Goal: Task Accomplishment & Management: Manage account settings

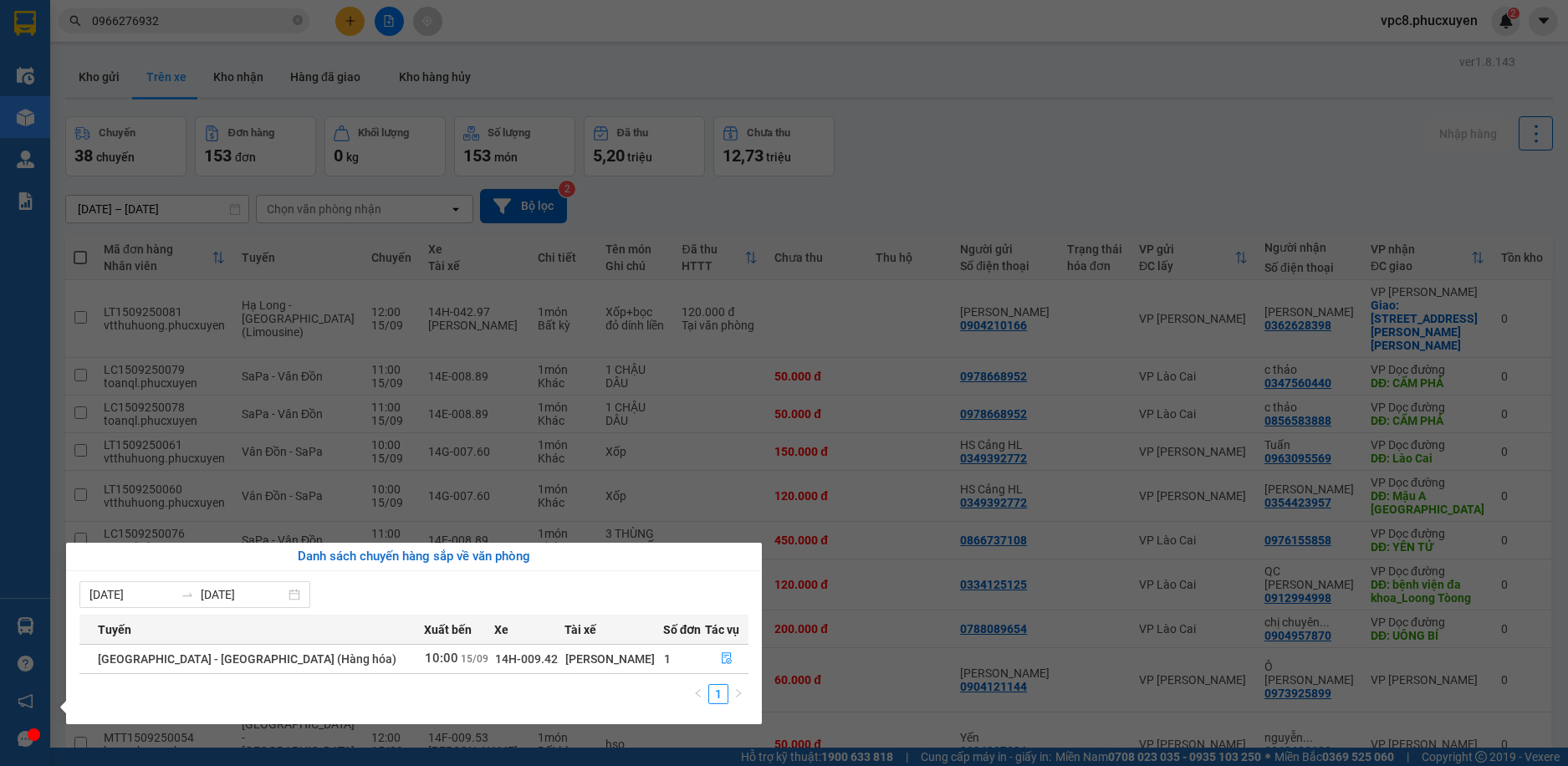
scroll to position [77, 0]
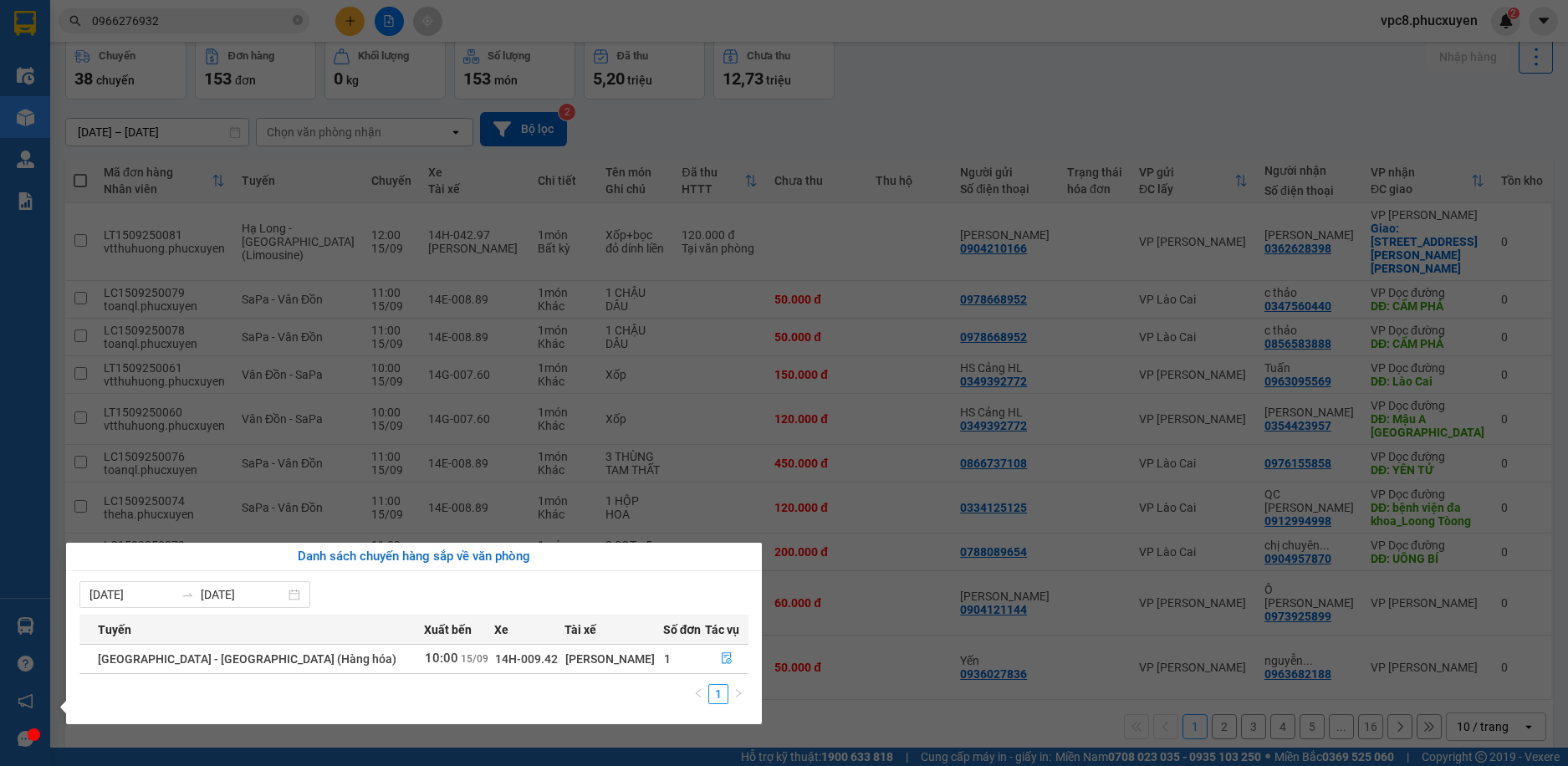
click at [927, 659] on section "Kết quả tìm kiếm ( 9 ) Bộ lọc 10/09 - 15/09 Mã ĐH Trạng thái Món hàng Thu hộ Tổ…" at bounding box center [784, 383] width 1568 height 766
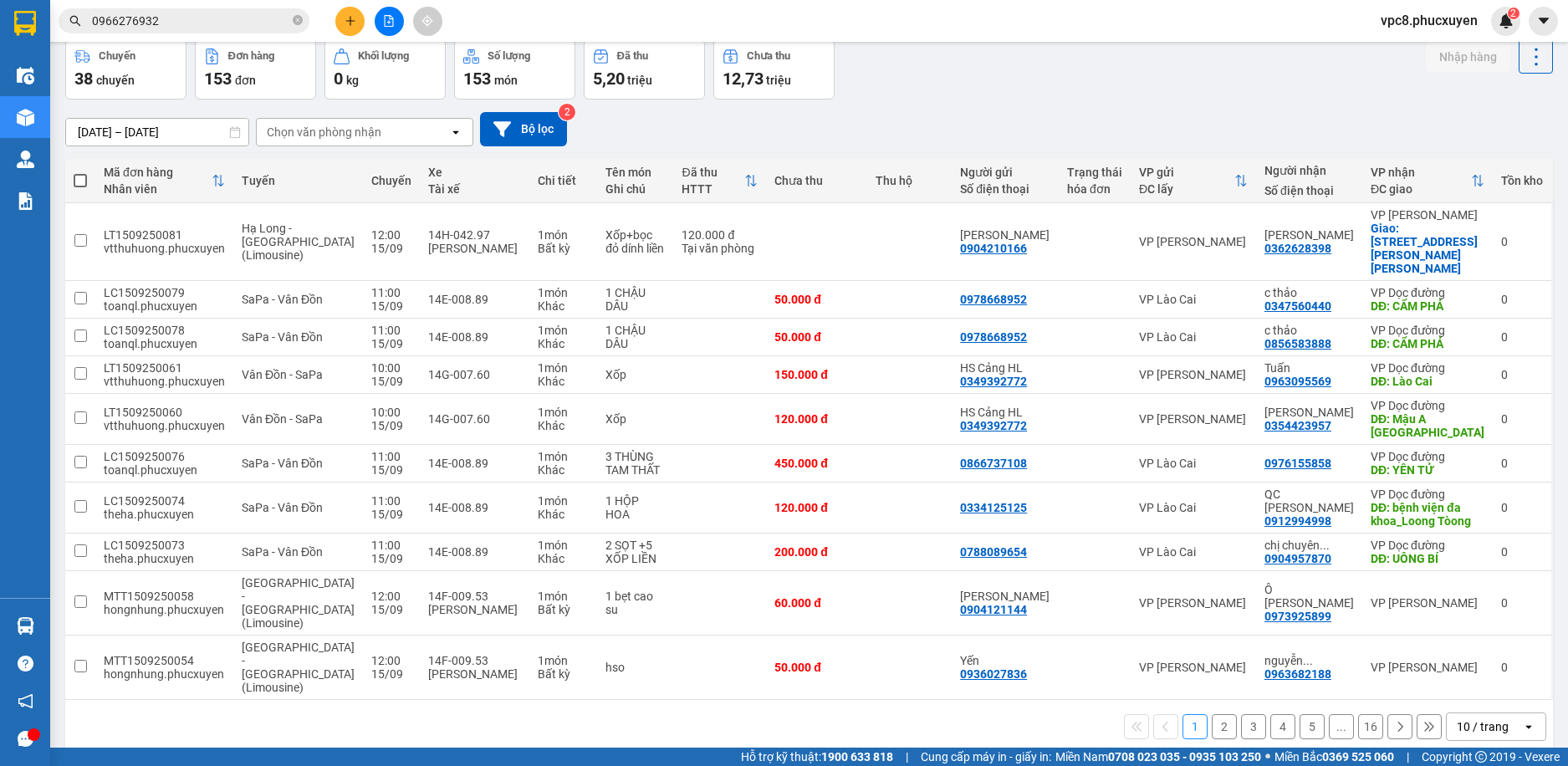
scroll to position [0, 0]
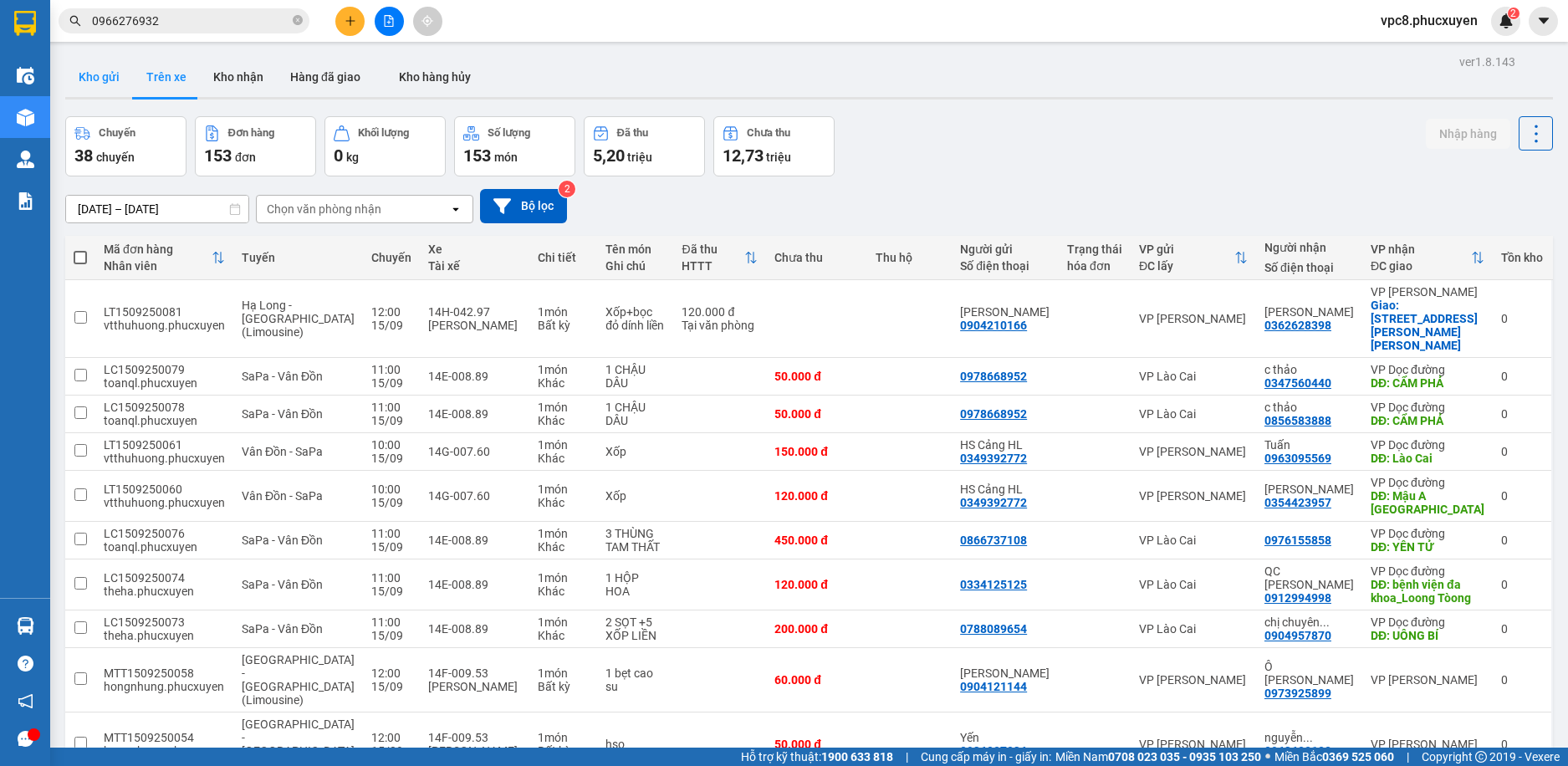
click at [90, 70] on button "Kho gửi" at bounding box center [99, 77] width 68 height 40
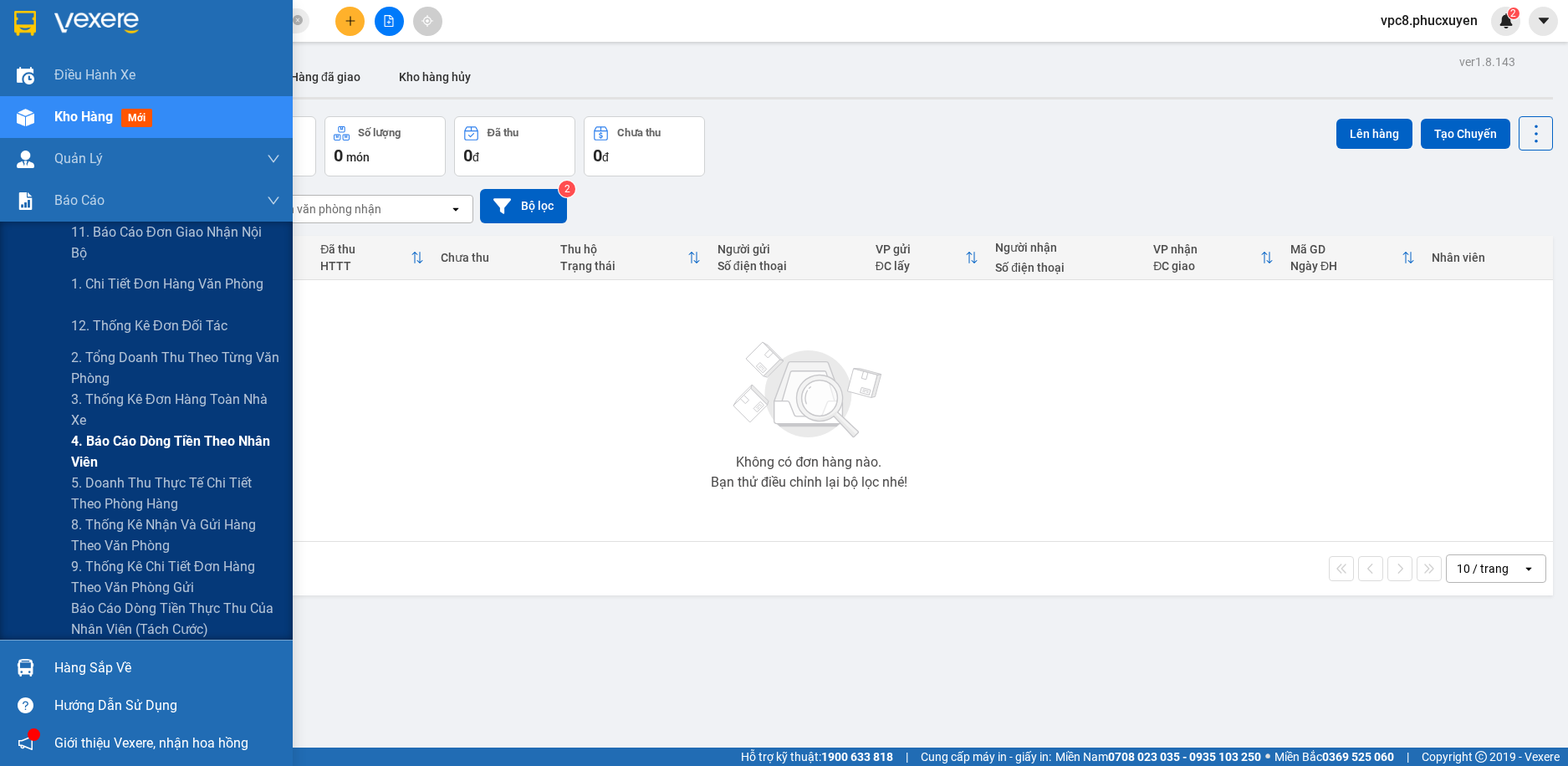
click at [190, 451] on span "4. Báo cáo dòng tiền theo nhân viên" at bounding box center [176, 451] width 209 height 42
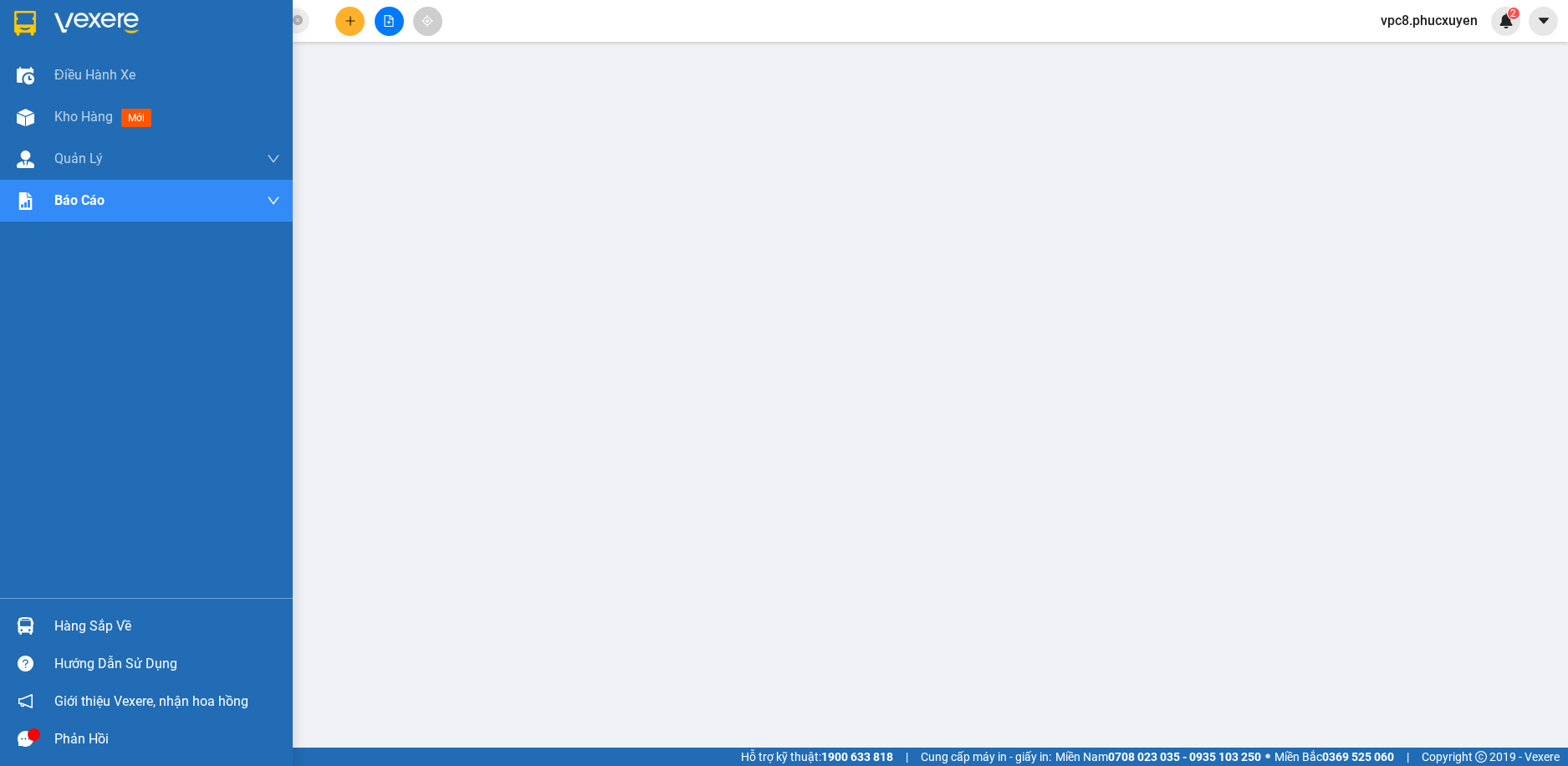
click at [26, 610] on div "Hàng sắp về" at bounding box center [146, 625] width 293 height 37
click at [27, 120] on img at bounding box center [25, 117] width 17 height 17
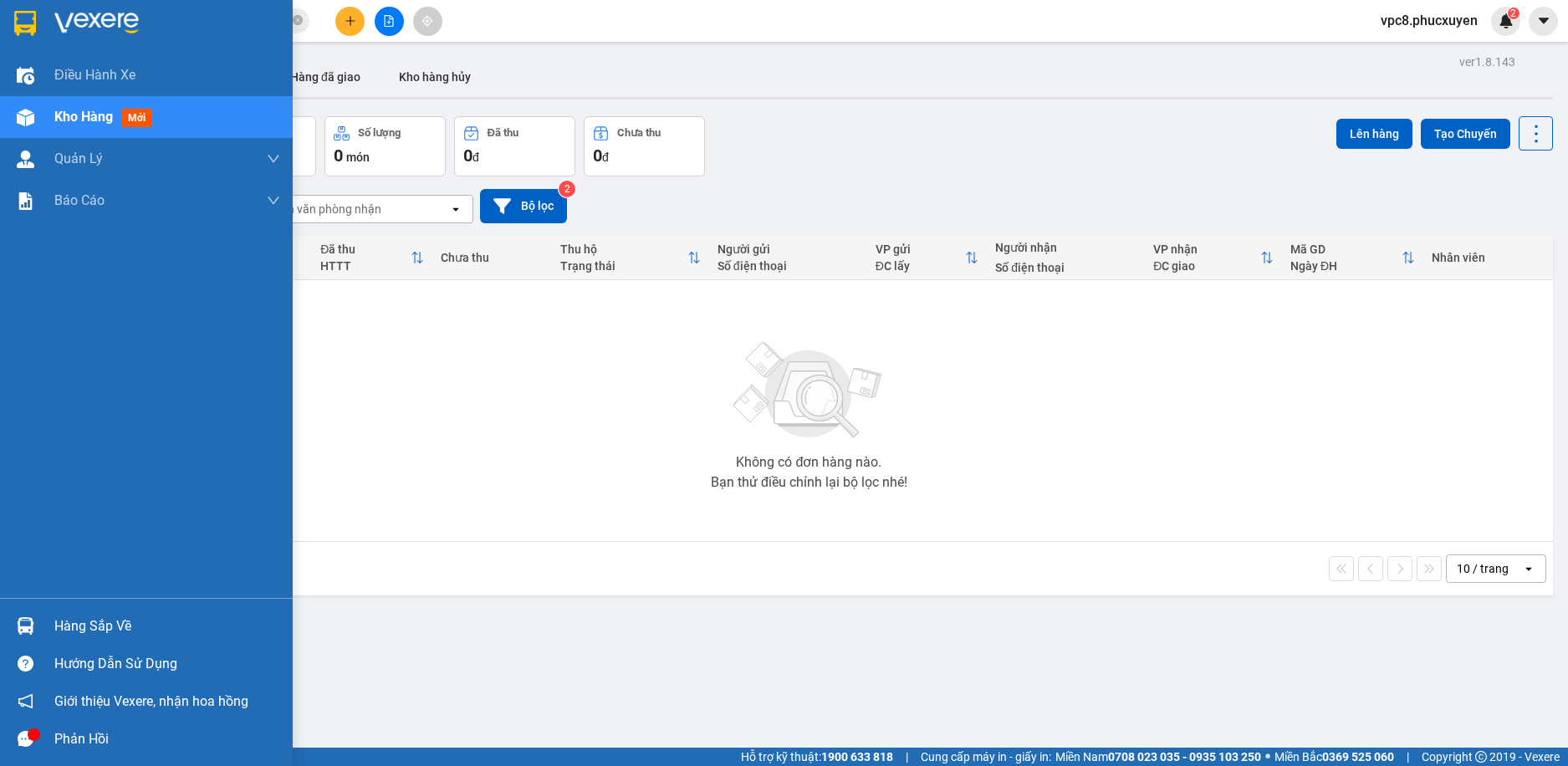
drag, startPoint x: 18, startPoint y: 616, endPoint x: 52, endPoint y: 596, distance: 39.4
click at [18, 618] on div at bounding box center [26, 626] width 30 height 30
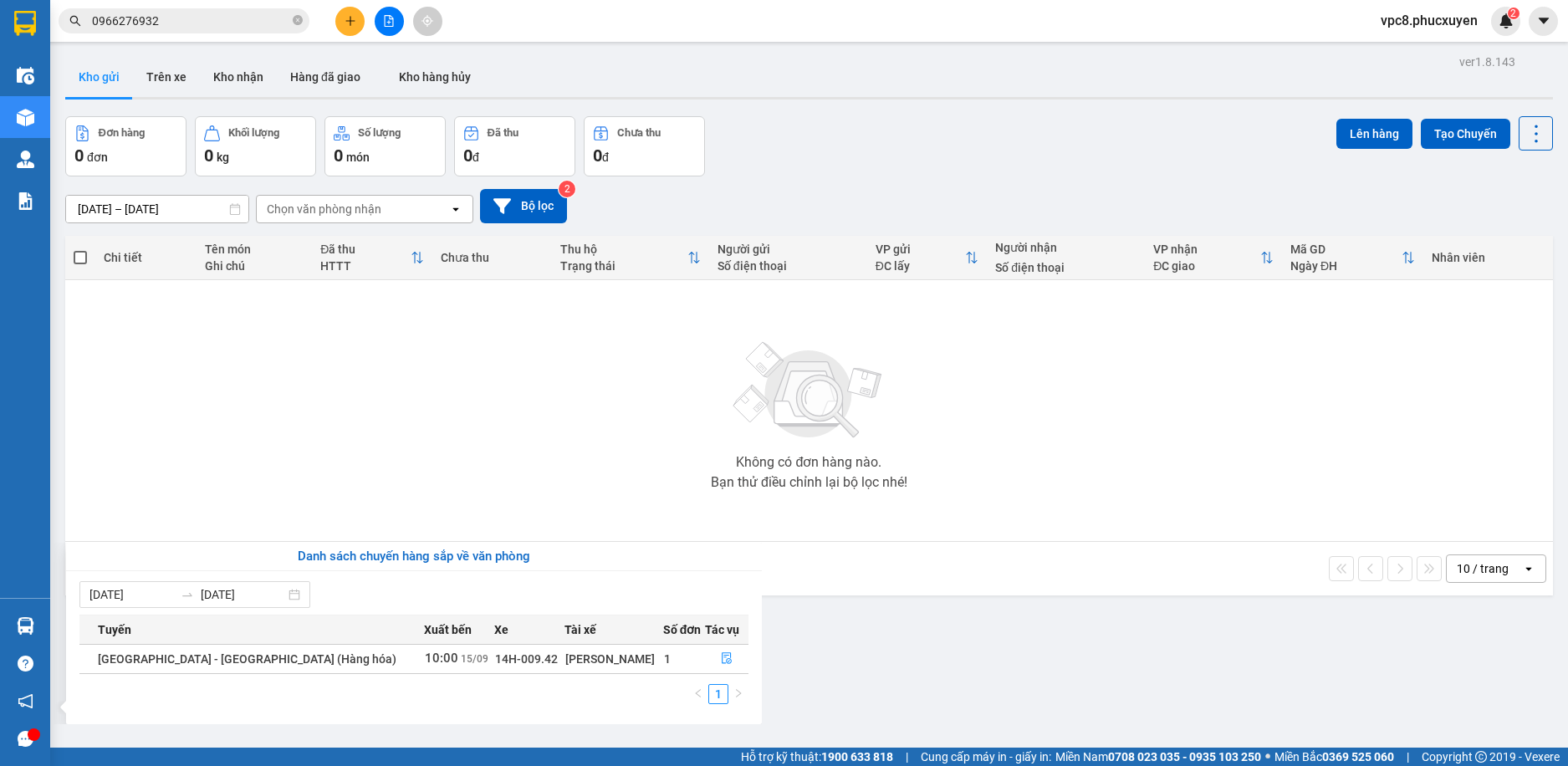
click at [948, 194] on section "Kết quả tìm kiếm ( 9 ) Bộ lọc 10/09 - 15/09 Mã ĐH Trạng thái Món hàng Thu hộ Tổ…" at bounding box center [784, 383] width 1568 height 766
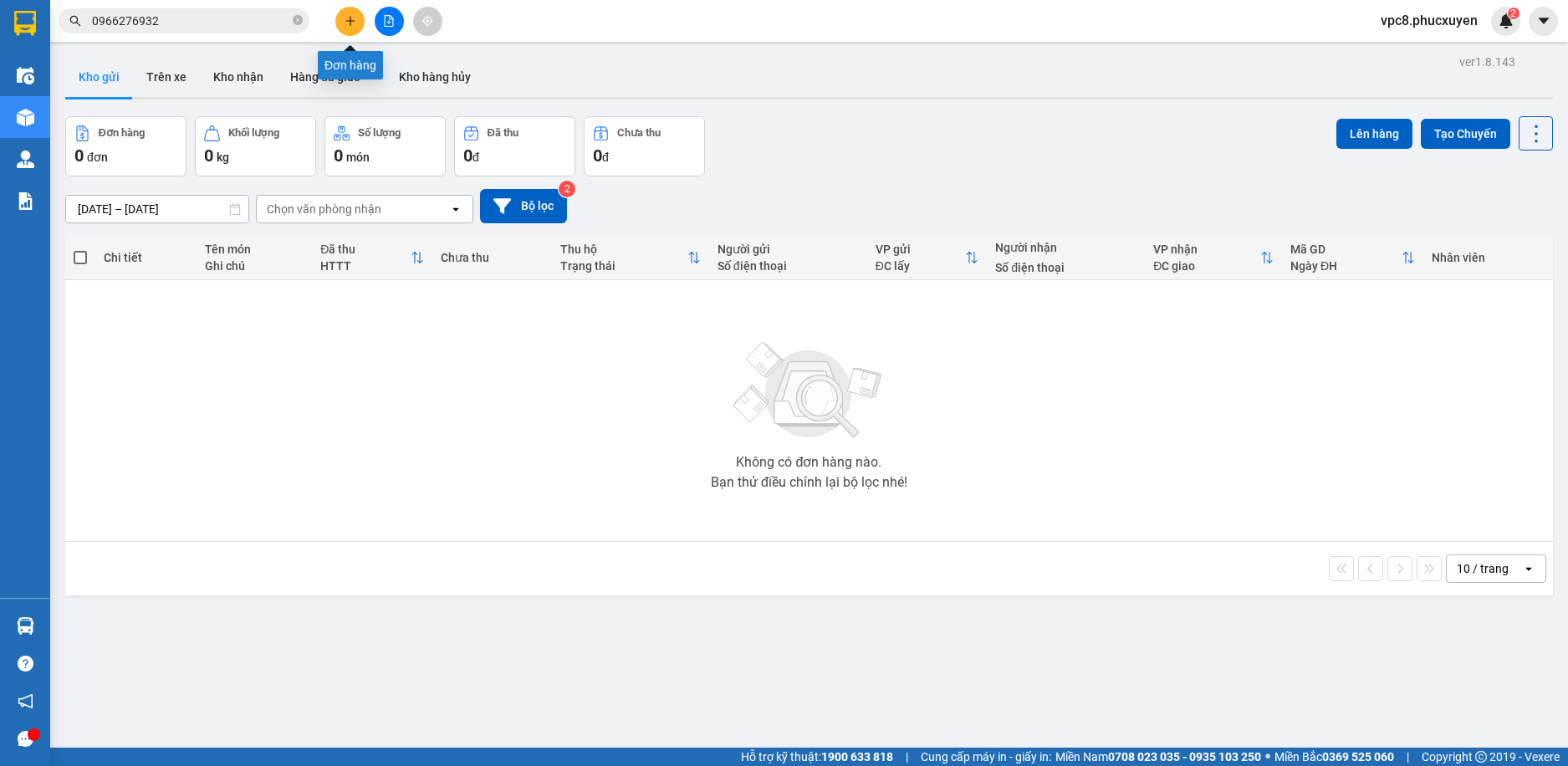
click at [341, 26] on button at bounding box center [350, 22] width 30 height 30
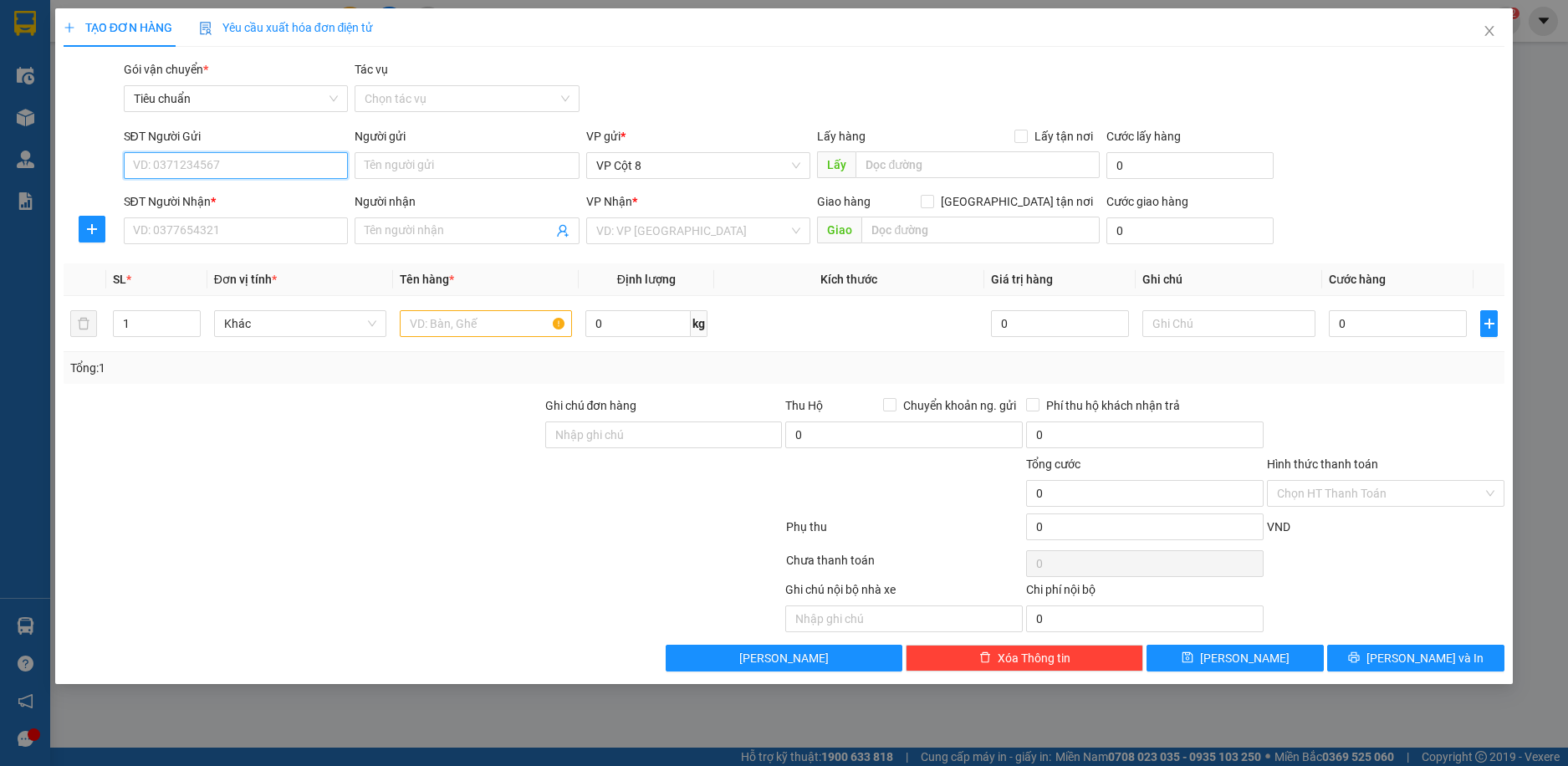
click at [208, 163] on input "SĐT Người Gửi" at bounding box center [236, 165] width 225 height 27
type input "0944024745"
click at [417, 161] on input "Người gửi" at bounding box center [467, 165] width 225 height 27
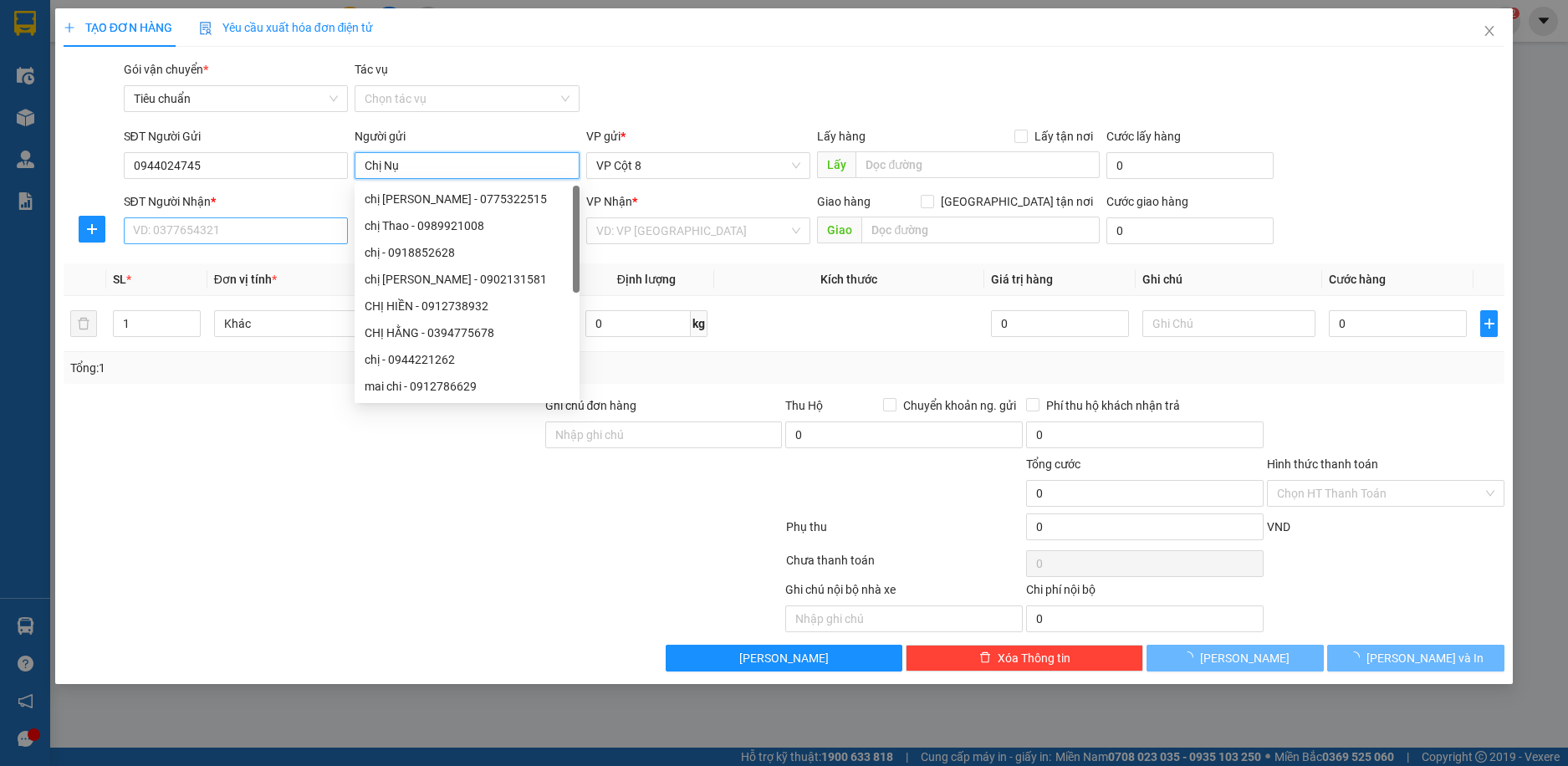
type input "Chị Nụ"
click at [235, 227] on input "SĐT Người Nhận *" at bounding box center [236, 230] width 225 height 27
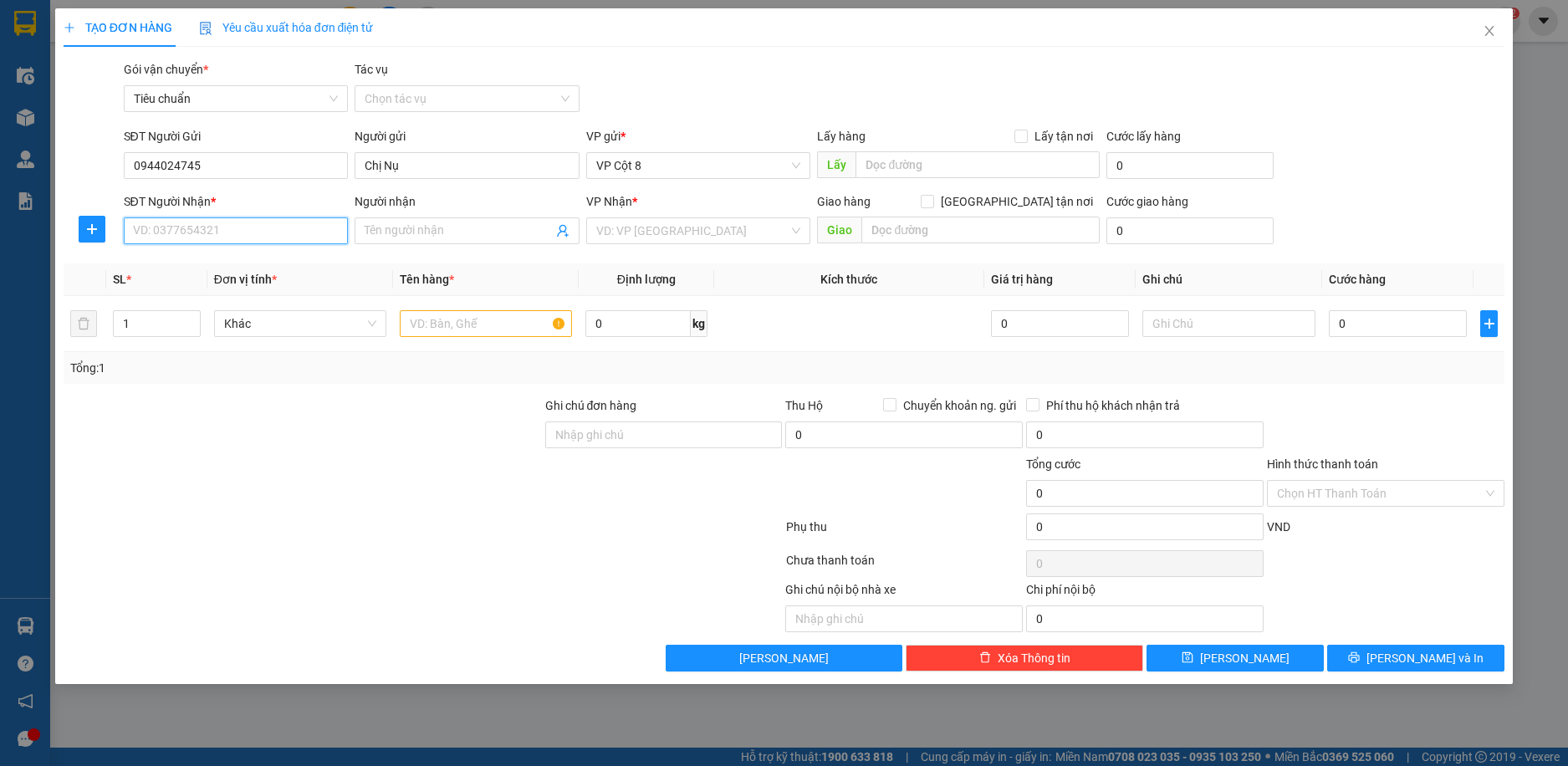
click at [230, 237] on input "SĐT Người Nhận *" at bounding box center [236, 230] width 225 height 27
click at [234, 230] on input "SĐT Người Nhận *" at bounding box center [236, 230] width 225 height 27
click at [460, 230] on input "Người nhận" at bounding box center [458, 230] width 188 height 18
type input "[PERSON_NAME]"
drag, startPoint x: 349, startPoint y: 274, endPoint x: 244, endPoint y: 234, distance: 112.4
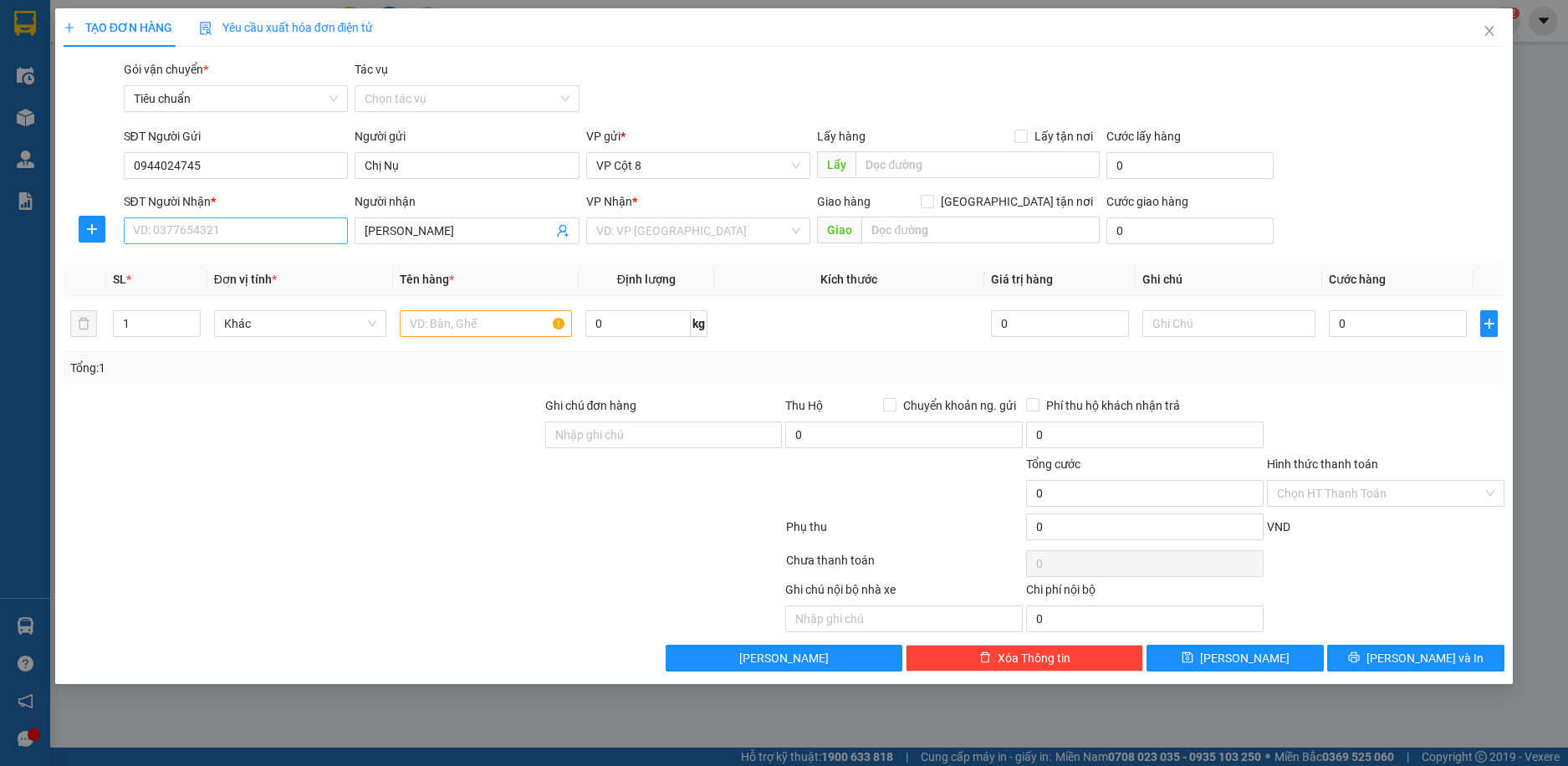
click at [262, 248] on div "Transit Pickup Surcharge Ids Transit Deliver Surcharge Ids Transit Deliver Surc…" at bounding box center [784, 365] width 1442 height 611
click at [245, 231] on input "SĐT Người Nhận *" at bounding box center [236, 230] width 225 height 27
click at [314, 232] on input "SĐT Người Nhận *" at bounding box center [236, 230] width 225 height 27
click at [303, 239] on input "SĐT Người Nhận *" at bounding box center [236, 230] width 225 height 27
type input "0399504625"
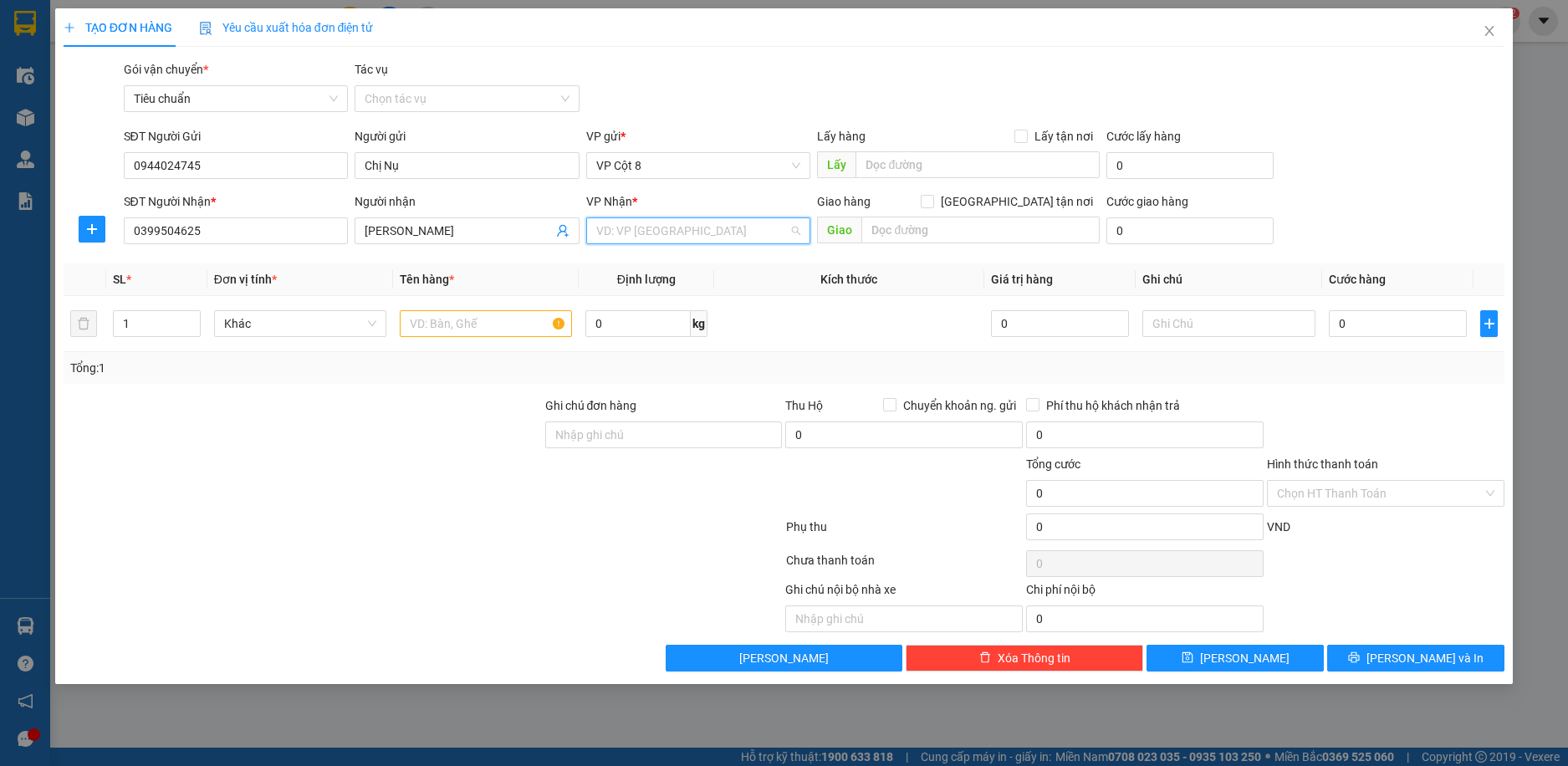
click at [631, 231] on input "search" at bounding box center [693, 230] width 193 height 25
click at [462, 230] on input "[PERSON_NAME]" at bounding box center [458, 230] width 188 height 18
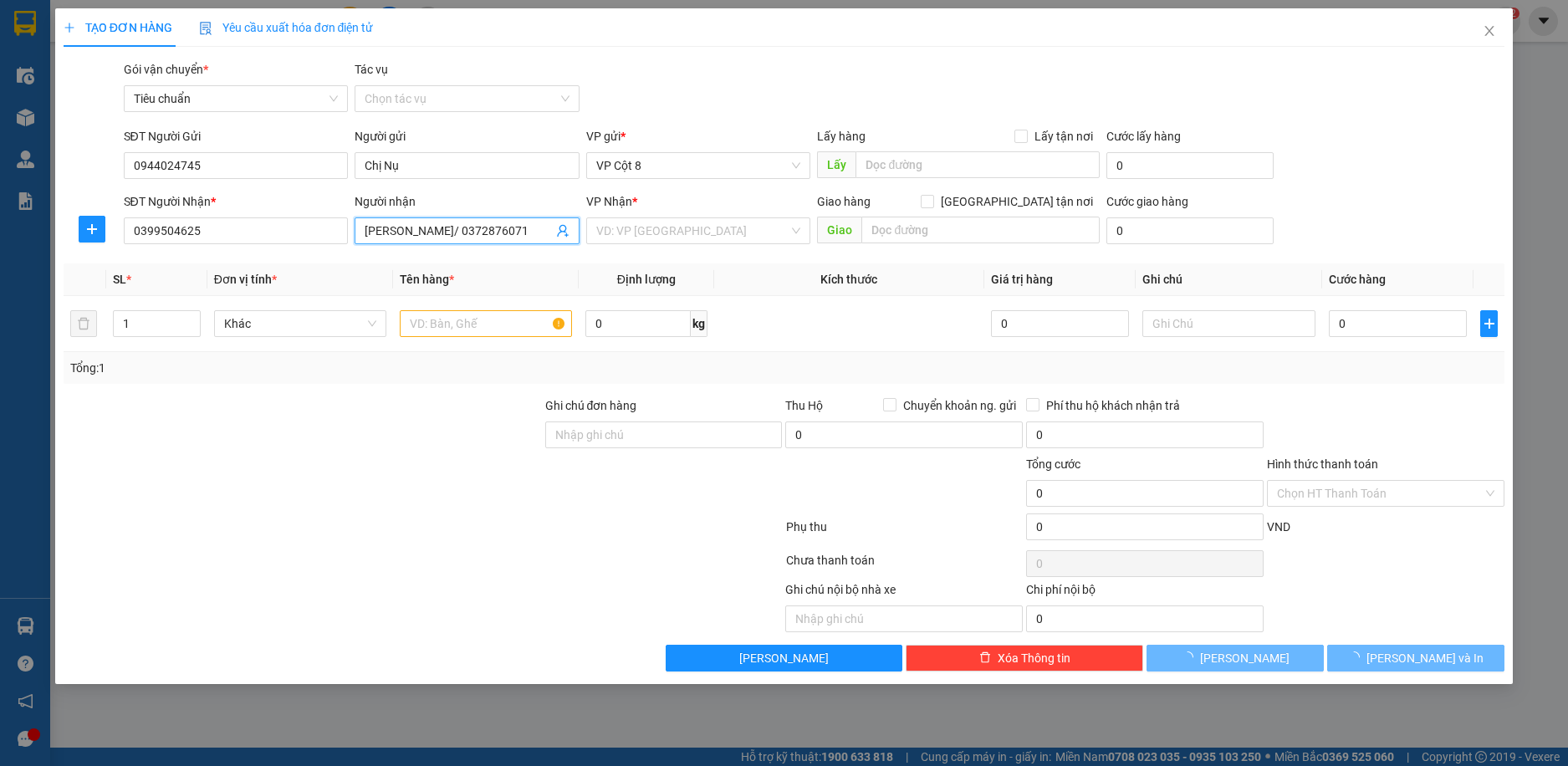
type input "[PERSON_NAME]/ 0372876071"
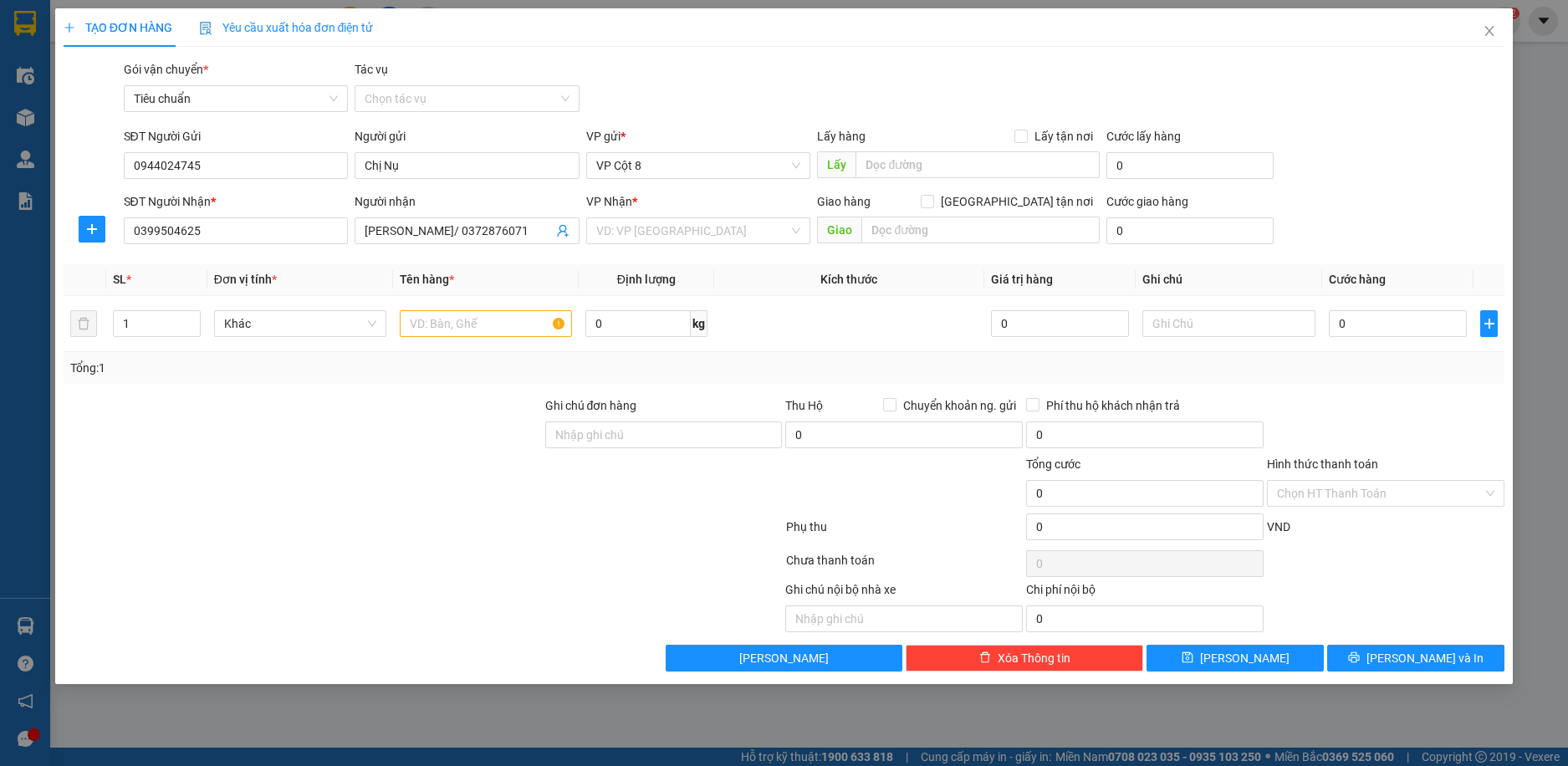
click at [725, 247] on div "VP Nhận * VD: VP [GEOGRAPHIC_DATA]" at bounding box center [698, 221] width 225 height 58
click at [474, 326] on input "text" at bounding box center [486, 323] width 172 height 27
click at [966, 234] on input "text" at bounding box center [981, 230] width 238 height 27
paste input "79 Đ. [PERSON_NAME], Mai Dịch, [GEOGRAPHIC_DATA], [GEOGRAPHIC_DATA] 122868, [GE…"
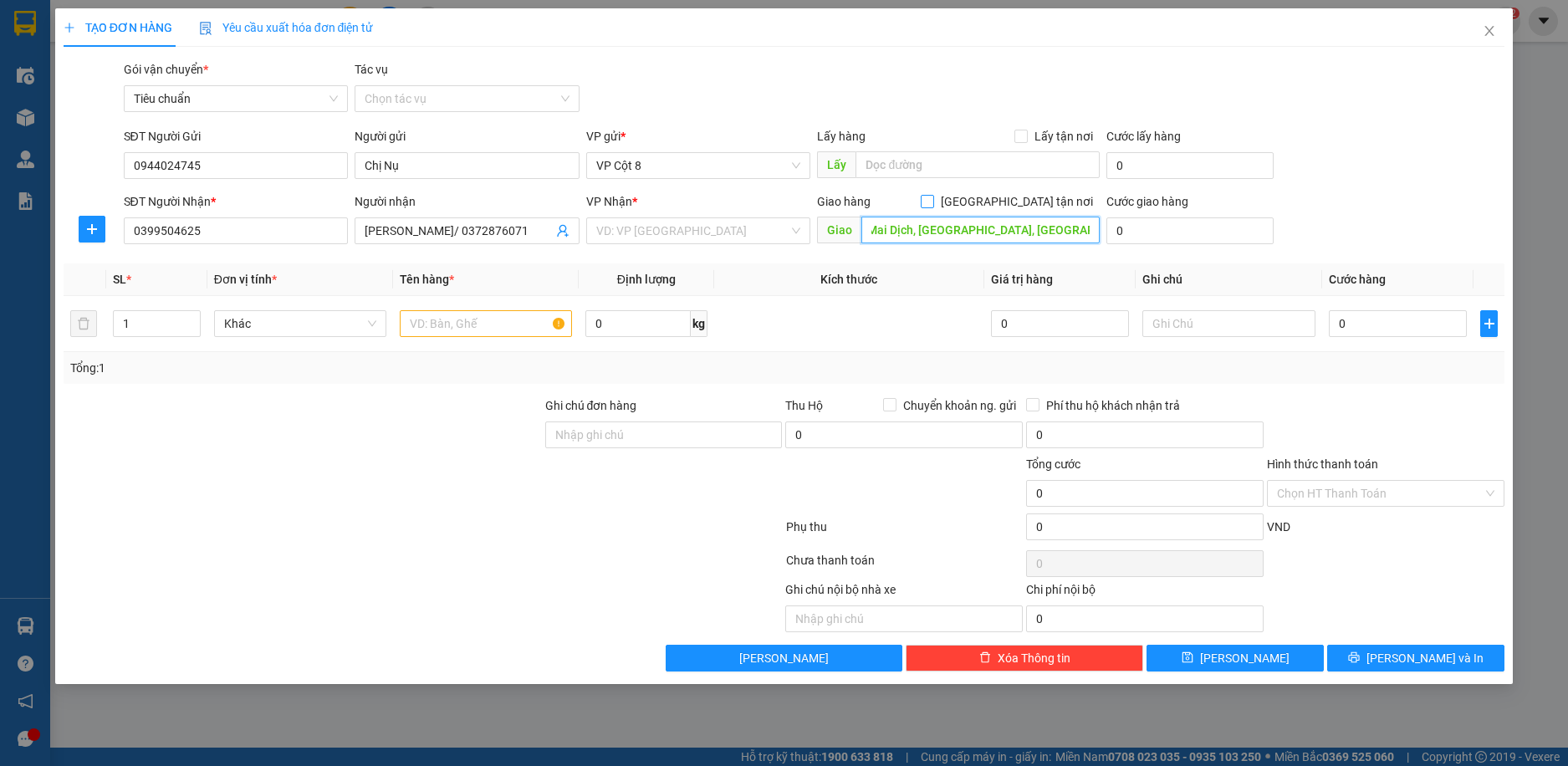
type input "79 Đ. [PERSON_NAME], Mai Dịch, [GEOGRAPHIC_DATA], [GEOGRAPHIC_DATA] 122868, [GE…"
click at [932, 199] on input "[GEOGRAPHIC_DATA] tận nơi" at bounding box center [926, 200] width 11 height 11
checkbox input "true"
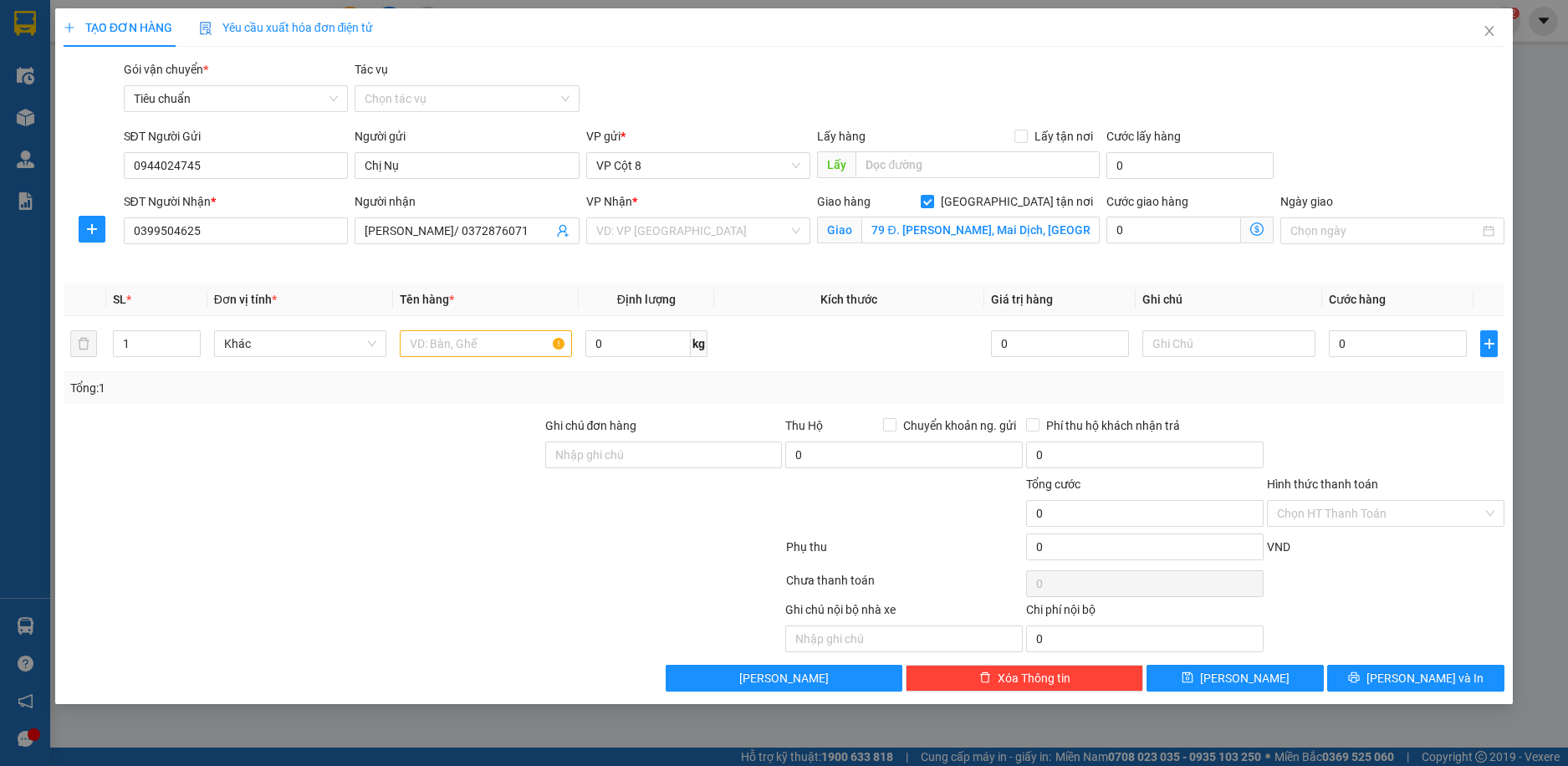
click at [854, 230] on span "Giao" at bounding box center [839, 230] width 44 height 27
click at [871, 230] on input "79 Đ. [PERSON_NAME], Mai Dịch, [GEOGRAPHIC_DATA], [GEOGRAPHIC_DATA] 122868, [GE…" at bounding box center [981, 230] width 238 height 27
click at [908, 229] on input "79 Đ. [PERSON_NAME], Mai Dịch, [GEOGRAPHIC_DATA], [GEOGRAPHIC_DATA] 122868, [GE…" at bounding box center [981, 230] width 238 height 27
click at [871, 229] on input "79 Đ. [PERSON_NAME], Mai Dịch, [GEOGRAPHIC_DATA], [GEOGRAPHIC_DATA] 122868, [GE…" at bounding box center [981, 230] width 238 height 27
click at [870, 231] on input "79 Đ. [PERSON_NAME], Mai Dịch, [GEOGRAPHIC_DATA], [GEOGRAPHIC_DATA] 122868, [GE…" at bounding box center [981, 230] width 238 height 27
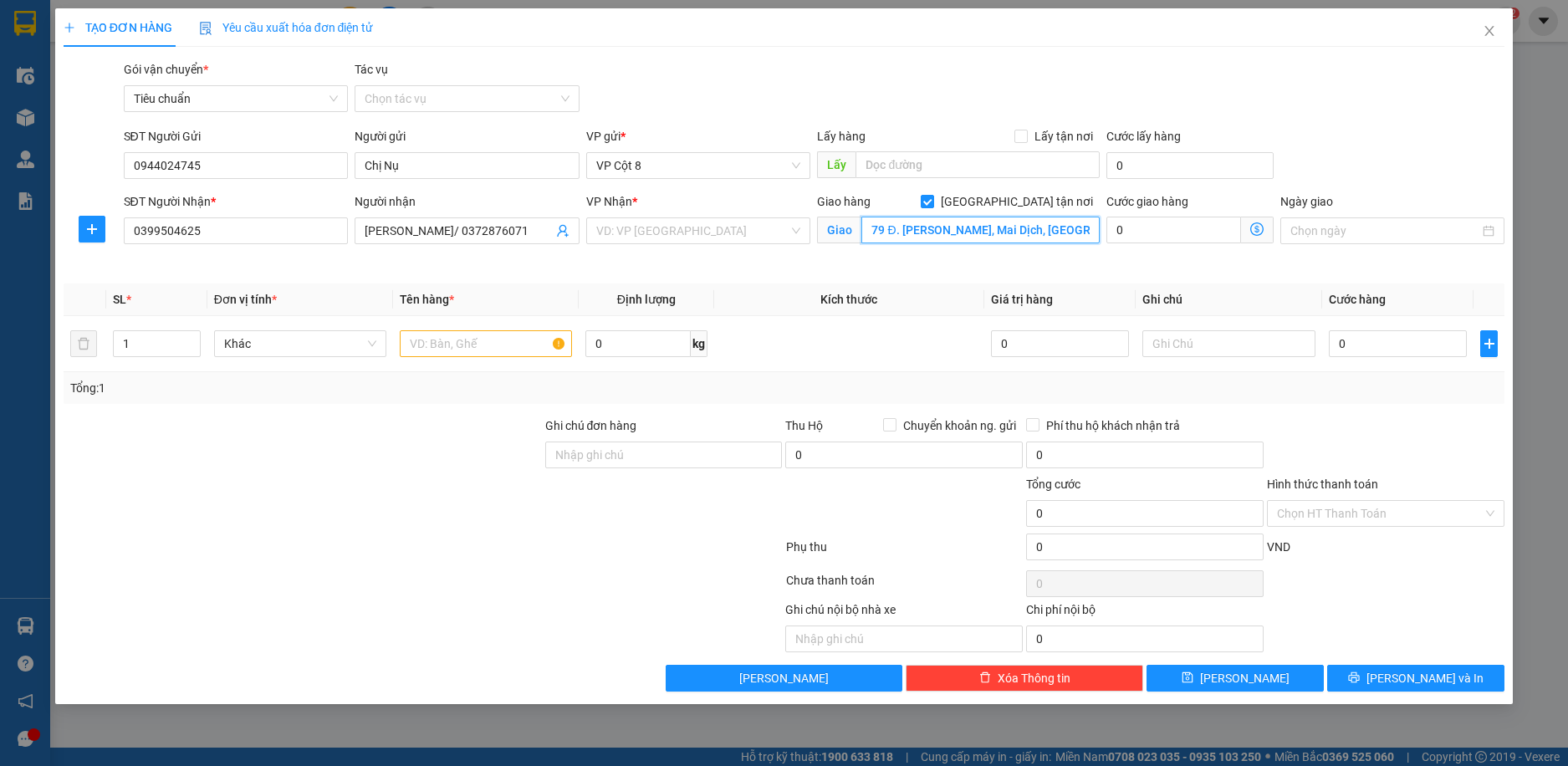
click at [867, 230] on input "79 Đ. [PERSON_NAME], Mai Dịch, [GEOGRAPHIC_DATA], [GEOGRAPHIC_DATA] 122868, [GE…" at bounding box center [981, 230] width 238 height 27
paste input "Trường Đại học Thương mại"
type input "[GEOGRAPHIC_DATA], 79 Đ. [PERSON_NAME], Mai Dịch, [GEOGRAPHIC_DATA], [GEOGRAPHI…"
click at [767, 230] on input "search" at bounding box center [693, 230] width 193 height 25
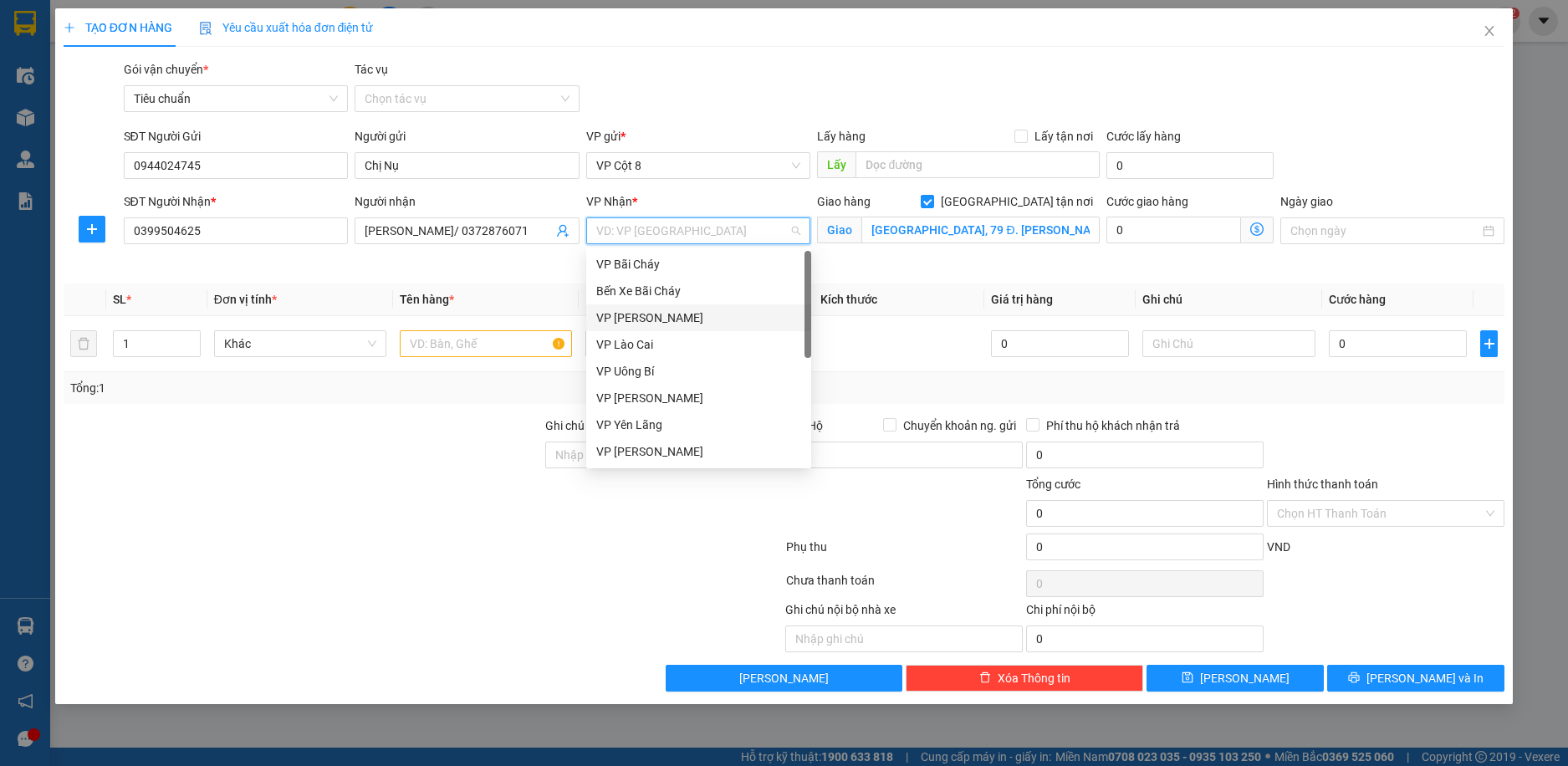
type input "s"
type input "d"
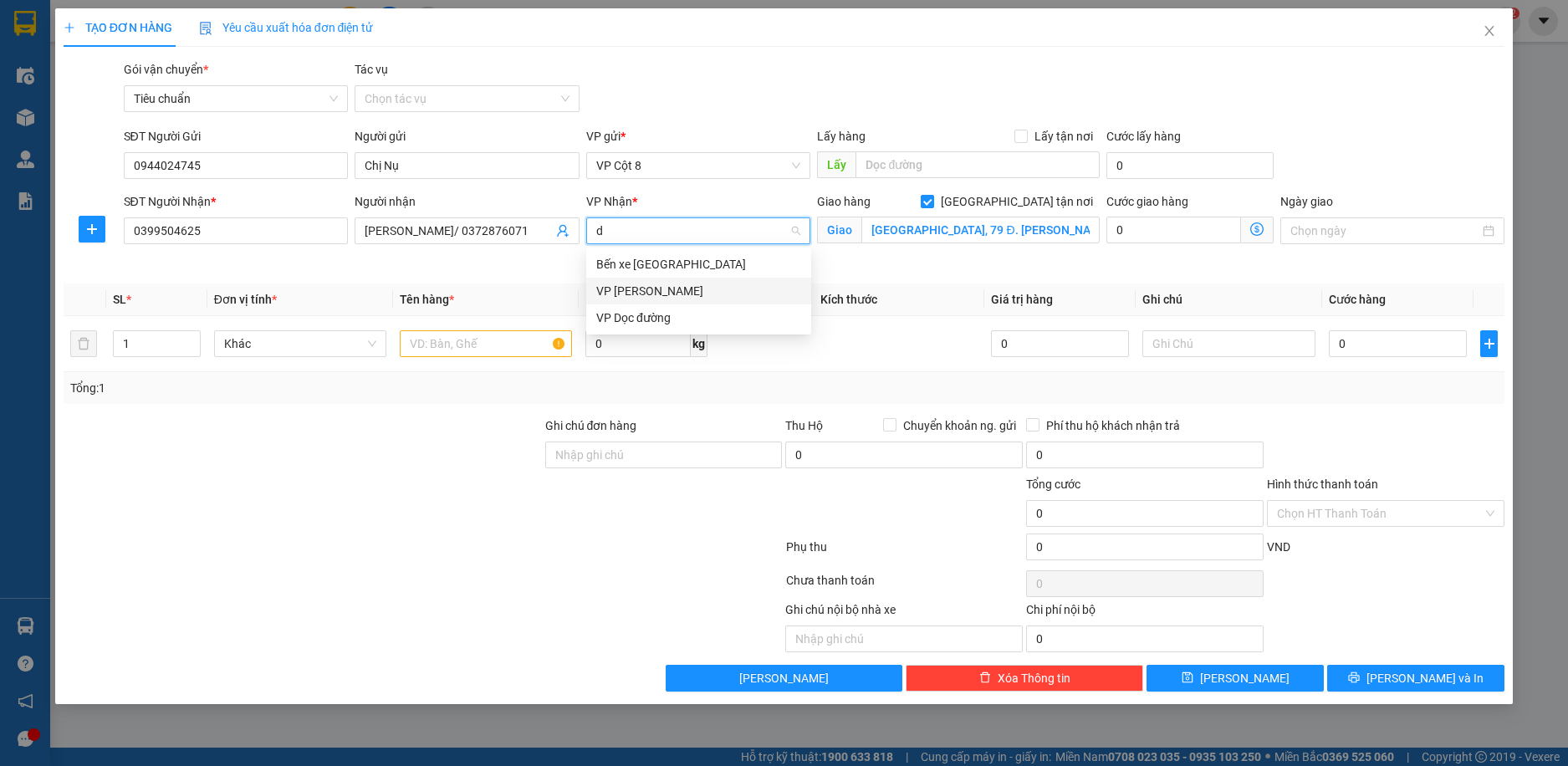
click at [671, 290] on div "VP [PERSON_NAME]" at bounding box center [699, 290] width 205 height 18
click at [1255, 227] on icon "dollar-circle" at bounding box center [1257, 229] width 13 height 13
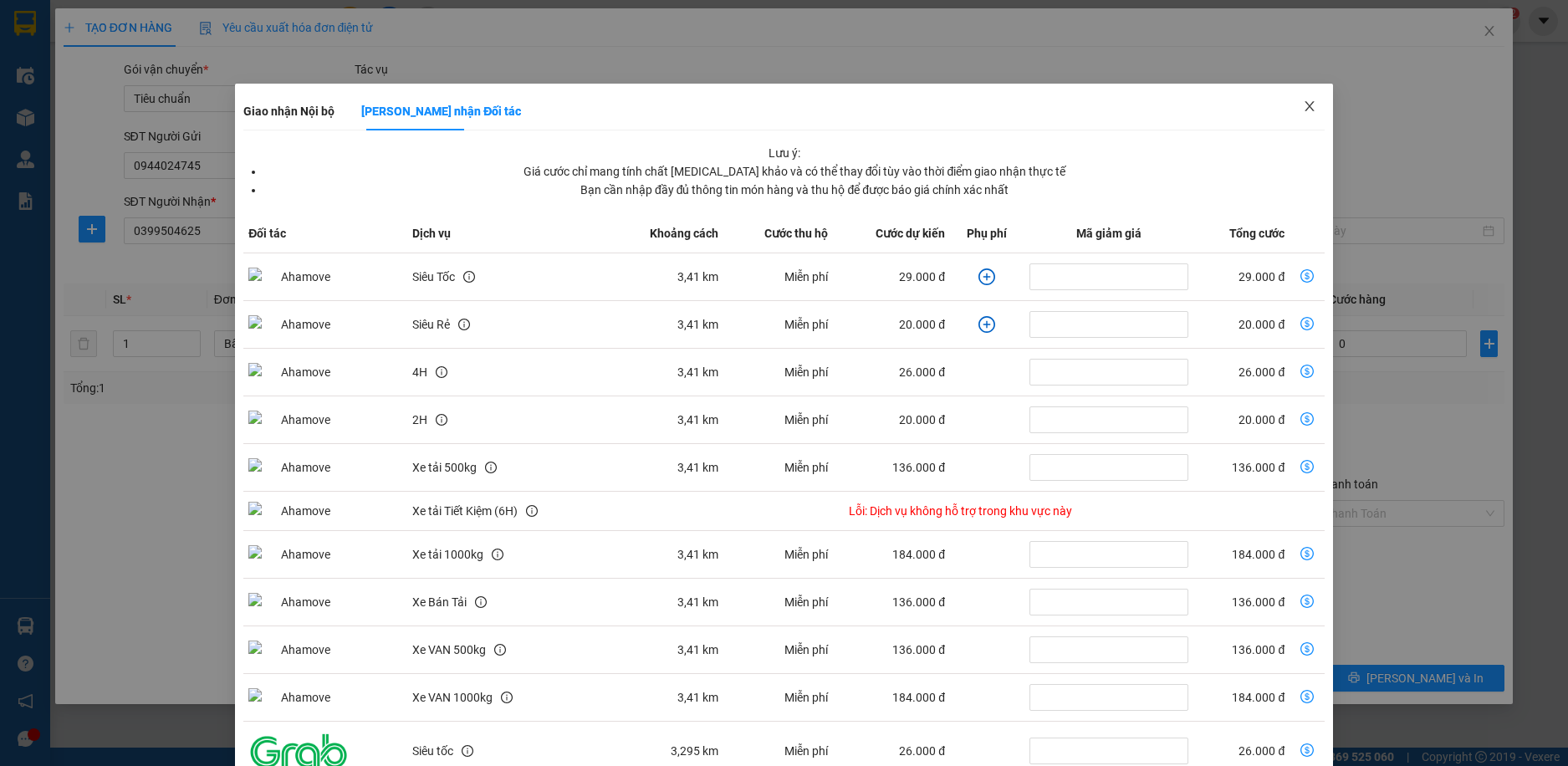
click at [1303, 102] on icon "close" at bounding box center [1309, 105] width 13 height 13
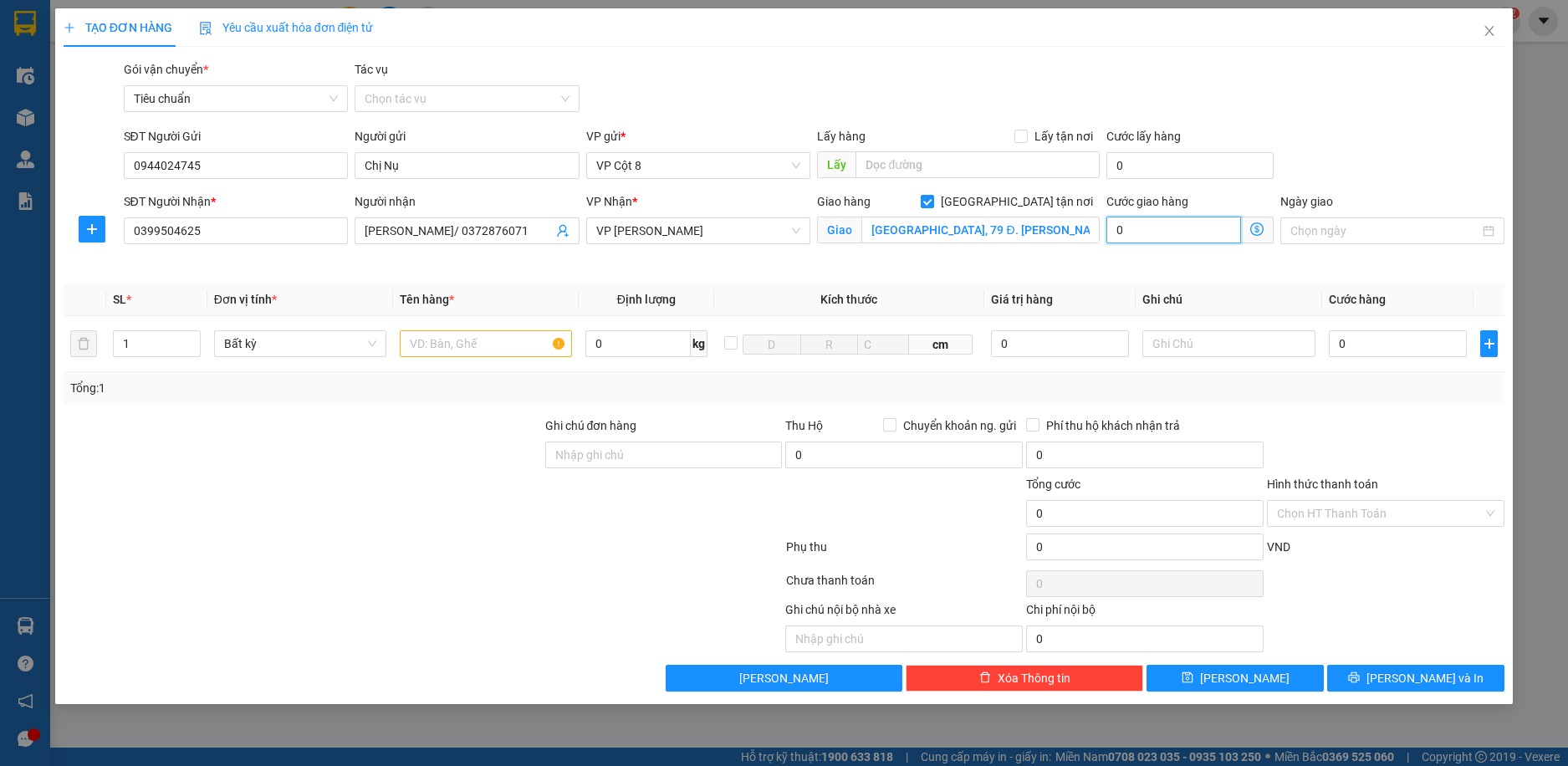
click at [1208, 229] on input "0" at bounding box center [1173, 230] width 134 height 27
type input "5"
type input "50"
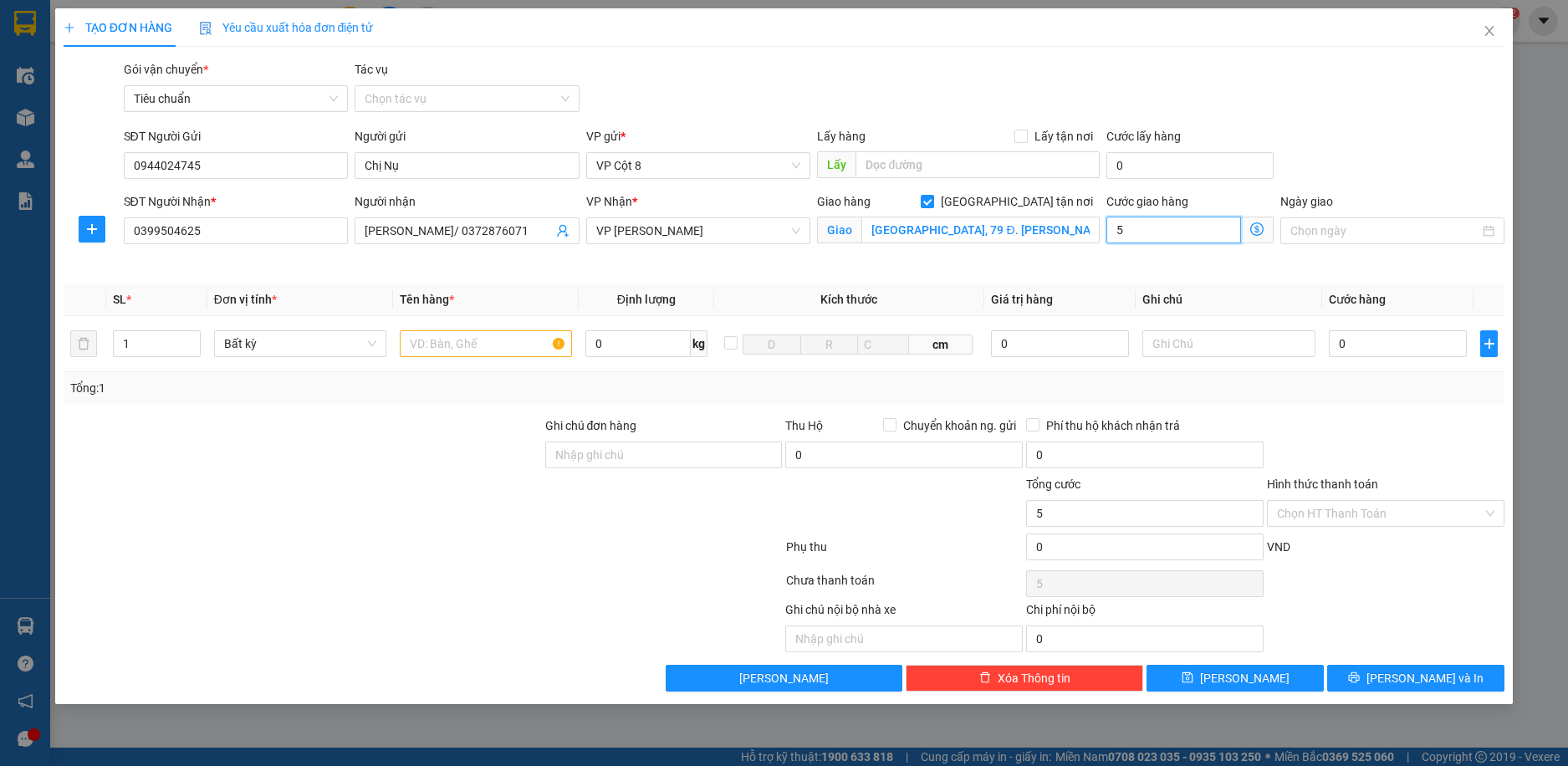
type input "50"
type input "50.000"
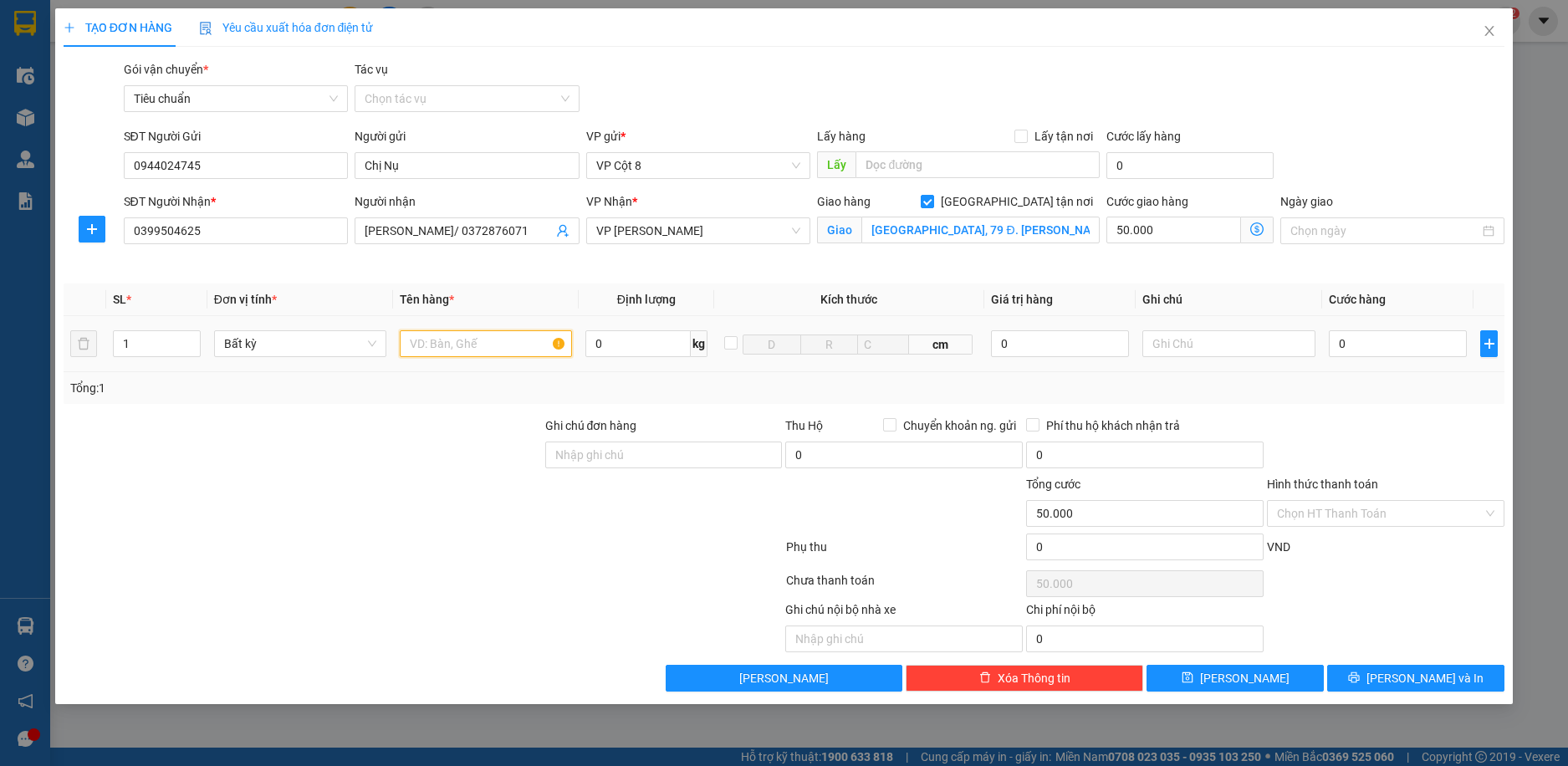
click at [521, 350] on input "text" at bounding box center [486, 343] width 172 height 27
click at [1379, 347] on input "0" at bounding box center [1398, 343] width 139 height 27
click at [497, 339] on input "Xốp đồ ăn + rau" at bounding box center [486, 343] width 172 height 27
type input "Xốp đồ ăn + rau đi kèm"
click at [1254, 230] on icon "dollar-circle" at bounding box center [1257, 229] width 13 height 13
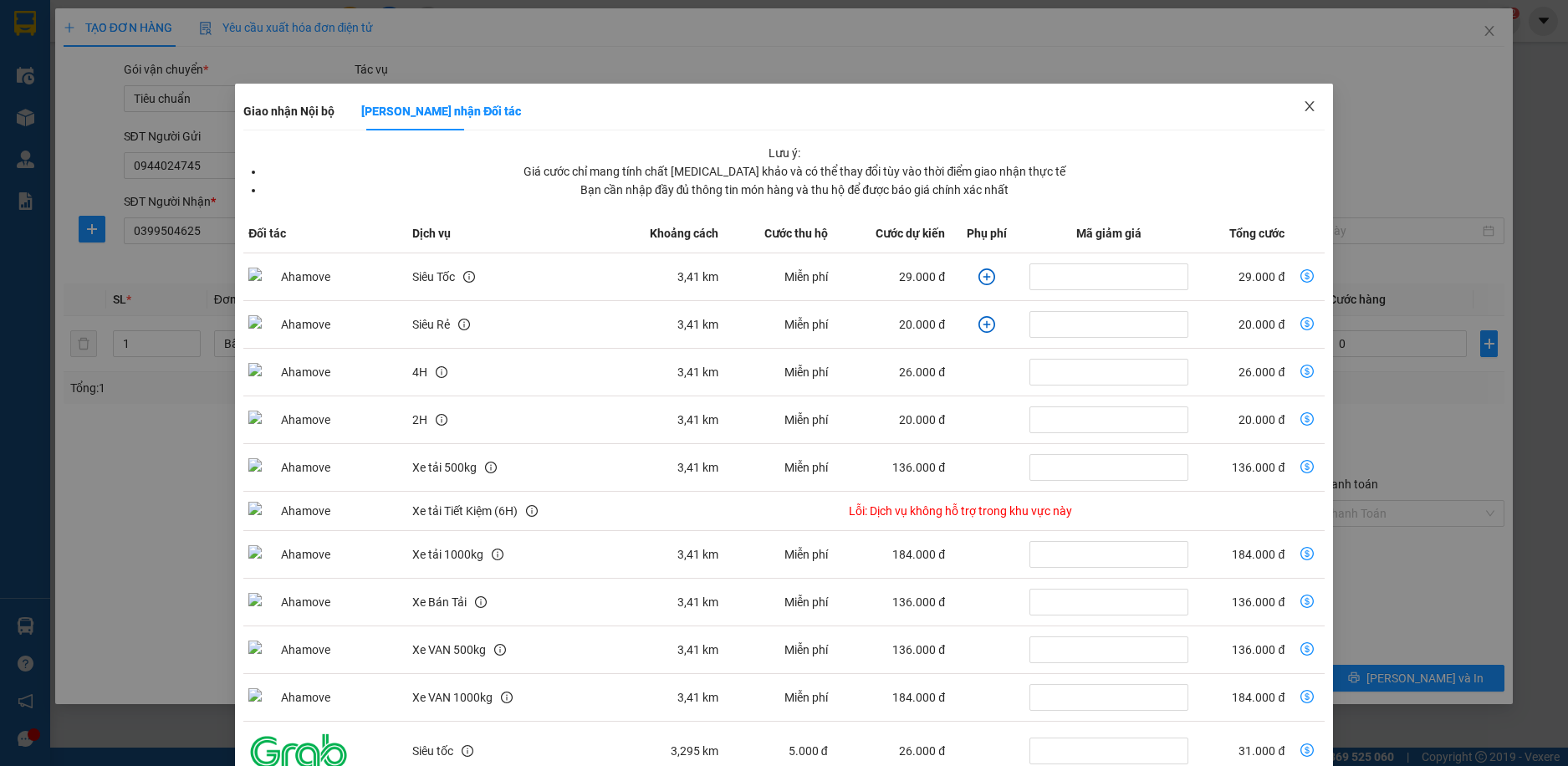
click at [1303, 104] on icon "close" at bounding box center [1309, 105] width 13 height 13
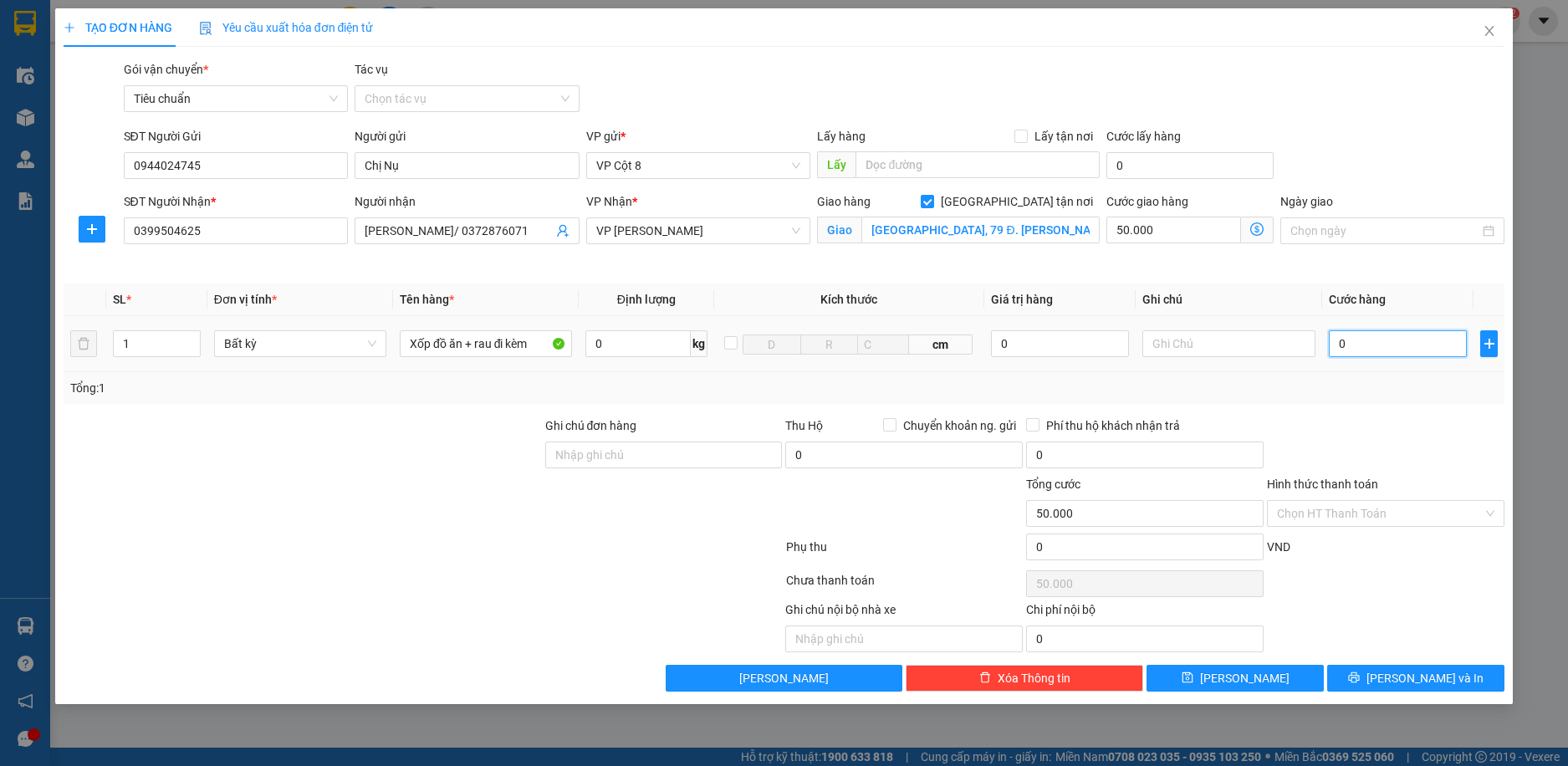
click at [1368, 343] on input "0" at bounding box center [1398, 343] width 139 height 27
type input "1"
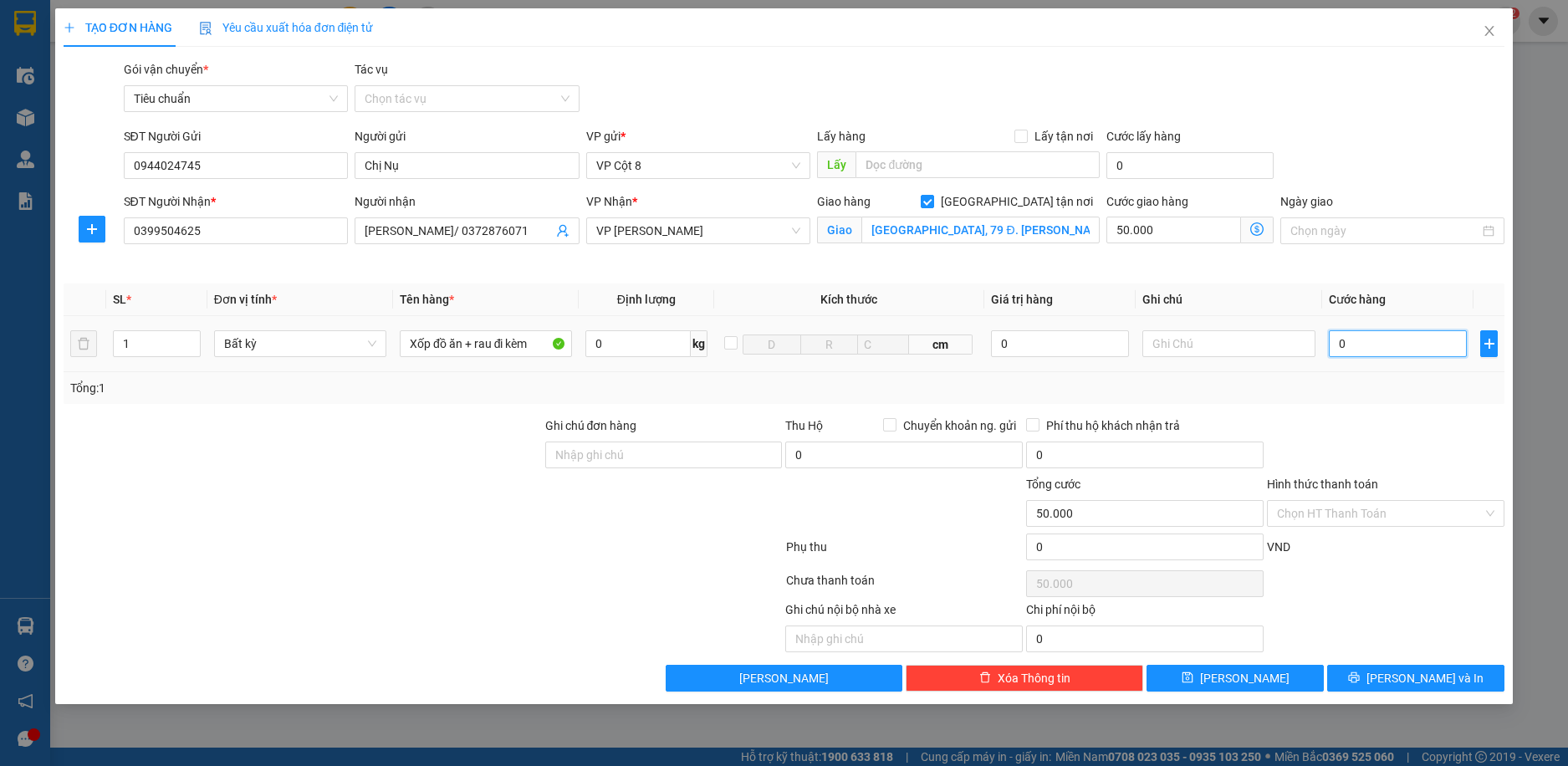
type input "50.001"
type input "10"
type input "50.010"
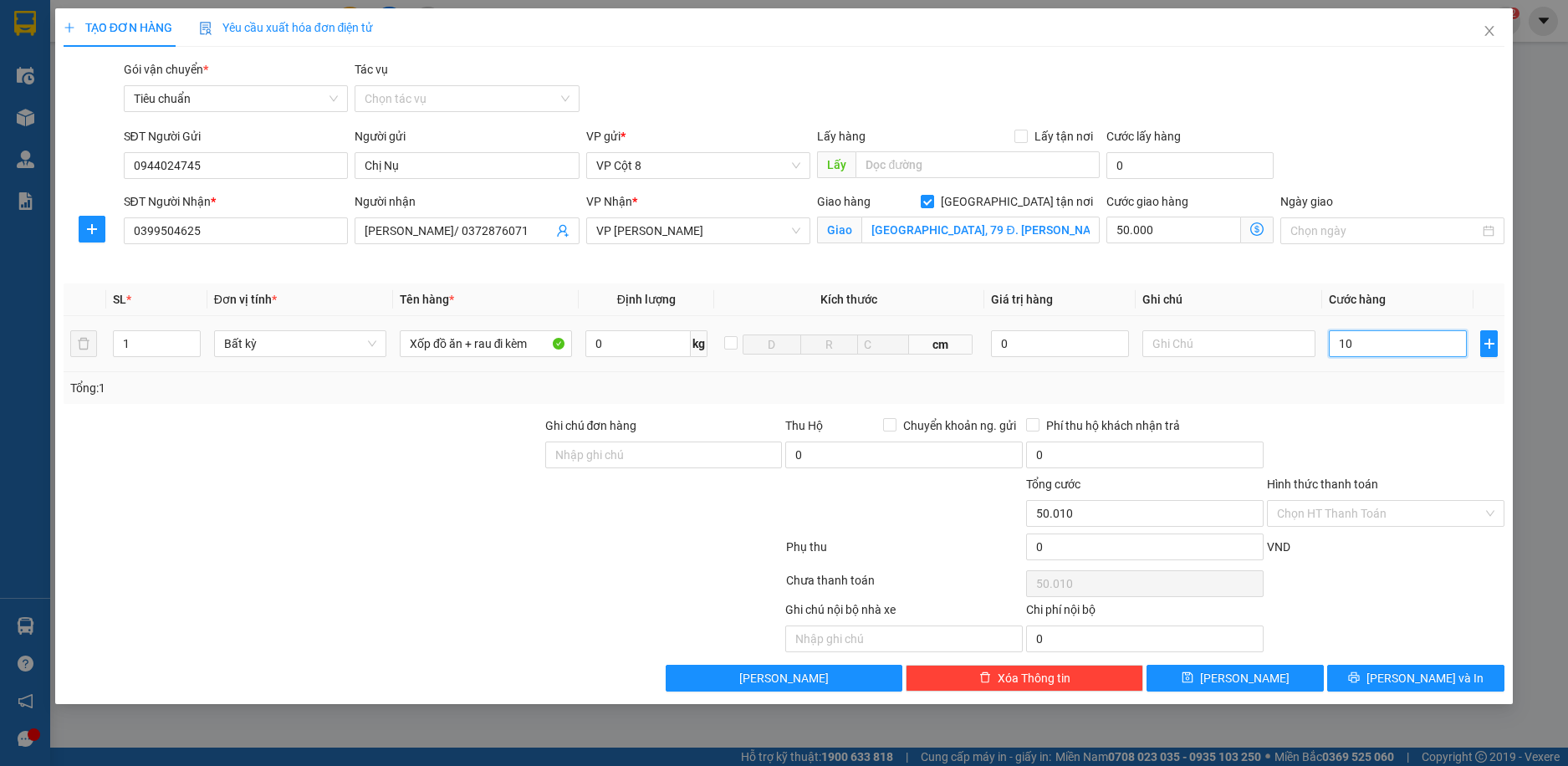
type input "100"
type input "50.100"
type input "100.000"
type input "150.000"
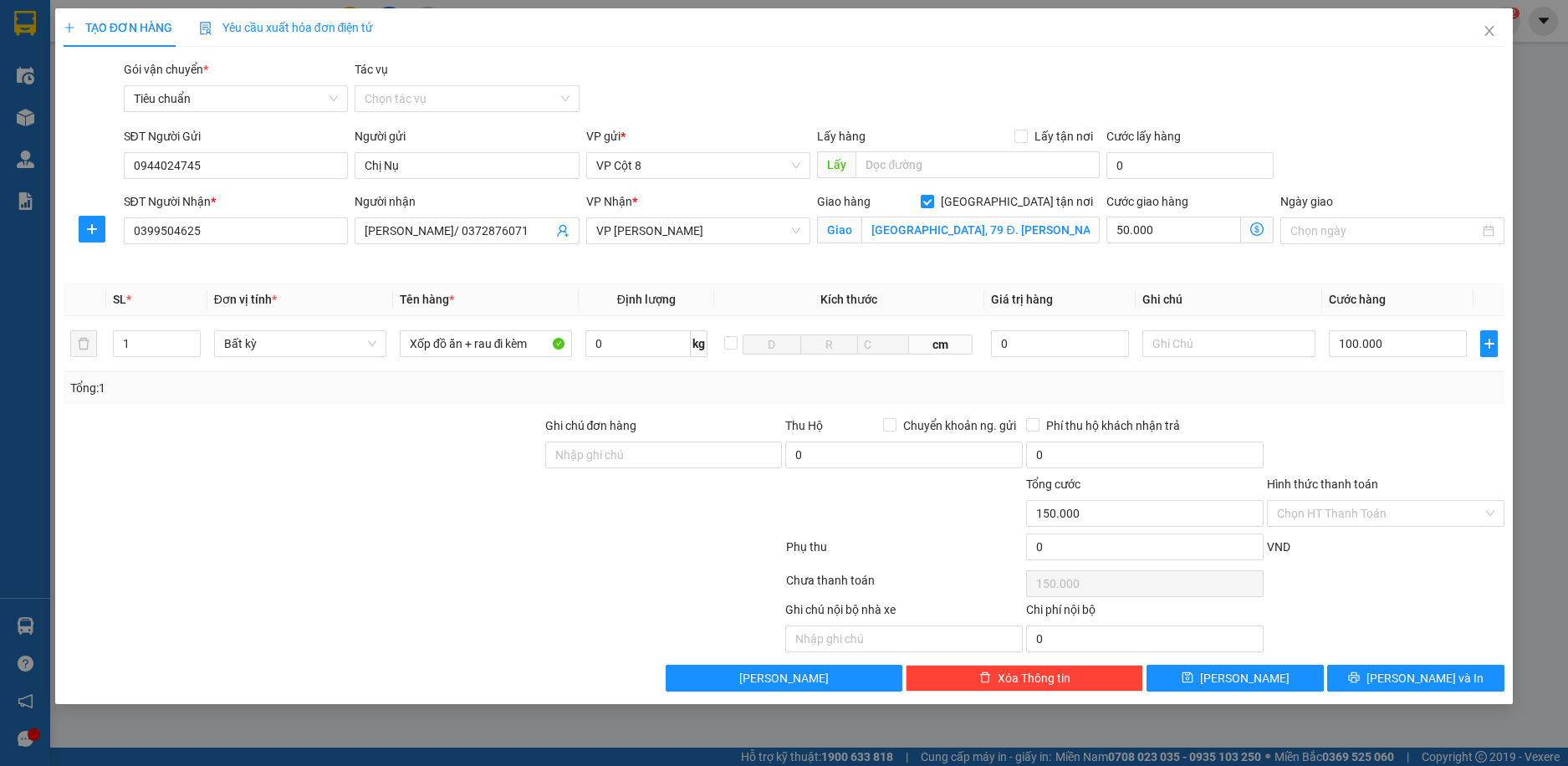
click at [1400, 132] on div "SĐT Người Gửi 0944024745 Người gửi Chị Nụ VP gửi * VP Cột 8 Lấy hàng Lấy tận nơ…" at bounding box center [814, 156] width 1389 height 58
click at [1372, 506] on input "Hình thức thanh toán" at bounding box center [1380, 513] width 206 height 25
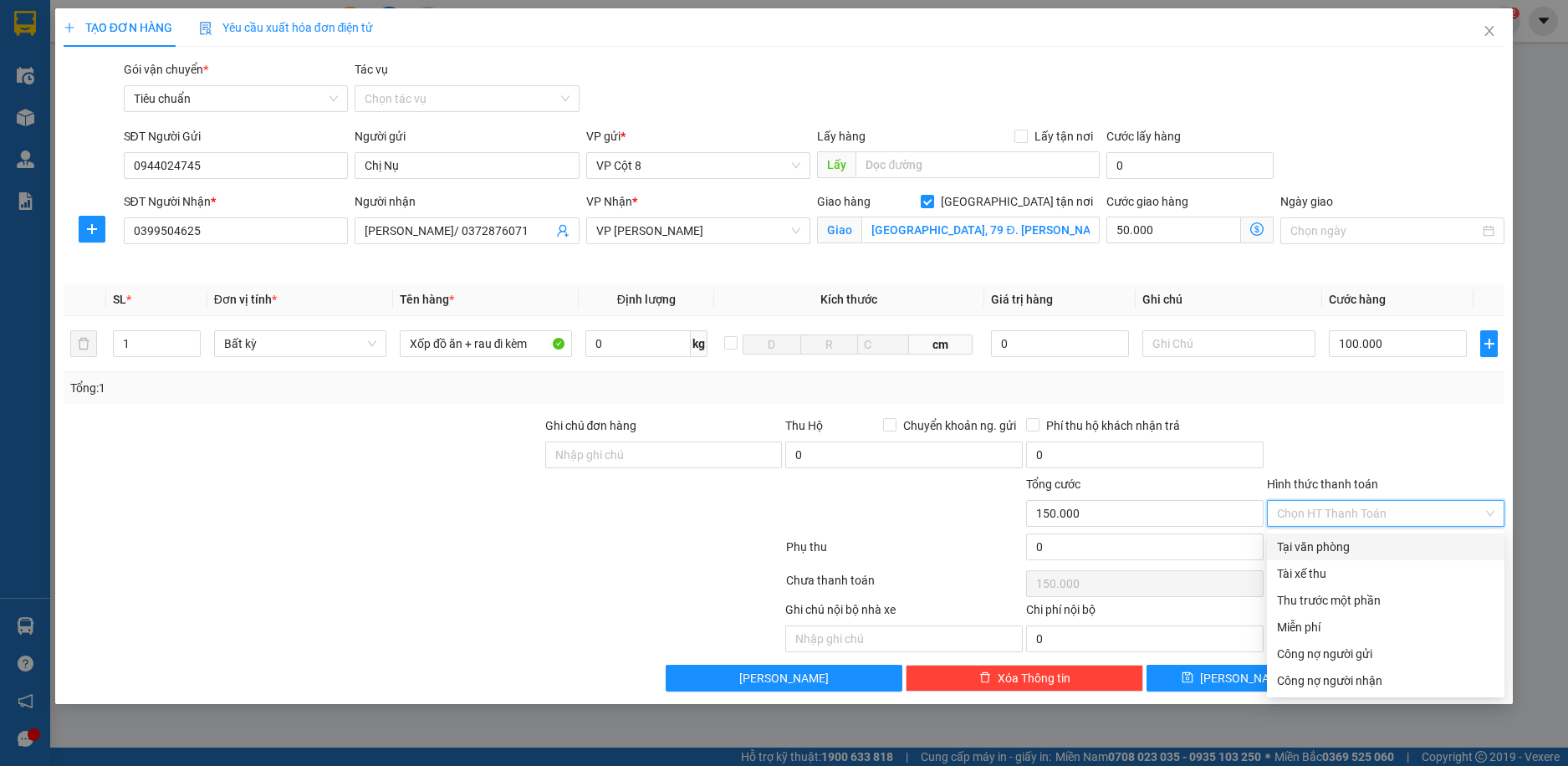
click at [1388, 429] on div at bounding box center [1385, 445] width 241 height 58
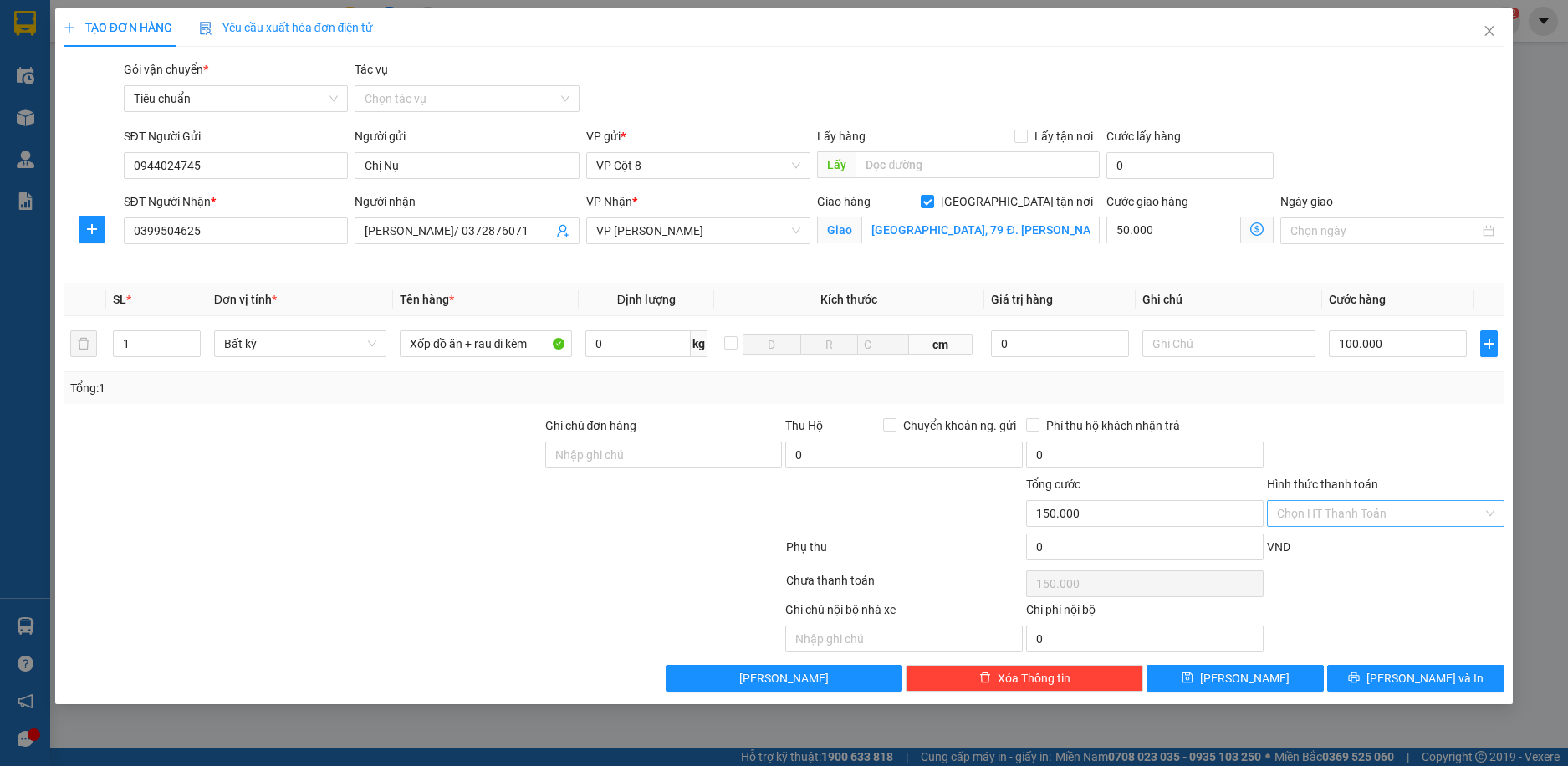
click at [1397, 506] on input "Hình thức thanh toán" at bounding box center [1380, 513] width 206 height 25
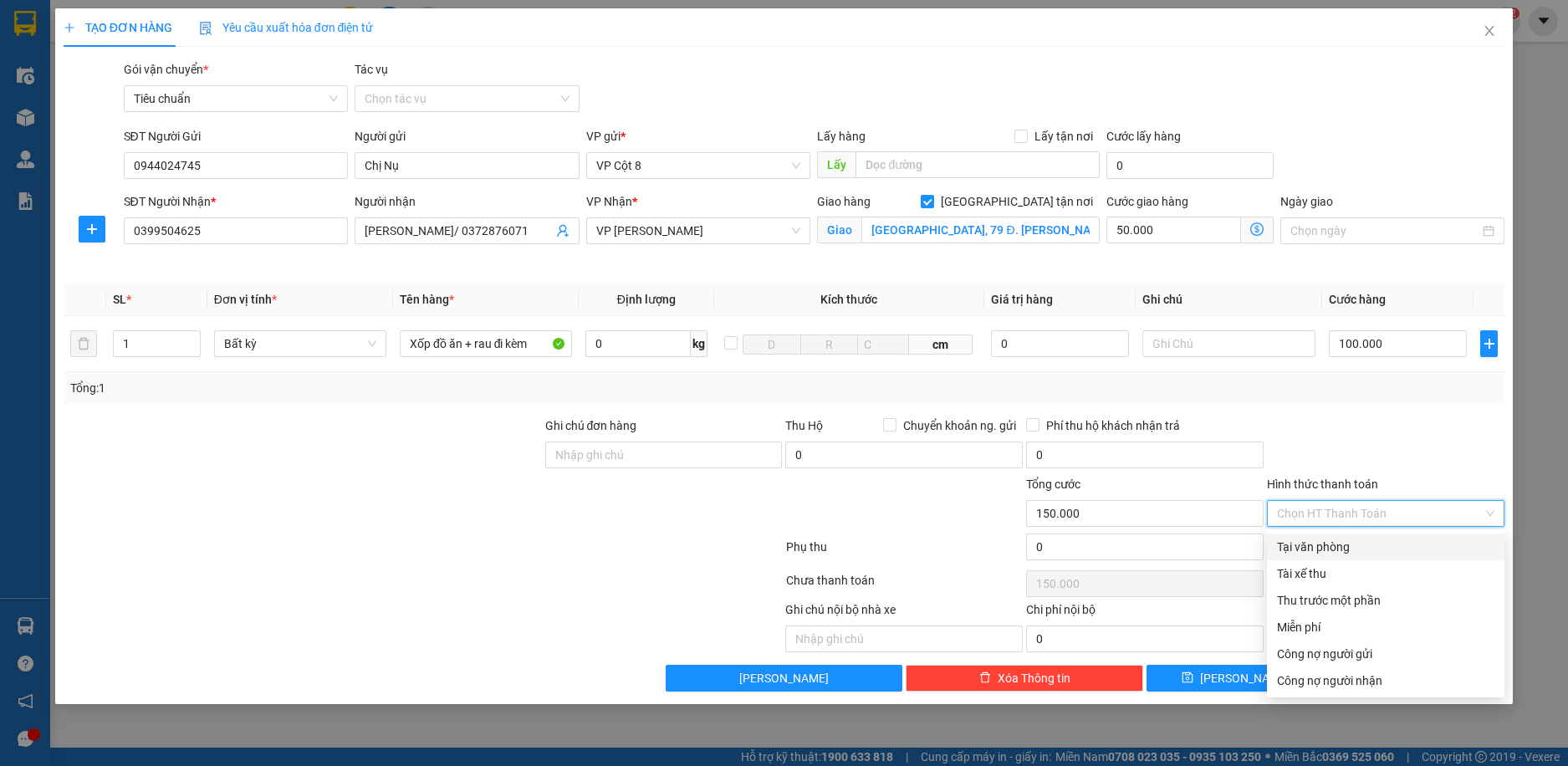
click at [1333, 548] on div "Tại văn phòng" at bounding box center [1386, 546] width 217 height 18
type input "0"
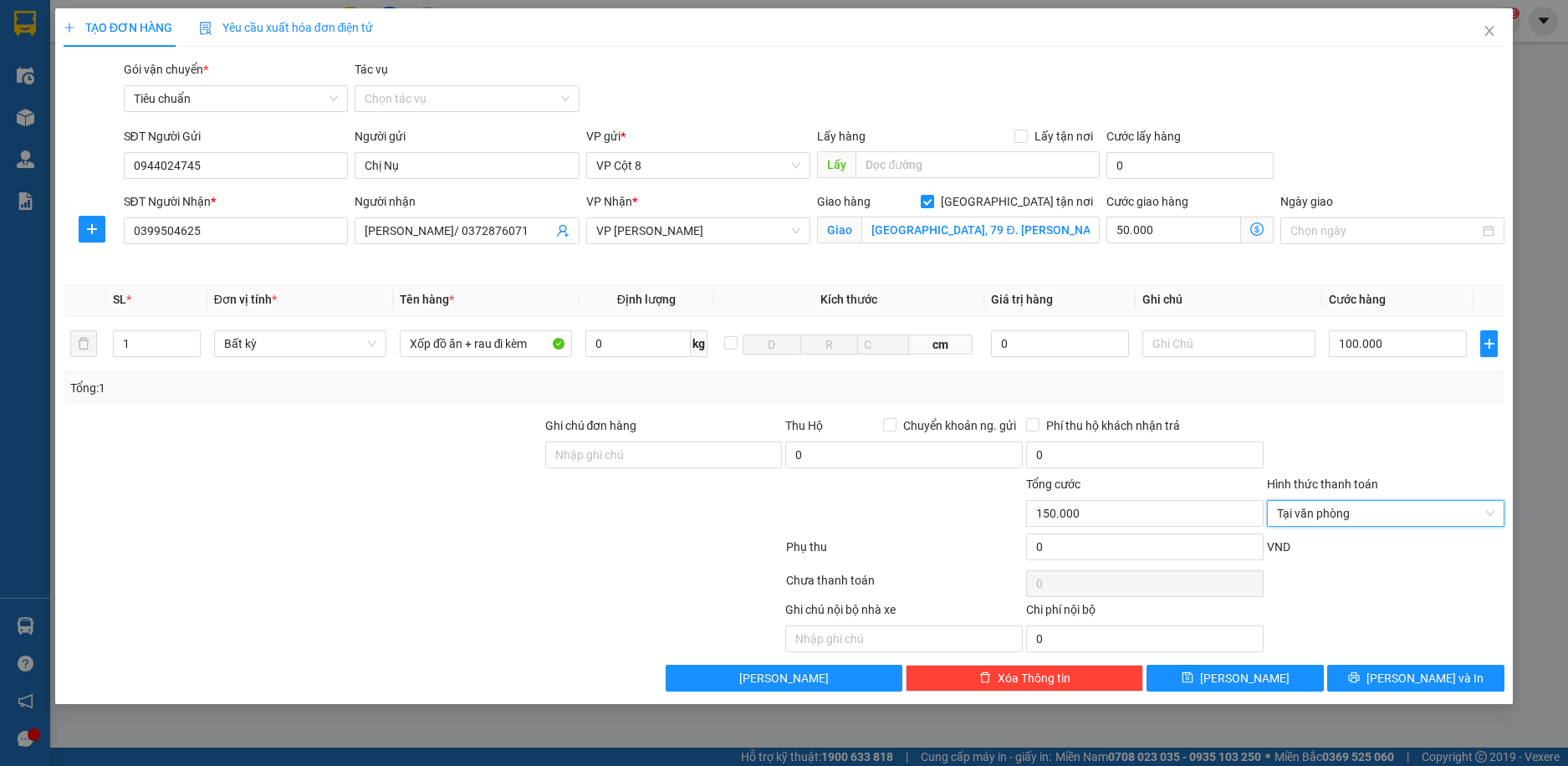
click at [1391, 169] on div "SĐT Người Gửi 0944024745 Người gửi Chị Nụ VP gửi * VP Cột 8 Lấy hàng Lấy tận nơ…" at bounding box center [814, 156] width 1389 height 58
click at [1256, 227] on icon "dollar-circle" at bounding box center [1257, 229] width 13 height 13
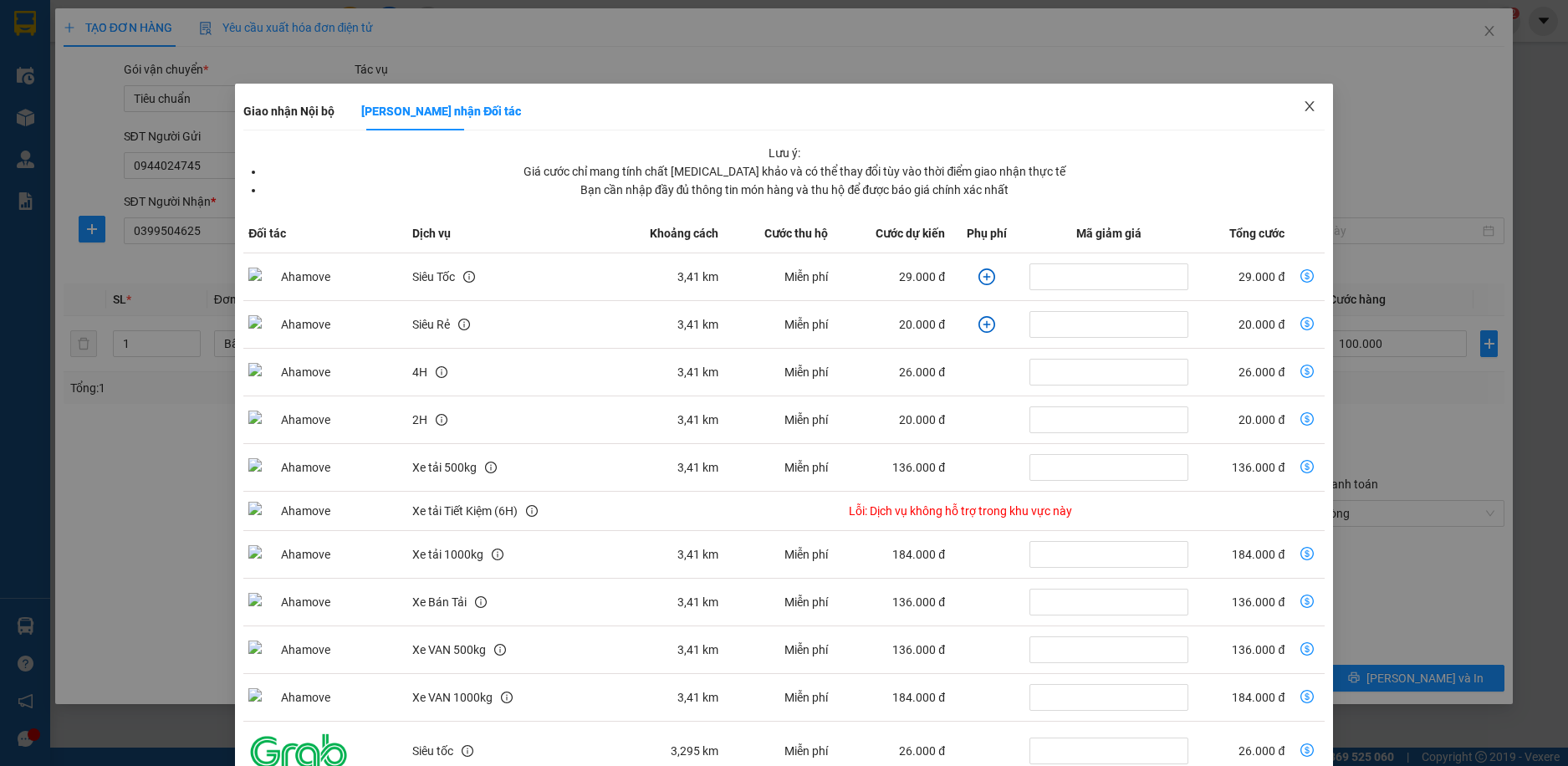
click at [1303, 106] on icon "close" at bounding box center [1309, 105] width 13 height 13
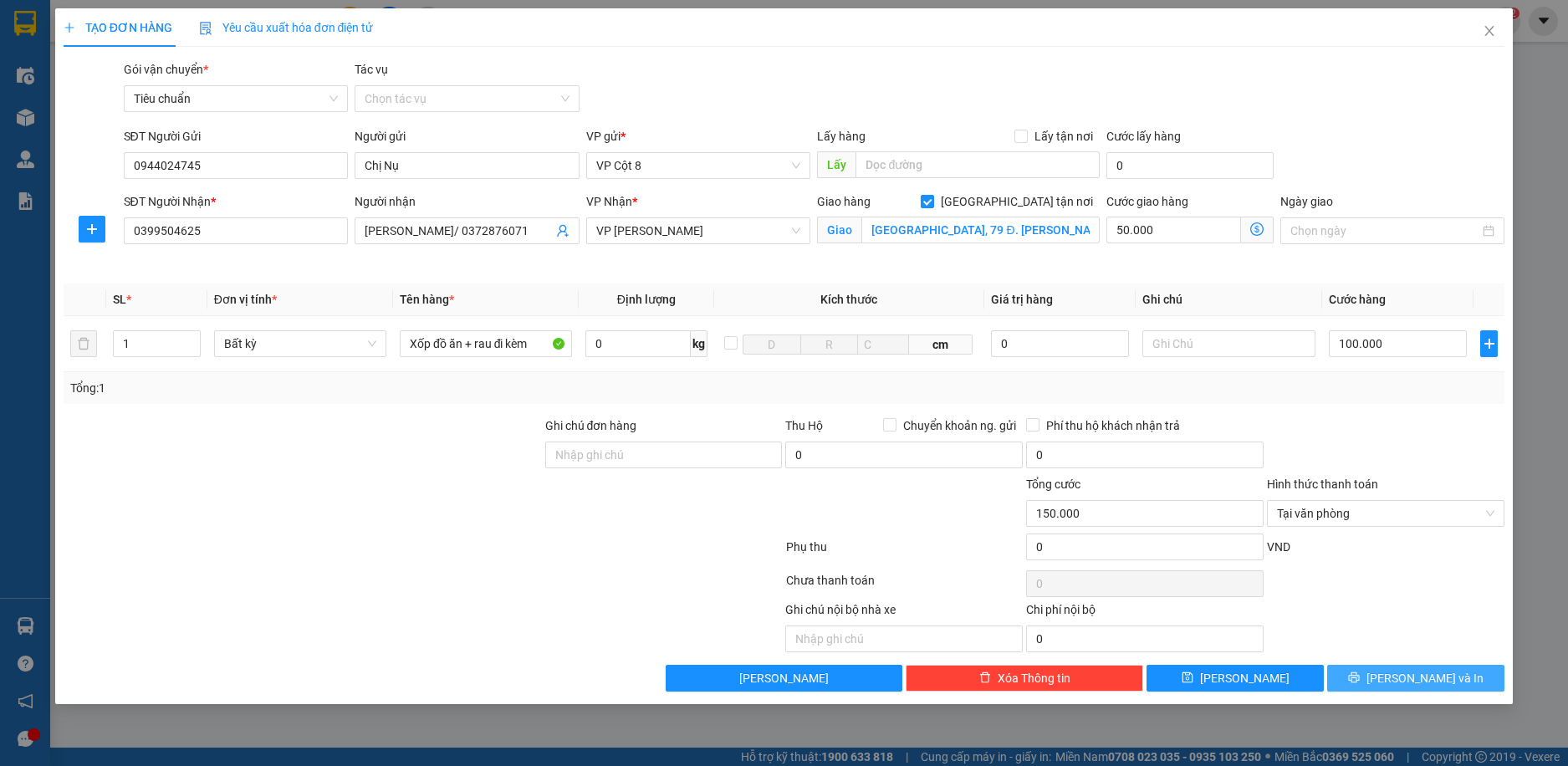
click at [1422, 677] on span "[PERSON_NAME] và In" at bounding box center [1425, 677] width 117 height 18
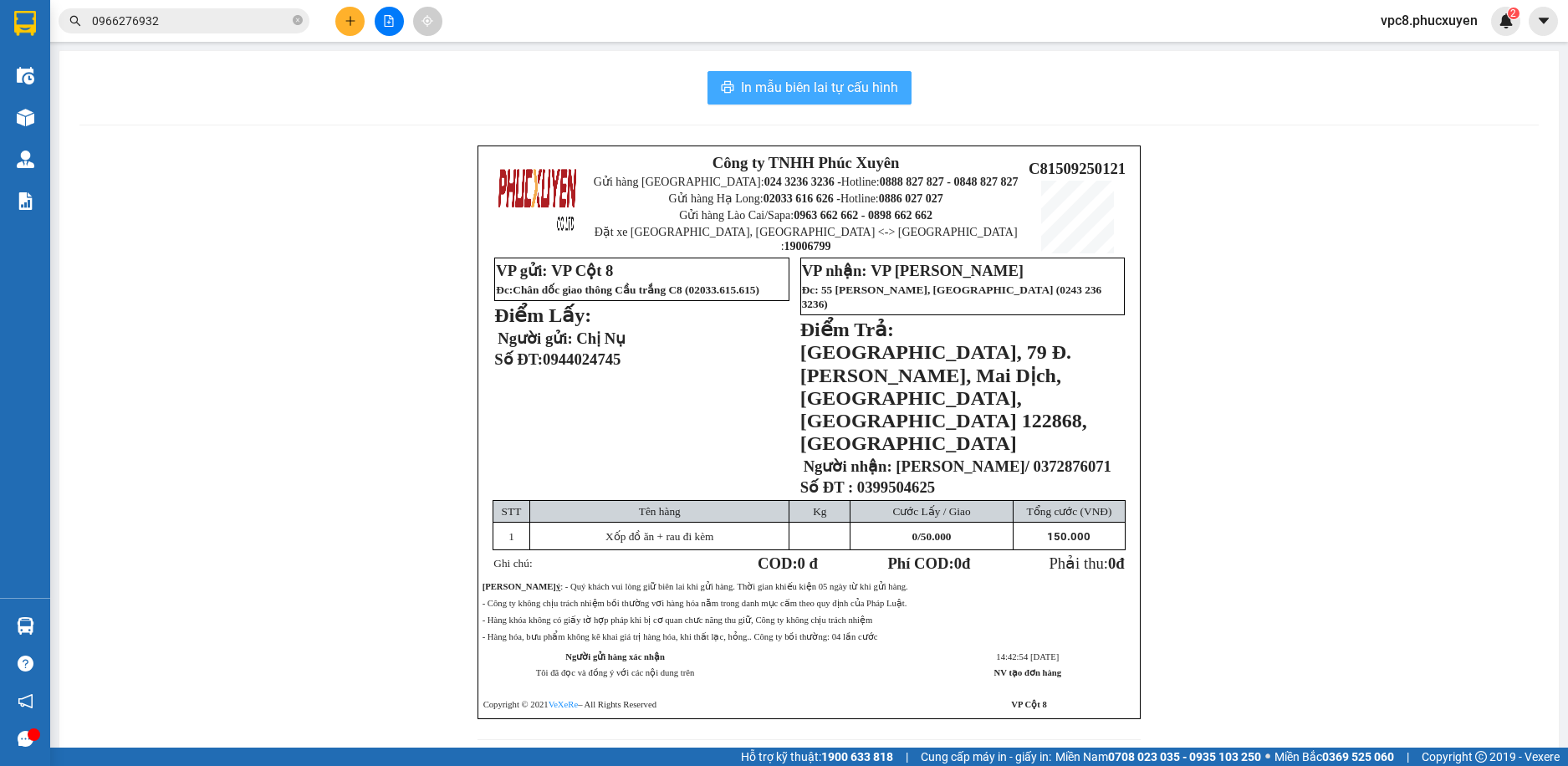
click at [830, 93] on span "In mẫu biên lai tự cấu hình" at bounding box center [819, 87] width 157 height 21
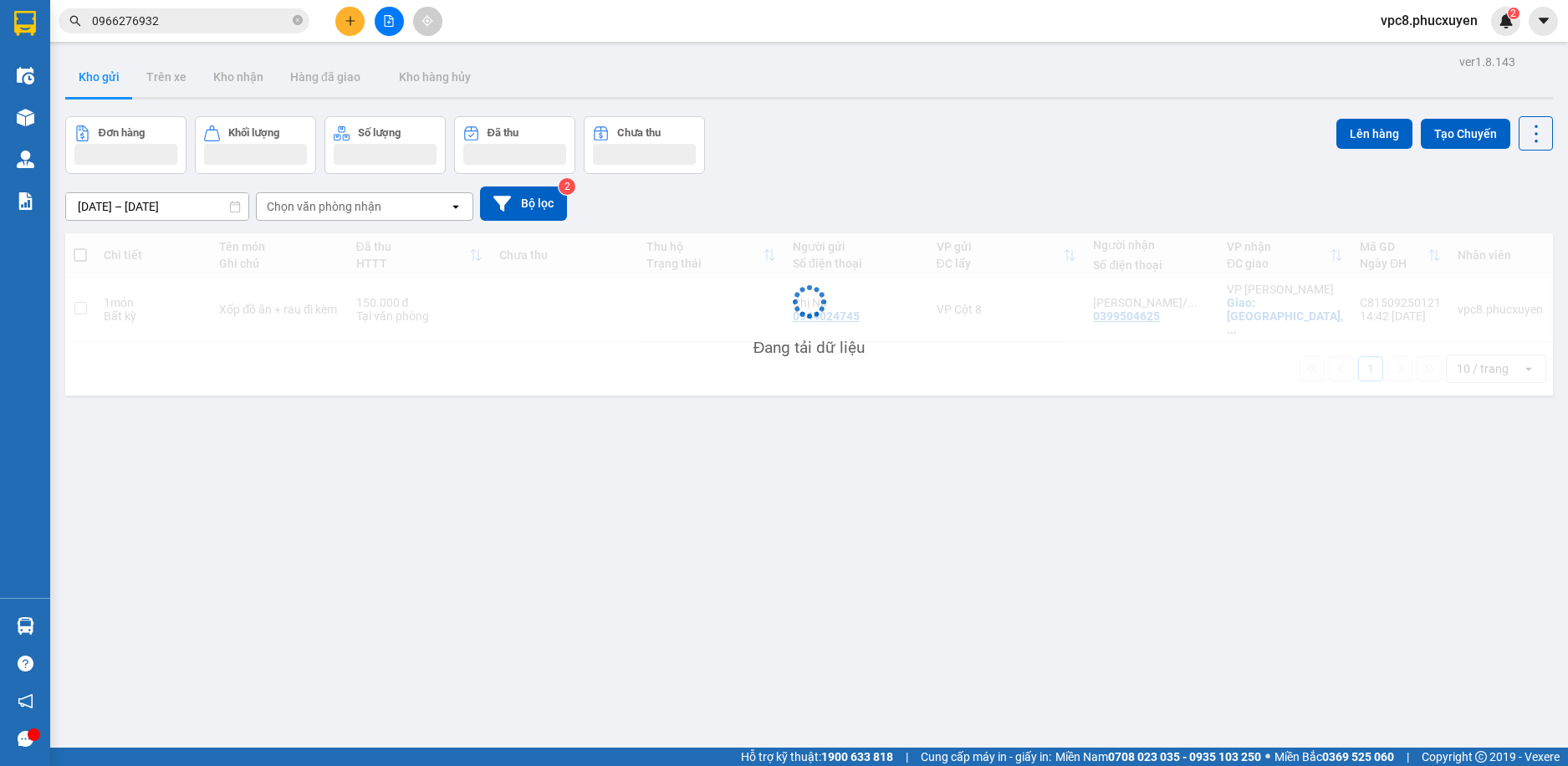
click at [1158, 127] on div "Đơn hàng Khối lượng Số lượng Đã thu Chưa thu Lên hàng Tạo Chuyến" at bounding box center [809, 145] width 1488 height 57
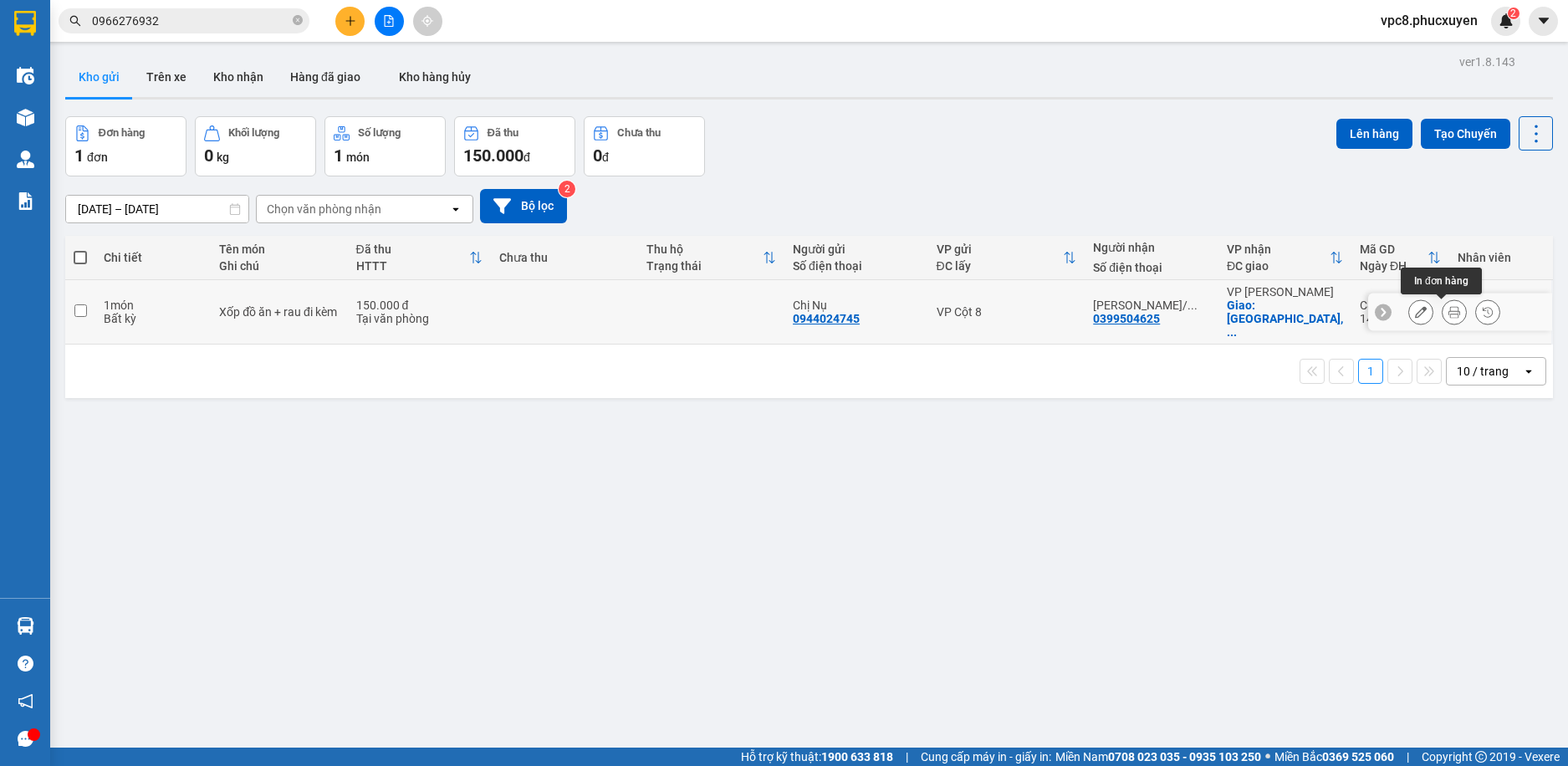
click at [1449, 311] on icon at bounding box center [1454, 311] width 11 height 11
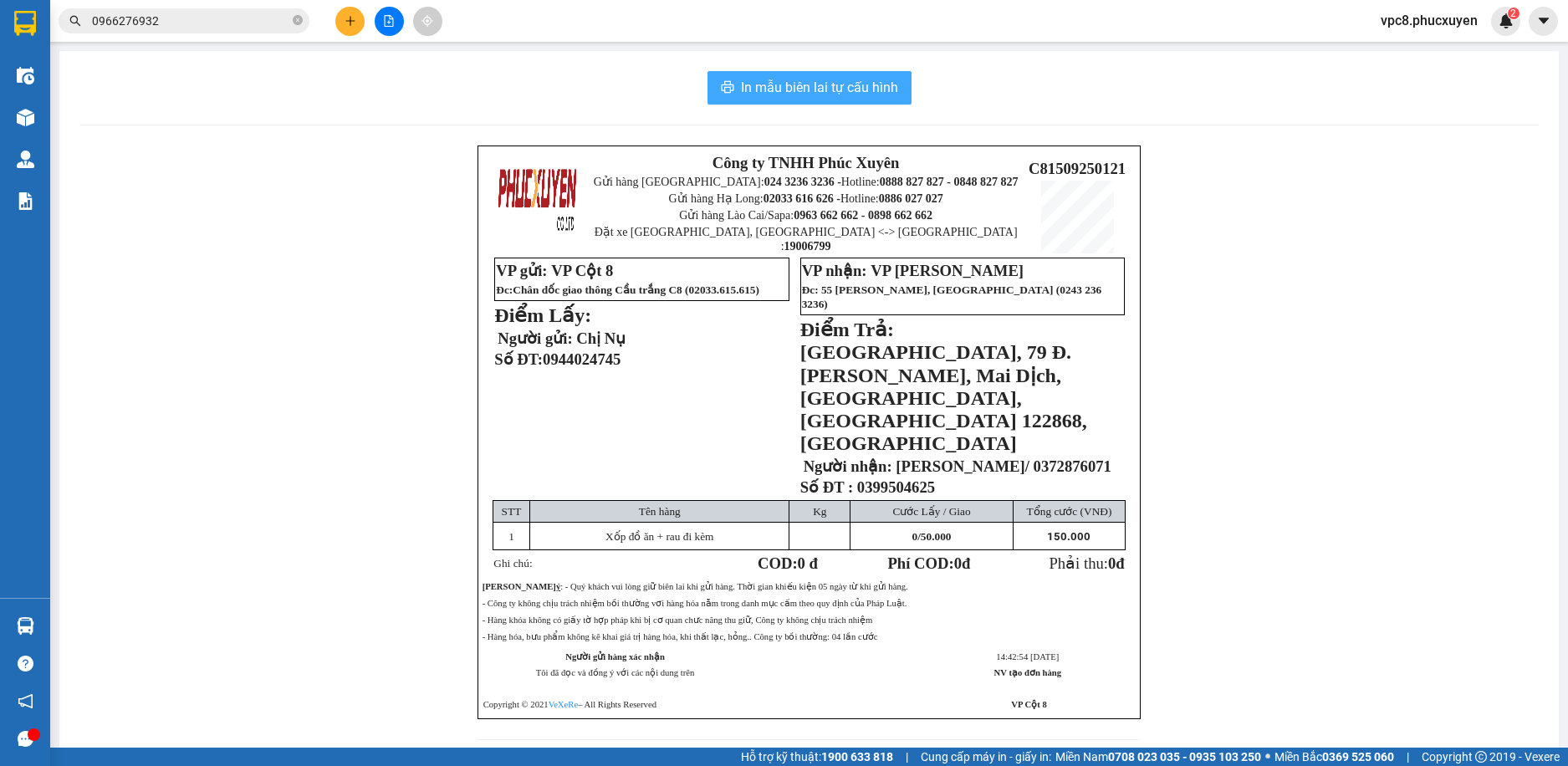
click at [815, 88] on span "In mẫu biên lai tự cấu hình" at bounding box center [819, 87] width 157 height 21
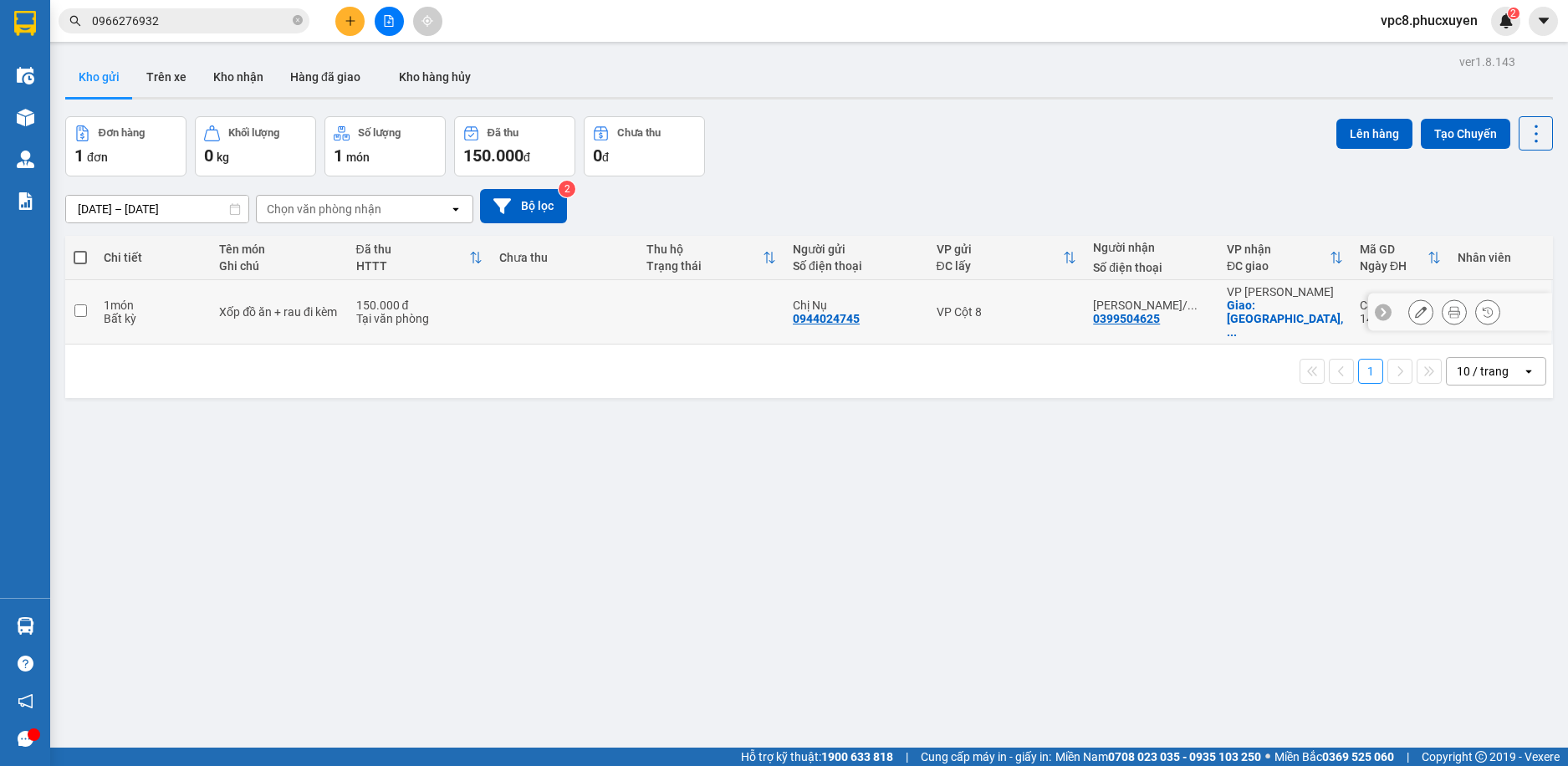
click at [1410, 313] on button at bounding box center [1421, 312] width 23 height 30
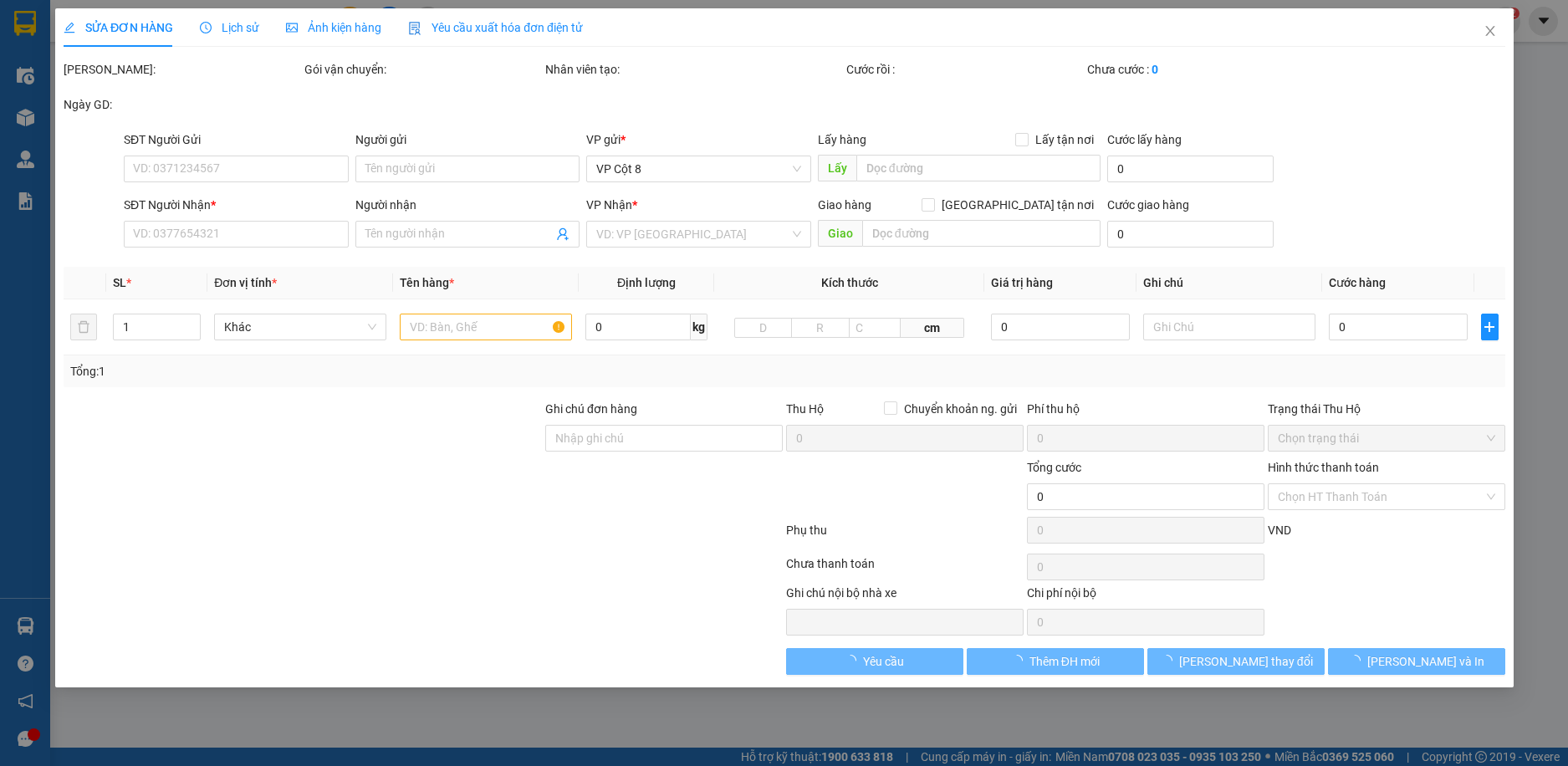
type input "0944024745"
type input "Chị Nụ"
type input "0399504625"
type input "[PERSON_NAME]/ 0372876071"
checkbox input "true"
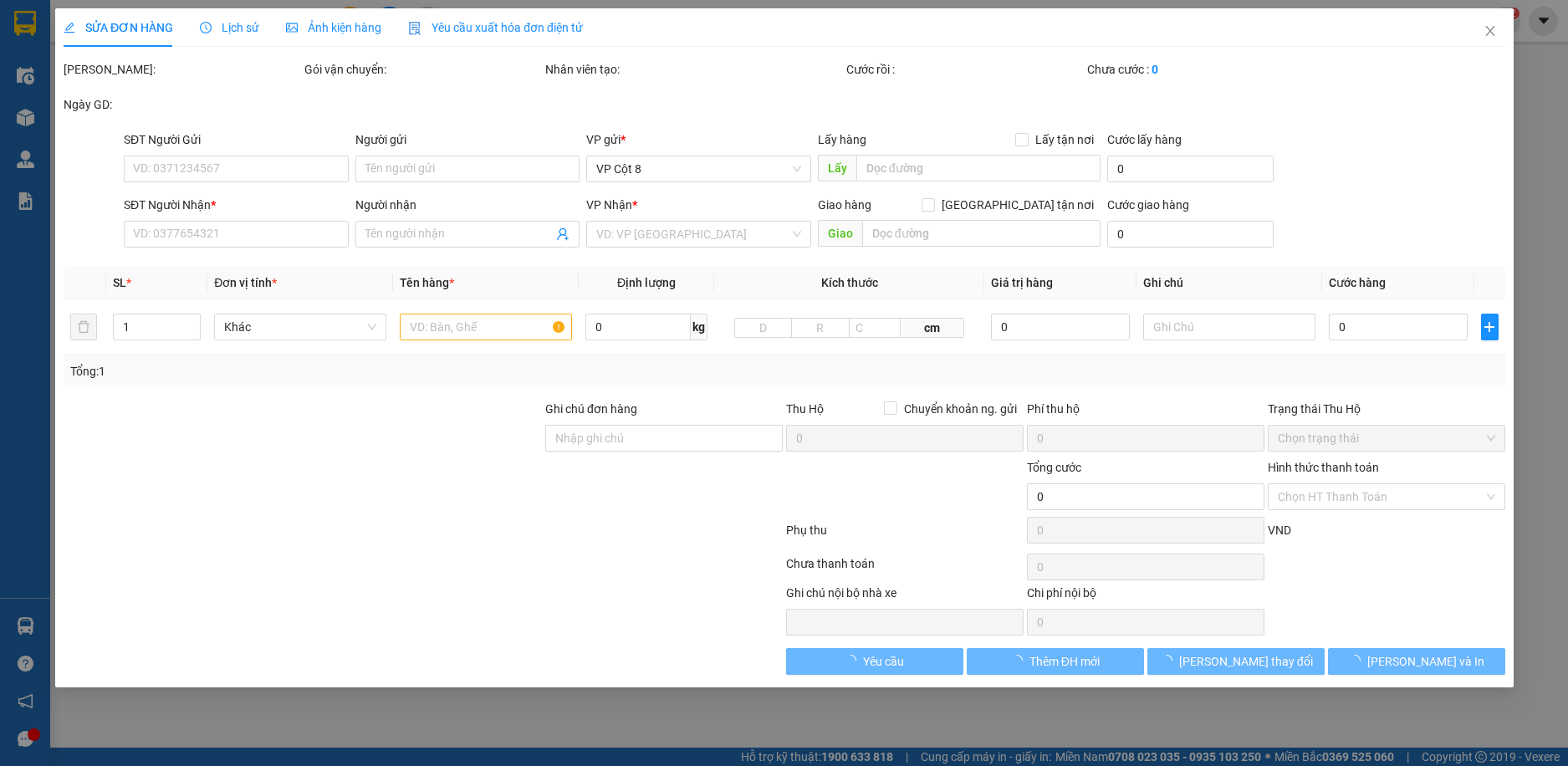
type input "[GEOGRAPHIC_DATA], 79 Đ. [PERSON_NAME], Mai Dịch, [GEOGRAPHIC_DATA], [GEOGRAPHI…"
type input "150.000"
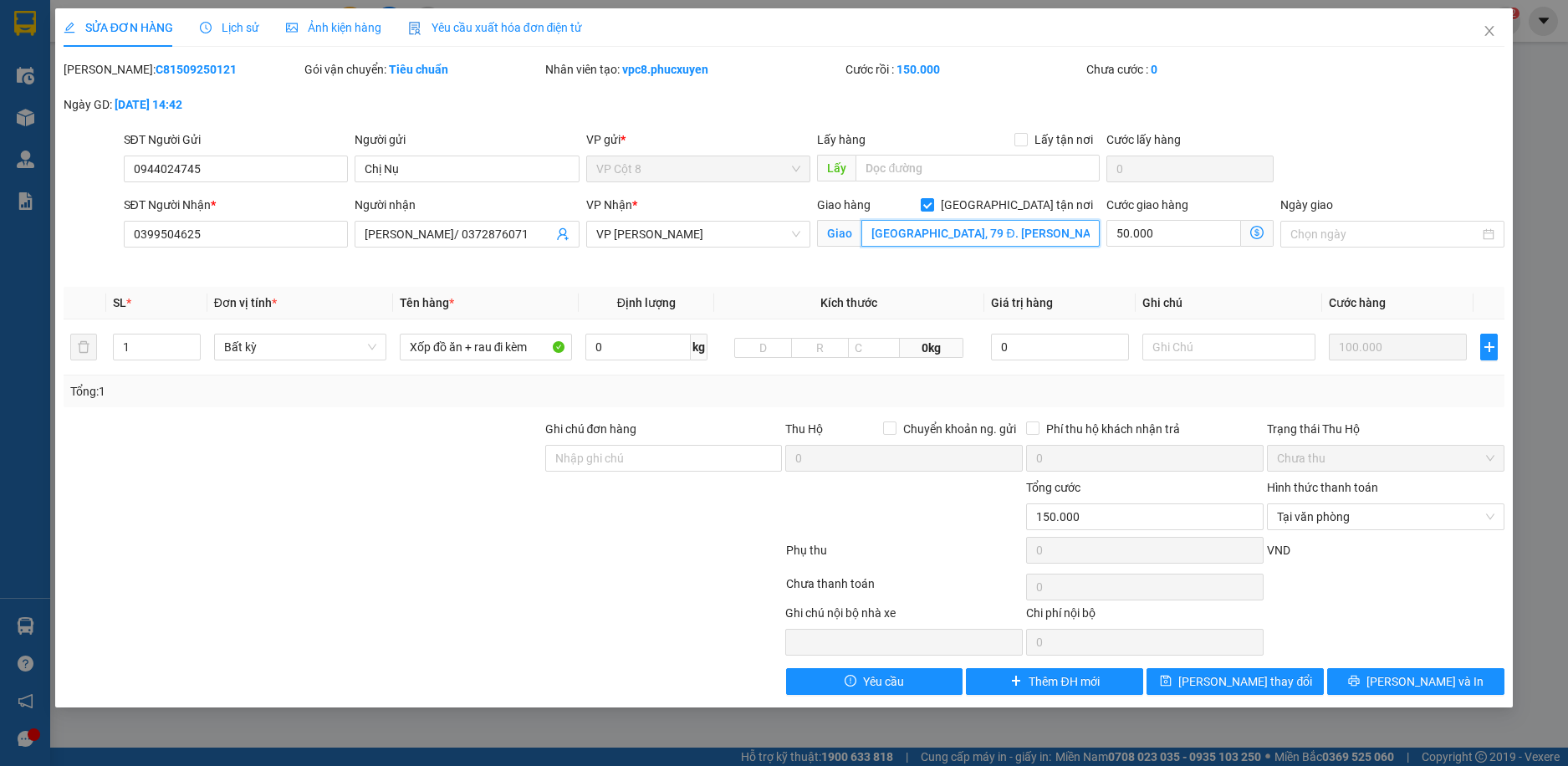
click at [1044, 230] on input "[GEOGRAPHIC_DATA], 79 Đ. [PERSON_NAME], Mai Dịch, [GEOGRAPHIC_DATA], [GEOGRAPHI…" at bounding box center [981, 233] width 238 height 27
click at [1072, 236] on input "[GEOGRAPHIC_DATA], 79 Đ. [PERSON_NAME], Mai Dịch, [GEOGRAPHIC_DATA], [GEOGRAPHI…" at bounding box center [981, 233] width 238 height 27
drag, startPoint x: 1099, startPoint y: 235, endPoint x: 1107, endPoint y: 236, distance: 8.1
click at [1107, 236] on div "SĐT Người Nhận * 0399504625 Người nhận [PERSON_NAME]/ 0372876071 VP Nhận * VP […" at bounding box center [814, 235] width 1389 height 78
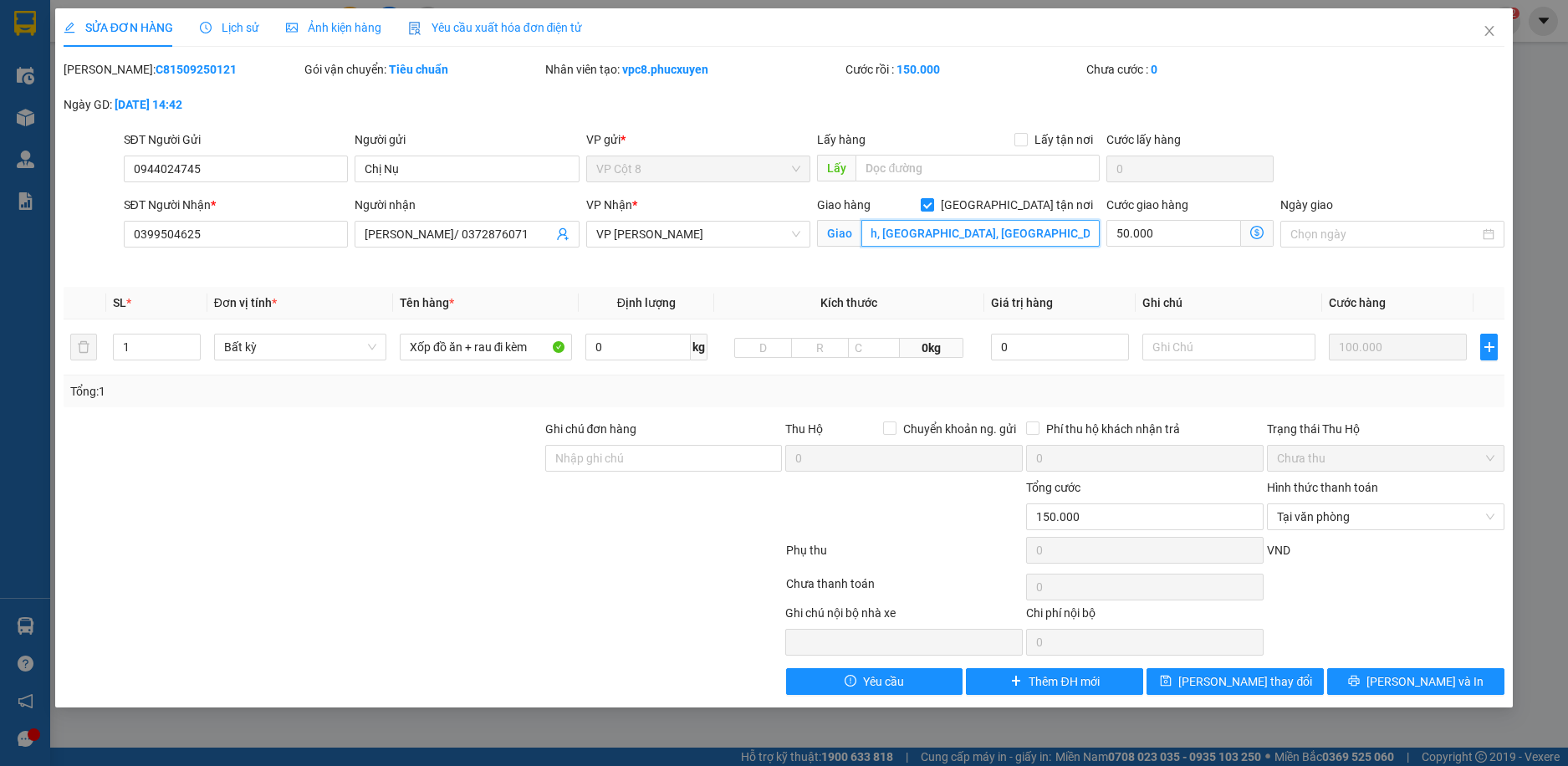
click at [1012, 225] on input "[GEOGRAPHIC_DATA], 79 Đ. [PERSON_NAME], Mai Dịch, [GEOGRAPHIC_DATA], [GEOGRAPHI…" at bounding box center [981, 233] width 238 height 27
drag, startPoint x: 1034, startPoint y: 233, endPoint x: 997, endPoint y: 237, distance: 37.2
click at [997, 237] on input "[GEOGRAPHIC_DATA], 79 Đ. [PERSON_NAME], Mai Dịch, [GEOGRAPHIC_DATA], [GEOGRAPHI…" at bounding box center [981, 233] width 238 height 27
type input "[GEOGRAPHIC_DATA], 79 Đ. [PERSON_NAME], Mai Dịch, [GEOGRAPHIC_DATA], [GEOGRAPHI…"
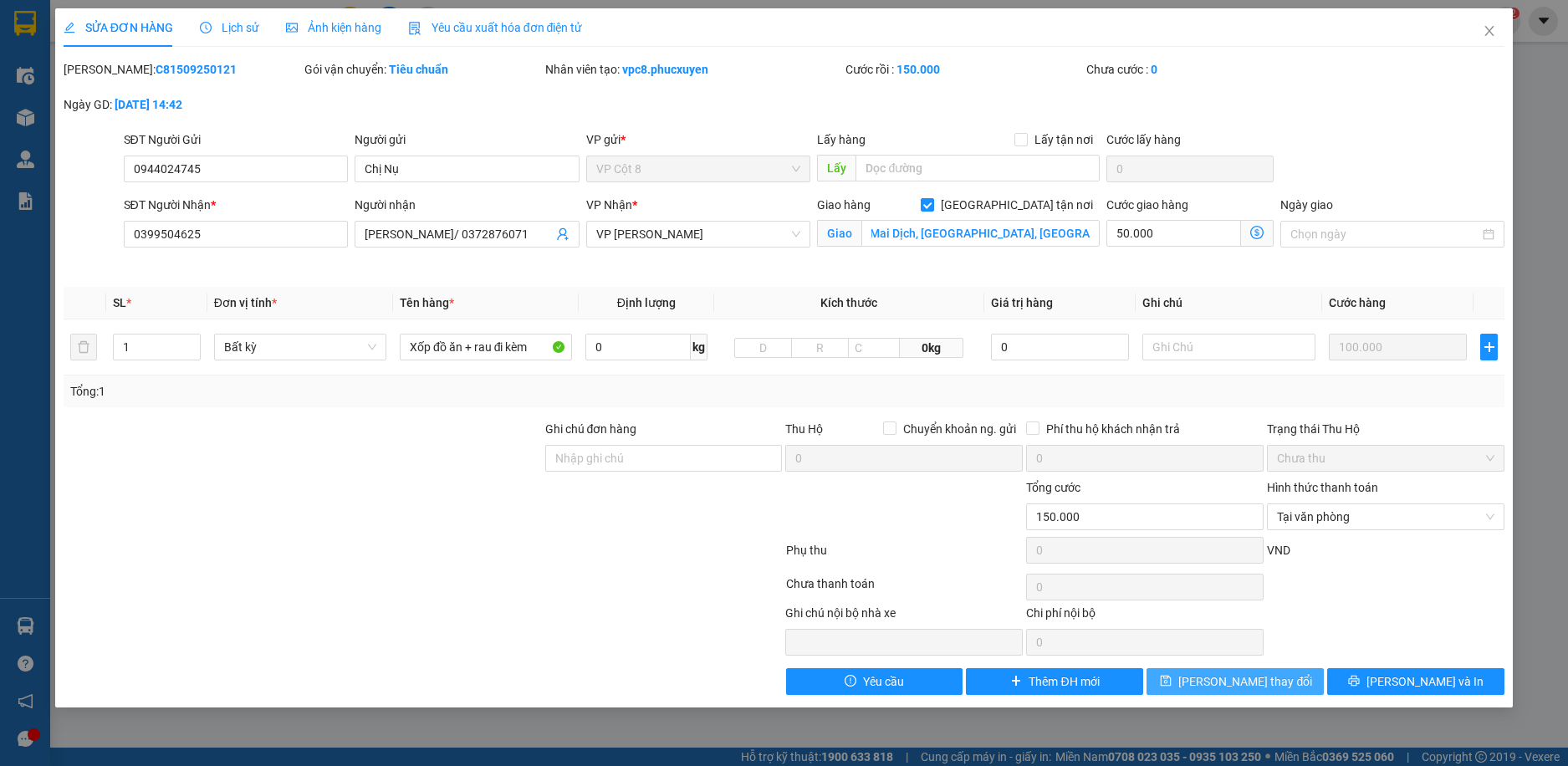
click at [1268, 675] on span "[PERSON_NAME] thay đổi" at bounding box center [1245, 681] width 134 height 18
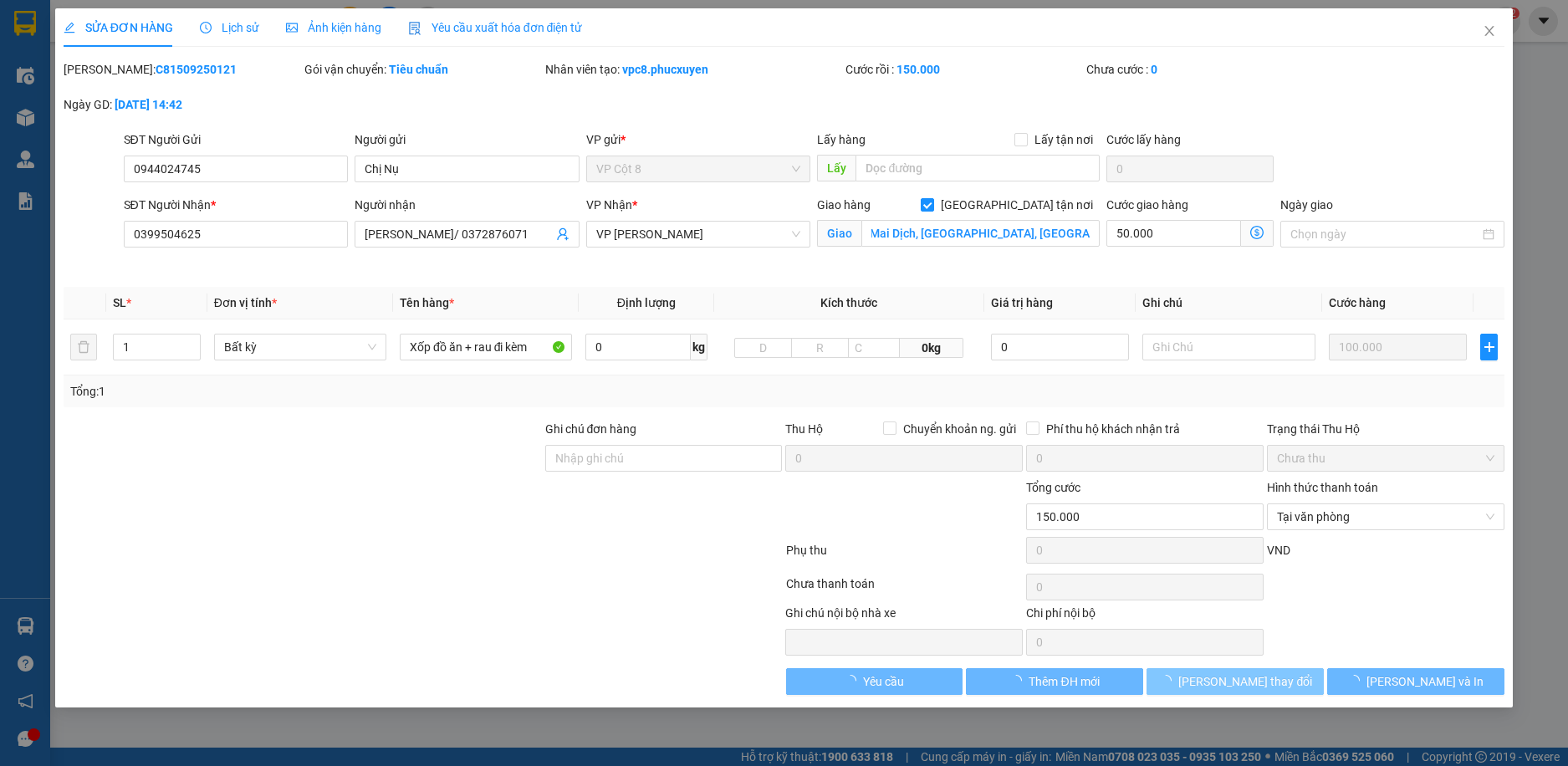
scroll to position [0, 0]
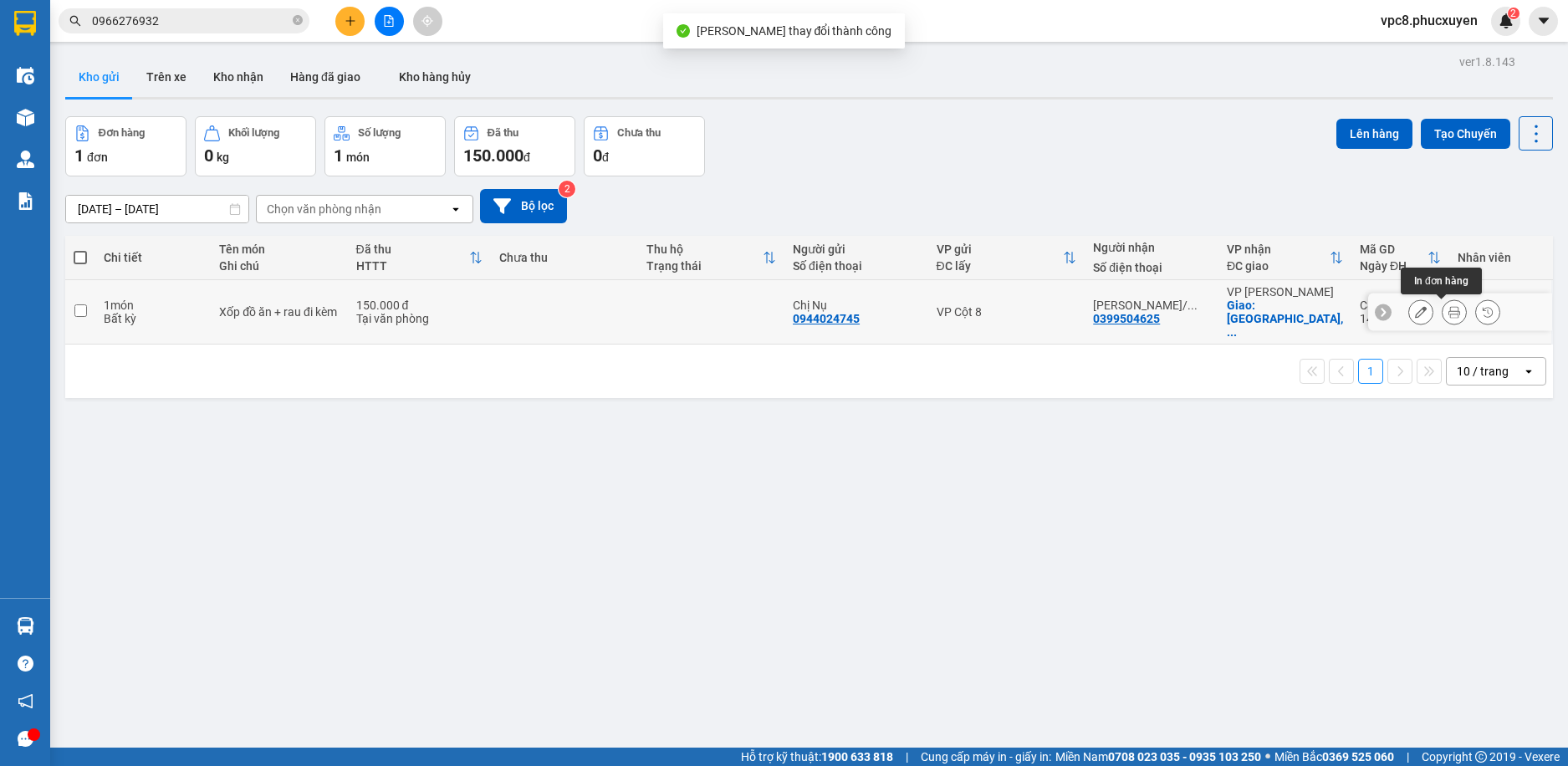
click at [1443, 307] on button at bounding box center [1454, 312] width 23 height 30
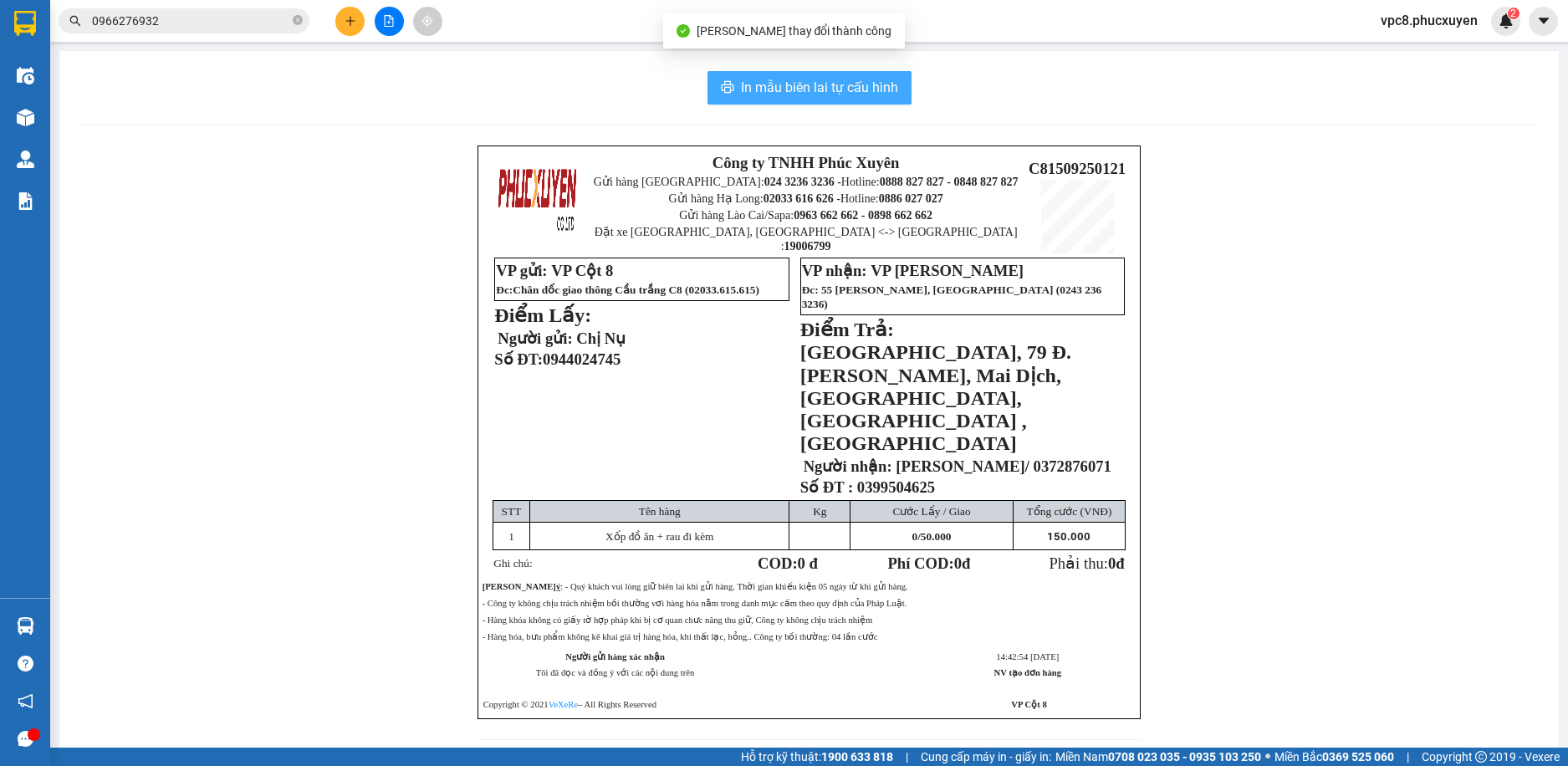
click at [818, 81] on span "In mẫu biên lai tự cấu hình" at bounding box center [819, 87] width 157 height 21
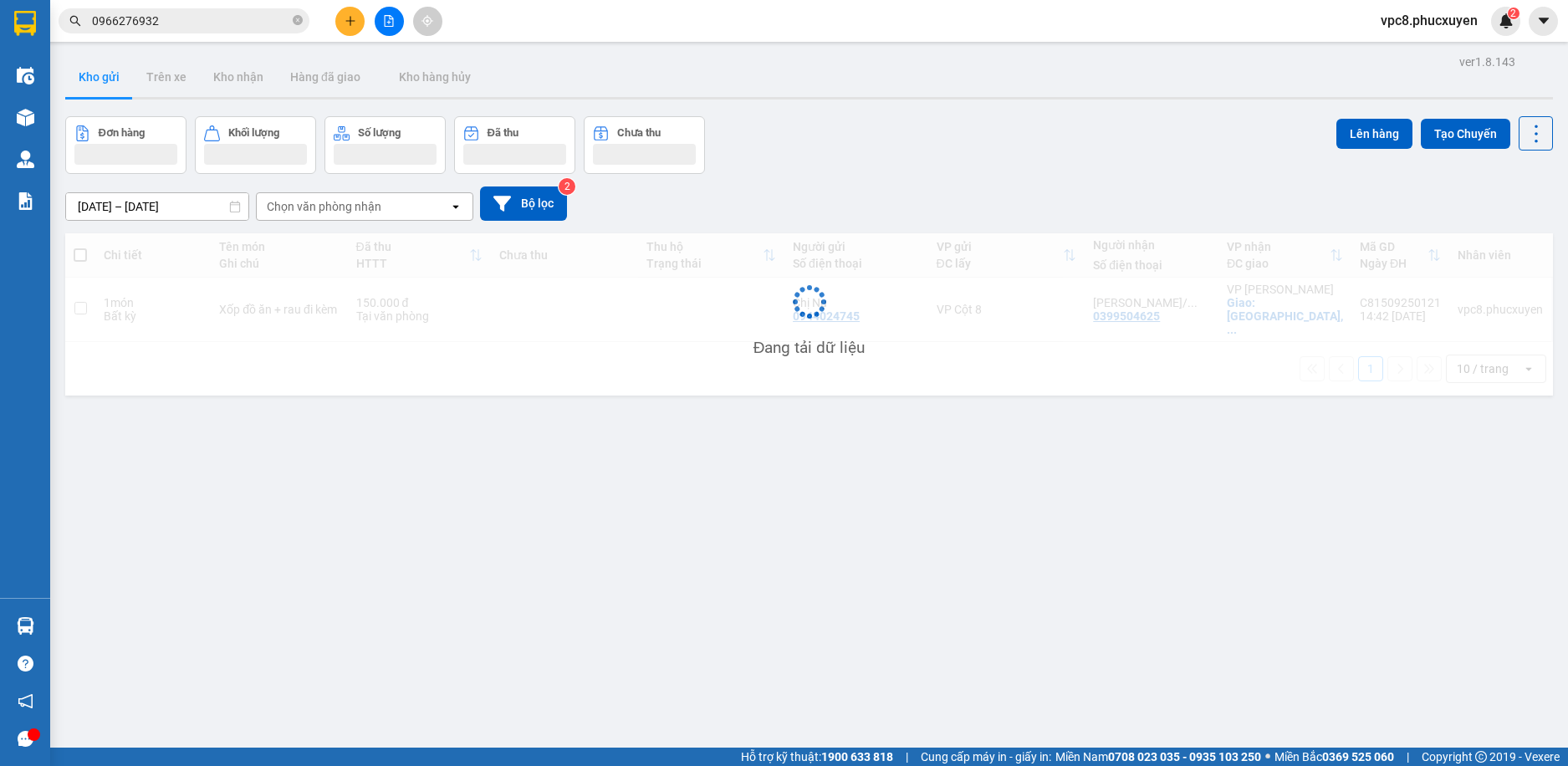
click at [1015, 119] on div "Đơn hàng Khối lượng Số lượng Đã thu Chưa thu Lên hàng Tạo Chuyến" at bounding box center [809, 145] width 1488 height 57
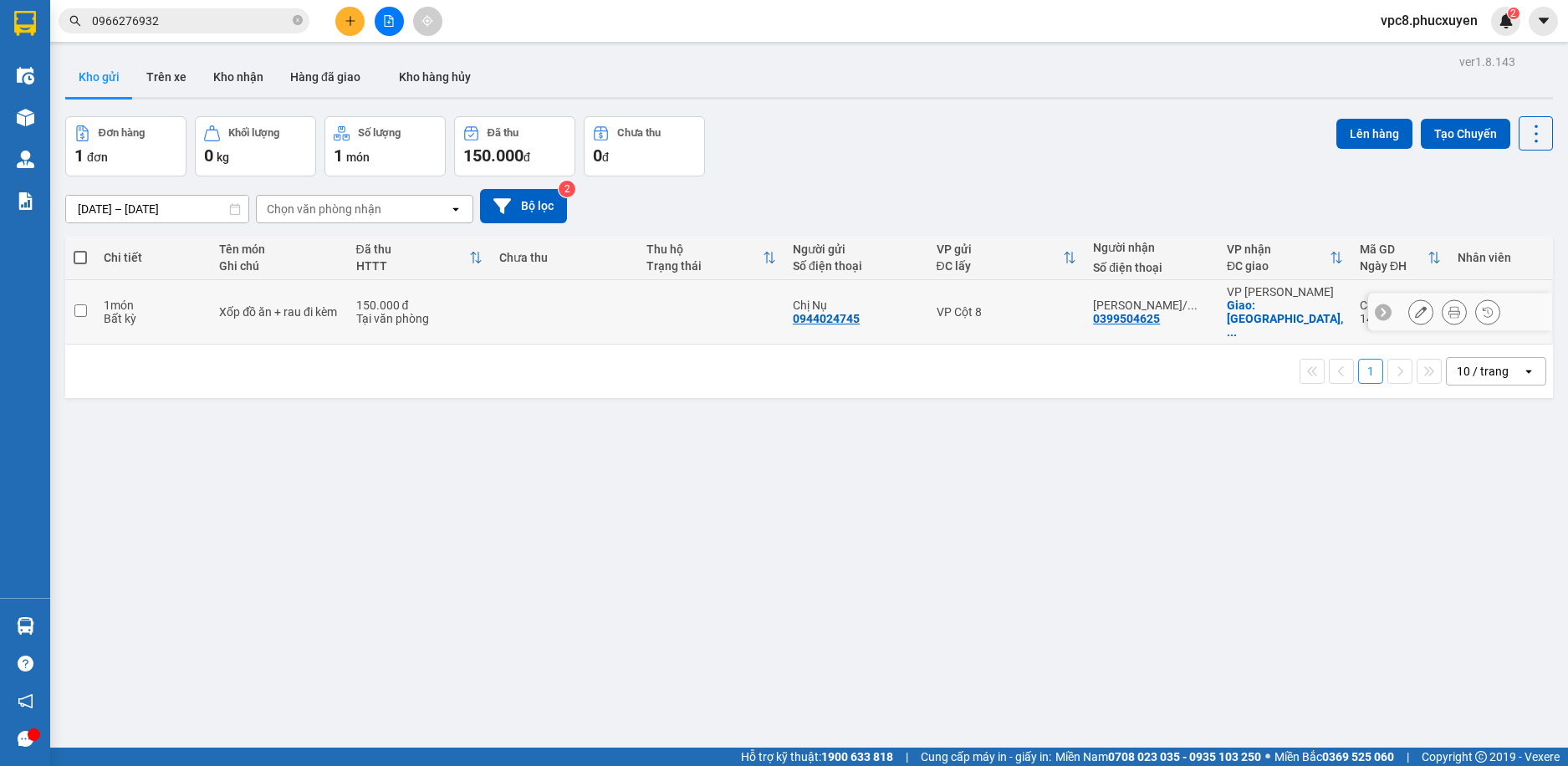
click at [1449, 308] on icon at bounding box center [1454, 311] width 11 height 11
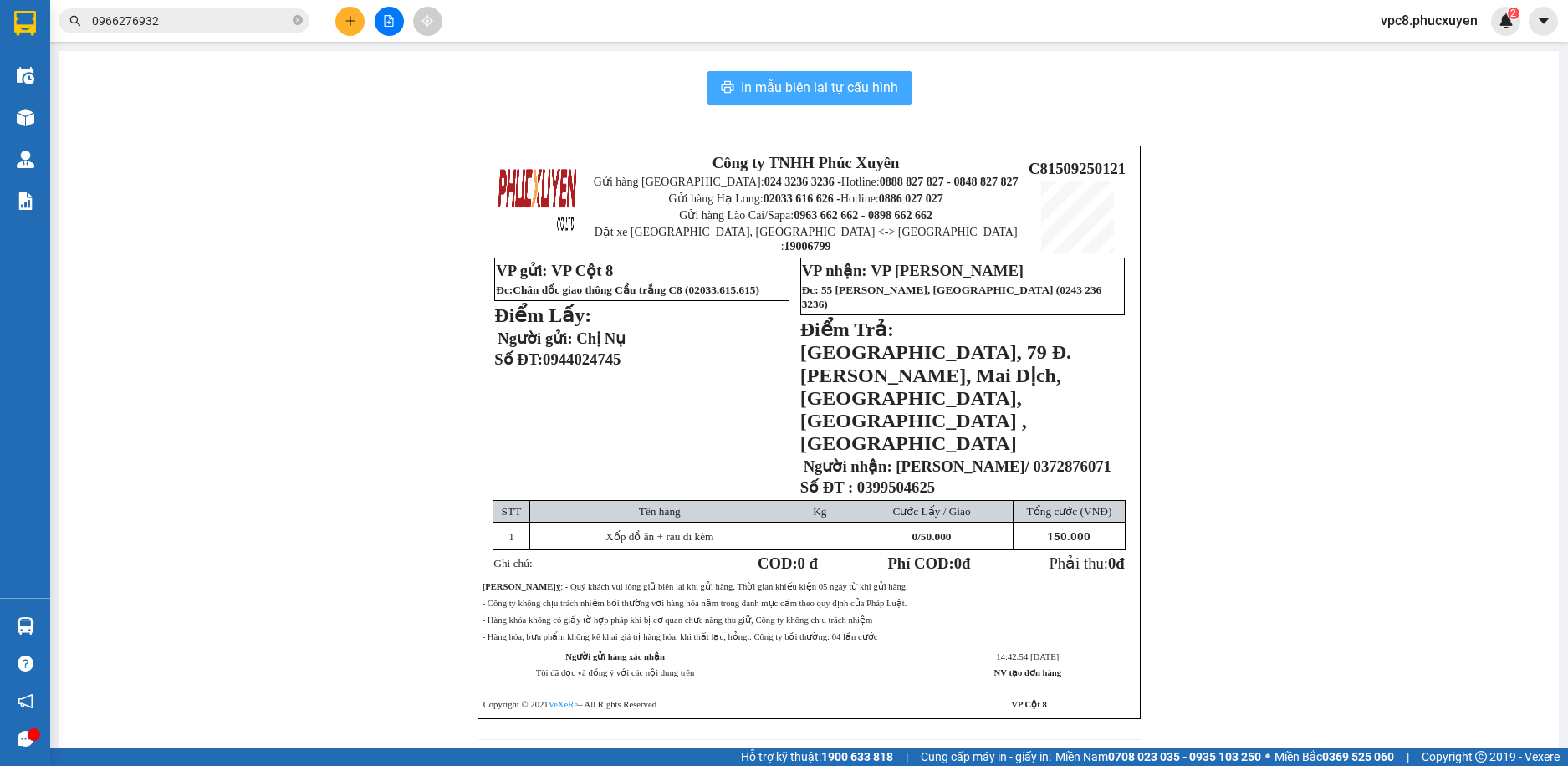
click at [837, 90] on span "In mẫu biên lai tự cấu hình" at bounding box center [819, 87] width 157 height 21
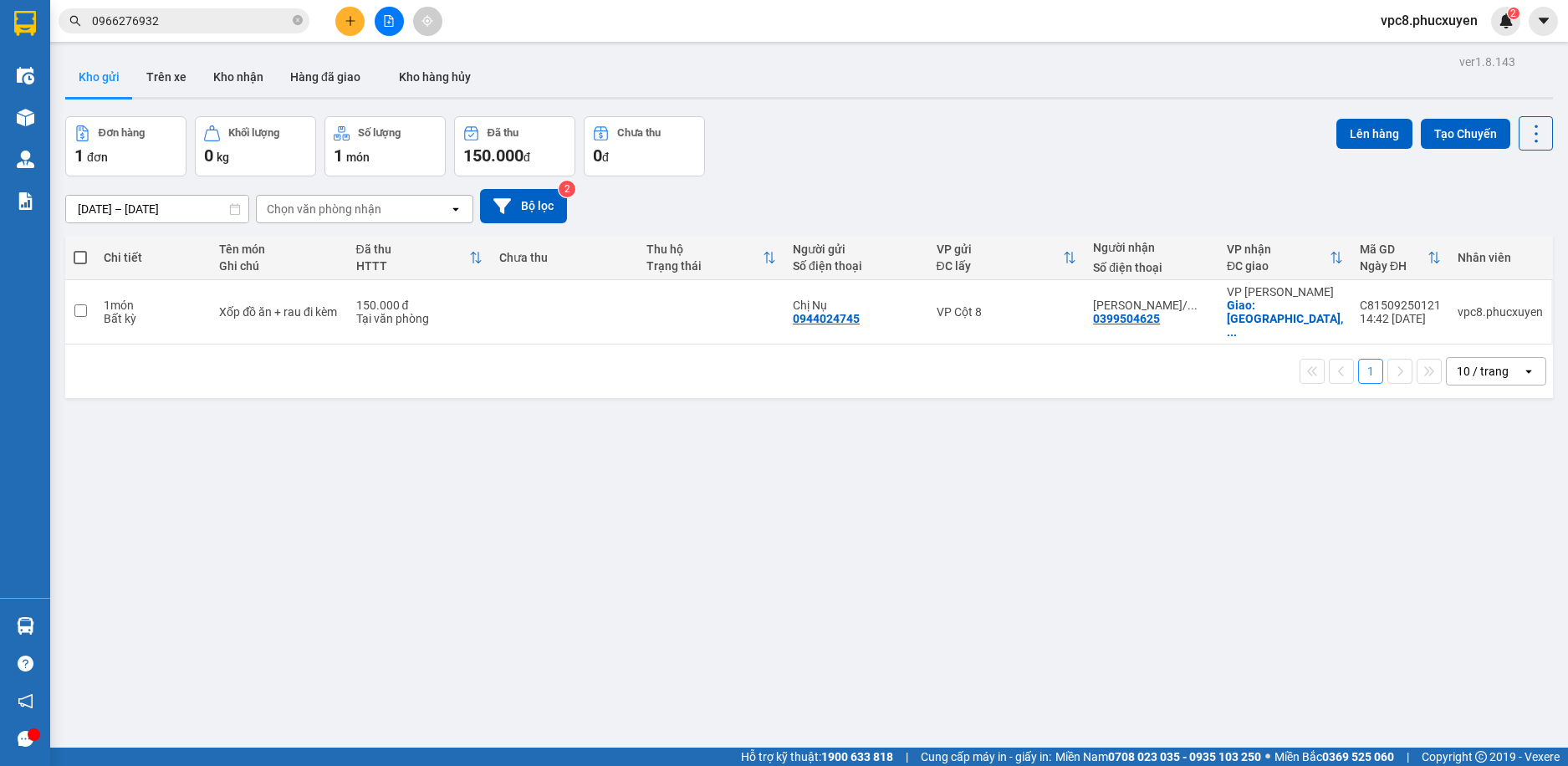
click at [77, 262] on span at bounding box center [80, 257] width 13 height 13
click at [80, 250] on input "checkbox" at bounding box center [80, 250] width 0 height 0
checkbox input "true"
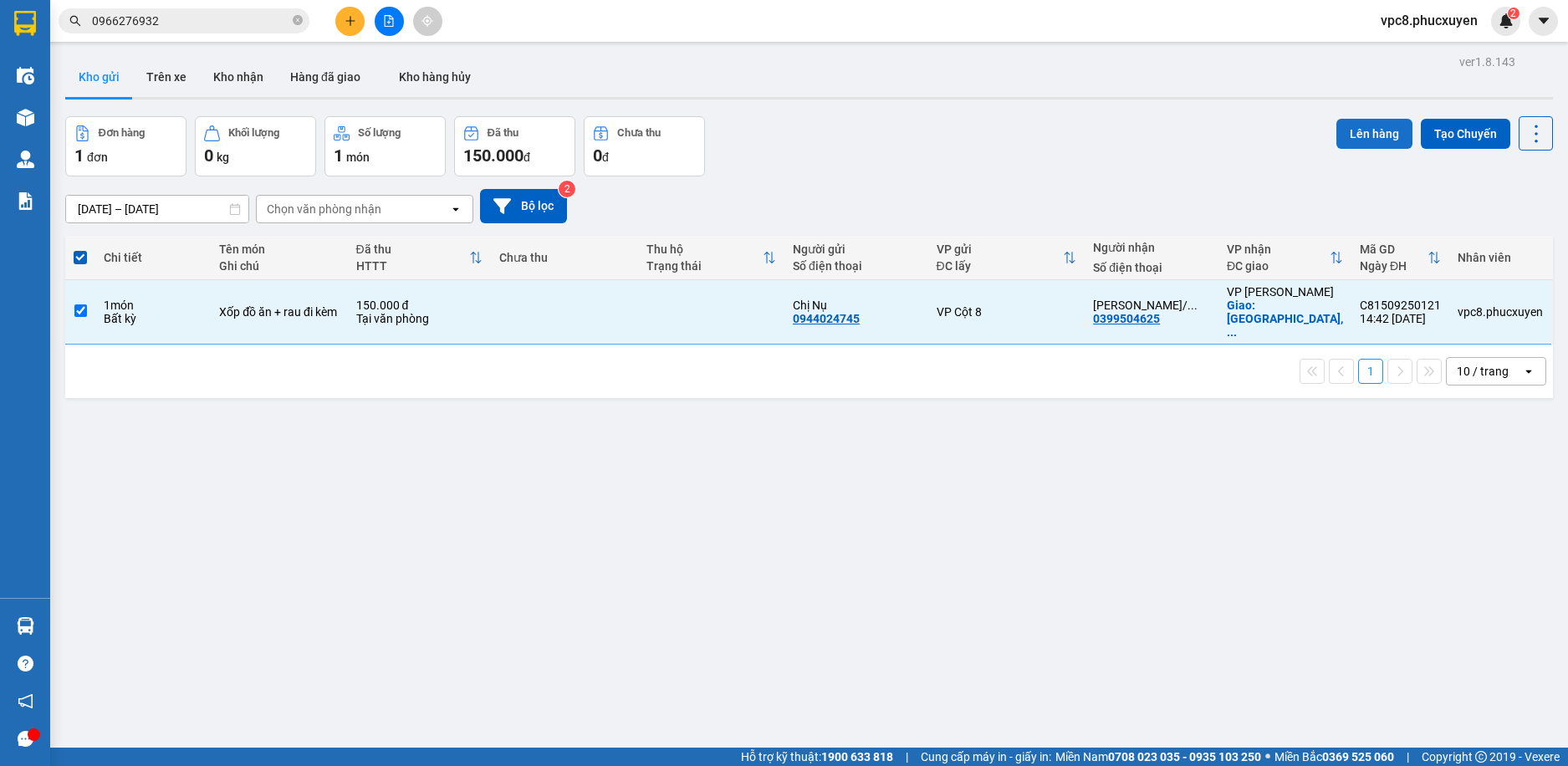
click at [1366, 124] on button "Lên hàng" at bounding box center [1375, 134] width 77 height 30
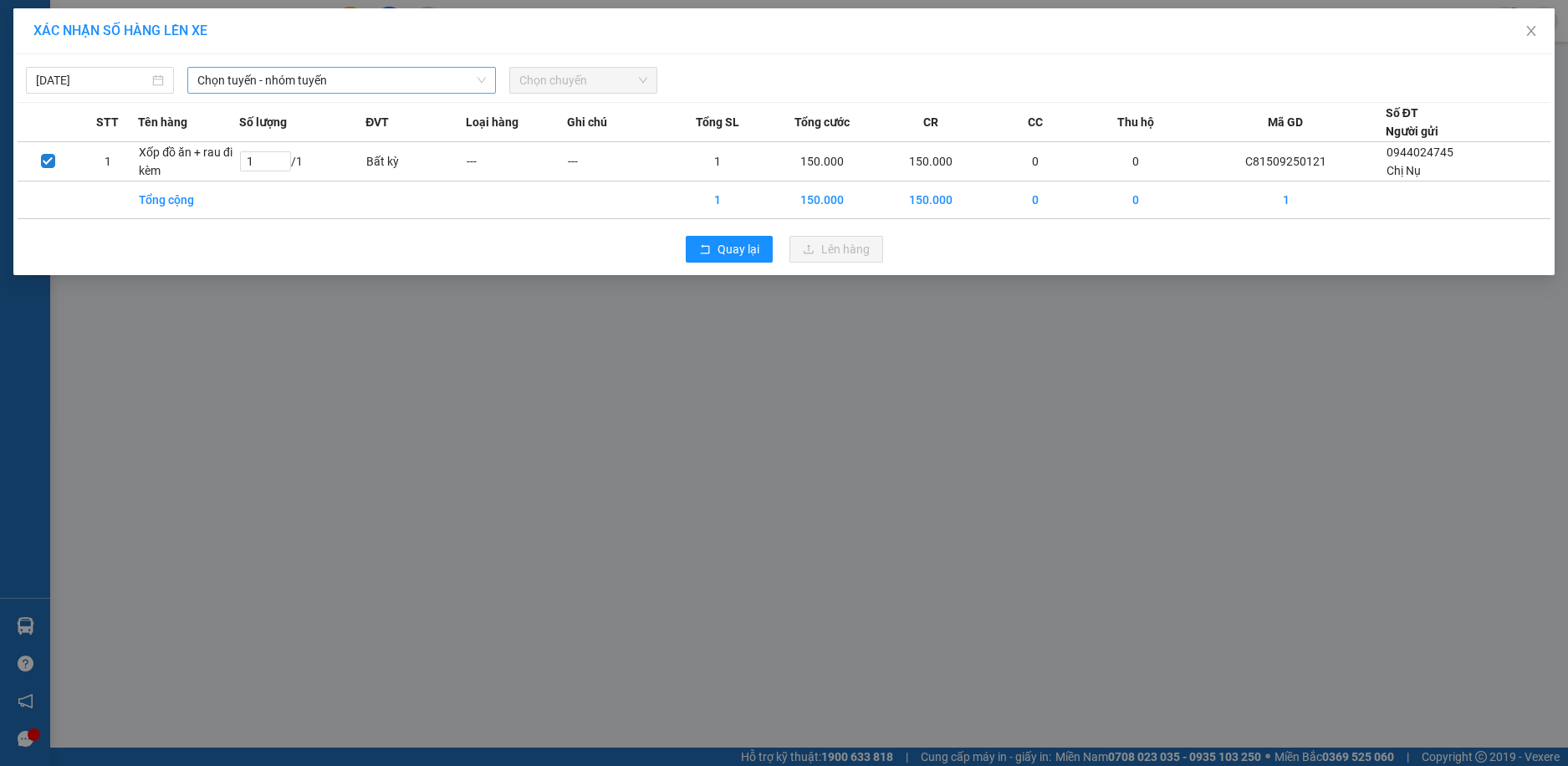
click at [297, 79] on span "Chọn tuyến - nhóm tuyến" at bounding box center [342, 80] width 289 height 25
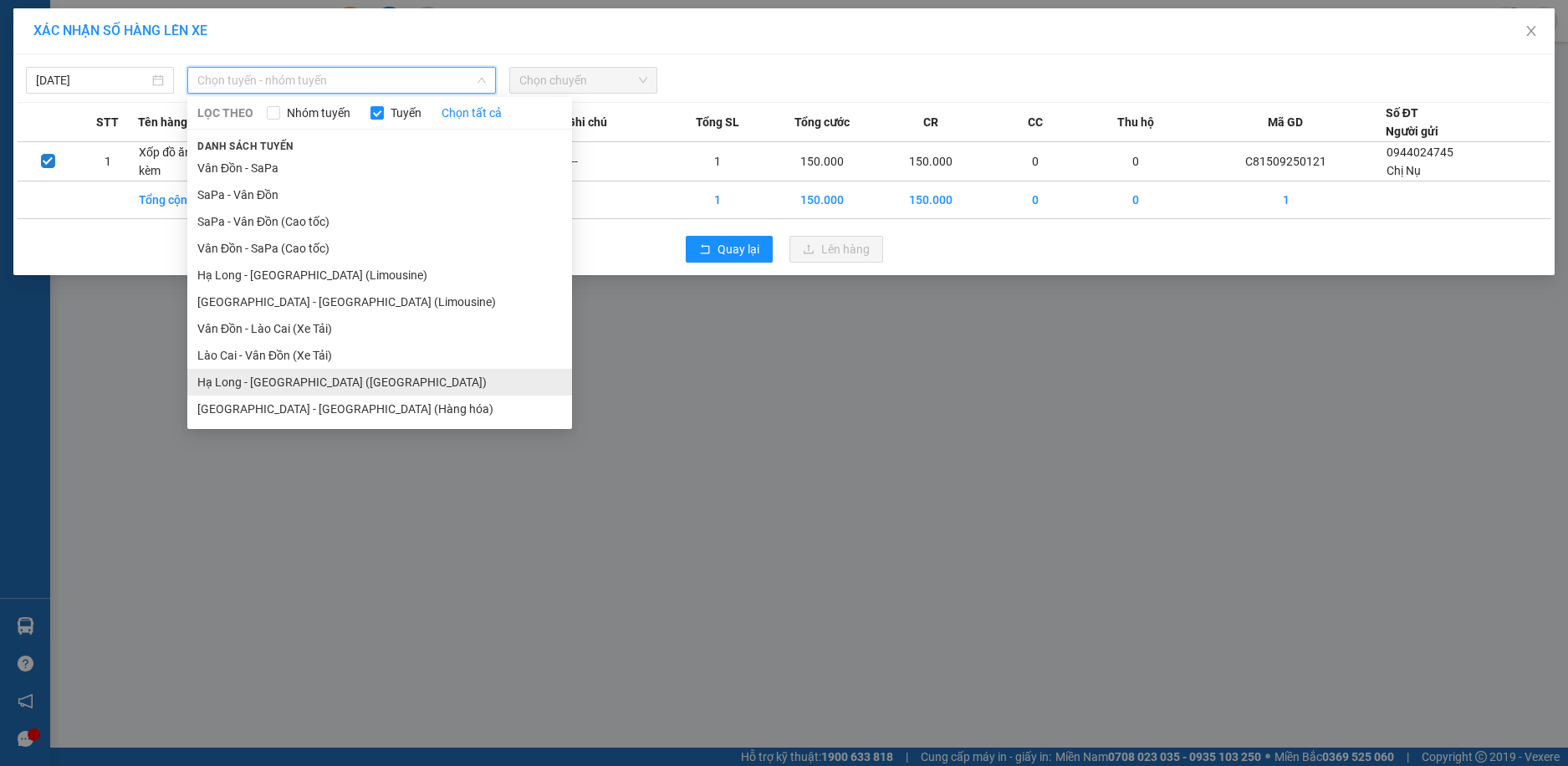
click at [310, 385] on li "Hạ Long - [GEOGRAPHIC_DATA] ([GEOGRAPHIC_DATA])" at bounding box center [379, 382] width 384 height 27
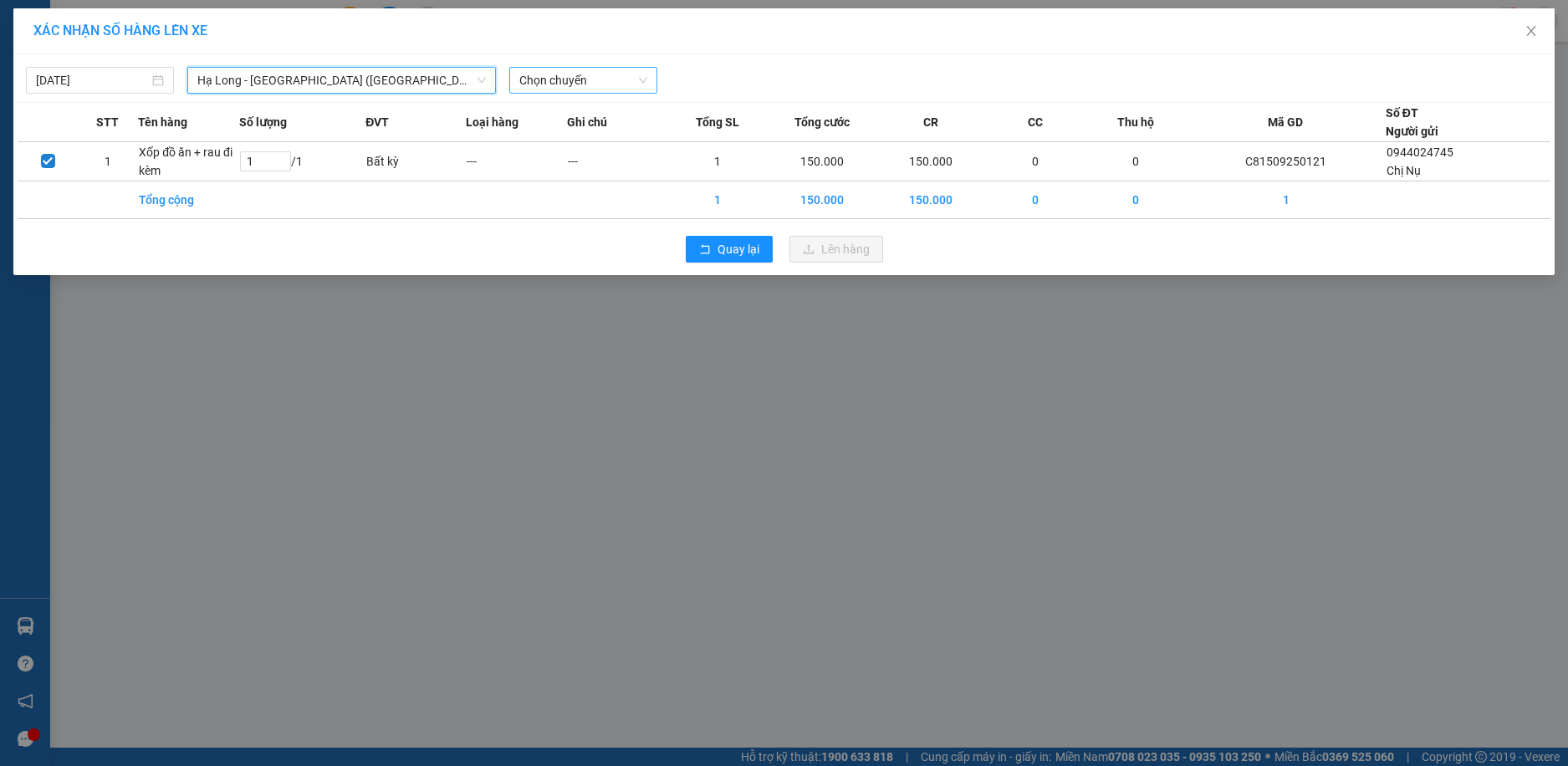
click at [607, 83] on span "Chọn chuyến" at bounding box center [583, 80] width 128 height 25
click at [347, 81] on span "Hạ Long - [GEOGRAPHIC_DATA] ([GEOGRAPHIC_DATA])" at bounding box center [342, 80] width 289 height 25
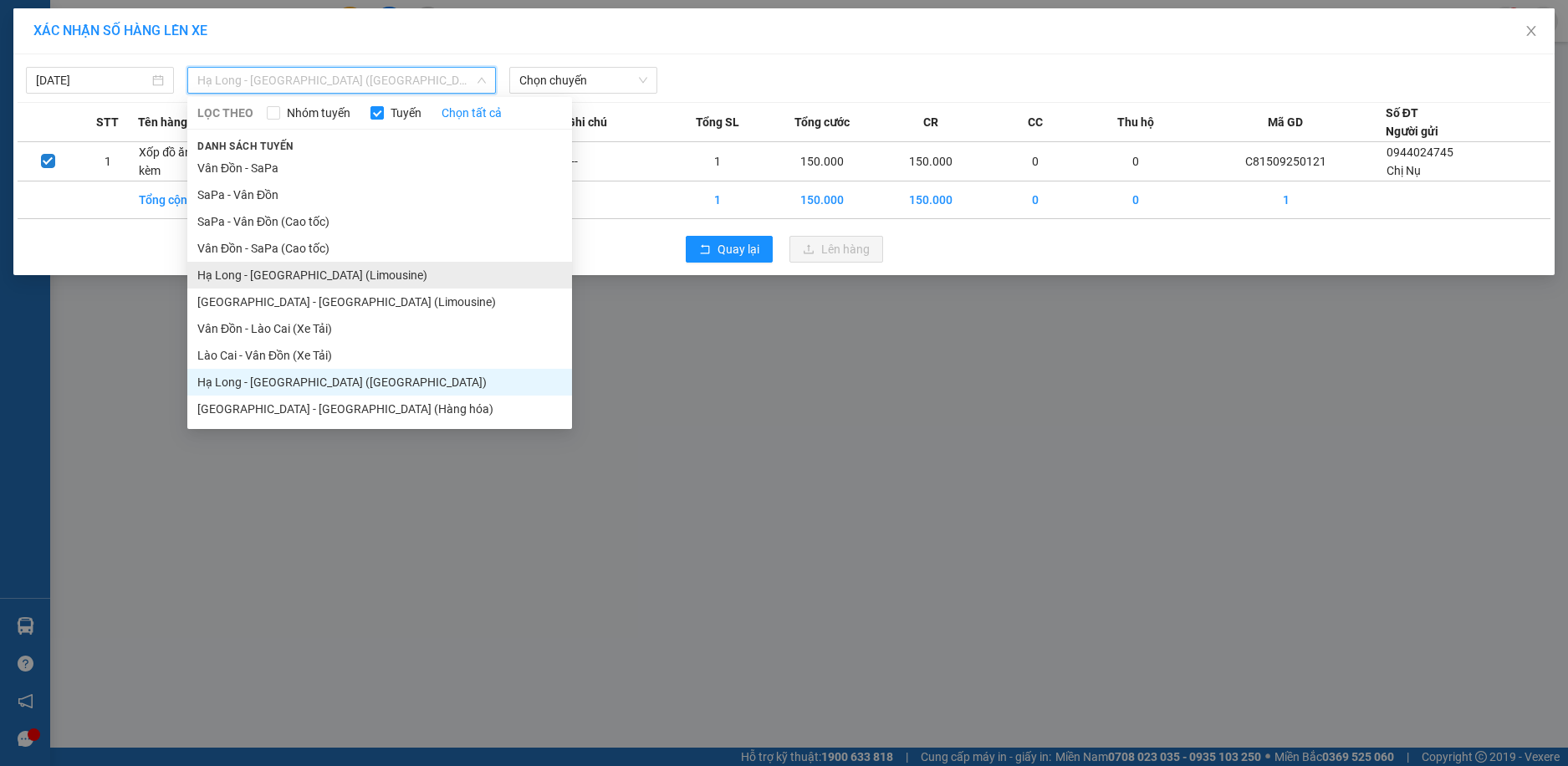
click at [354, 279] on li "Hạ Long - [GEOGRAPHIC_DATA] (Limousine)" at bounding box center [379, 275] width 384 height 27
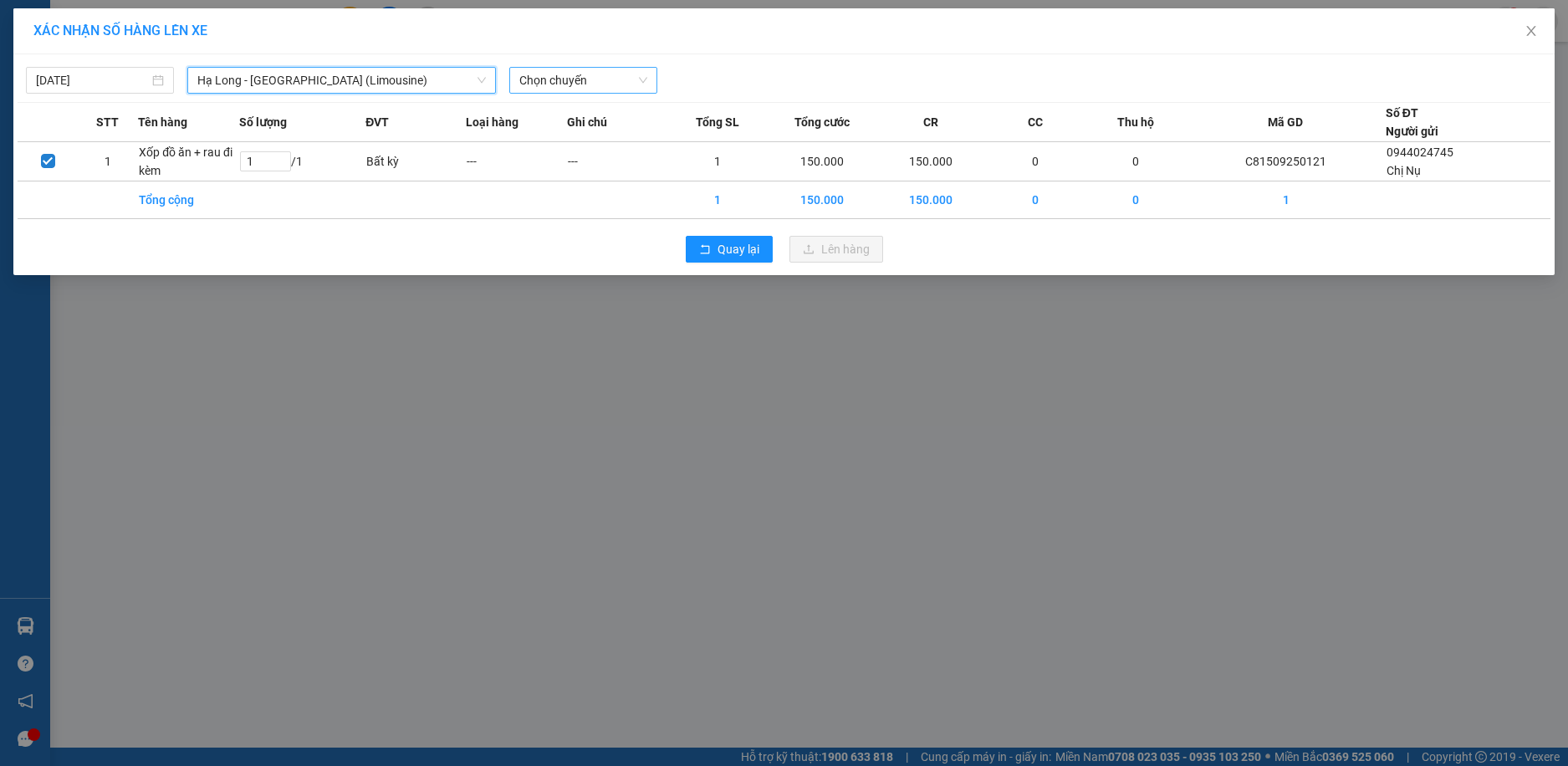
click at [604, 83] on span "Chọn chuyến" at bounding box center [583, 80] width 128 height 25
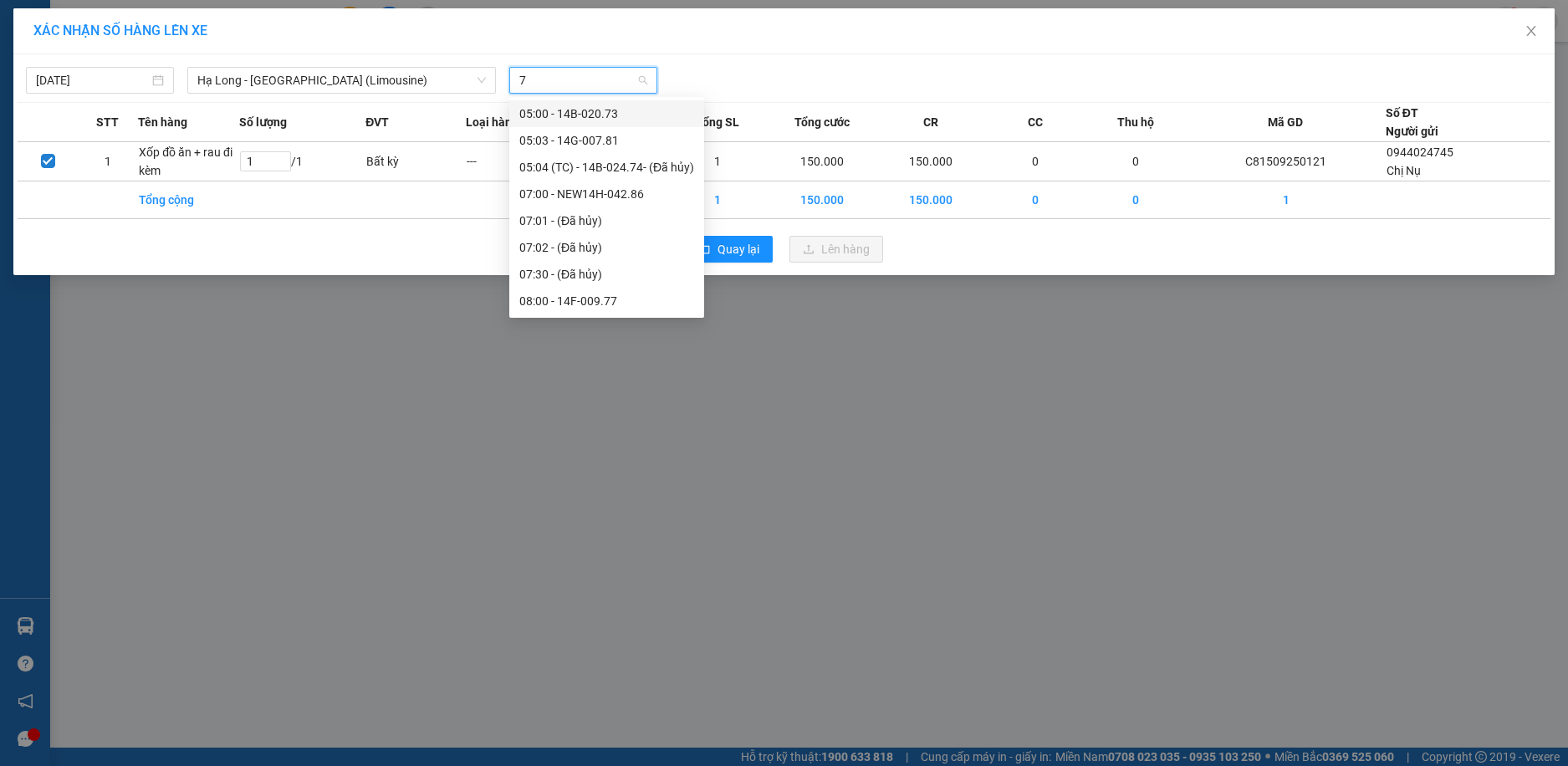
type input "78"
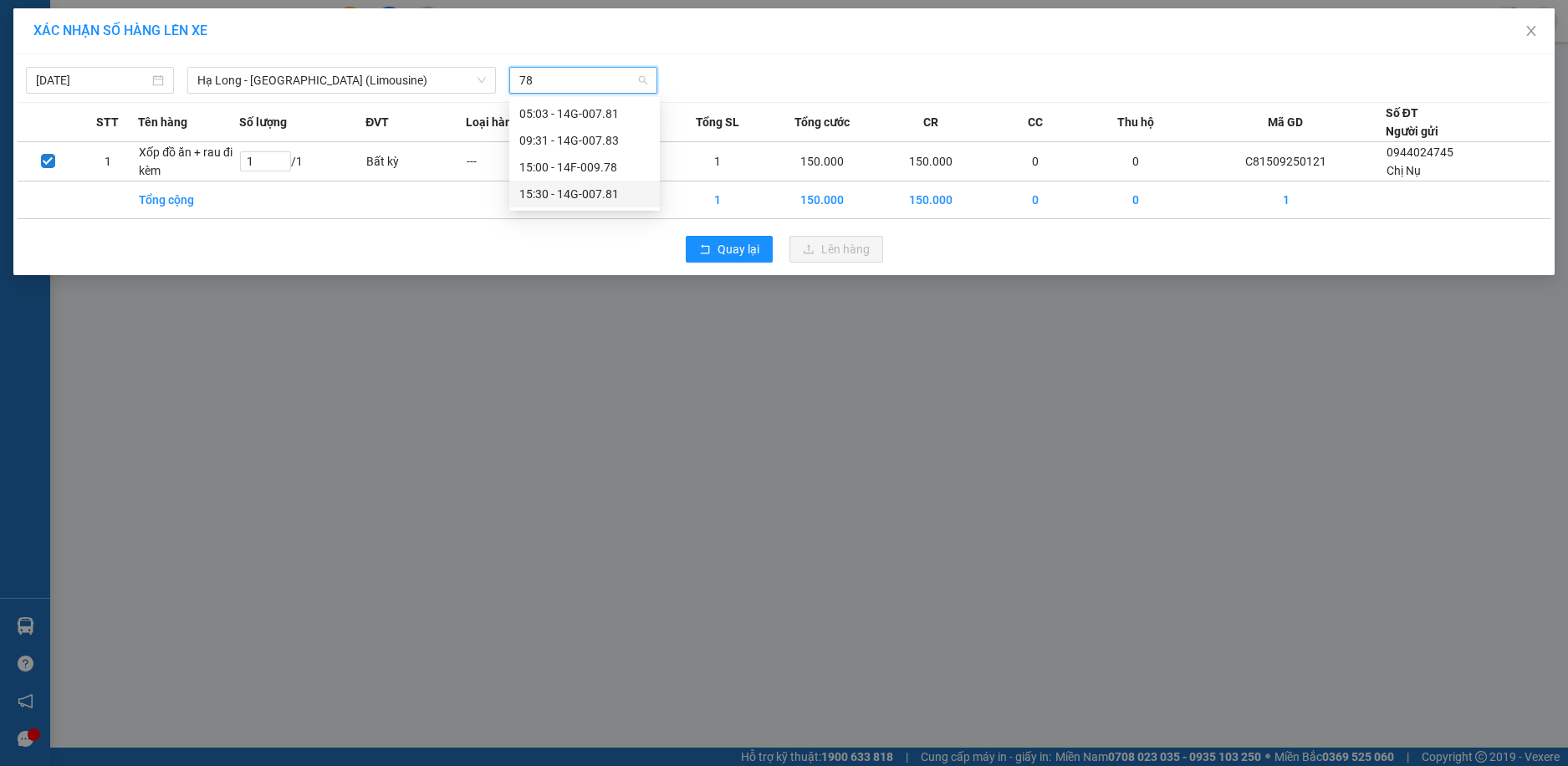
click at [584, 199] on div "15:30 - 14G-007.81" at bounding box center [584, 194] width 130 height 18
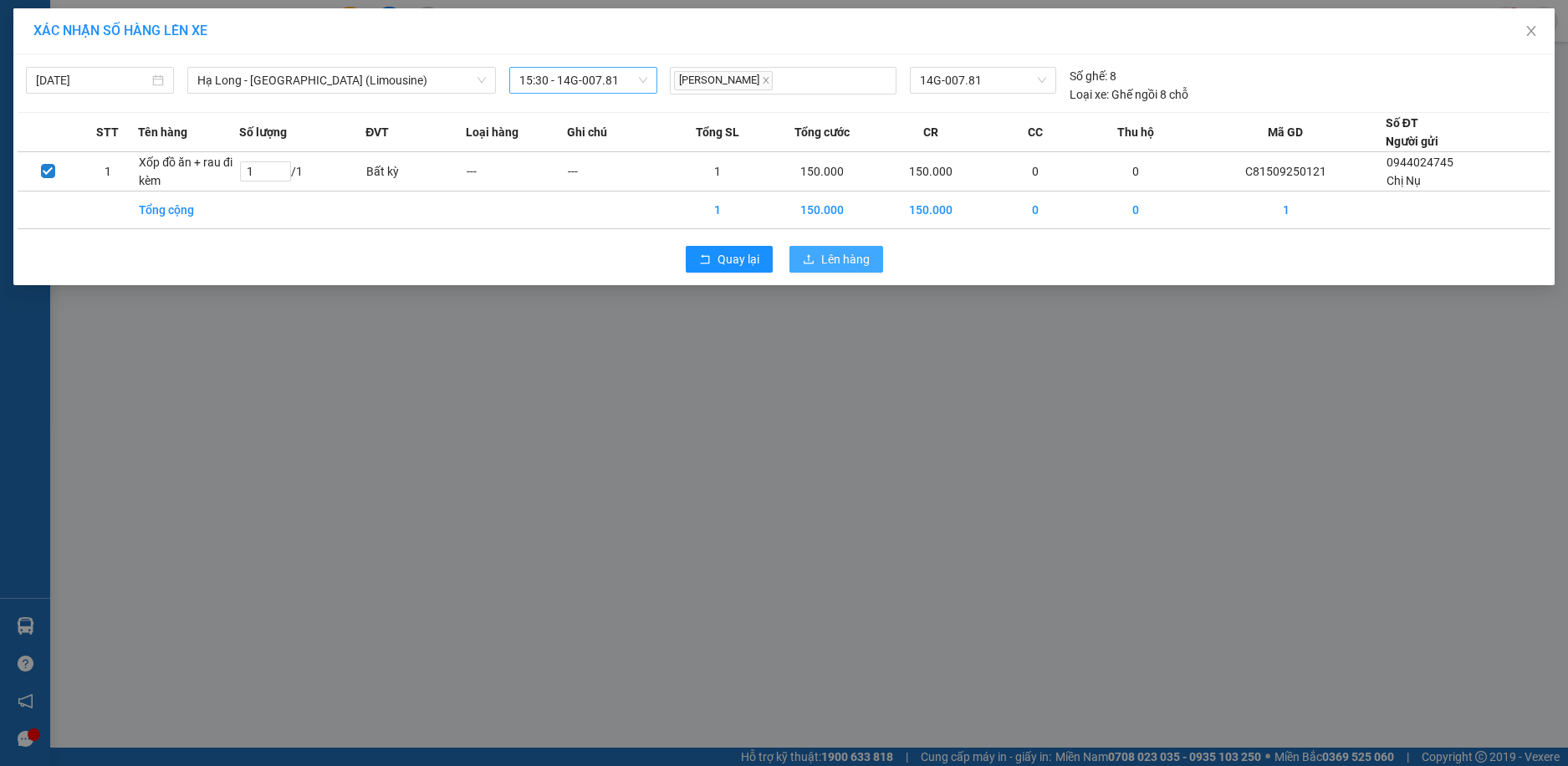
click at [837, 264] on span "Lên hàng" at bounding box center [845, 259] width 49 height 18
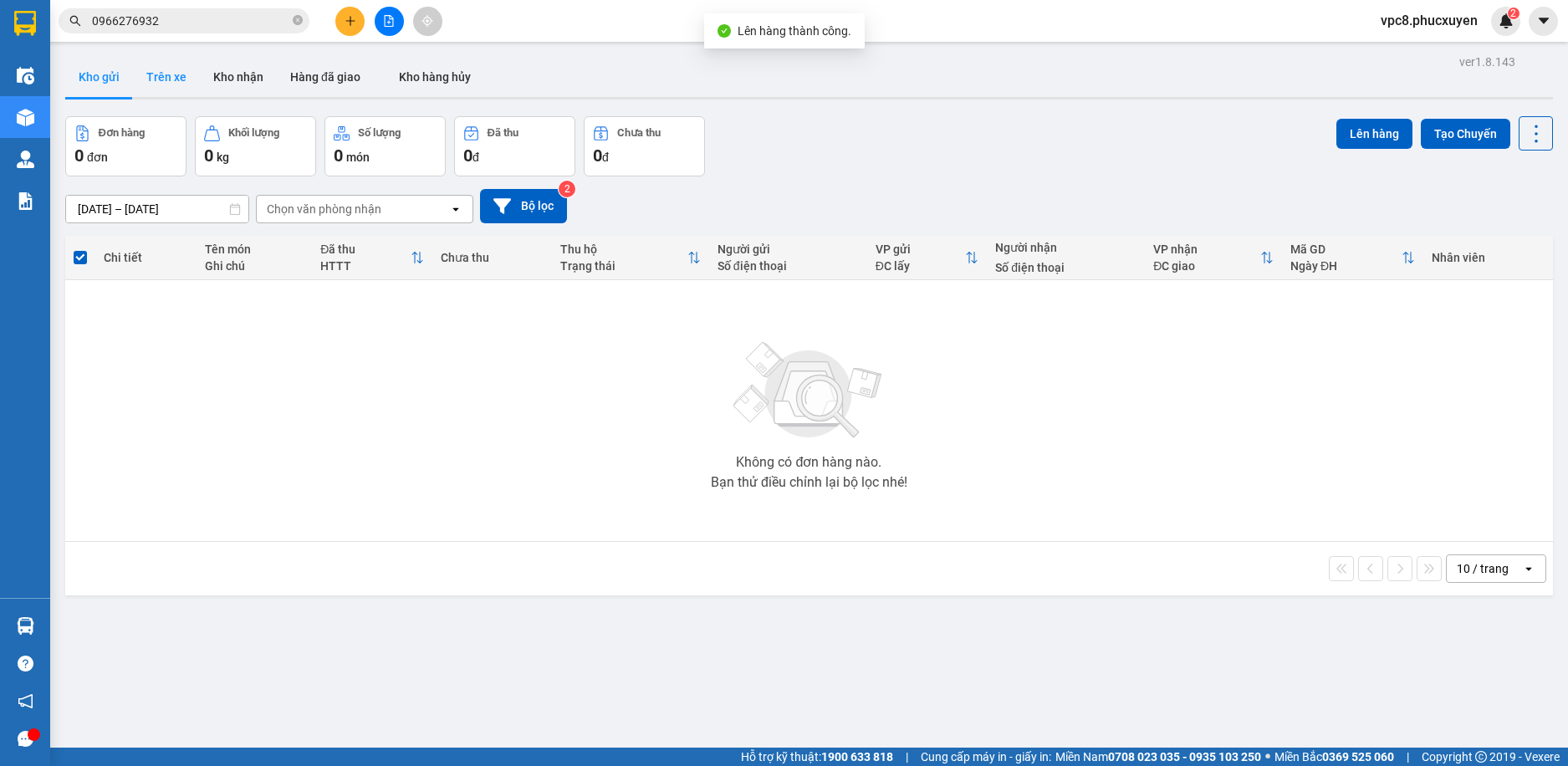
click at [168, 79] on button "Trên xe" at bounding box center [166, 77] width 67 height 40
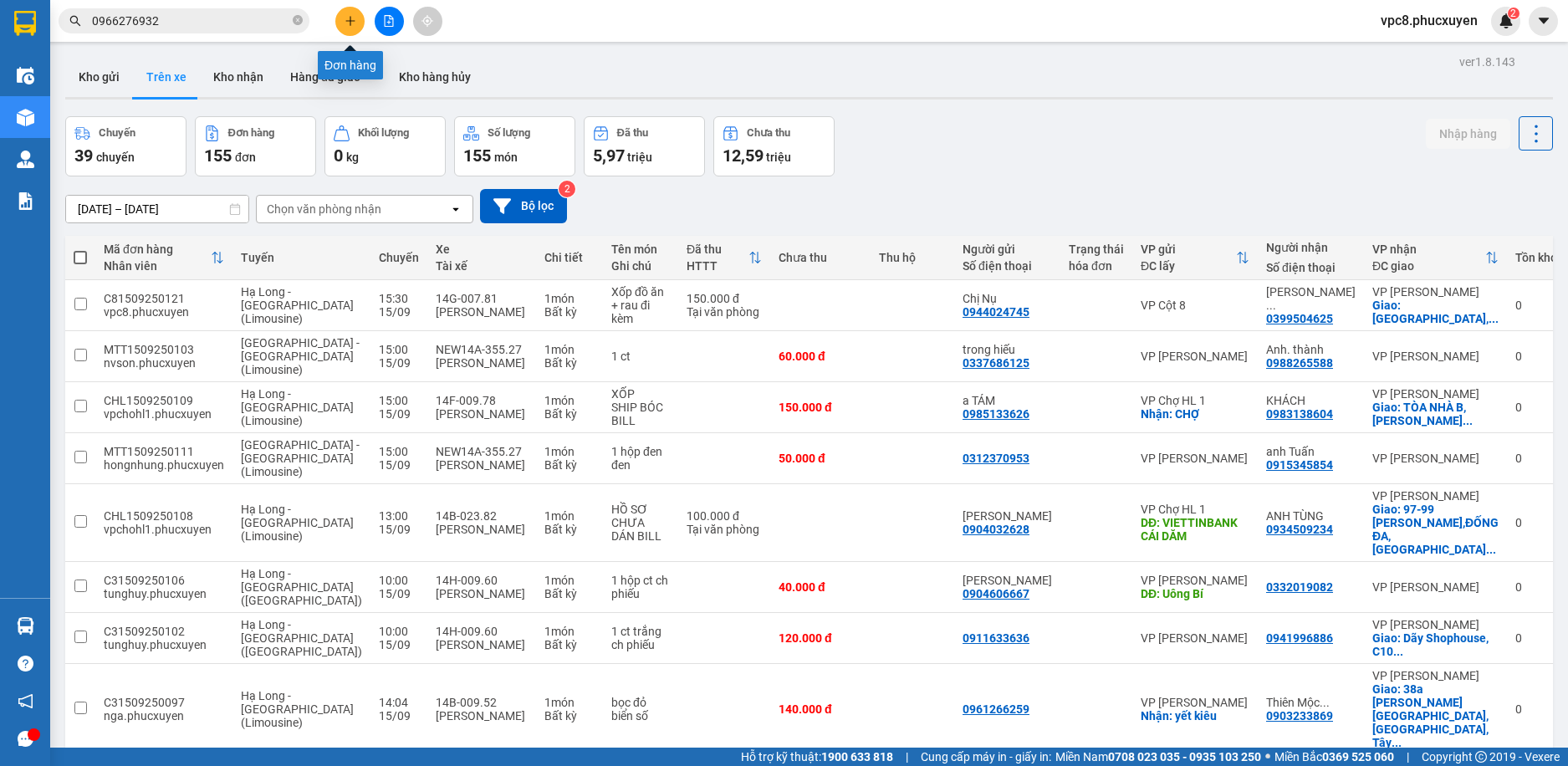
click at [354, 20] on icon "plus" at bounding box center [350, 20] width 11 height 11
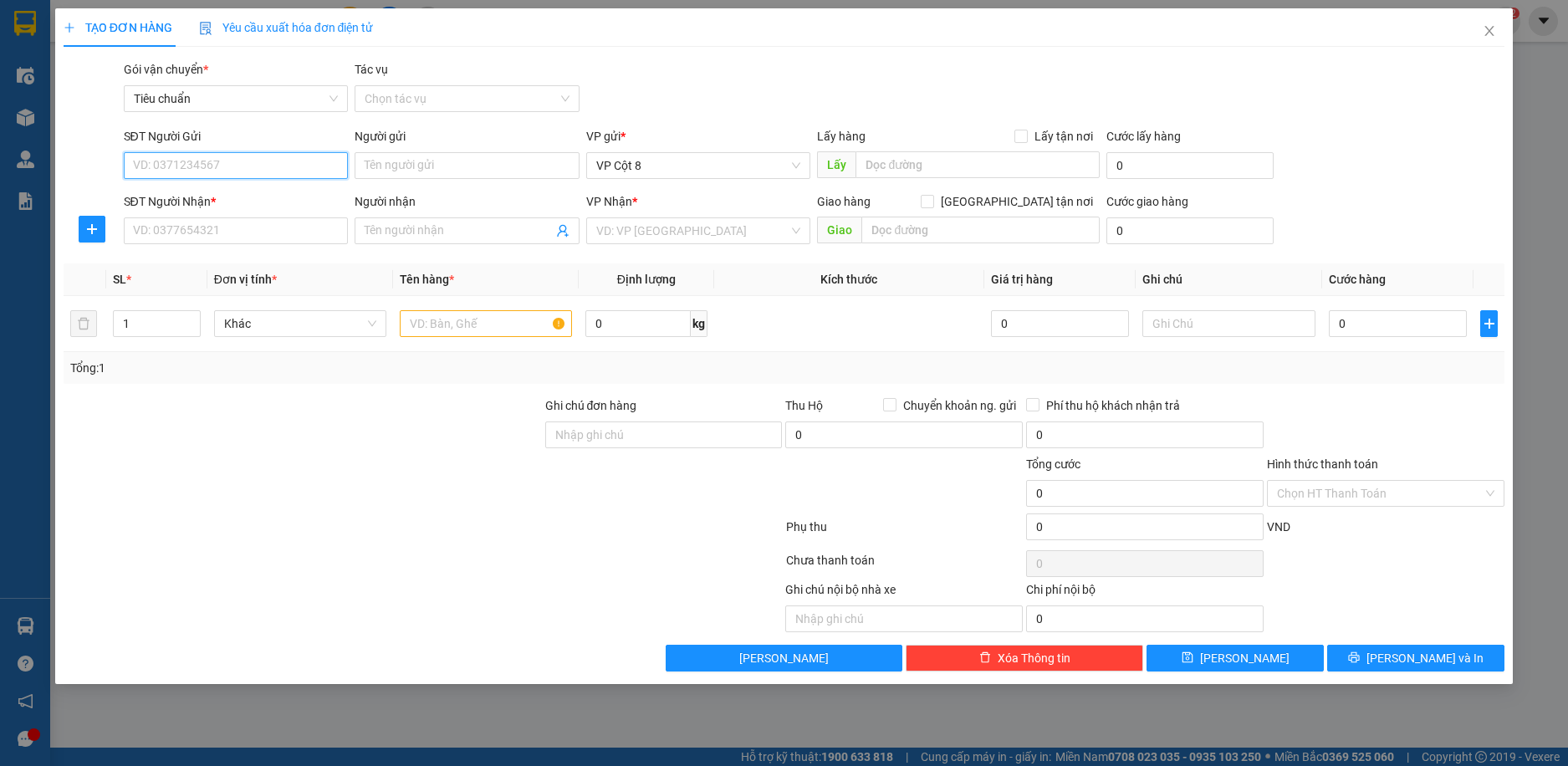
click at [232, 170] on input "SĐT Người Gửi" at bounding box center [236, 165] width 225 height 27
click at [289, 171] on input "SĐT Người Gửi" at bounding box center [236, 165] width 225 height 27
click at [895, 77] on div "Gói vận chuyển * Tiêu chuẩn Tác vụ Chọn tác vụ" at bounding box center [814, 89] width 1389 height 58
click at [239, 170] on input "SĐT Người Gửi" at bounding box center [236, 165] width 225 height 27
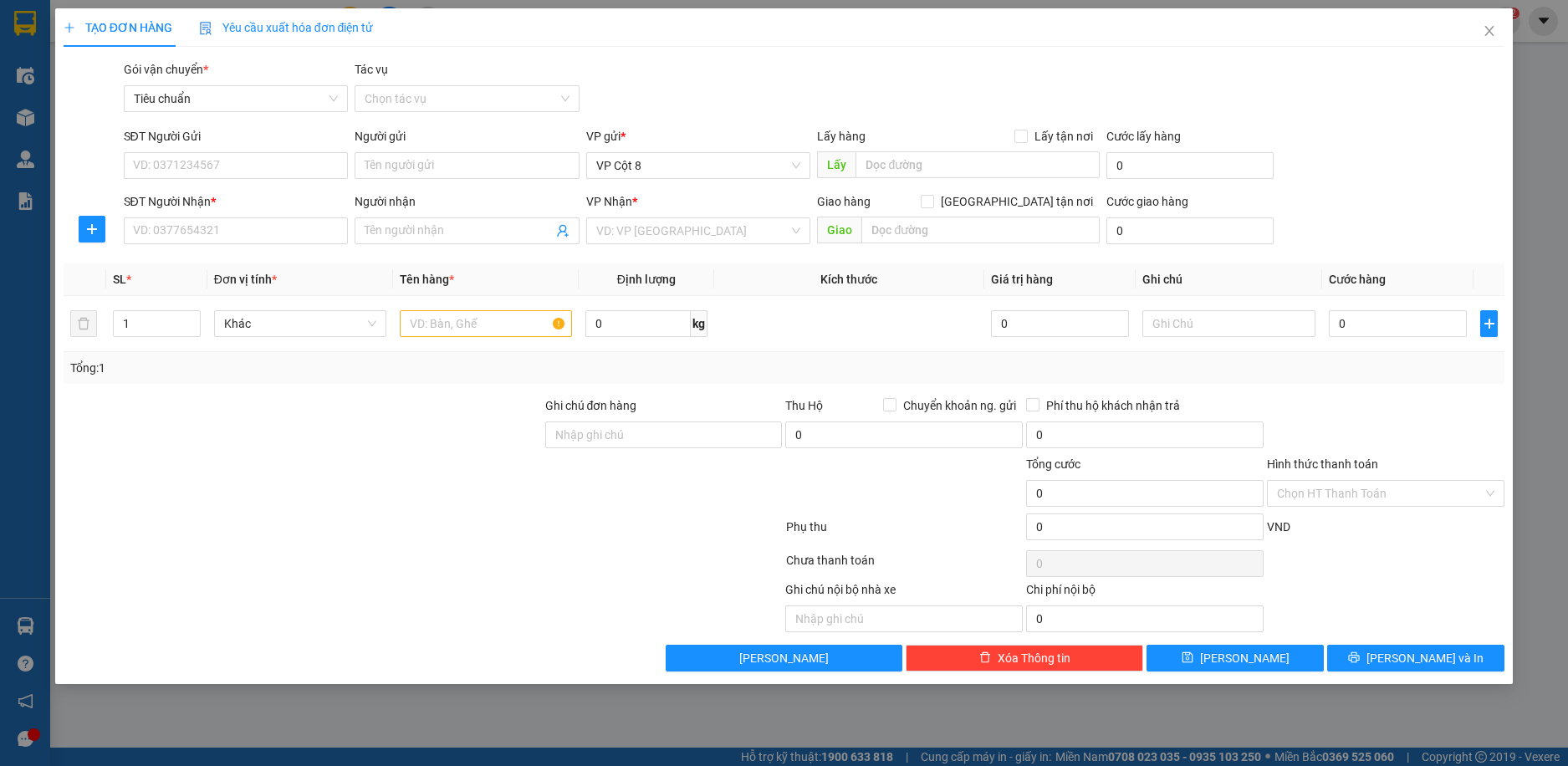
click at [705, 71] on div "Gói vận chuyển * Tiêu chuẩn Tác vụ Chọn tác vụ" at bounding box center [814, 89] width 1389 height 58
click at [264, 169] on input "SĐT Người Gửi" at bounding box center [236, 165] width 225 height 27
drag, startPoint x: 720, startPoint y: 217, endPoint x: 719, endPoint y: 229, distance: 12.0
click at [719, 218] on div "VD: VP [GEOGRAPHIC_DATA]" at bounding box center [698, 230] width 225 height 27
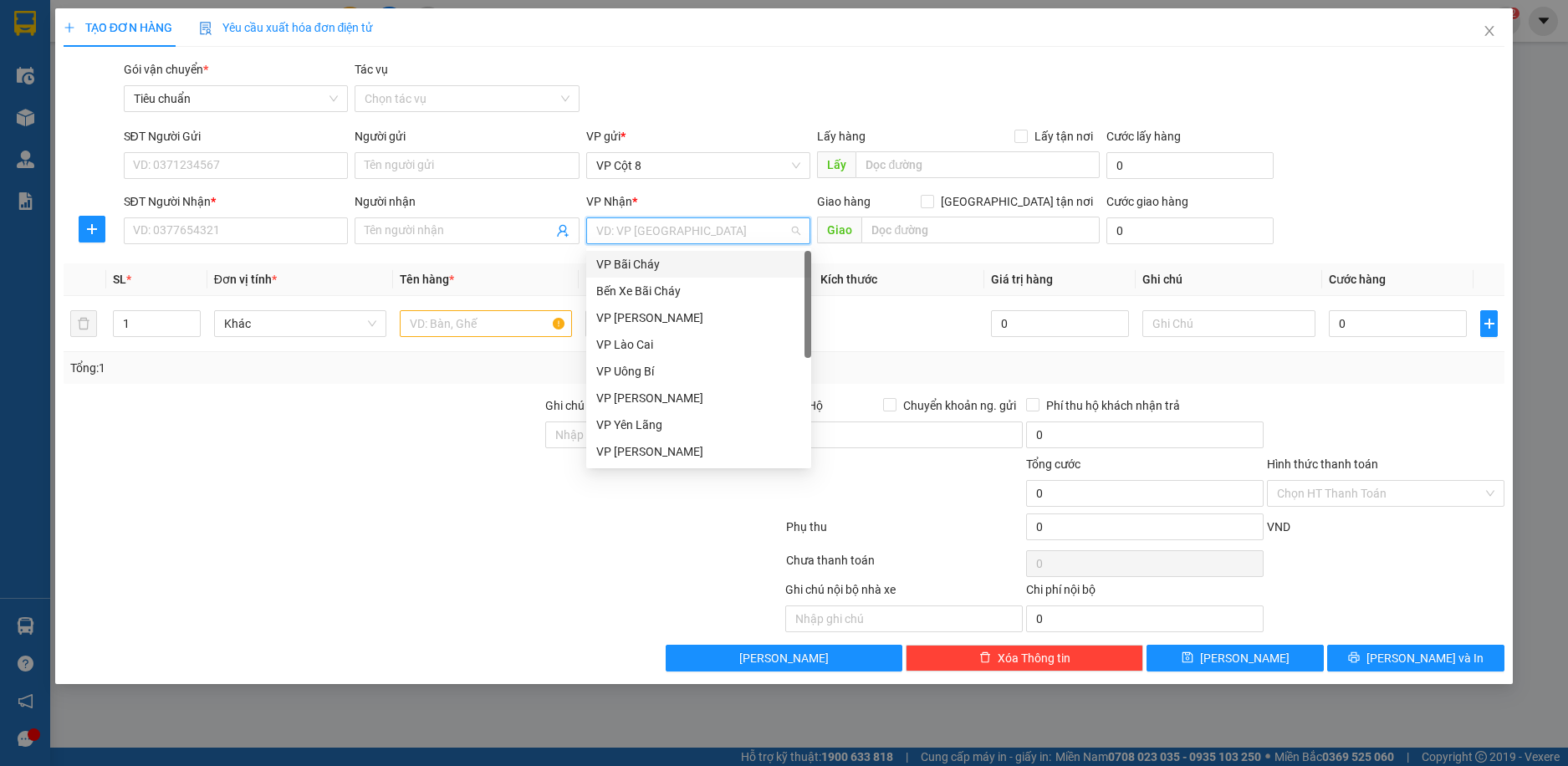
type input "d"
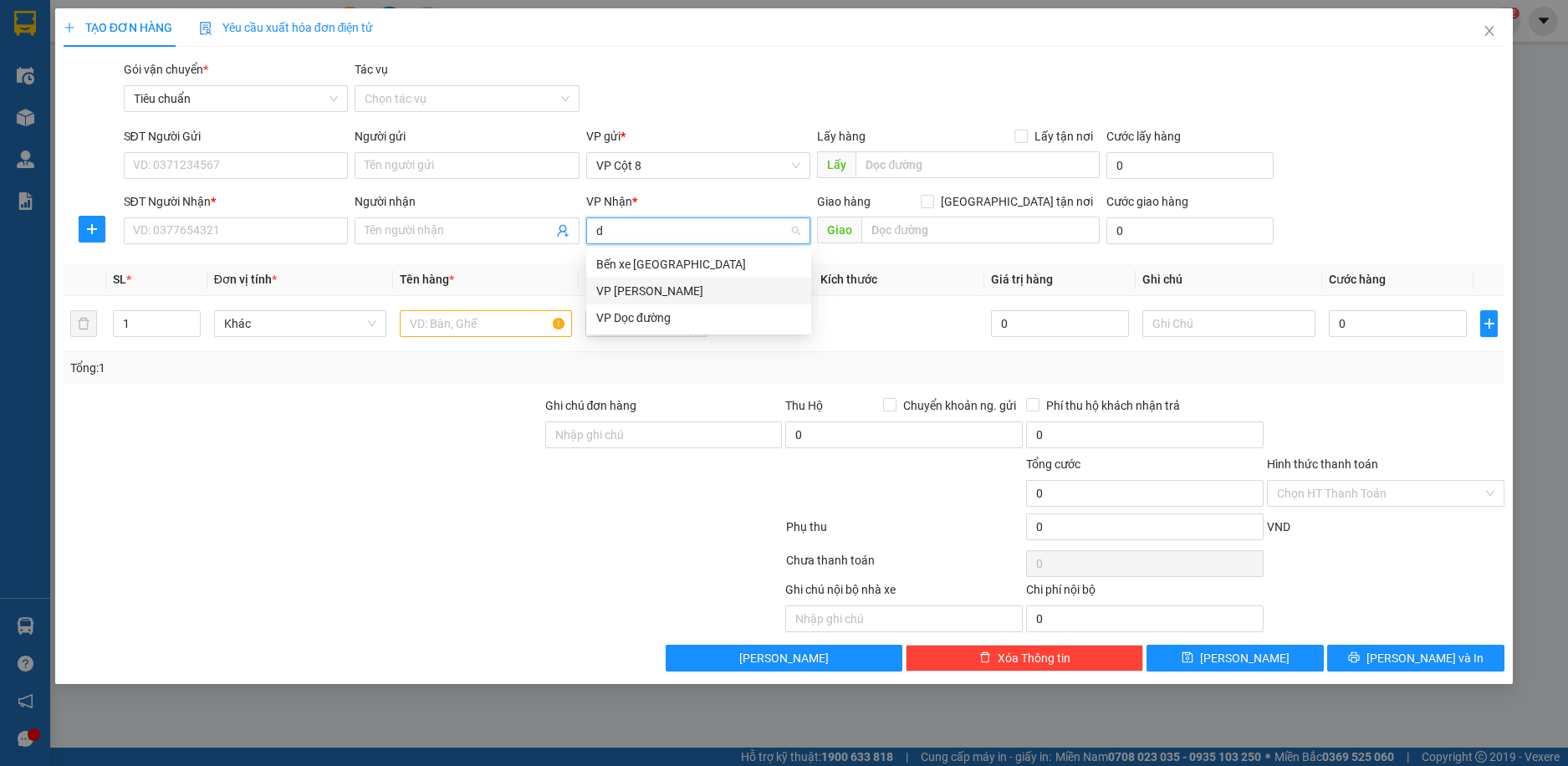
drag, startPoint x: 686, startPoint y: 296, endPoint x: 811, endPoint y: 272, distance: 127.3
click at [687, 296] on div "VP [PERSON_NAME]" at bounding box center [699, 290] width 205 height 18
click at [932, 202] on input "[GEOGRAPHIC_DATA] tận nơi" at bounding box center [926, 200] width 11 height 11
checkbox input "true"
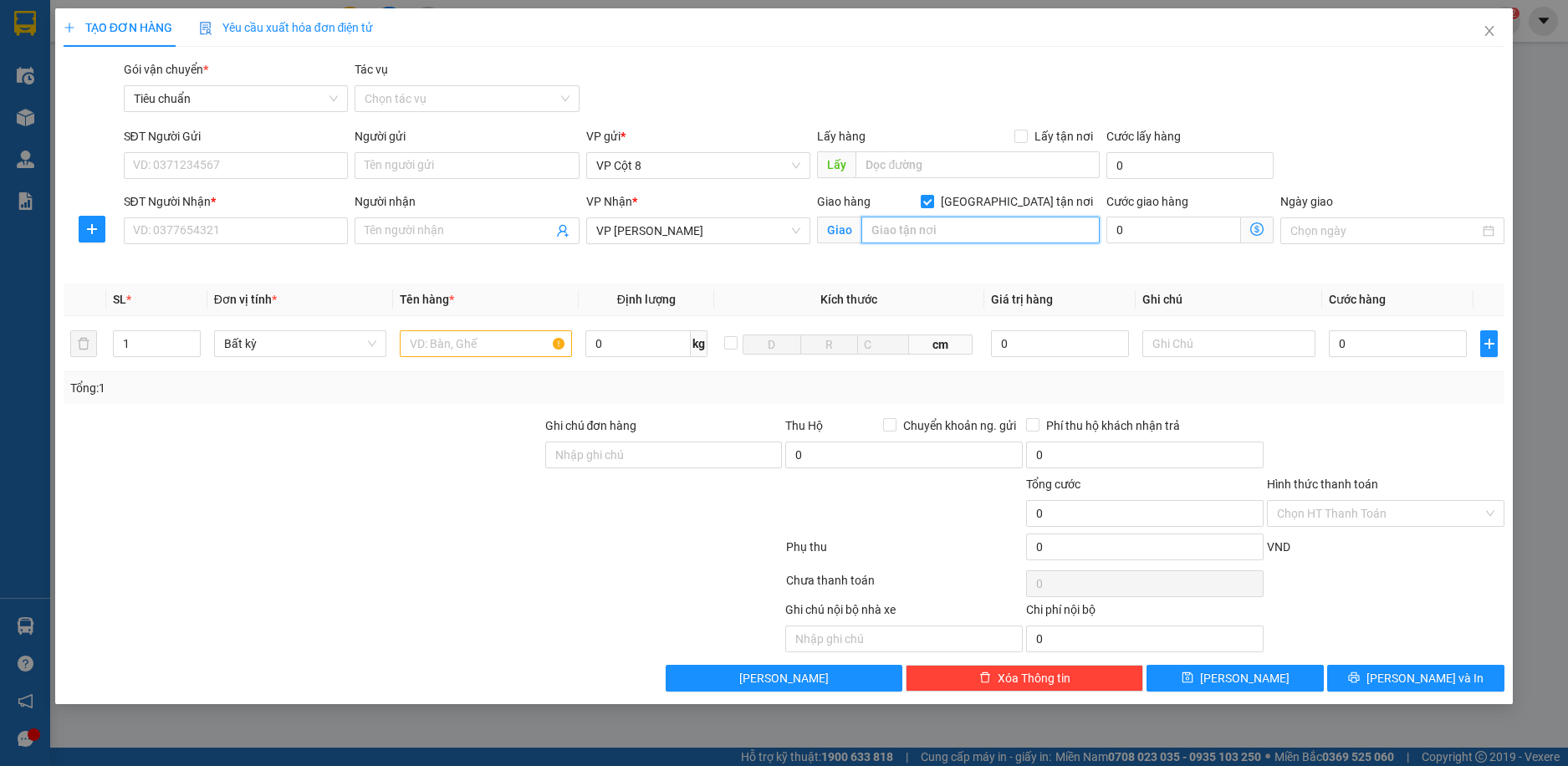
click at [1038, 236] on input "text" at bounding box center [981, 230] width 238 height 27
paste input "331 Đ. [PERSON_NAME], [GEOGRAPHIC_DATA], [GEOGRAPHIC_DATA], [GEOGRAPHIC_DATA], …"
type input "331 Đ. [PERSON_NAME], [GEOGRAPHIC_DATA], [GEOGRAPHIC_DATA], [GEOGRAPHIC_DATA], …"
click at [1254, 223] on icon "dollar-circle" at bounding box center [1257, 229] width 13 height 13
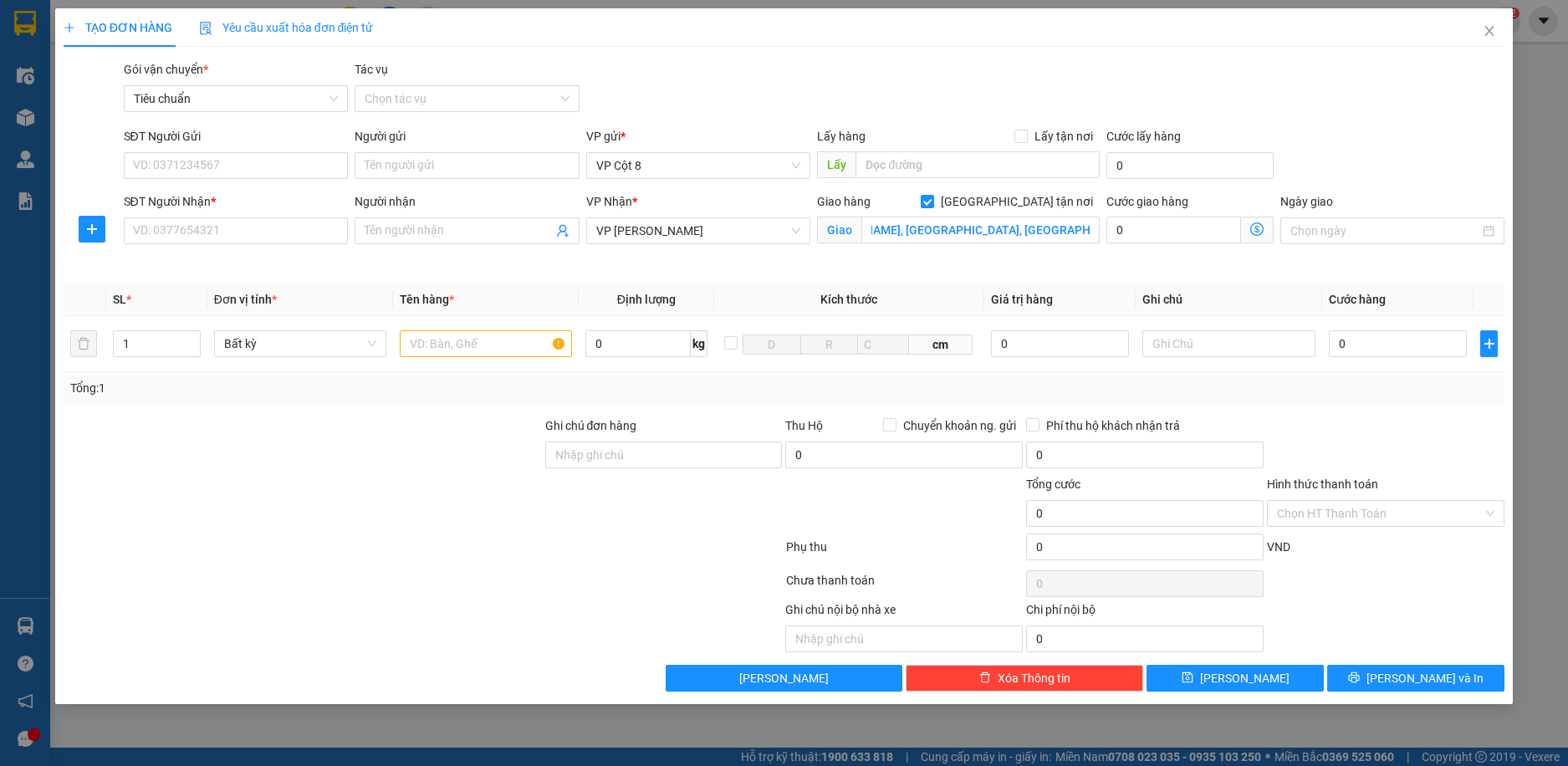
scroll to position [0, 0]
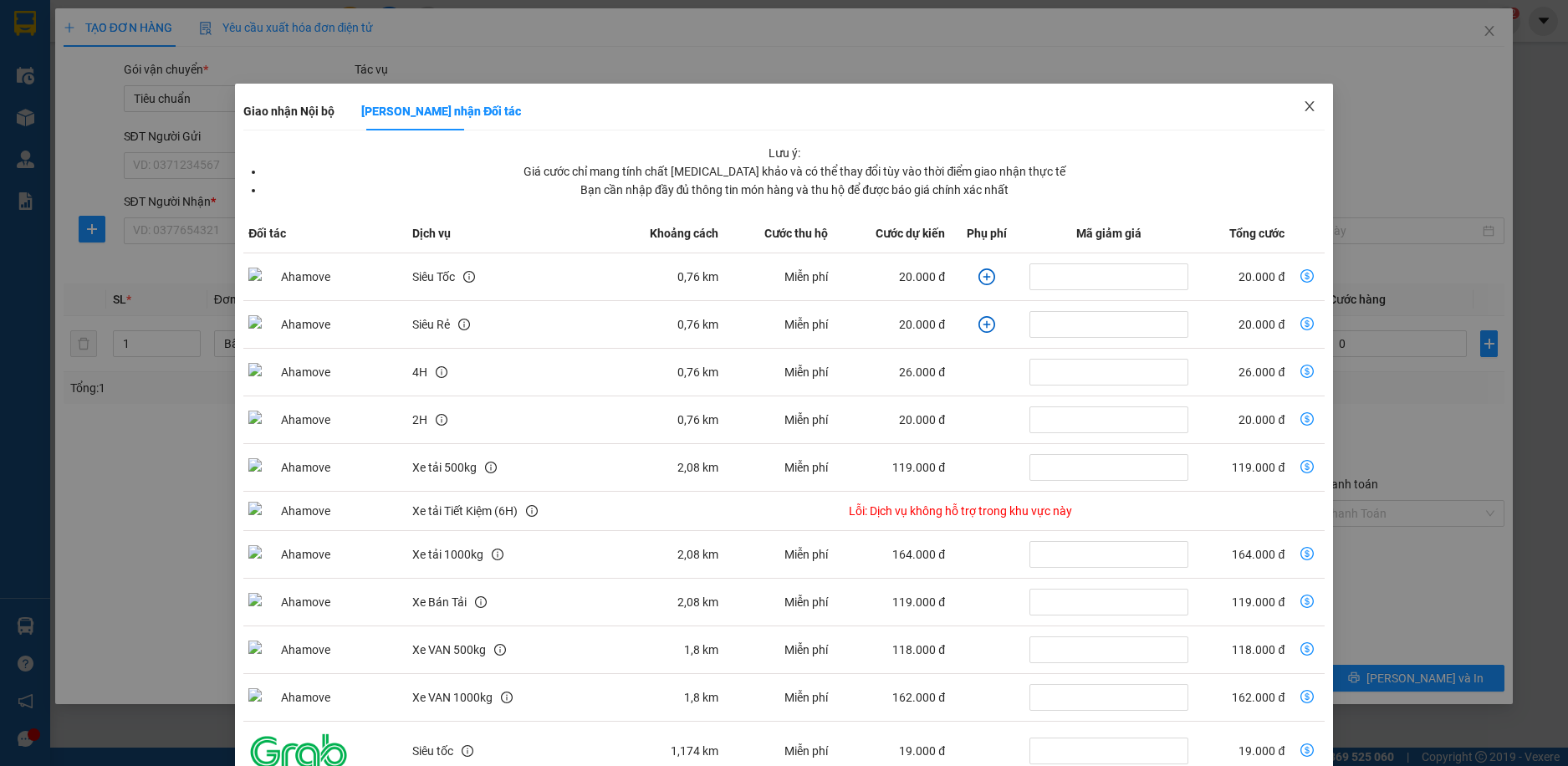
click at [1303, 104] on icon "close" at bounding box center [1309, 105] width 13 height 13
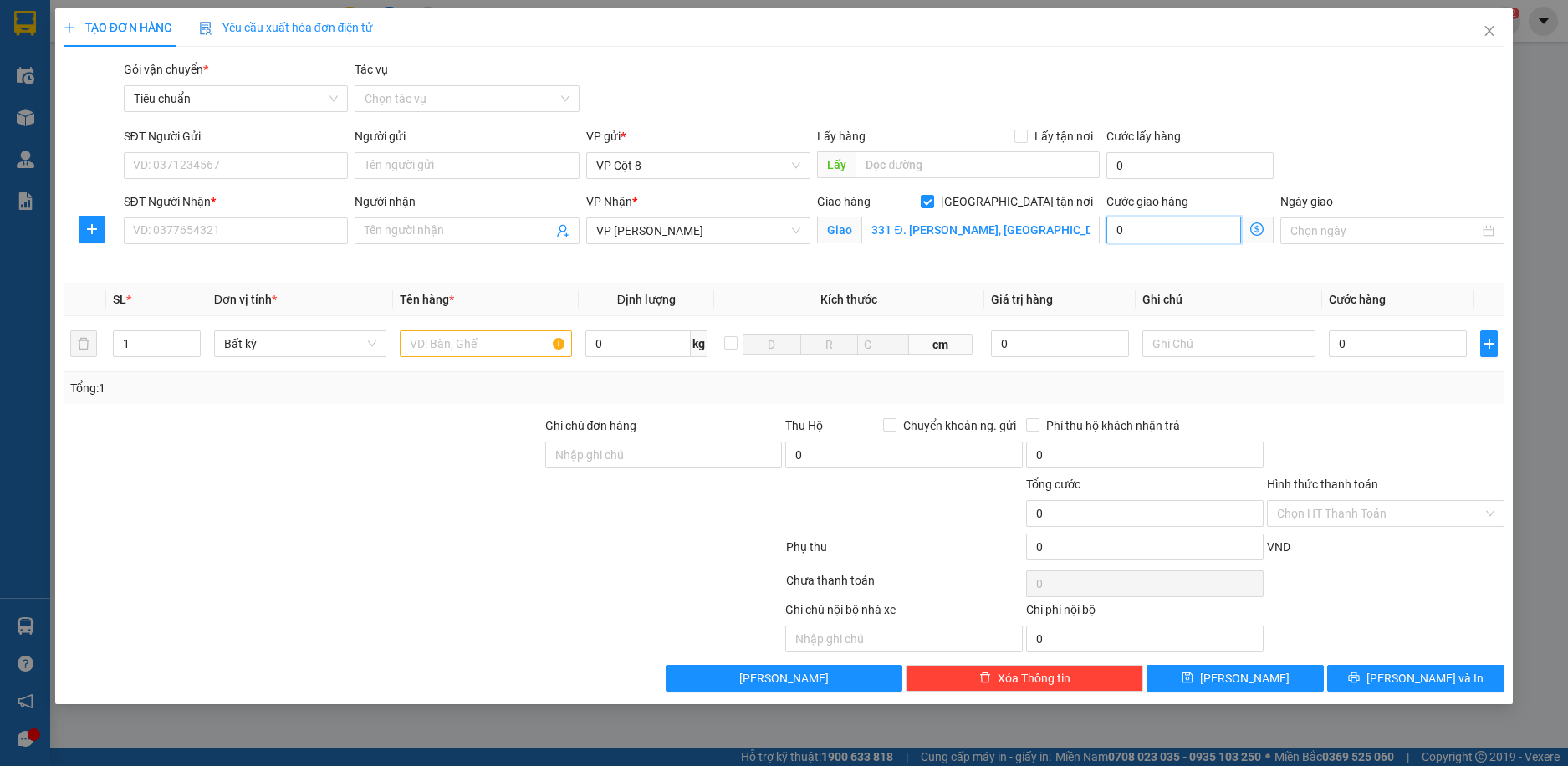
click at [1138, 221] on input "0" at bounding box center [1173, 230] width 134 height 27
type input "4"
type input "40"
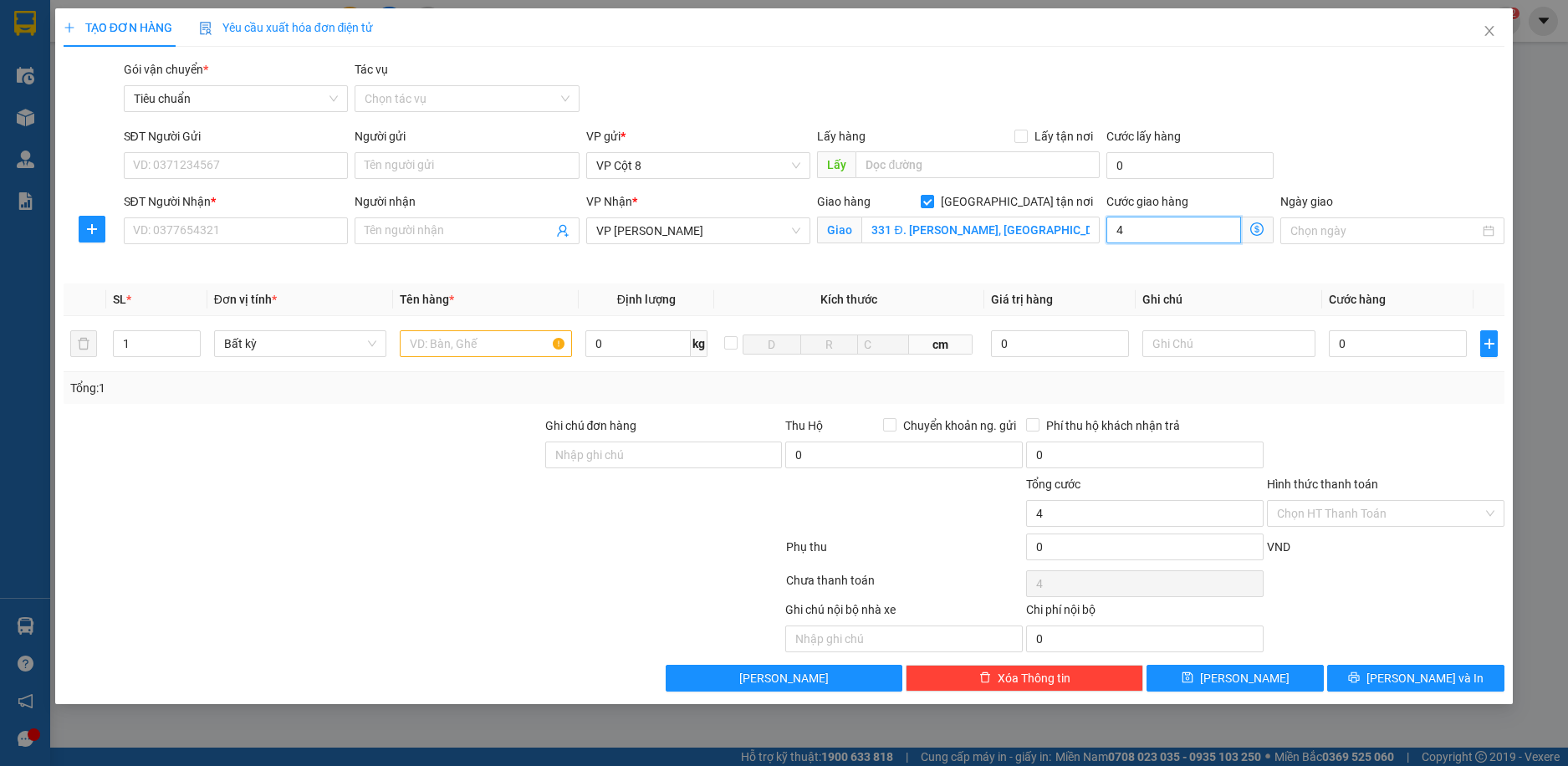
type input "40"
type input "40.000"
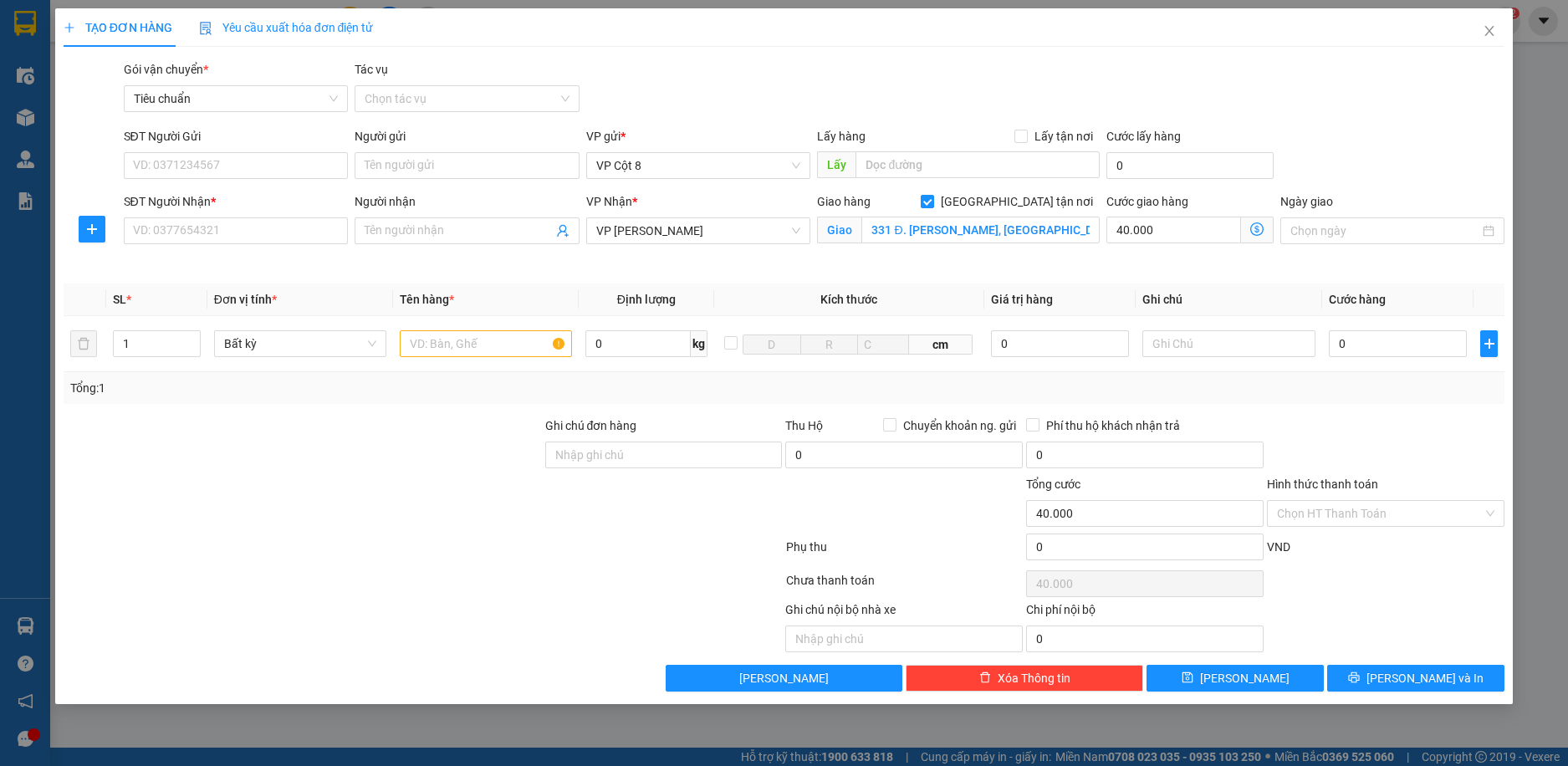
click at [1352, 166] on div "SĐT Người Gửi VD: 0371234567 Người gửi Tên người gửi VP gửi * VP Cột 8 Lấy hàng…" at bounding box center [814, 156] width 1389 height 58
click at [230, 234] on input "SĐT Người Nhận *" at bounding box center [236, 230] width 225 height 27
type input "0912345885"
click at [303, 263] on div "0912345885 - ANH BÌNH-0982146136" at bounding box center [237, 263] width 205 height 18
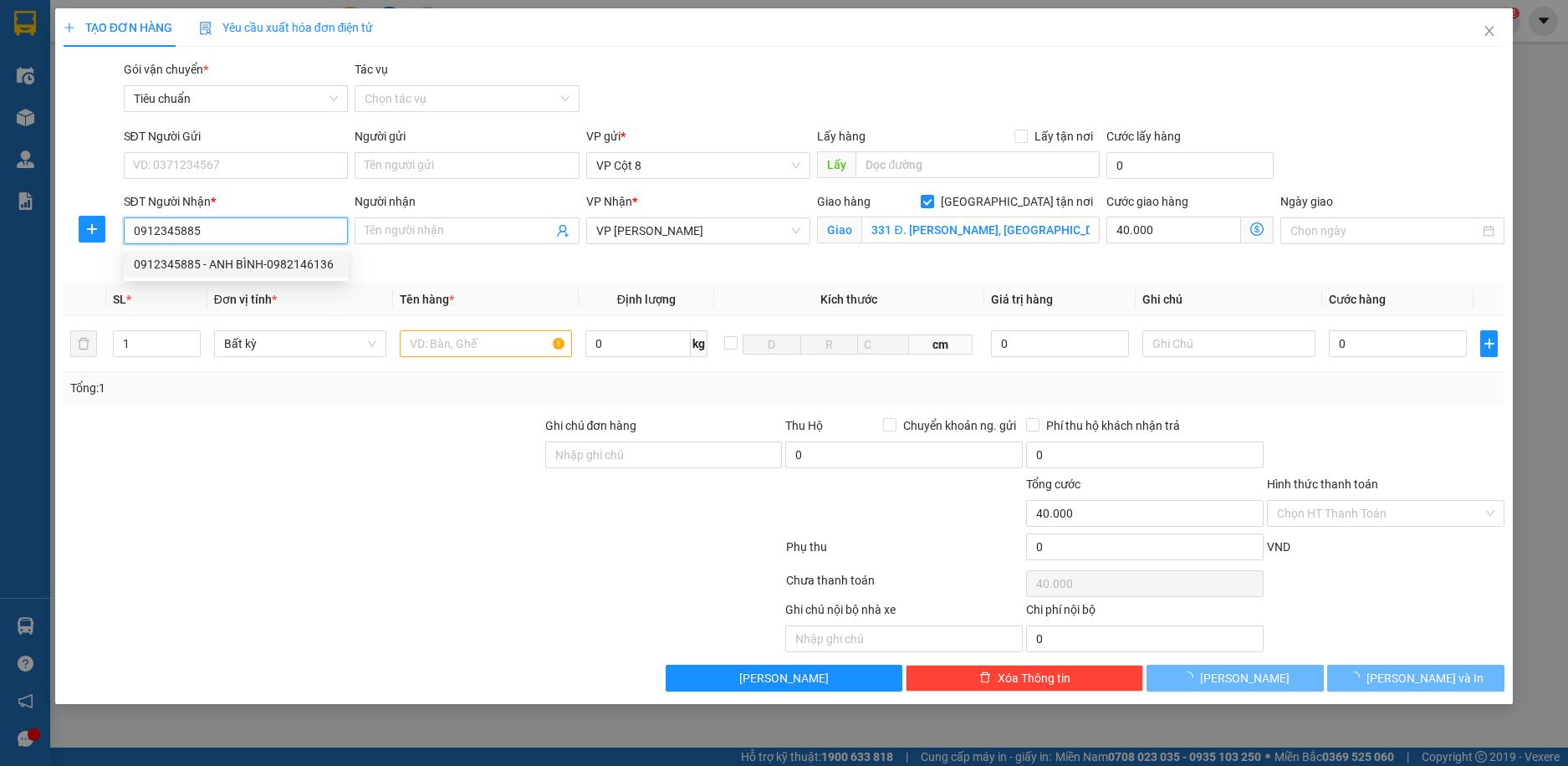
type input "ANH BÌNH-0982146136"
checkbox input "false"
type input "0"
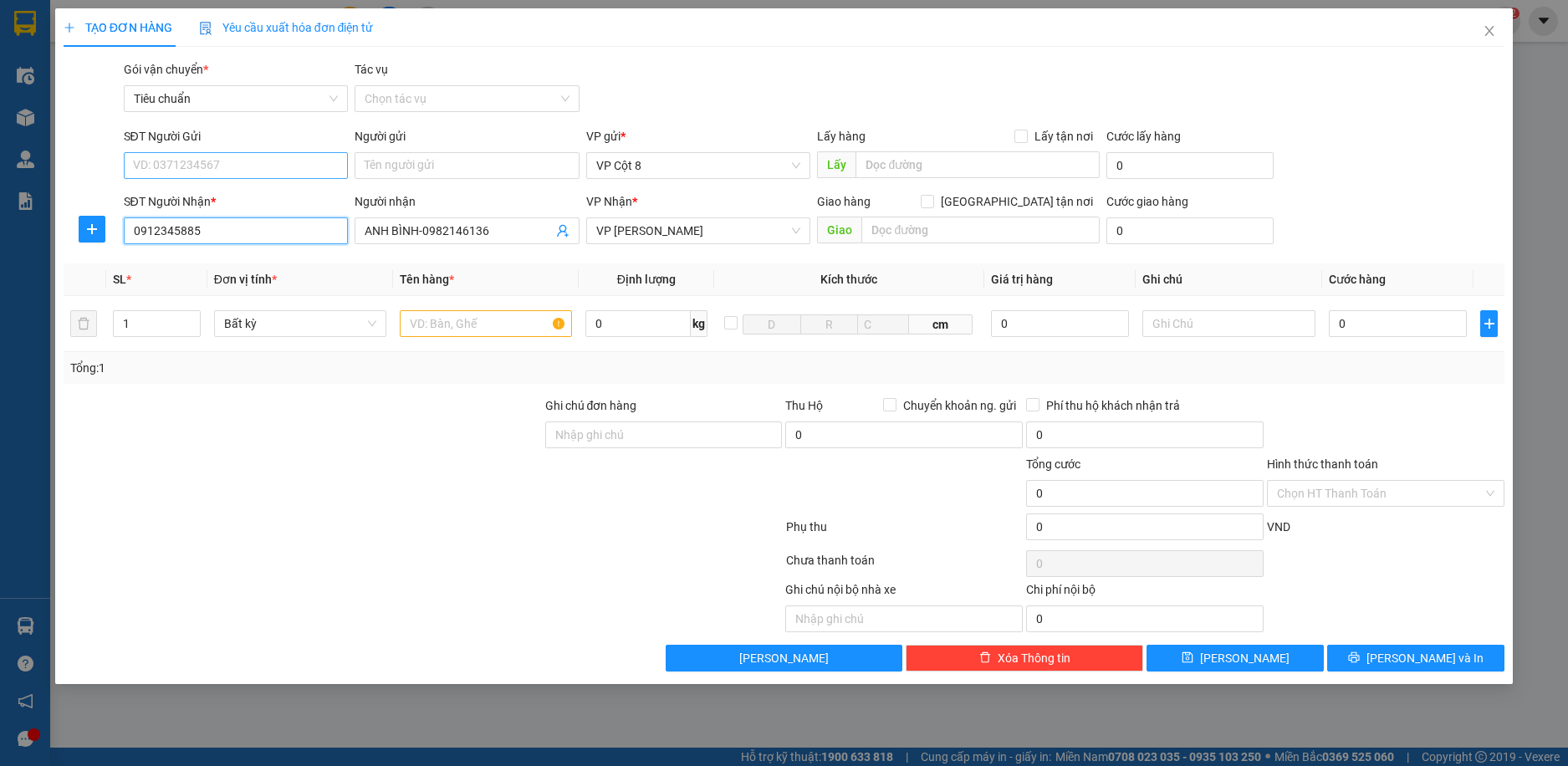
type input "0912345885"
click at [211, 175] on input "SĐT Người Gửi" at bounding box center [236, 165] width 225 height 27
click at [487, 329] on input "text" at bounding box center [486, 323] width 172 height 27
type input "H"
type input "="
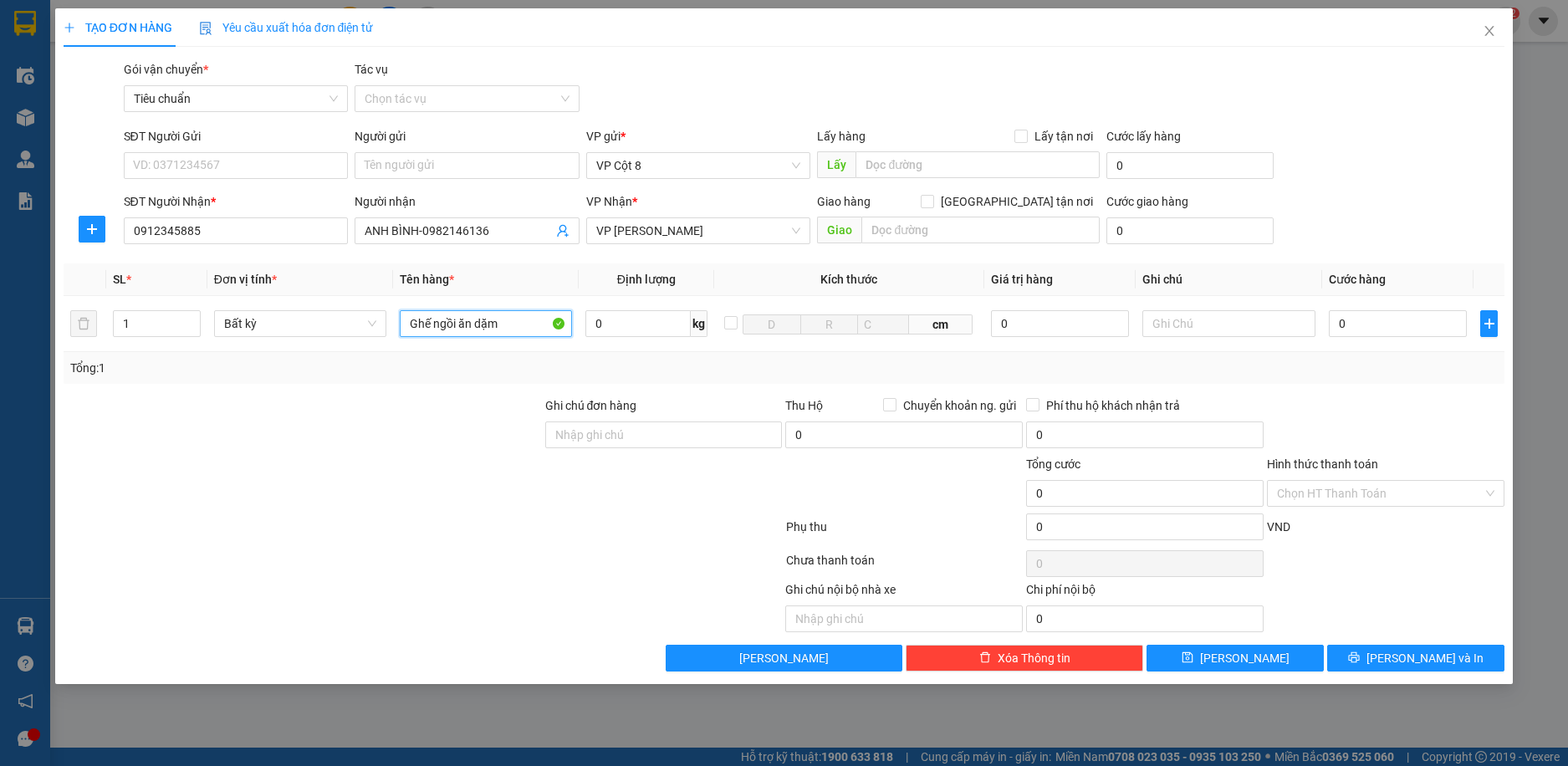
type input "Ghế ngồi ăn dặm"
click at [404, 406] on div at bounding box center [303, 425] width 482 height 58
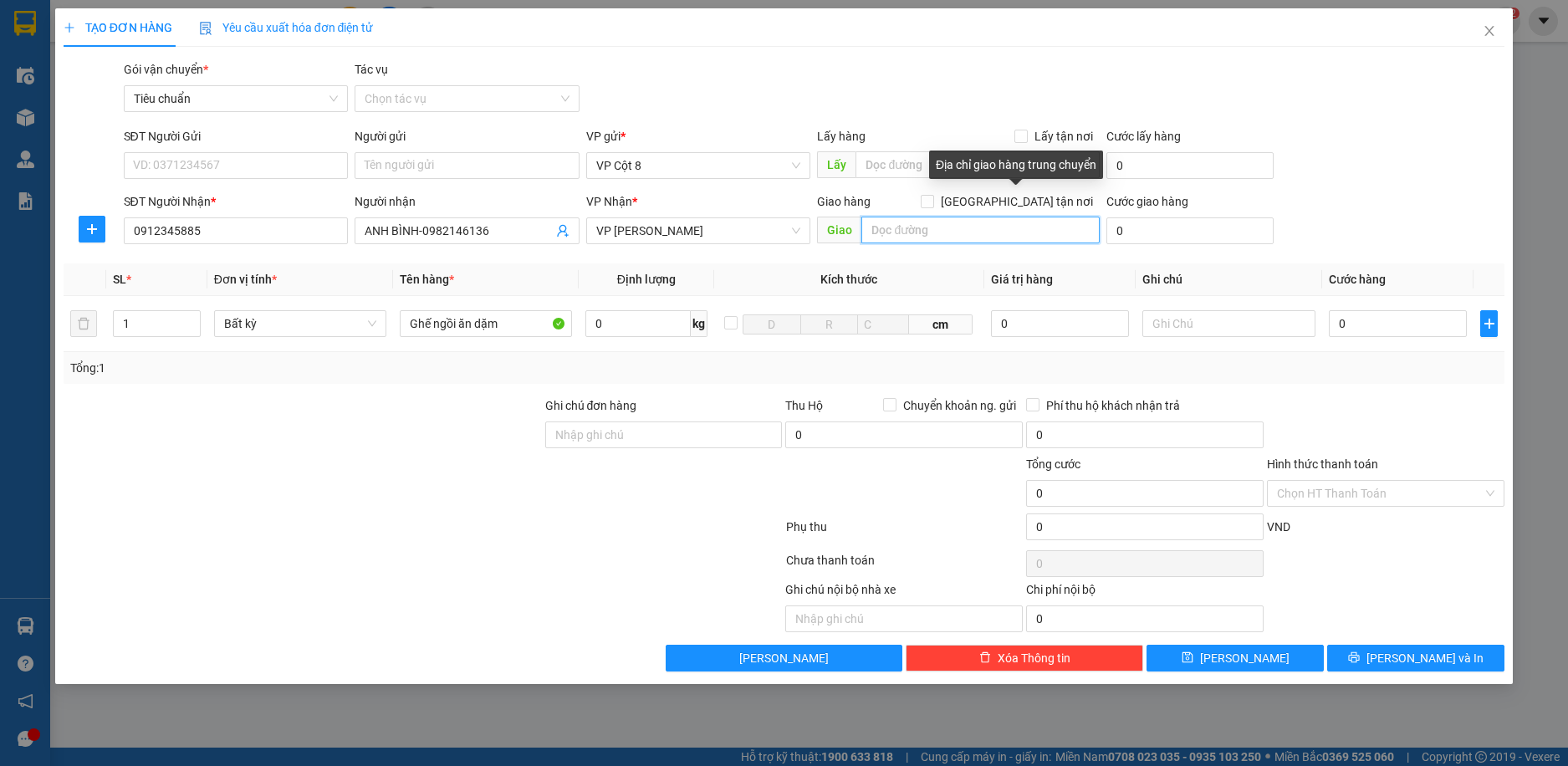
click at [996, 232] on input "text" at bounding box center [981, 230] width 238 height 27
paste input "331 Đ. [PERSON_NAME], [GEOGRAPHIC_DATA], [GEOGRAPHIC_DATA], [GEOGRAPHIC_DATA], …"
type input "331 Đ. [PERSON_NAME], [GEOGRAPHIC_DATA], [GEOGRAPHIC_DATA], [GEOGRAPHIC_DATA], …"
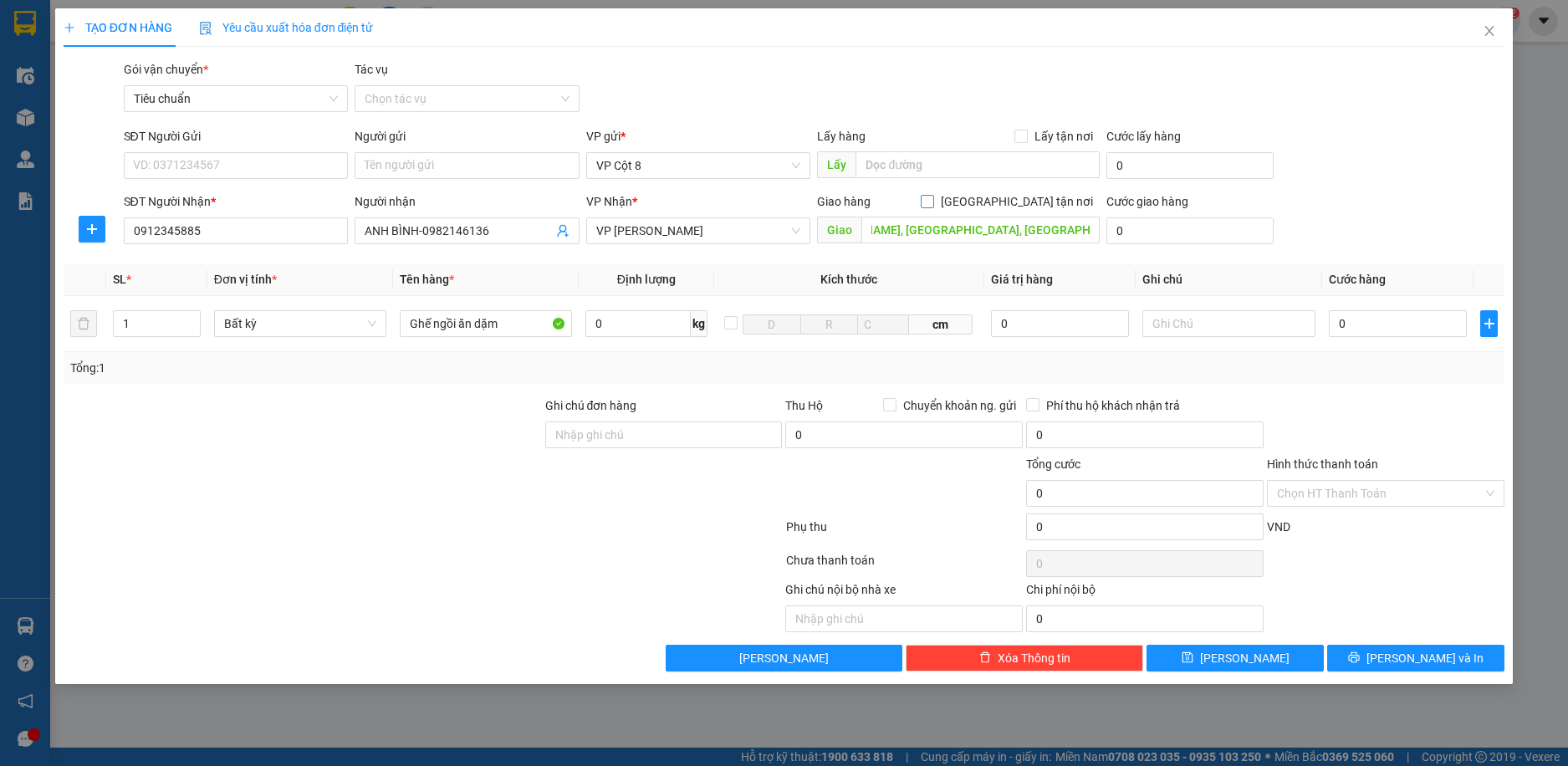
click at [932, 203] on input "[GEOGRAPHIC_DATA] tận nơi" at bounding box center [926, 200] width 11 height 11
checkbox input "true"
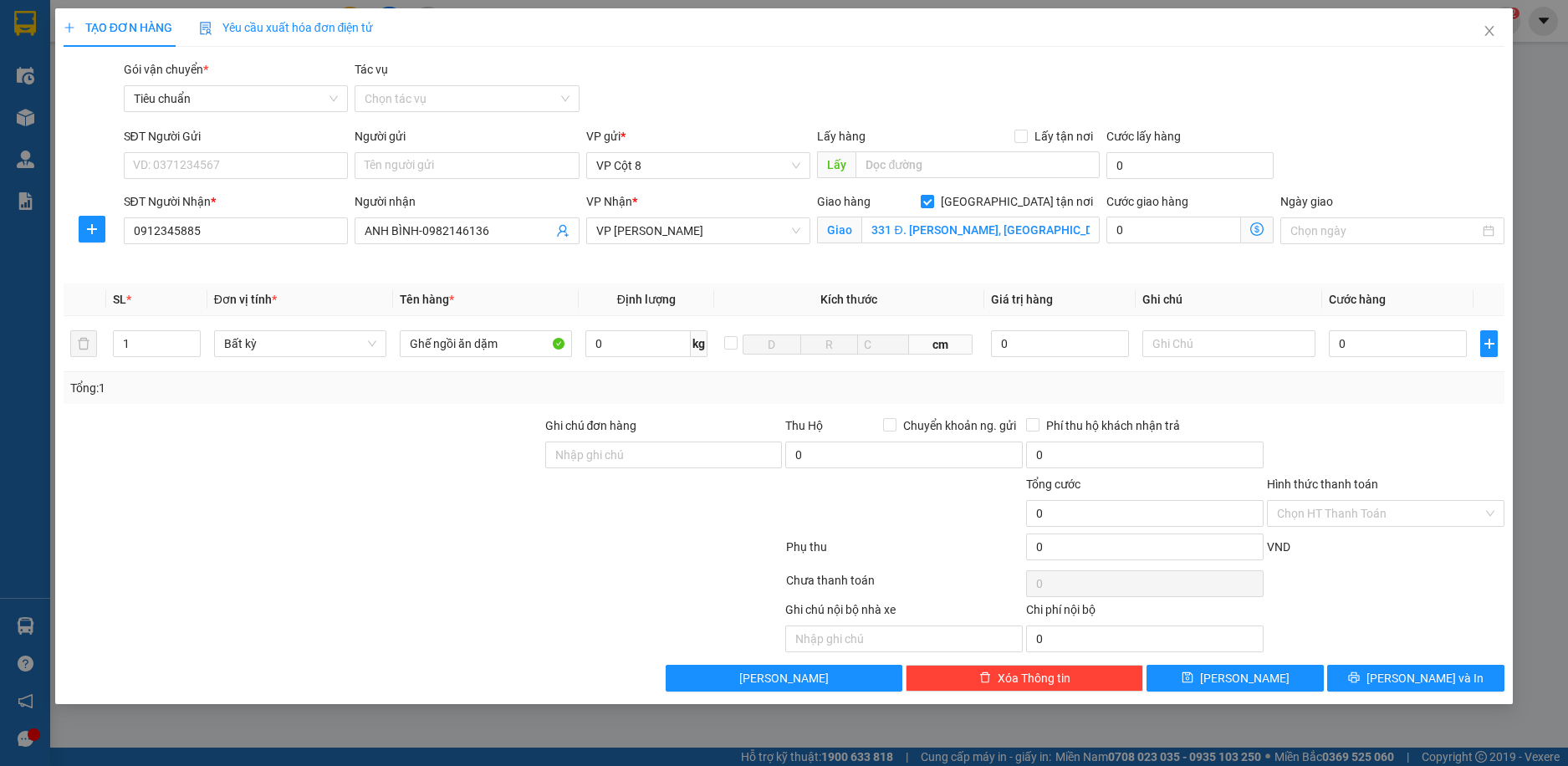
click at [1261, 232] on icon "dollar-circle" at bounding box center [1257, 229] width 13 height 13
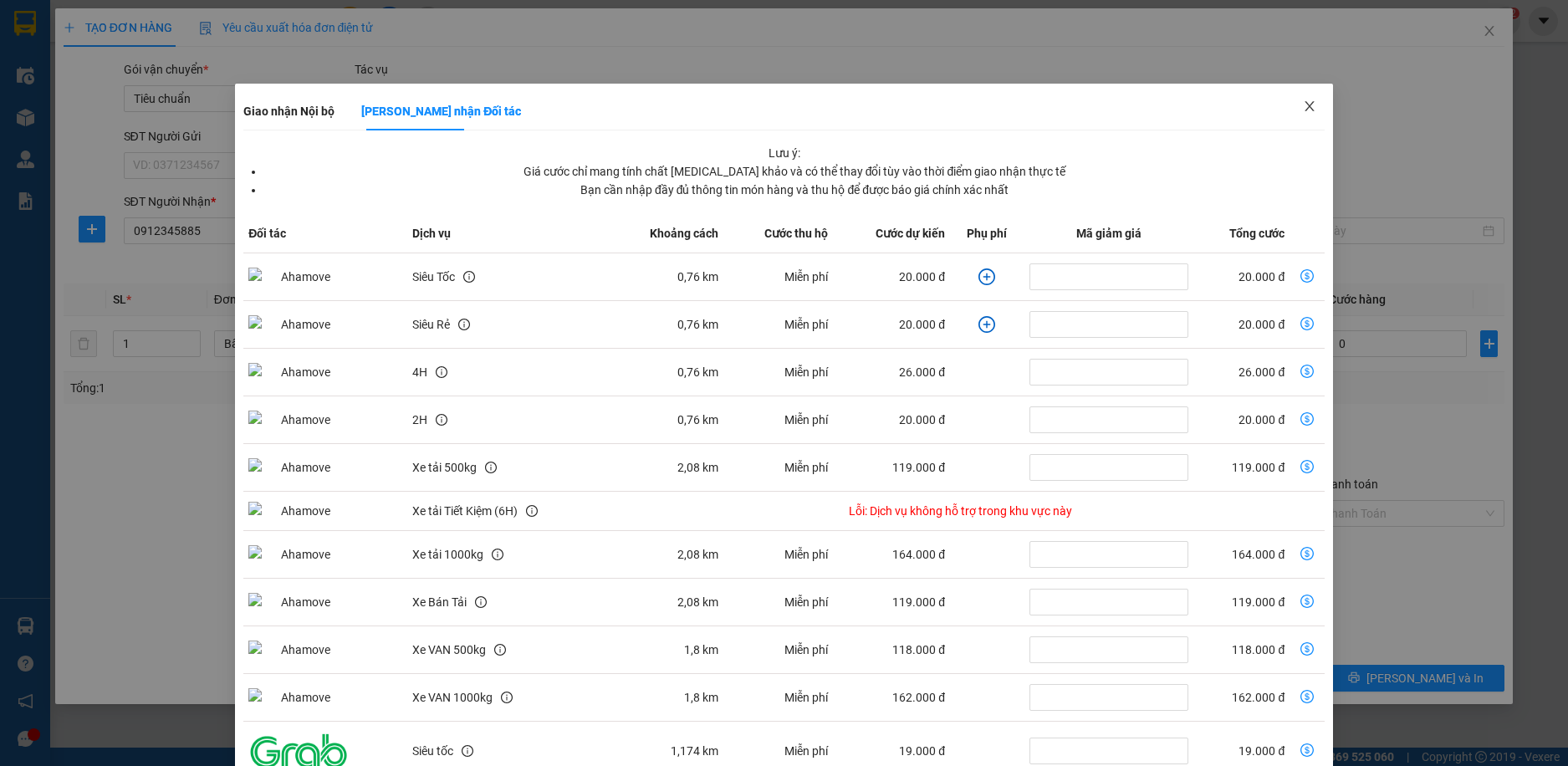
click at [1304, 104] on icon "close" at bounding box center [1309, 105] width 13 height 13
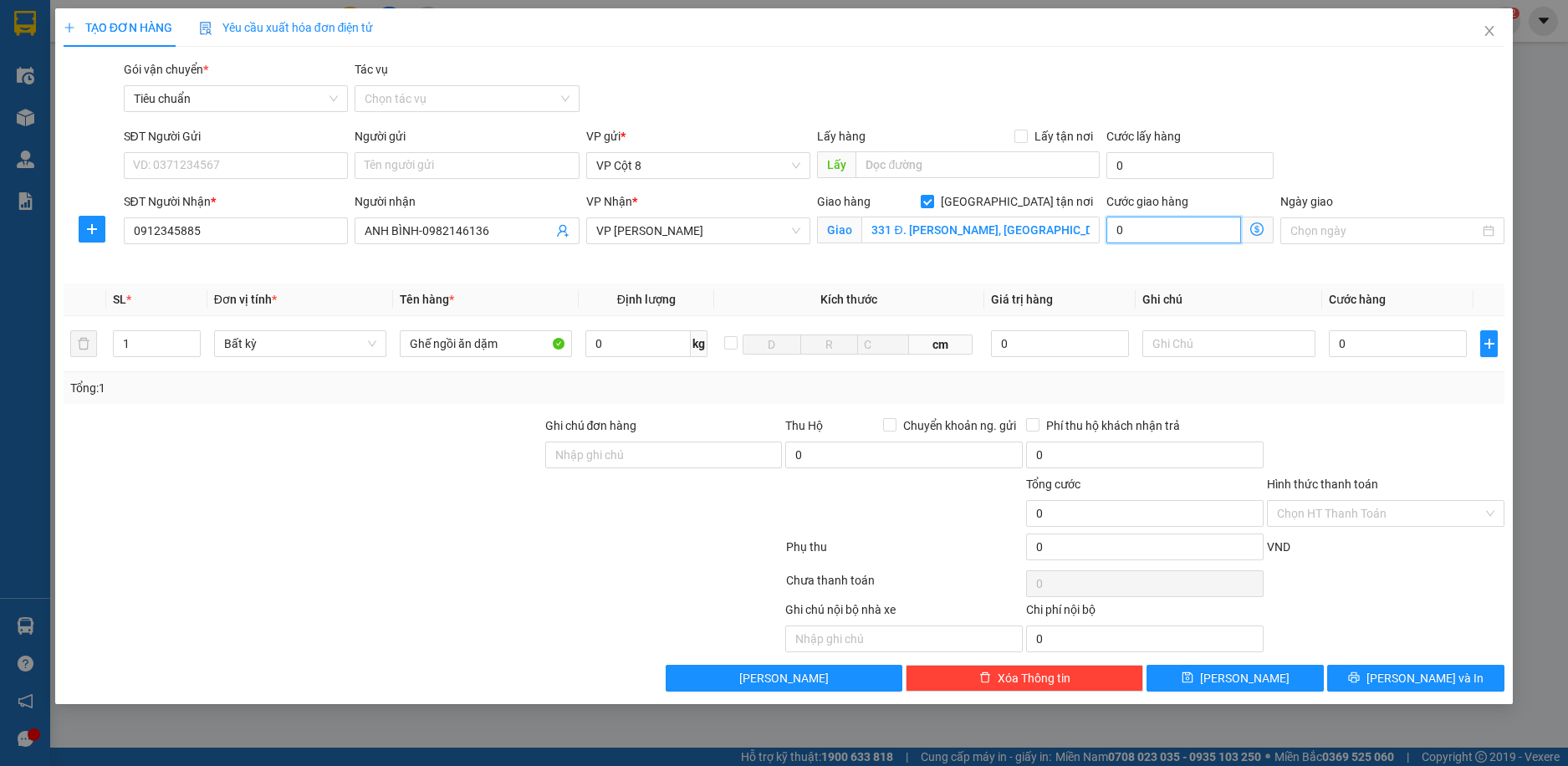
click at [1147, 228] on input "0" at bounding box center [1173, 230] width 134 height 27
type input "4"
type input "40"
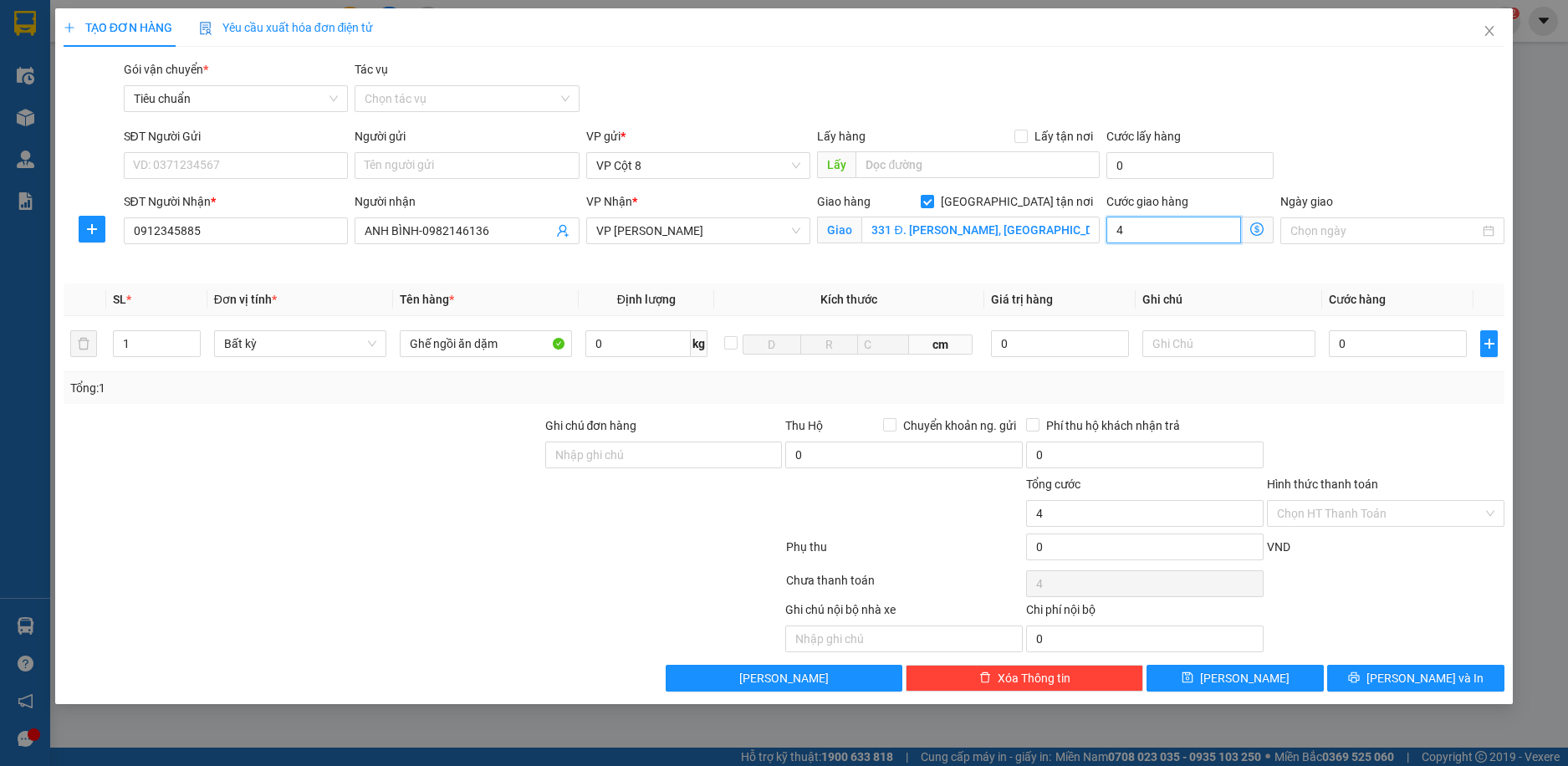
type input "40"
type input "40.000"
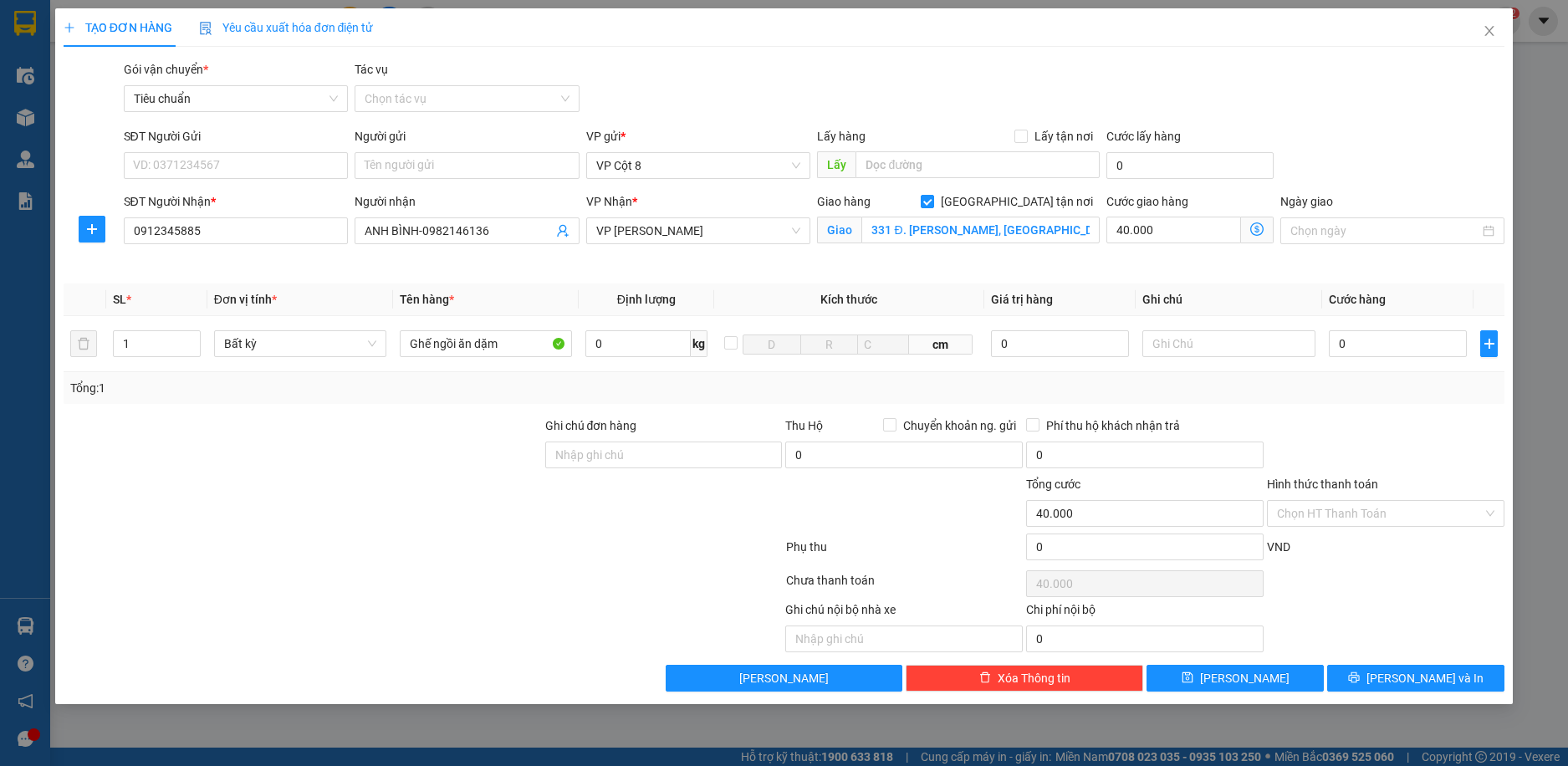
click at [1425, 95] on div "Gói vận chuyển * Tiêu chuẩn Tác vụ Chọn tác vụ" at bounding box center [814, 89] width 1389 height 58
click at [1256, 223] on icon "dollar-circle" at bounding box center [1257, 229] width 13 height 13
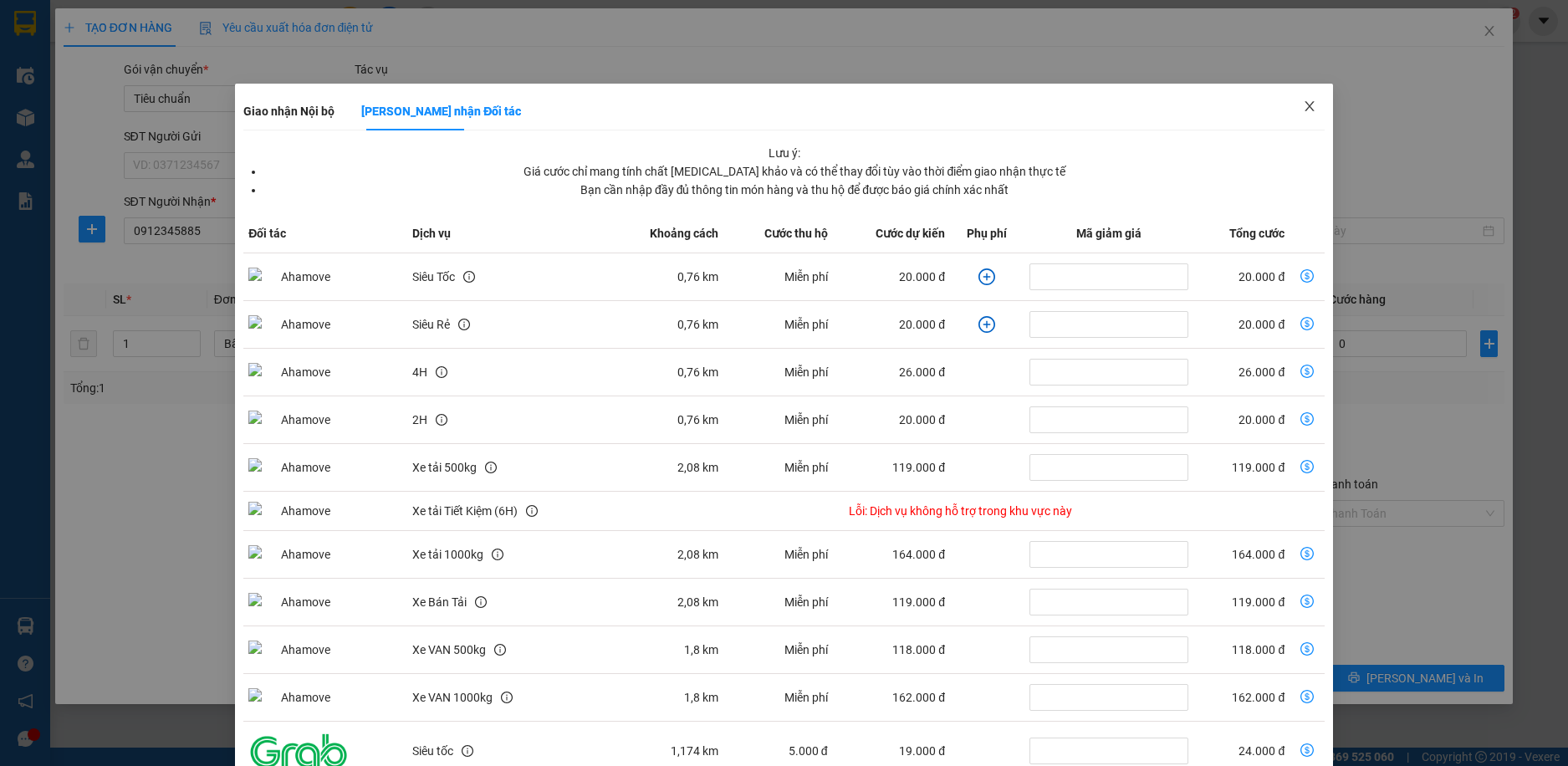
click at [1304, 104] on icon "close" at bounding box center [1309, 105] width 13 height 13
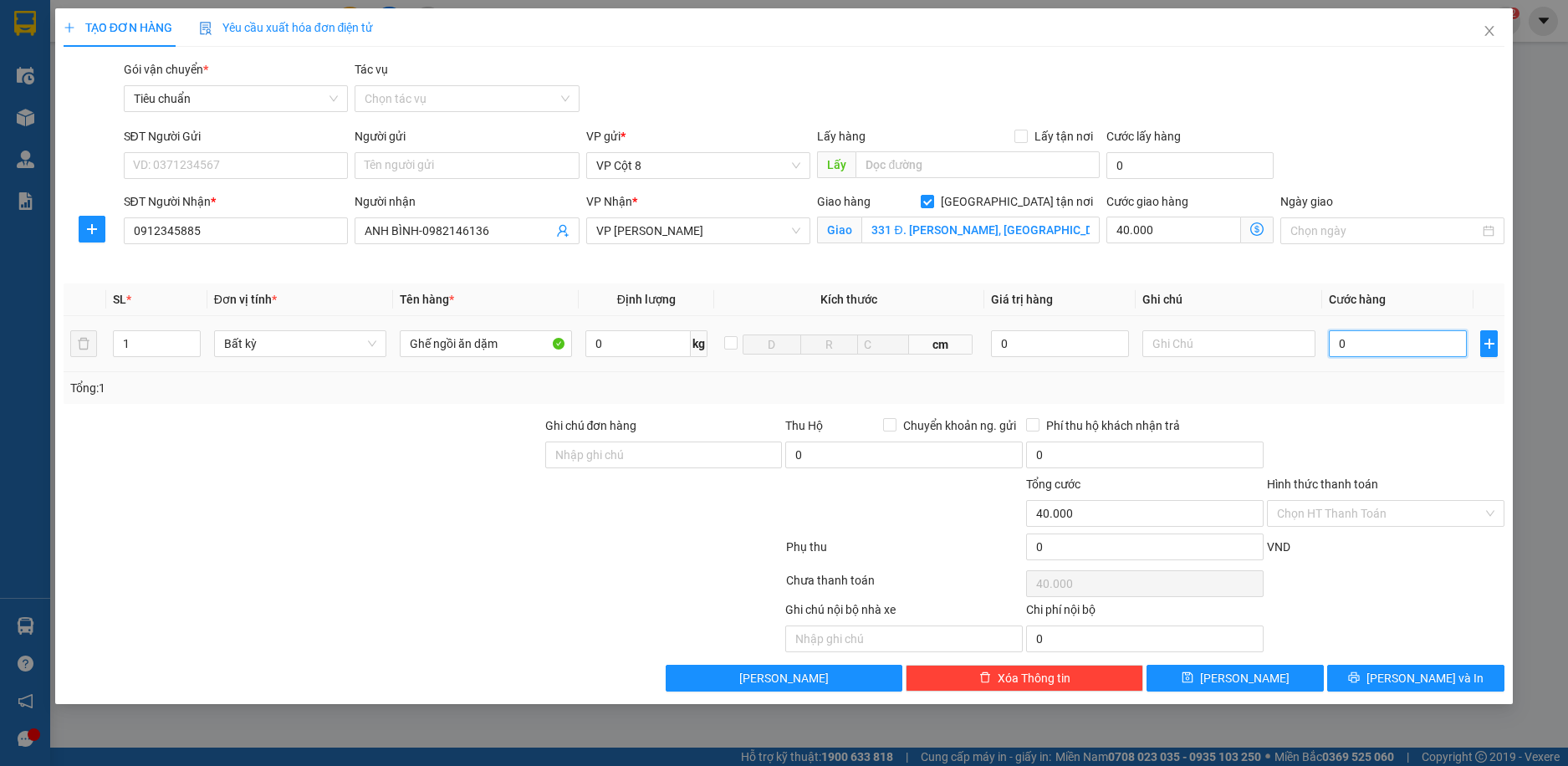
click at [1396, 343] on input "0" at bounding box center [1398, 343] width 139 height 27
type input "6"
type input "40.006"
type input "60"
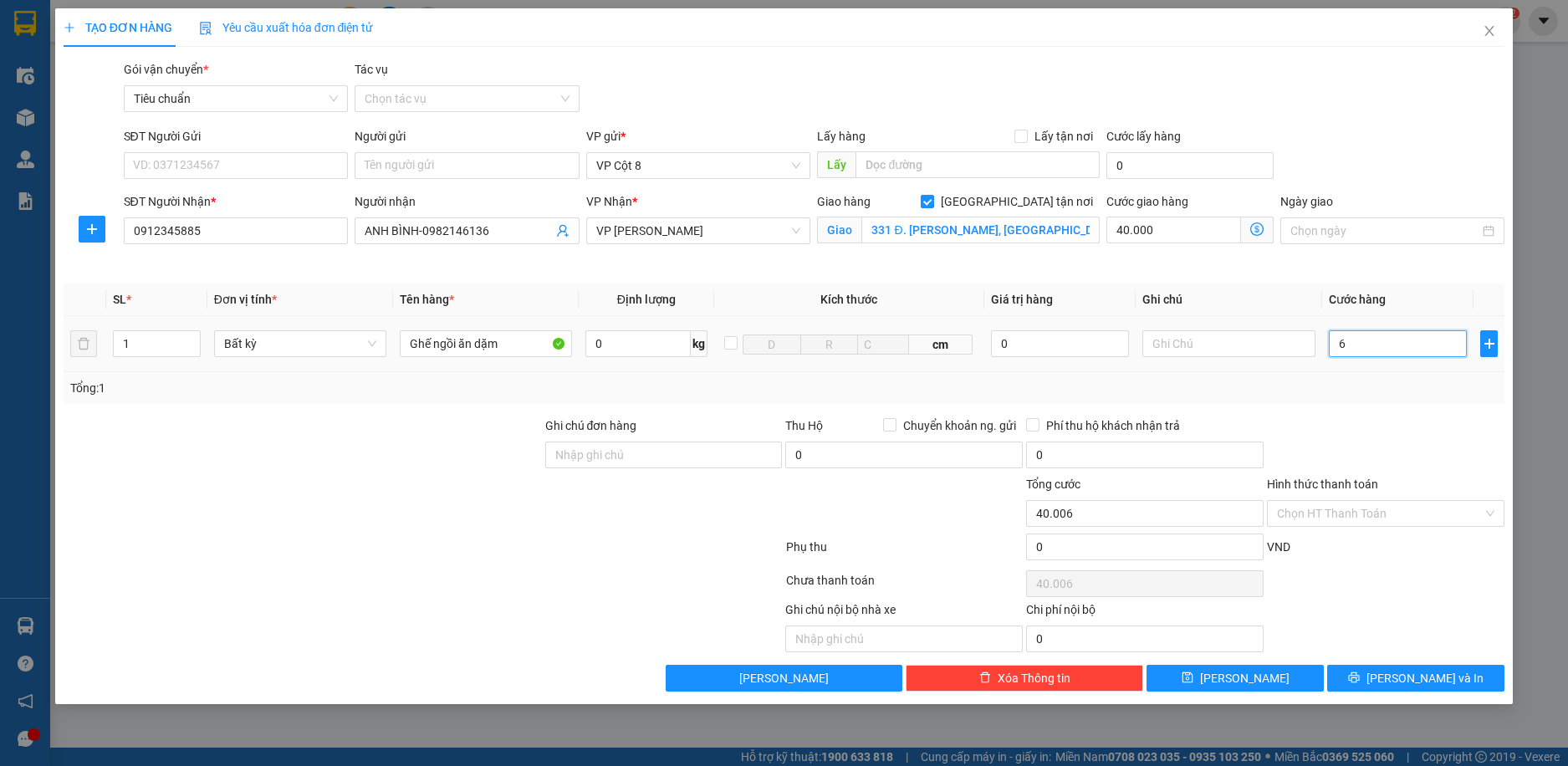
type input "40.060"
type input "60.000"
type input "100.000"
click at [1397, 141] on div "SĐT Người Gửi VD: 0371234567 Người gửi Tên người gửi VP gửi * VP Cột 8 Lấy hàng…" at bounding box center [814, 156] width 1389 height 58
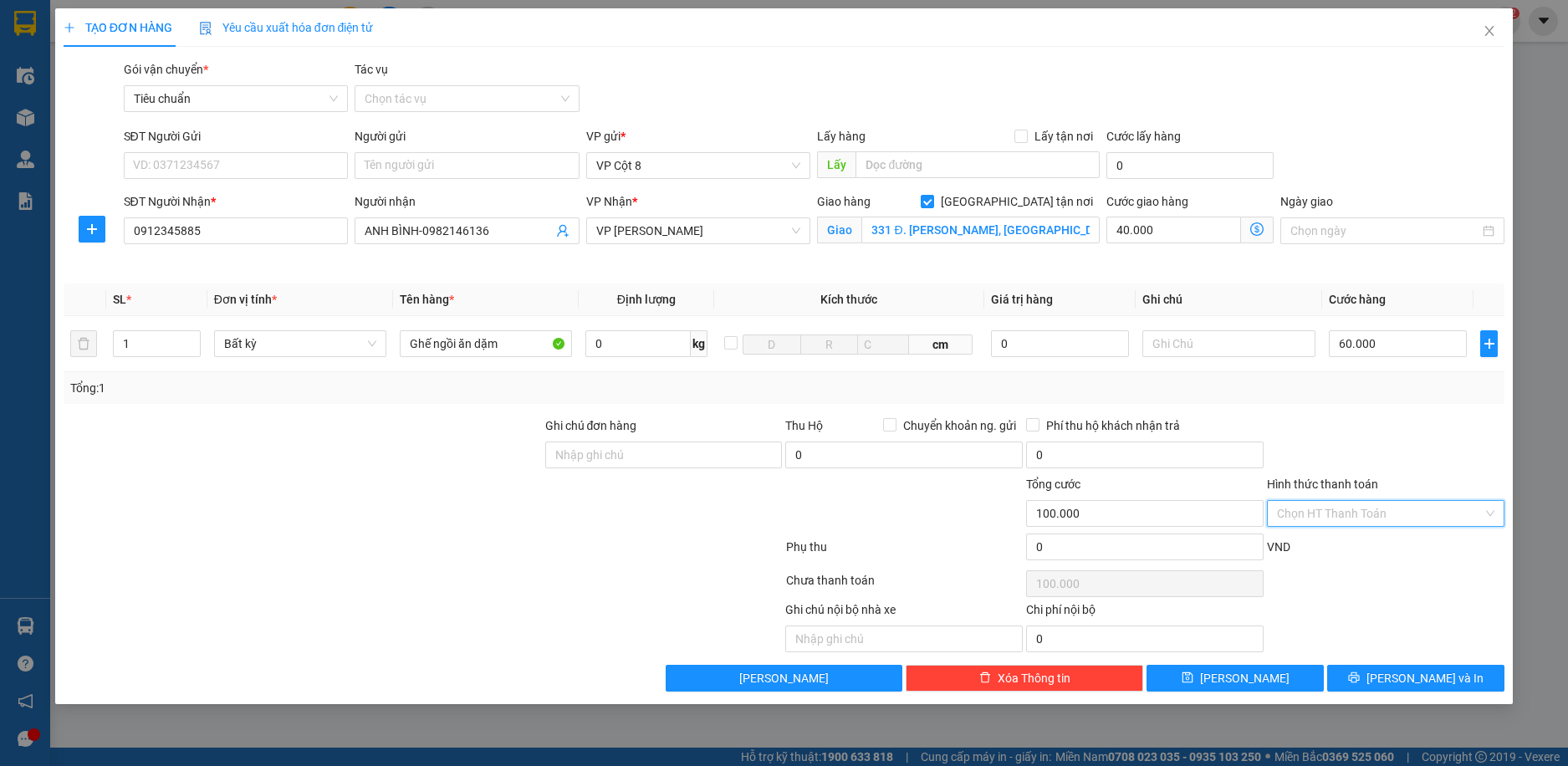
click at [1307, 514] on input "Hình thức thanh toán" at bounding box center [1380, 513] width 206 height 25
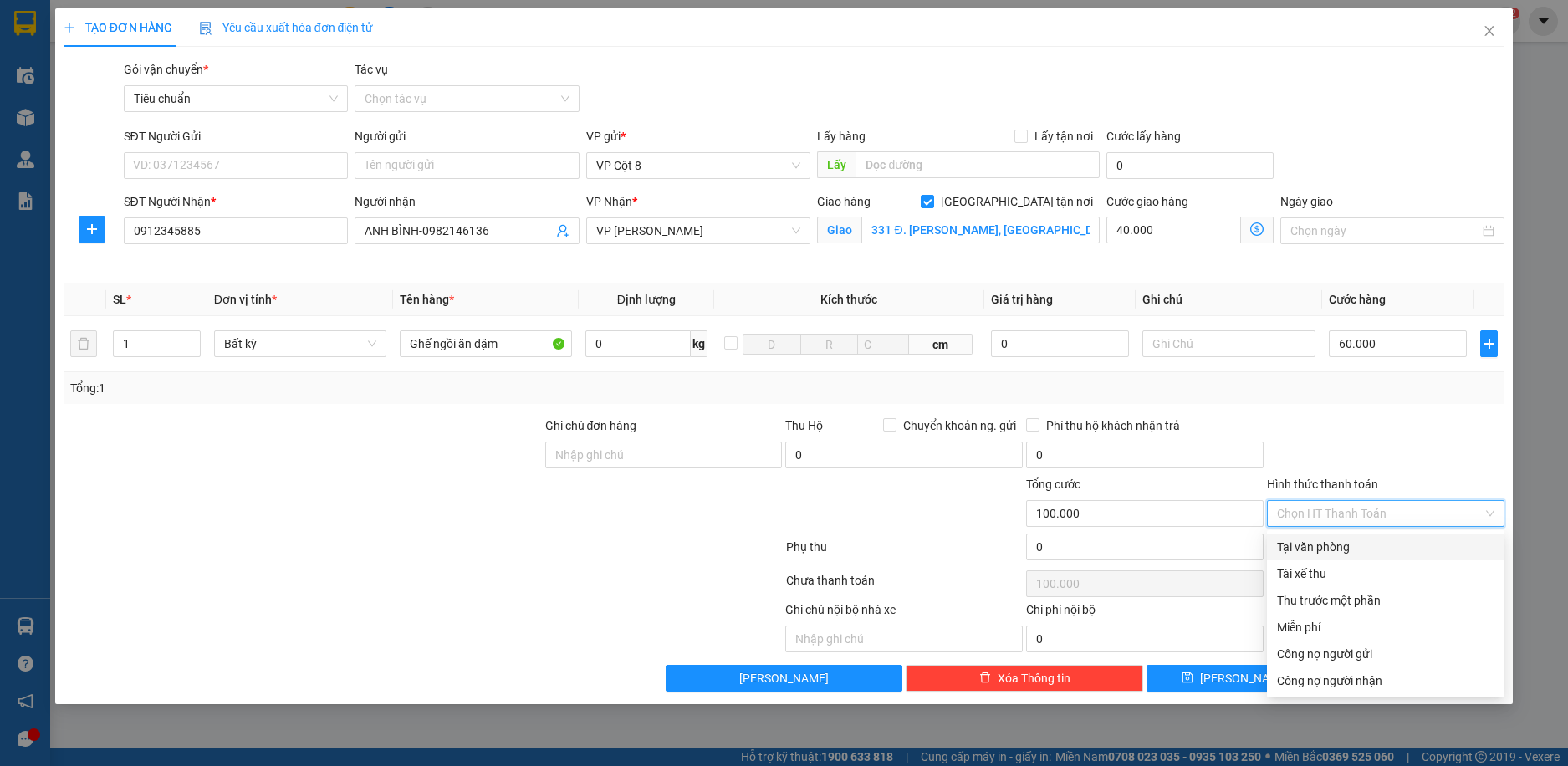
click at [1334, 548] on div "Tại văn phòng" at bounding box center [1386, 546] width 217 height 18
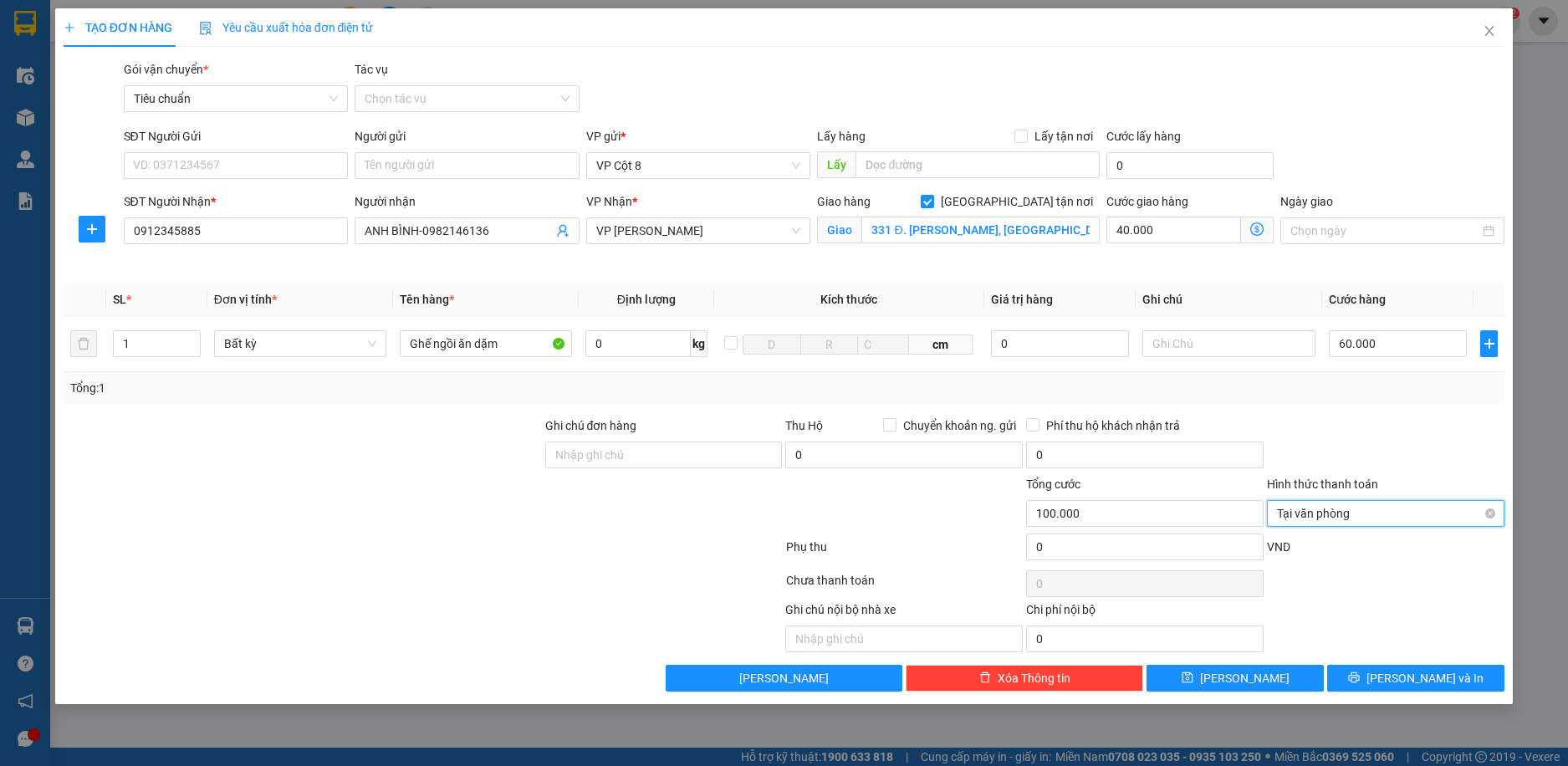
click at [1377, 512] on span "Tại văn phòng" at bounding box center [1386, 513] width 217 height 25
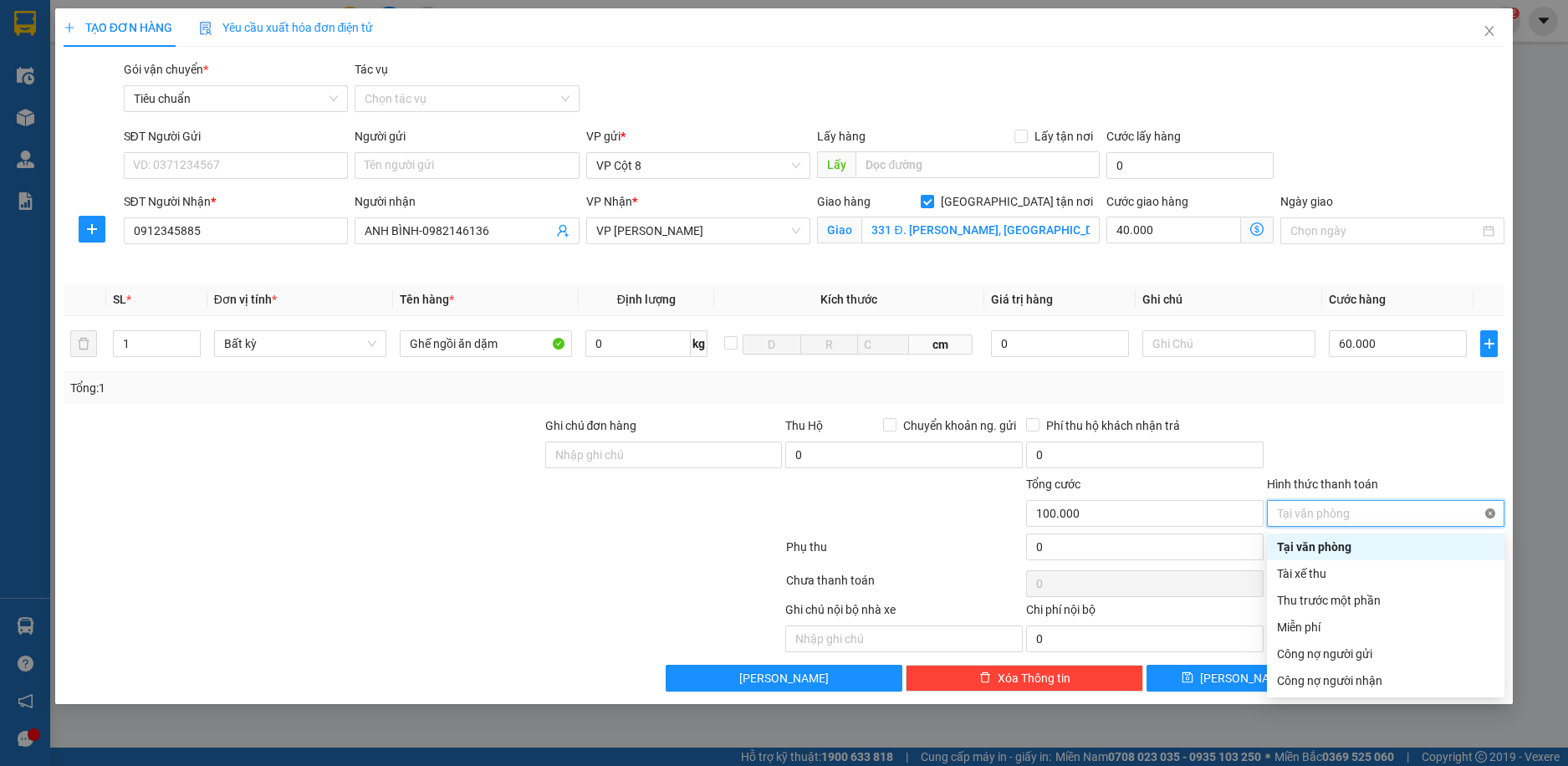
type input "100.000"
click at [1380, 421] on div at bounding box center [1385, 445] width 241 height 58
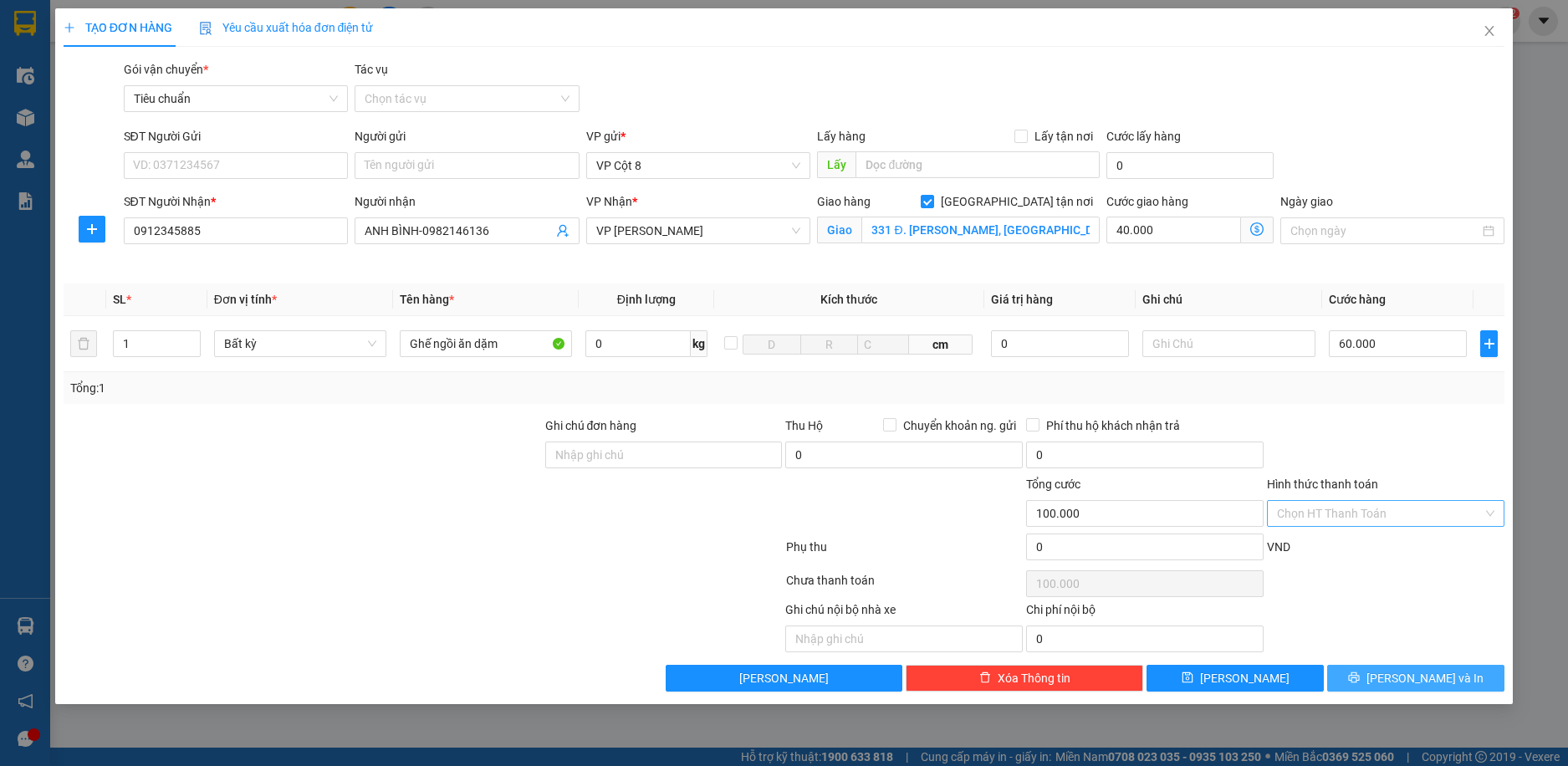
click at [1405, 668] on button "[PERSON_NAME] và In" at bounding box center [1416, 678] width 177 height 27
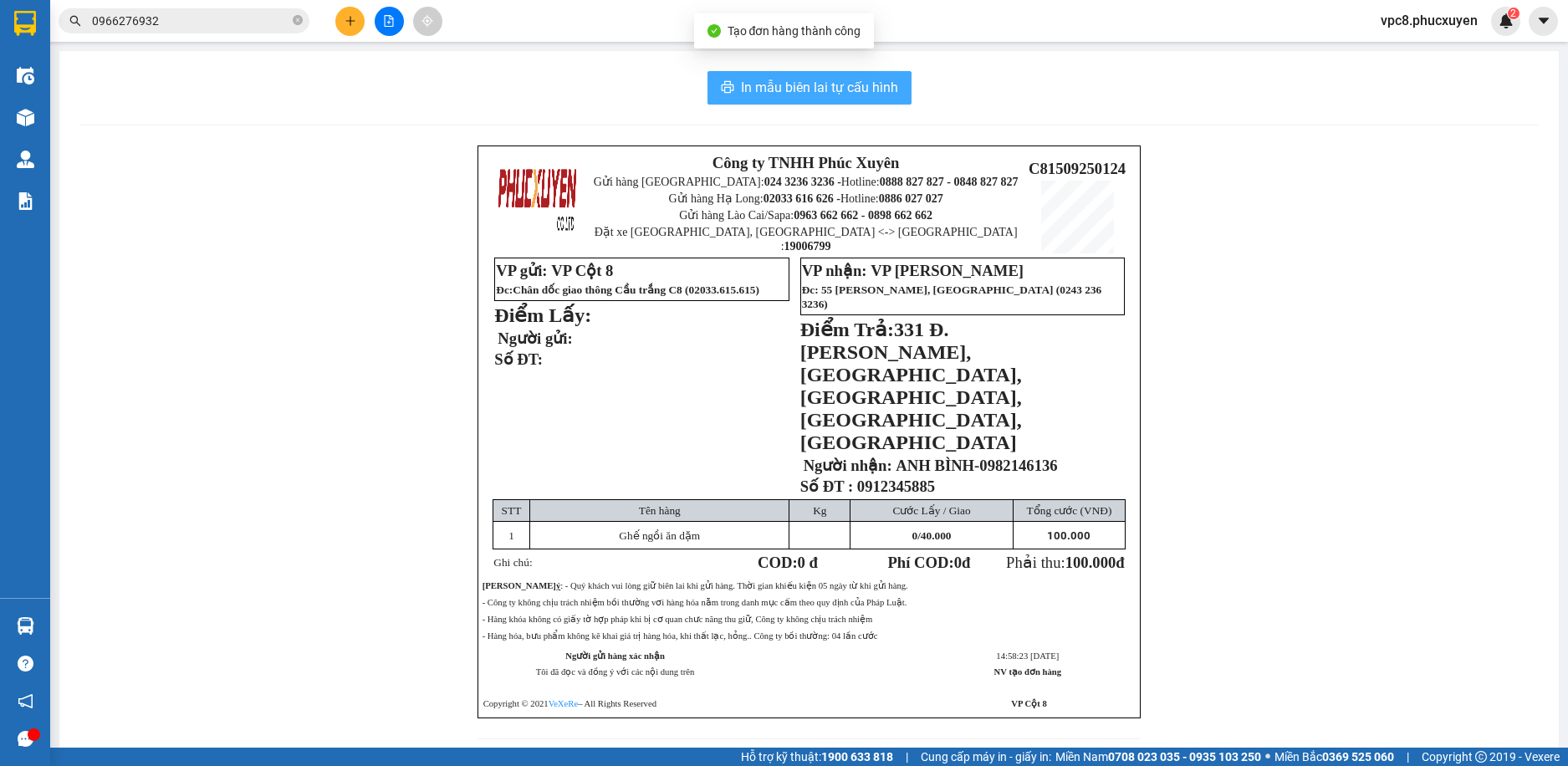
click at [804, 81] on span "In mẫu biên lai tự cấu hình" at bounding box center [819, 87] width 157 height 21
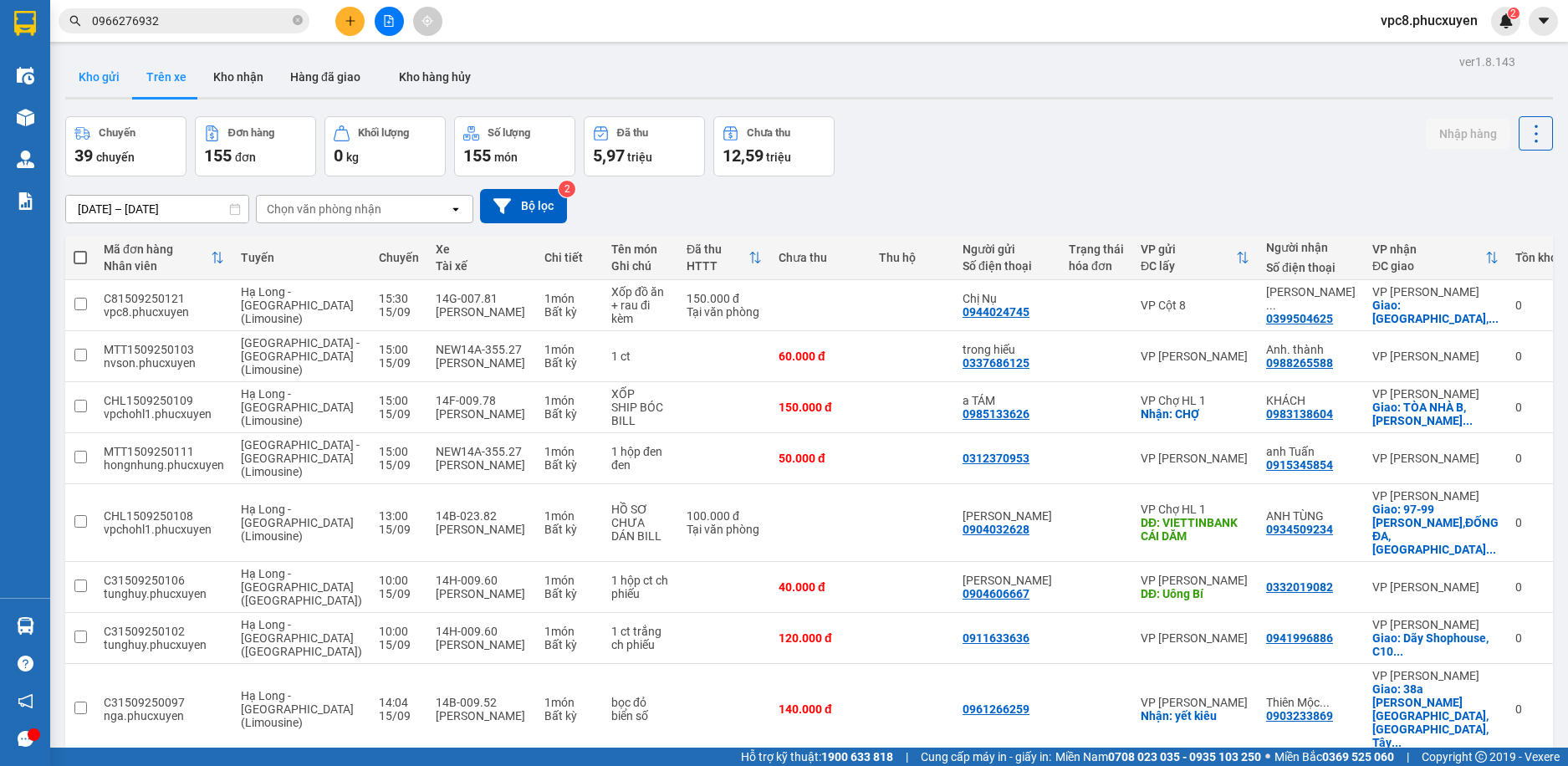
click at [115, 83] on button "Kho gửi" at bounding box center [99, 77] width 68 height 40
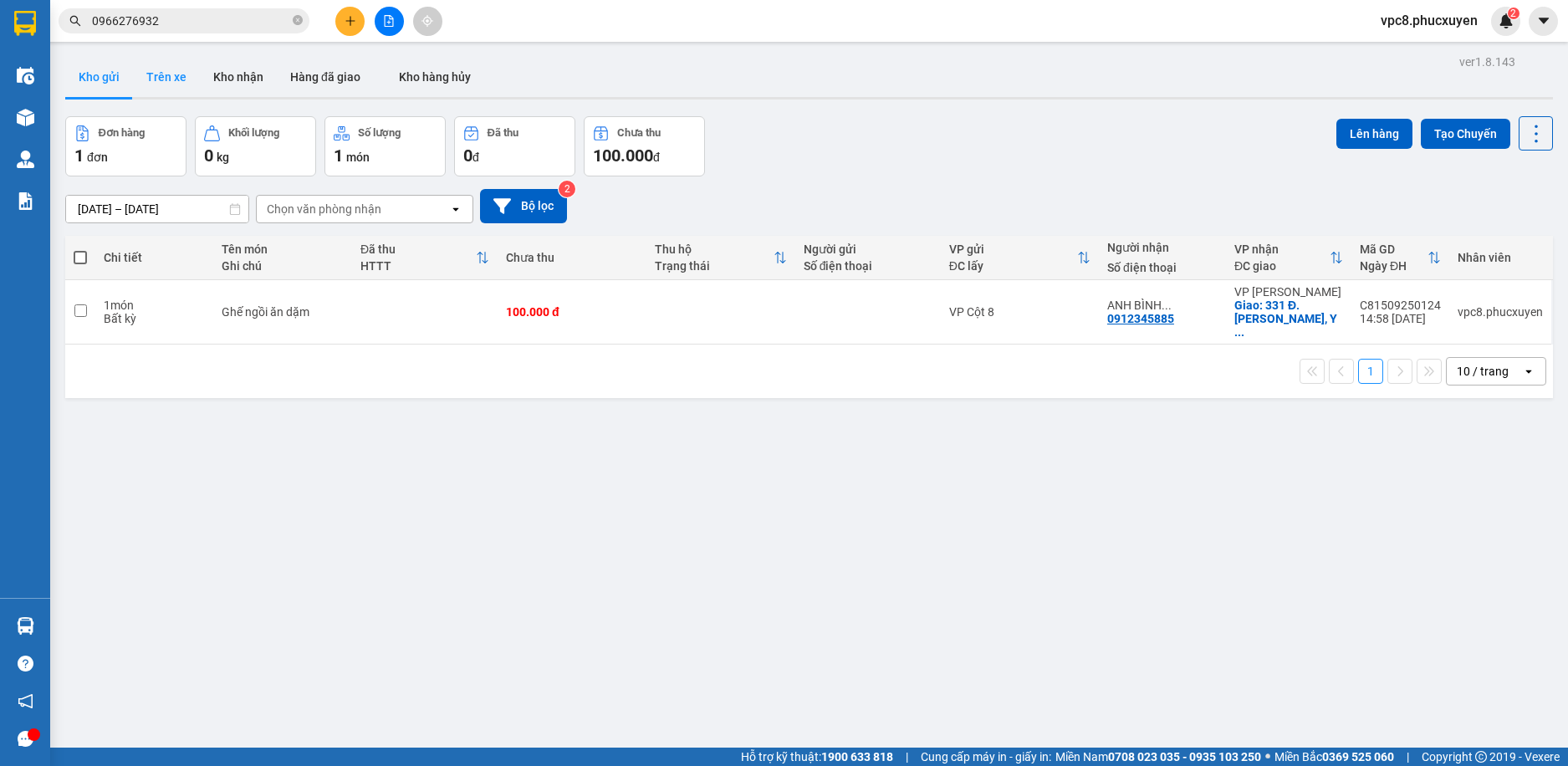
click at [177, 77] on button "Trên xe" at bounding box center [166, 77] width 67 height 40
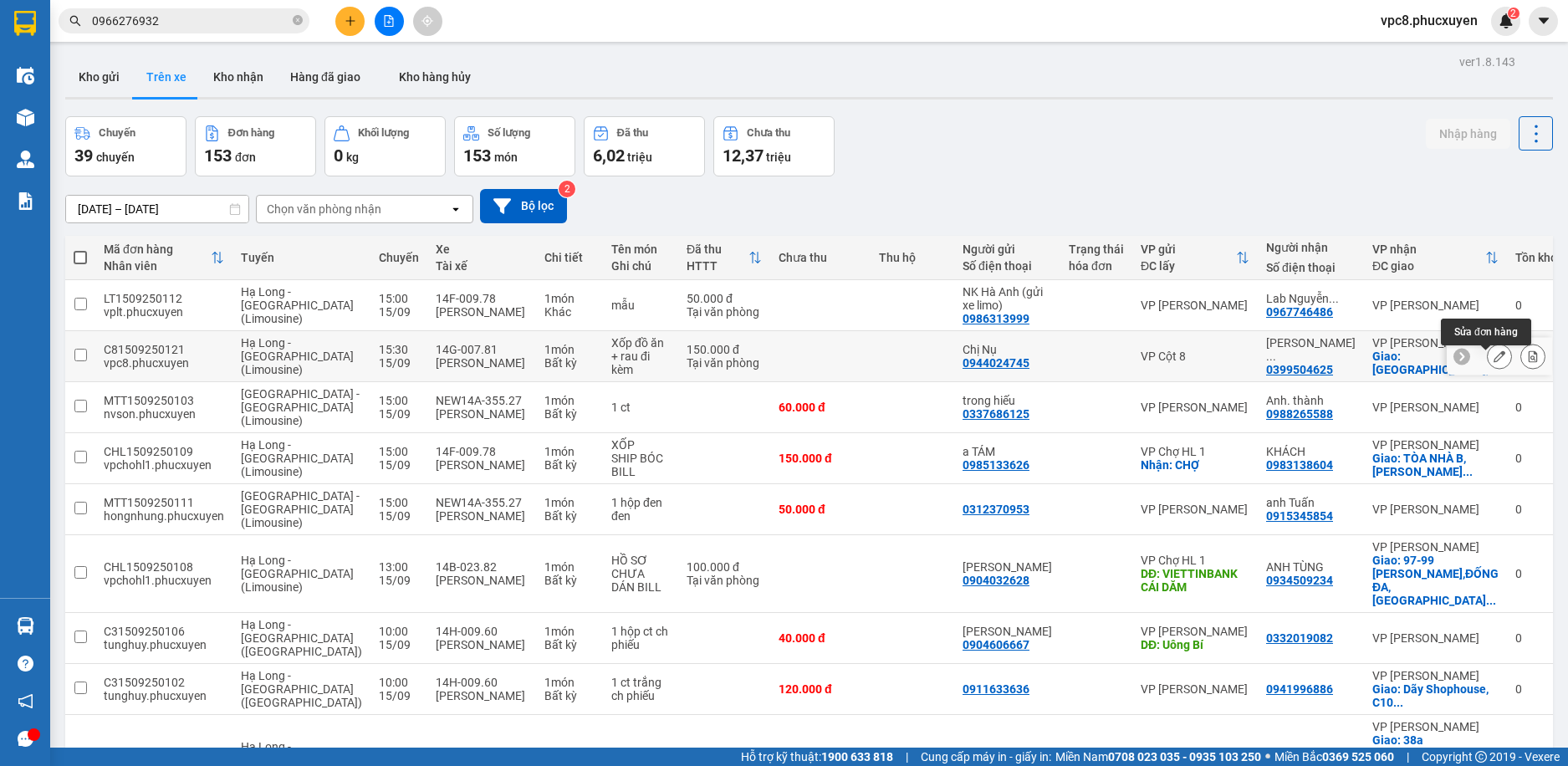
click at [1494, 362] on icon at bounding box center [1499, 356] width 11 height 11
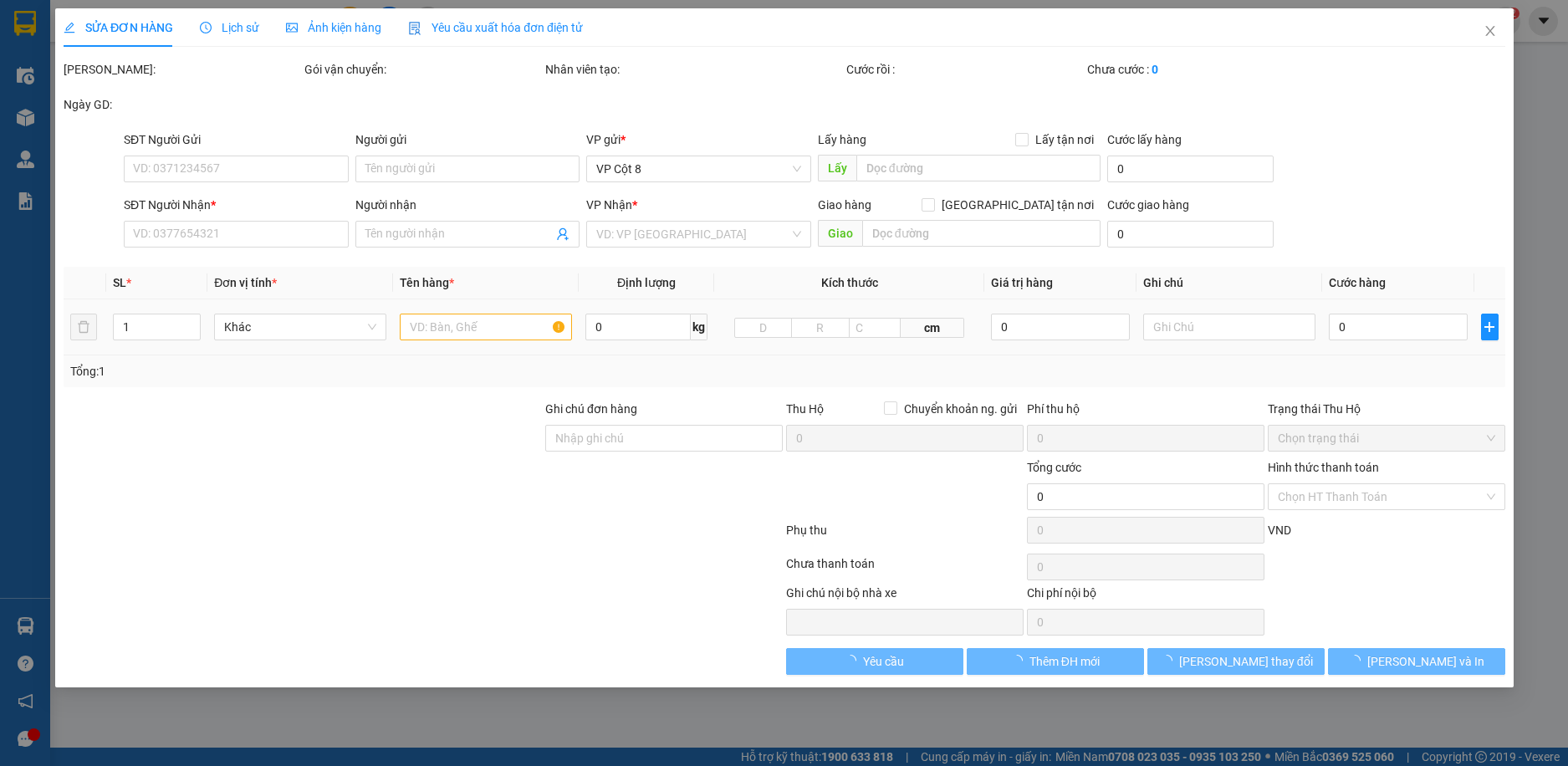
type input "0944024745"
type input "Chị Nụ"
type input "0399504625"
type input "[PERSON_NAME]/ 0372876071"
checkbox input "true"
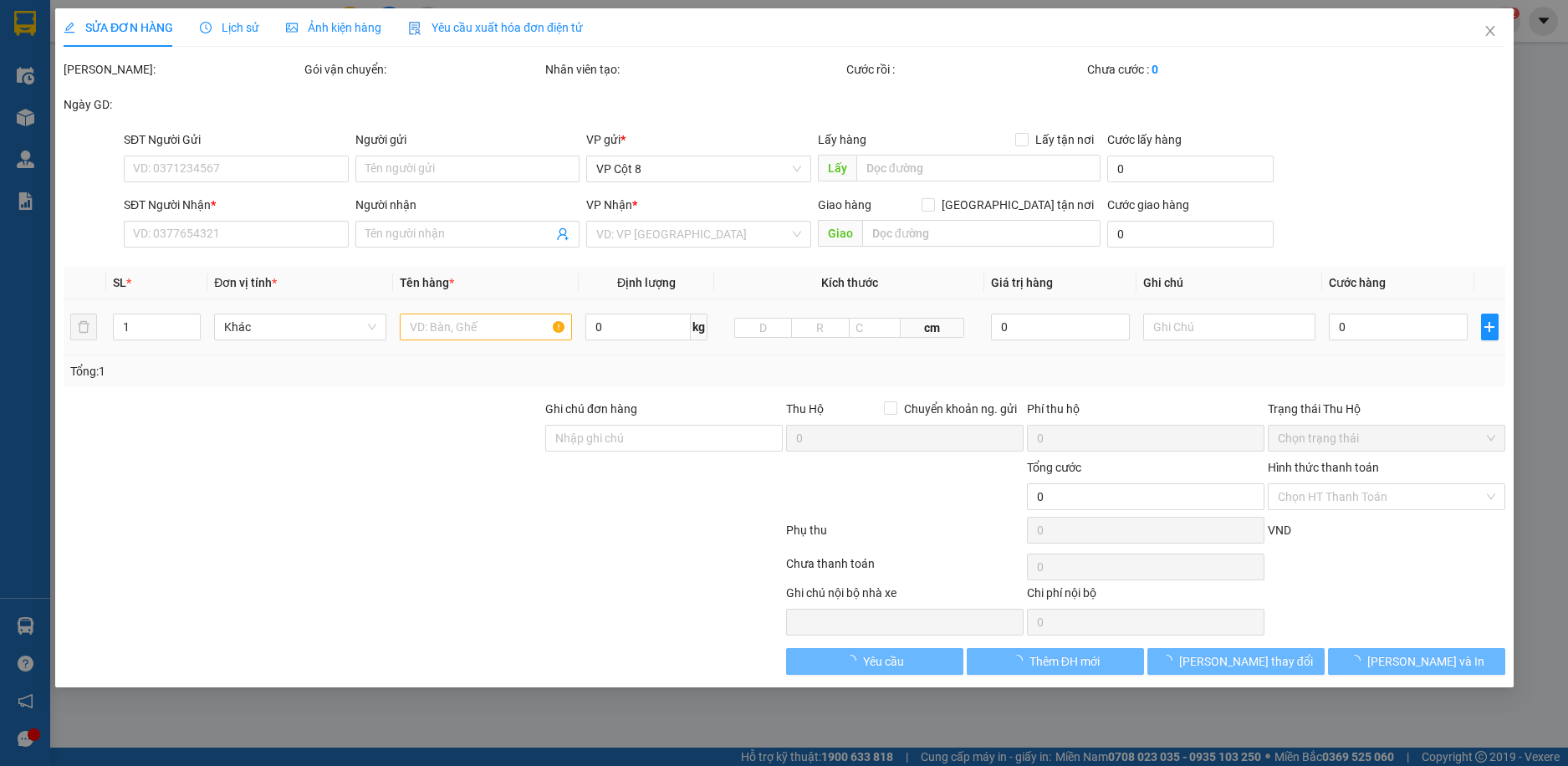
type input "[GEOGRAPHIC_DATA], 79 Đ. [PERSON_NAME], Mai Dịch, [GEOGRAPHIC_DATA], [GEOGRAPHI…"
type input "150.000"
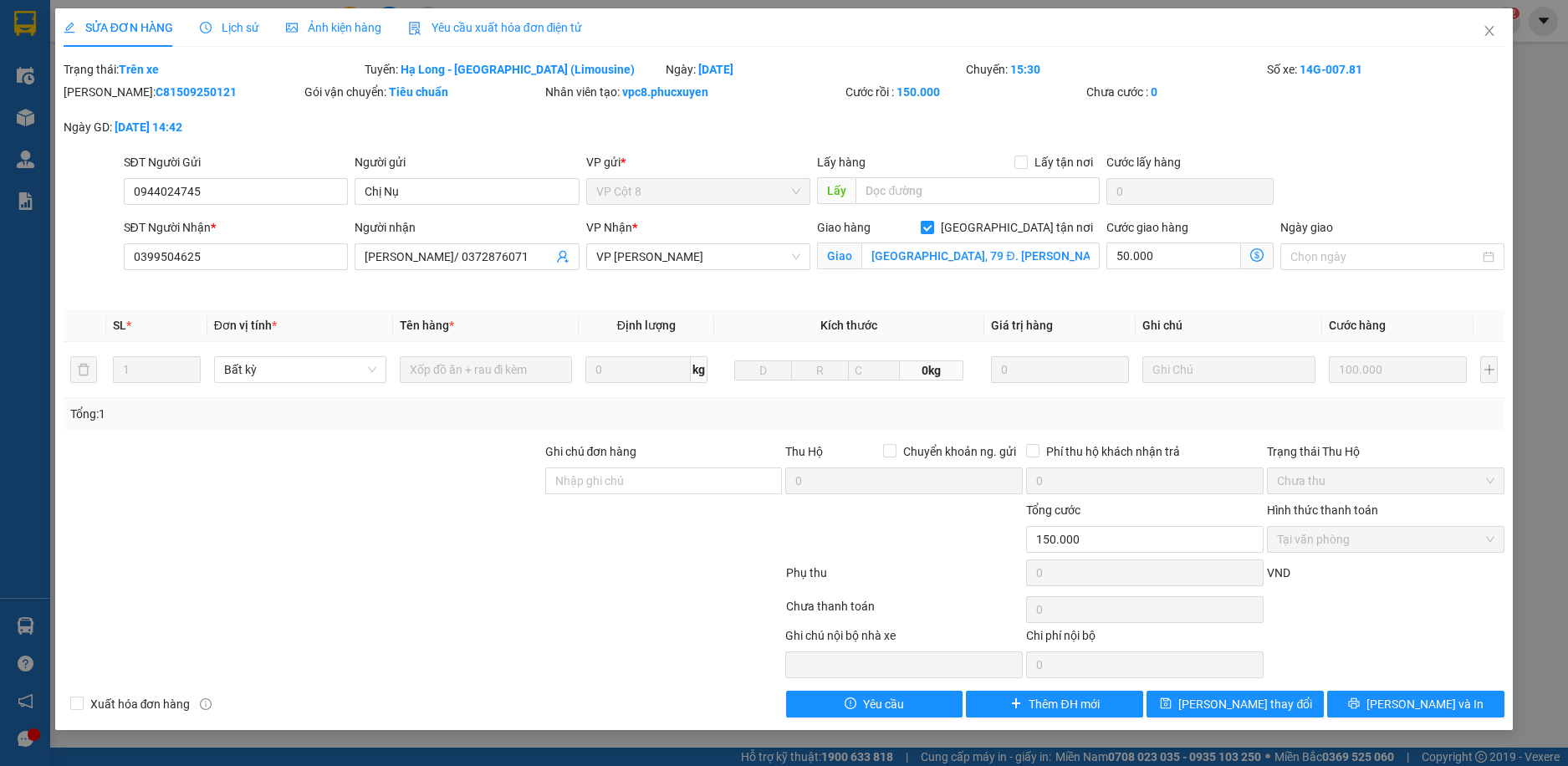
click at [1258, 253] on icon "dollar-circle" at bounding box center [1257, 255] width 13 height 13
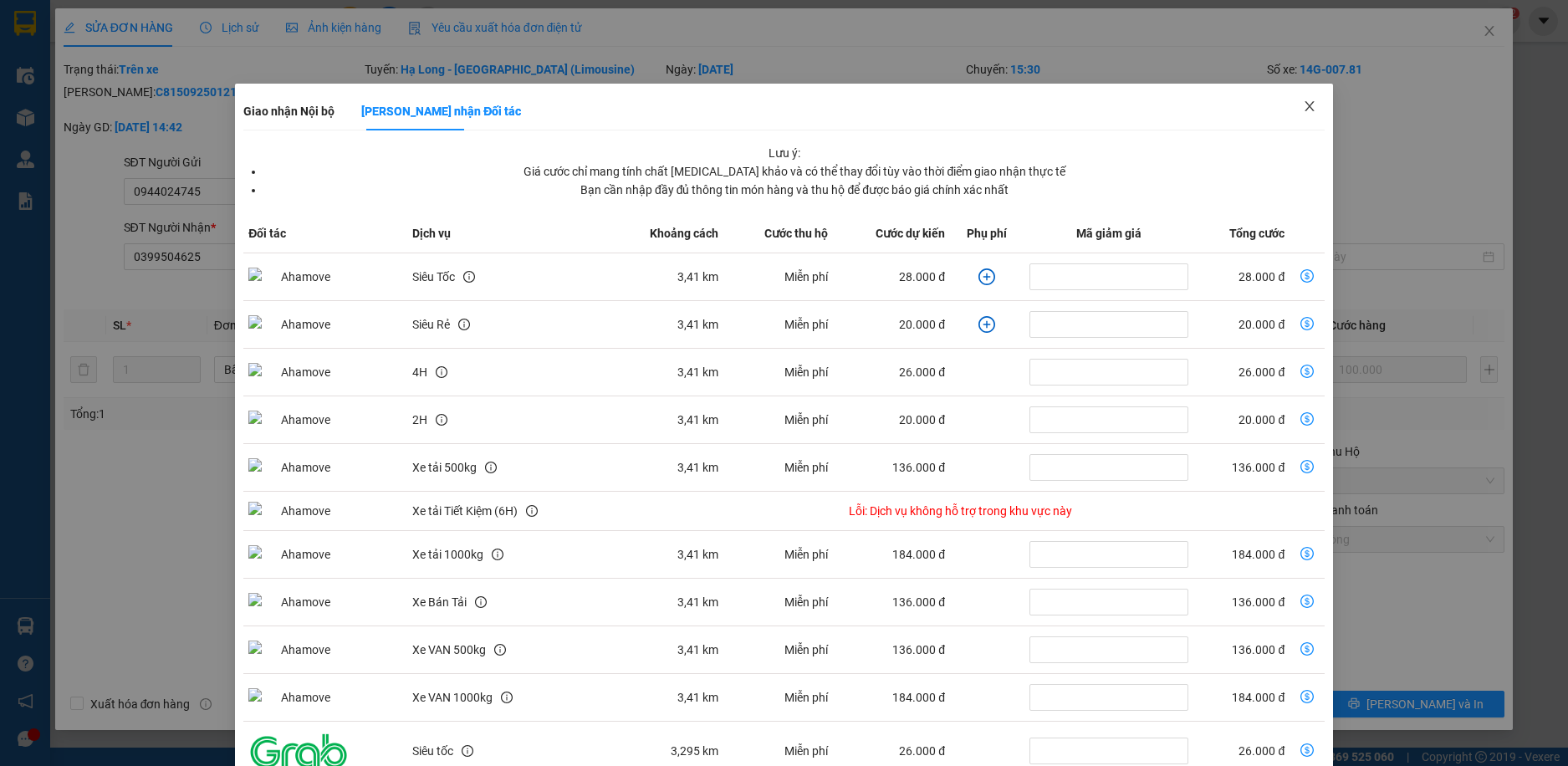
click at [1304, 106] on icon "close" at bounding box center [1309, 106] width 10 height 10
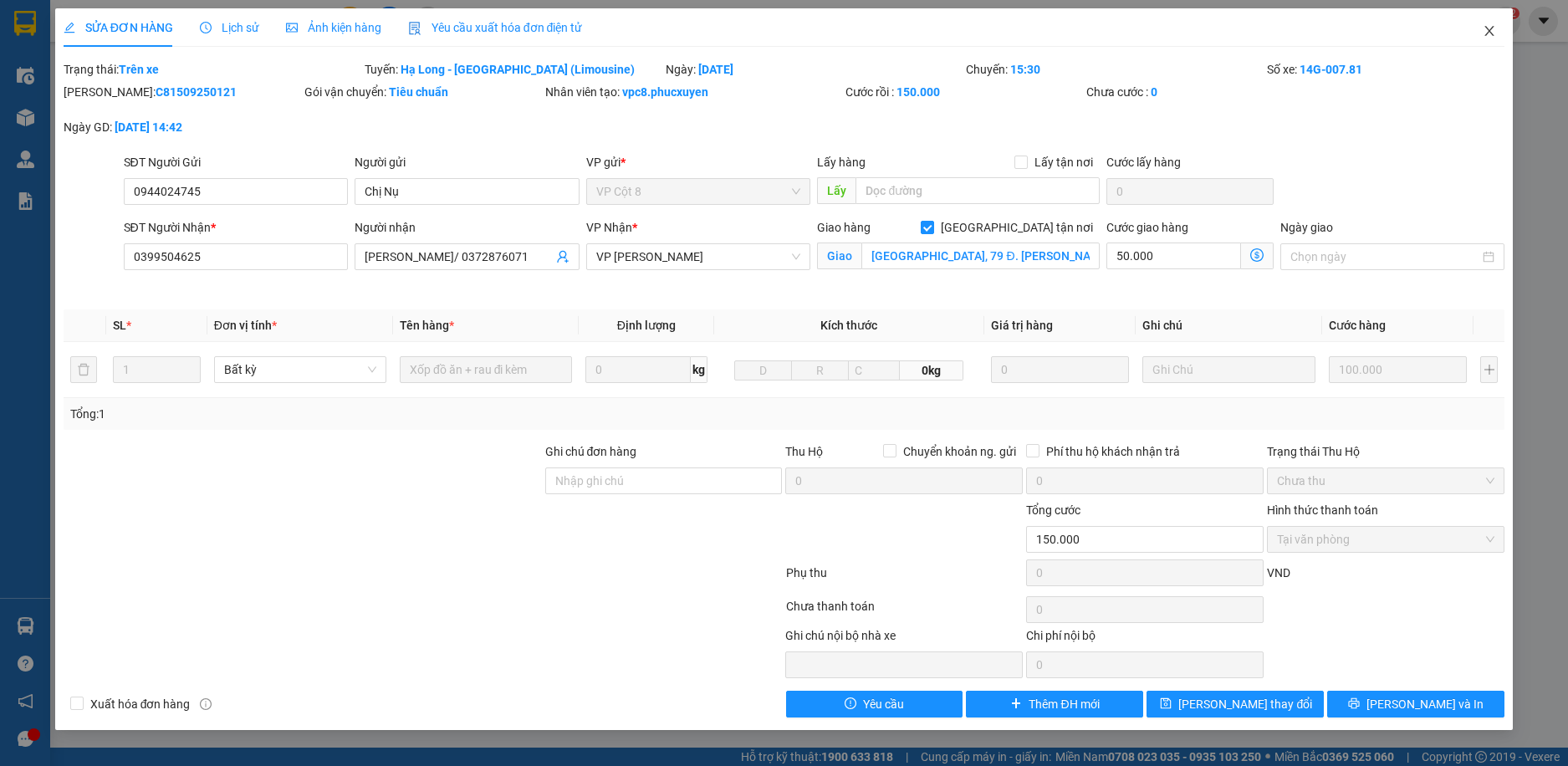
click at [1486, 33] on icon "close" at bounding box center [1489, 30] width 13 height 13
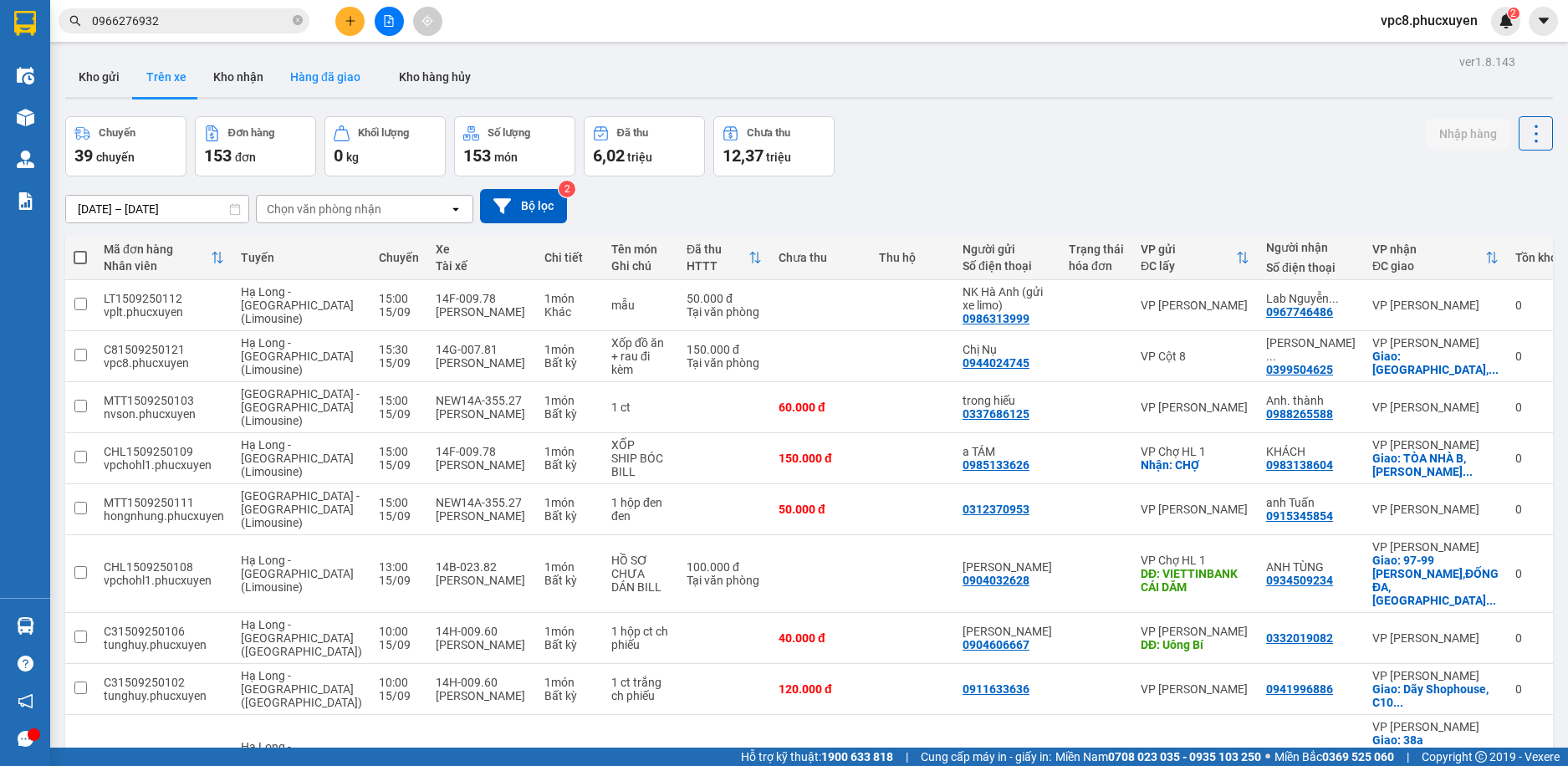
click at [309, 77] on button "Hàng đã giao" at bounding box center [325, 77] width 97 height 40
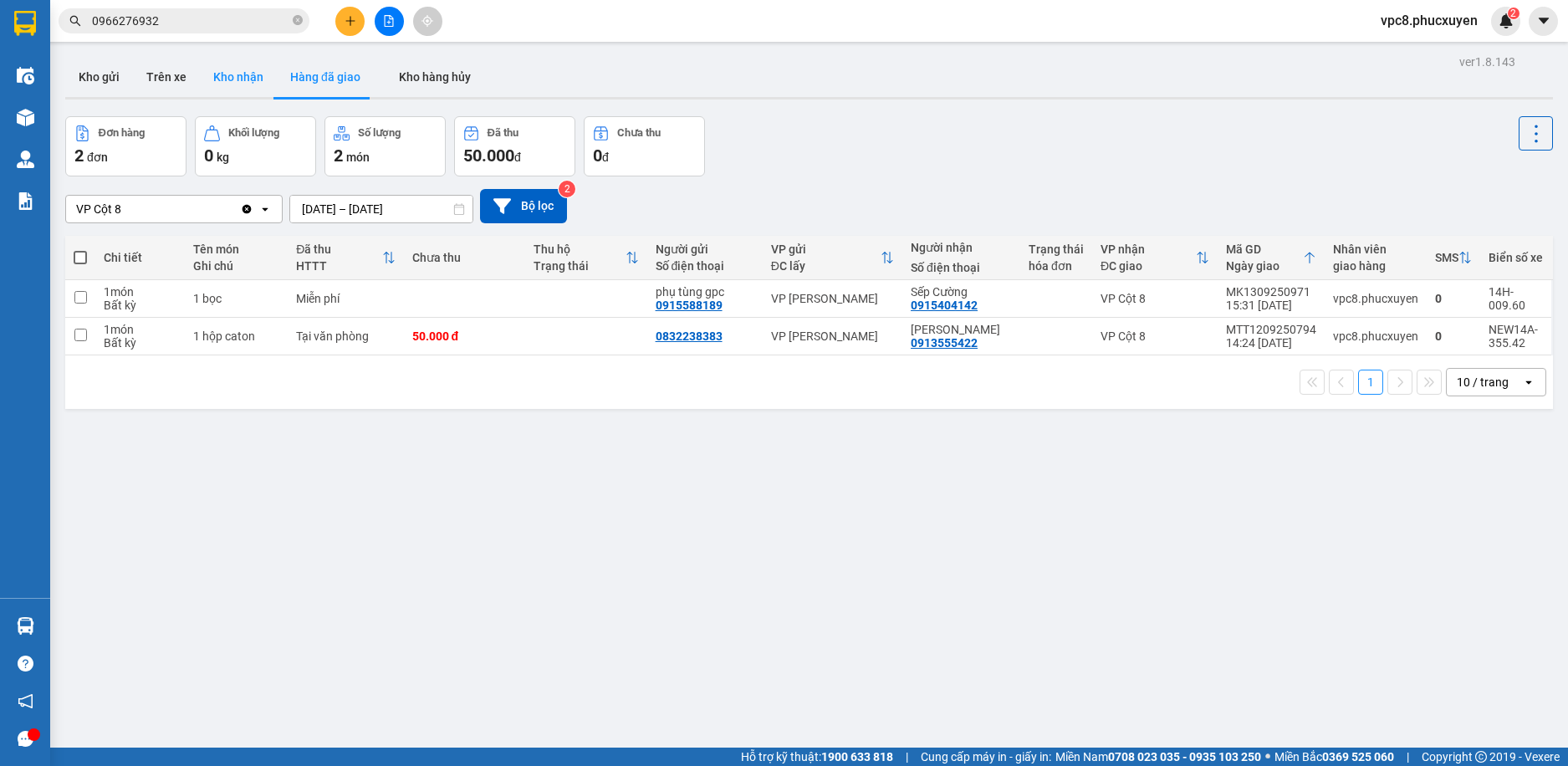
click at [236, 80] on button "Kho nhận" at bounding box center [238, 77] width 77 height 40
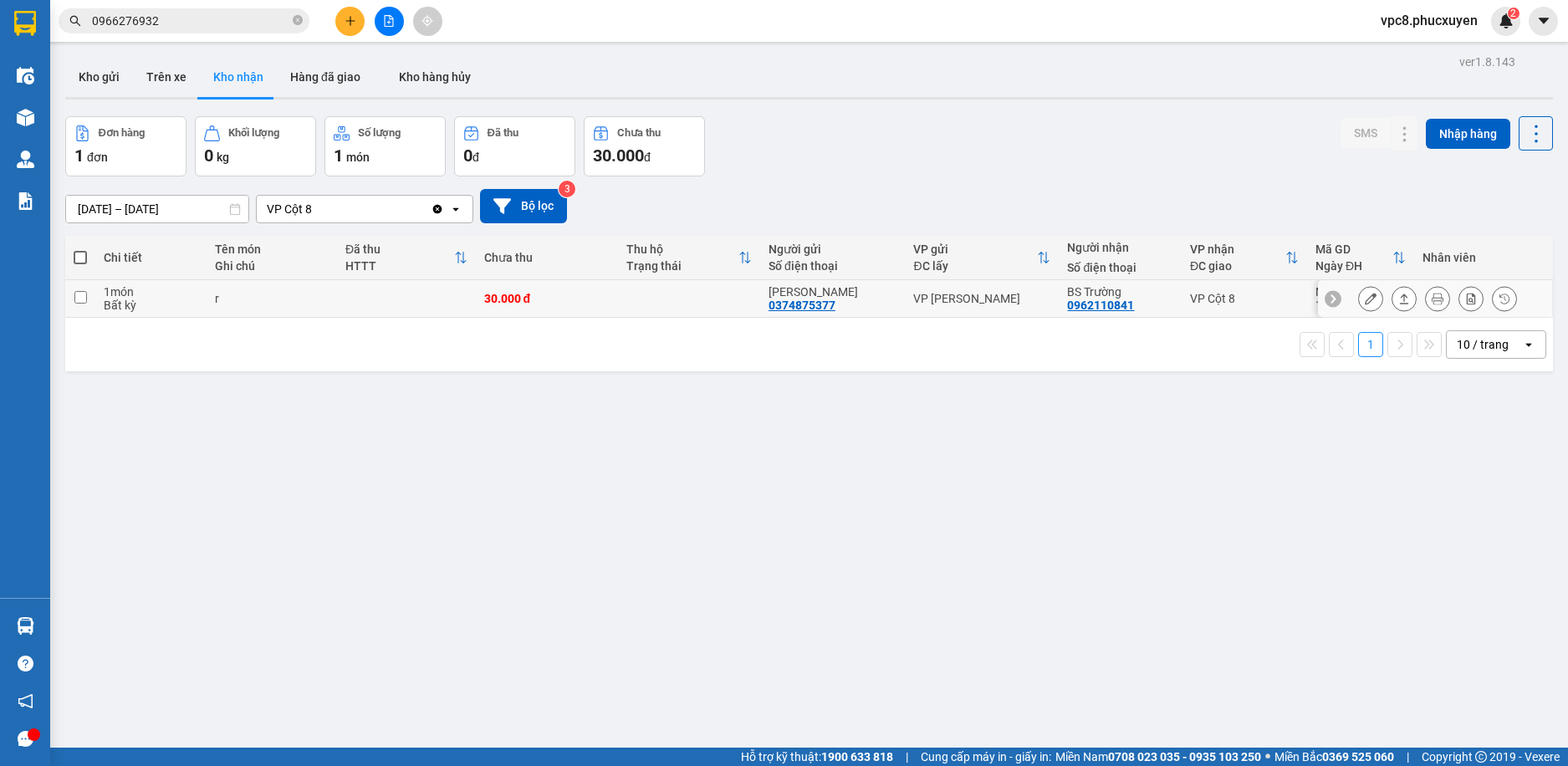
click at [1359, 297] on button at bounding box center [1371, 299] width 23 height 30
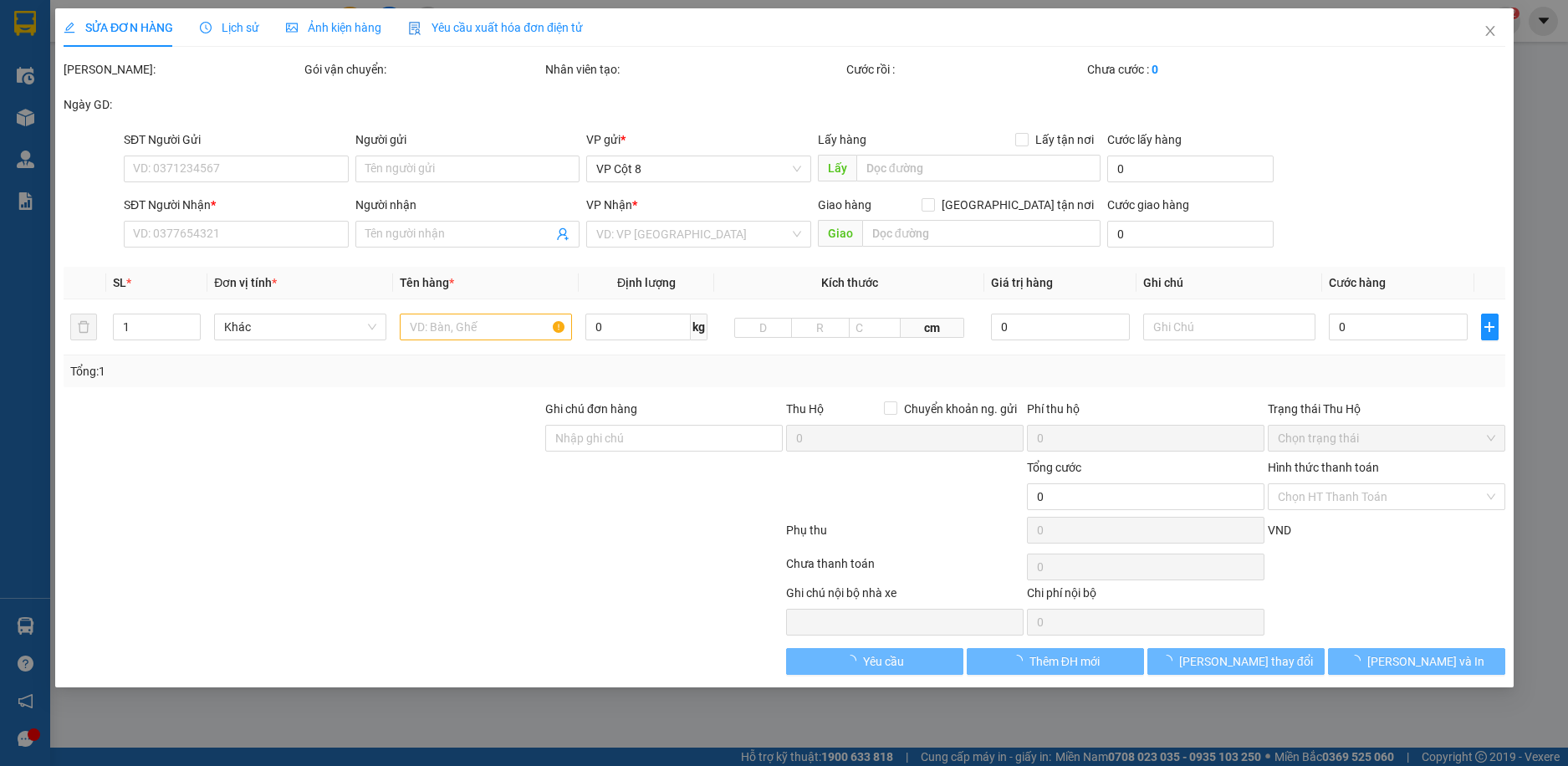
type input "0374875377"
type input "[PERSON_NAME]"
type input "0962110841"
type input "BS Trường"
type input "30.000"
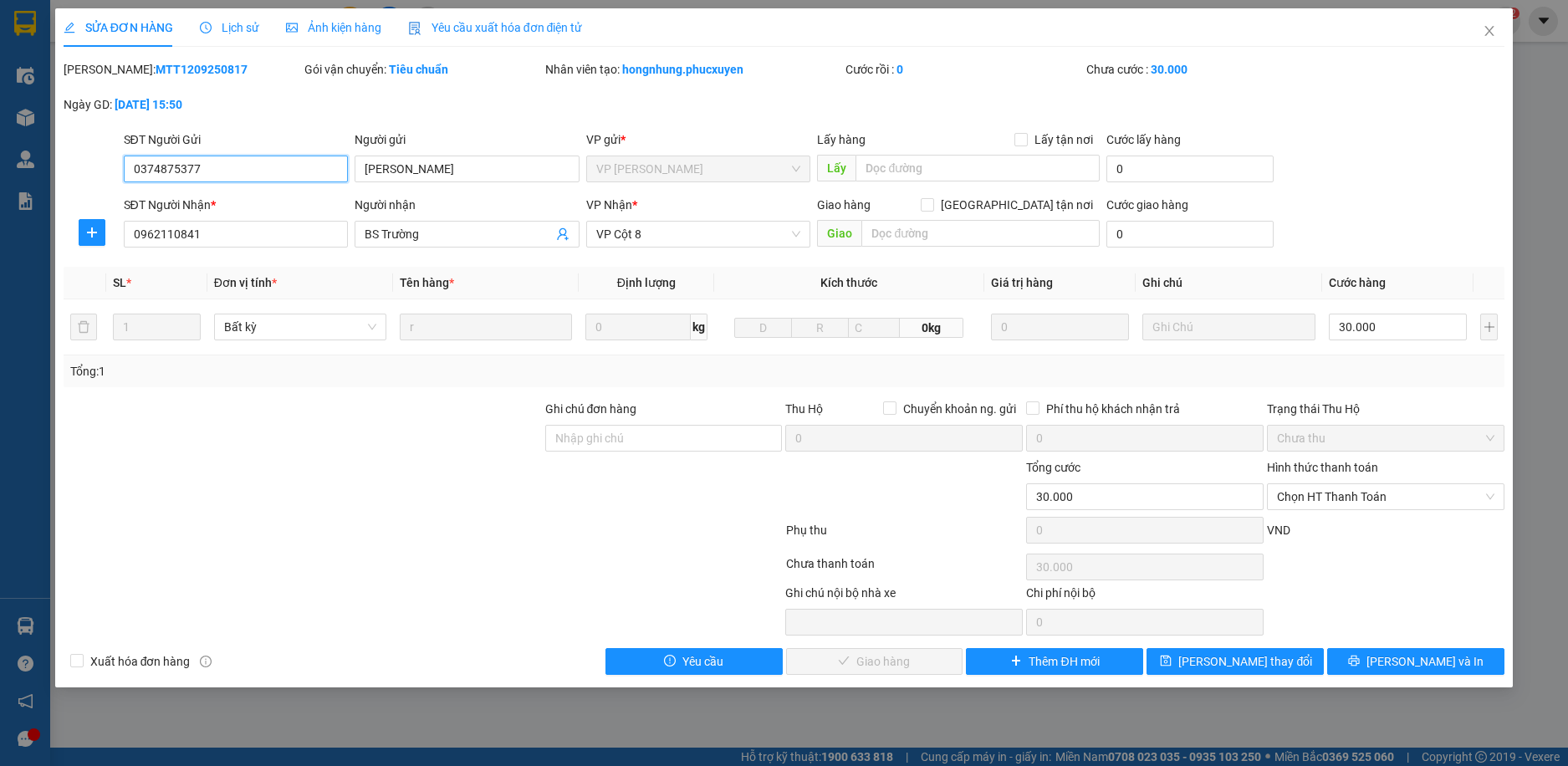
drag, startPoint x: 1357, startPoint y: 498, endPoint x: 1370, endPoint y: 522, distance: 27.3
click at [1358, 498] on span "Chọn HT Thanh Toán" at bounding box center [1386, 496] width 217 height 25
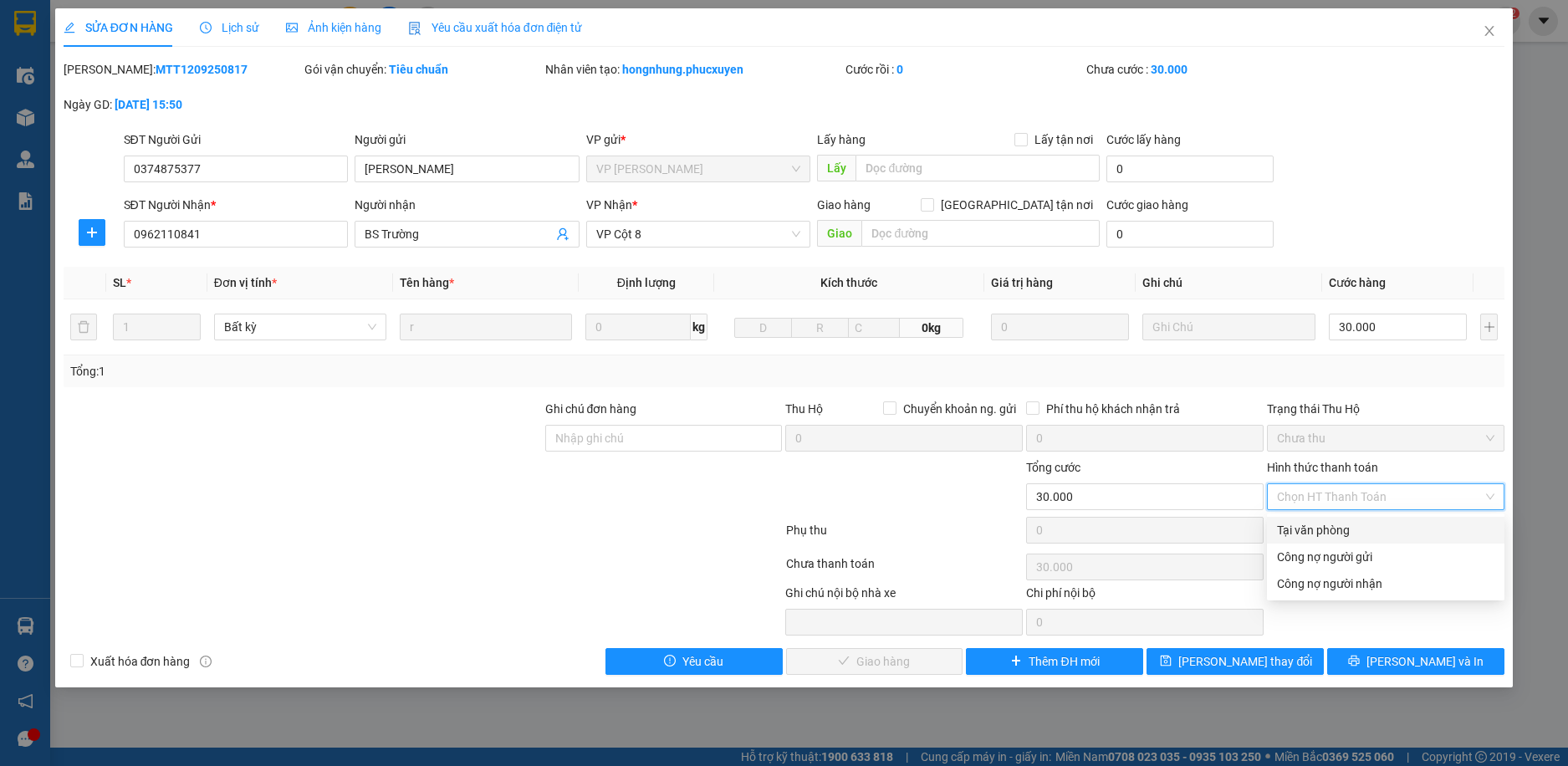
click at [1343, 527] on div "Tại văn phòng" at bounding box center [1386, 530] width 217 height 18
type input "0"
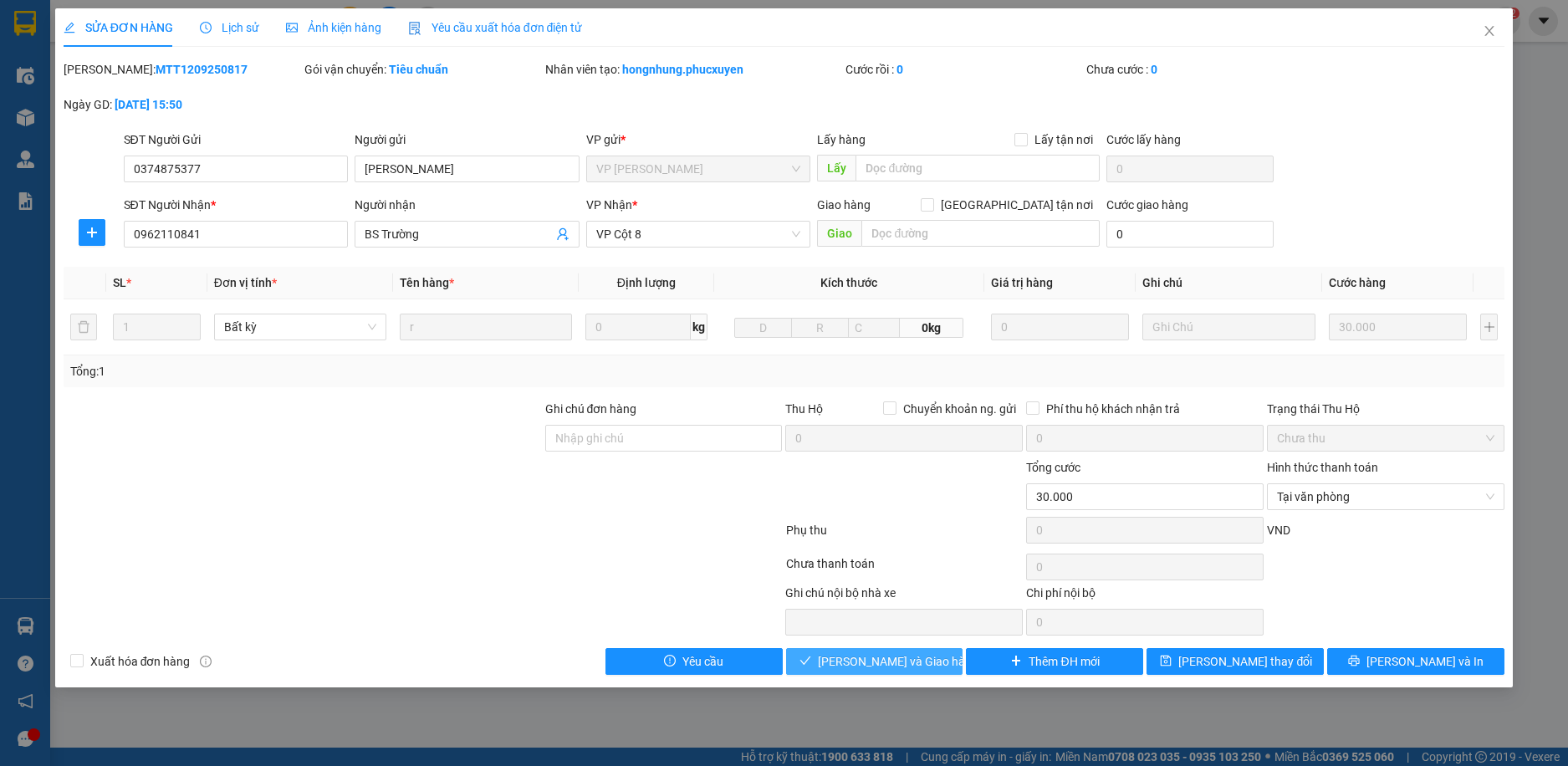
click at [909, 657] on span "[PERSON_NAME] và Giao hàng" at bounding box center [898, 661] width 161 height 18
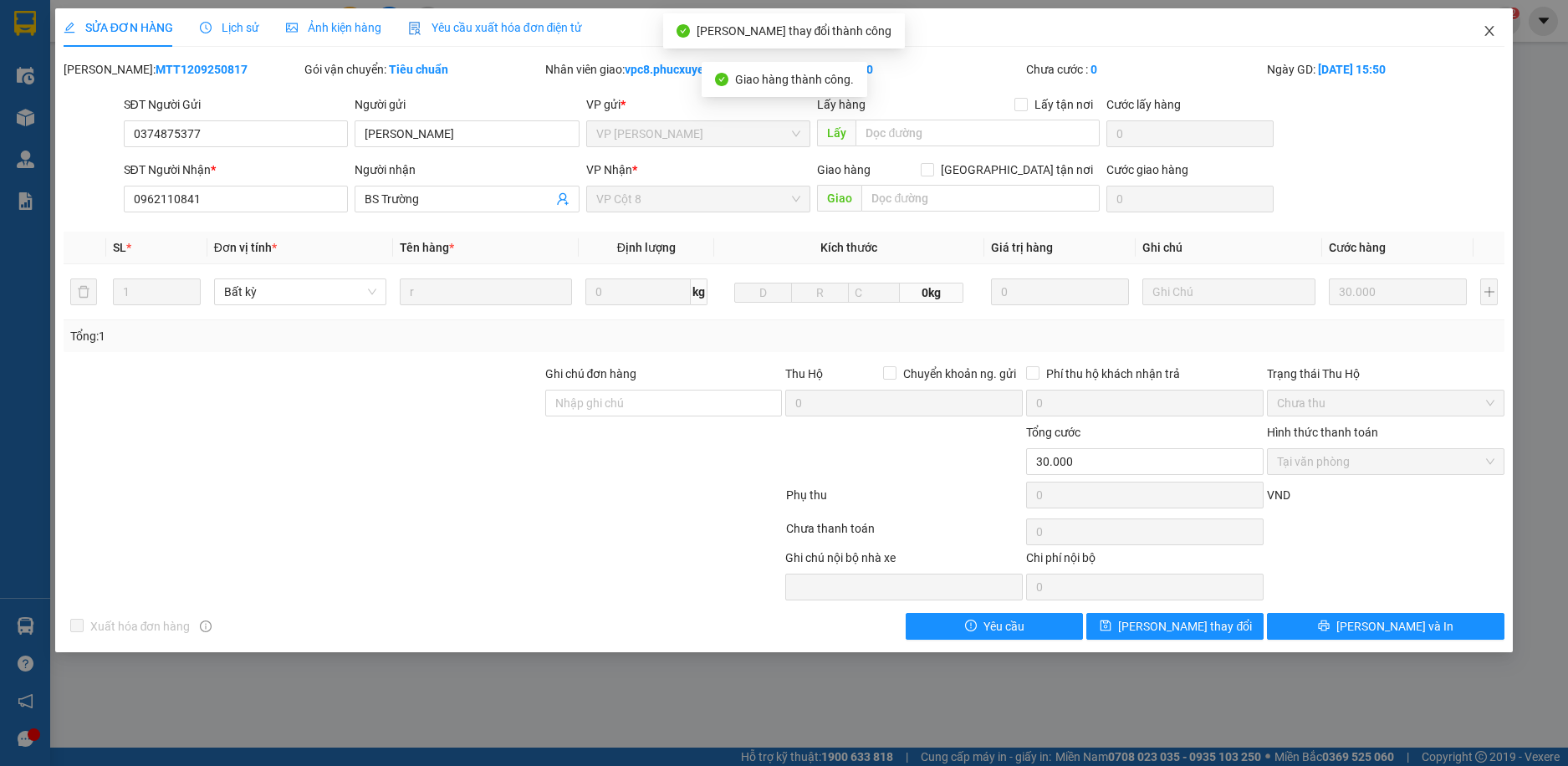
click at [1499, 33] on span "Close" at bounding box center [1490, 32] width 47 height 47
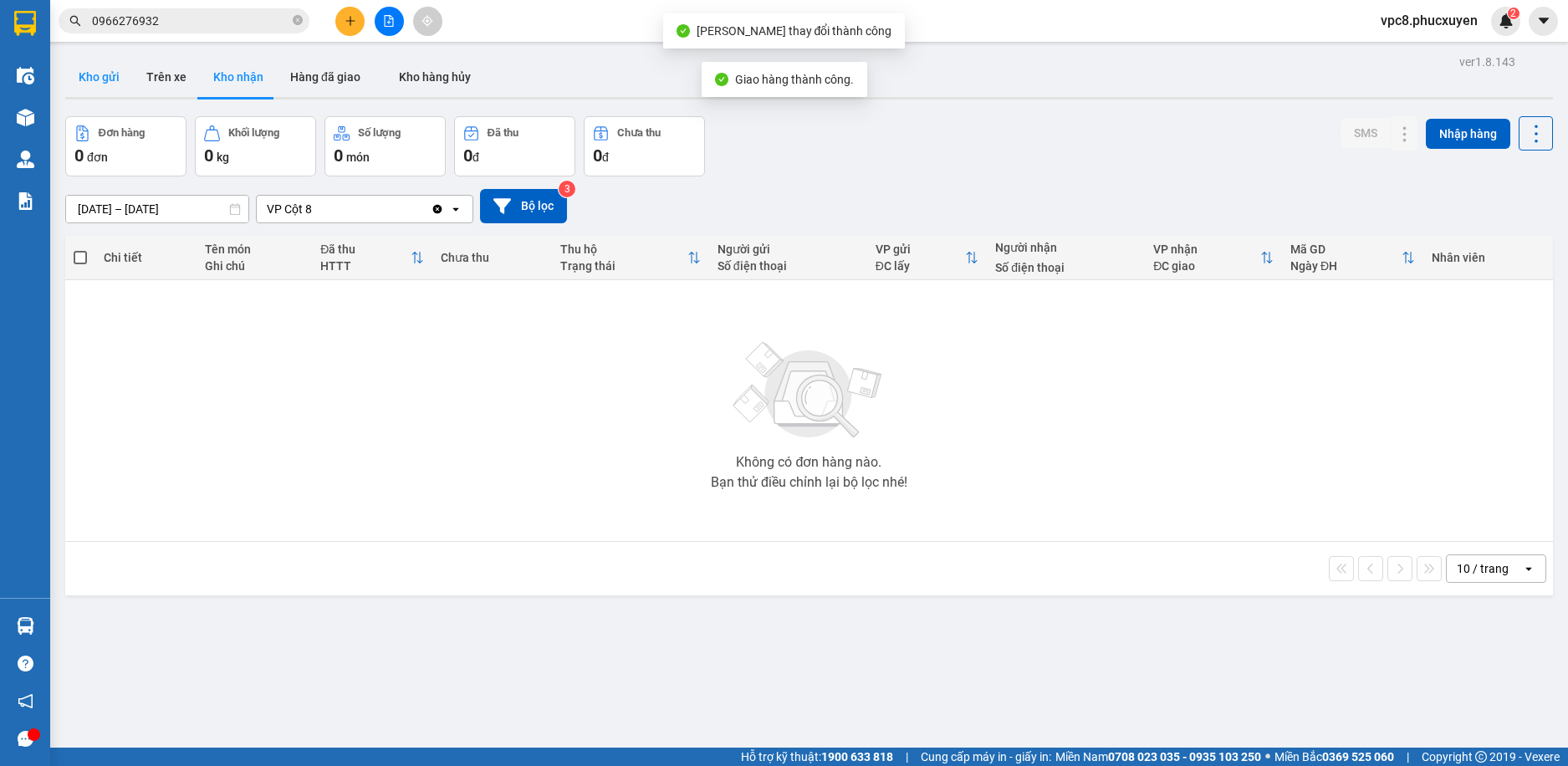
click at [79, 83] on button "Kho gửi" at bounding box center [99, 77] width 68 height 40
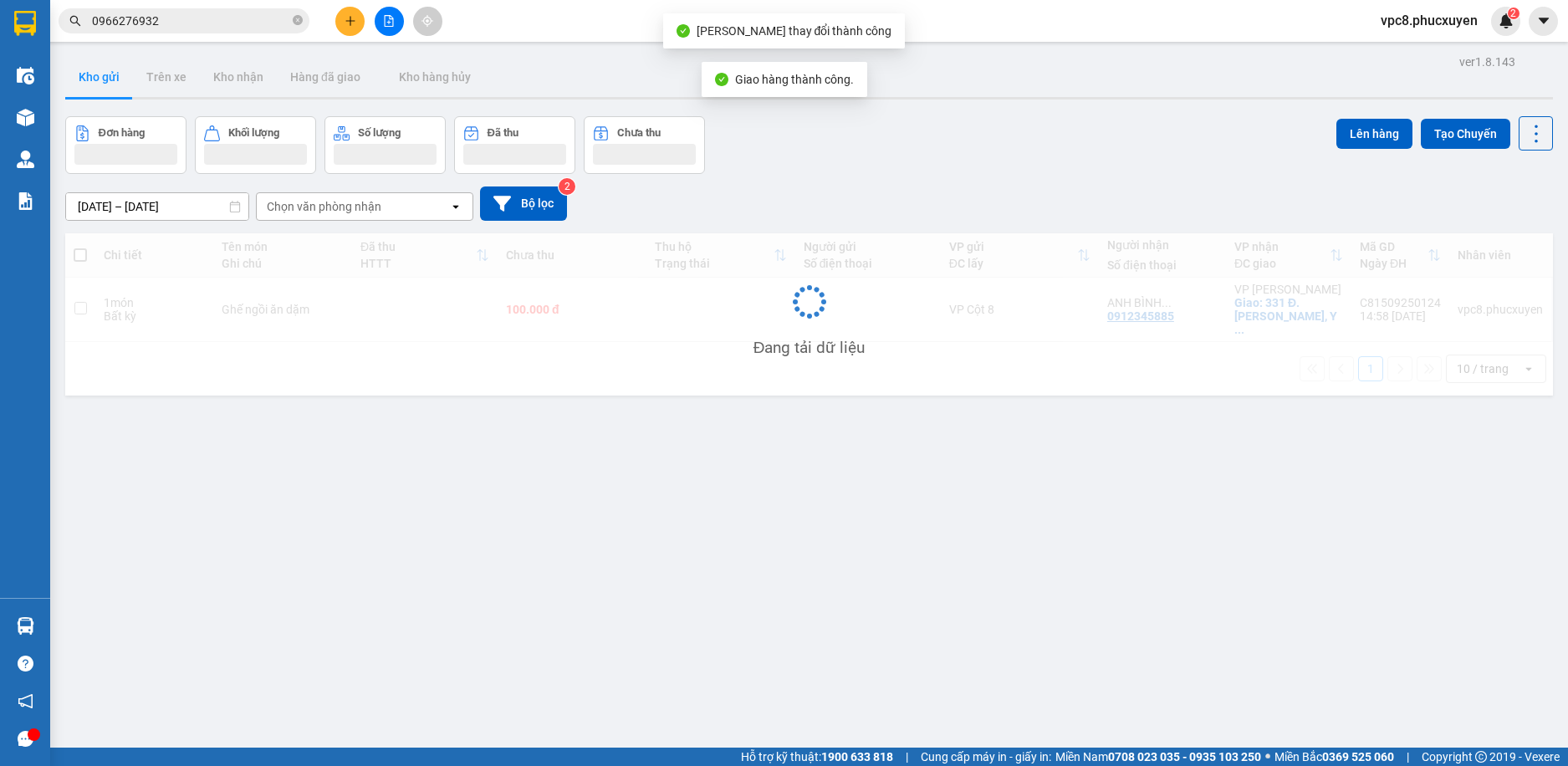
click at [86, 79] on button "Kho gửi" at bounding box center [99, 77] width 68 height 40
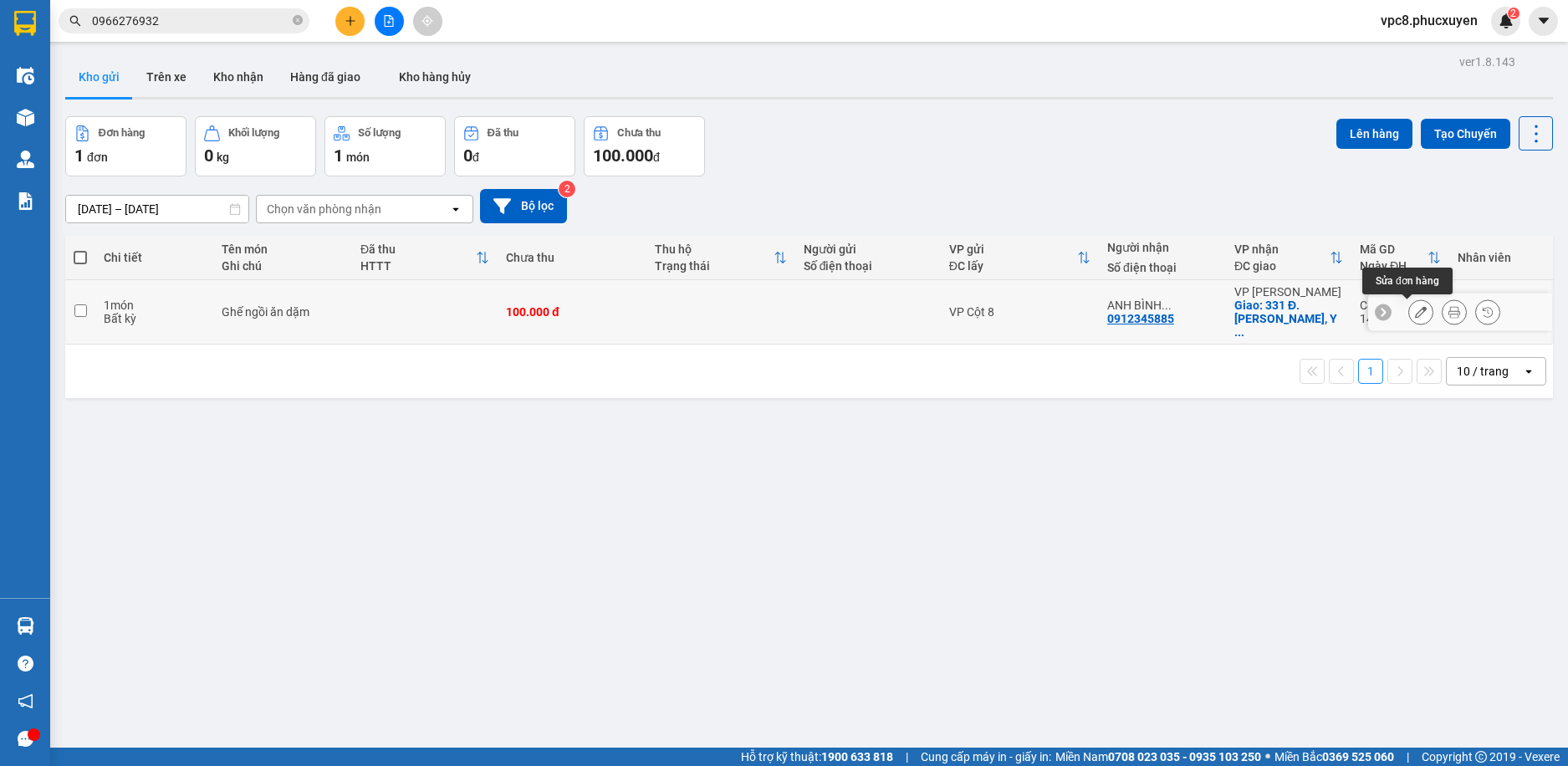
click at [1415, 314] on icon at bounding box center [1420, 311] width 11 height 11
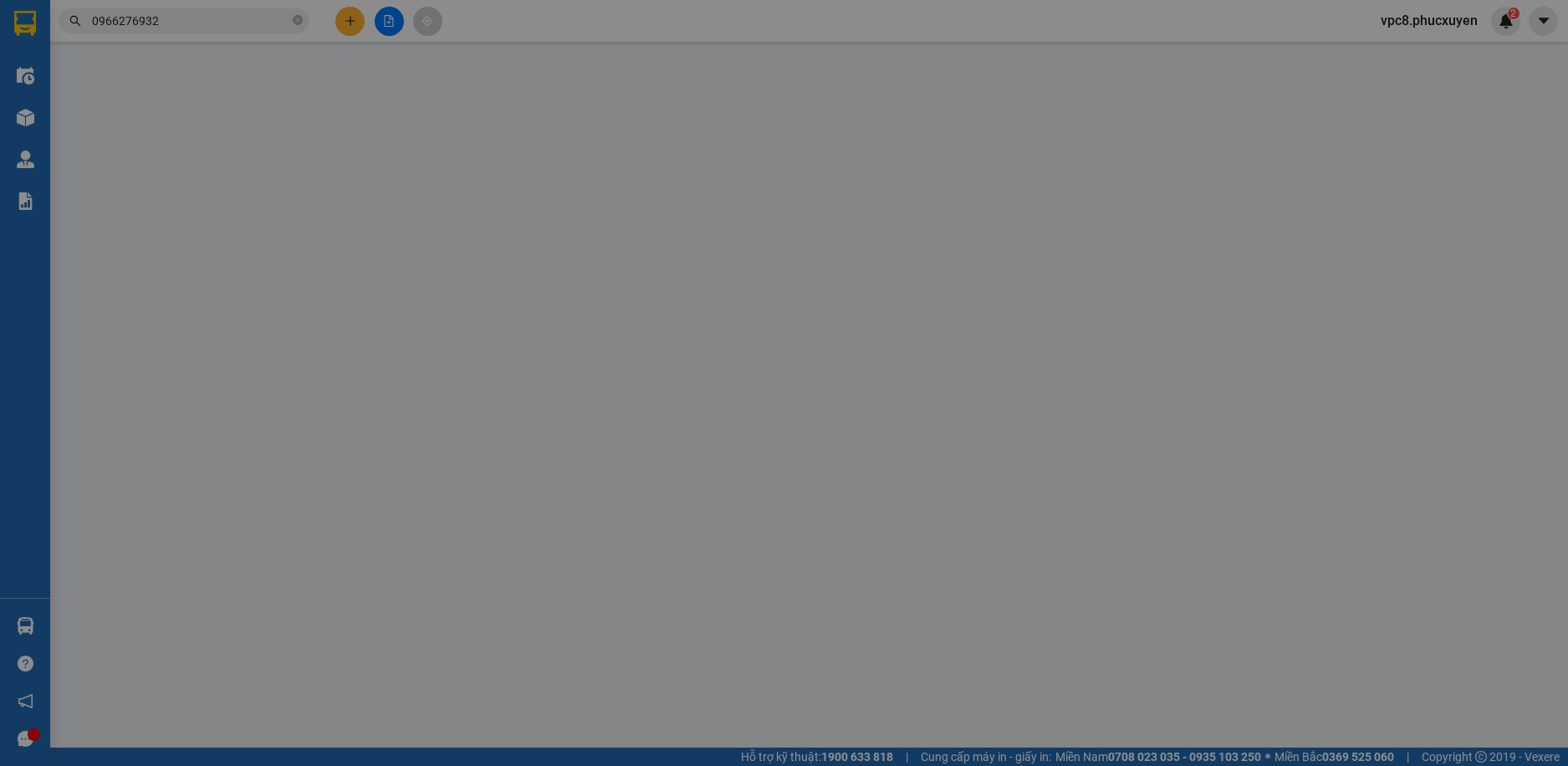
type input "0912345885"
type input "ANH BÌNH-0982146136"
checkbox input "true"
type input "331 Đ. [PERSON_NAME], [GEOGRAPHIC_DATA], [GEOGRAPHIC_DATA], [GEOGRAPHIC_DATA], …"
type input "100.000"
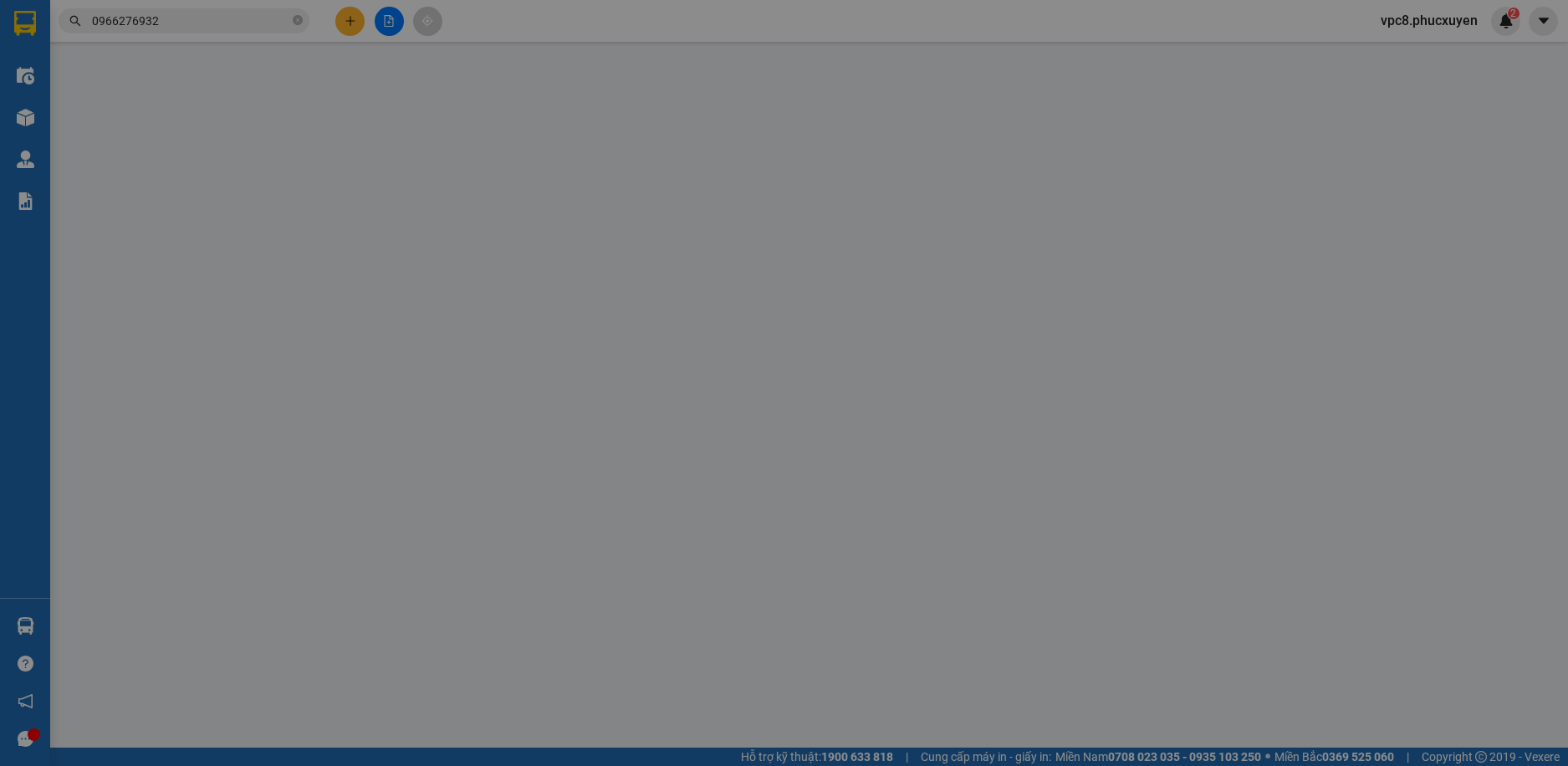
type input "100.000"
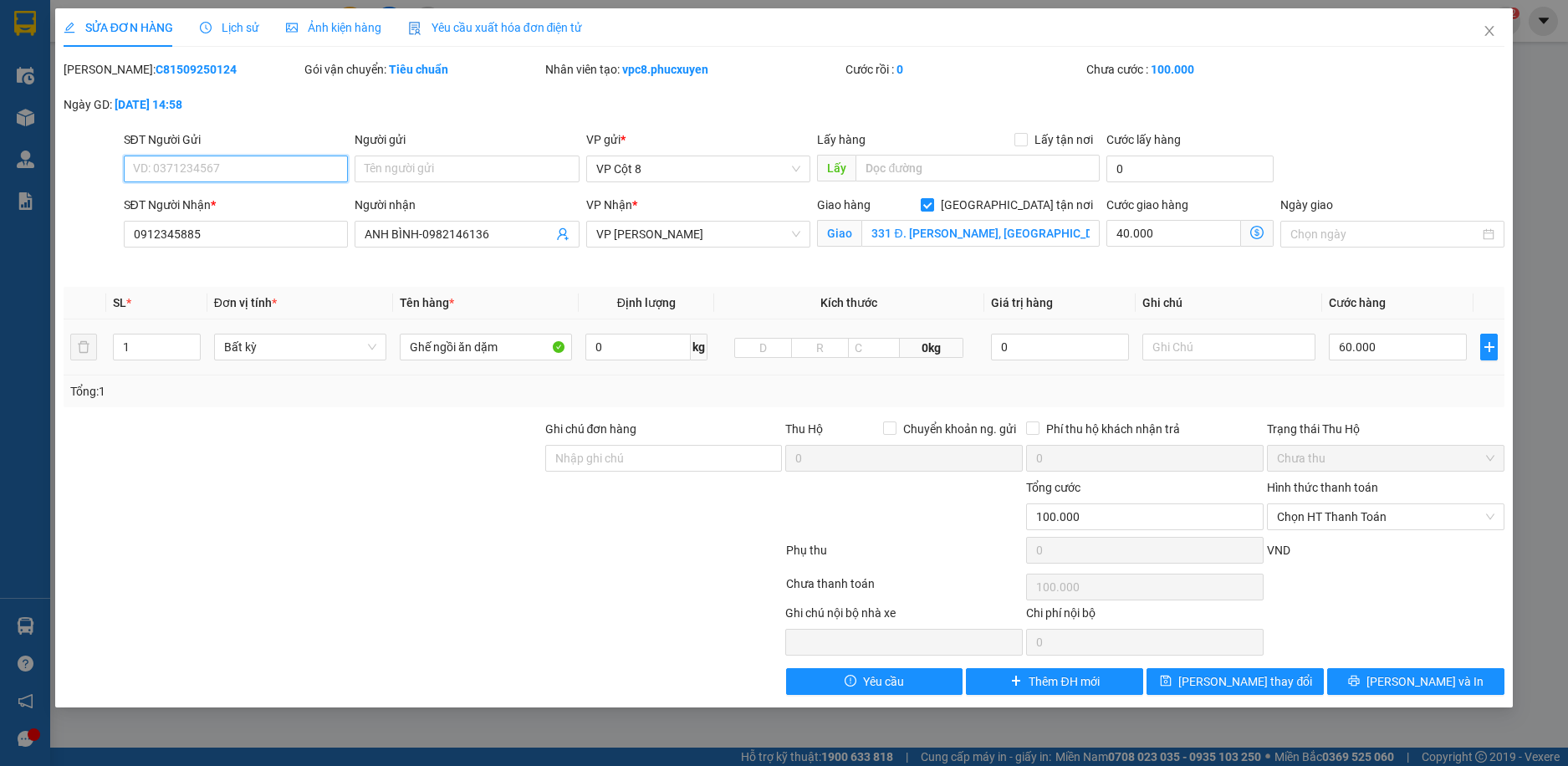
click at [237, 171] on input "SĐT Người Gửi" at bounding box center [236, 169] width 225 height 27
click at [402, 171] on input "Người gửi" at bounding box center [467, 169] width 225 height 27
click at [470, 227] on input "ANH BÌNH-0982146136" at bounding box center [458, 234] width 188 height 18
click at [367, 232] on input "ANH BÌNH-0982146136" at bounding box center [458, 234] width 188 height 18
click at [244, 165] on input "SĐT Người Gửi" at bounding box center [236, 169] width 225 height 27
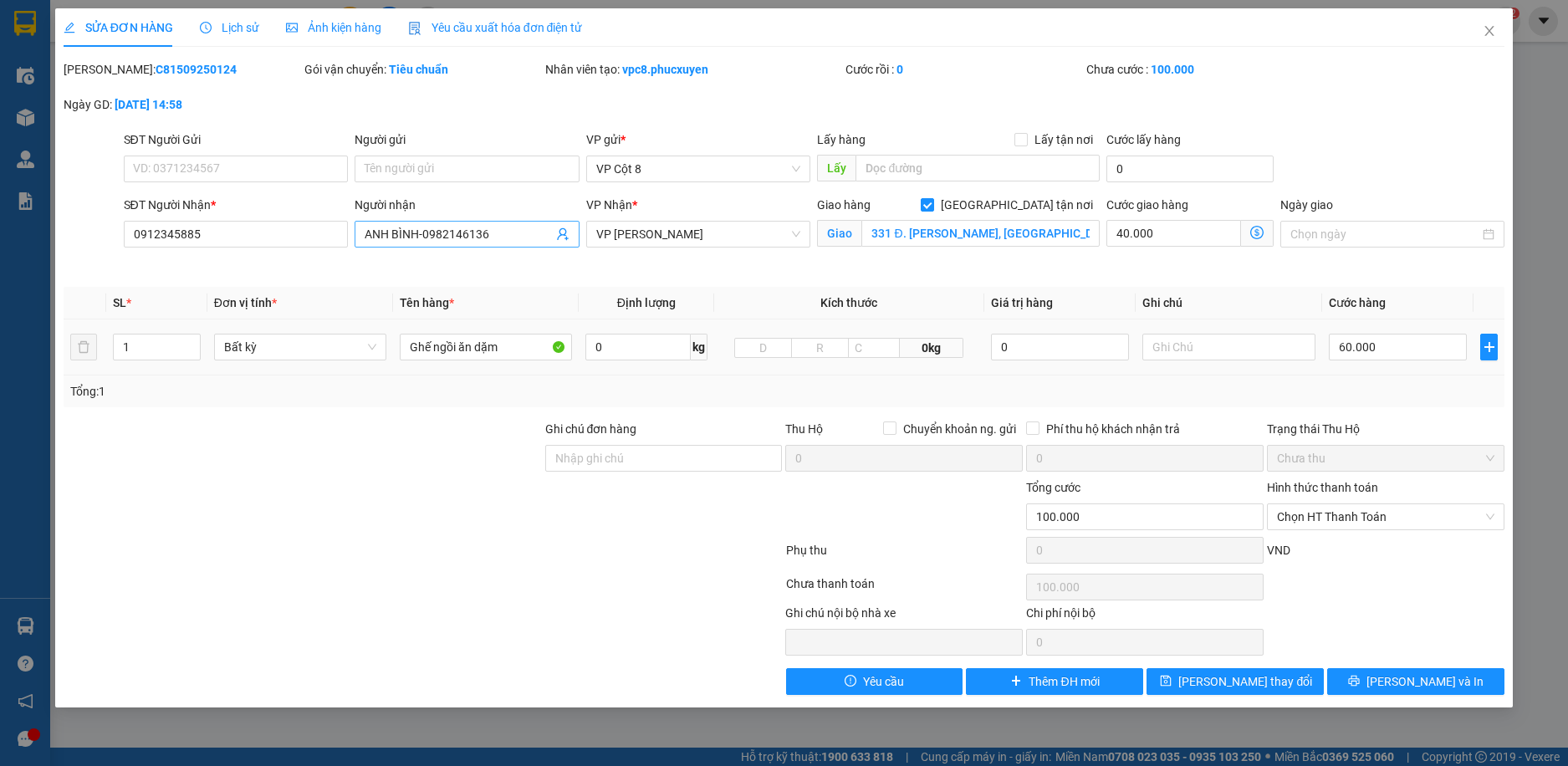
click at [431, 237] on input "ANH BÌNH-0982146136" at bounding box center [458, 234] width 188 height 18
click at [246, 166] on input "SĐT Người Gửi" at bounding box center [236, 169] width 225 height 27
click at [307, 164] on input "SĐT Người Gửi" at bounding box center [236, 169] width 225 height 27
type input "0913072009"
click at [419, 171] on input "Người gửi" at bounding box center [467, 169] width 225 height 27
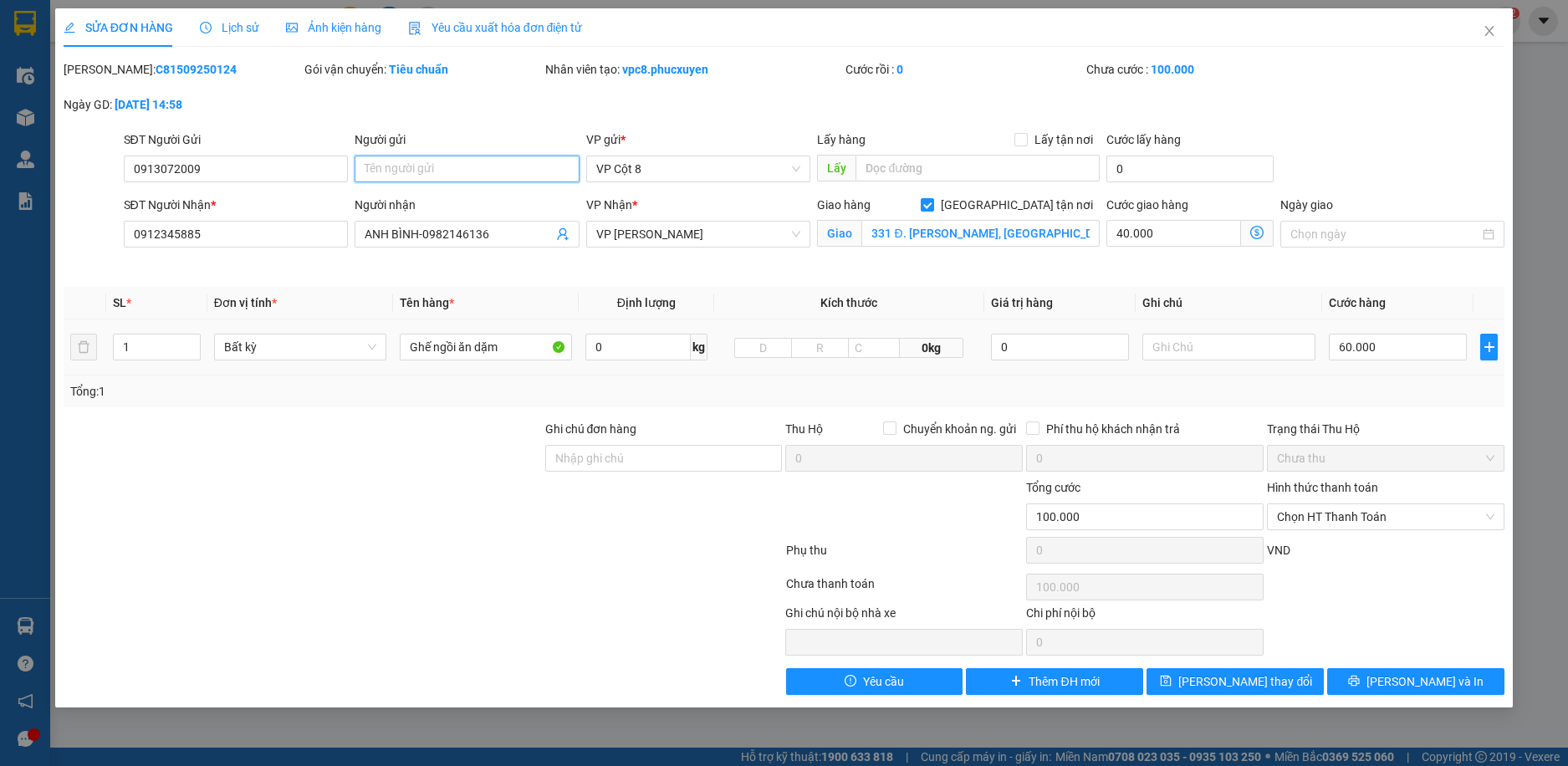
click at [449, 169] on input "Người gửi" at bounding box center [467, 169] width 225 height 27
type input "Chú"
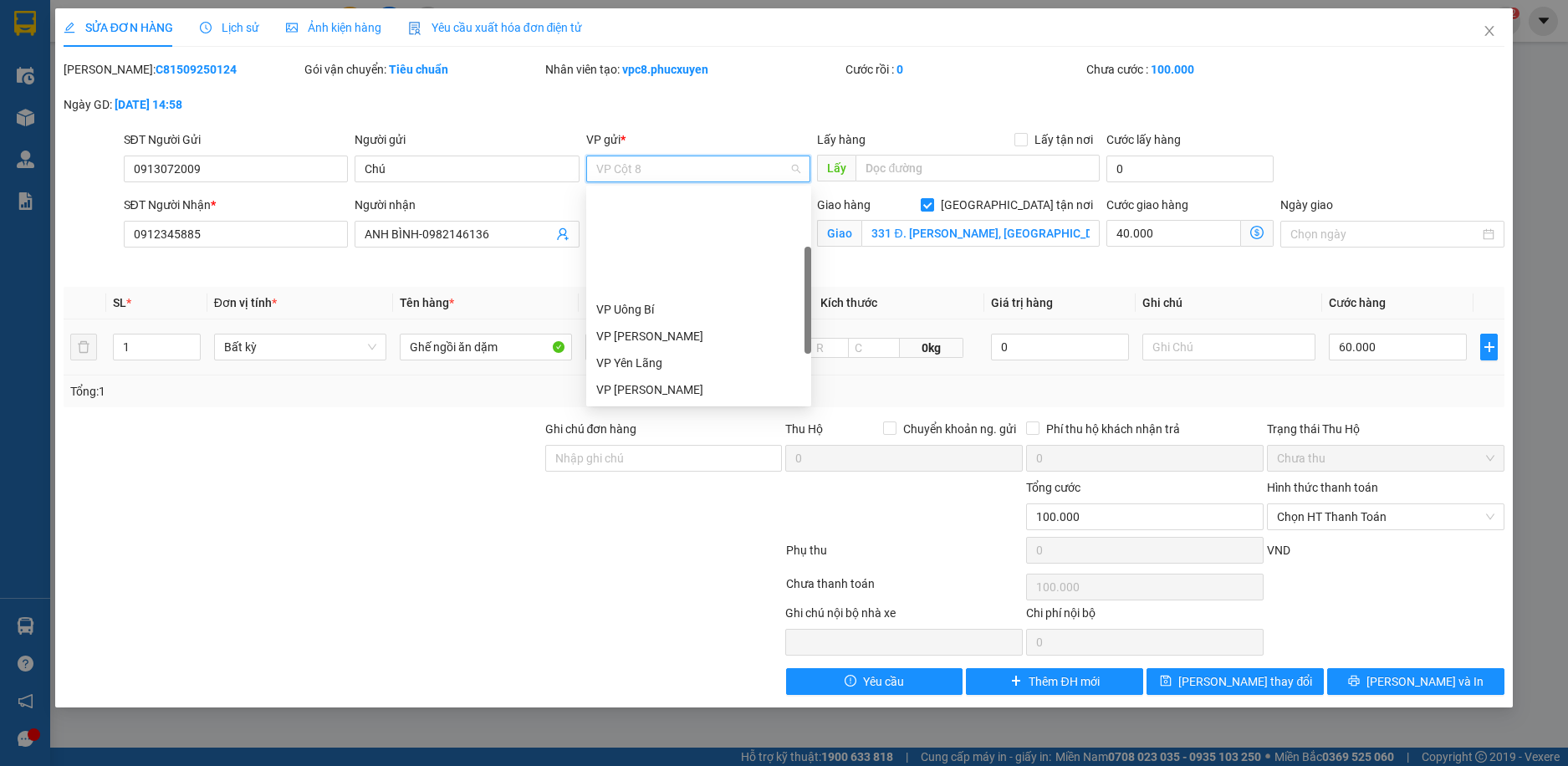
type input "T"
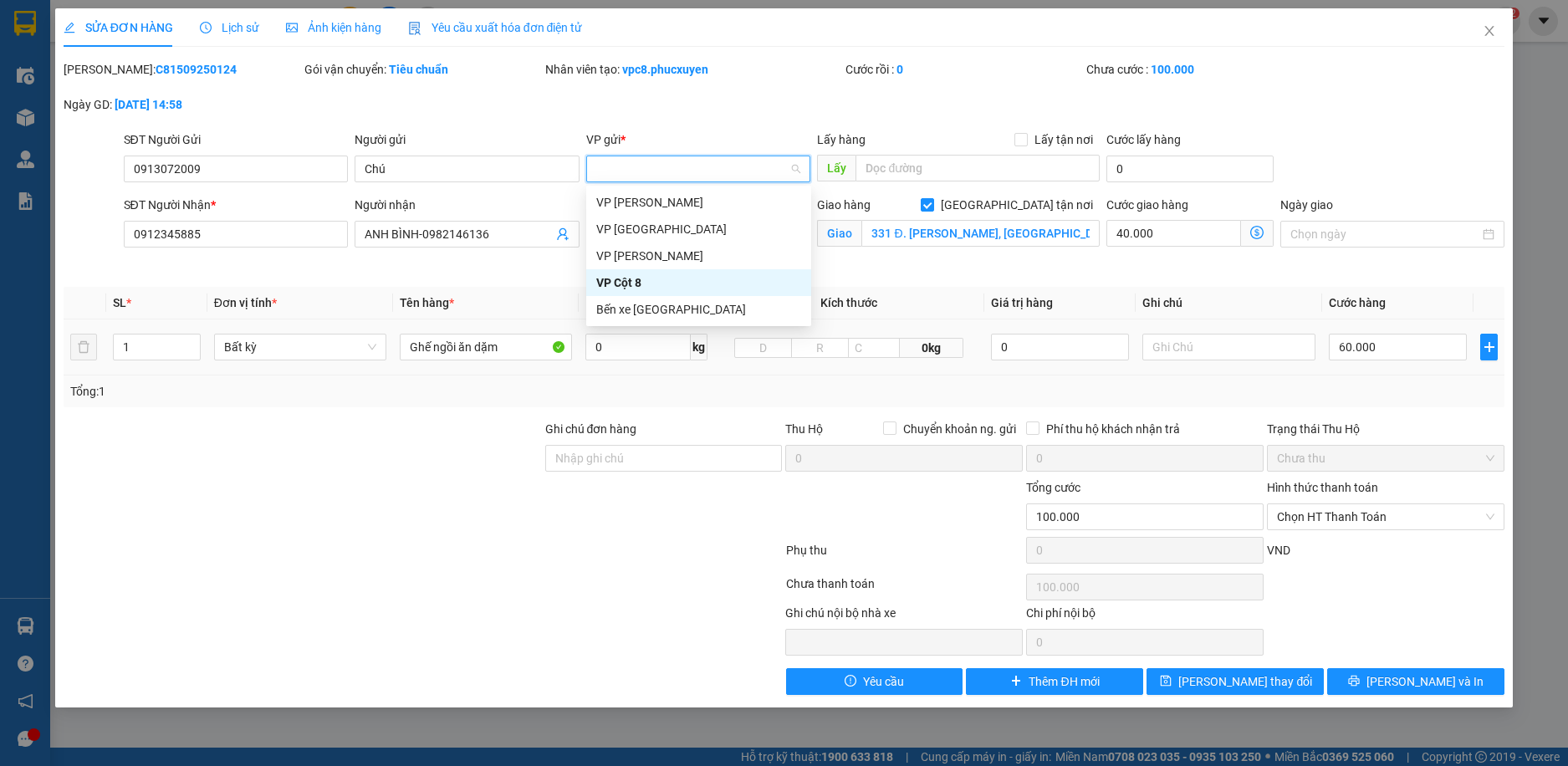
scroll to position [134, 0]
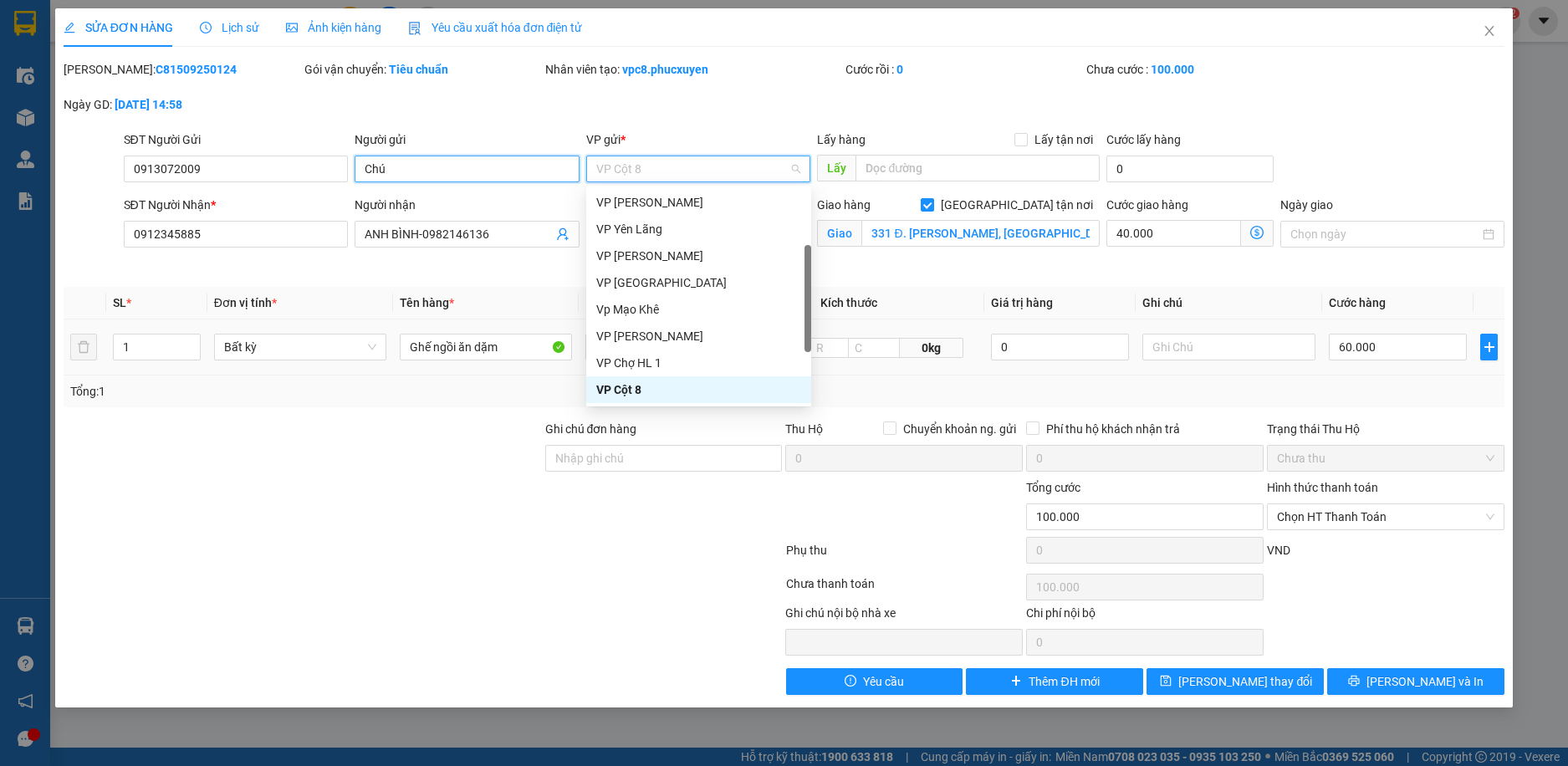
click at [449, 170] on input "Chú" at bounding box center [467, 169] width 225 height 27
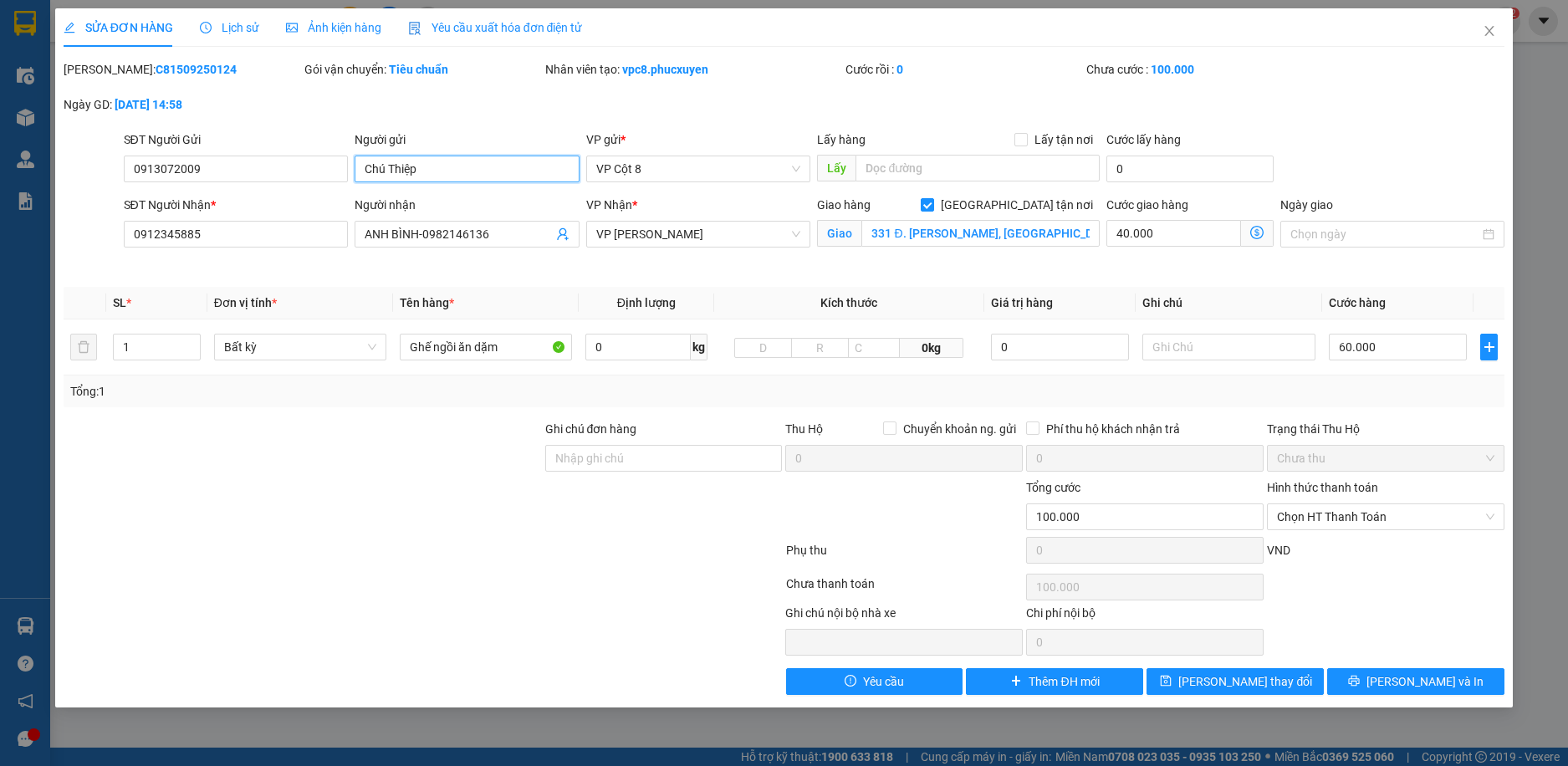
type input "Chú Thiệp"
click at [1418, 623] on div "Ghi chú nội bộ nhà xe Chi phí nội bộ 0" at bounding box center [784, 629] width 1445 height 52
click at [1369, 515] on span "Chọn HT Thanh Toán" at bounding box center [1386, 516] width 217 height 25
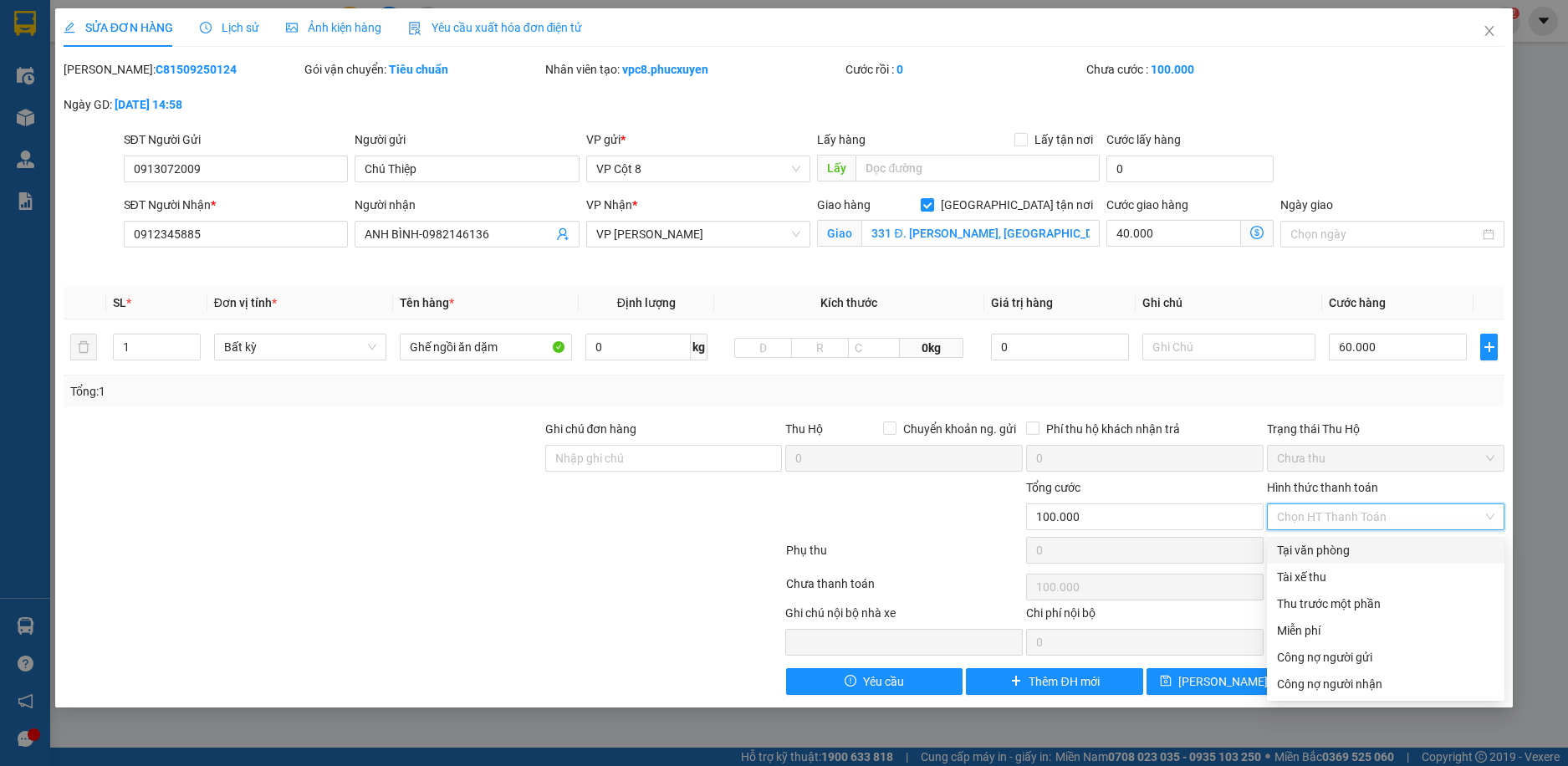
click at [1349, 555] on div "Tại văn phòng" at bounding box center [1386, 550] width 217 height 18
type input "0"
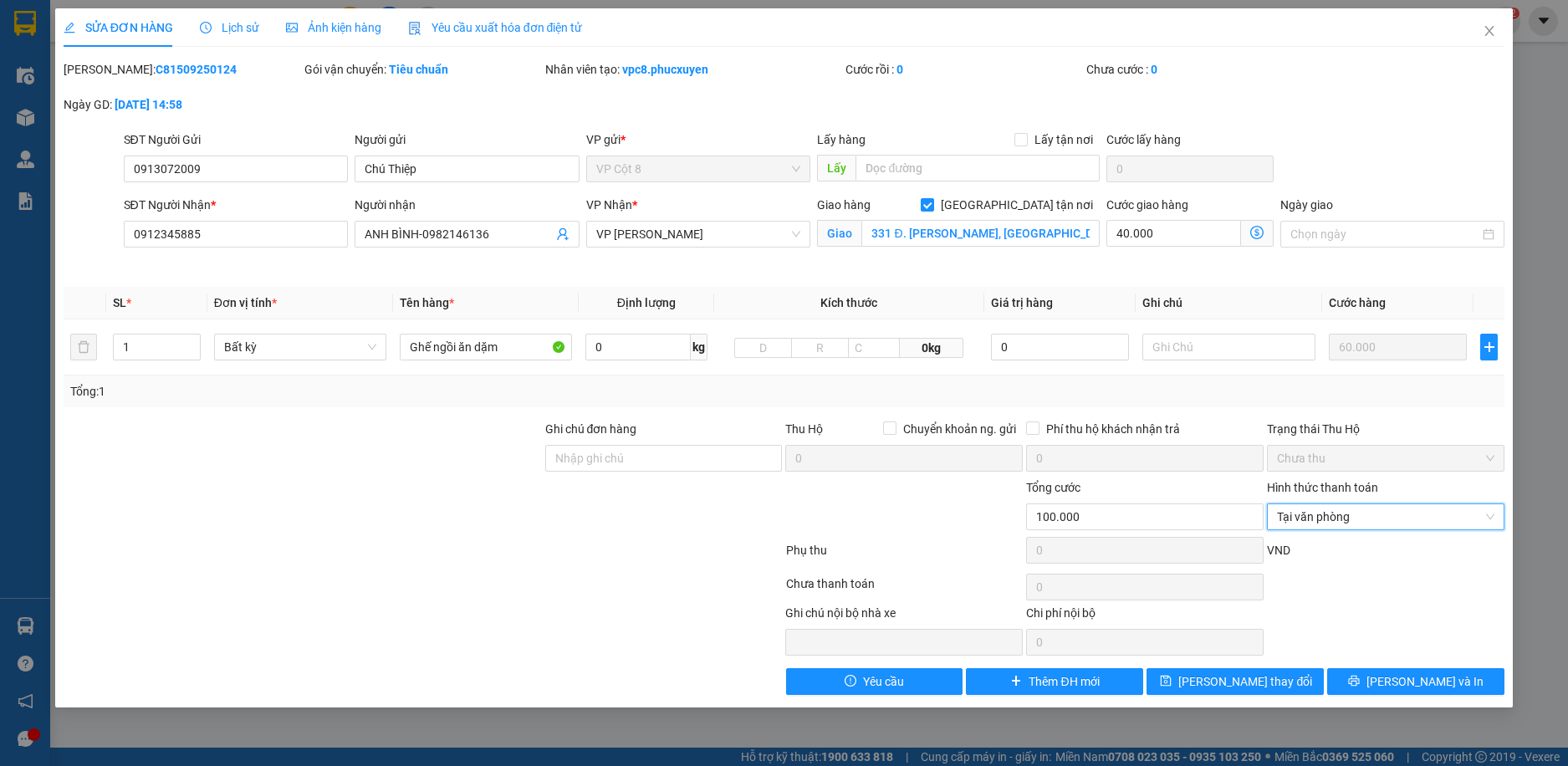
click at [1425, 595] on div at bounding box center [1385, 587] width 241 height 33
click at [1336, 519] on span "Tại văn phòng" at bounding box center [1386, 516] width 217 height 25
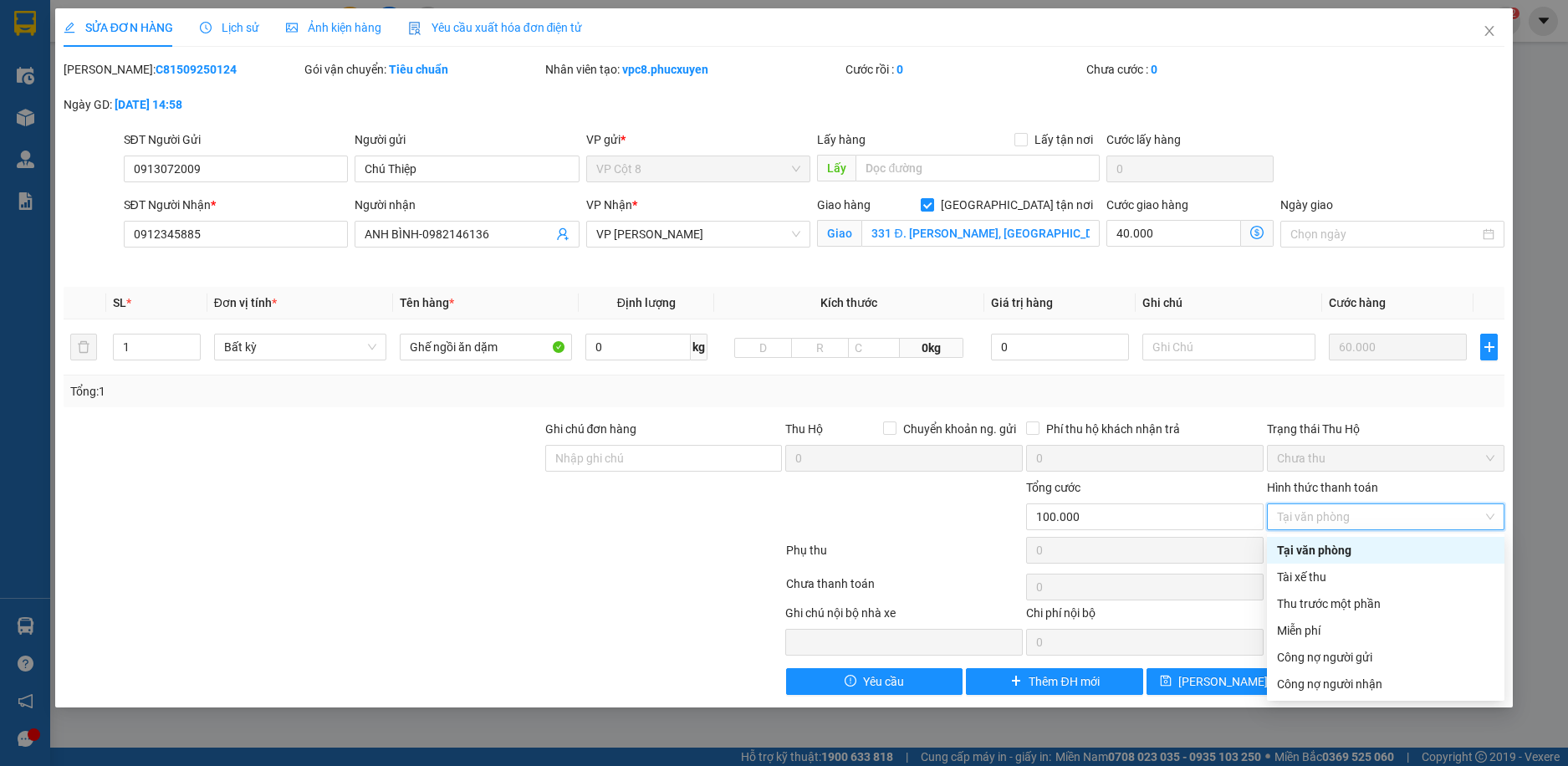
click at [1331, 551] on div "Tại văn phòng" at bounding box center [1386, 550] width 217 height 18
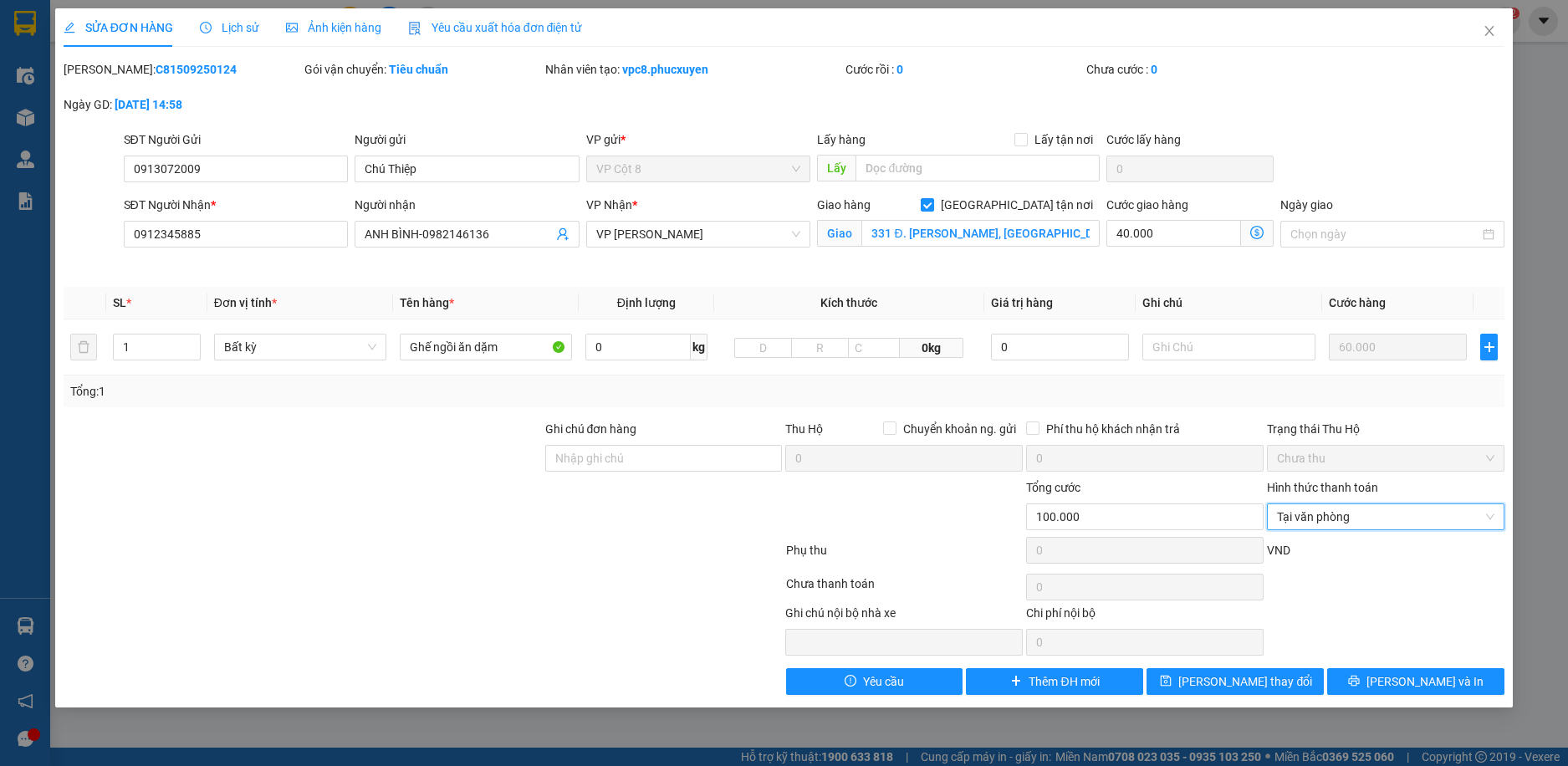
click at [1368, 410] on div "Total Paid Fee 0 Total UnPaid Fee 100.000 Cash Collection Total Fee Mã ĐH: C815…" at bounding box center [784, 377] width 1442 height 635
click at [1341, 524] on span "Tại văn phòng" at bounding box center [1386, 516] width 217 height 25
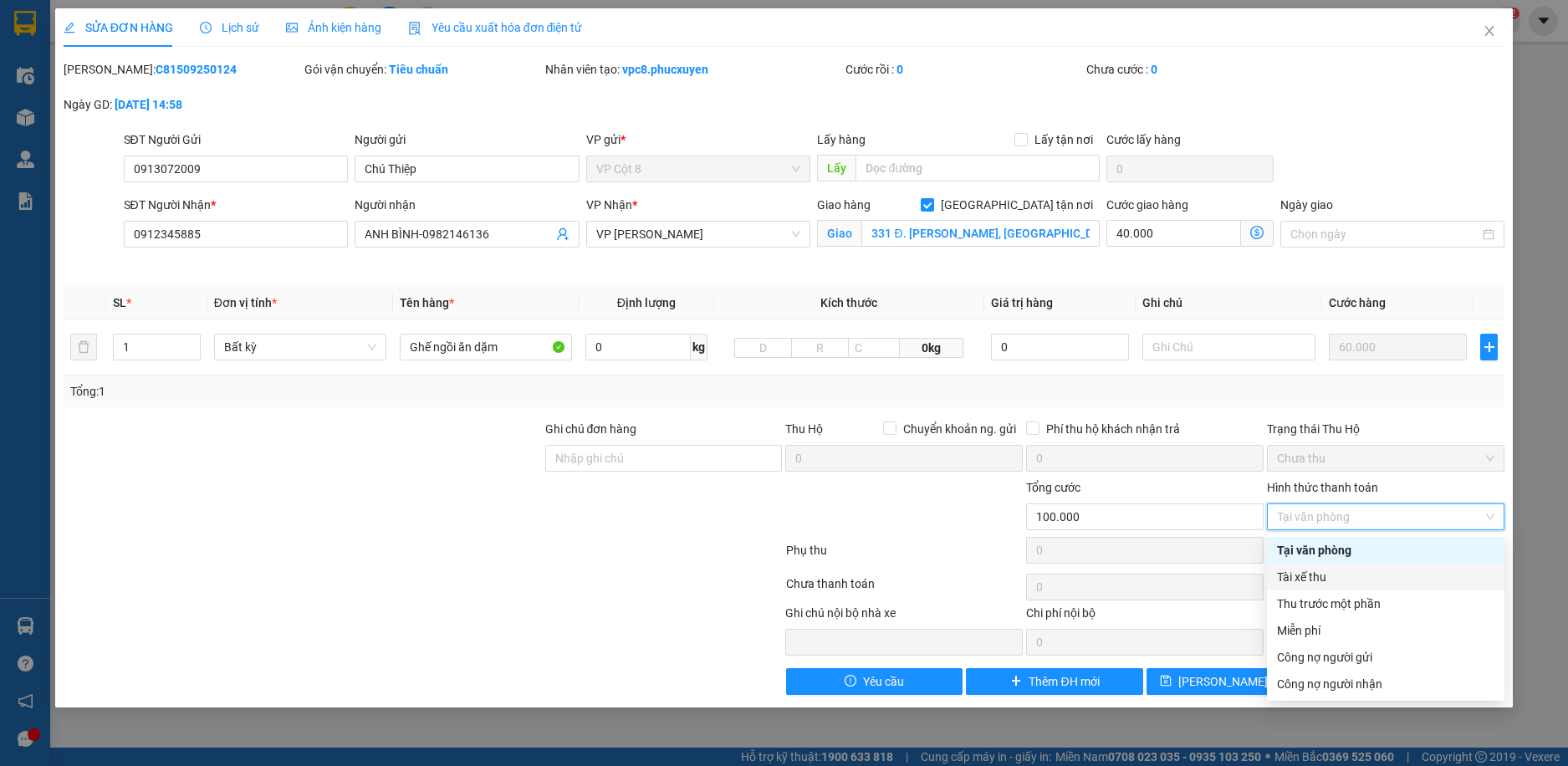
click at [1312, 577] on div "Tài xế thu" at bounding box center [1386, 576] width 217 height 18
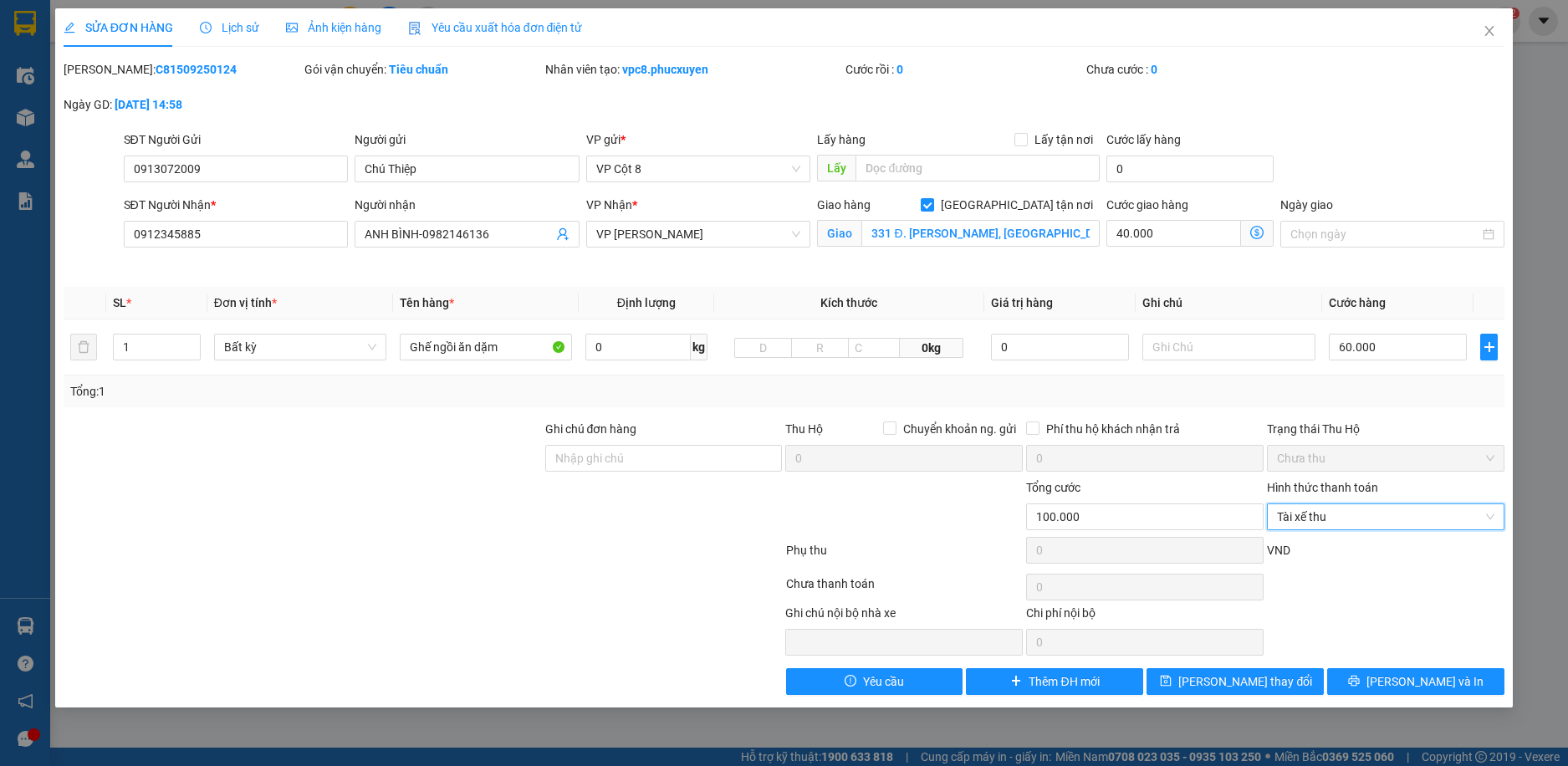
click at [1365, 384] on div "Tổng: 1" at bounding box center [784, 391] width 1429 height 18
click at [1379, 350] on input "60.000" at bounding box center [1398, 347] width 139 height 27
click at [1386, 339] on input "60.000" at bounding box center [1398, 347] width 139 height 27
click at [1403, 416] on div "Total Paid Fee 0 Total UnPaid Fee 100.000 Cash Collection Total Fee Mã ĐH: C815…" at bounding box center [784, 377] width 1442 height 635
click at [1258, 231] on icon "dollar-circle" at bounding box center [1257, 232] width 13 height 13
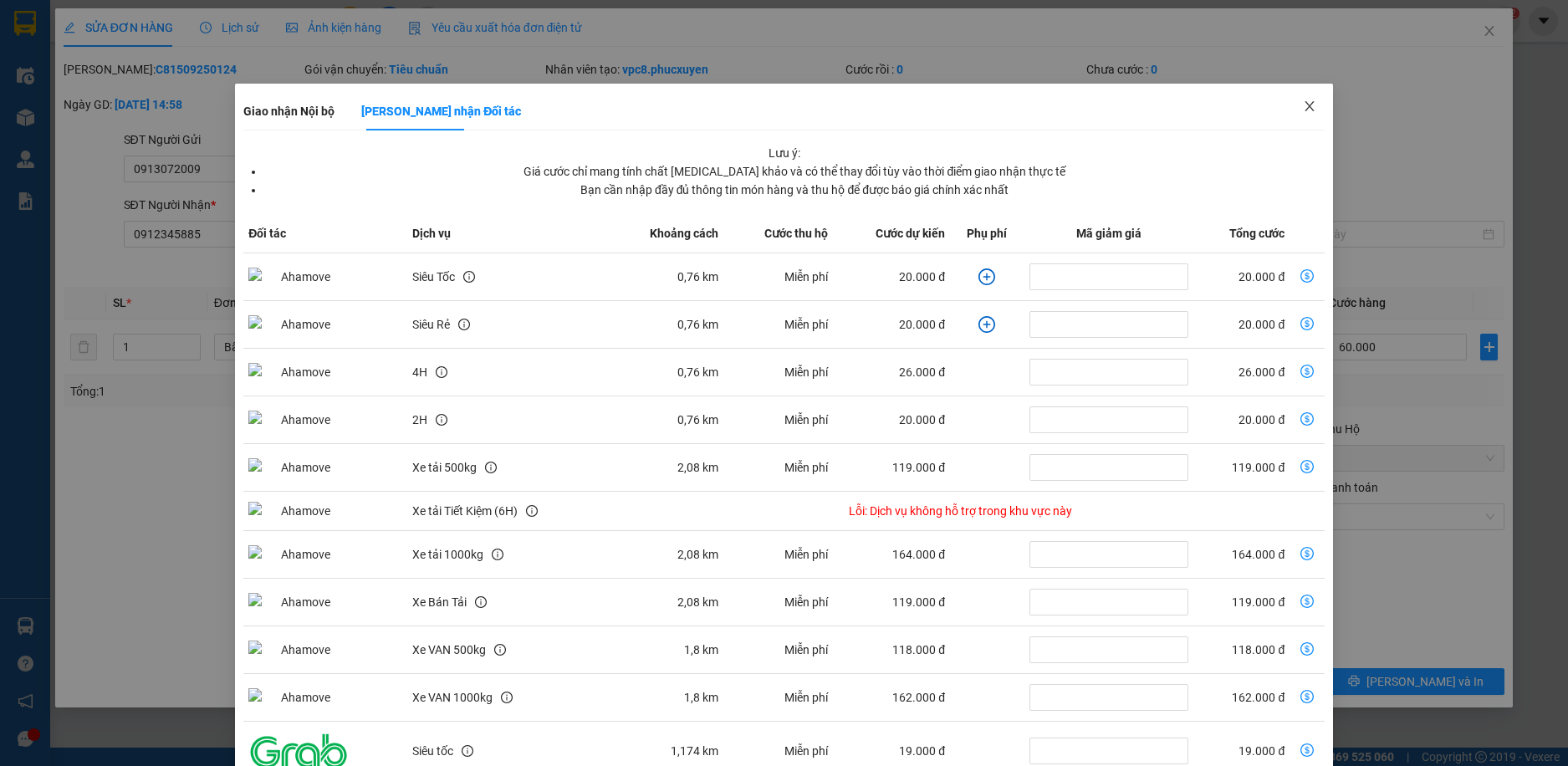
click at [1303, 109] on icon "close" at bounding box center [1309, 105] width 13 height 13
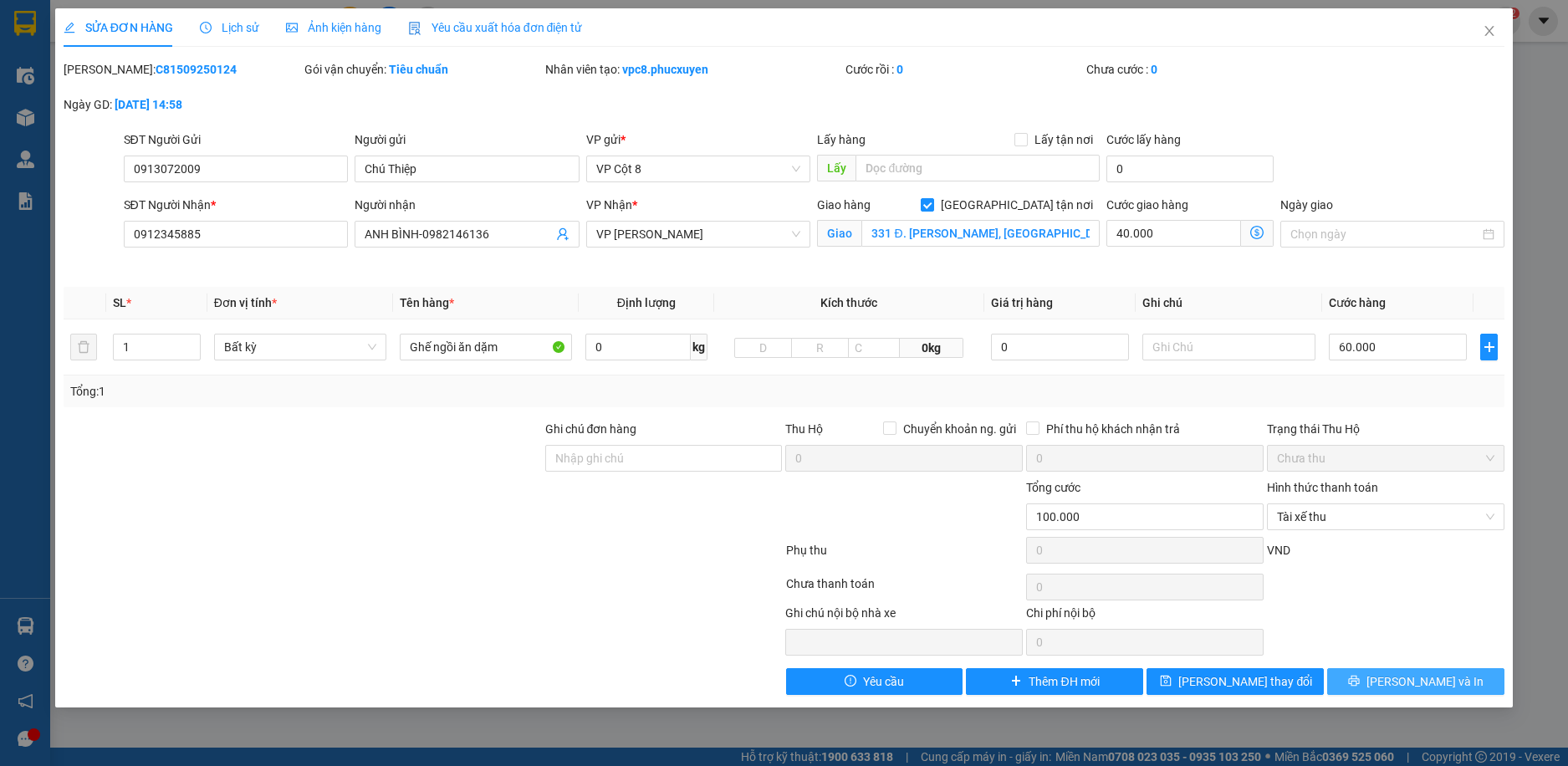
click at [1415, 686] on span "[PERSON_NAME] và In" at bounding box center [1425, 681] width 117 height 18
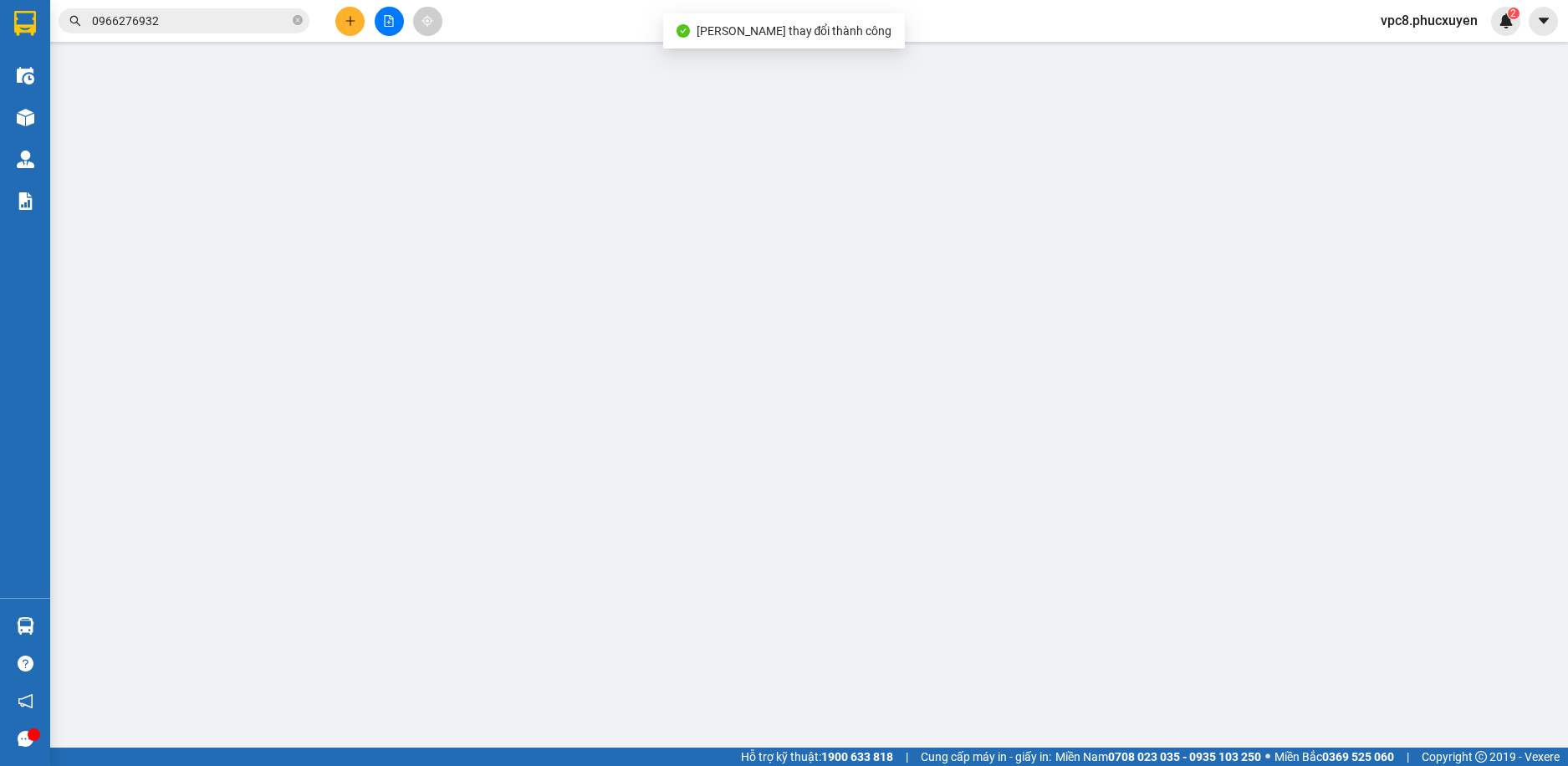
type input "0913072009"
type input "Chú Thiệp"
type input "0912345885"
type input "ANH BÌNH-0982146136"
checkbox input "true"
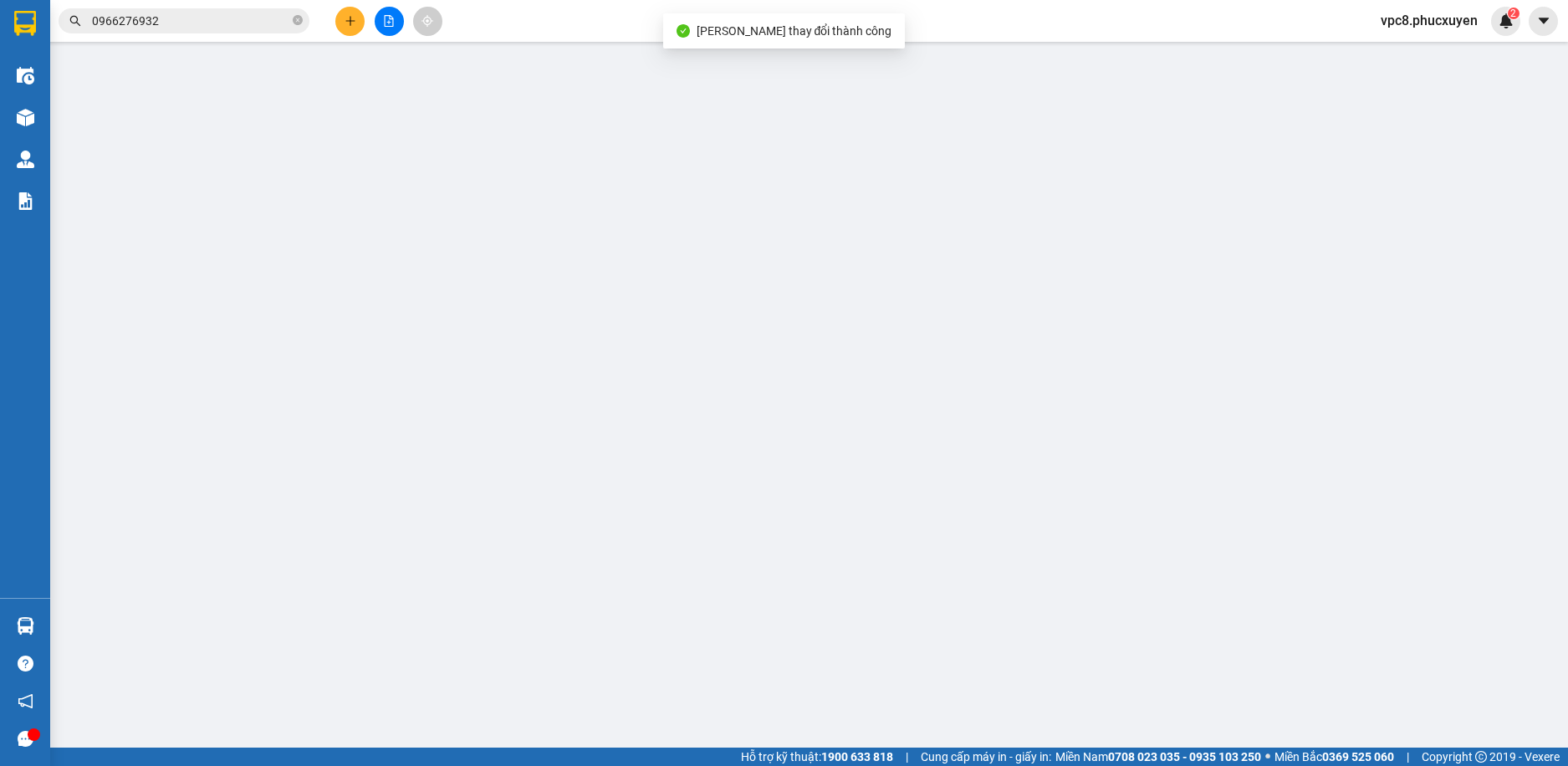
type input "331 Đ. [PERSON_NAME], [GEOGRAPHIC_DATA], [GEOGRAPHIC_DATA], [GEOGRAPHIC_DATA], …"
type input "100.000"
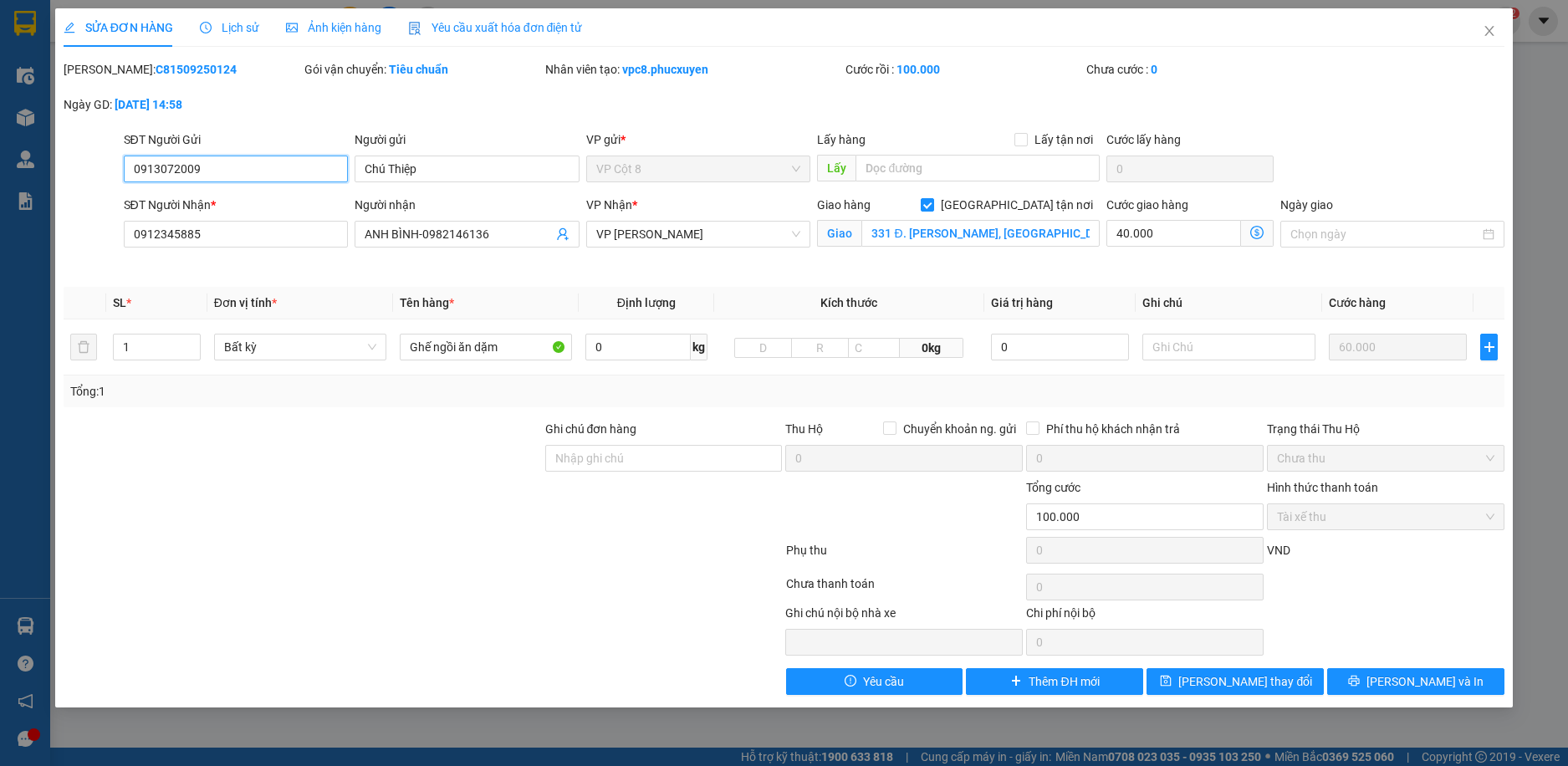
click at [1345, 511] on span "Tài xế thu" at bounding box center [1386, 516] width 217 height 25
click at [1327, 524] on span "Tài xế thu" at bounding box center [1386, 516] width 217 height 25
click at [1370, 458] on span "Chưa thu" at bounding box center [1386, 458] width 217 height 25
click at [1360, 503] on div "Hình thức thanh toán Tài xế thu" at bounding box center [1385, 507] width 237 height 58
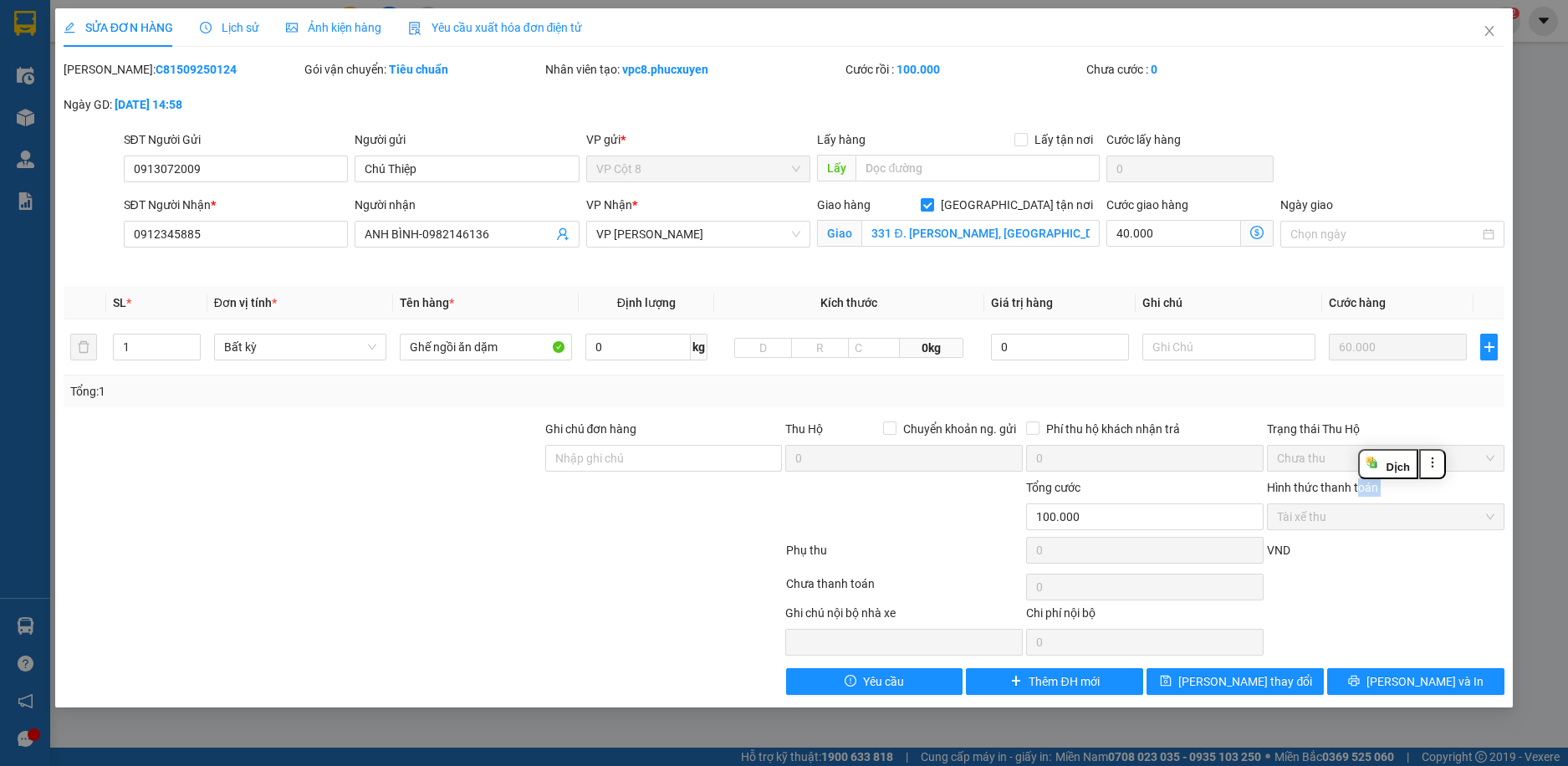
click at [1360, 521] on span "Tài xế thu" at bounding box center [1386, 516] width 217 height 25
click at [1373, 453] on span "Chưa thu" at bounding box center [1386, 458] width 217 height 25
drag, startPoint x: 1368, startPoint y: 530, endPoint x: 1368, endPoint y: 522, distance: 8.0
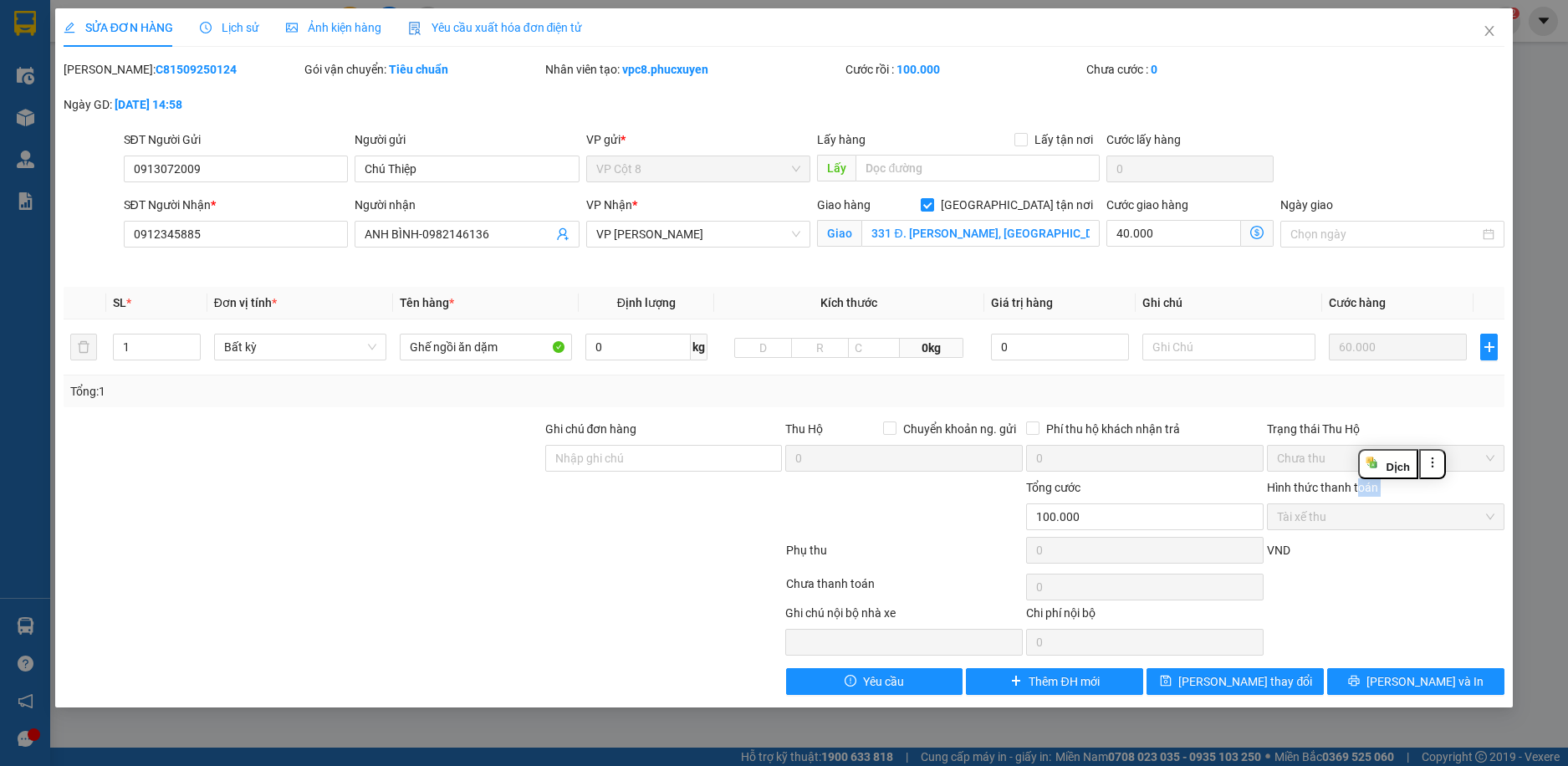
click at [1369, 530] on div "Hình thức thanh toán Tài xế thu" at bounding box center [1385, 507] width 237 height 58
click at [1489, 28] on icon "close" at bounding box center [1489, 30] width 13 height 13
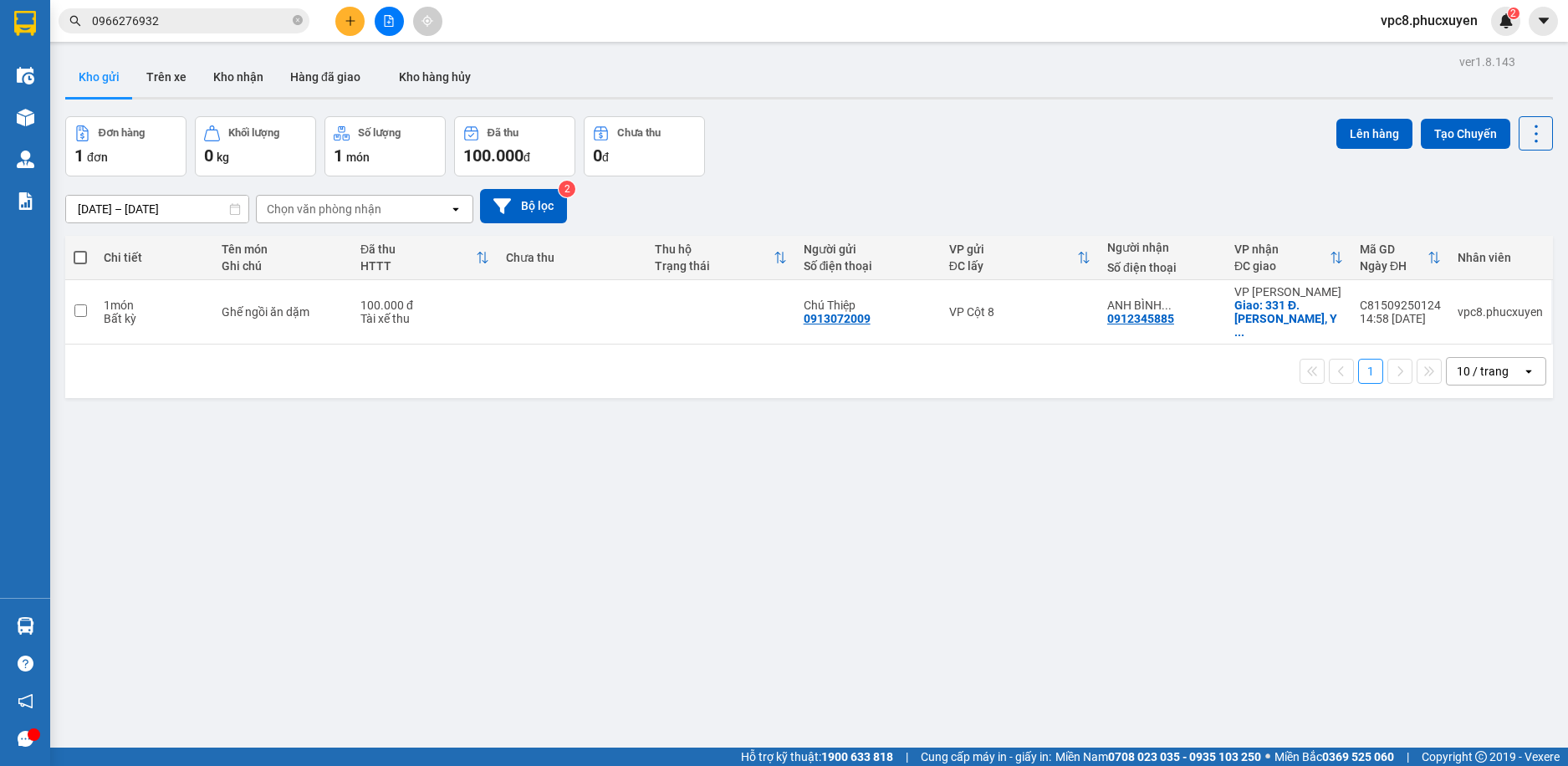
drag, startPoint x: 1065, startPoint y: 193, endPoint x: 1185, endPoint y: 190, distance: 120.0
click at [1071, 192] on div "[DATE] – [DATE] Press the down arrow key to interact with the calendar and sele…" at bounding box center [809, 205] width 1488 height 34
click at [1415, 316] on icon at bounding box center [1420, 311] width 11 height 11
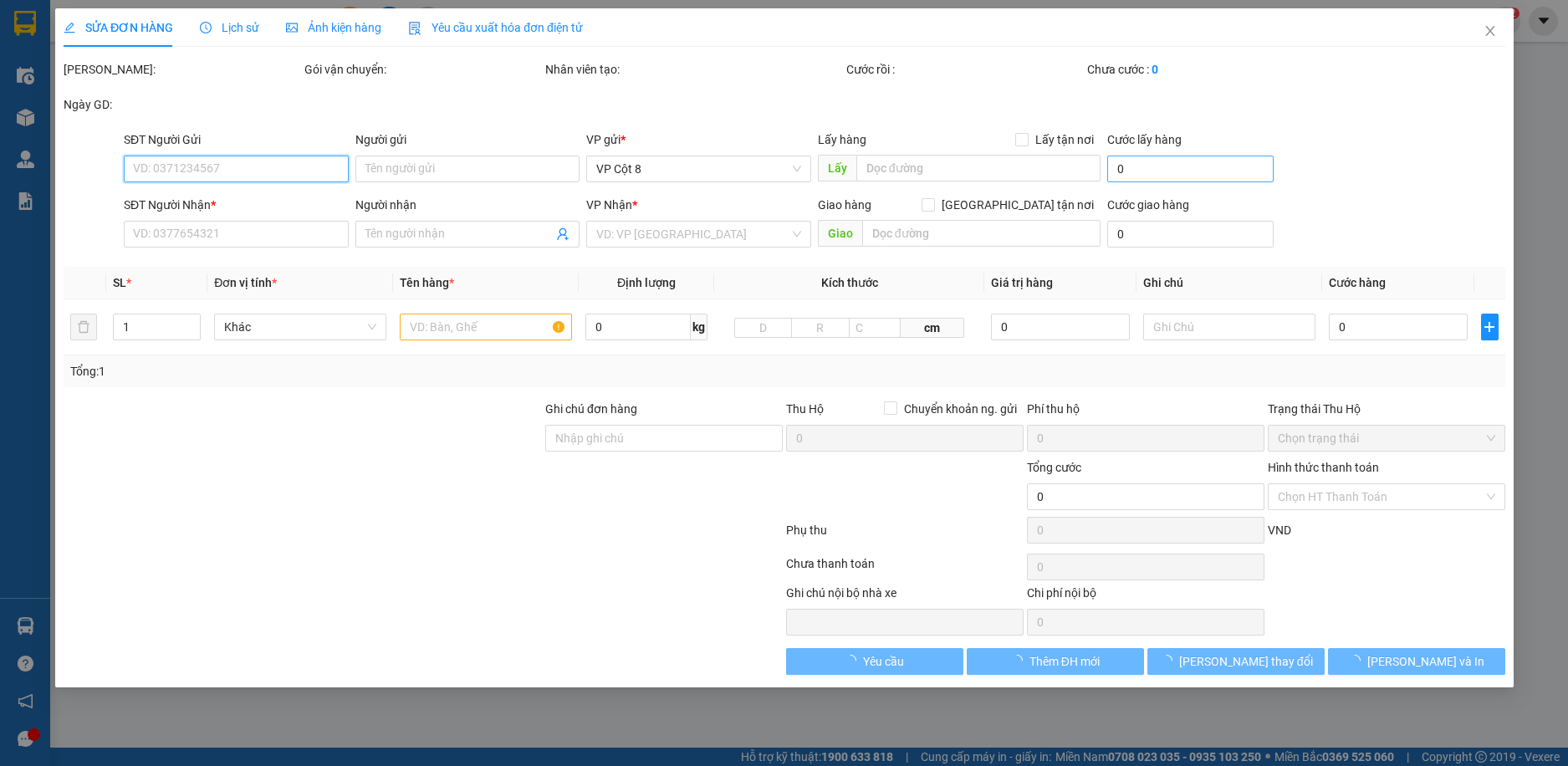
type input "0913072009"
type input "Chú Thiệp"
type input "0912345885"
type input "ANH BÌNH-0982146136"
checkbox input "true"
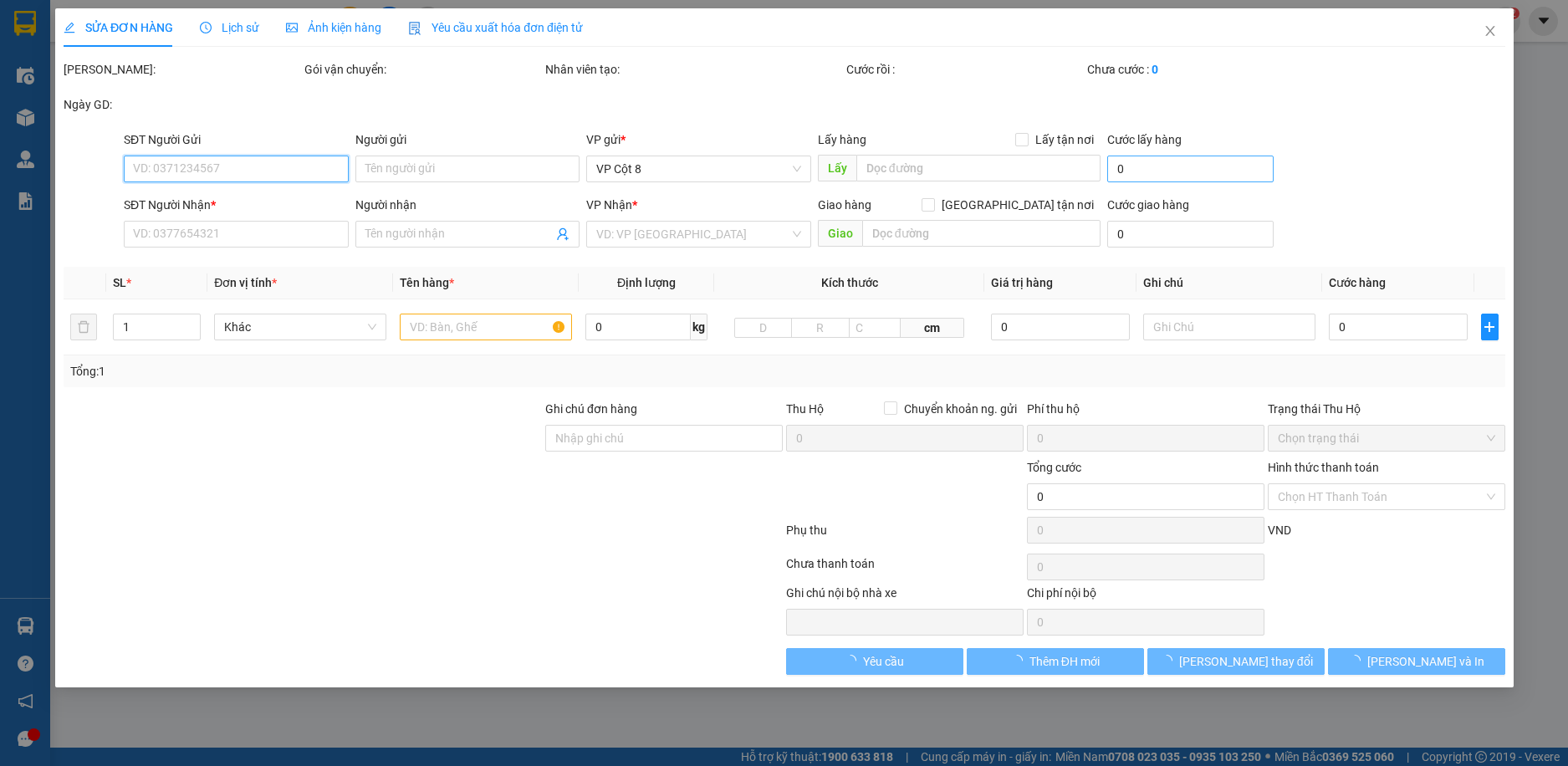
type input "331 Đ. [PERSON_NAME], [GEOGRAPHIC_DATA], [GEOGRAPHIC_DATA], [GEOGRAPHIC_DATA], …"
type input "100.000"
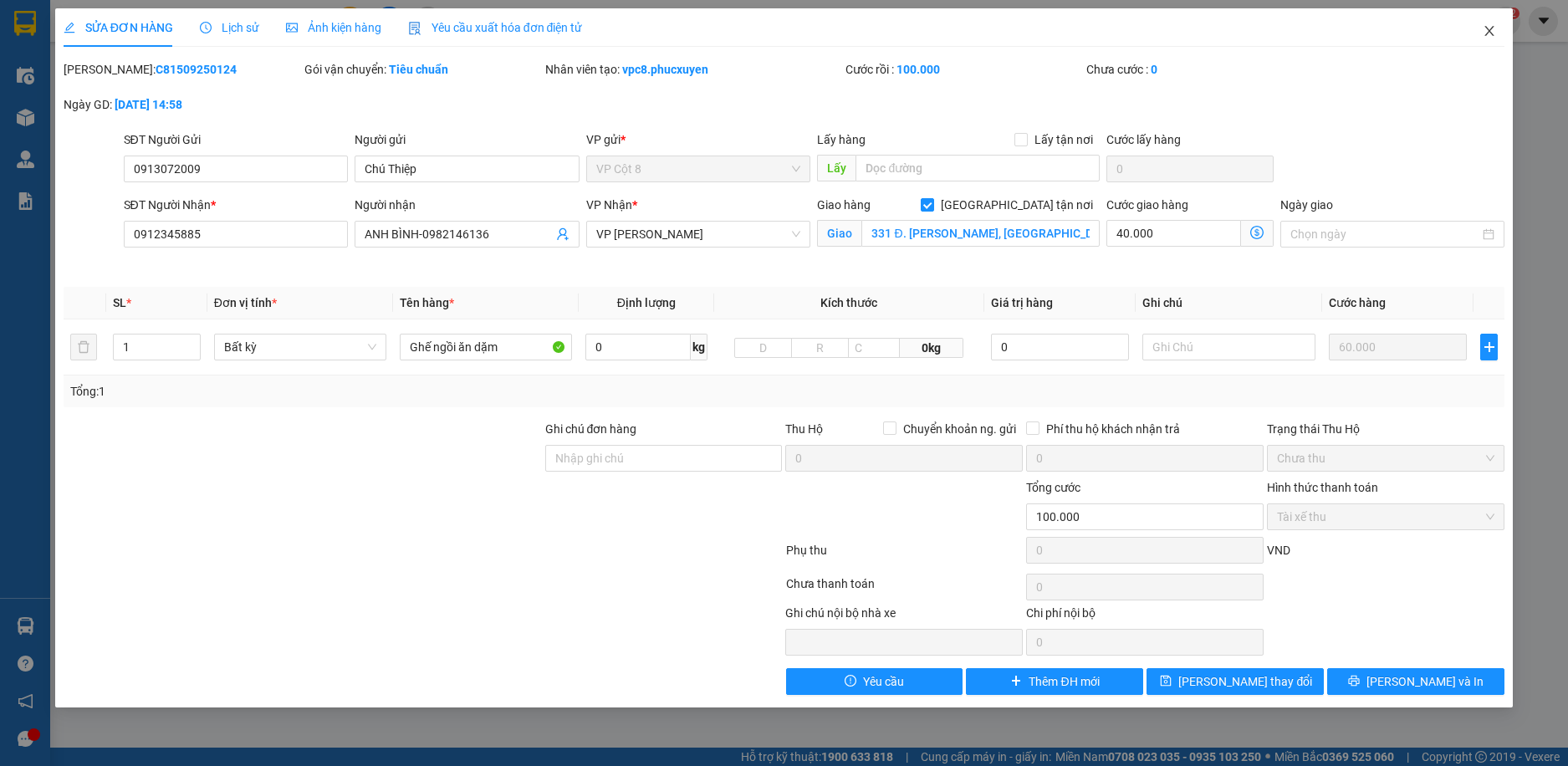
click at [1489, 32] on icon "close" at bounding box center [1489, 30] width 13 height 13
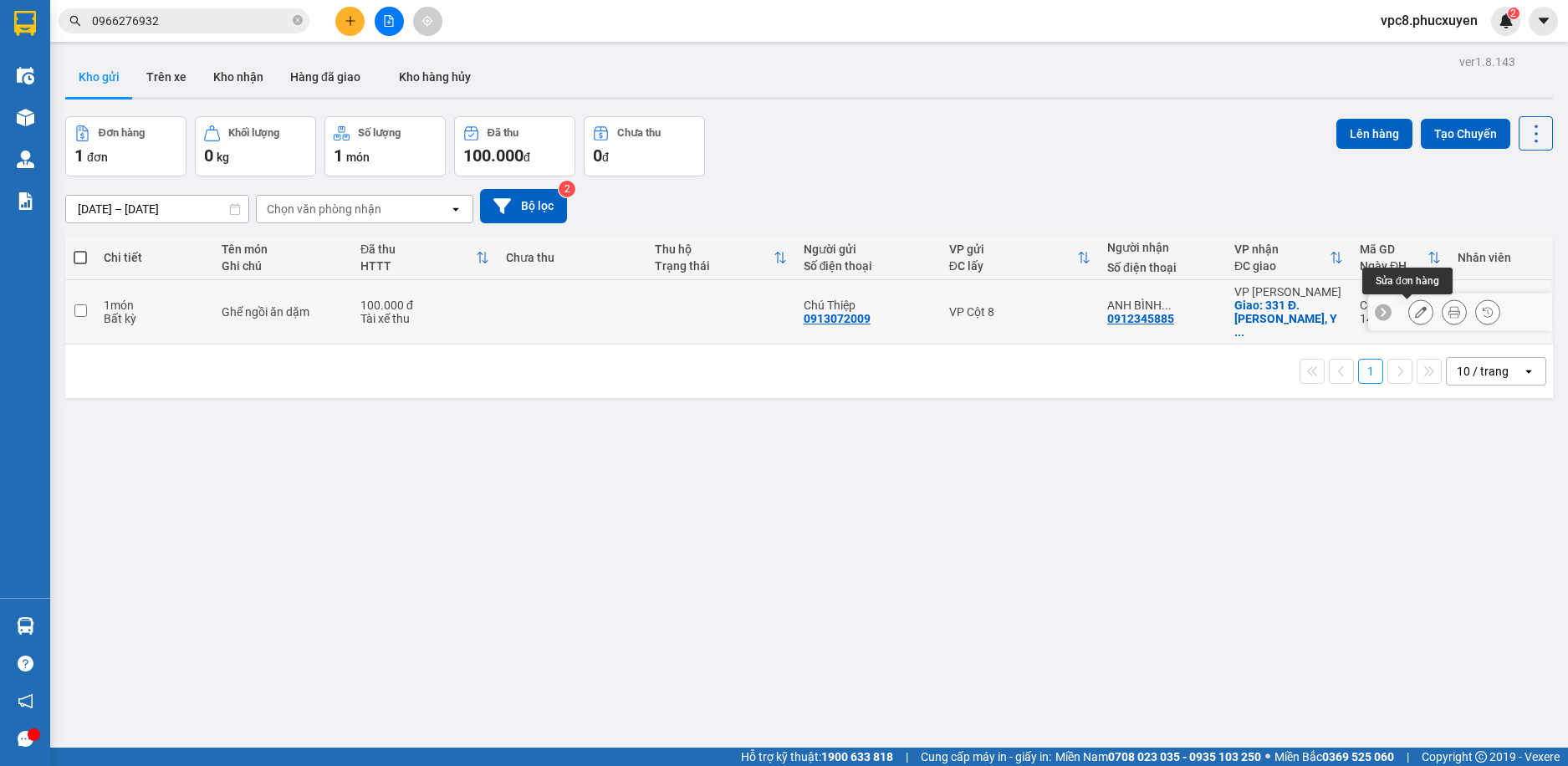
click at [1415, 316] on icon at bounding box center [1420, 311] width 11 height 11
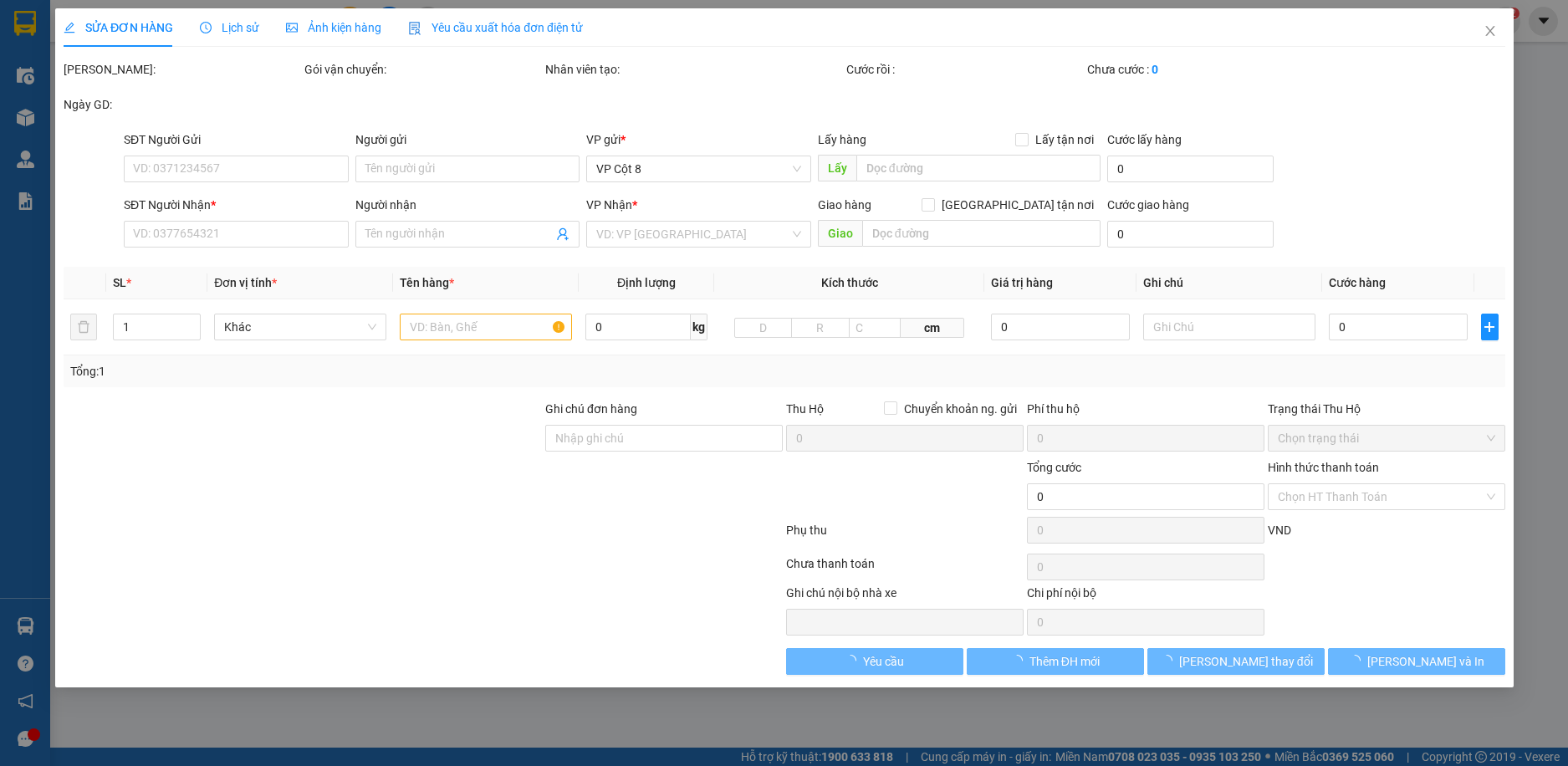
type input "0913072009"
type input "Chú Thiệp"
type input "0912345885"
type input "ANH BÌNH-0982146136"
checkbox input "true"
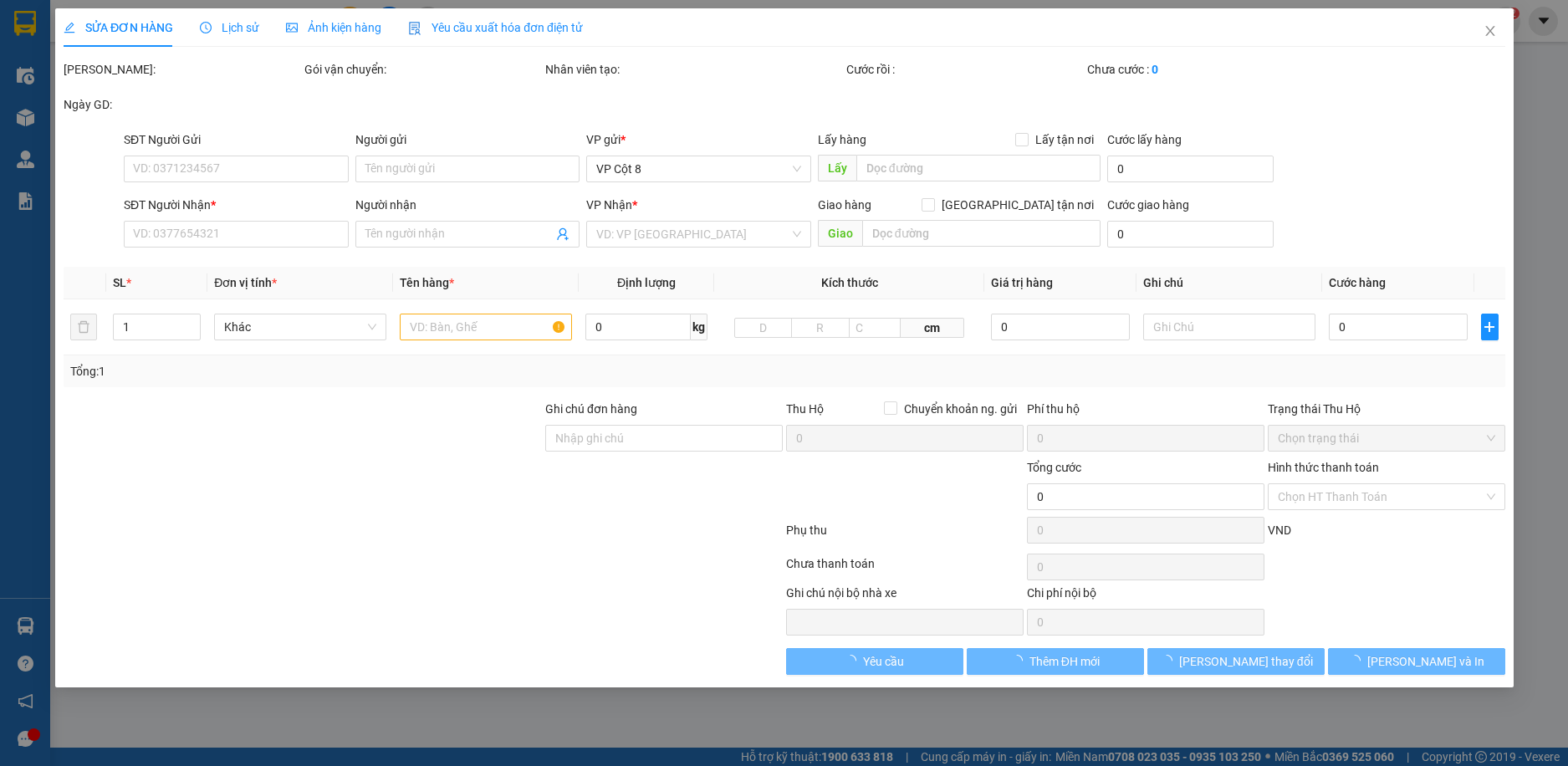
type input "331 Đ. [PERSON_NAME], [GEOGRAPHIC_DATA], [GEOGRAPHIC_DATA], [GEOGRAPHIC_DATA], …"
type input "100.000"
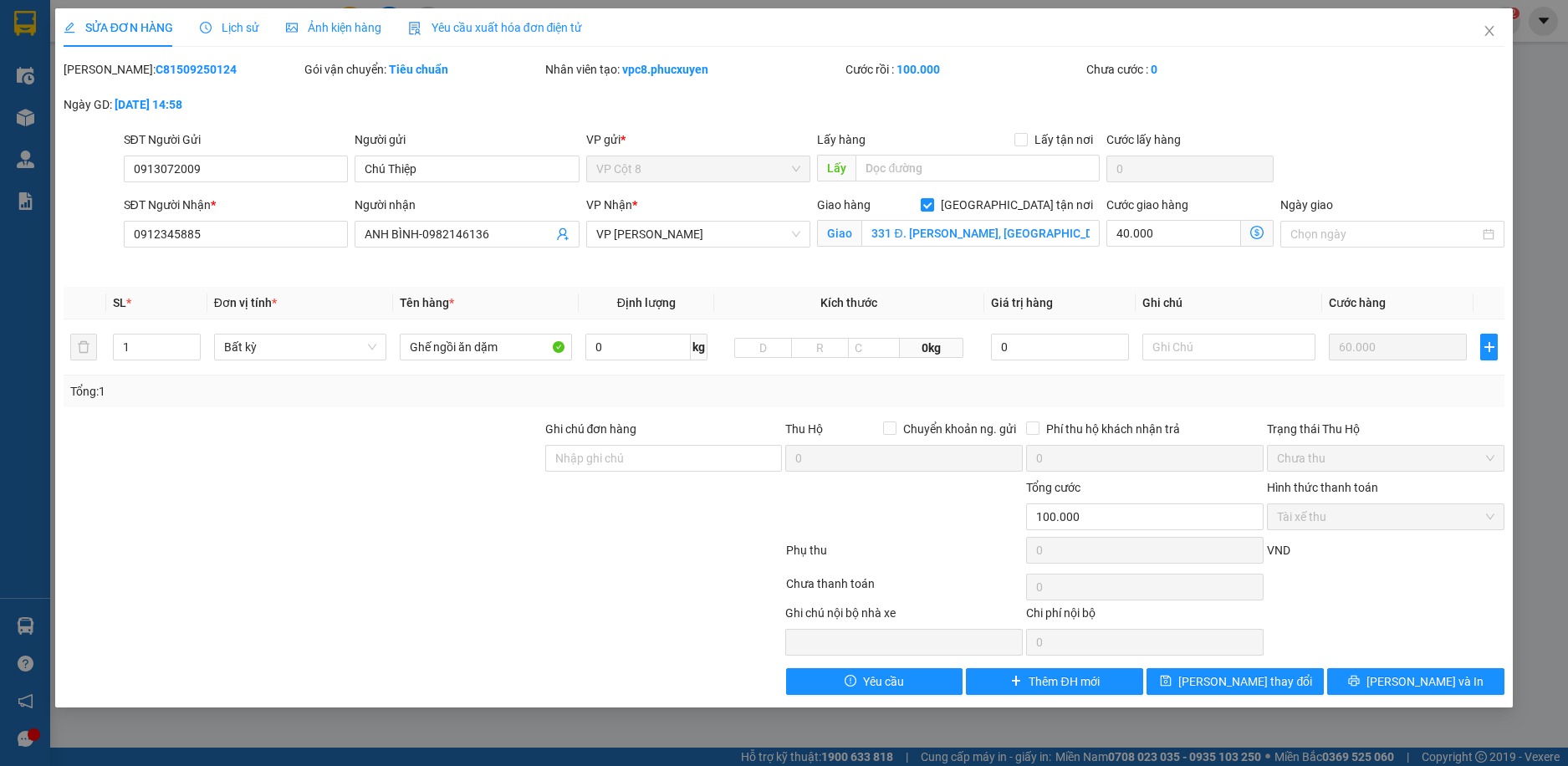
click at [1255, 233] on icon "dollar-circle" at bounding box center [1257, 232] width 13 height 13
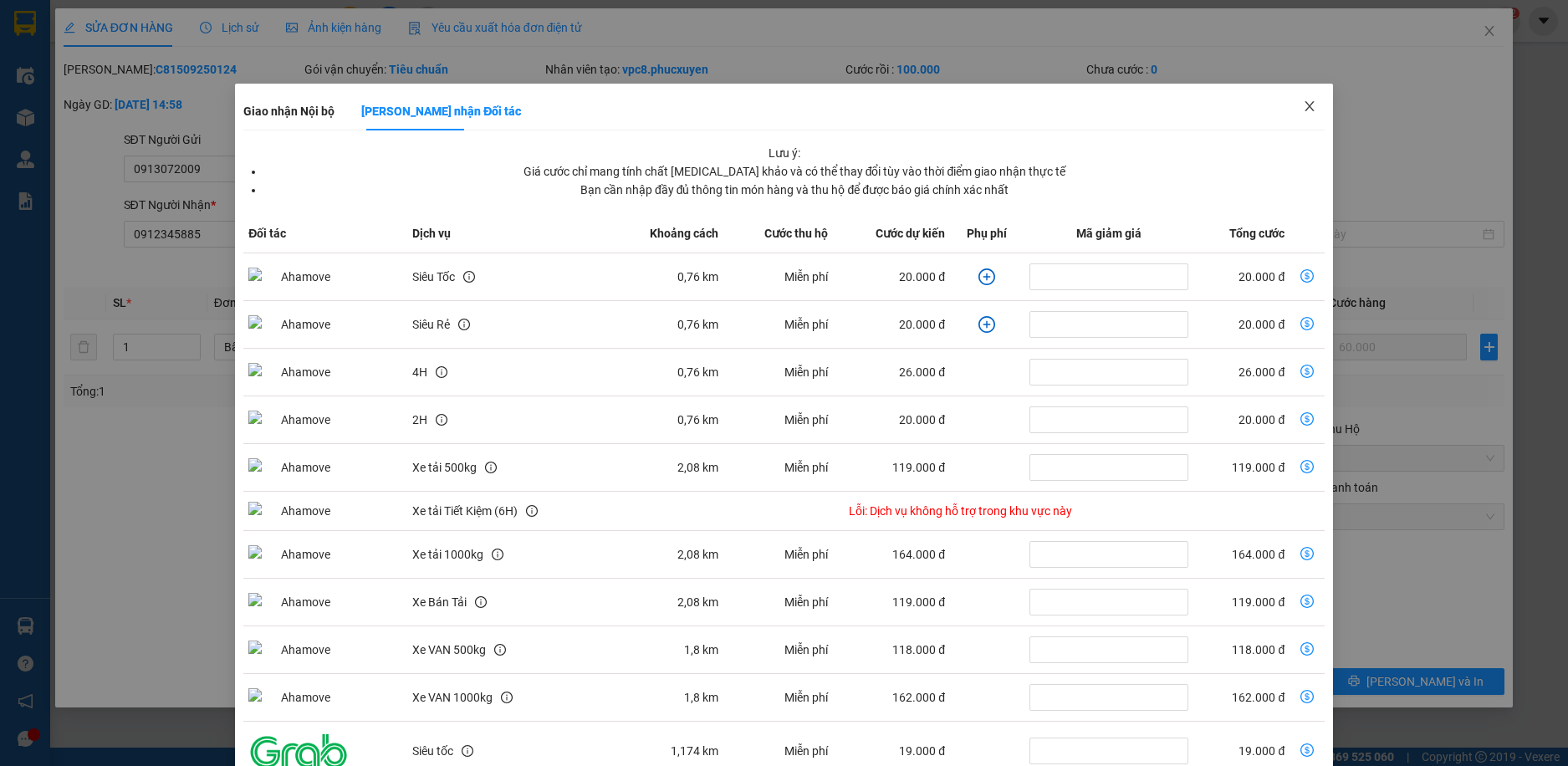
click at [1304, 105] on icon "close" at bounding box center [1309, 106] width 10 height 10
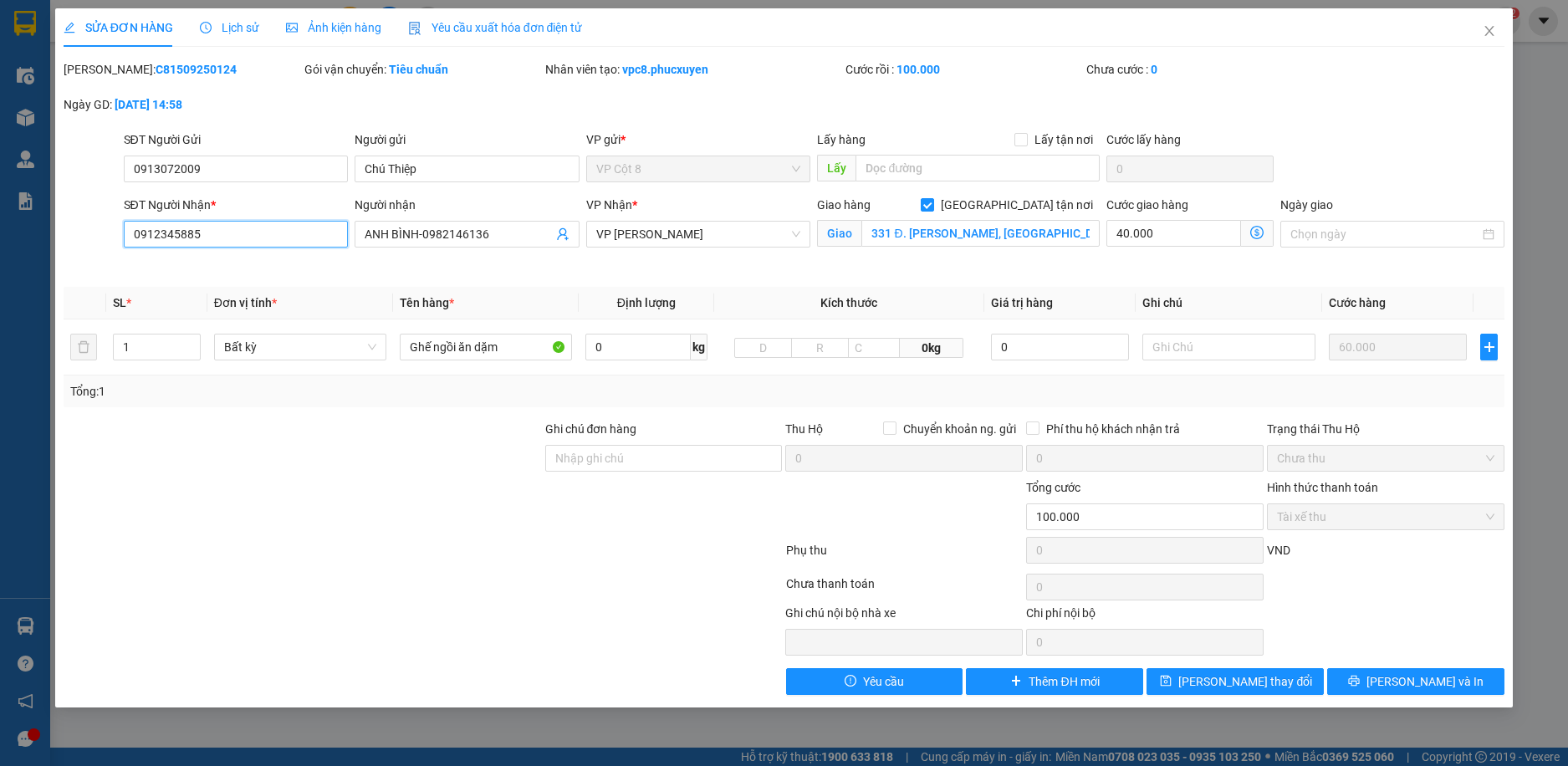
click at [245, 235] on input "0912345885" at bounding box center [236, 234] width 225 height 27
click at [1478, 31] on span "Close" at bounding box center [1490, 32] width 47 height 47
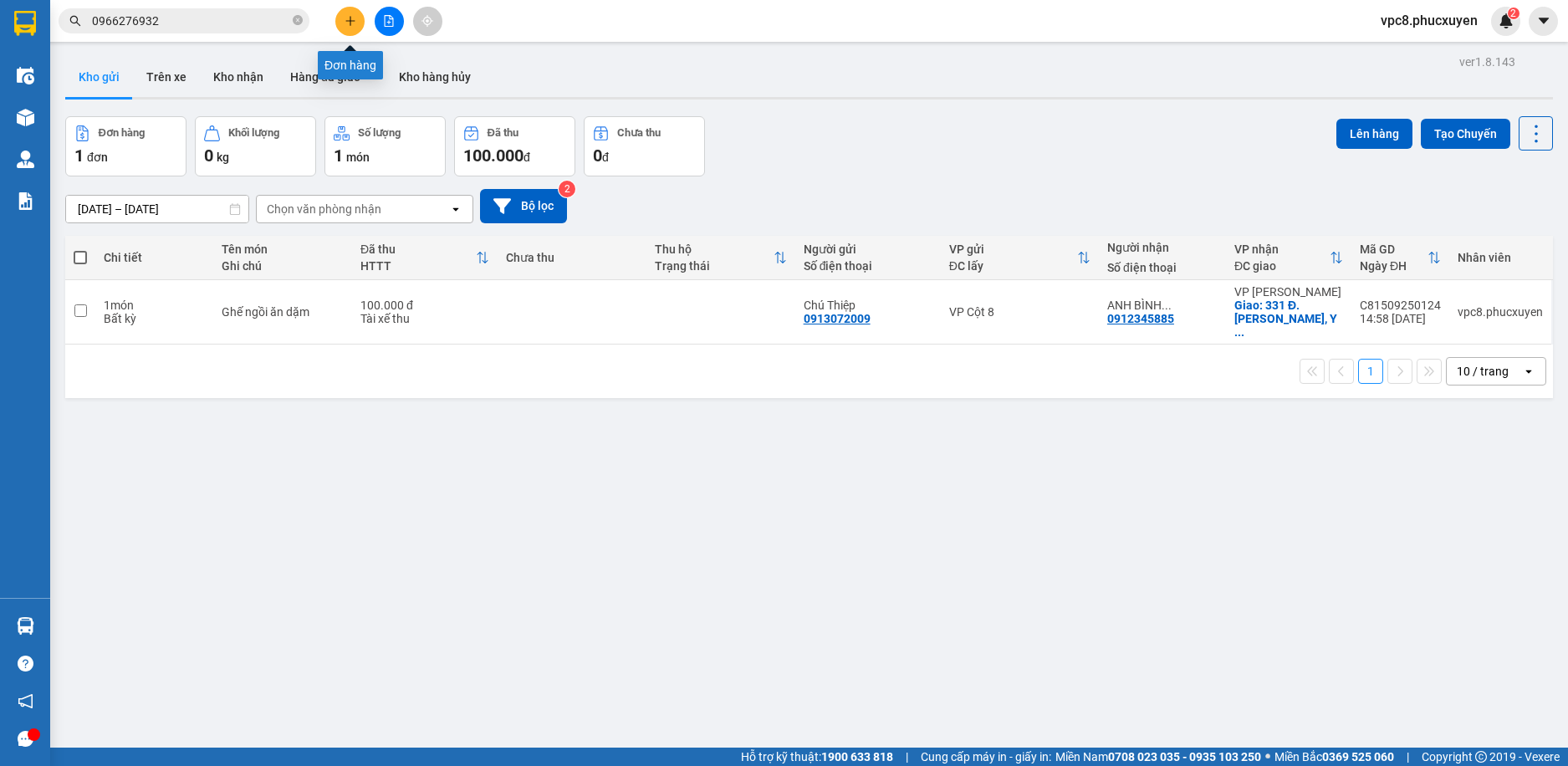
click at [341, 22] on button at bounding box center [350, 22] width 30 height 30
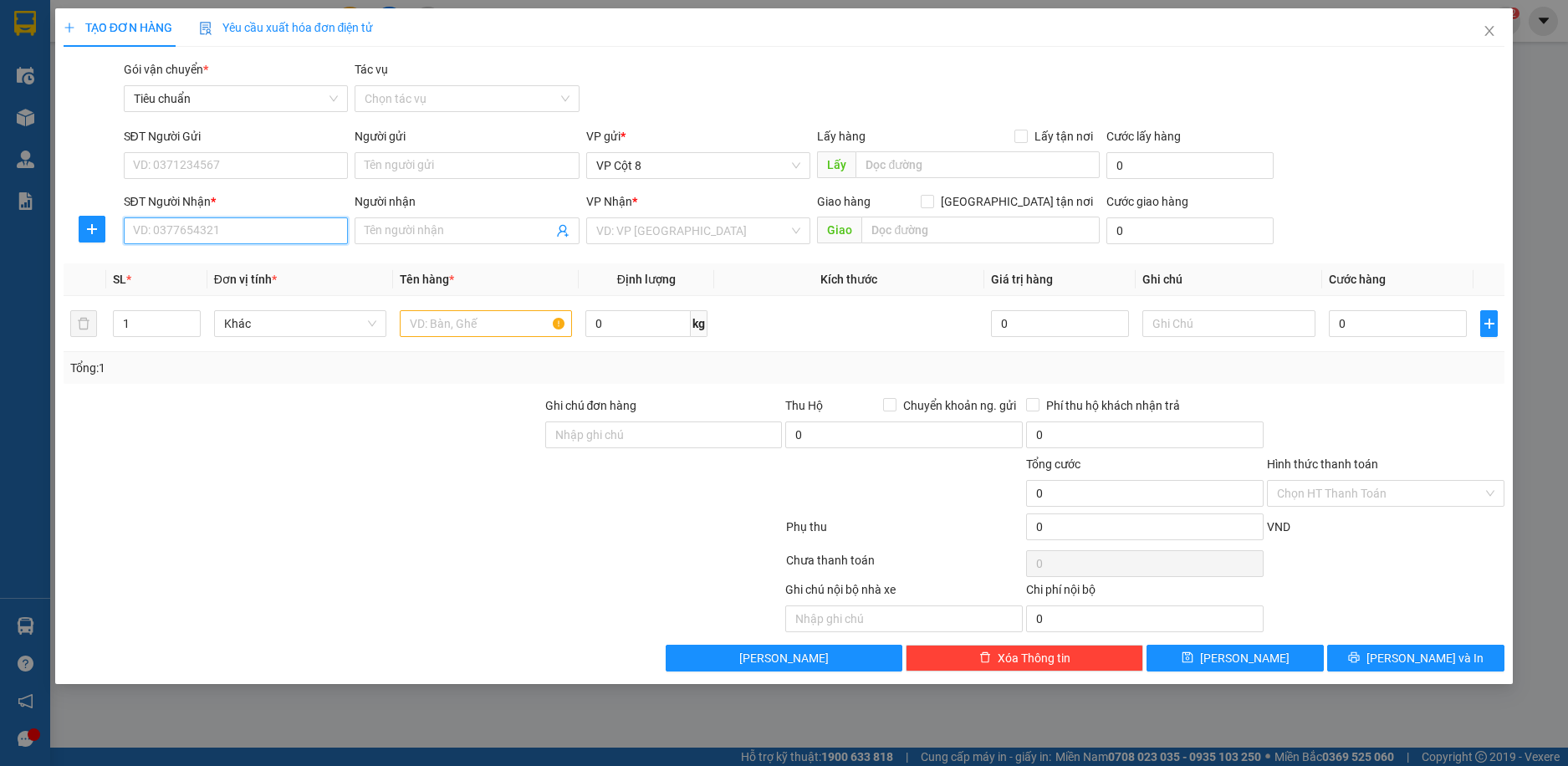
click at [216, 226] on input "SĐT Người Nhận *" at bounding box center [236, 230] width 225 height 27
paste input "0912345885"
type input "0912345885"
click at [257, 264] on div "0912345885 - ANH BÌNH-0982146136" at bounding box center [237, 263] width 205 height 18
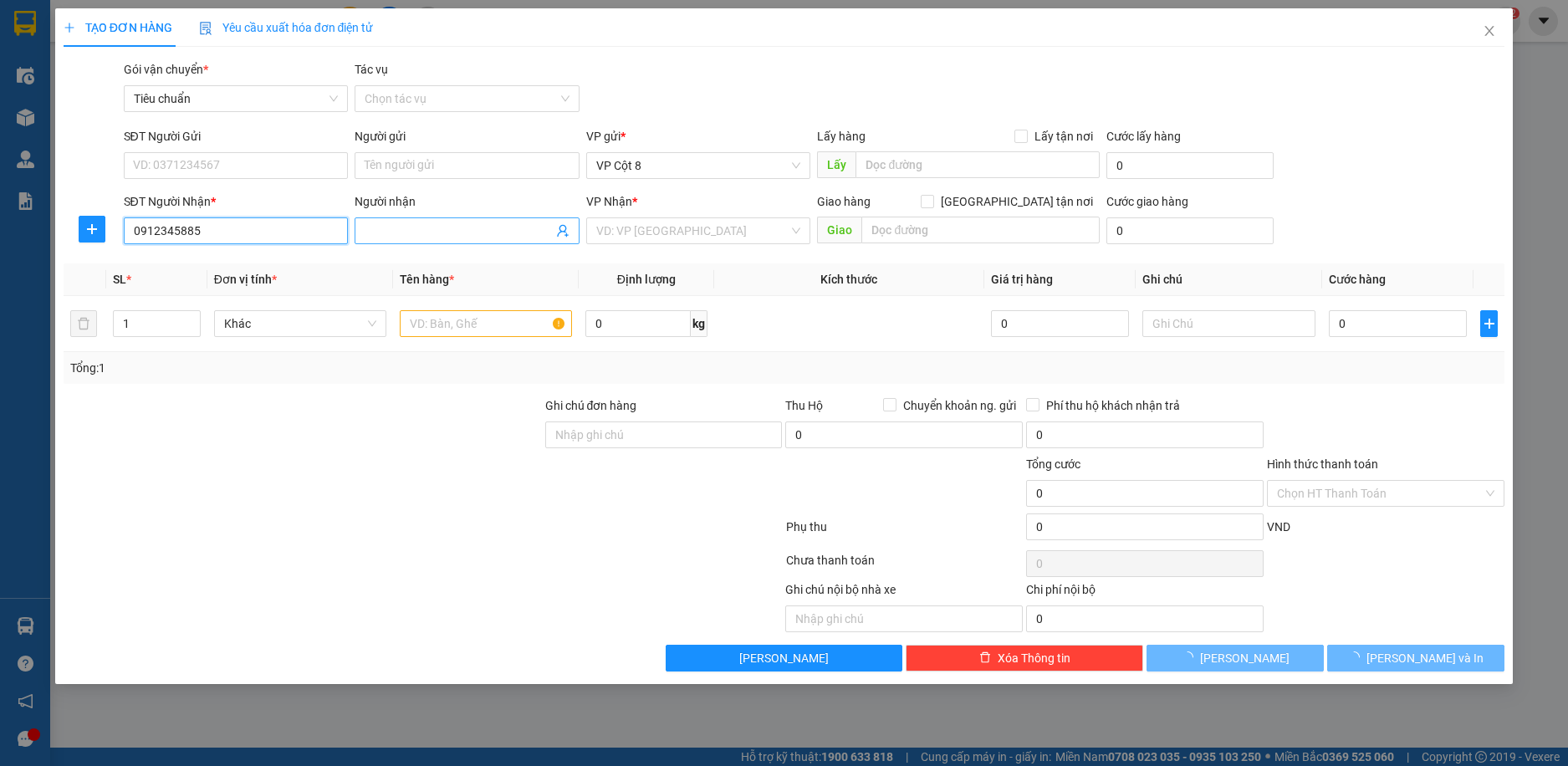
type input "ANH BÌNH-0982146136"
checkbox input "true"
type input "331 Đ. [PERSON_NAME], [GEOGRAPHIC_DATA], [GEOGRAPHIC_DATA], [GEOGRAPHIC_DATA], …"
type input "40.000"
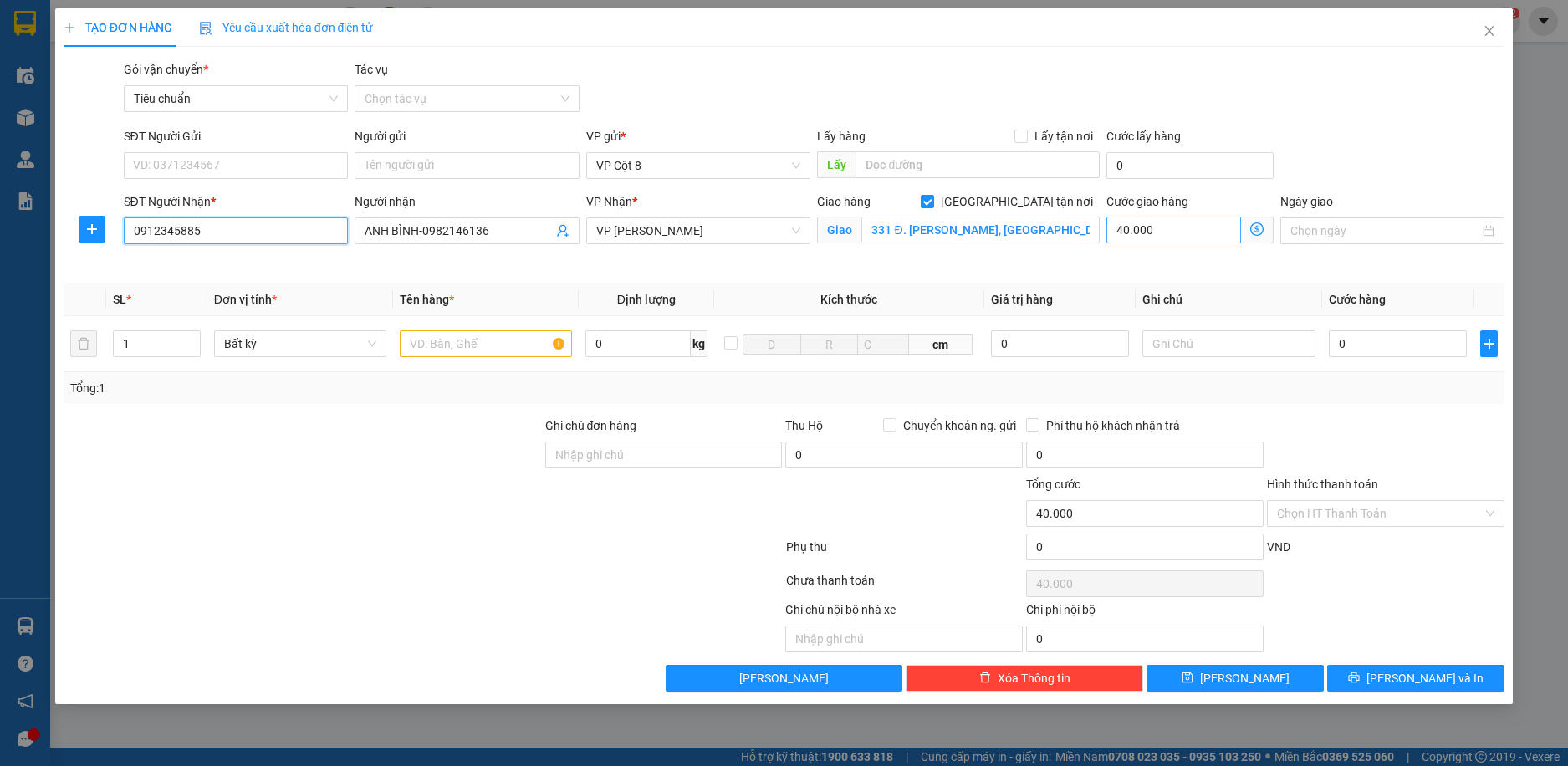
type input "0912345885"
click at [1210, 228] on input "40.000" at bounding box center [1173, 230] width 134 height 27
type input "0"
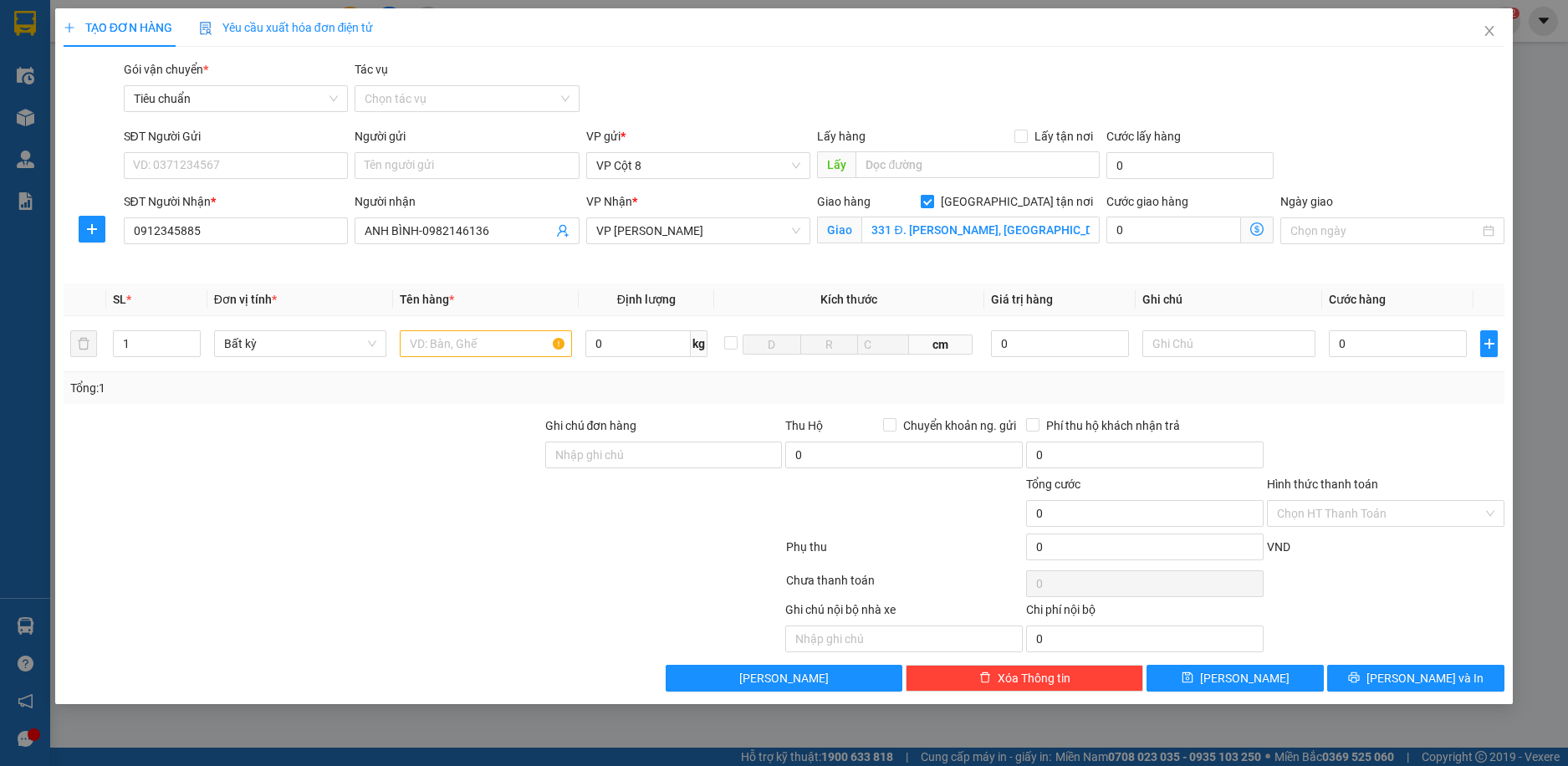
click at [932, 199] on input "[GEOGRAPHIC_DATA] tận nơi" at bounding box center [926, 200] width 11 height 11
checkbox input "false"
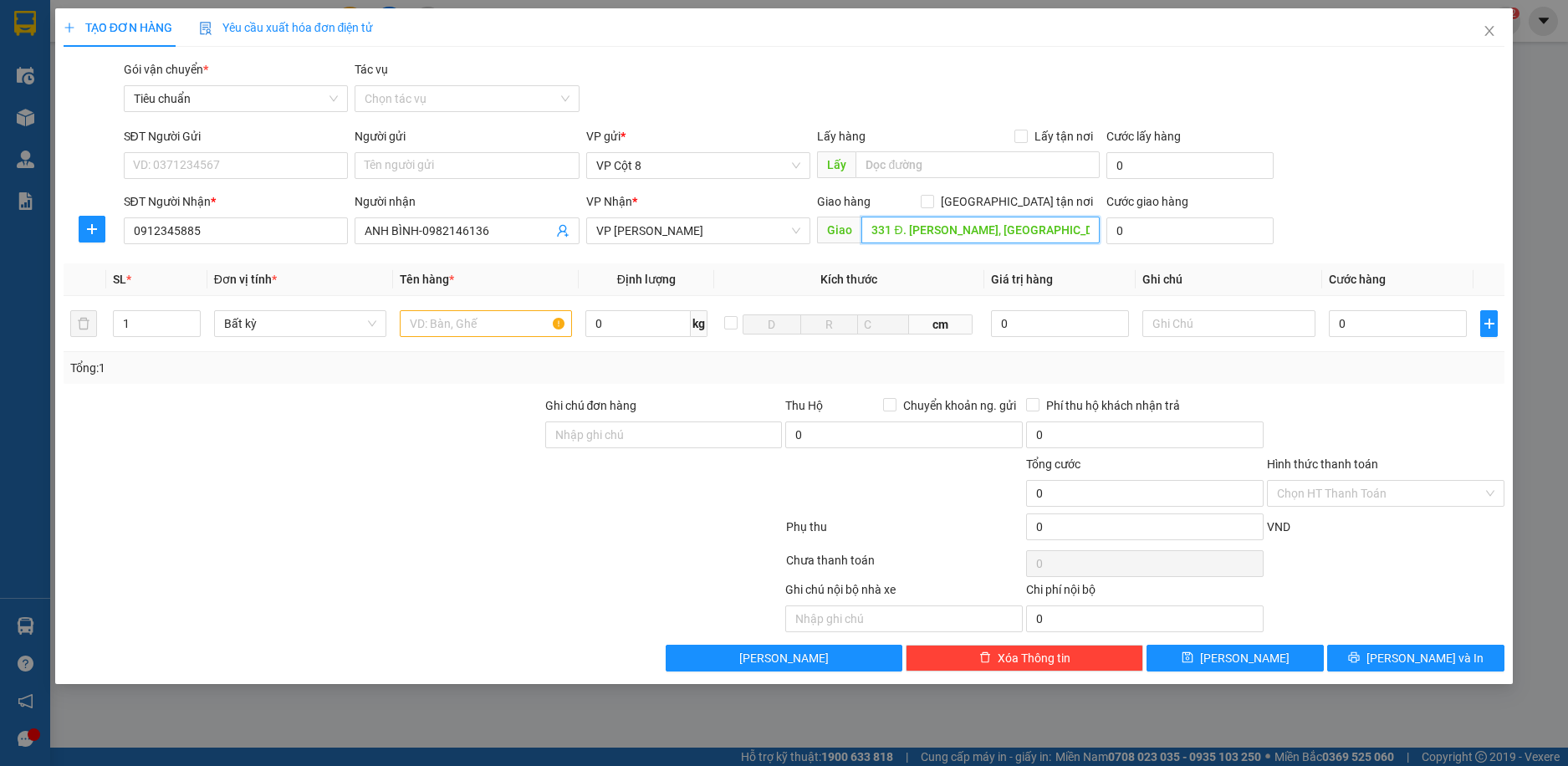
click at [1009, 230] on input "331 Đ. [PERSON_NAME], [GEOGRAPHIC_DATA], [GEOGRAPHIC_DATA], [GEOGRAPHIC_DATA], …" at bounding box center [981, 230] width 238 height 27
click at [1446, 193] on div "SĐT Người Nhận * 0912345885 Người nhận ANH BÌNH-0982146136 VP Nhận * VP [PERSON…" at bounding box center [814, 221] width 1389 height 58
click at [1382, 326] on input "0" at bounding box center [1398, 323] width 139 height 27
type input "6"
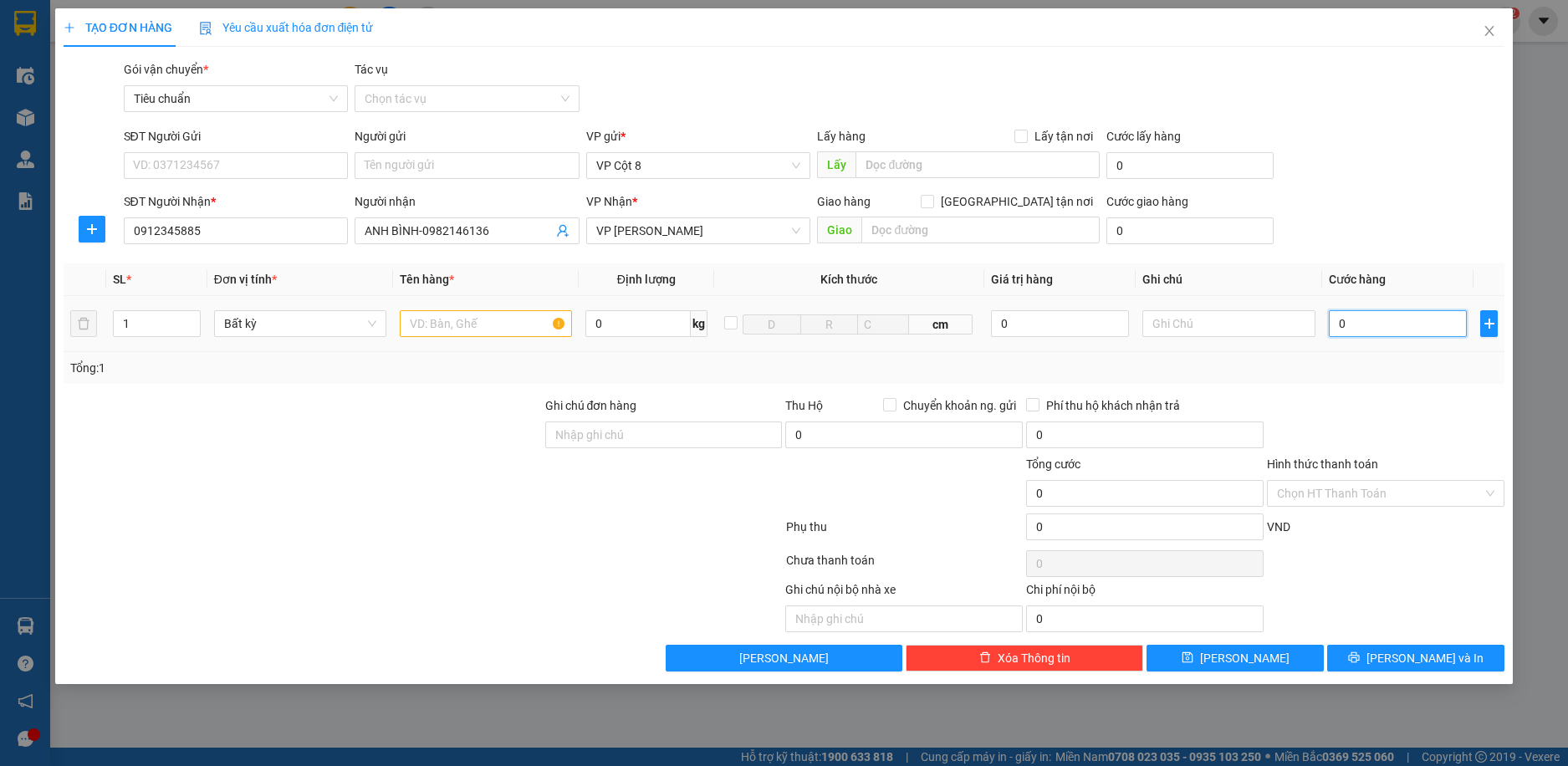
type input "6"
type input "60"
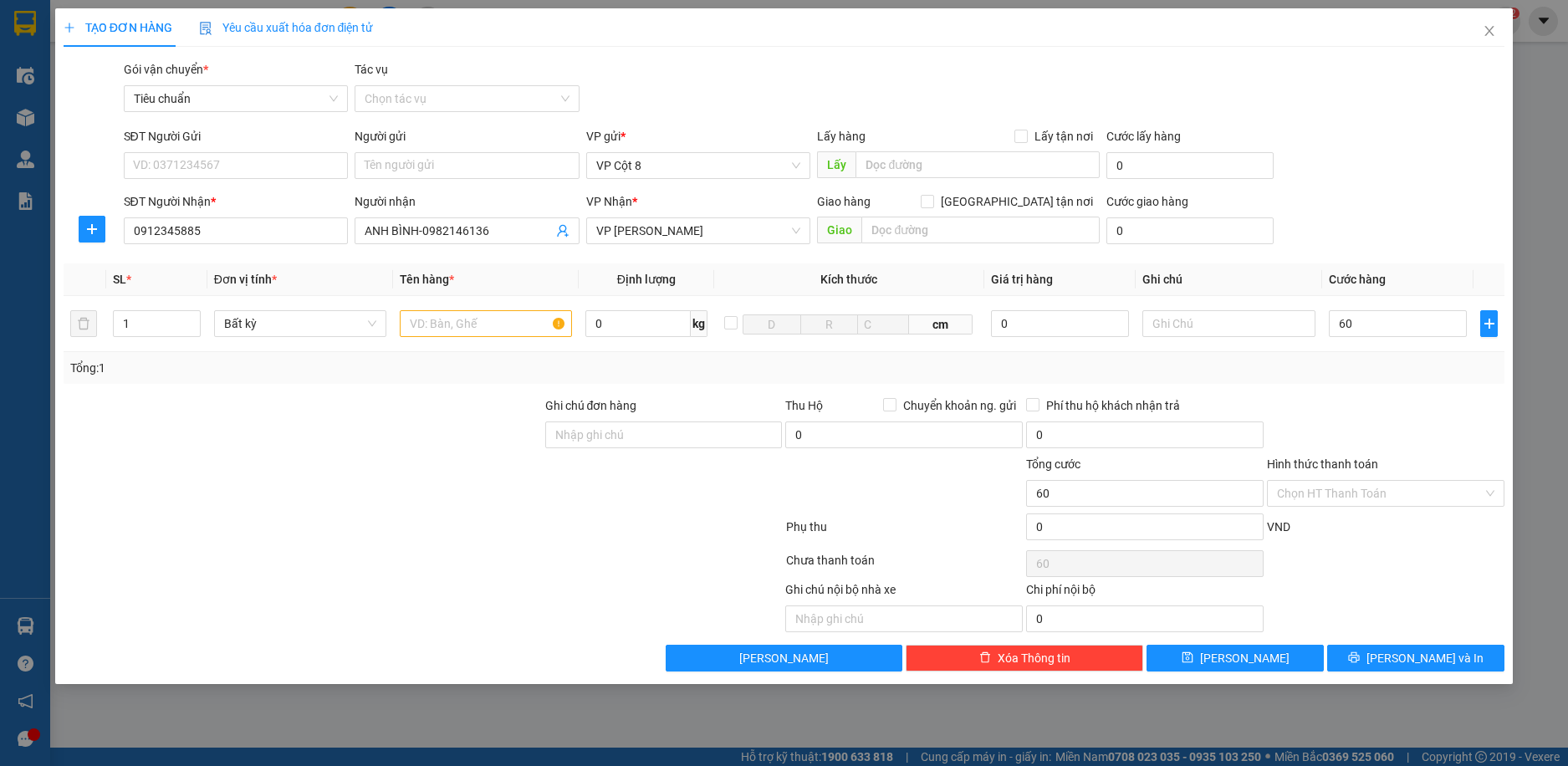
type input "60.000"
click at [1345, 212] on div "SĐT Người Nhận * 0912345885 Người nhận ANH BÌNH-0982146136 VP Nhận * VP [PERSON…" at bounding box center [814, 221] width 1389 height 58
click at [1388, 487] on input "Hình thức thanh toán" at bounding box center [1380, 493] width 206 height 25
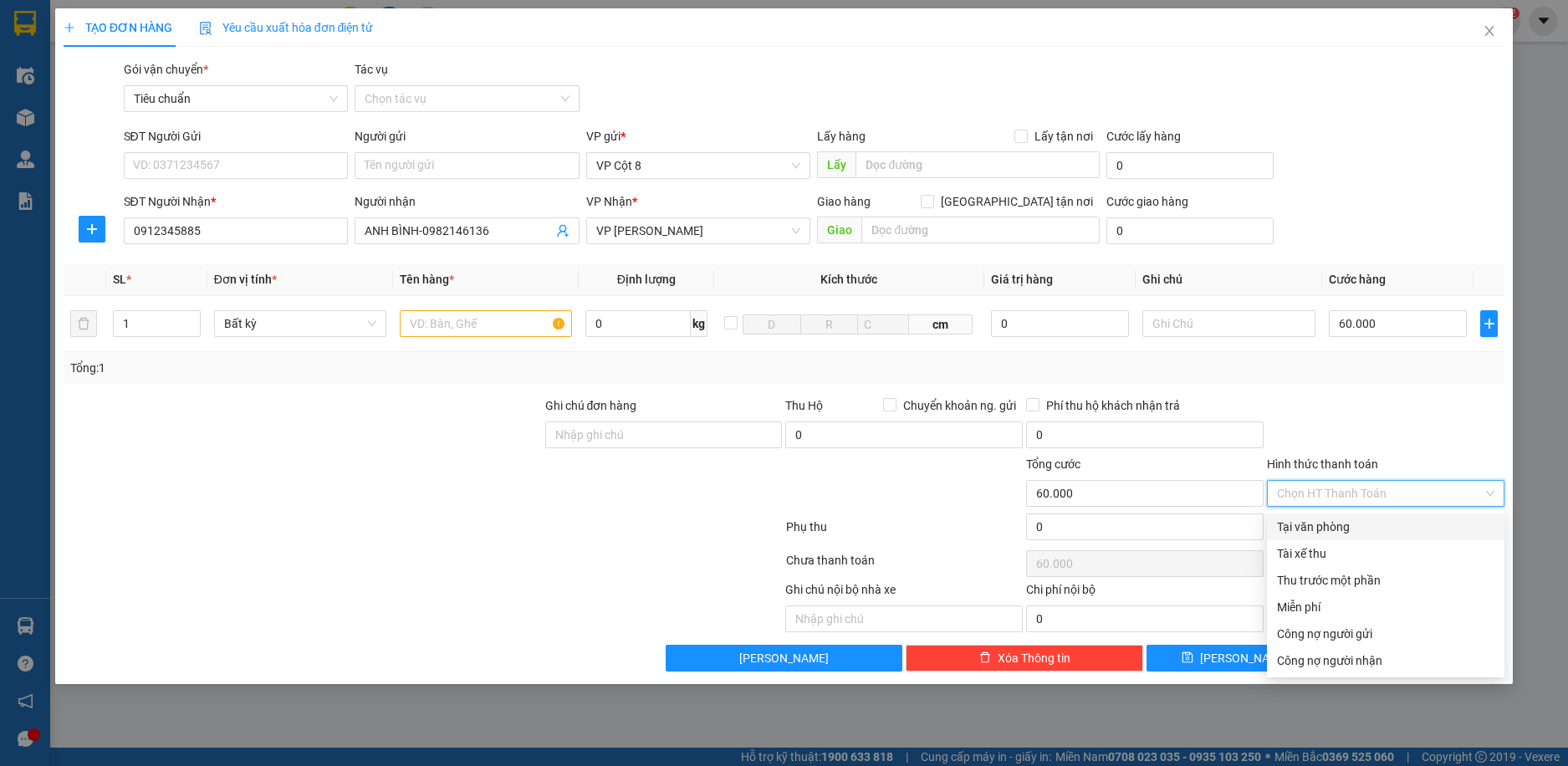
click at [1324, 528] on div "Tại văn phòng" at bounding box center [1386, 526] width 217 height 18
type input "0"
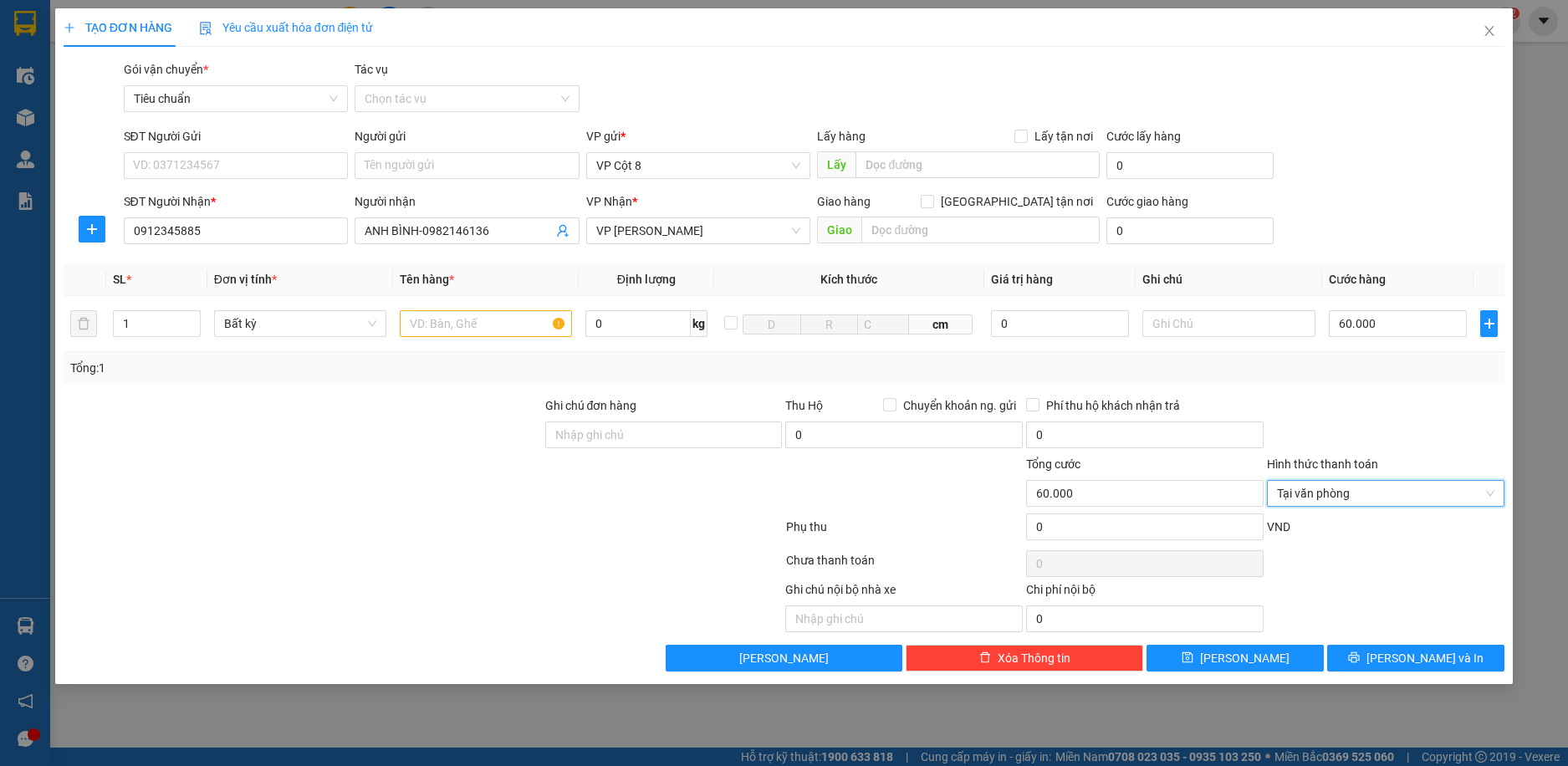
click at [1429, 235] on div "SĐT Người Nhận * 0912345885 Người nhận ANH BÌNH-0982146136 VP Nhận * VP [PERSON…" at bounding box center [814, 221] width 1389 height 58
click at [1270, 660] on button "[PERSON_NAME]" at bounding box center [1236, 658] width 177 height 27
click at [457, 330] on input "text" at bounding box center [486, 323] width 172 height 27
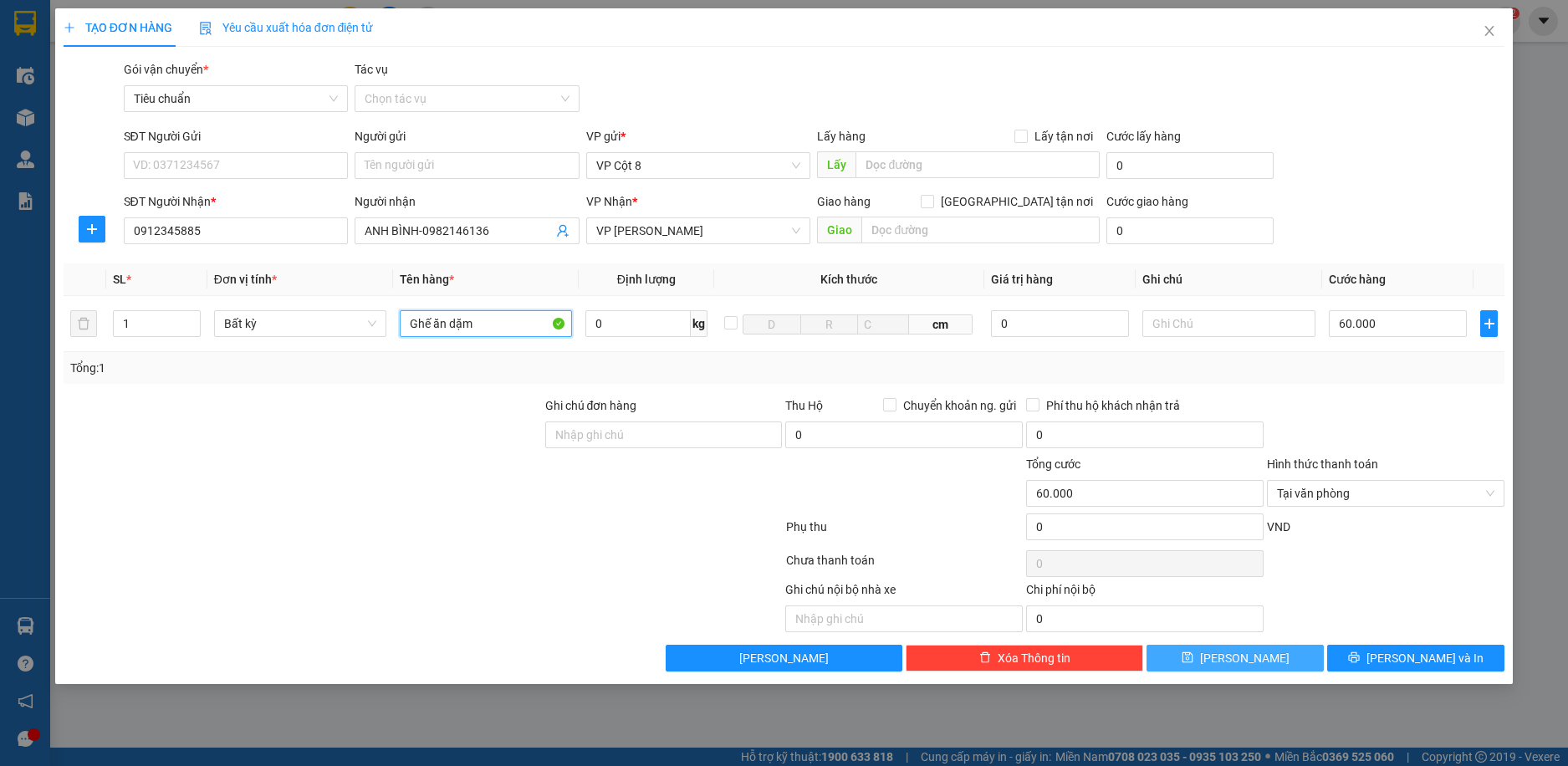
type input "Ghế ăn dặm"
click at [1258, 657] on button "[PERSON_NAME]" at bounding box center [1236, 658] width 177 height 27
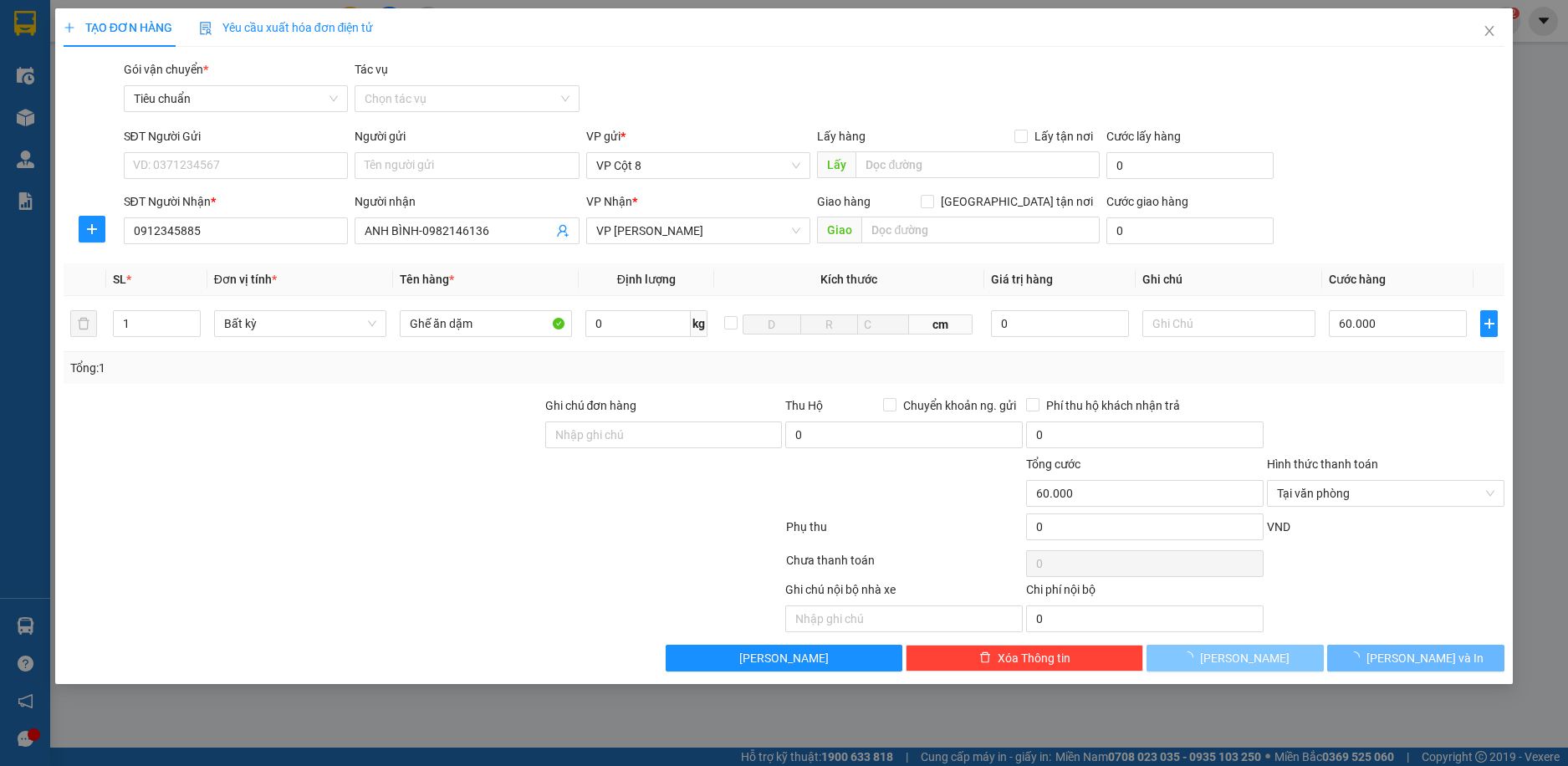
type input "0"
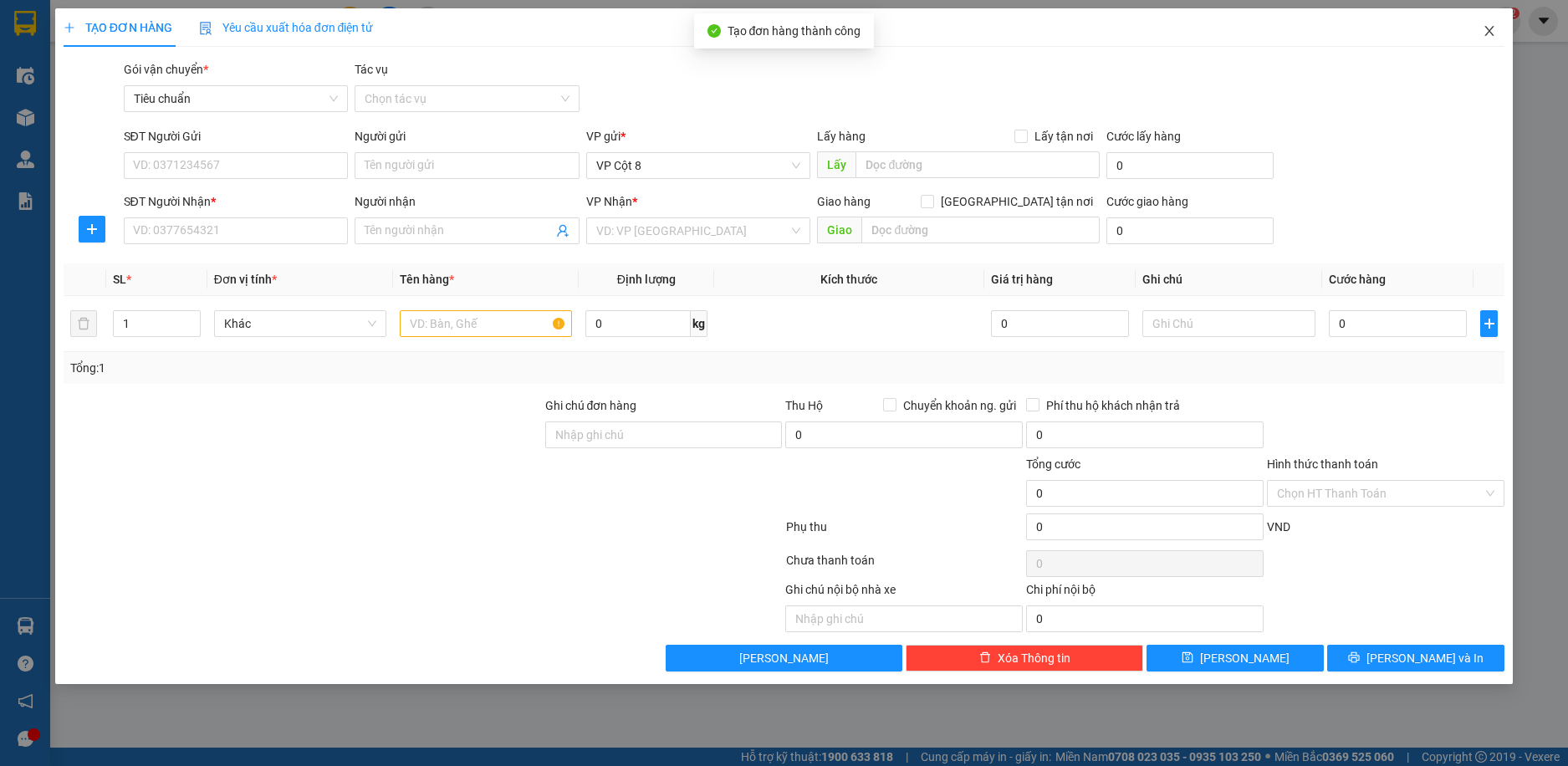
click at [1489, 32] on icon "close" at bounding box center [1489, 30] width 13 height 13
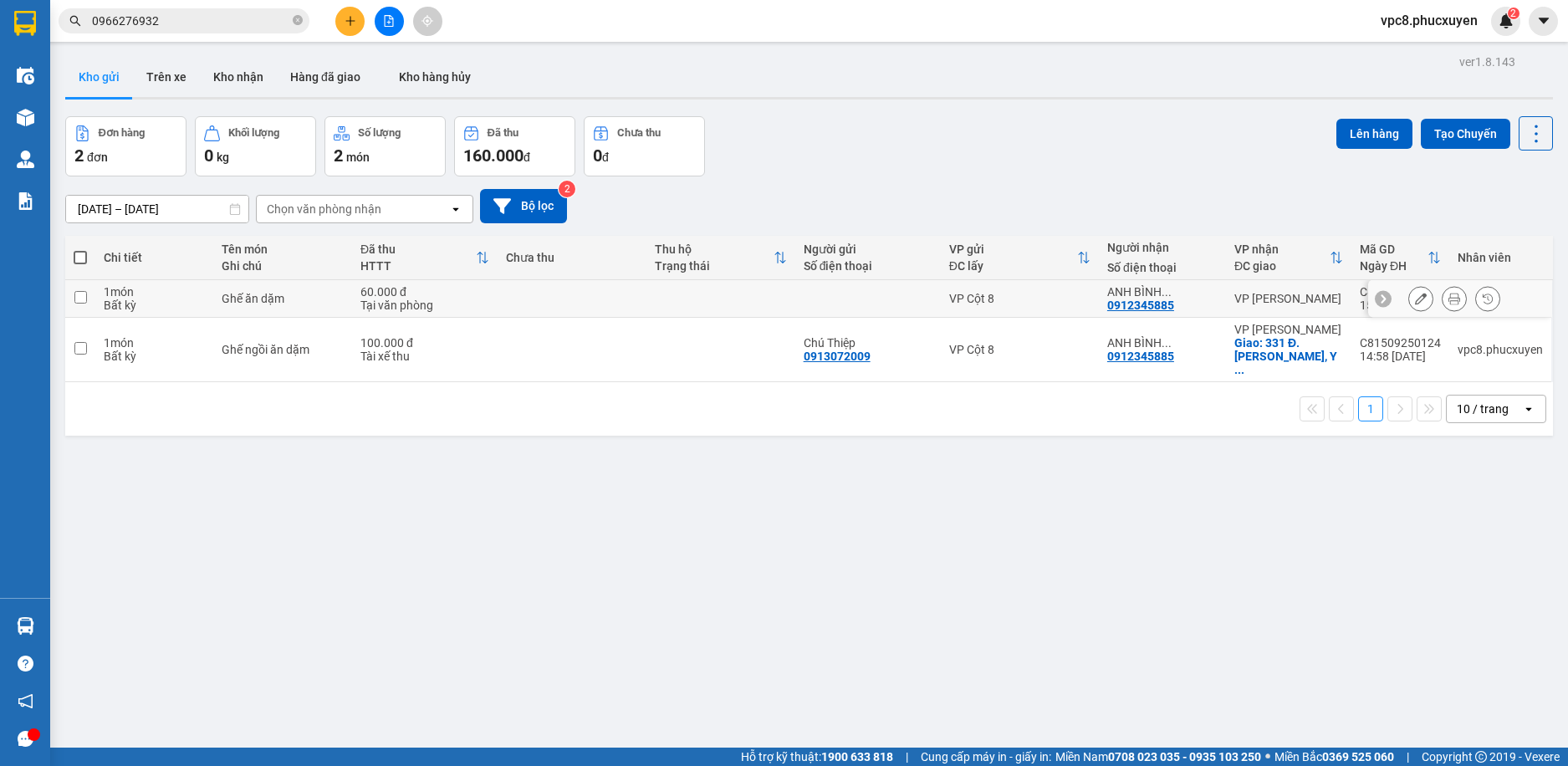
click at [1410, 292] on button at bounding box center [1421, 299] width 23 height 30
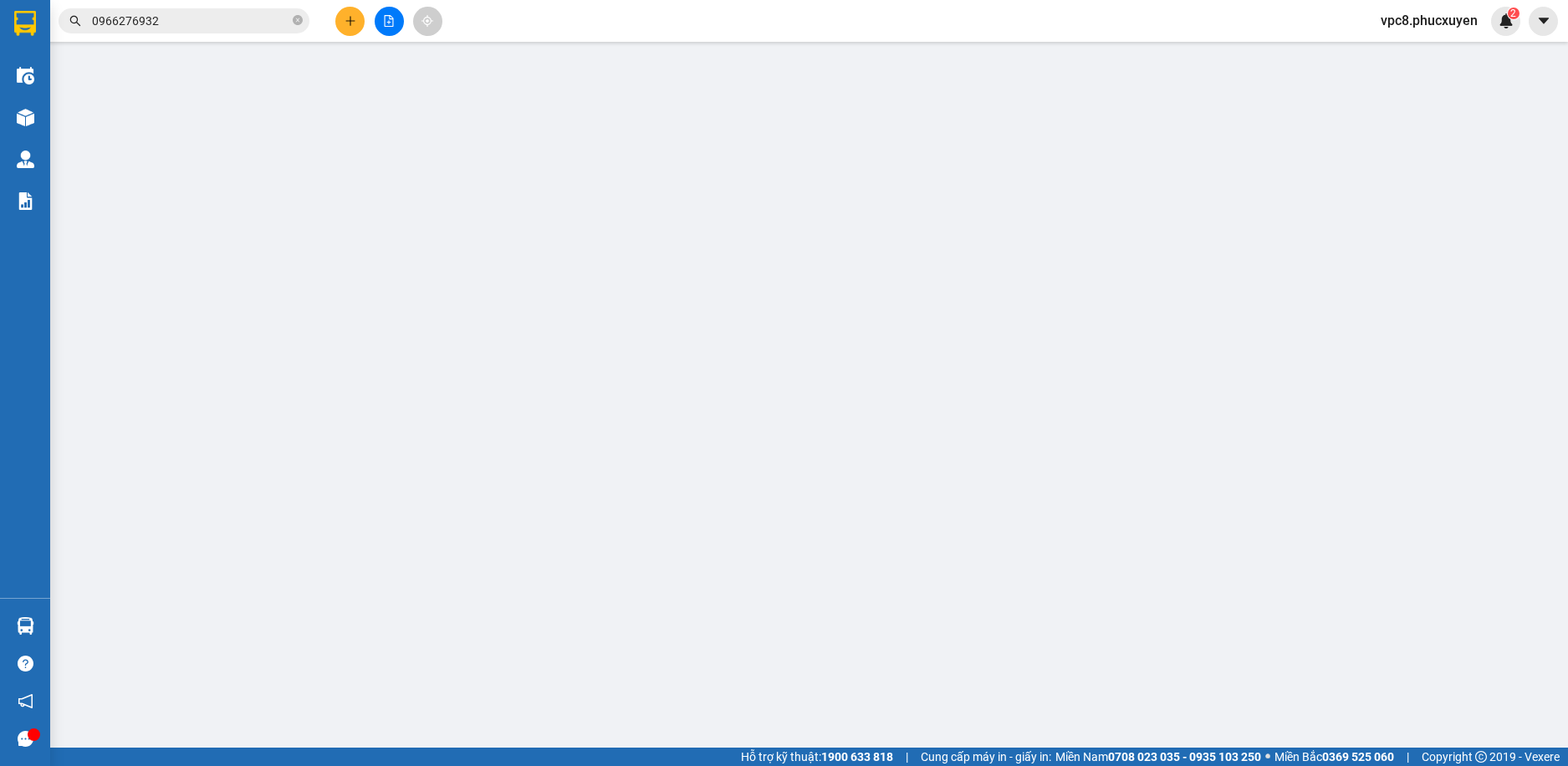
type input "0912345885"
type input "ANH BÌNH-0982146136"
type input "60.000"
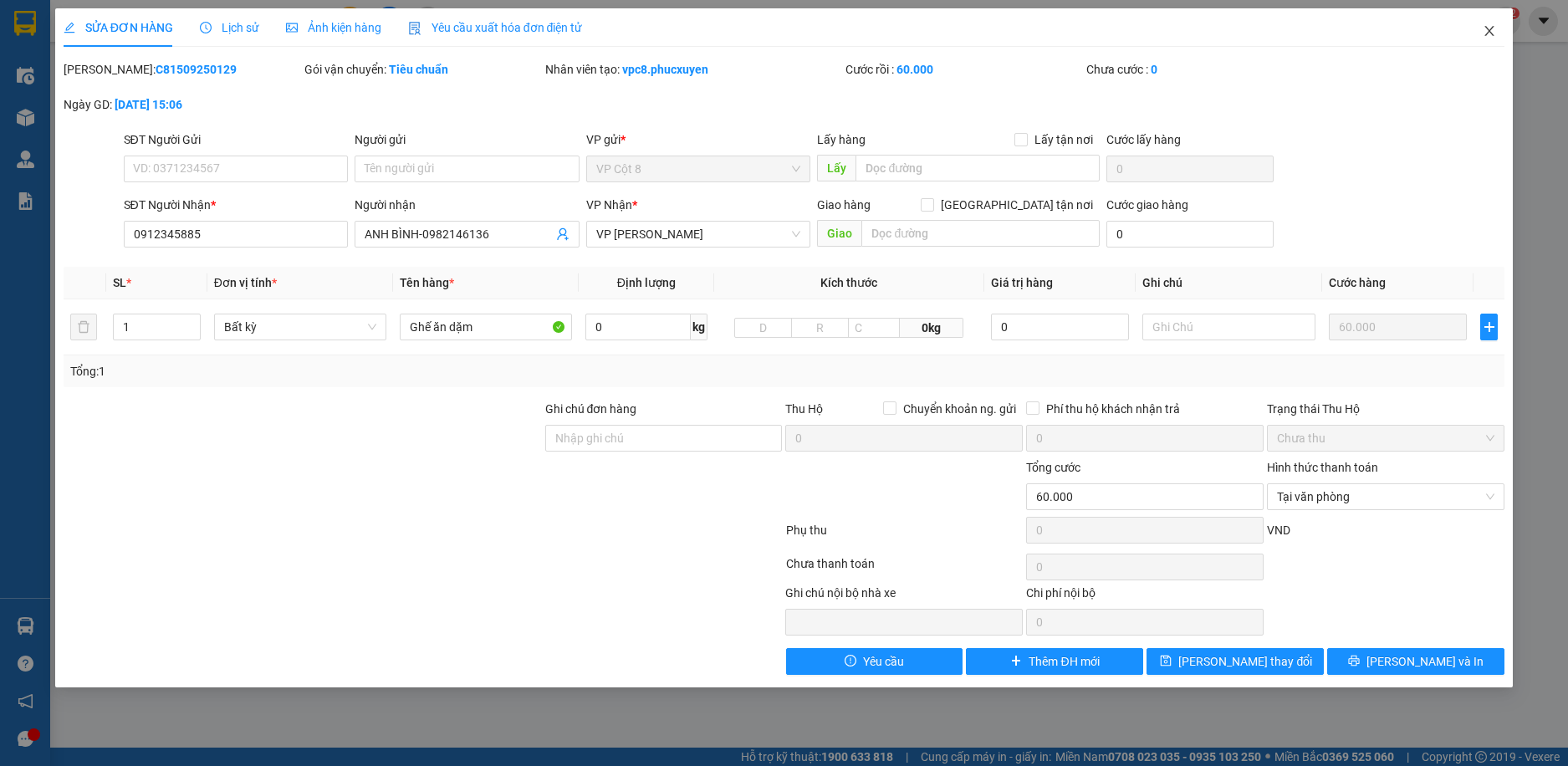
click at [1491, 28] on icon "close" at bounding box center [1489, 30] width 13 height 13
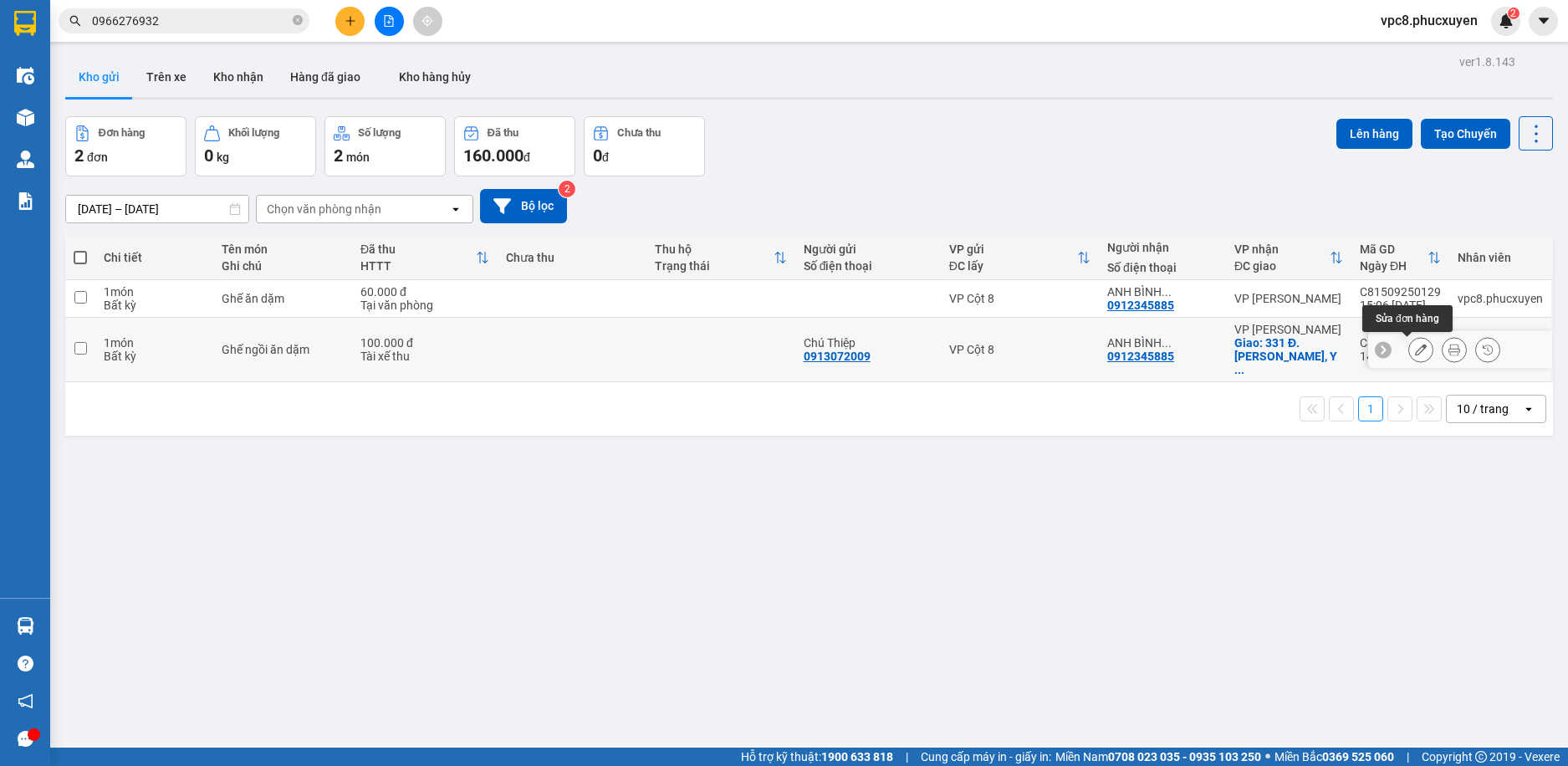
click at [1415, 345] on icon at bounding box center [1420, 349] width 11 height 11
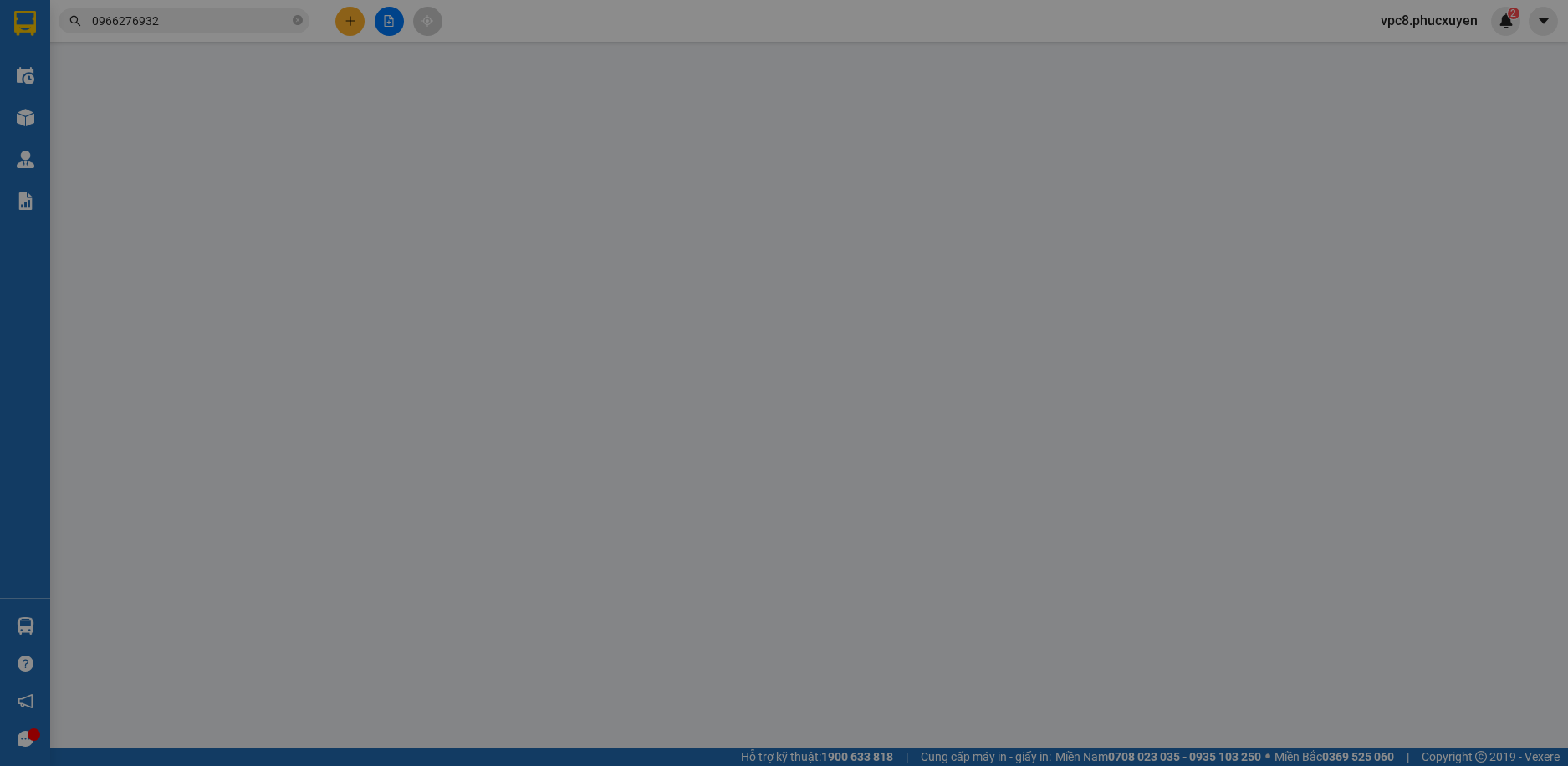
type input "0913072009"
type input "Chú Thiệp"
type input "0912345885"
type input "ANH BÌNH-0982146136"
checkbox input "true"
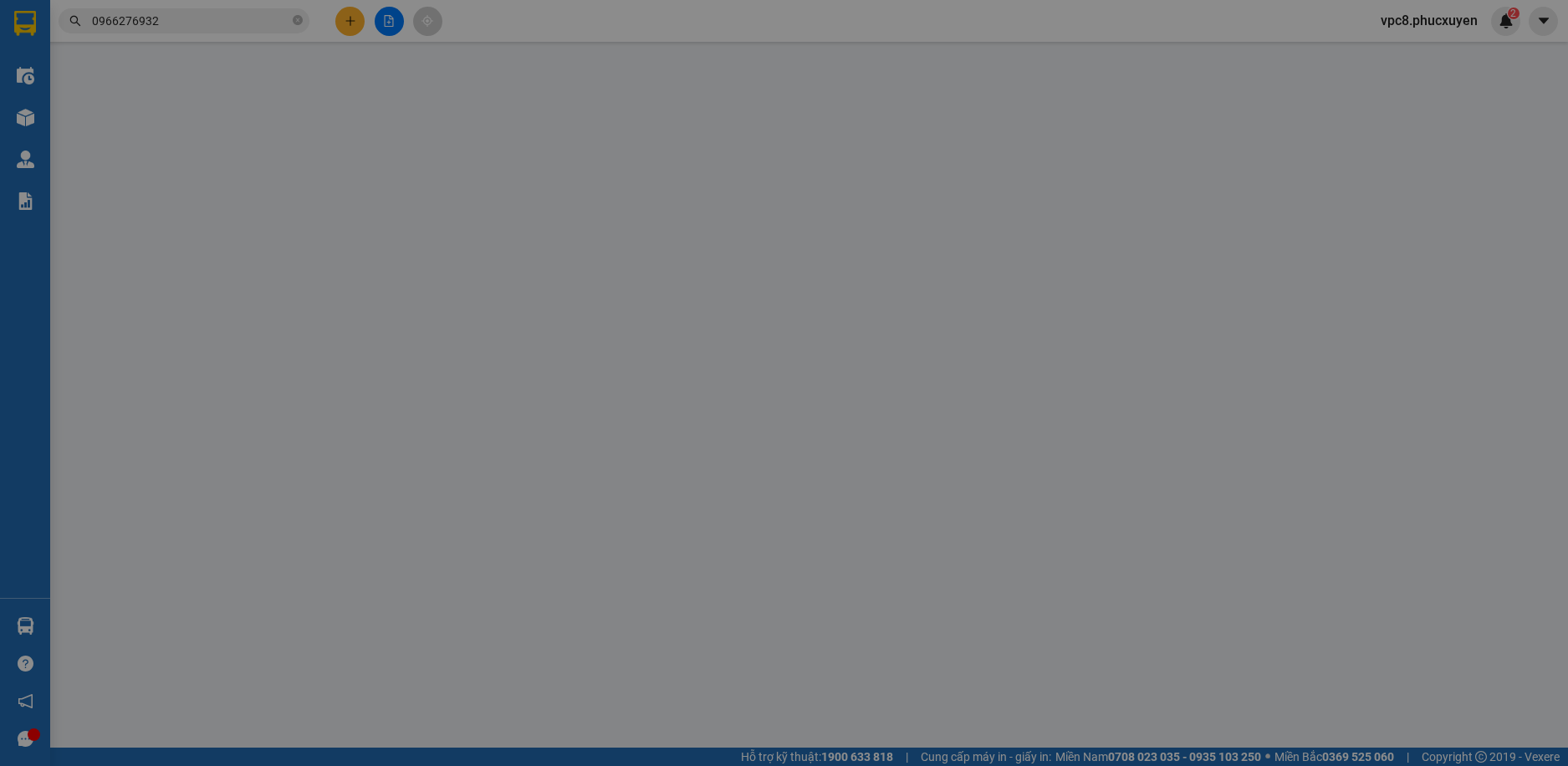
type input "331 Đ. [PERSON_NAME], [GEOGRAPHIC_DATA], [GEOGRAPHIC_DATA], [GEOGRAPHIC_DATA], …"
type input "100.000"
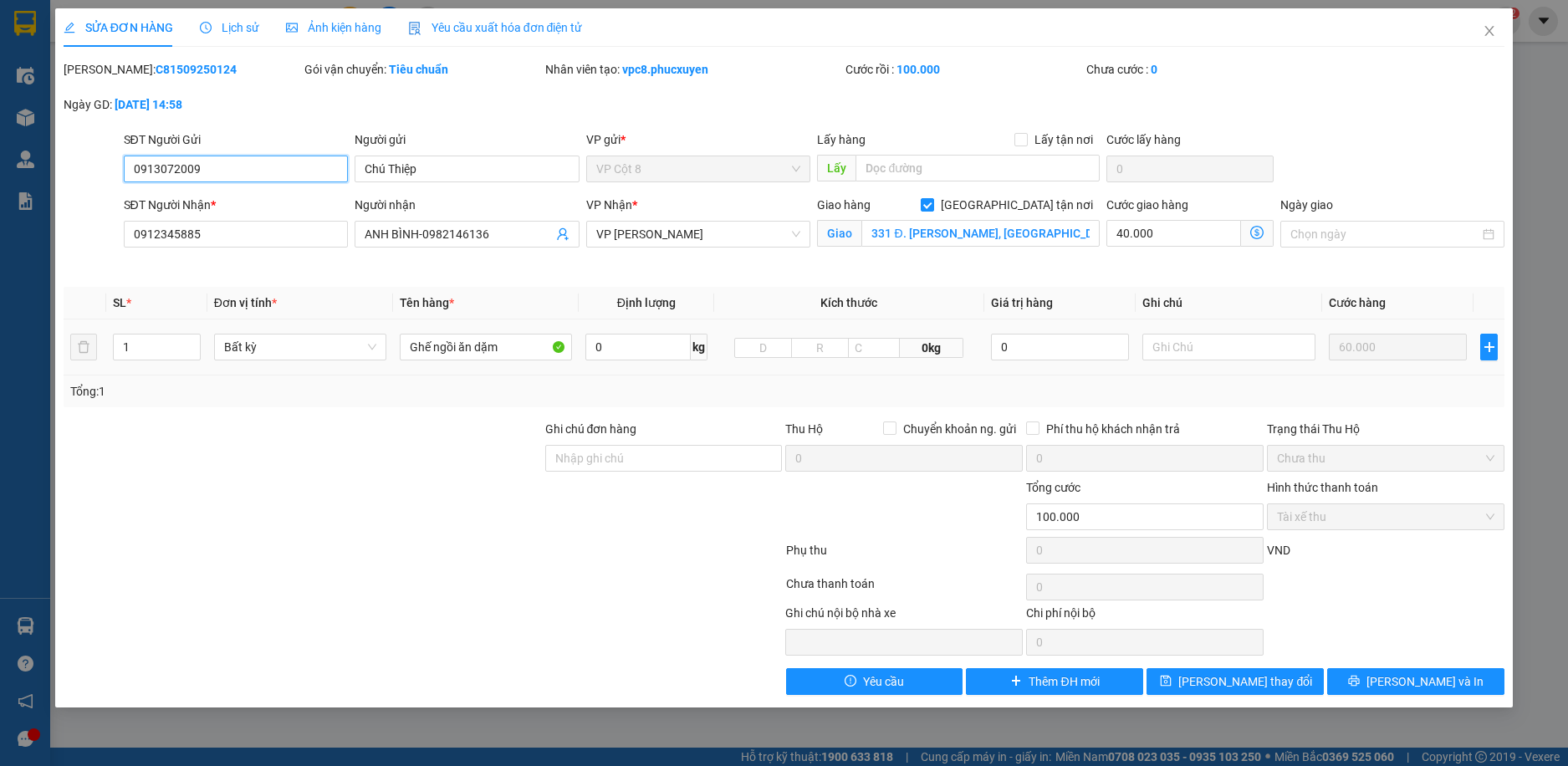
click at [218, 168] on input "0913072009" at bounding box center [236, 169] width 225 height 27
click at [1486, 27] on icon "close" at bounding box center [1489, 30] width 13 height 13
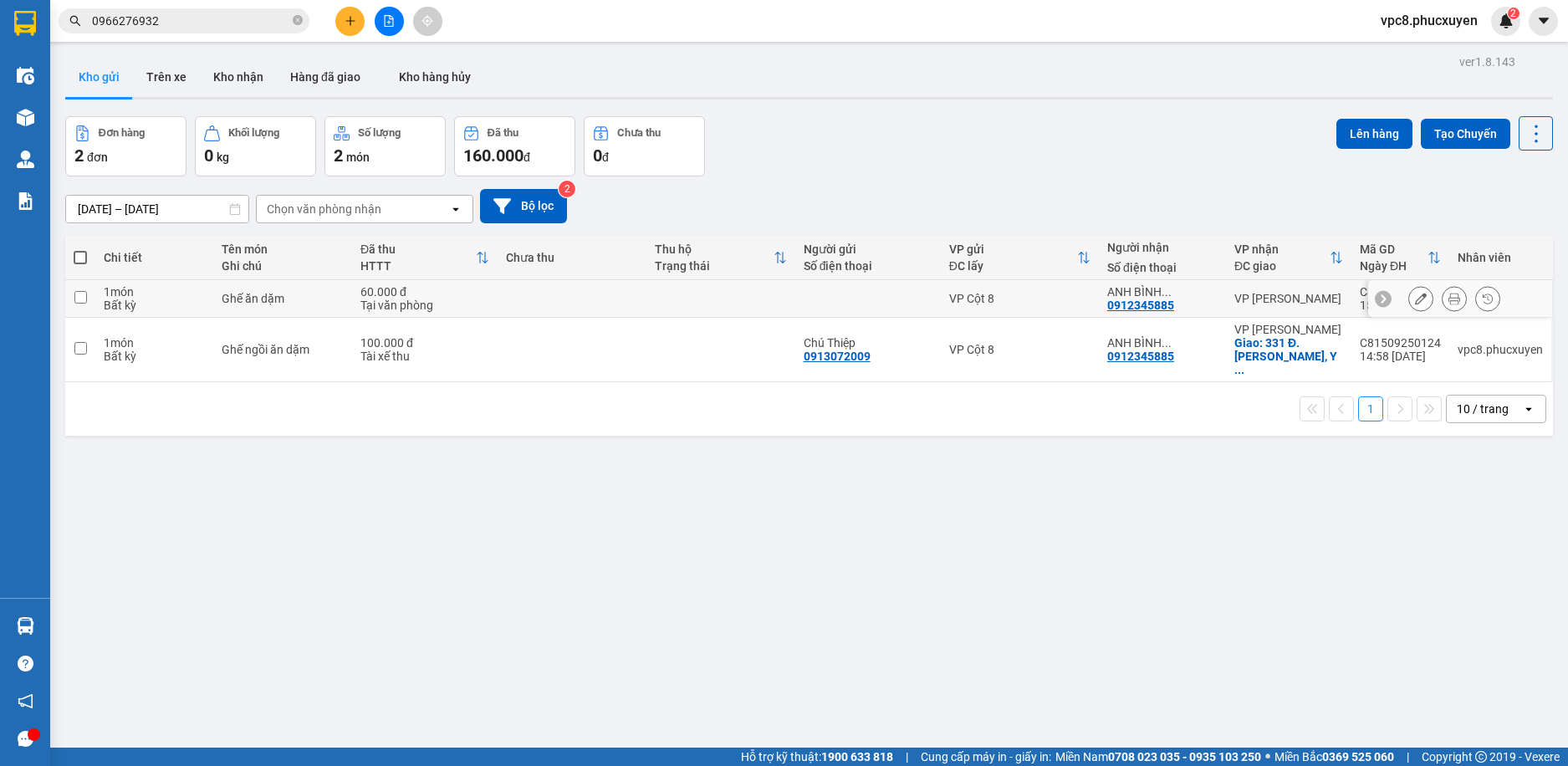
click at [1413, 294] on button at bounding box center [1421, 299] width 23 height 30
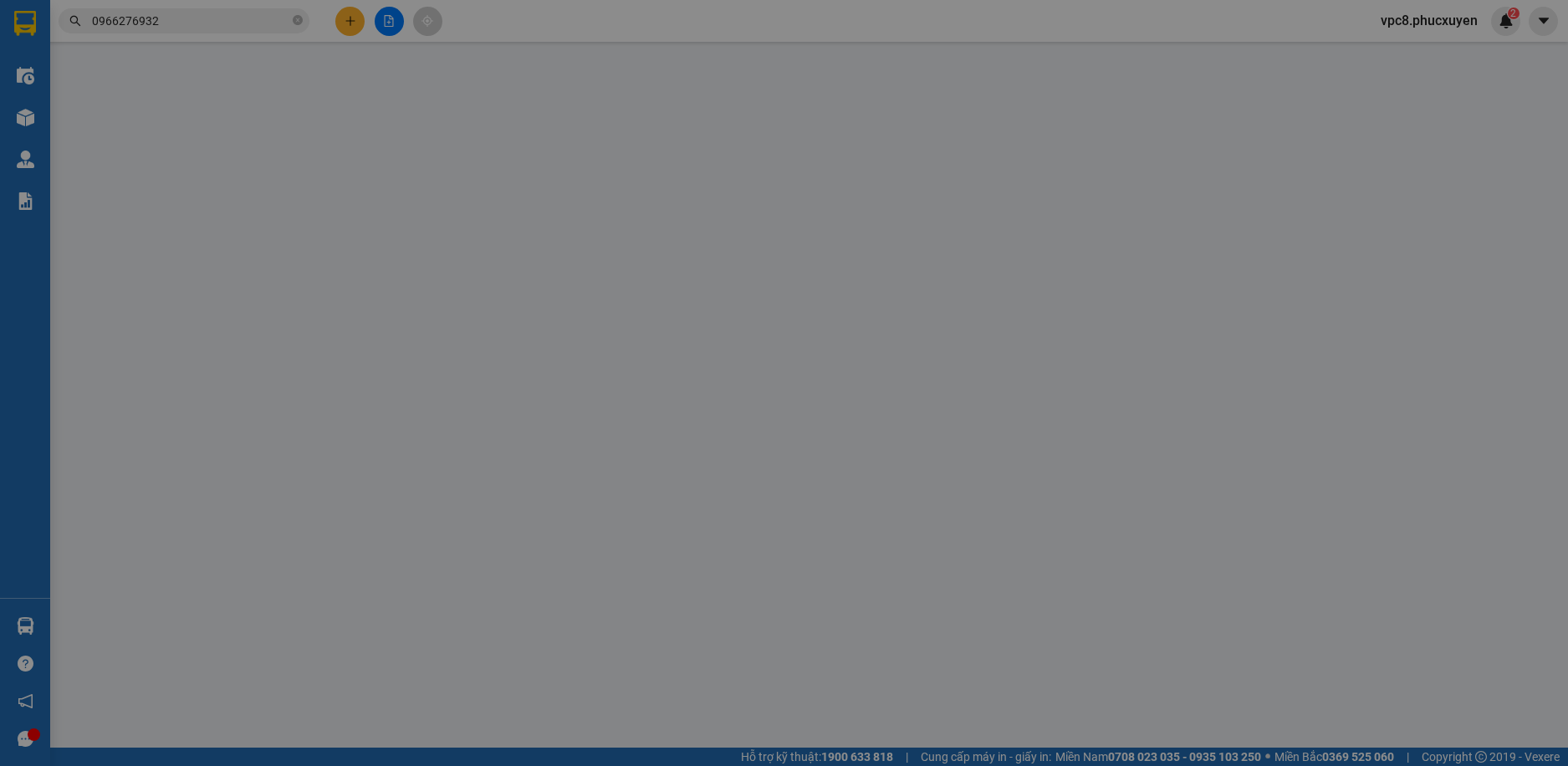
type input "0912345885"
type input "ANH BÌNH-0982146136"
type input "60.000"
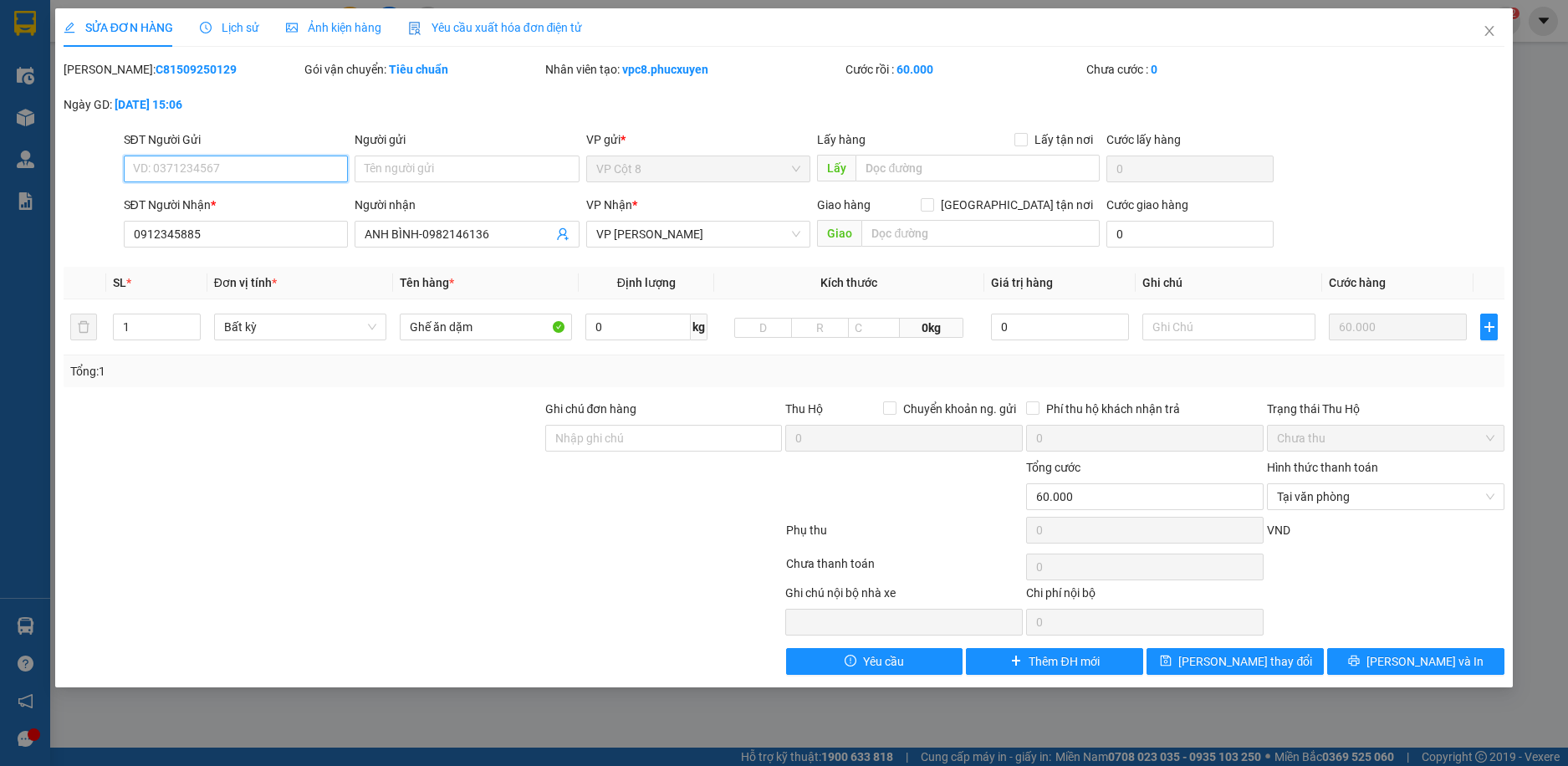
click at [224, 170] on input "SĐT Người Gửi" at bounding box center [236, 169] width 225 height 27
paste input "0913072009"
type input "0913072009"
click at [512, 183] on div "Người gửi Tên người gửi" at bounding box center [467, 159] width 225 height 58
click at [530, 177] on input "Người gửi" at bounding box center [467, 169] width 225 height 27
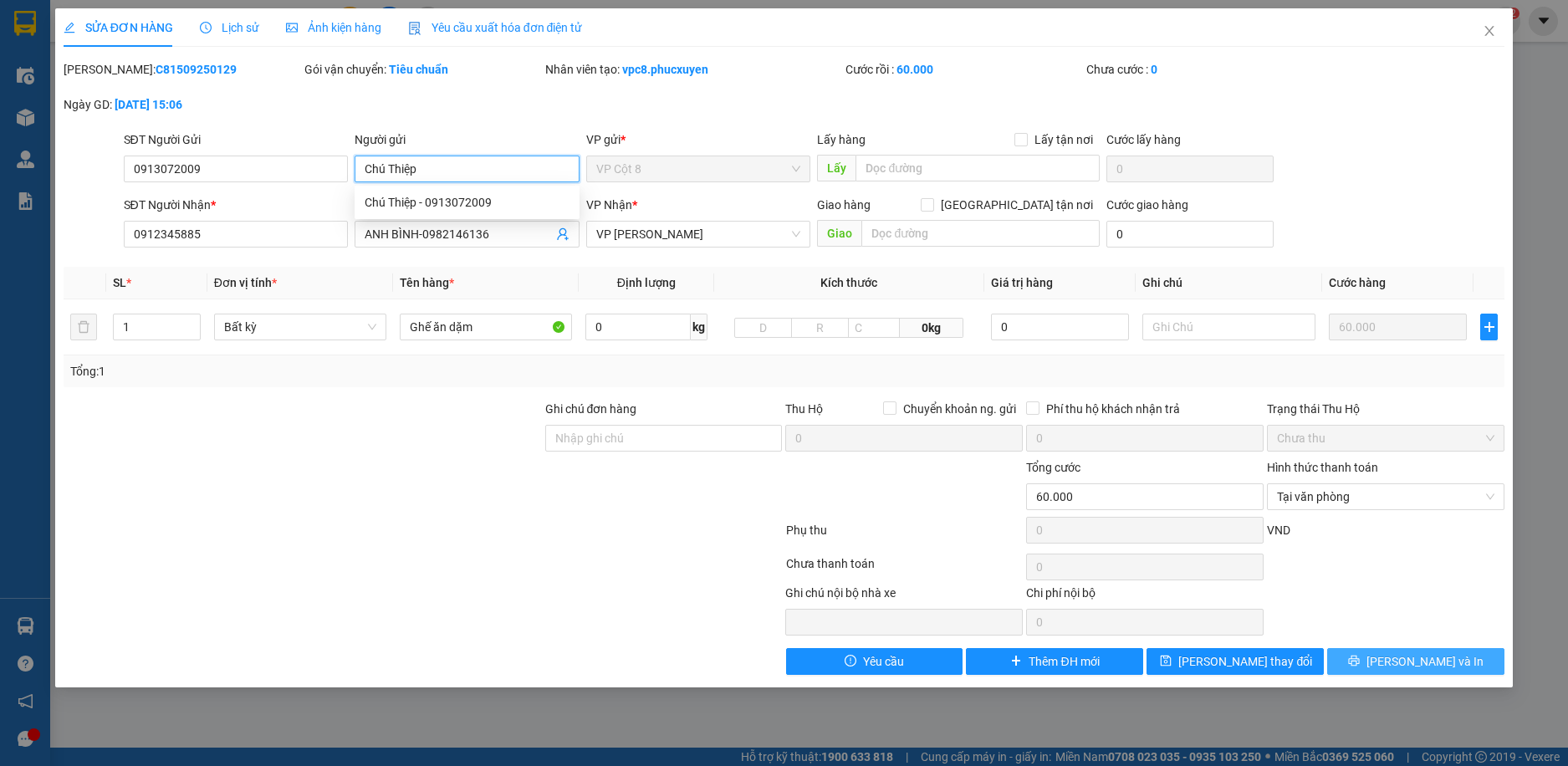
type input "Chú Thiệp"
click at [1405, 658] on span "[PERSON_NAME] và In" at bounding box center [1425, 661] width 117 height 18
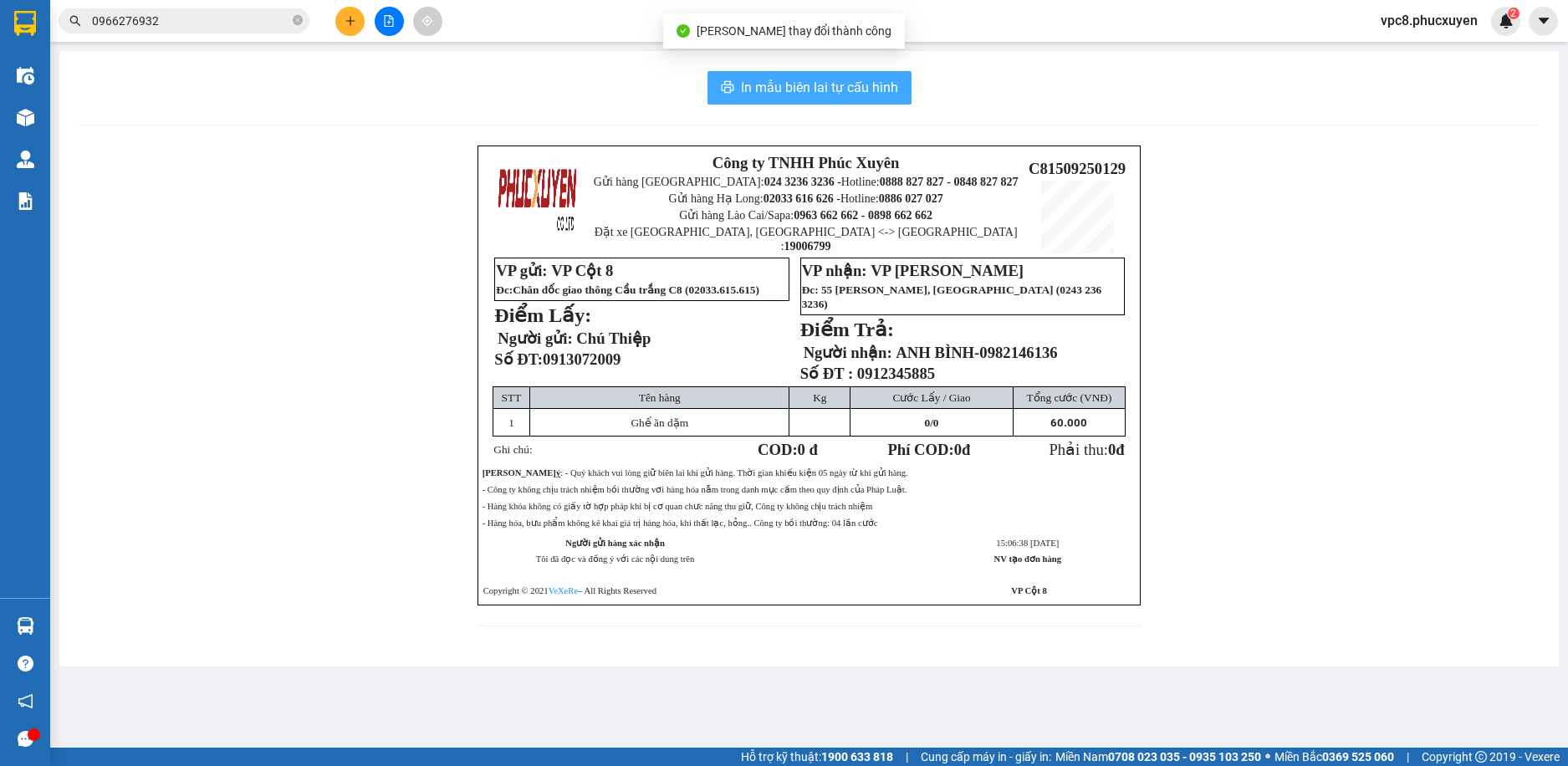
click at [837, 84] on span "In mẫu biên lai tự cấu hình" at bounding box center [819, 87] width 157 height 21
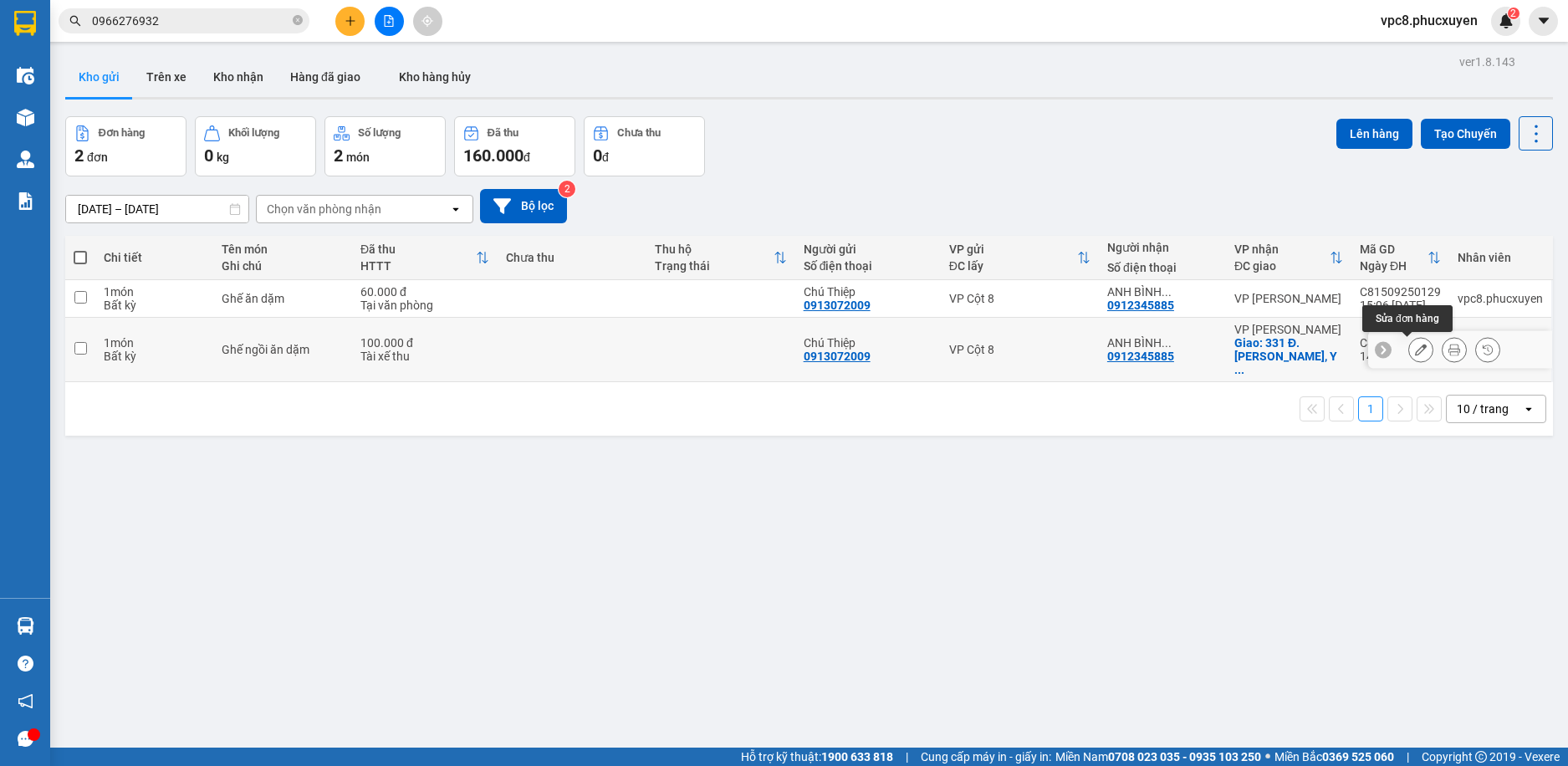
click at [1415, 350] on icon at bounding box center [1420, 349] width 11 height 11
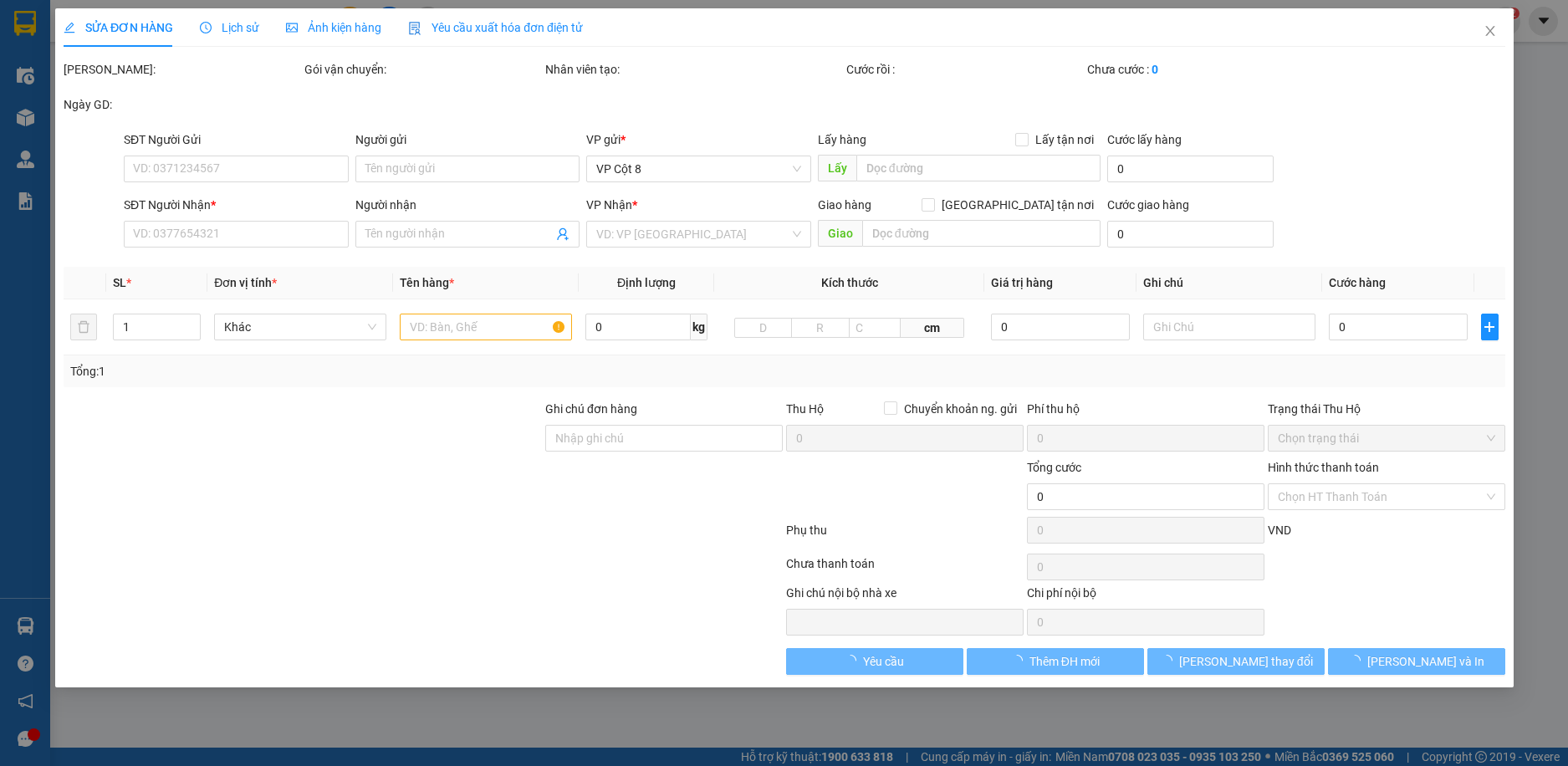
type input "0913072009"
type input "Chú Thiệp"
type input "0912345885"
type input "ANH BÌNH-0982146136"
checkbox input "true"
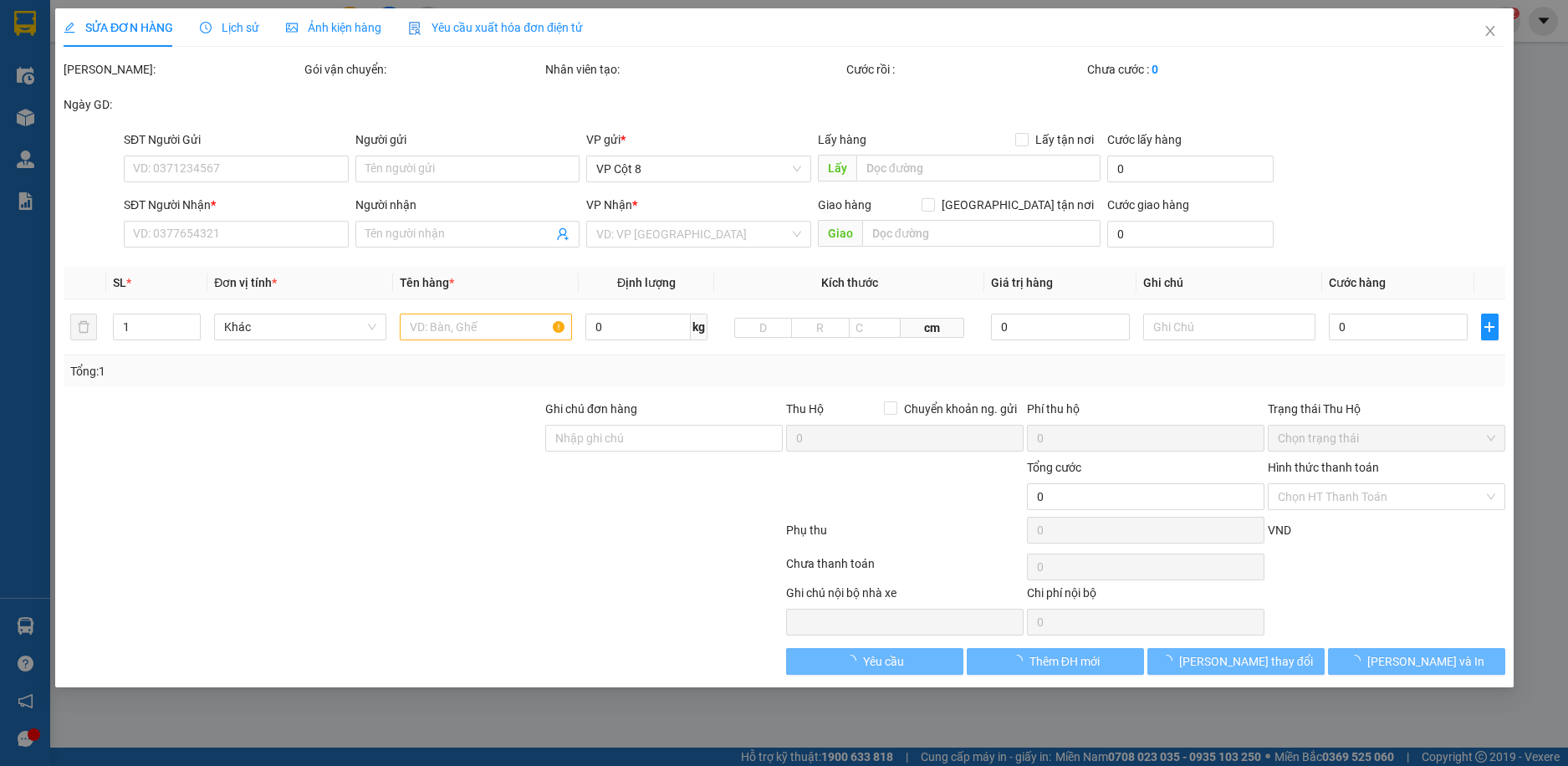
type input "331 Đ. [PERSON_NAME], [GEOGRAPHIC_DATA], [GEOGRAPHIC_DATA], [GEOGRAPHIC_DATA], …"
type input "100.000"
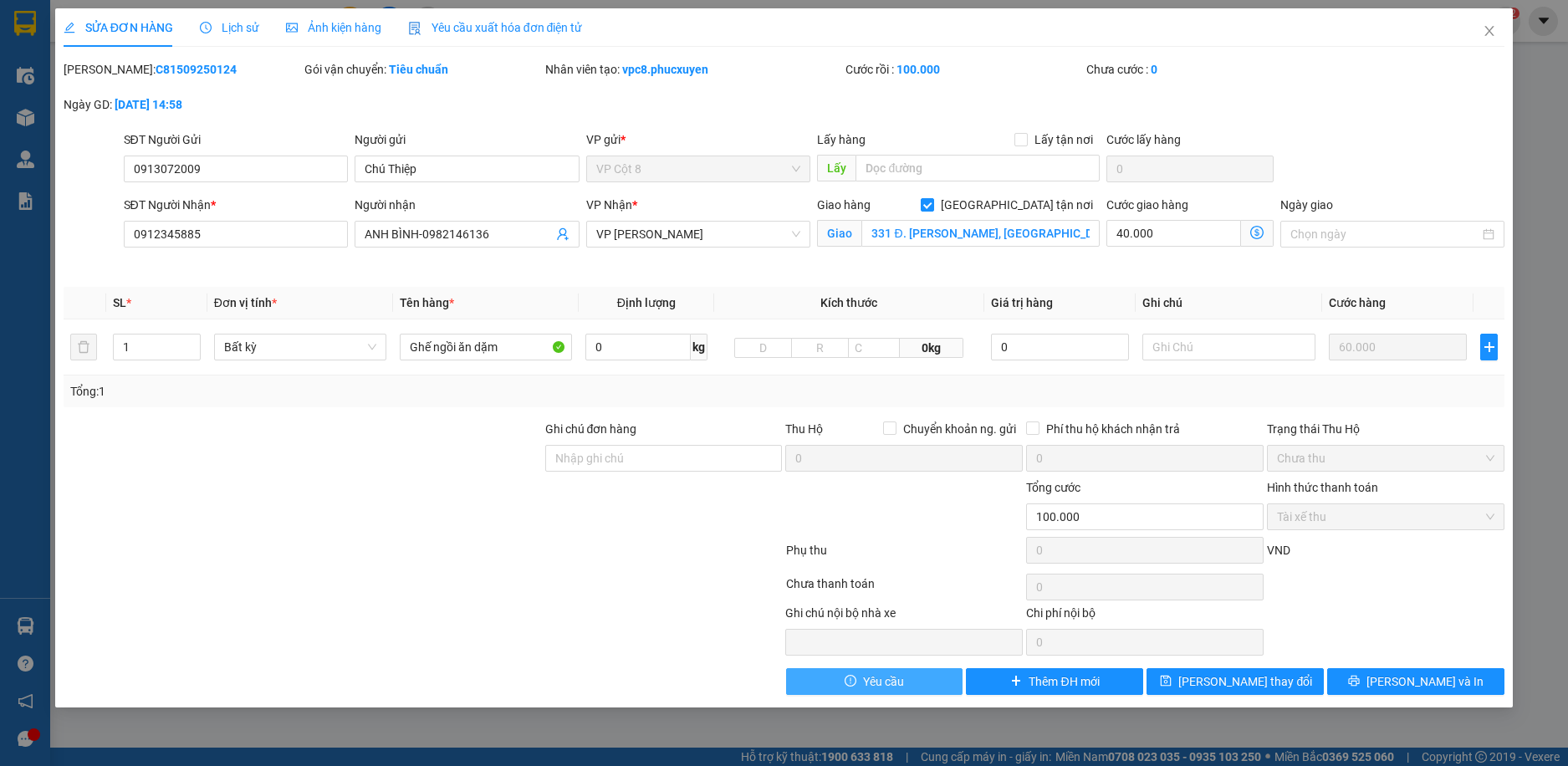
click at [890, 679] on span "Yêu cầu" at bounding box center [884, 681] width 41 height 18
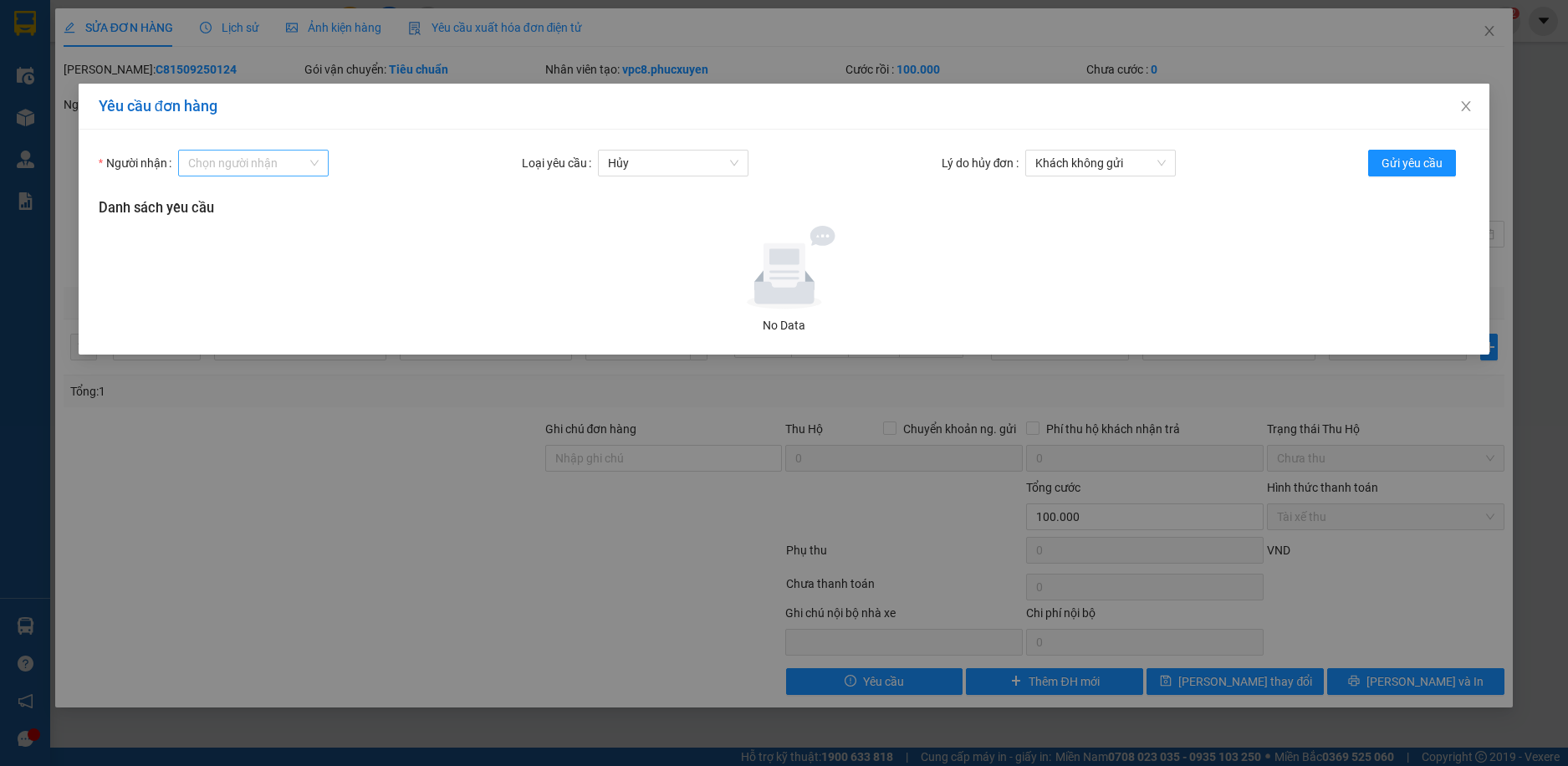
click at [230, 170] on input "Người nhận" at bounding box center [247, 163] width 119 height 25
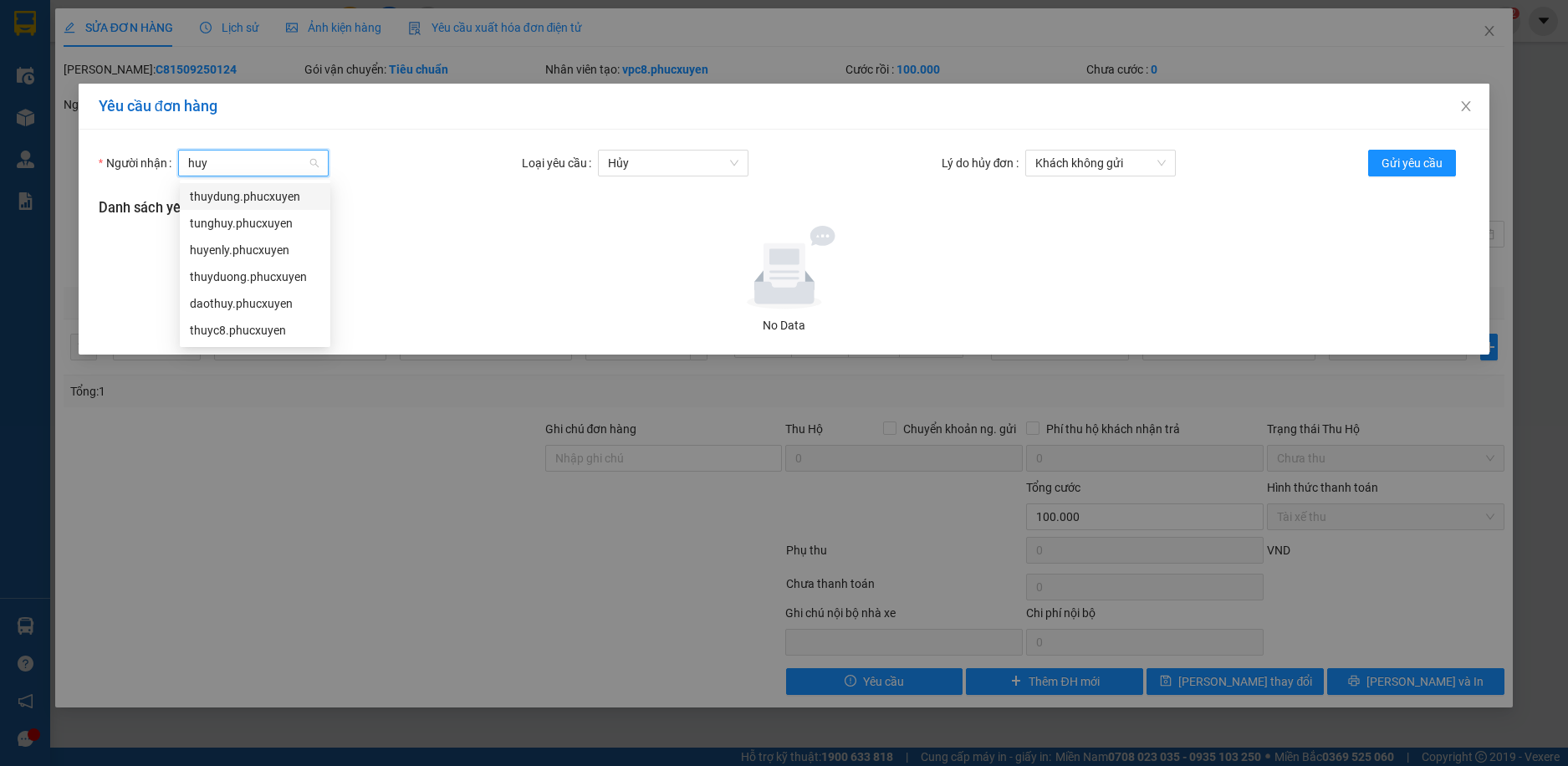
type input "huye"
click at [243, 190] on div "huyenly.phucxuyen" at bounding box center [255, 196] width 130 height 18
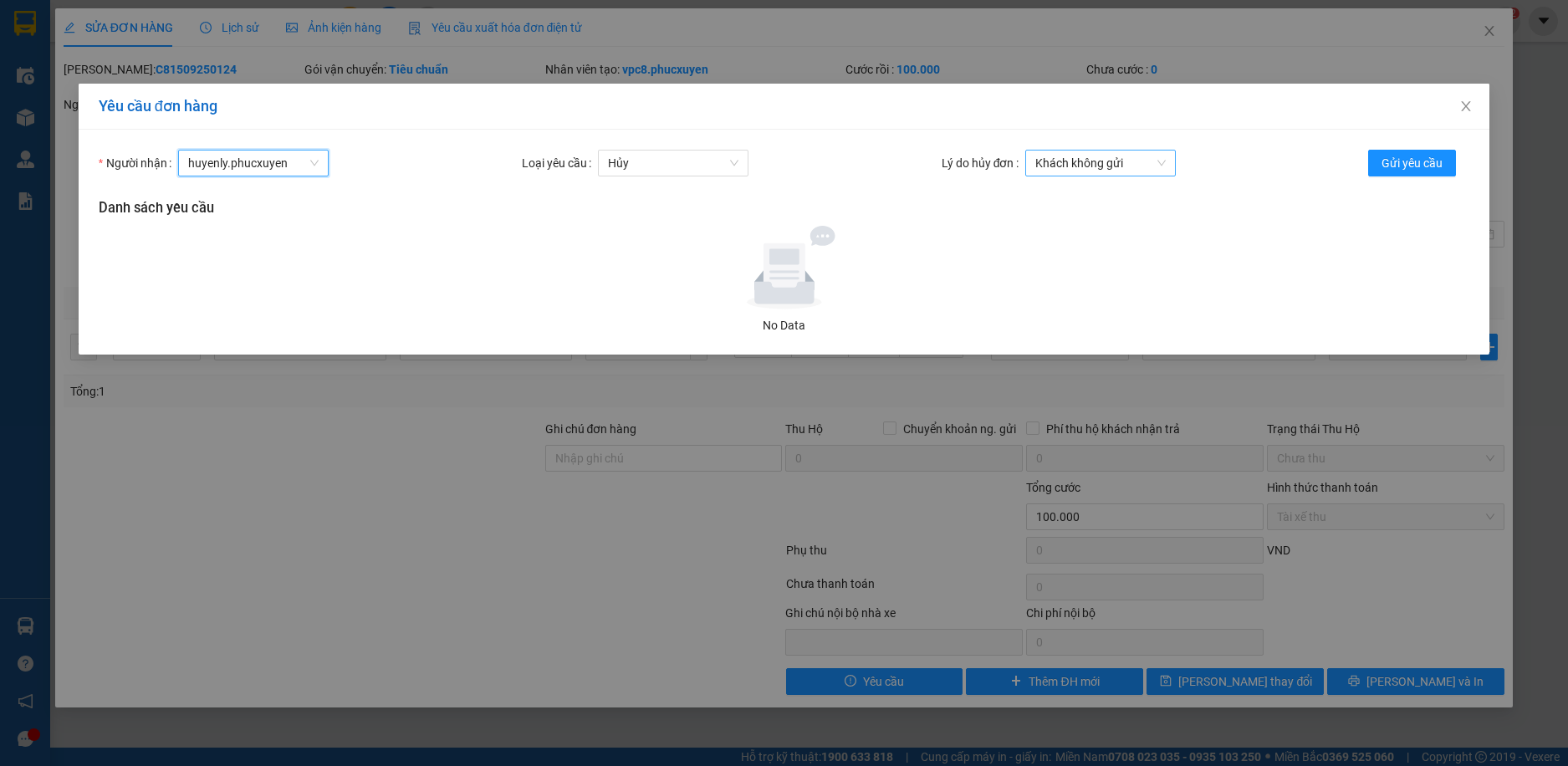
click at [1093, 165] on span "Khách không gửi" at bounding box center [1101, 163] width 130 height 25
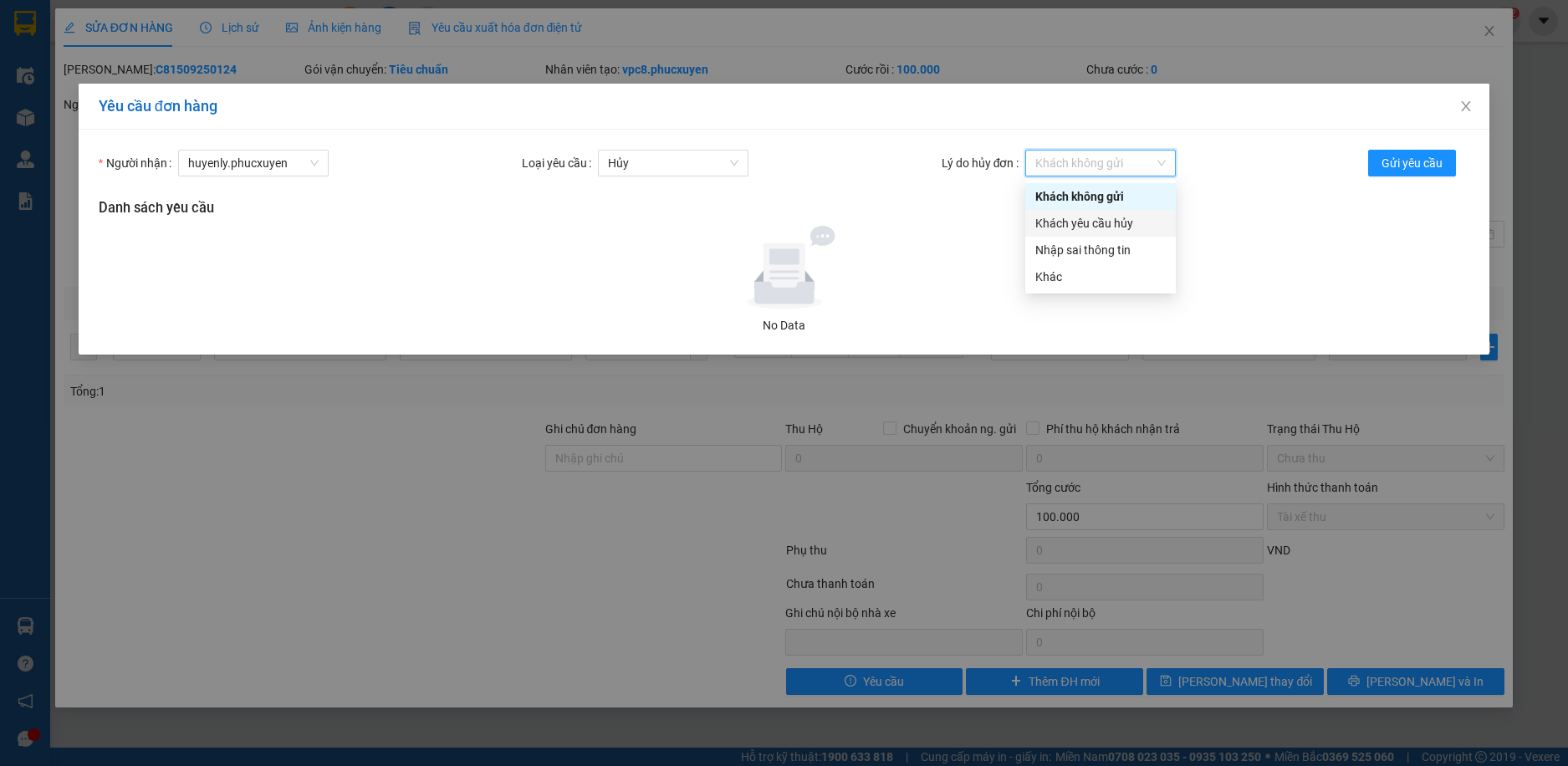
click at [1096, 219] on div "Khách yêu cầu hủy" at bounding box center [1101, 223] width 130 height 18
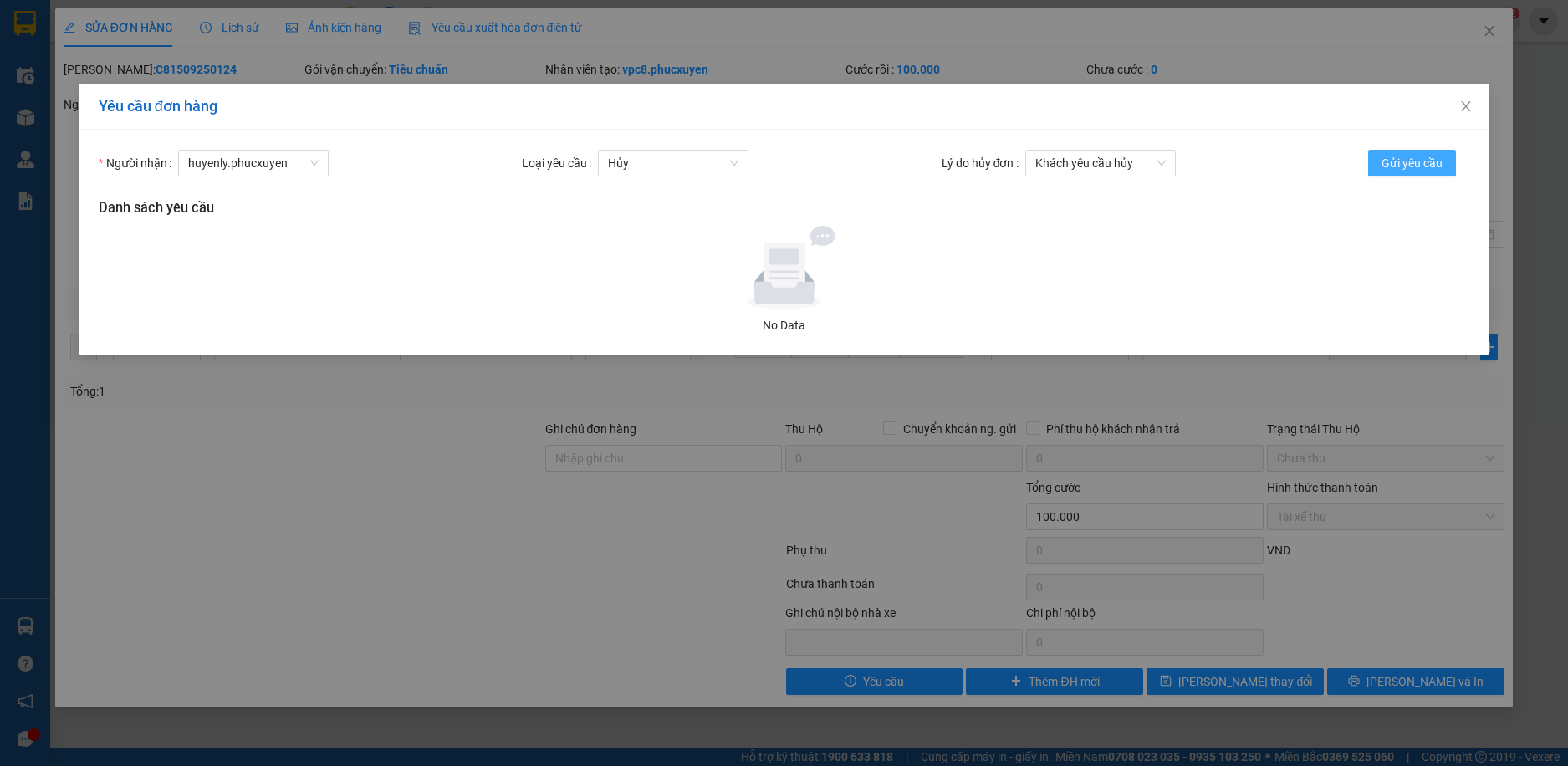
click at [1399, 164] on span "Gửi yêu cầu" at bounding box center [1412, 163] width 61 height 18
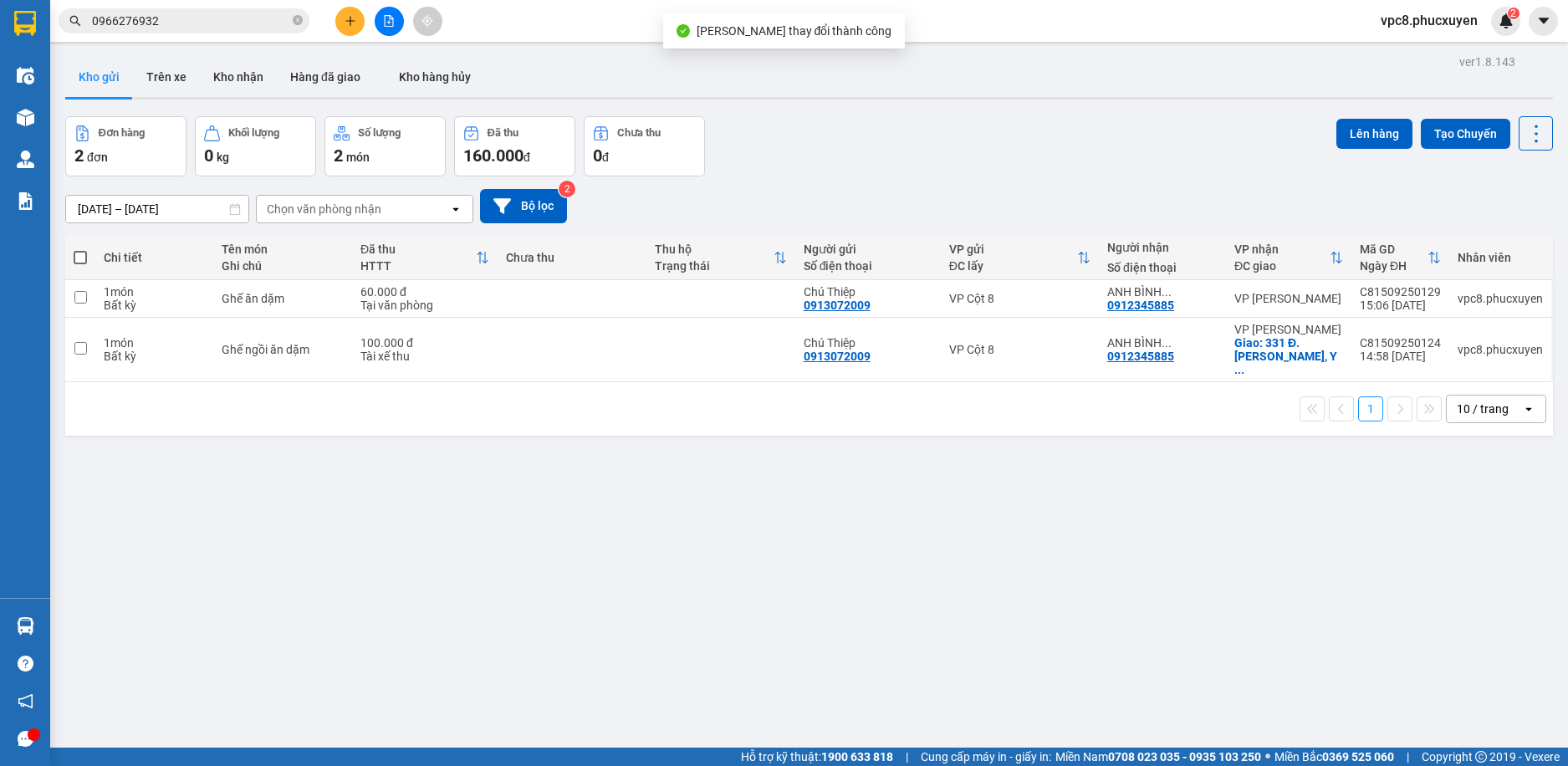
drag, startPoint x: 1084, startPoint y: 144, endPoint x: 1090, endPoint y: 135, distance: 10.8
click at [1084, 143] on div "Đơn hàng 2 đơn Khối lượng 0 kg Số lượng 2 món Đã thu 160.000 đ Chưa thu 0 đ Lên…" at bounding box center [809, 146] width 1488 height 60
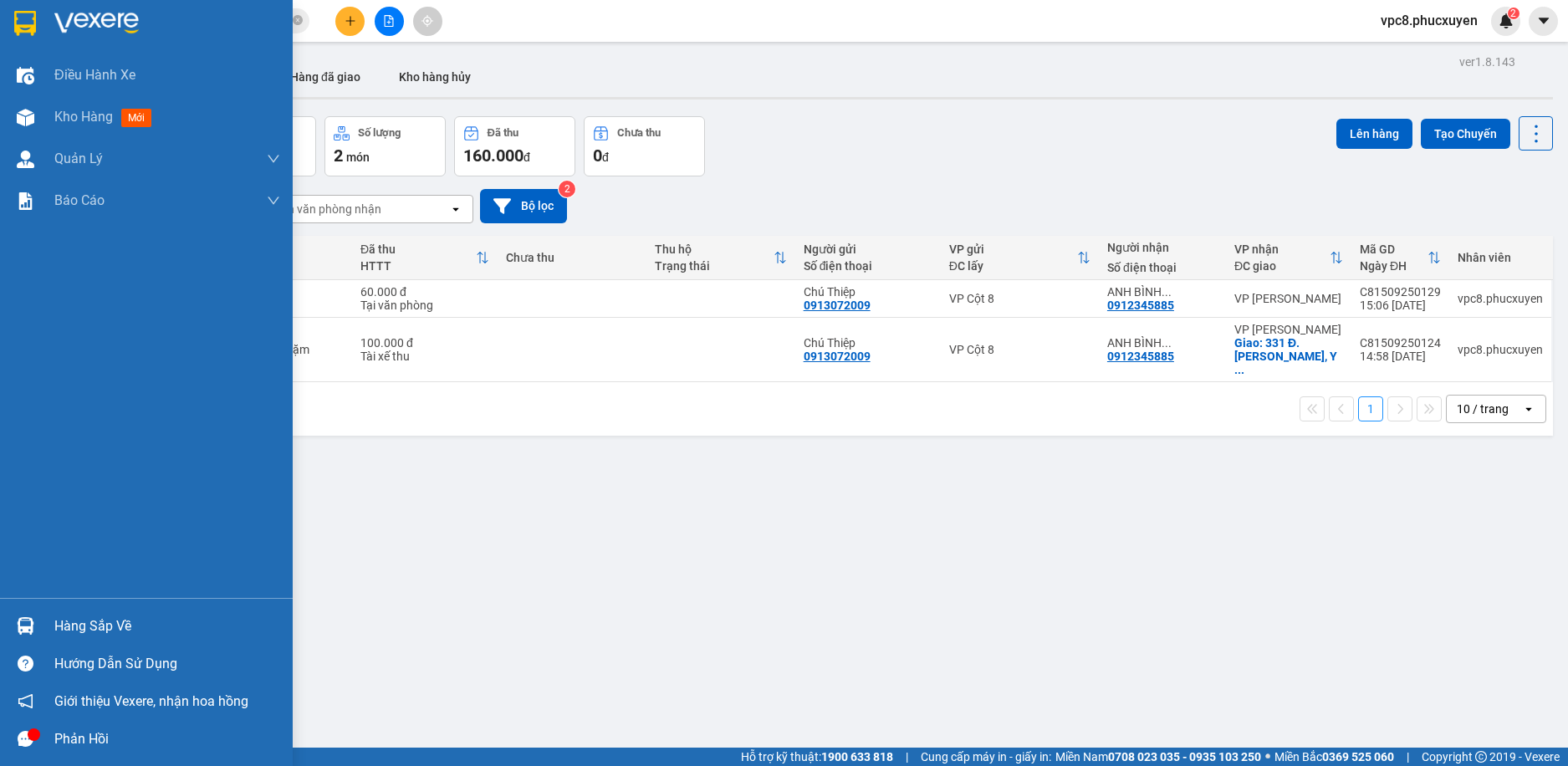
drag, startPoint x: 27, startPoint y: 616, endPoint x: 525, endPoint y: 581, distance: 499.2
click at [26, 617] on div at bounding box center [26, 626] width 30 height 30
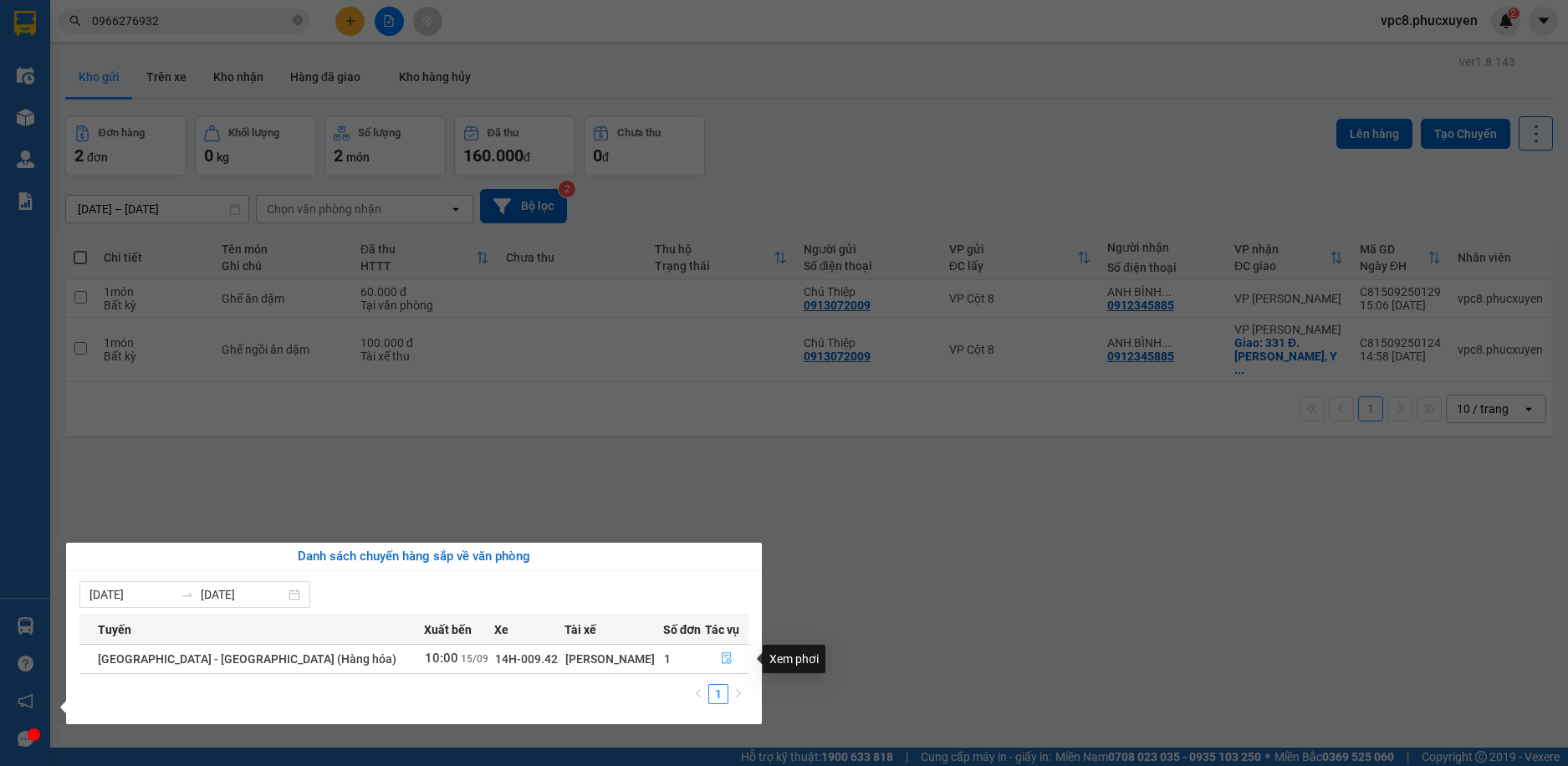
click at [711, 654] on button "button" at bounding box center [727, 659] width 42 height 27
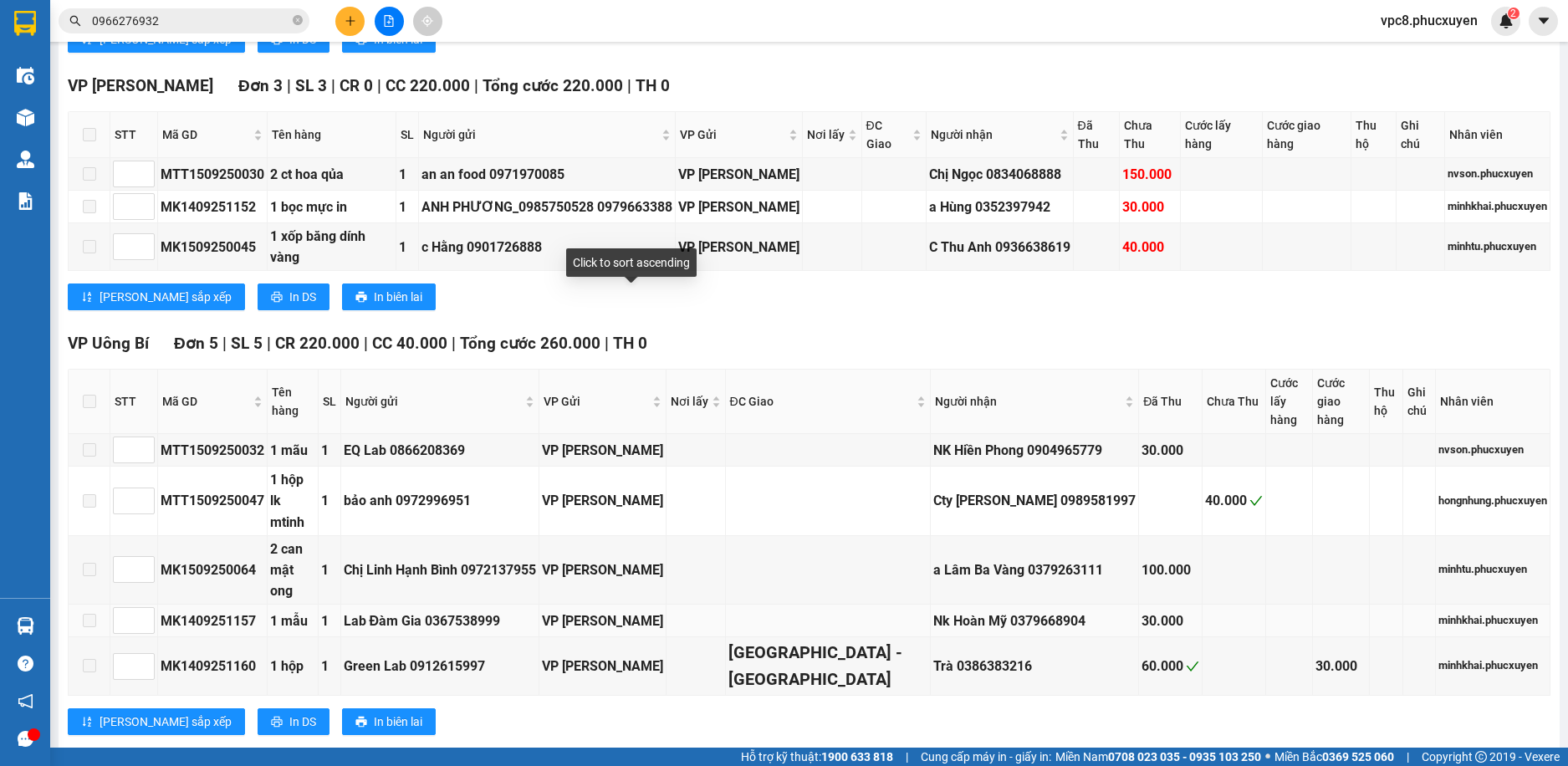
scroll to position [1331, 0]
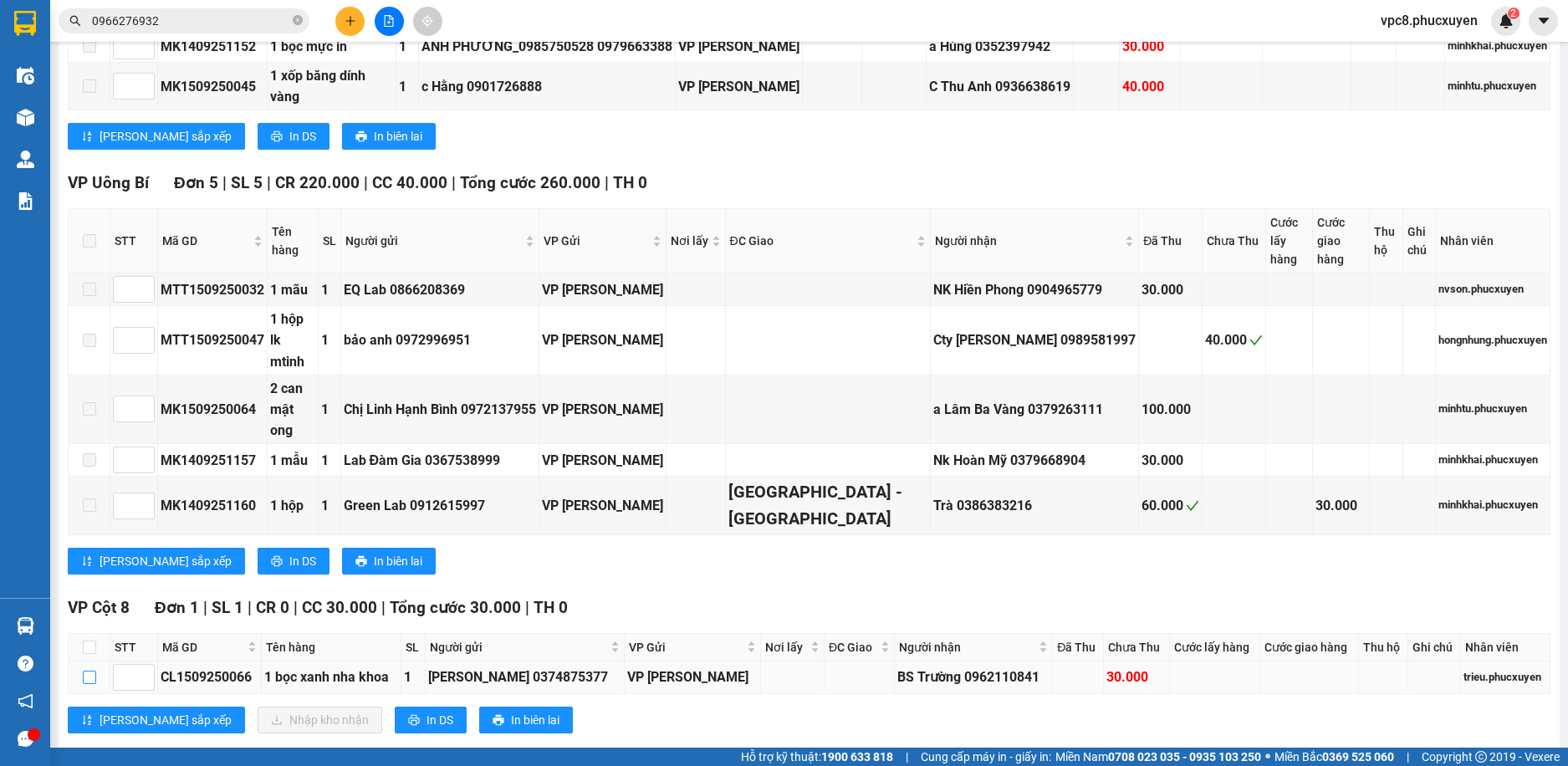
click at [91, 670] on input "checkbox" at bounding box center [89, 676] width 13 height 13
checkbox input "true"
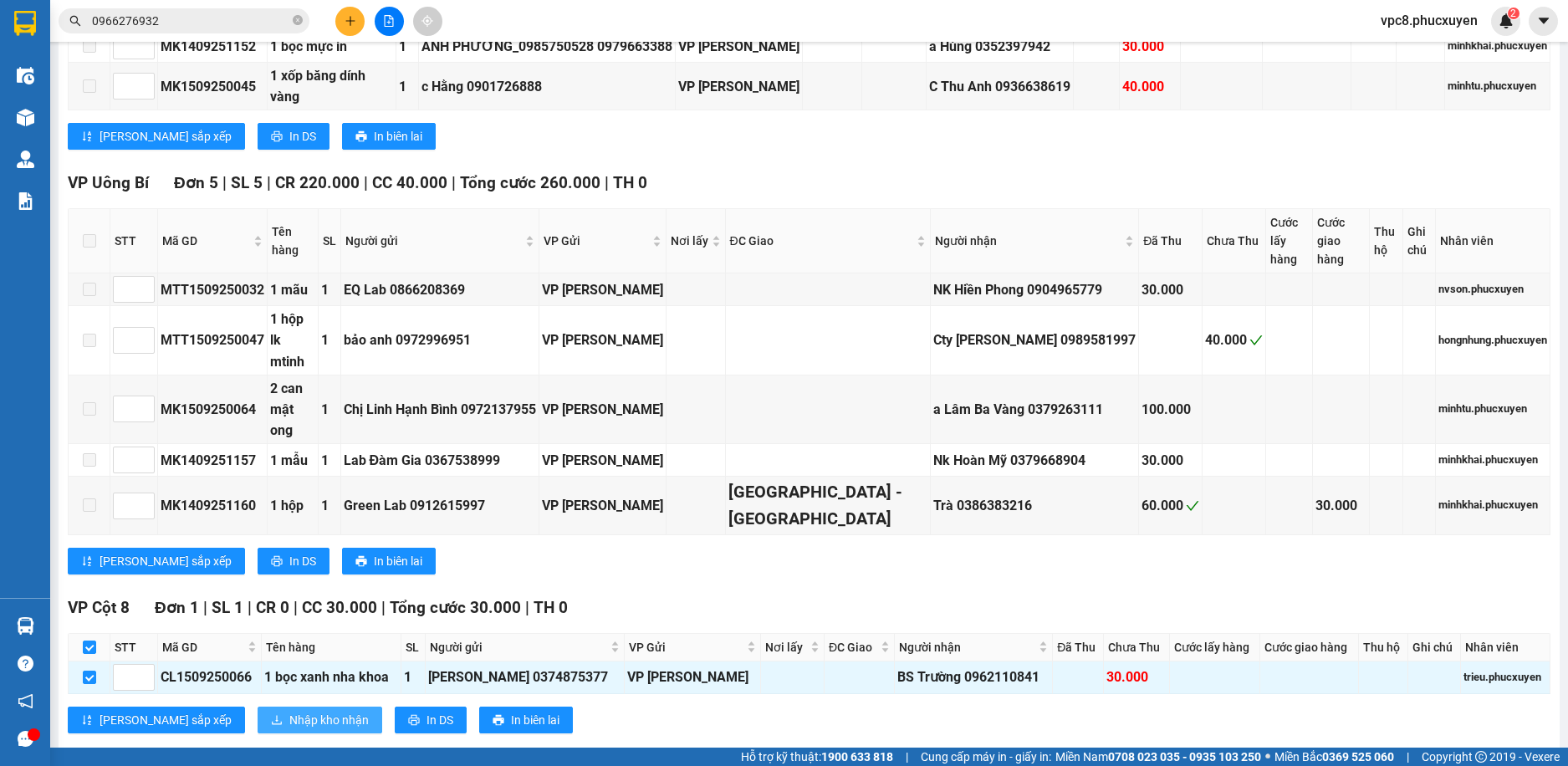
click at [290, 711] on span "Nhập kho nhận" at bounding box center [329, 720] width 79 height 18
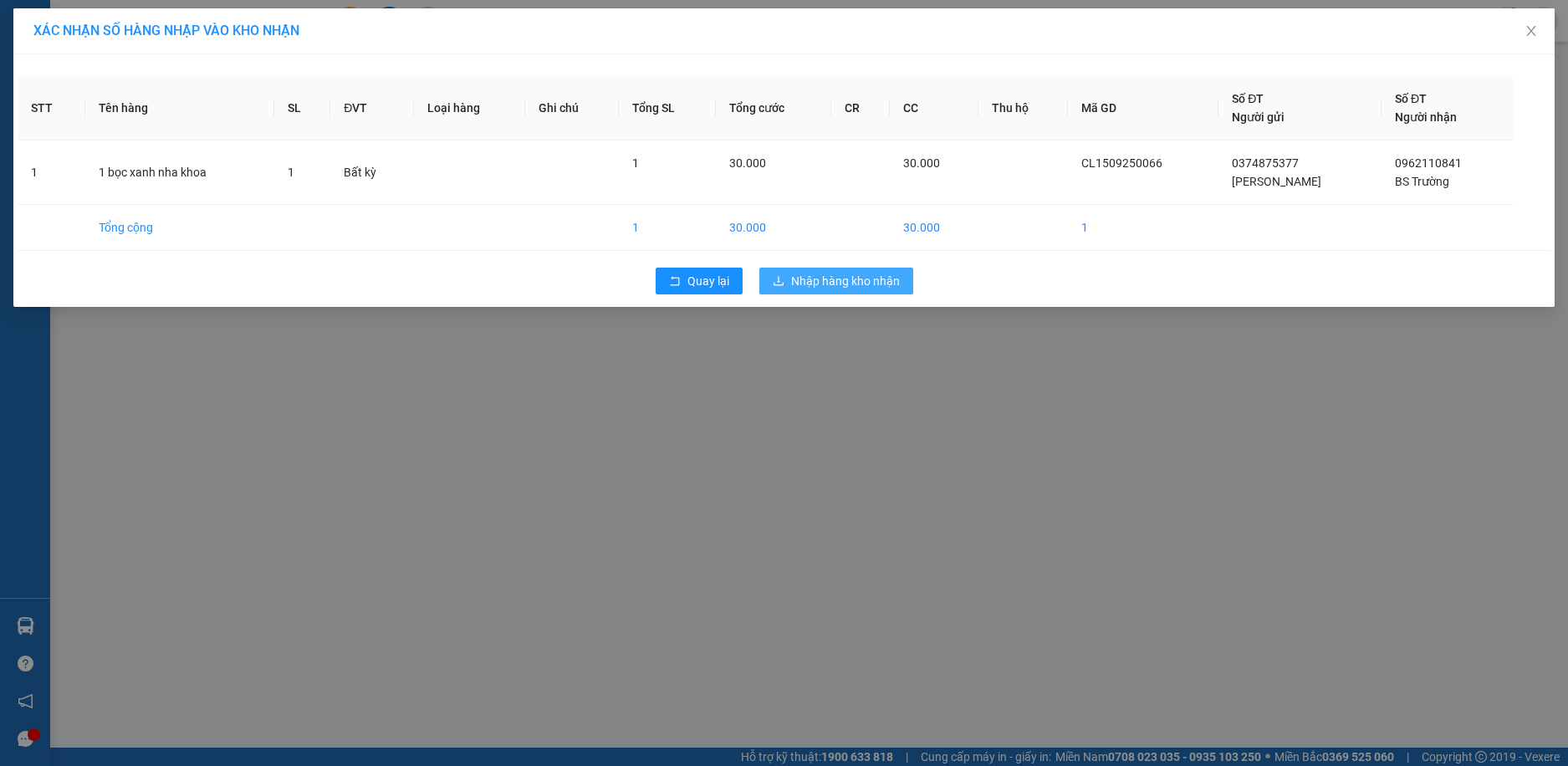
click at [871, 283] on span "Nhập hàng kho nhận" at bounding box center [845, 281] width 109 height 18
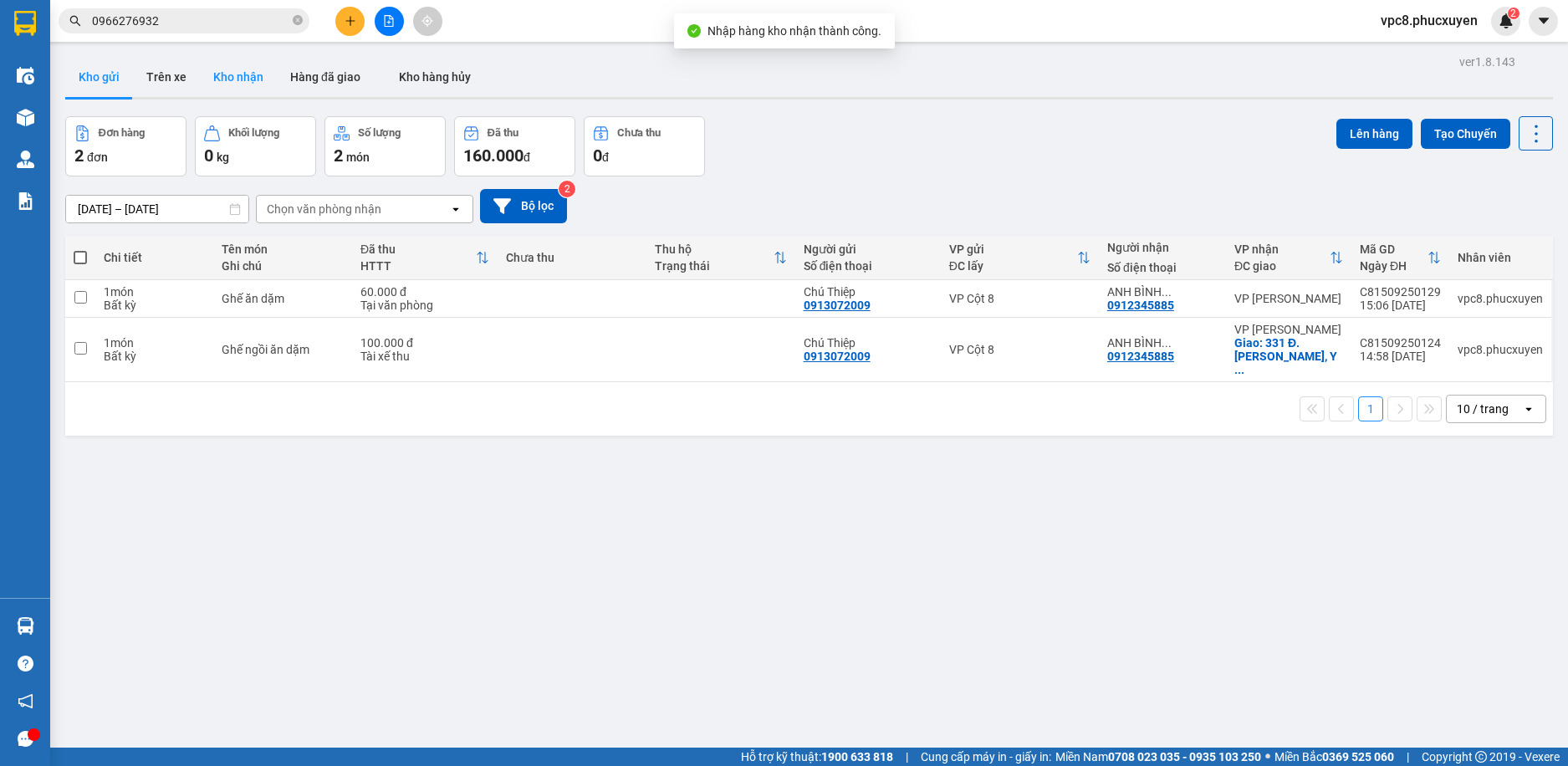
click at [243, 73] on button "Kho nhận" at bounding box center [238, 77] width 77 height 40
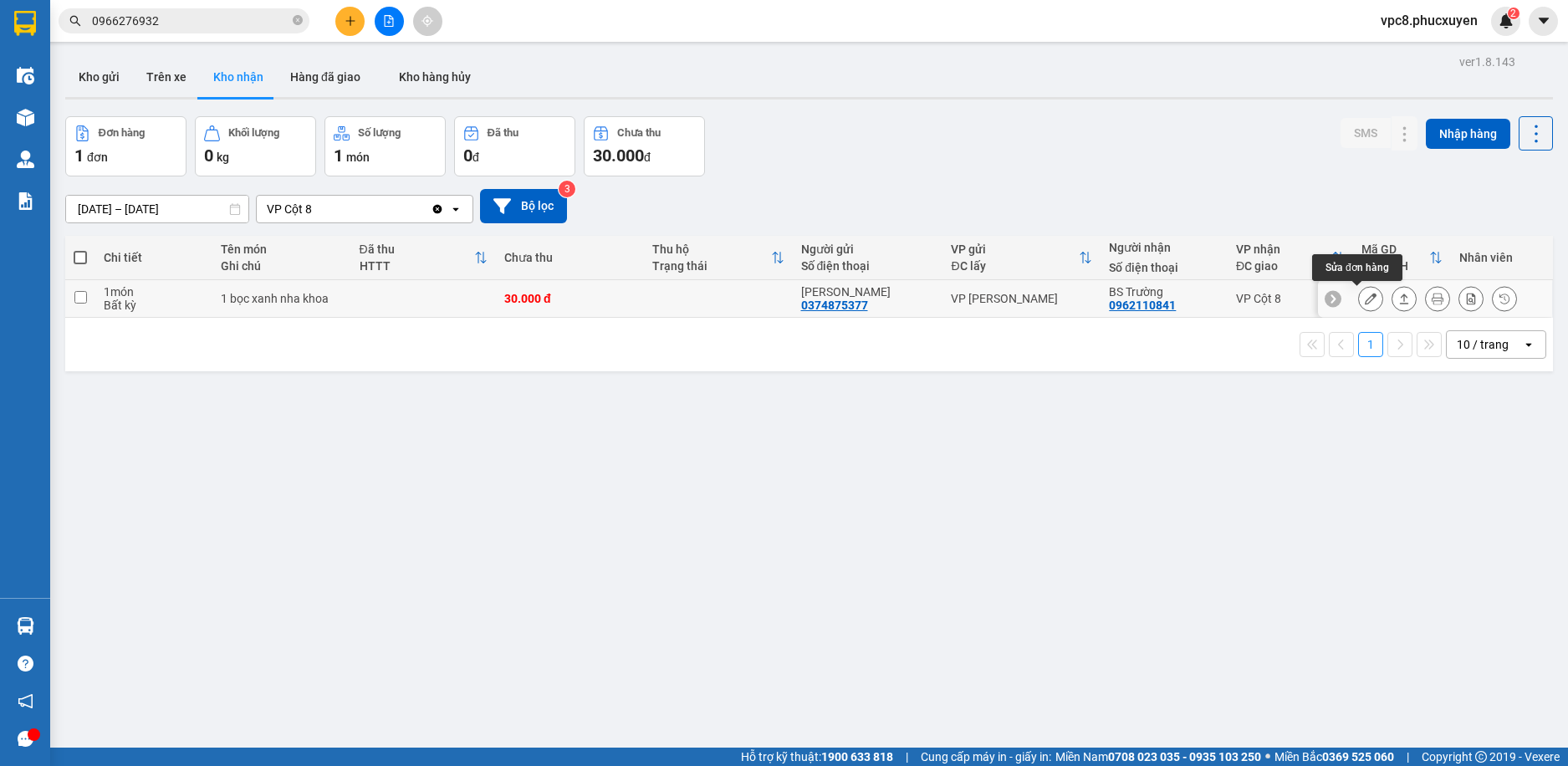
click at [1359, 302] on button at bounding box center [1371, 299] width 23 height 30
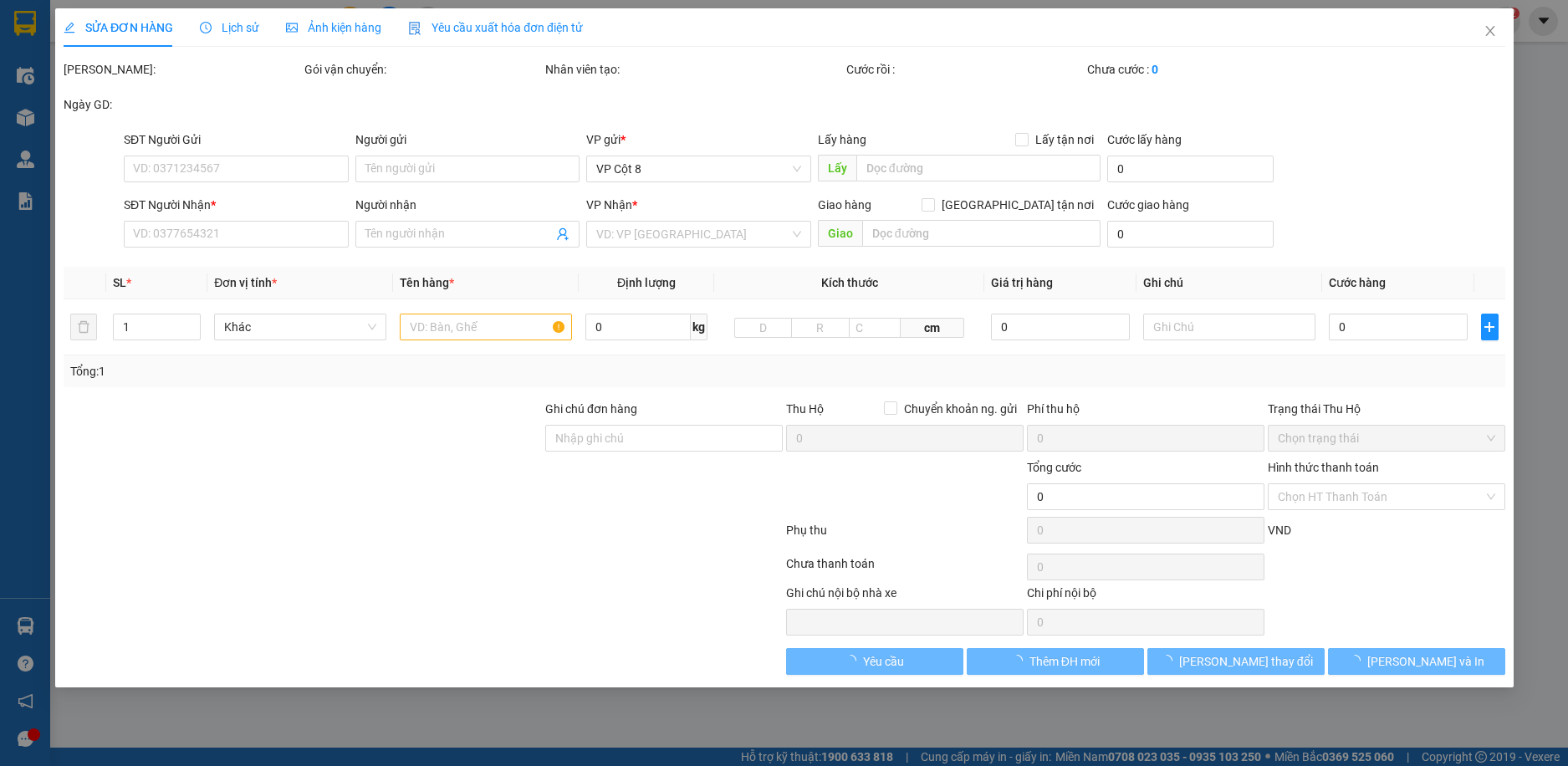
type input "0374875377"
type input "[PERSON_NAME]"
type input "0962110841"
type input "BS Trường"
type input "30.000"
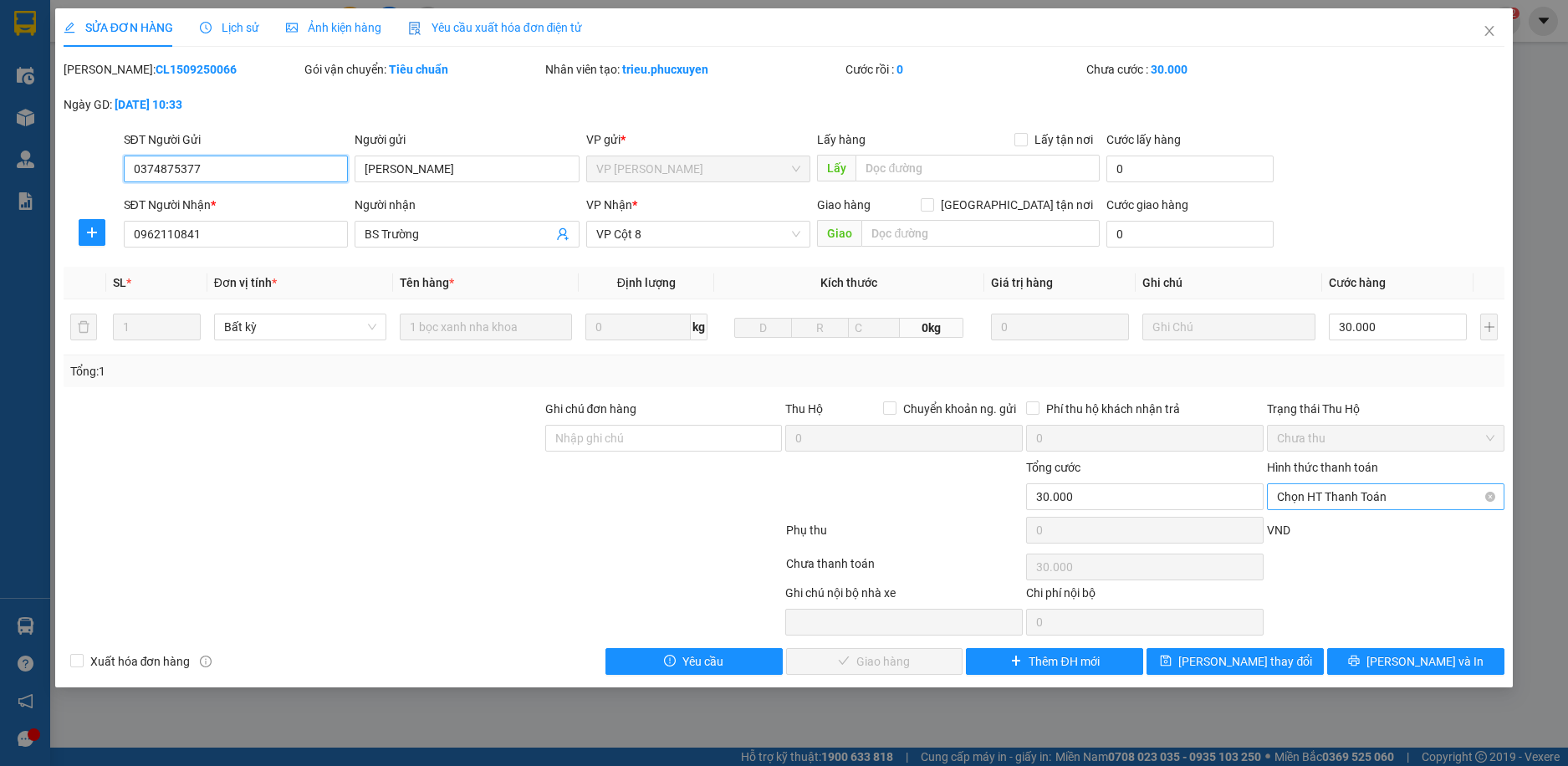
click at [1343, 505] on span "Chọn HT Thanh Toán" at bounding box center [1386, 496] width 217 height 25
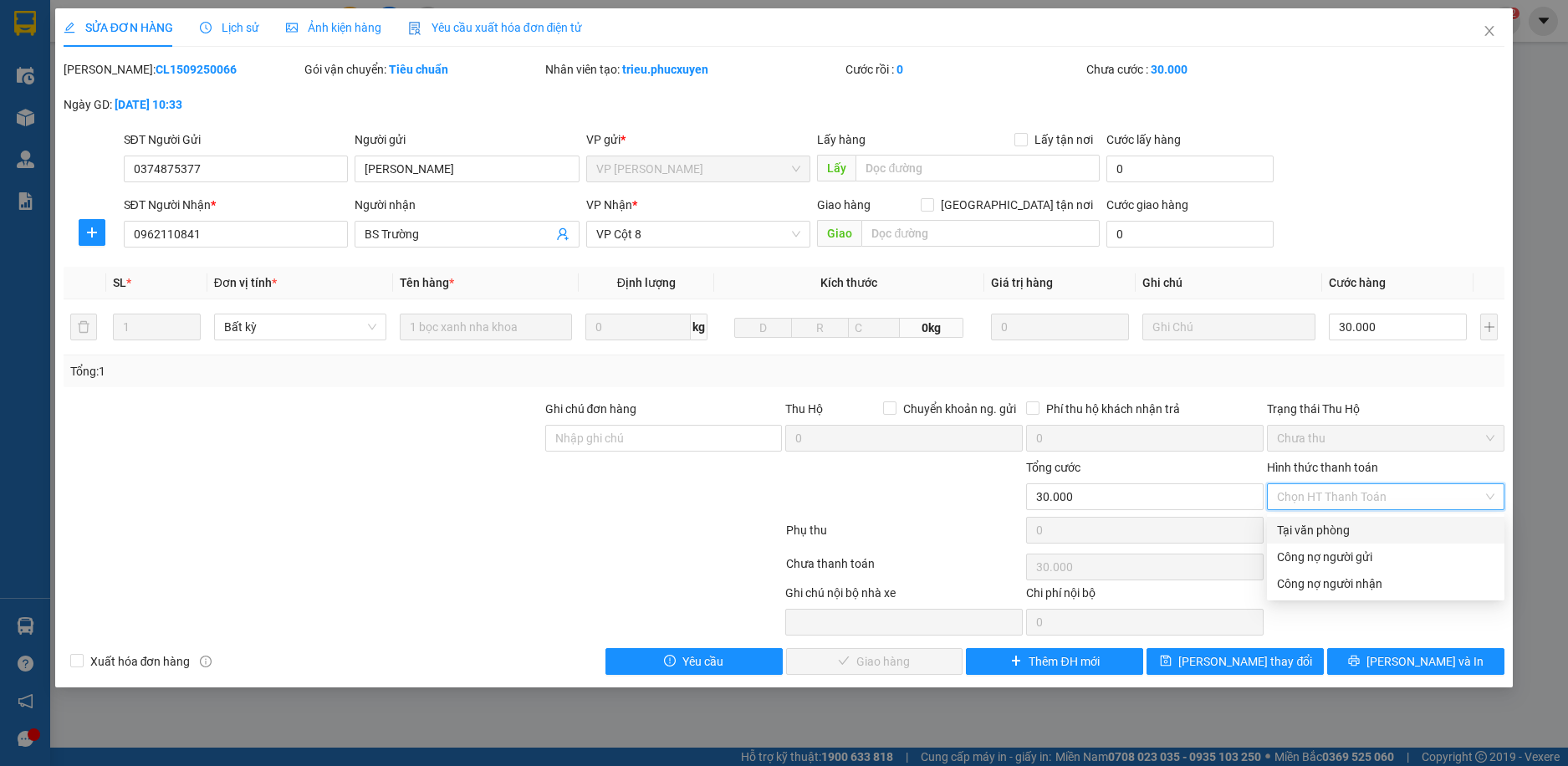
drag, startPoint x: 1322, startPoint y: 533, endPoint x: 1288, endPoint y: 553, distance: 39.4
click at [1321, 535] on div "Tại văn phòng" at bounding box center [1386, 530] width 217 height 18
type input "0"
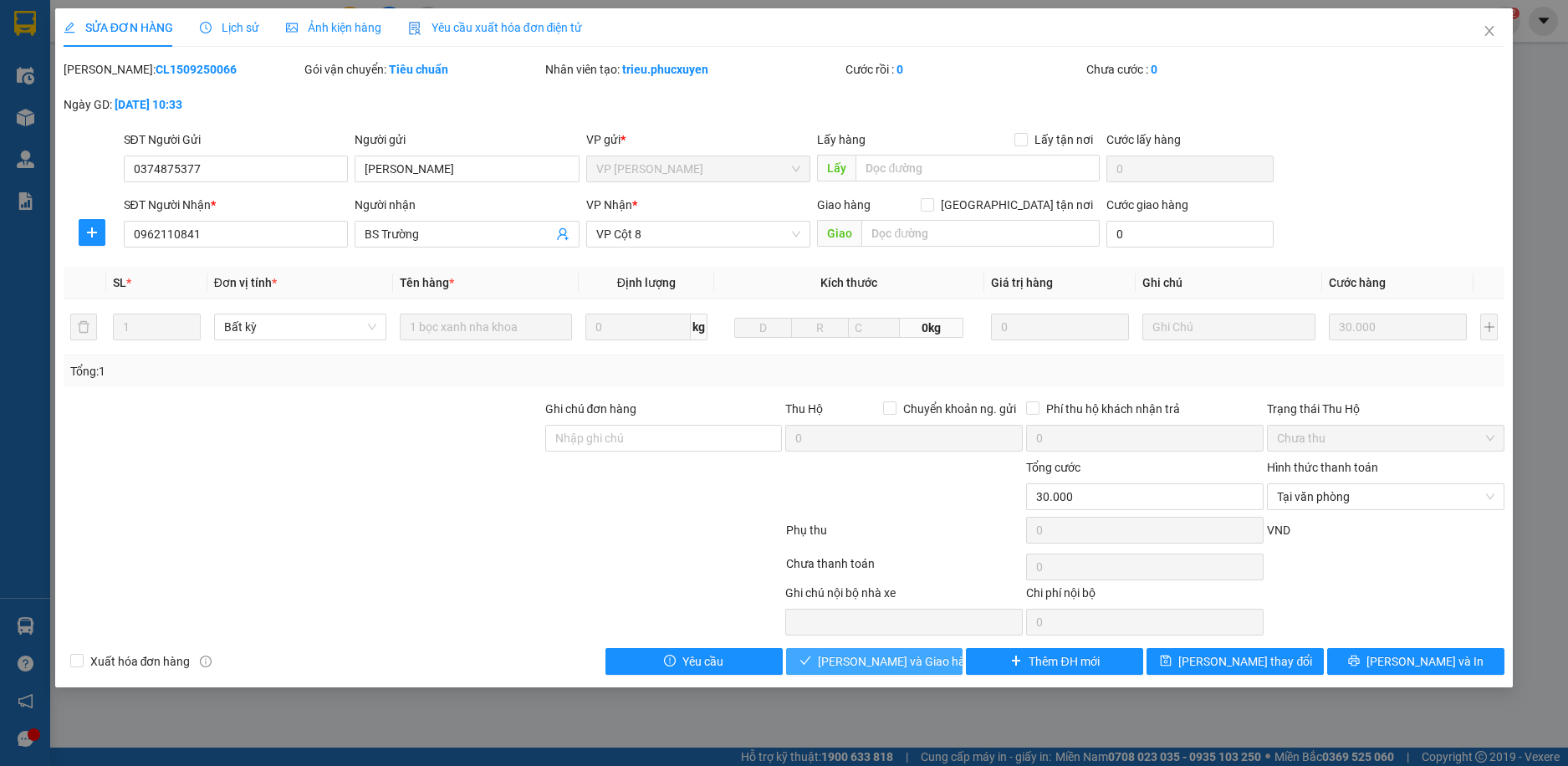
click at [885, 666] on span "[PERSON_NAME] và Giao hàng" at bounding box center [898, 661] width 161 height 18
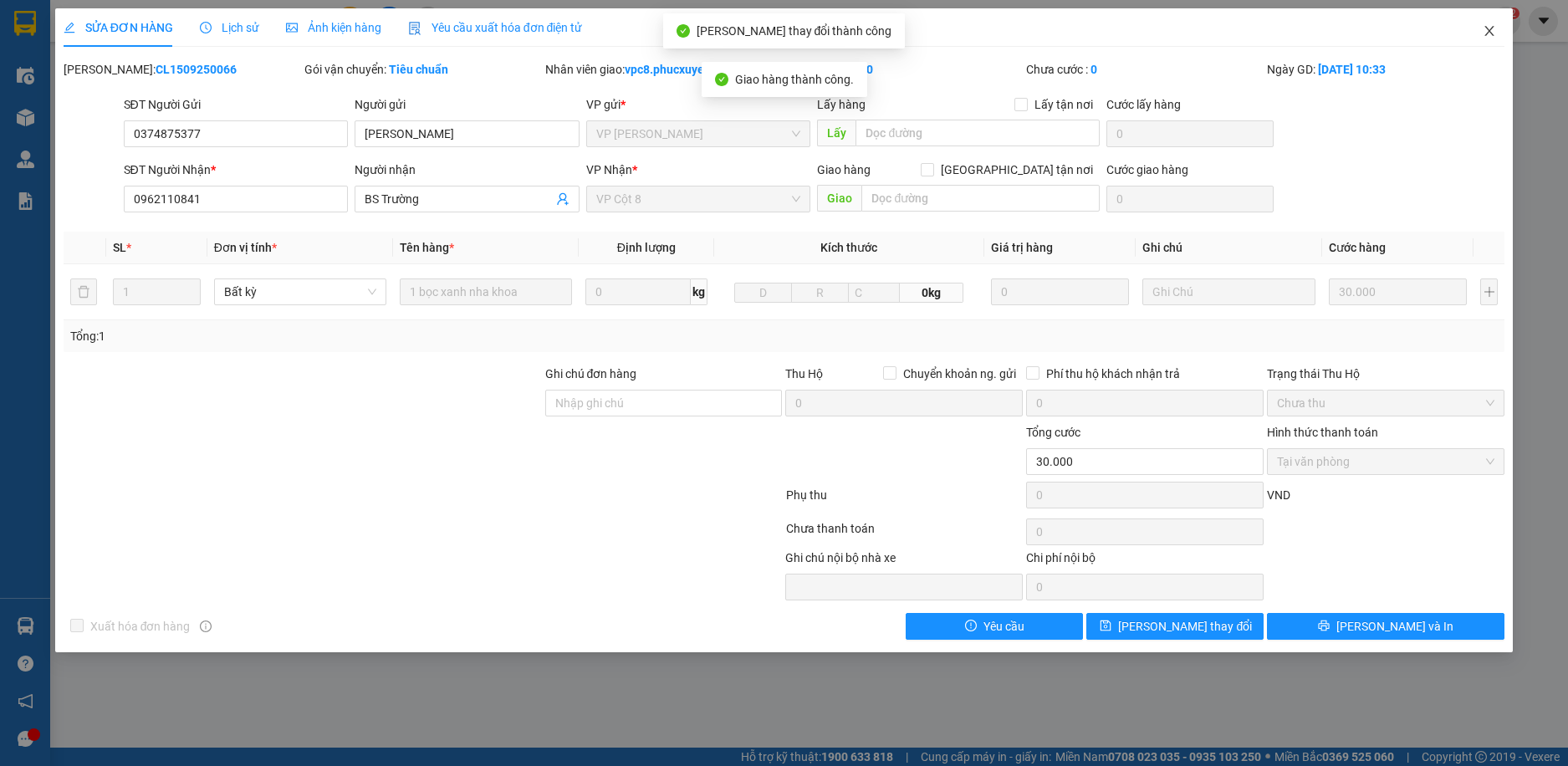
click at [1491, 33] on icon "close" at bounding box center [1490, 31] width 10 height 10
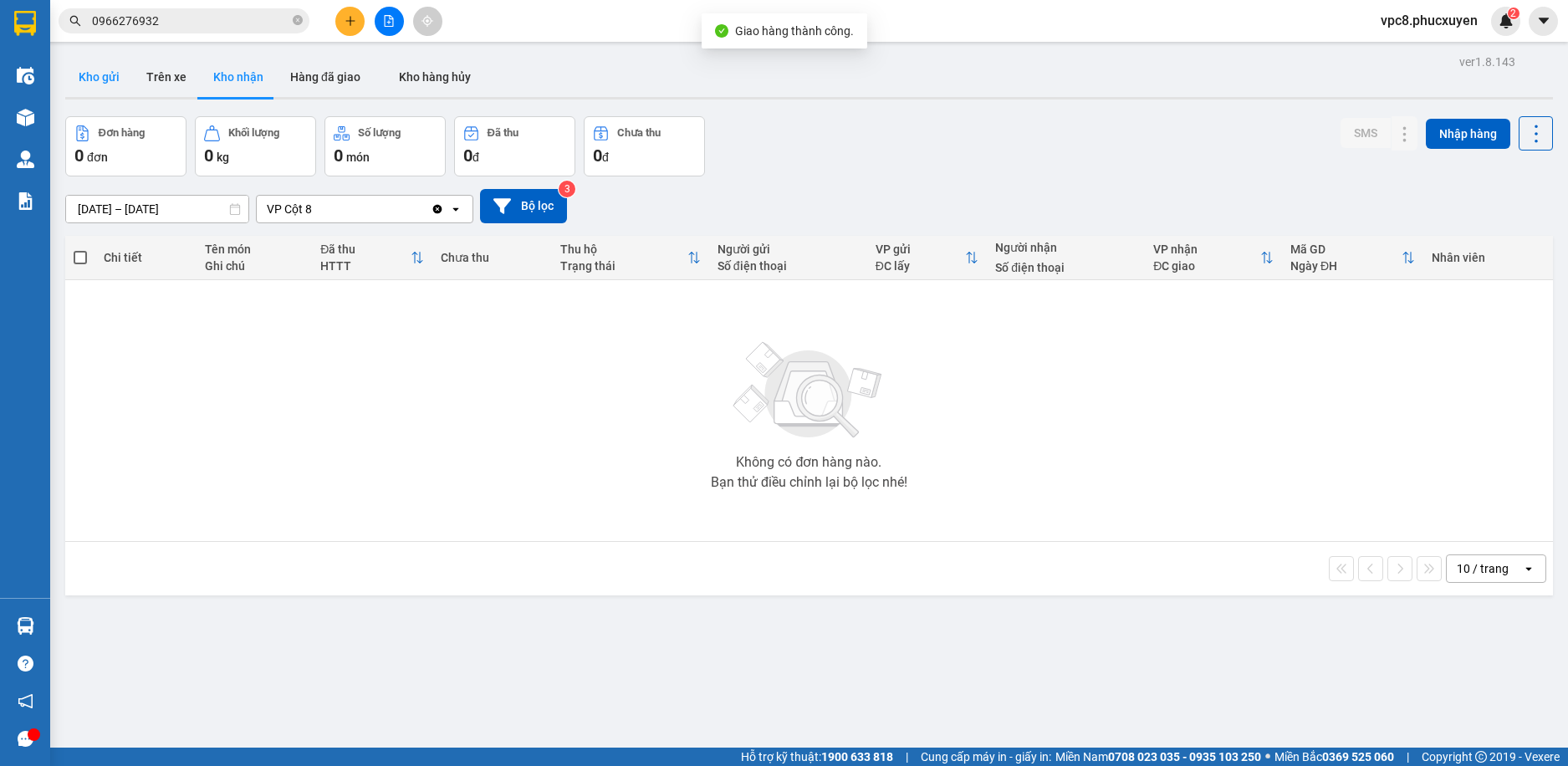
click at [107, 74] on button "Kho gửi" at bounding box center [99, 77] width 68 height 40
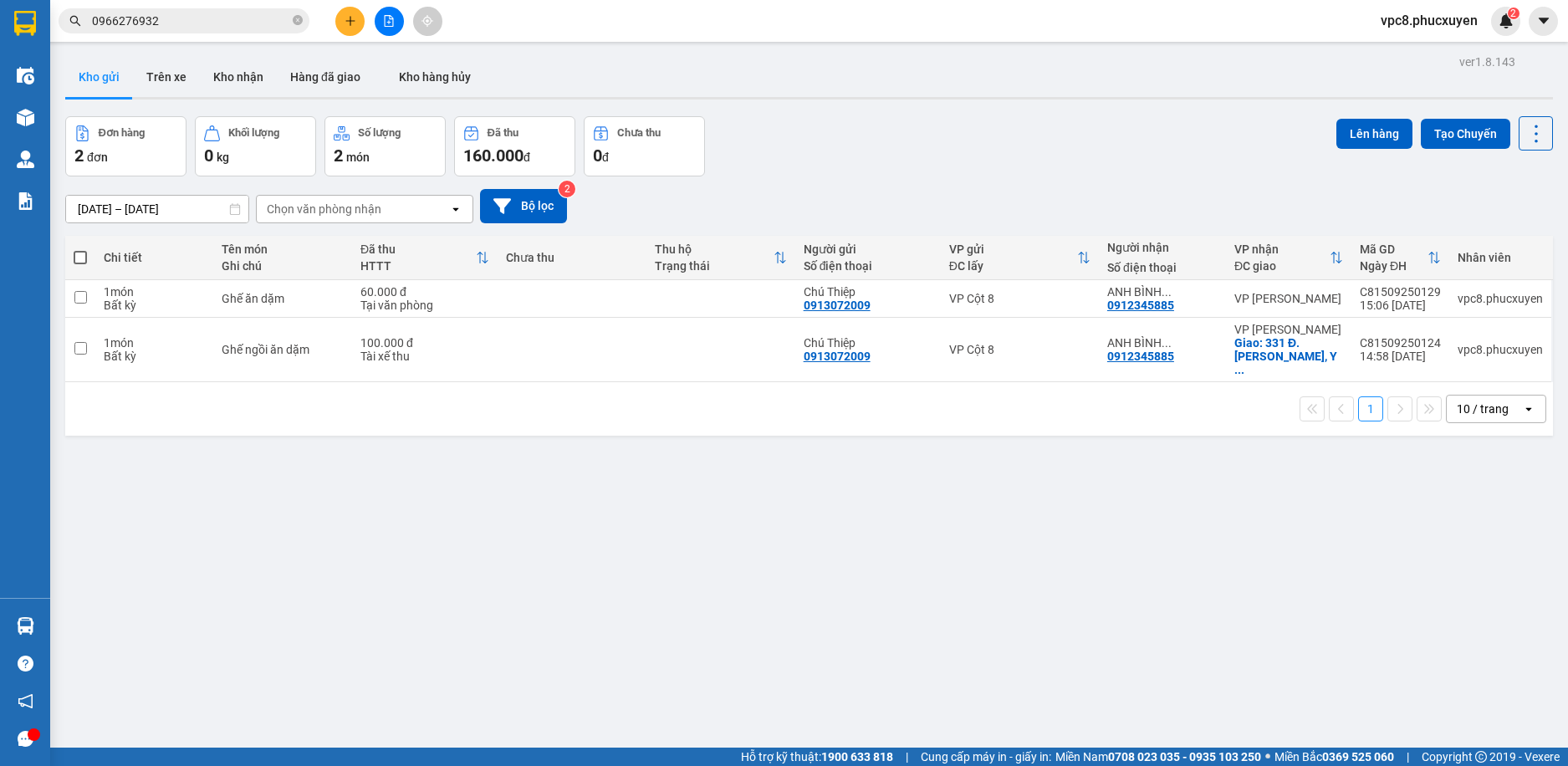
click at [34, 622] on div at bounding box center [26, 626] width 30 height 30
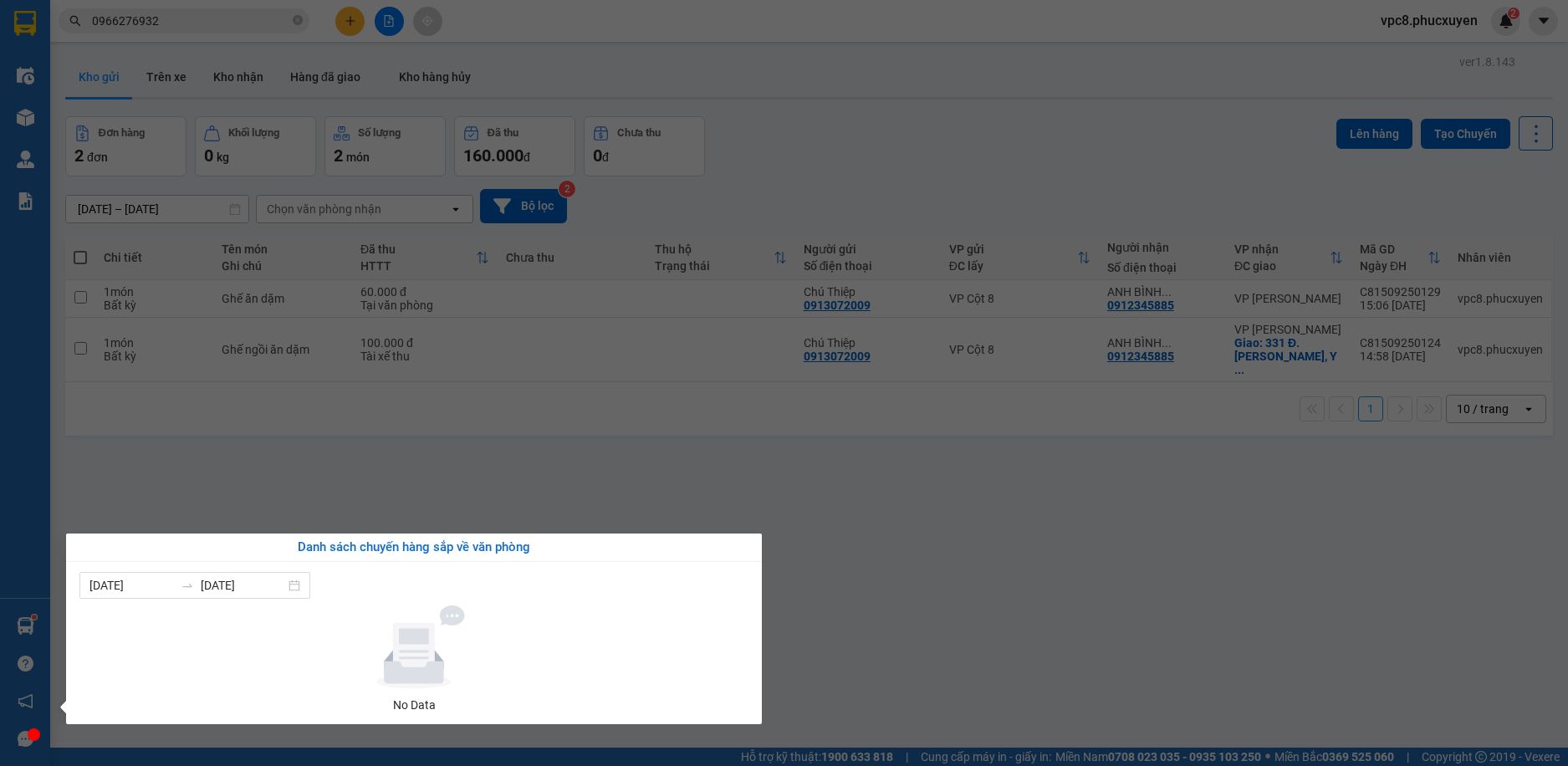
click at [759, 480] on section "Kết quả tìm kiếm ( 9 ) Bộ lọc 10/09 - 15/09 Mã ĐH Trạng thái Món hàng Thu hộ Tổ…" at bounding box center [784, 383] width 1568 height 766
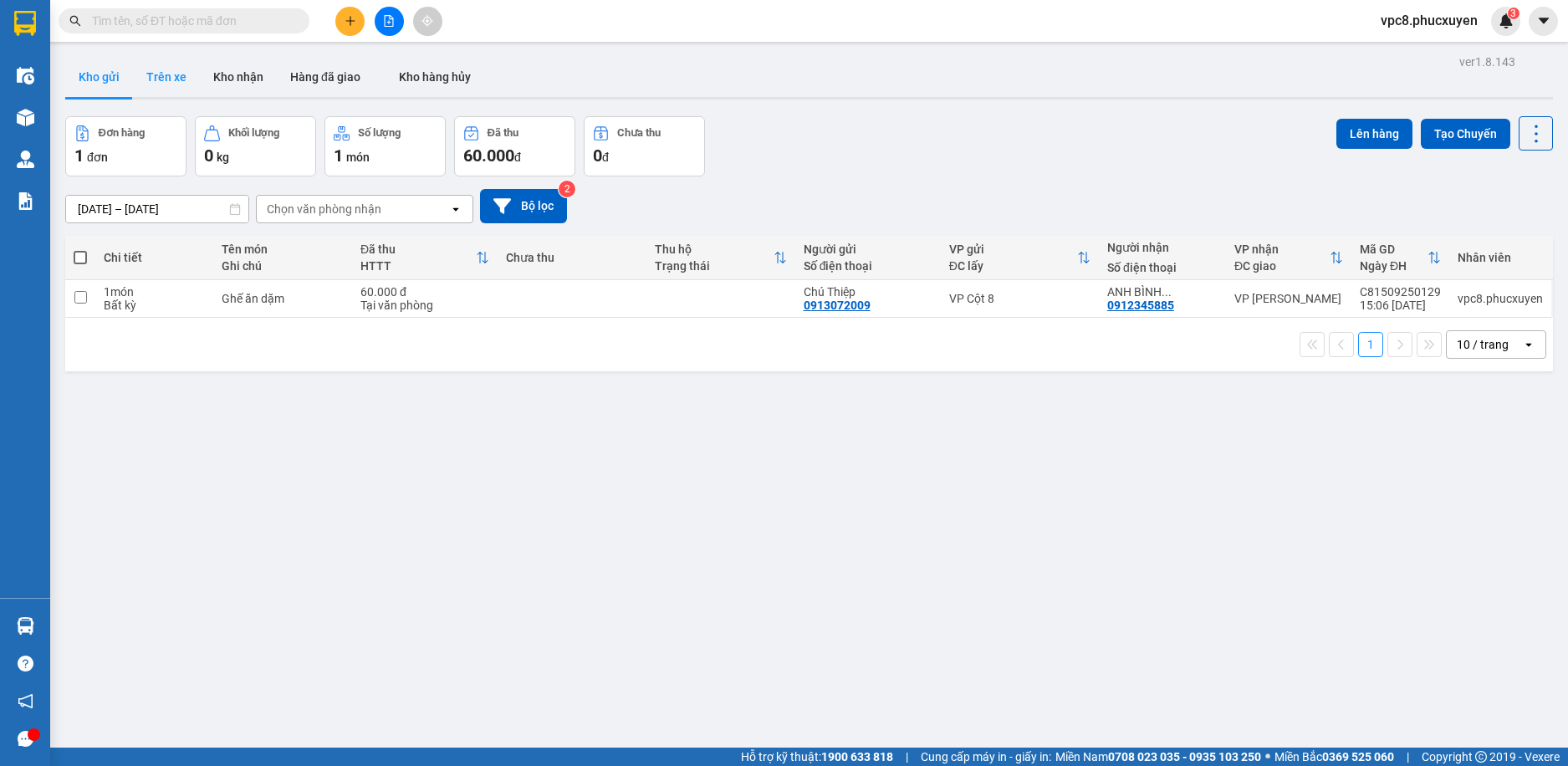
click at [167, 77] on button "Trên xe" at bounding box center [166, 77] width 67 height 40
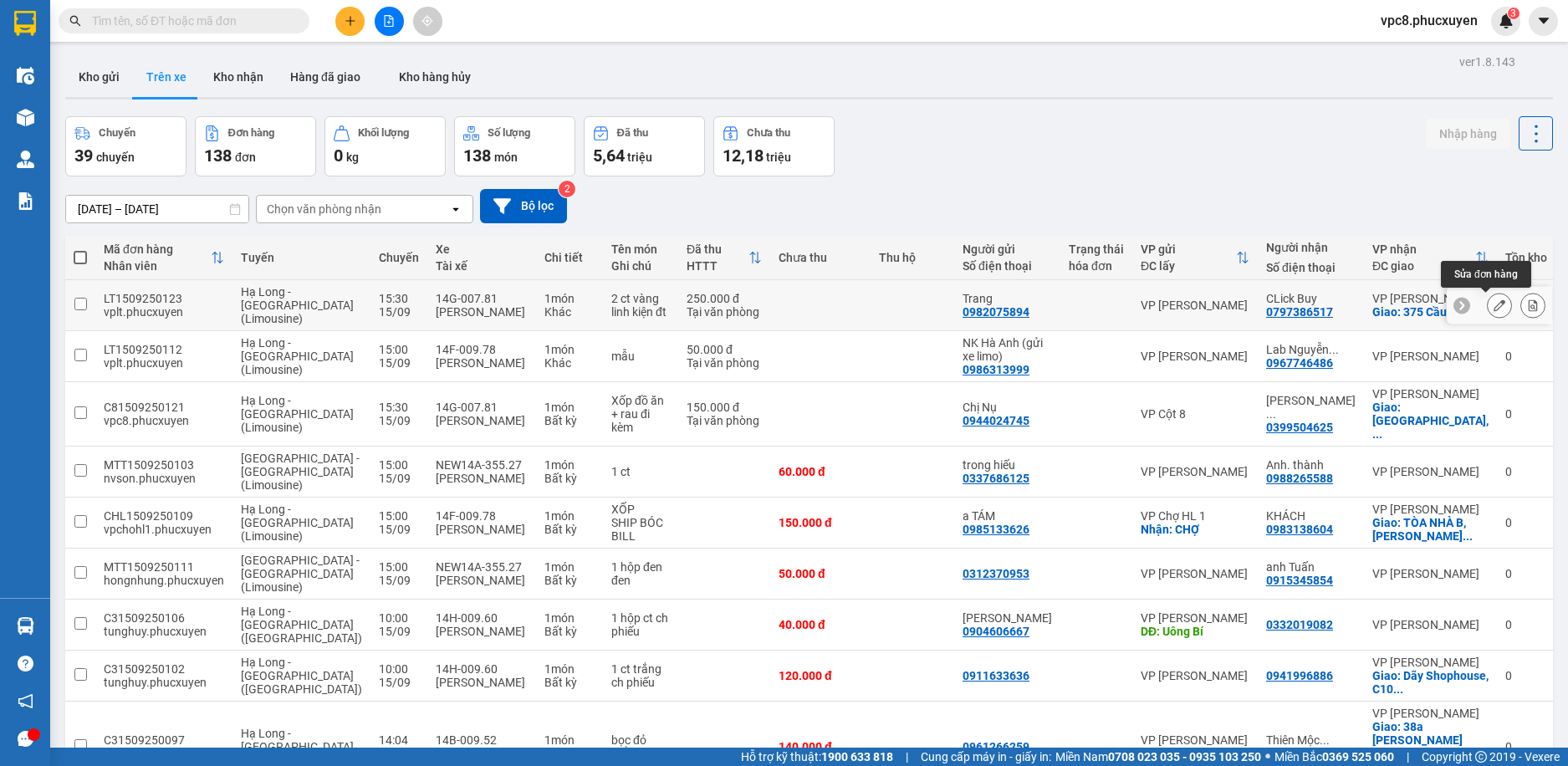
click at [1494, 303] on icon at bounding box center [1499, 304] width 11 height 11
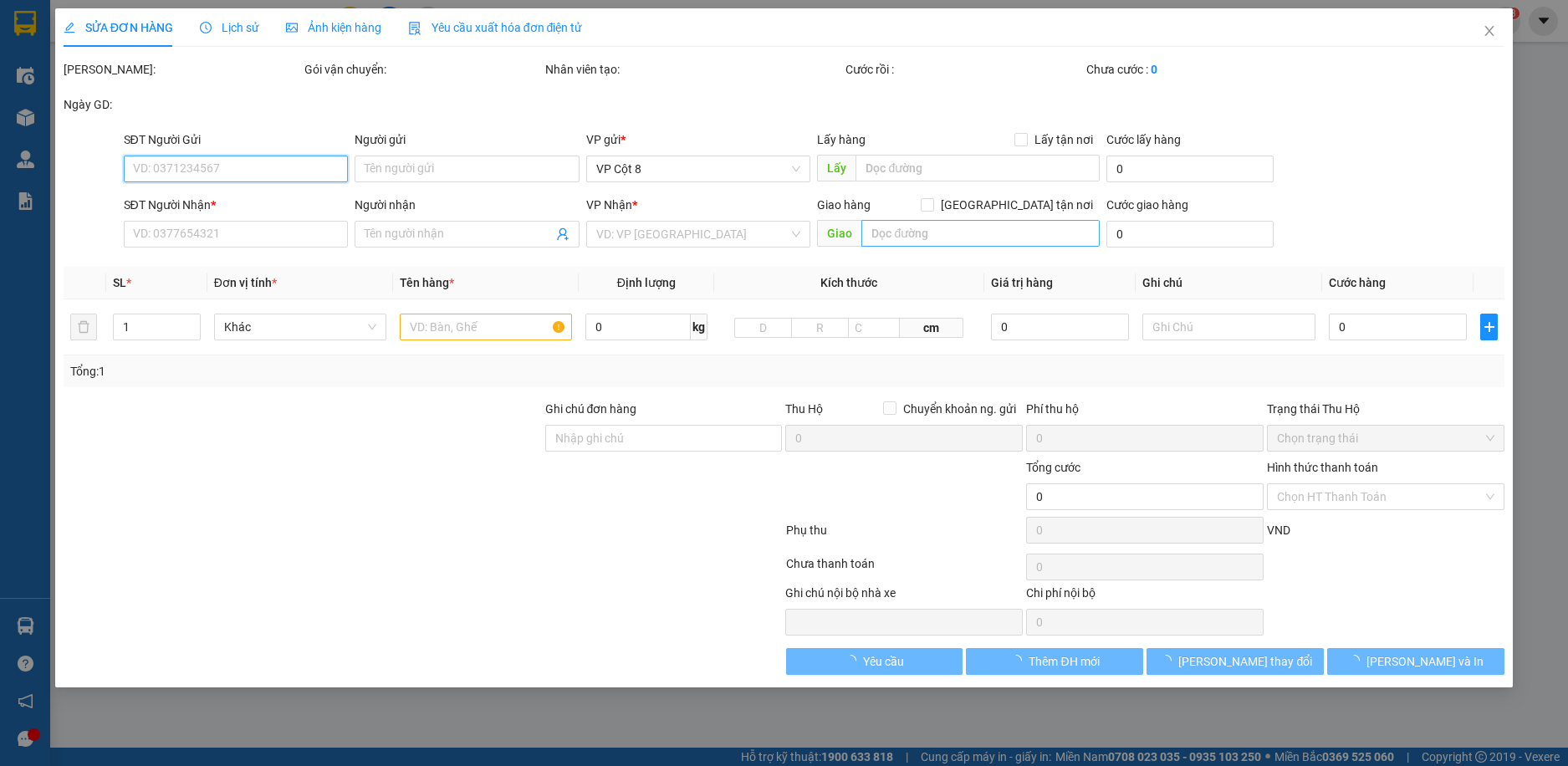
type input "0982075894"
type input "Trang"
type input "0797386517"
type input "CLick Buy"
checkbox input "true"
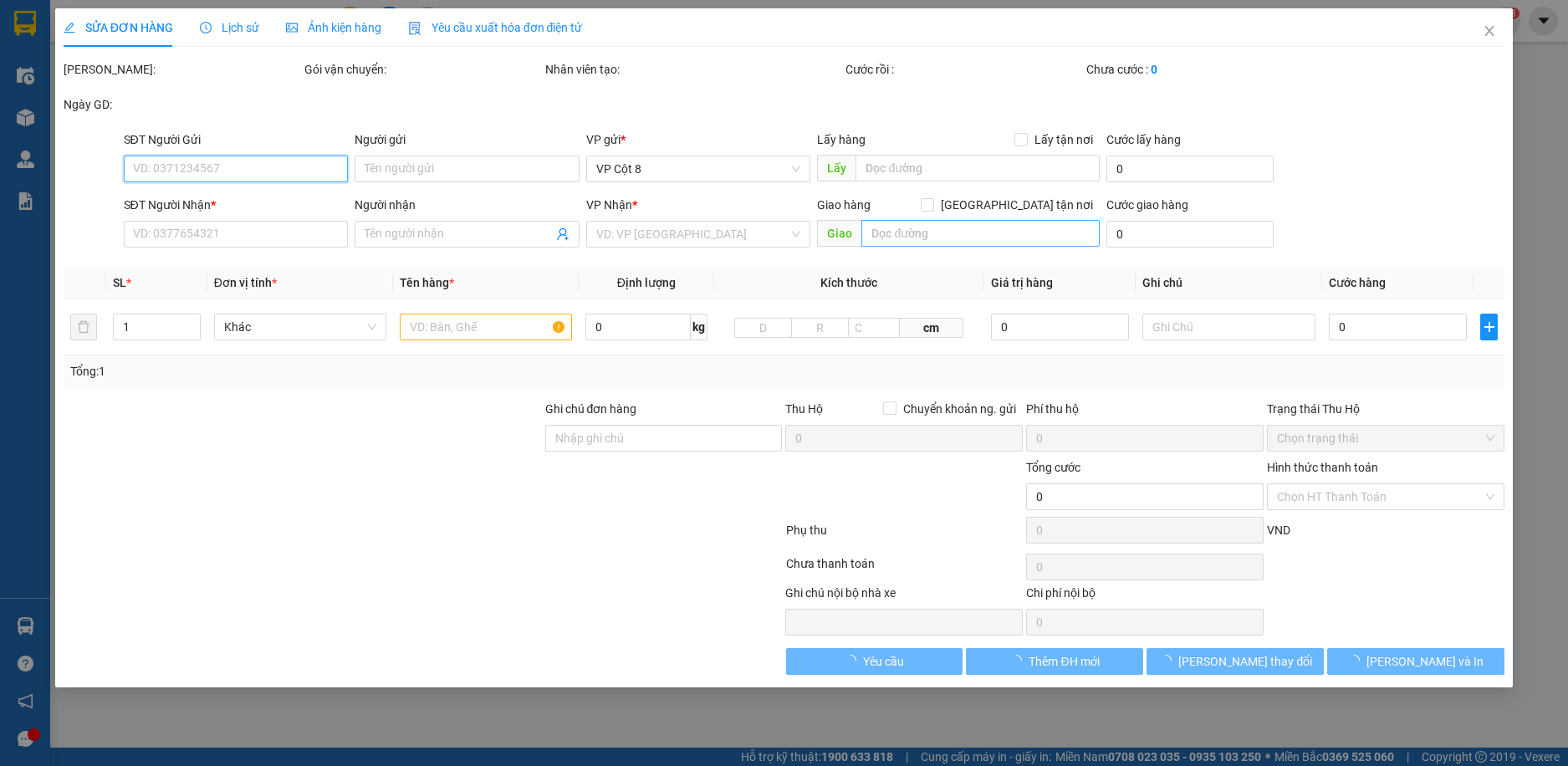
type input "375 Cầu giấy"
type input "250.000"
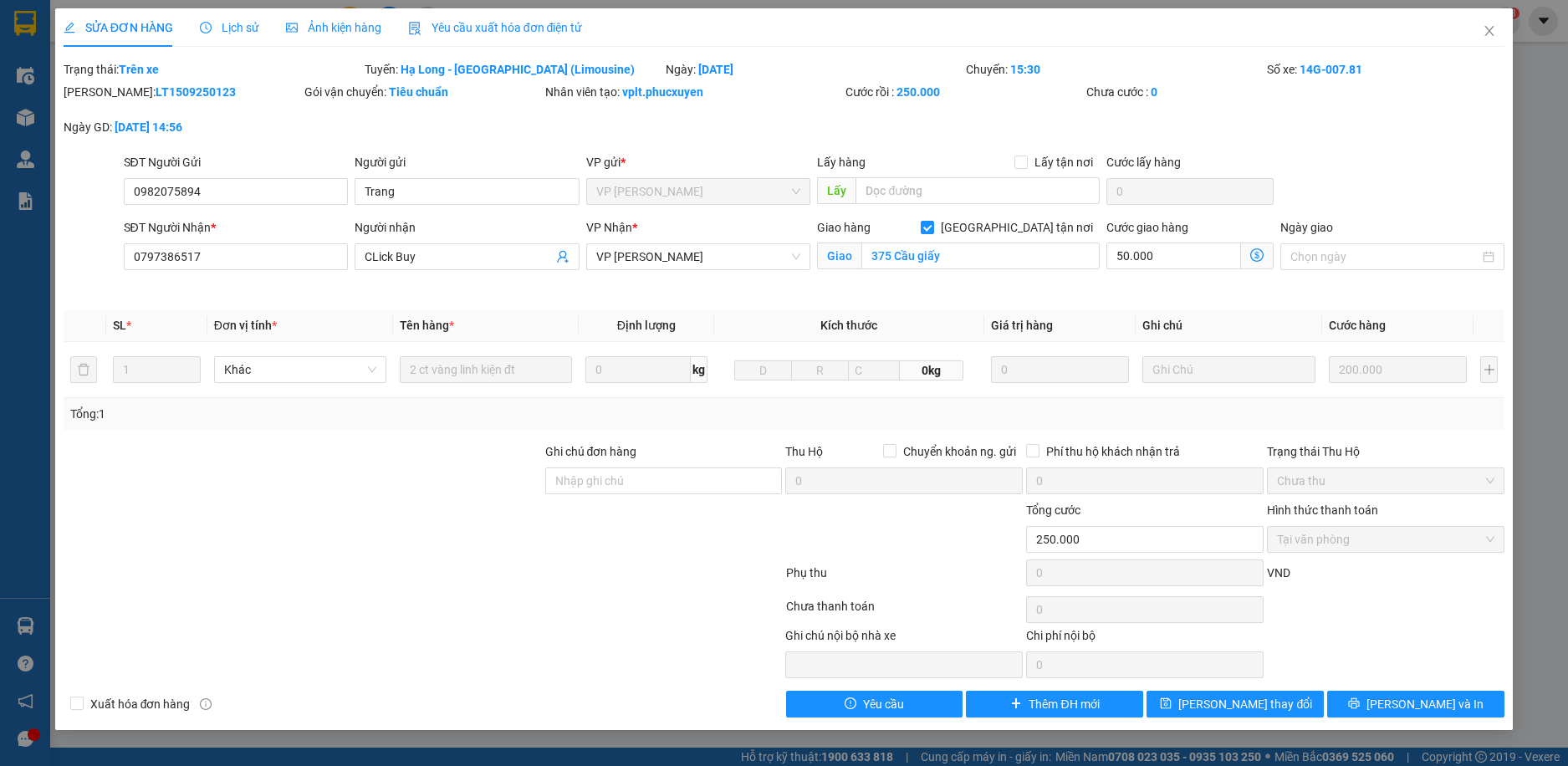
click at [1261, 251] on icon "dollar-circle" at bounding box center [1257, 255] width 13 height 13
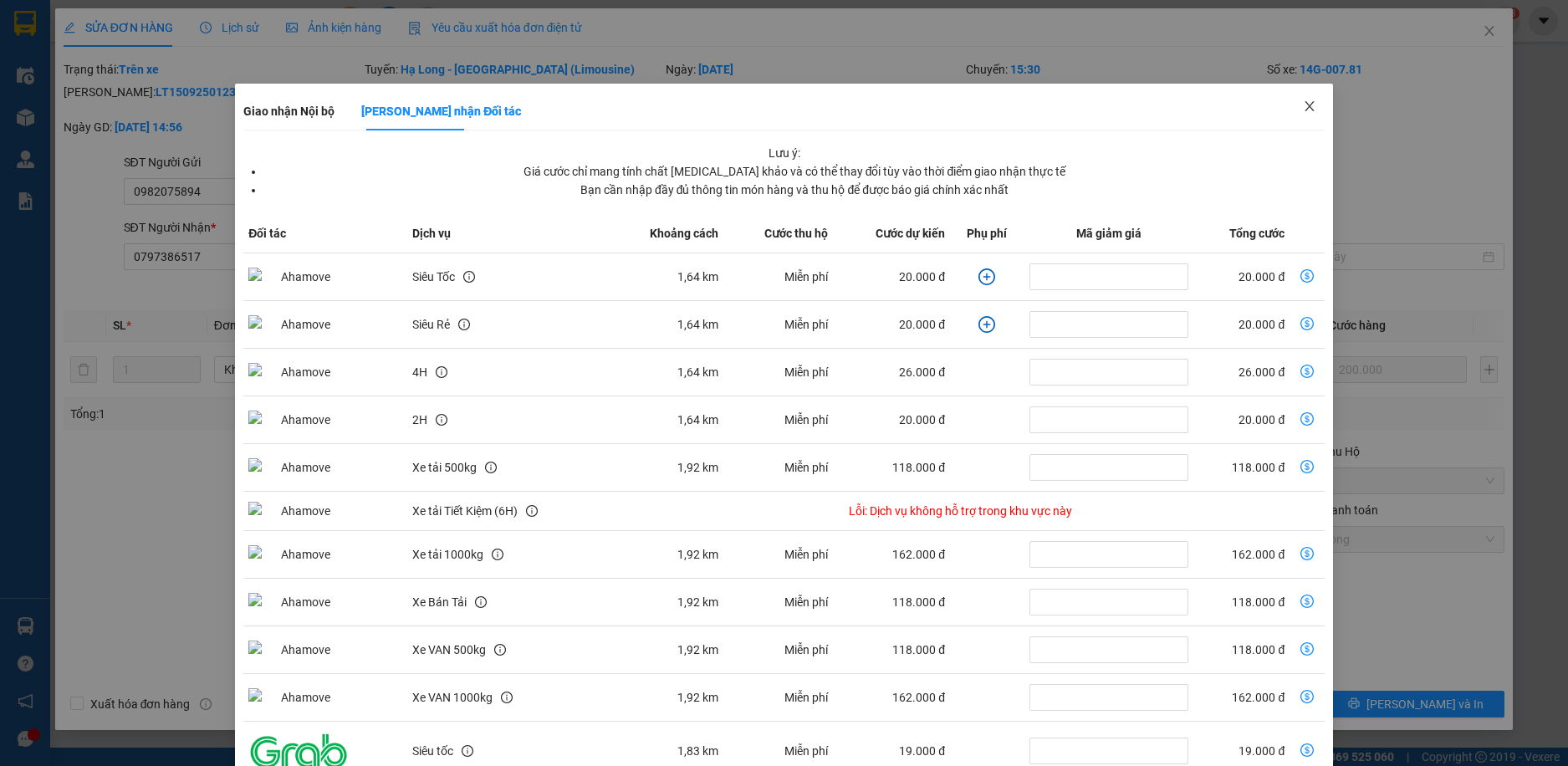
click at [1303, 107] on icon "close" at bounding box center [1309, 105] width 13 height 13
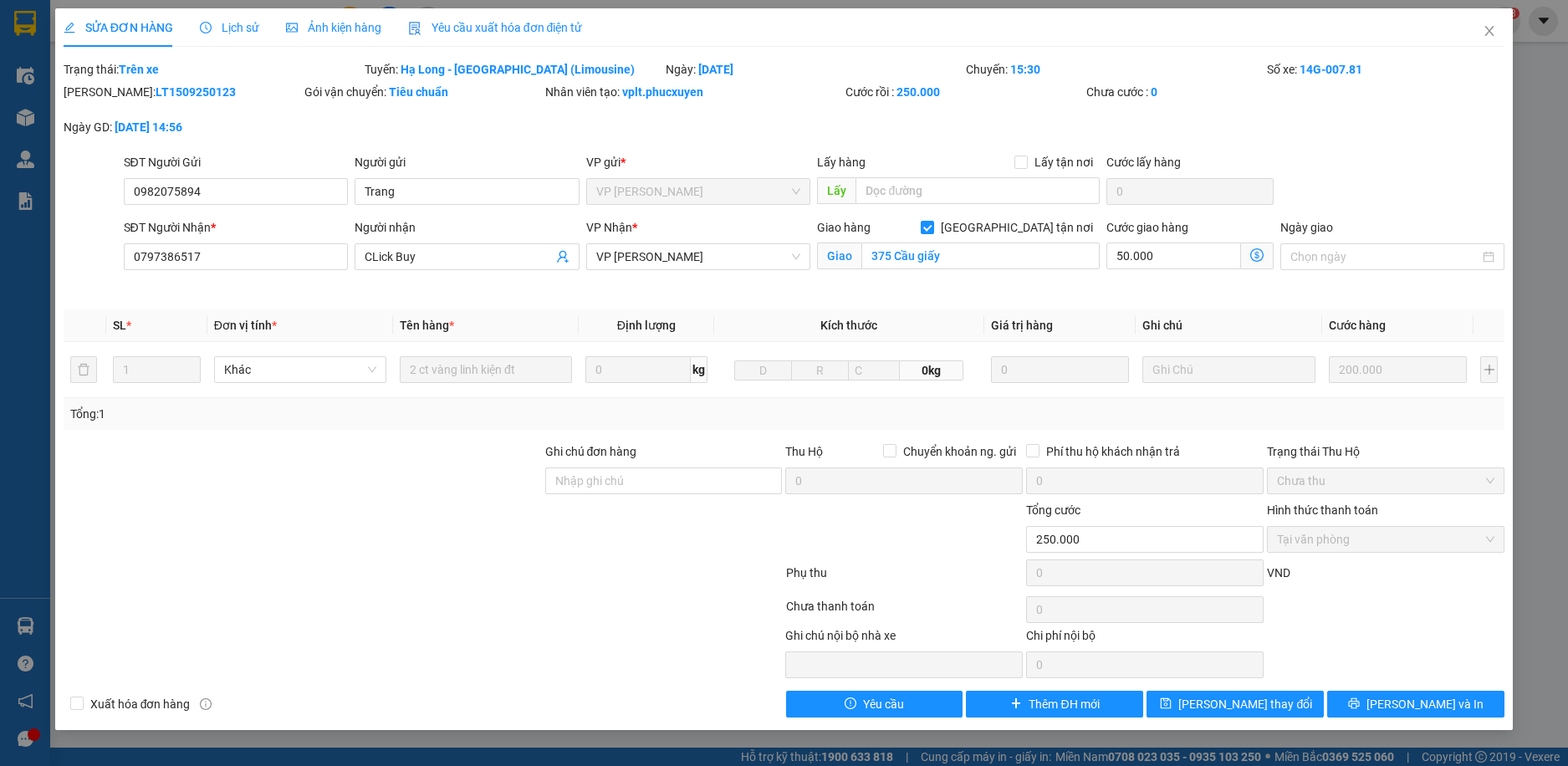
click at [1259, 249] on icon "dollar-circle" at bounding box center [1257, 255] width 13 height 13
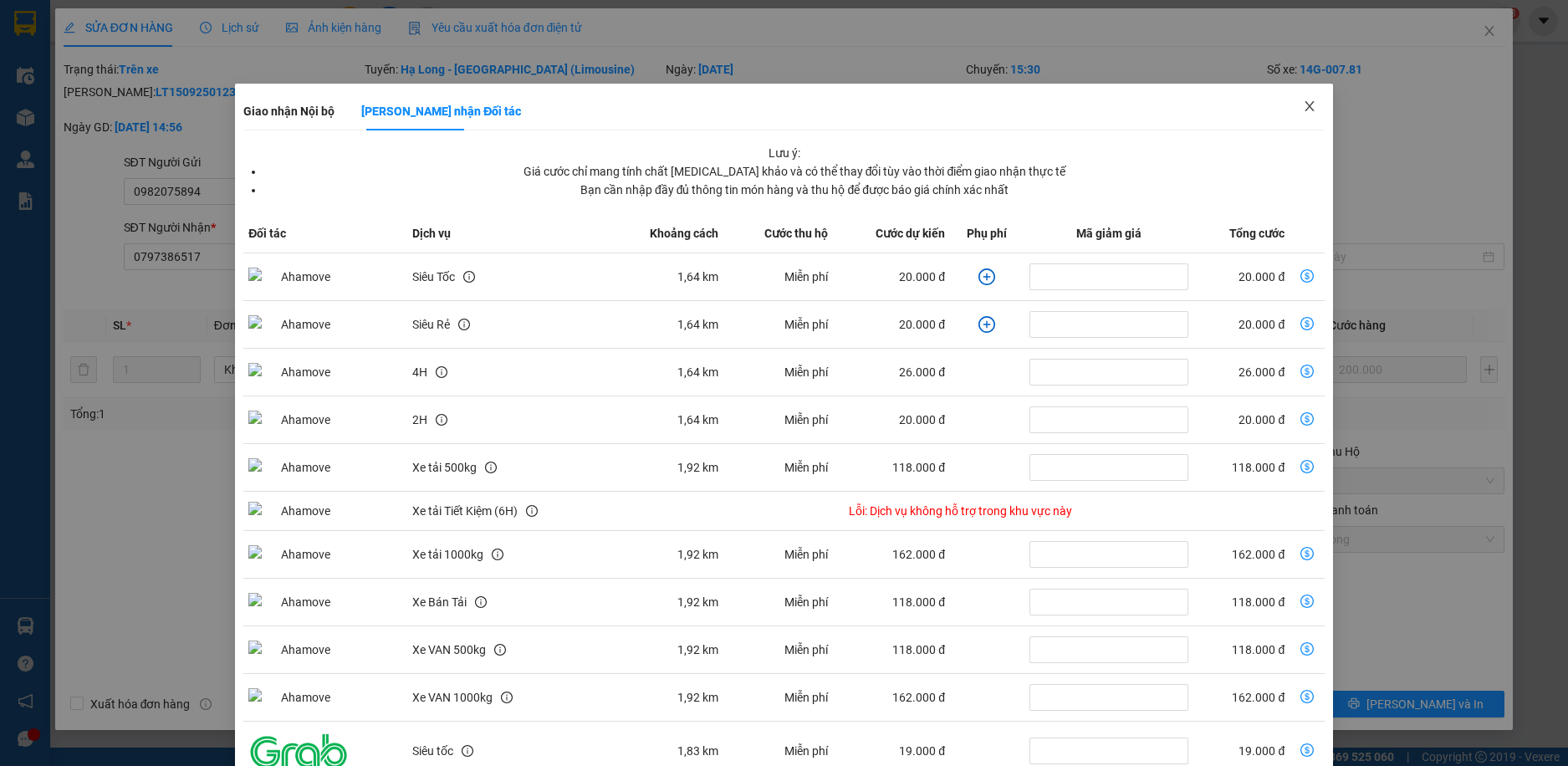
click at [1303, 106] on icon "close" at bounding box center [1309, 105] width 13 height 13
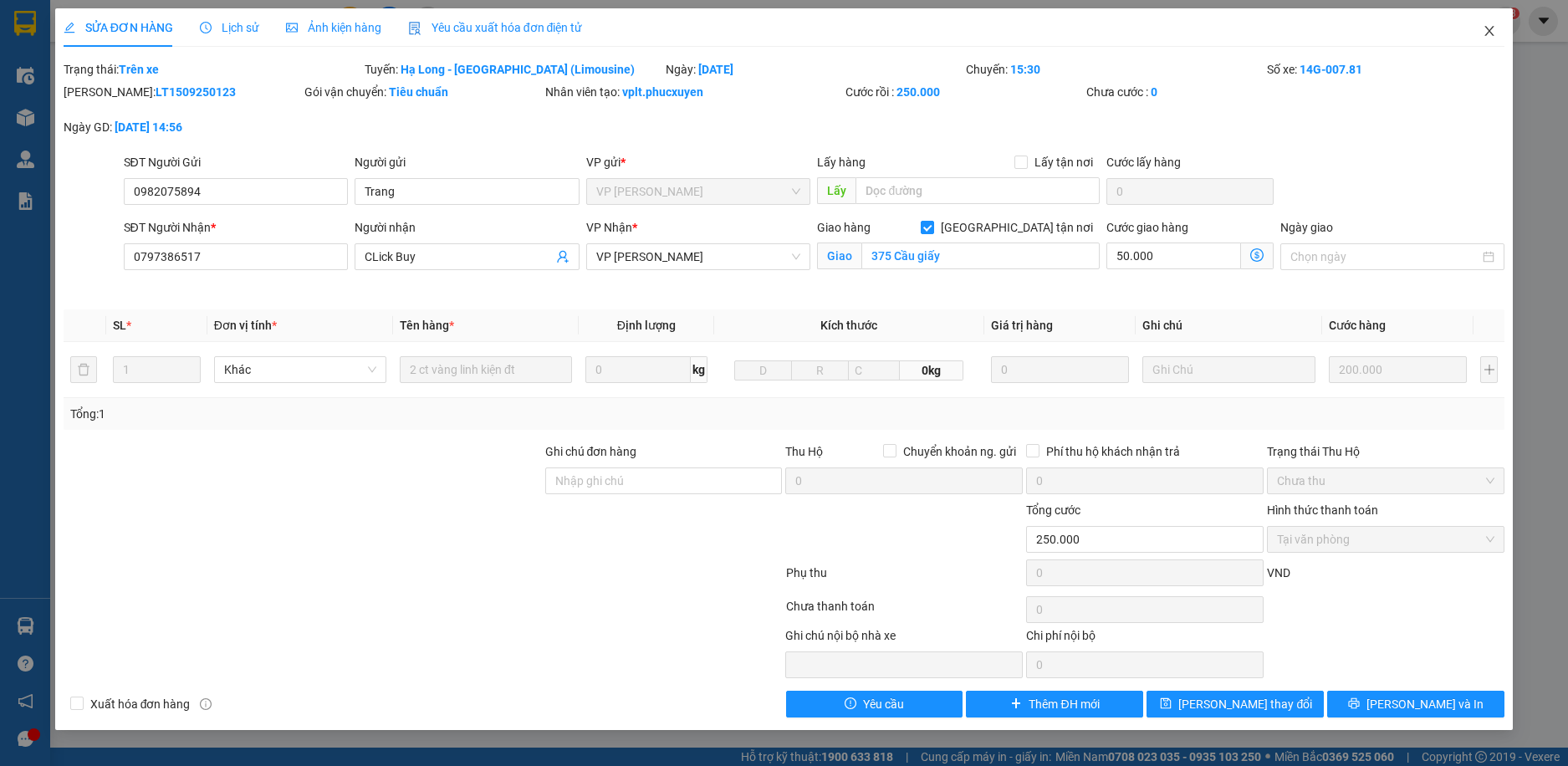
click at [1490, 29] on icon "close" at bounding box center [1489, 30] width 13 height 13
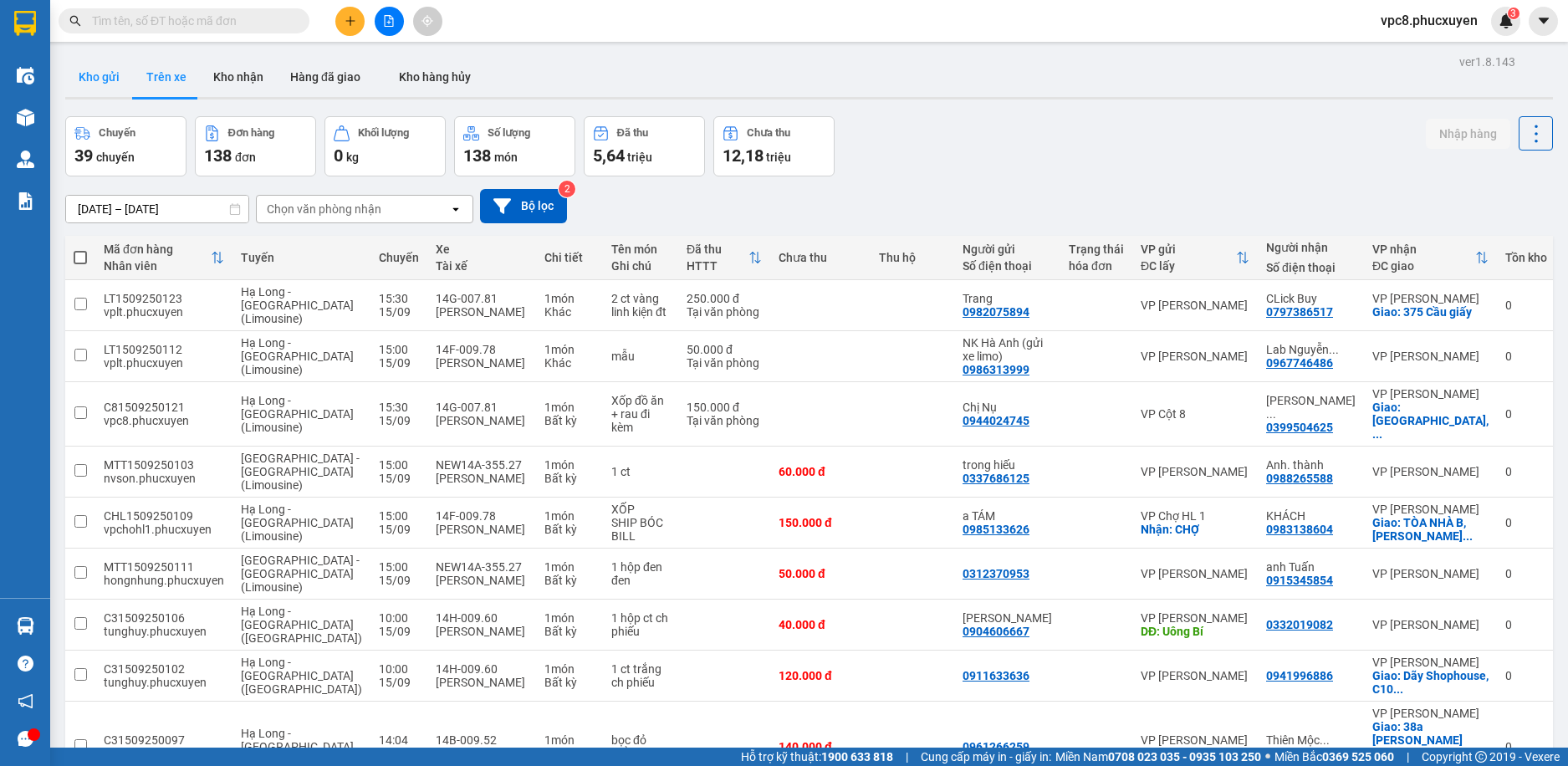
click at [108, 73] on button "Kho gửi" at bounding box center [99, 77] width 68 height 40
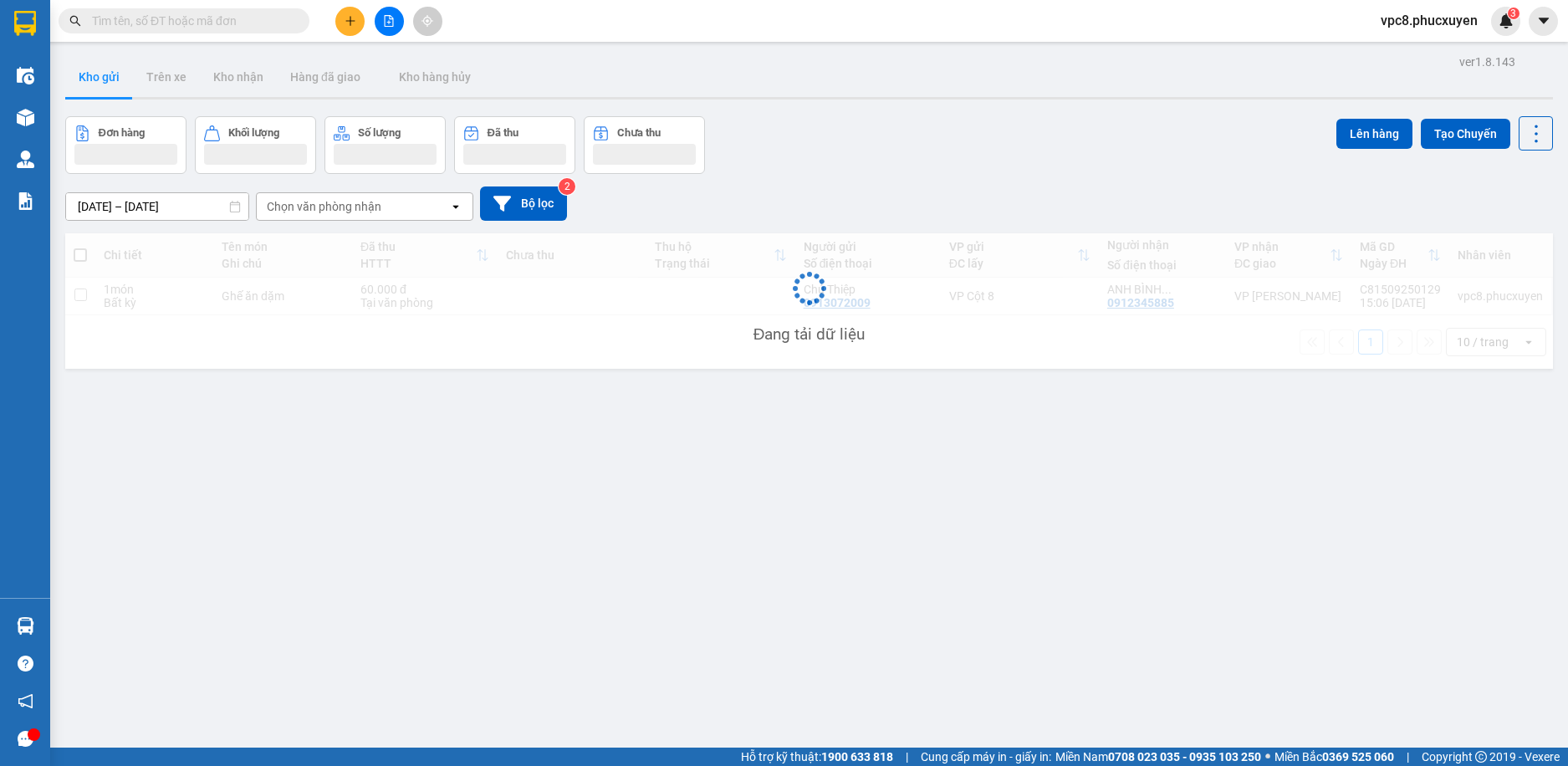
click at [803, 170] on div "Đơn hàng Khối lượng Số lượng Đã thu Chưa thu Lên hàng Tạo Chuyến" at bounding box center [809, 145] width 1488 height 57
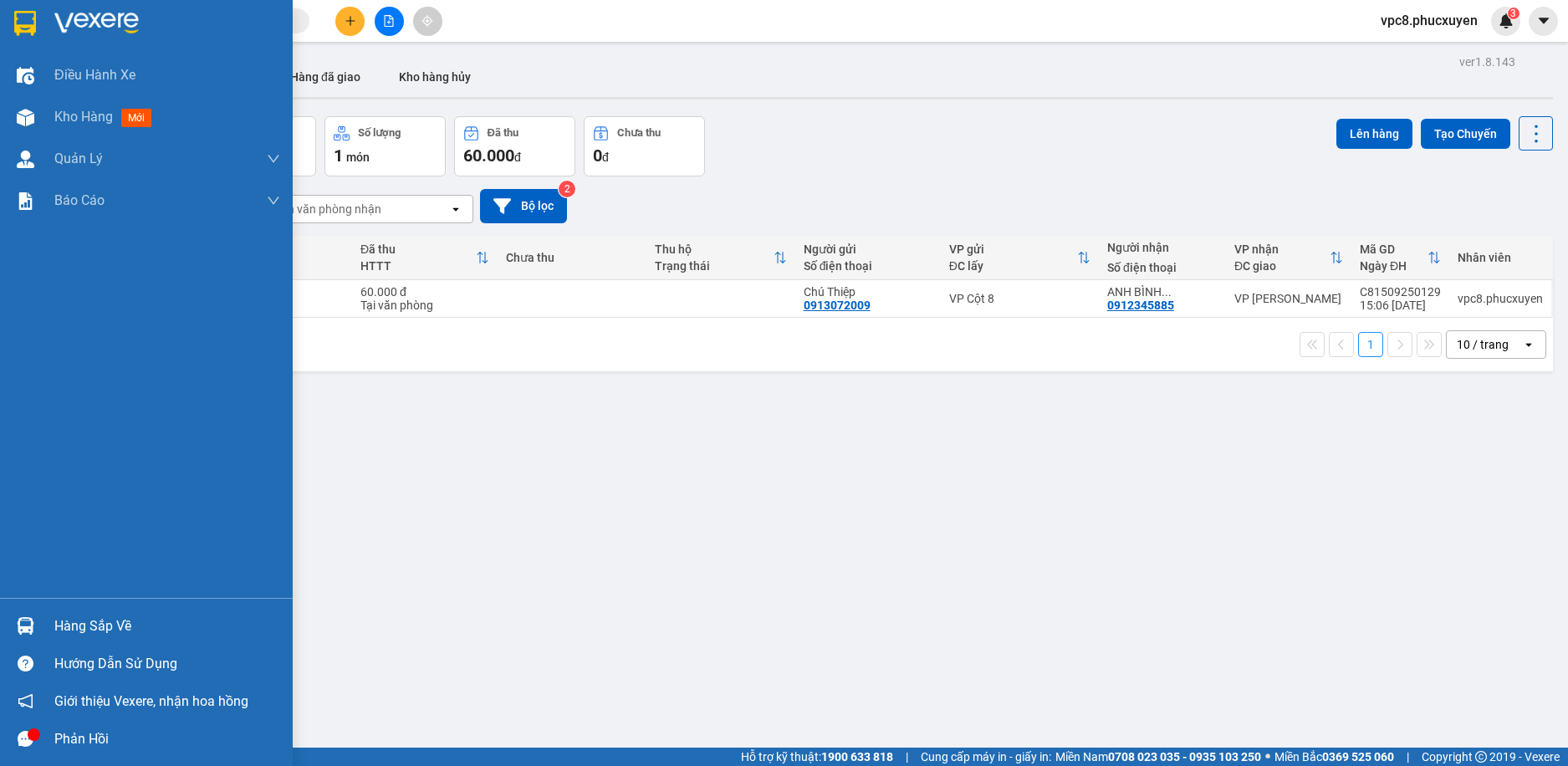
click at [23, 616] on div at bounding box center [26, 626] width 30 height 30
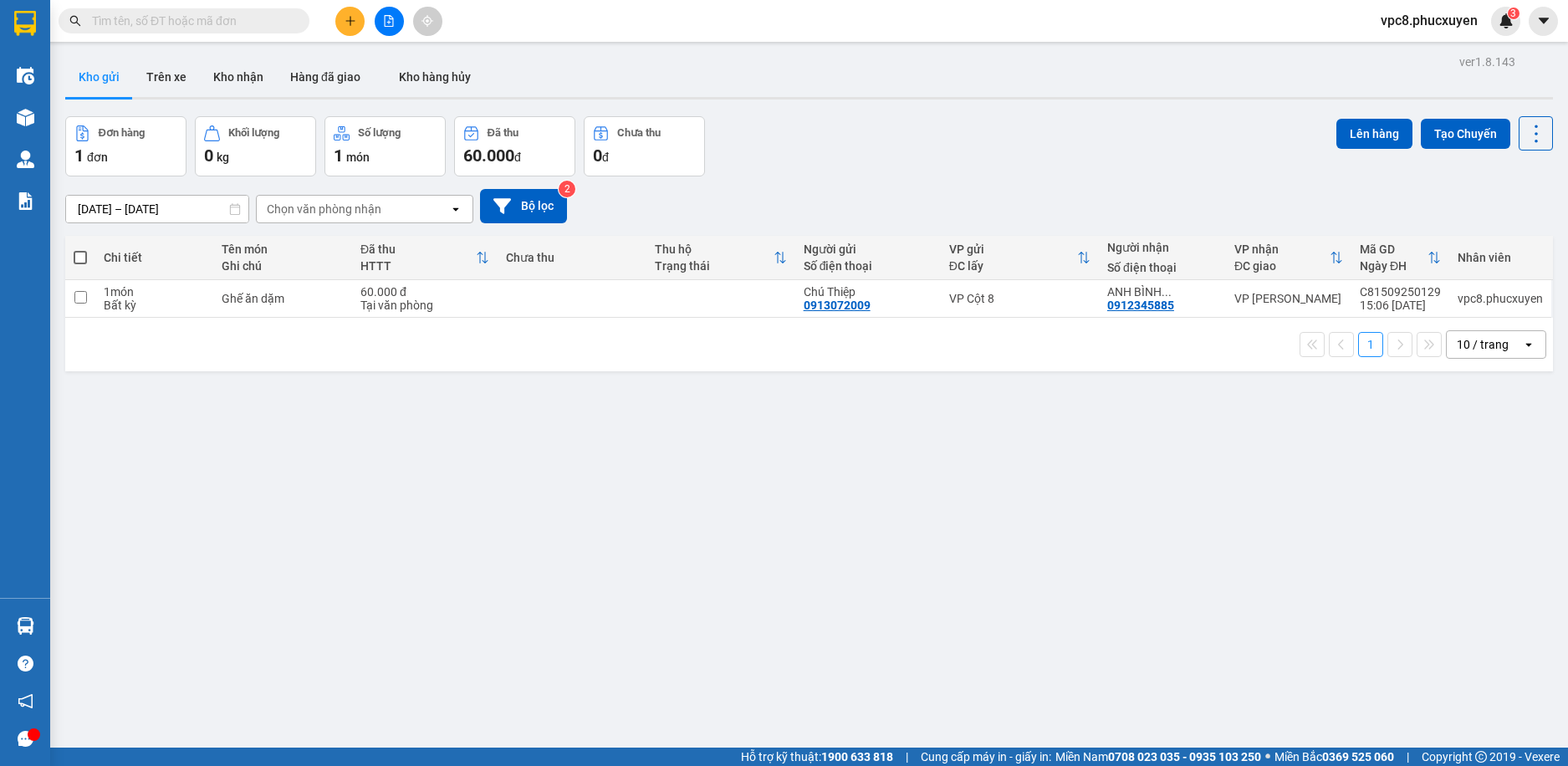
click at [793, 383] on section "Kết quả tìm kiếm ( 0 ) Bộ lọc 10/09 - 15/09 No Data vpc8.phucxuyen 3 Điều hành …" at bounding box center [784, 383] width 1568 height 766
click at [110, 70] on button "Kho gửi" at bounding box center [99, 77] width 68 height 40
click at [152, 68] on button "Trên xe" at bounding box center [166, 77] width 67 height 40
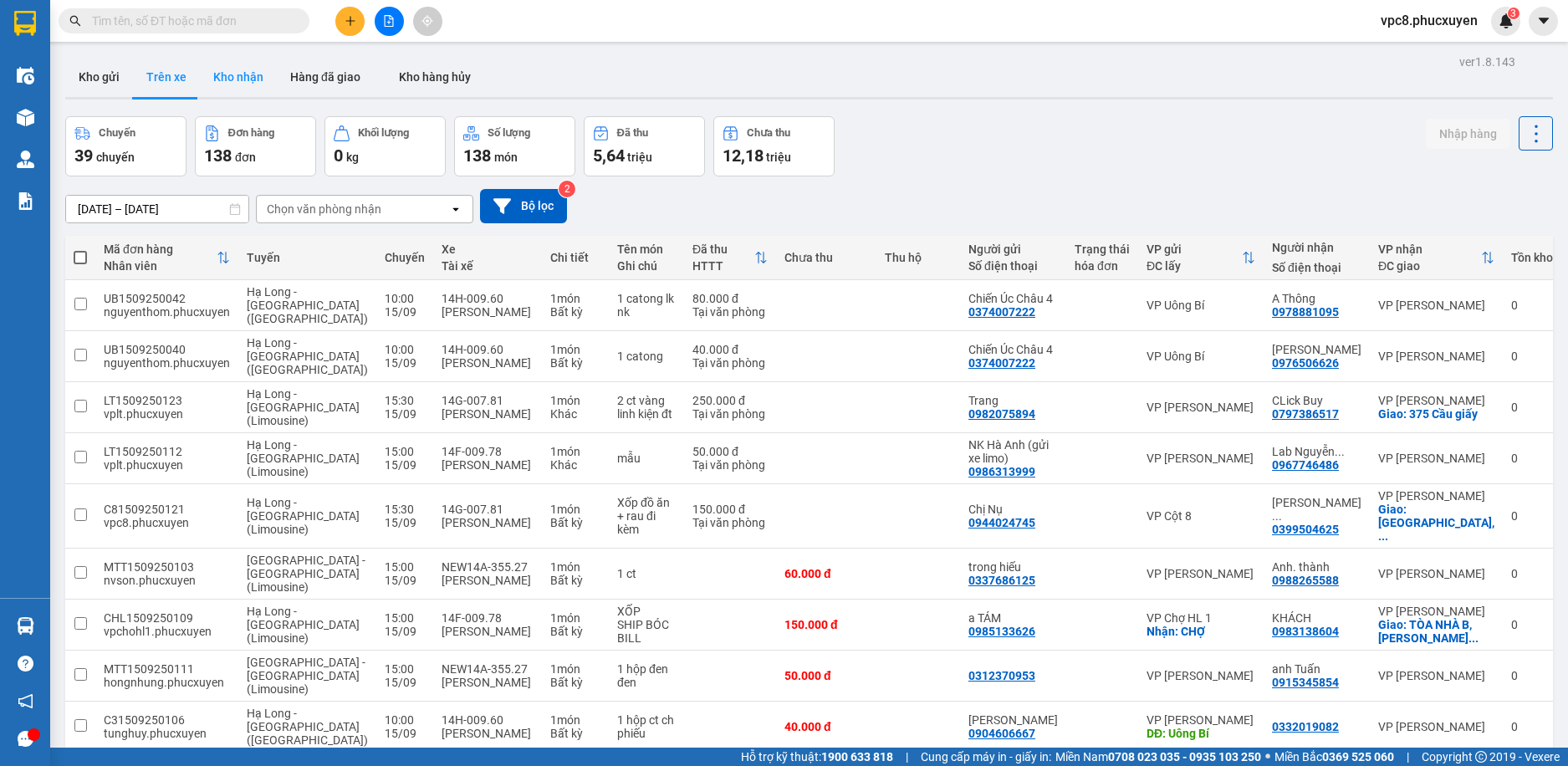
click at [249, 82] on button "Kho nhận" at bounding box center [238, 77] width 77 height 40
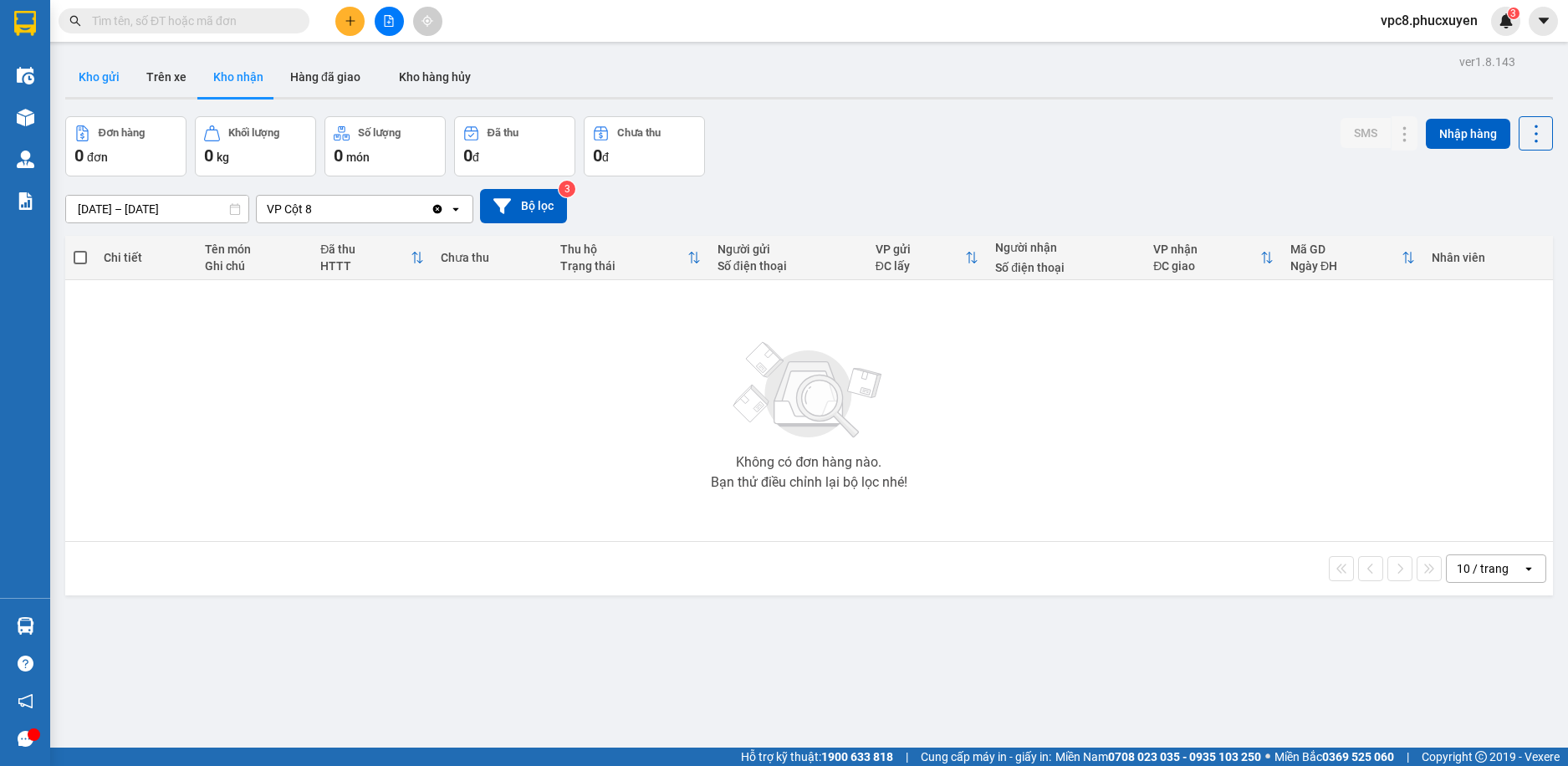
click at [105, 77] on button "Kho gửi" at bounding box center [99, 77] width 68 height 40
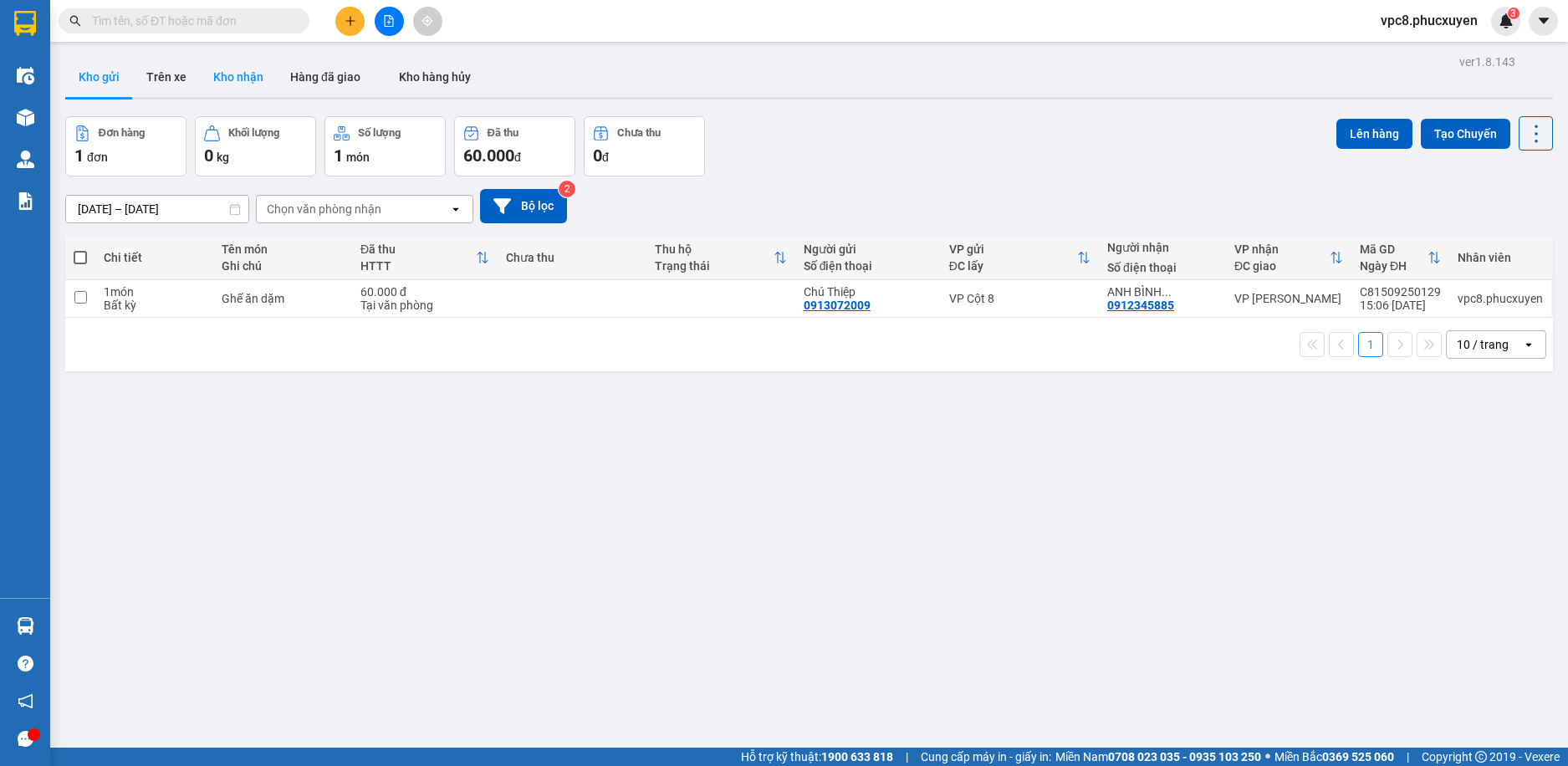
click at [255, 76] on button "Kho nhận" at bounding box center [238, 77] width 77 height 40
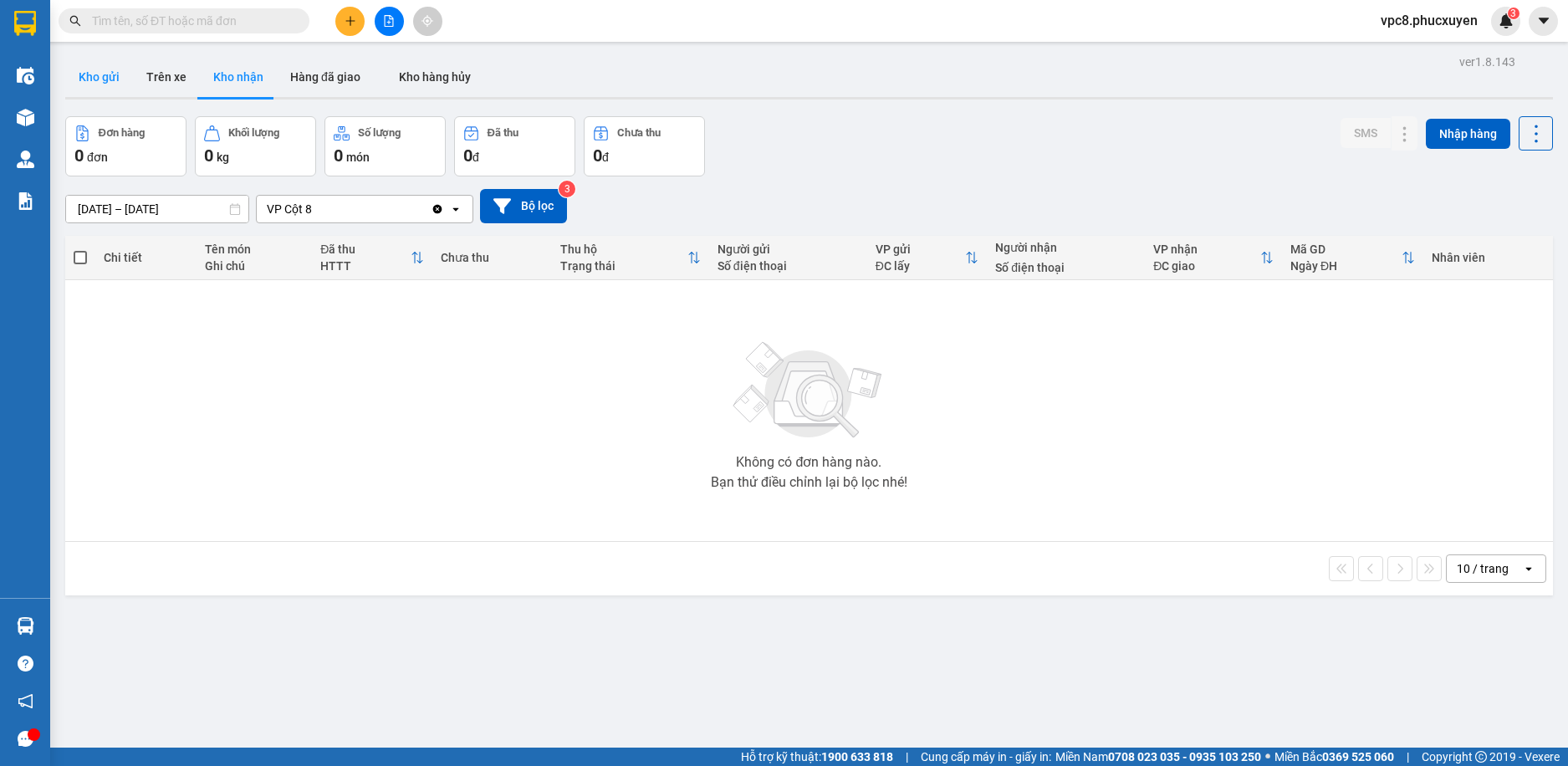
click at [103, 79] on button "Kho gửi" at bounding box center [99, 77] width 68 height 40
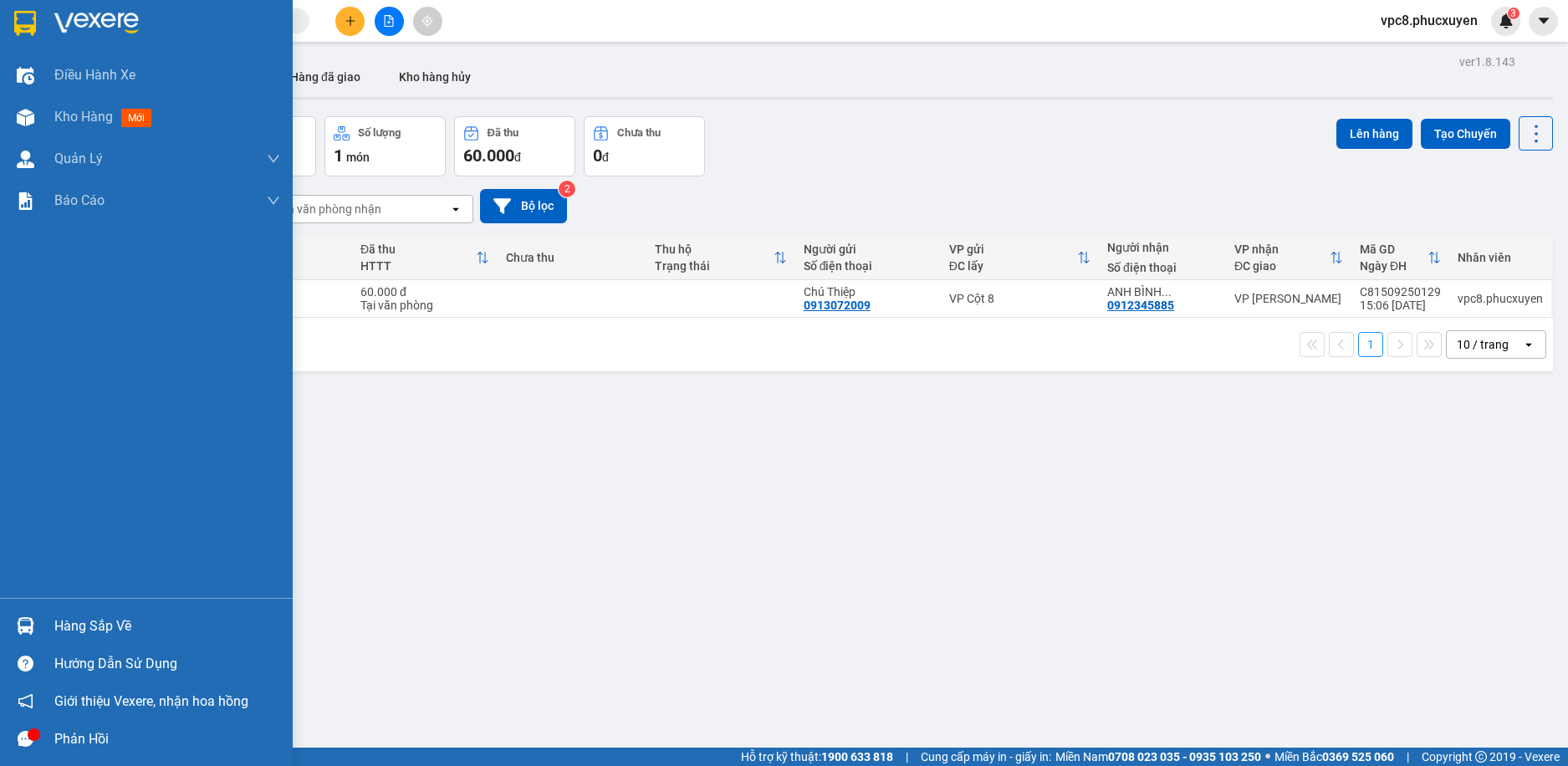
click at [34, 626] on div at bounding box center [26, 626] width 30 height 30
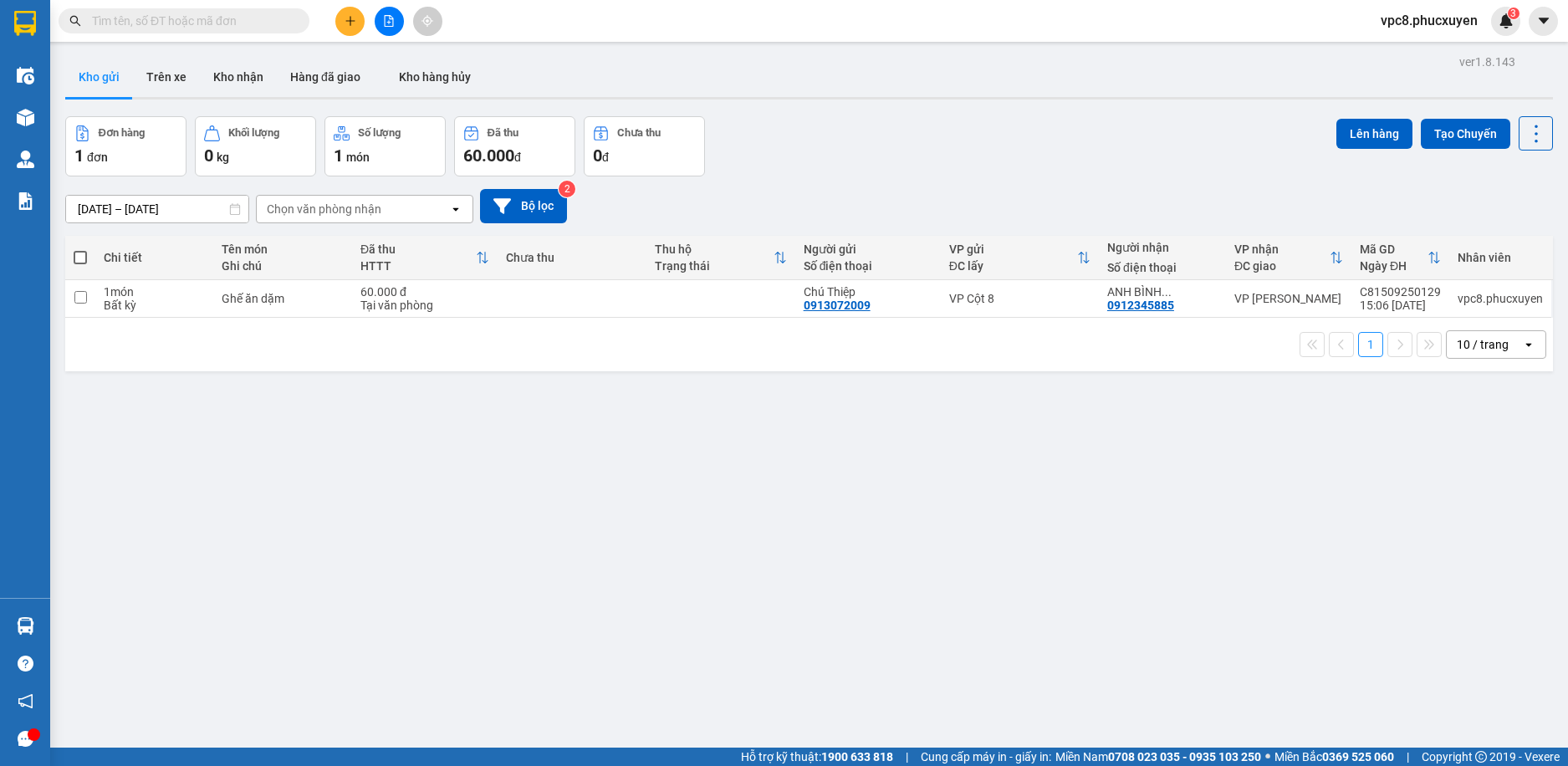
click at [1176, 408] on section "Kết quả tìm kiếm ( 0 ) Bộ lọc 10/09 - 15/09 No Data vpc8.phucxuyen 3 Điều hành …" at bounding box center [784, 383] width 1568 height 766
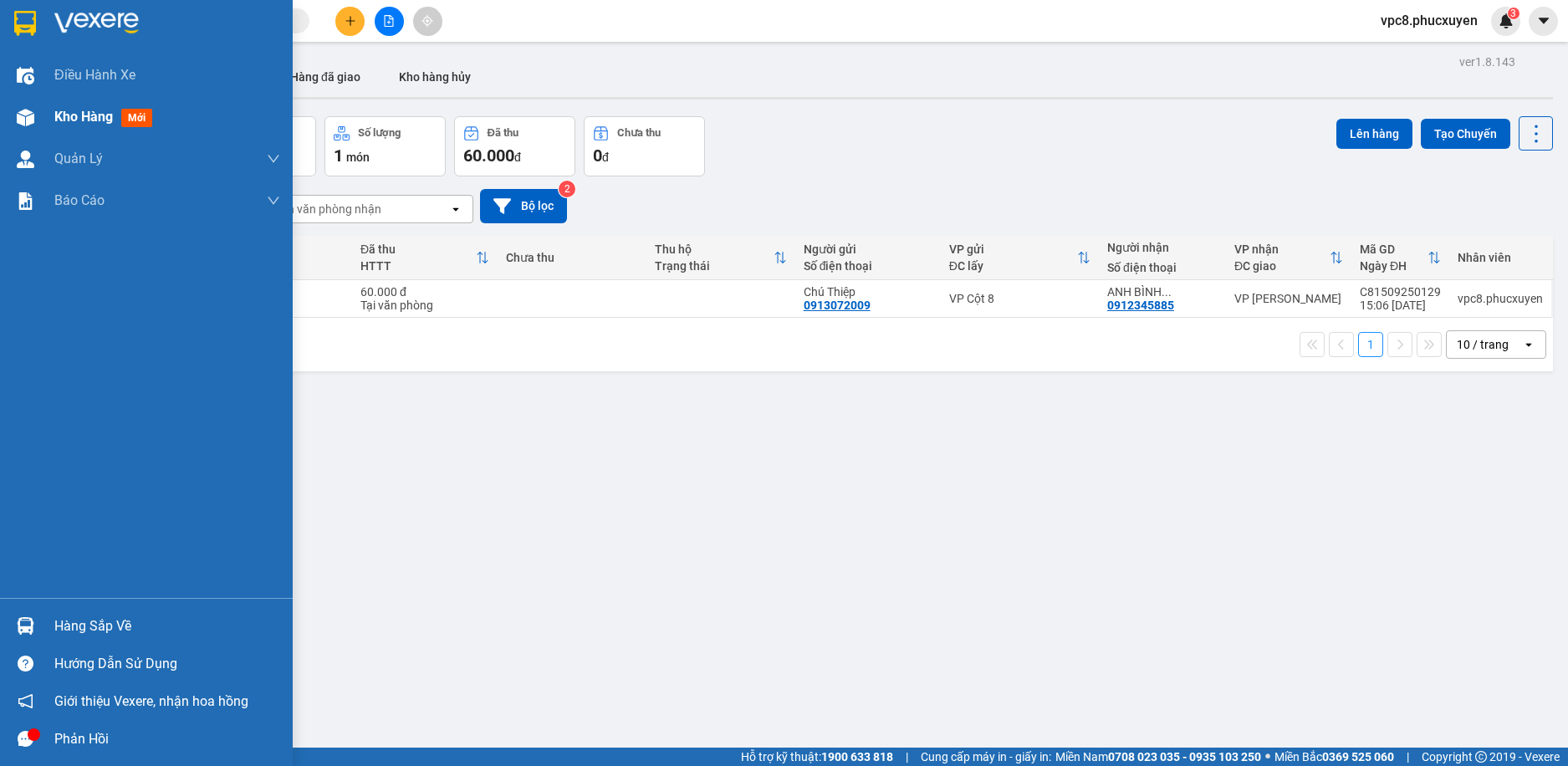
click at [23, 113] on img at bounding box center [25, 117] width 17 height 17
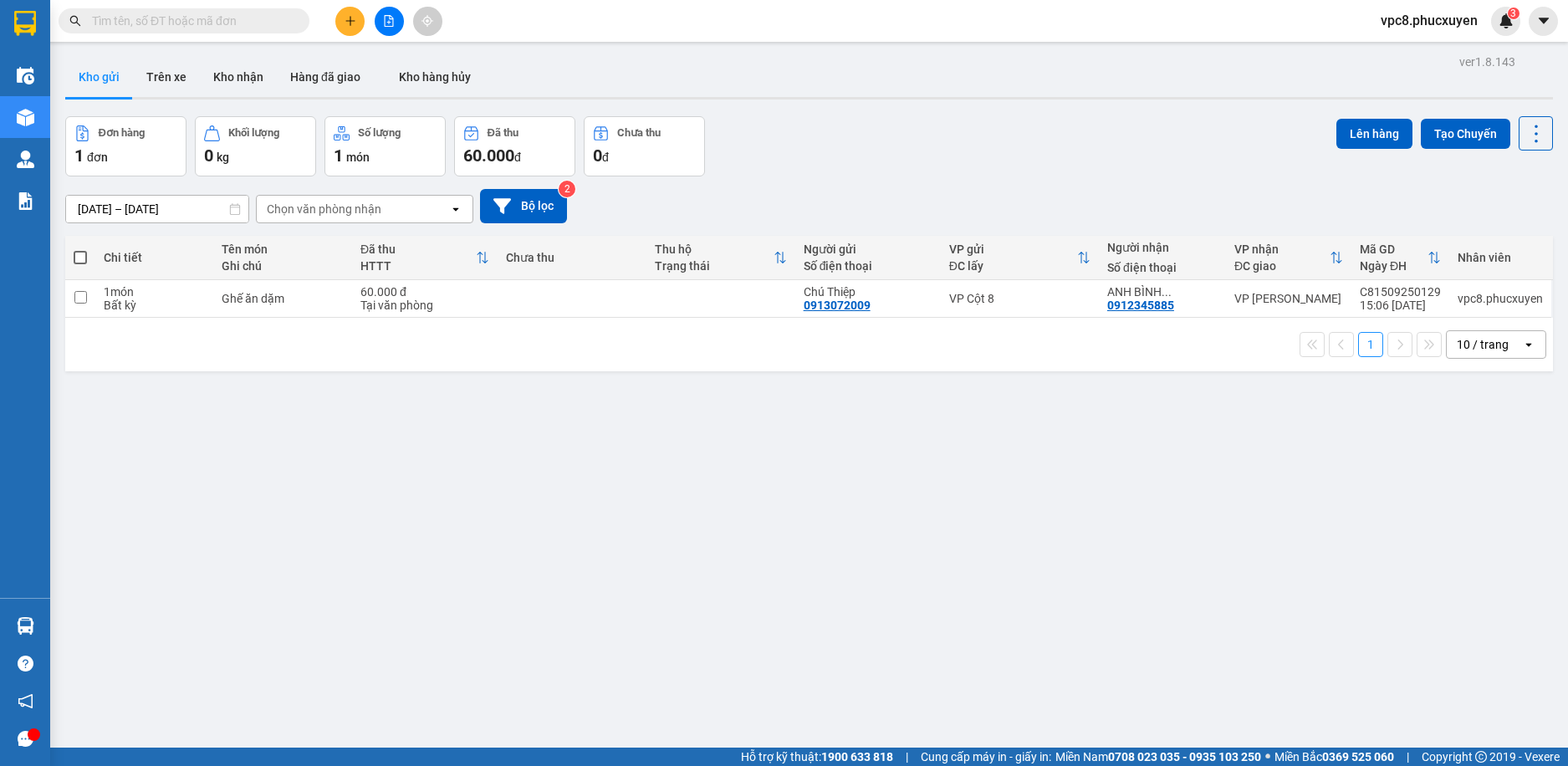
click at [870, 180] on div "[DATE] – [DATE] Press the down arrow key to interact with the calendar and sele…" at bounding box center [809, 206] width 1488 height 59
click at [156, 71] on button "Trên xe" at bounding box center [166, 77] width 67 height 40
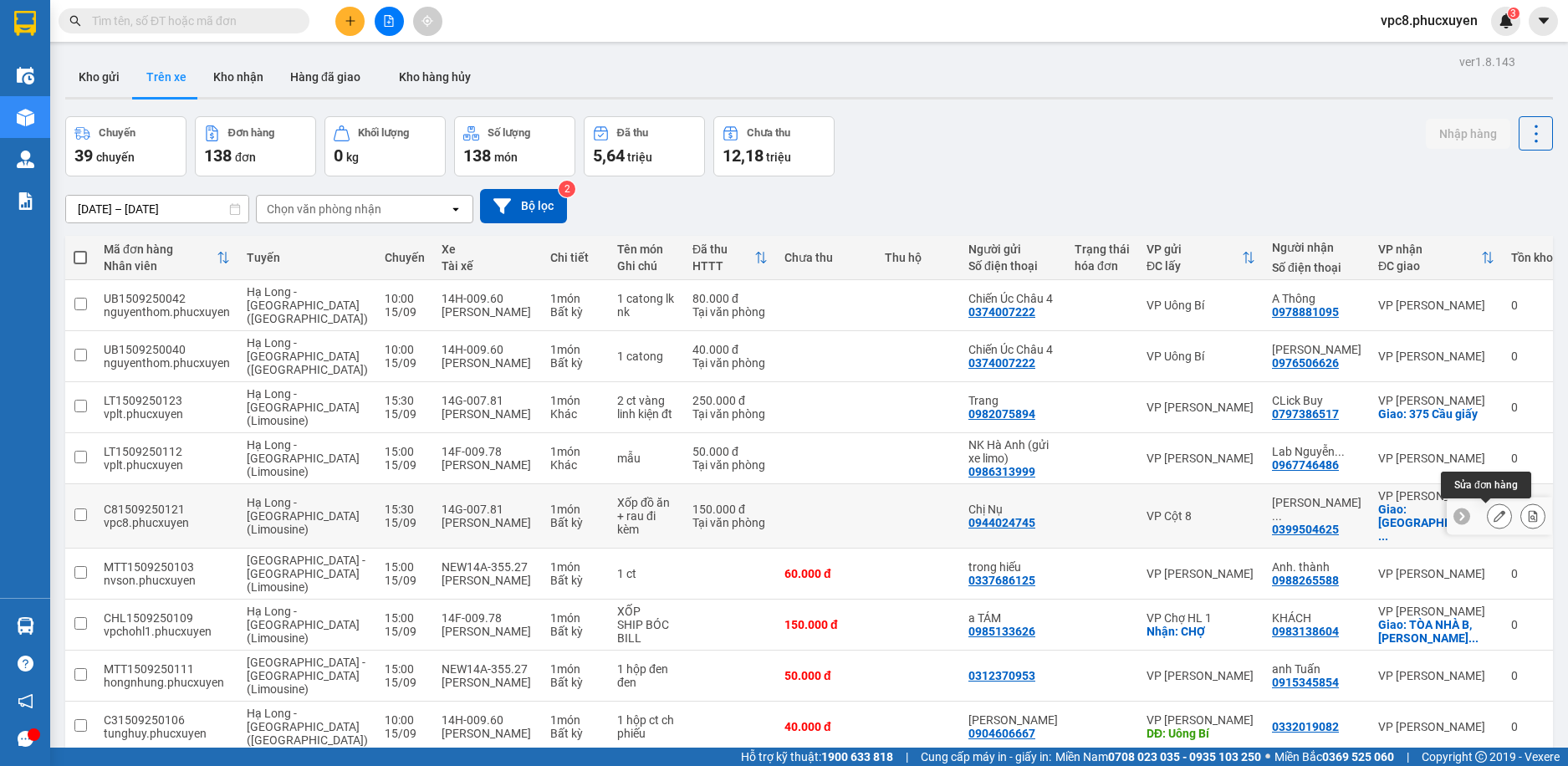
click at [1494, 513] on icon at bounding box center [1499, 516] width 11 height 11
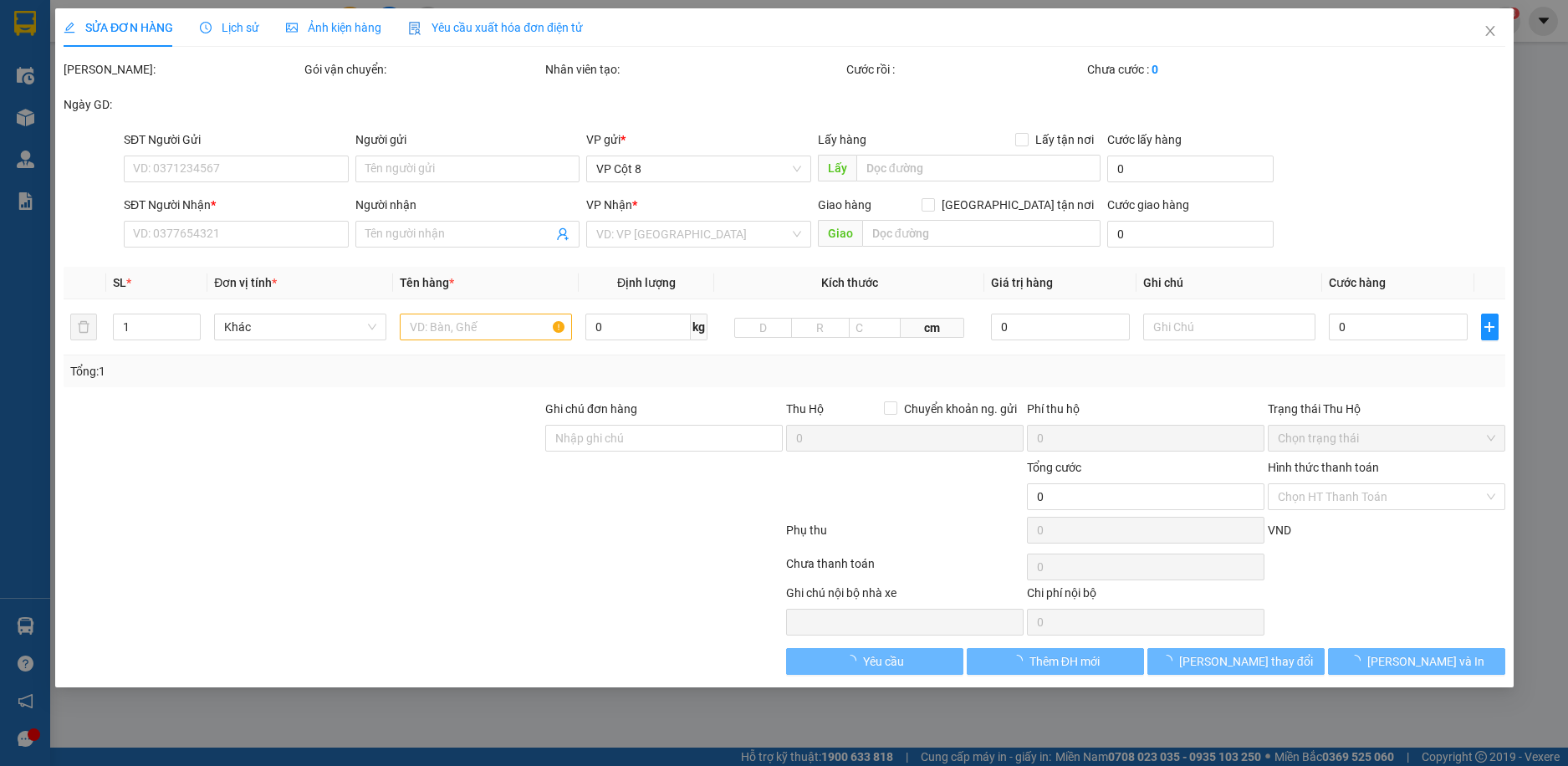
type input "0944024745"
type input "Chị Nụ"
type input "0399504625"
type input "[PERSON_NAME]/ 0372876071"
checkbox input "true"
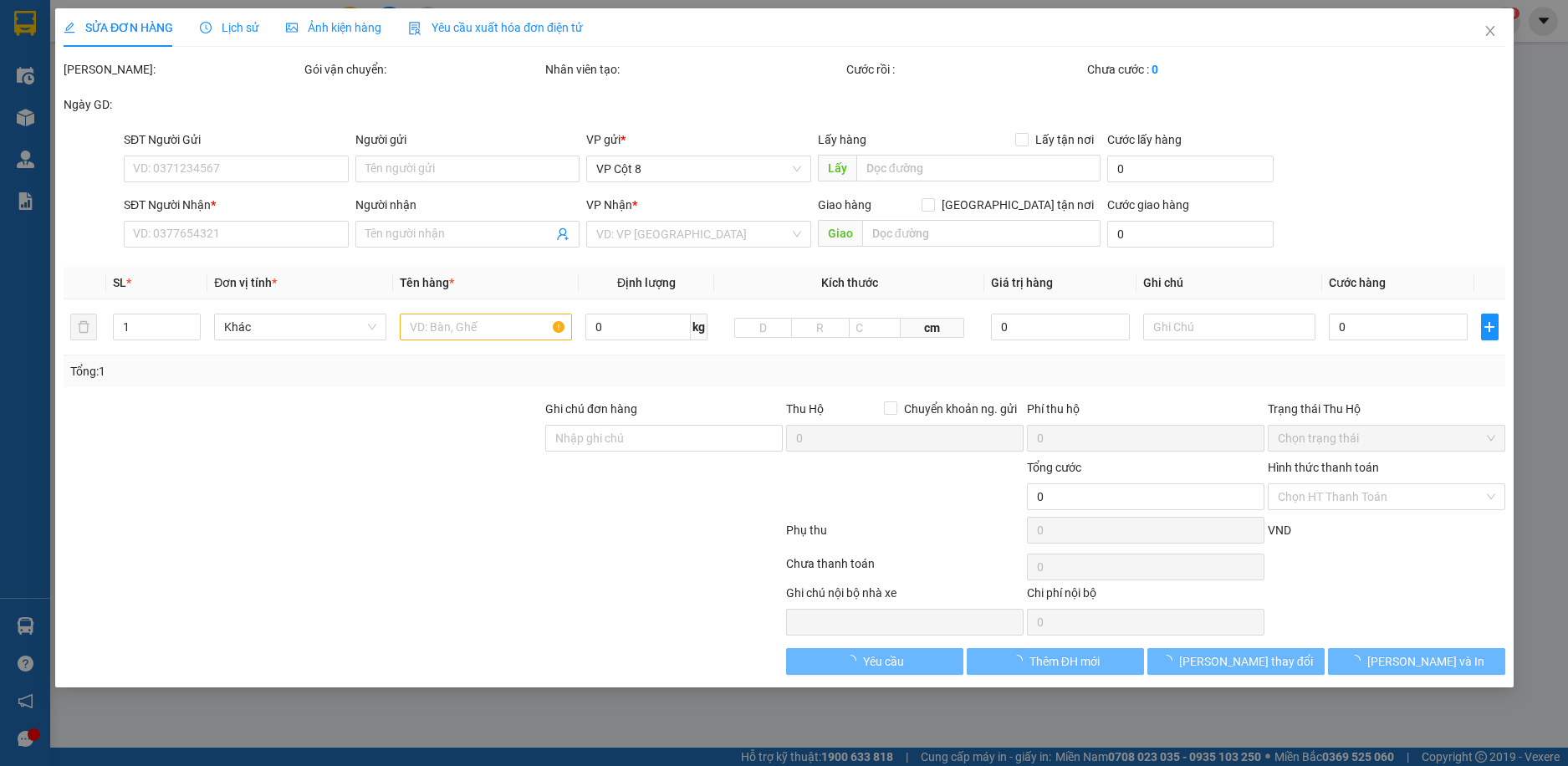
type input "[GEOGRAPHIC_DATA], 79 Đ. [PERSON_NAME], Mai Dịch, [GEOGRAPHIC_DATA], [GEOGRAPHI…"
type input "150.000"
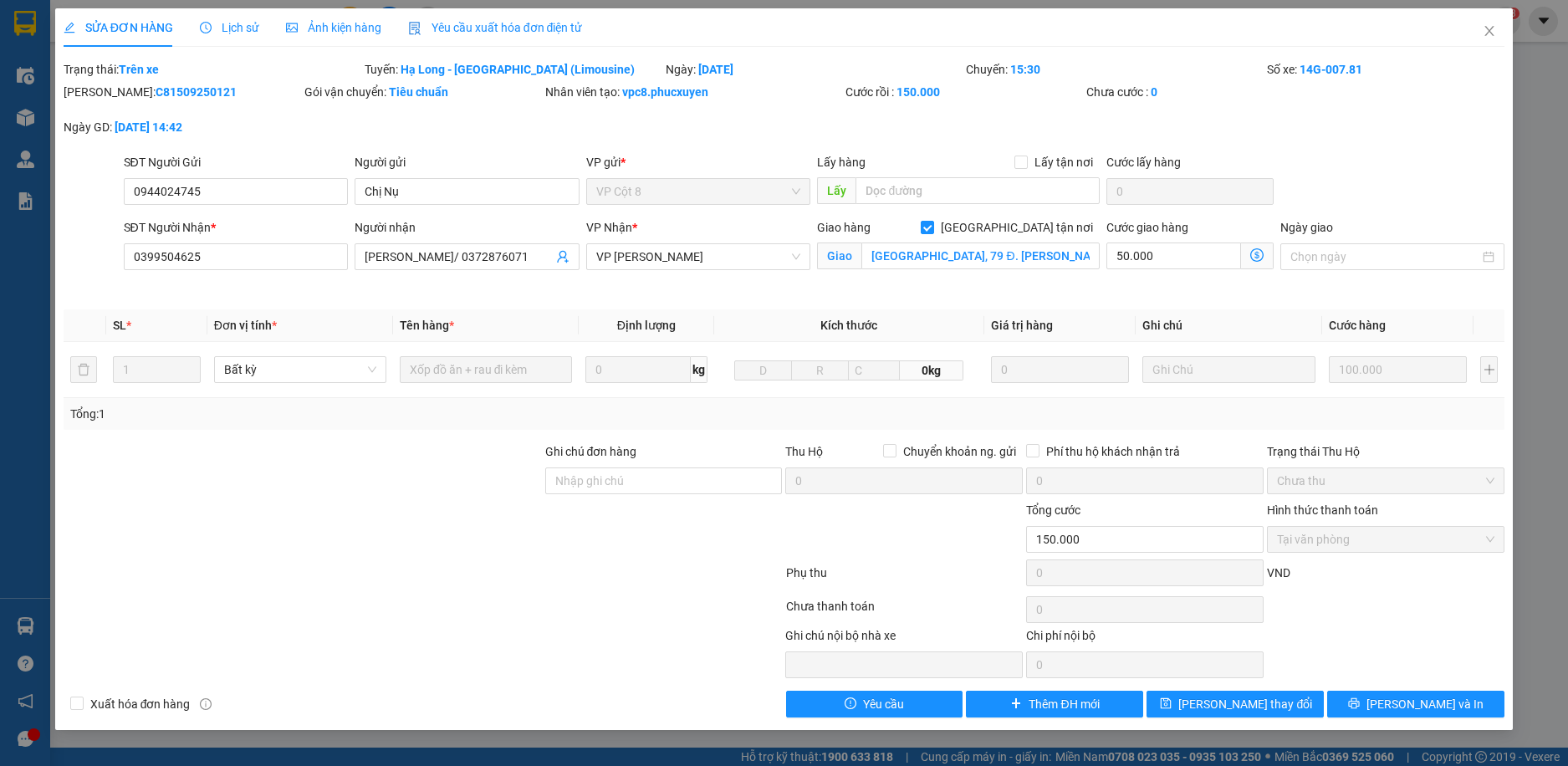
click at [1258, 252] on icon "dollar-circle" at bounding box center [1257, 255] width 13 height 13
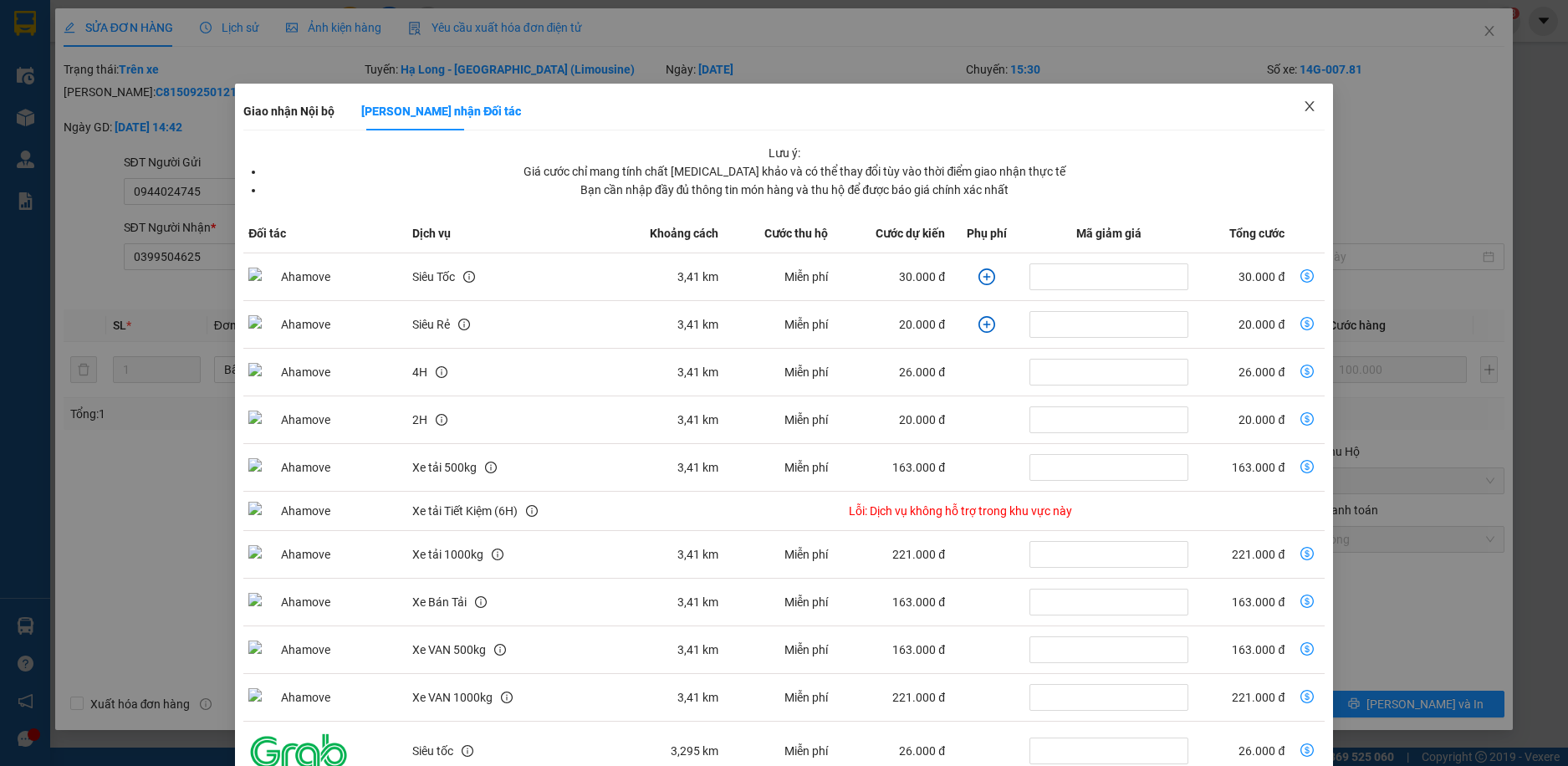
click at [1304, 105] on icon "close" at bounding box center [1309, 106] width 10 height 10
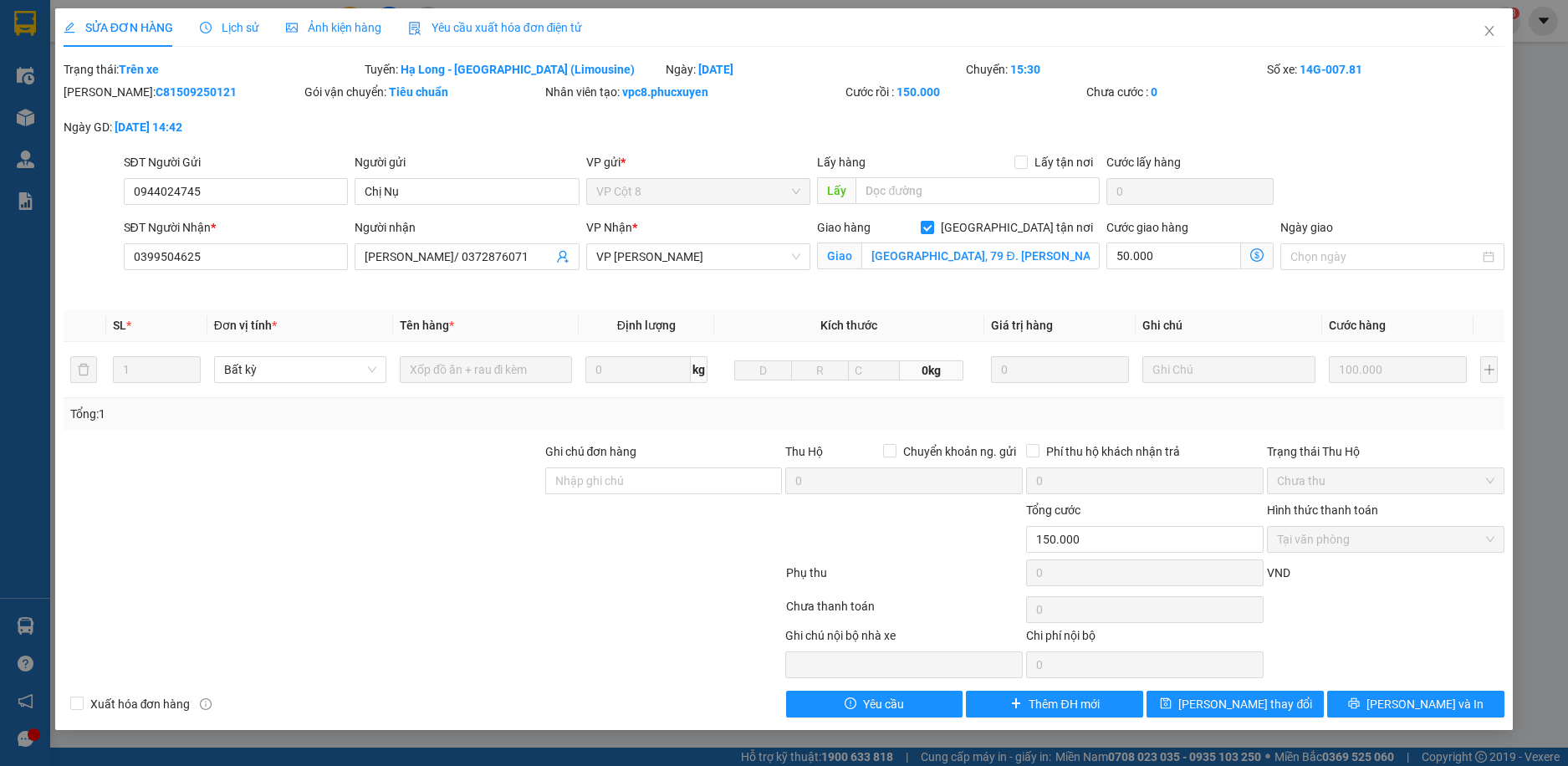
click at [1251, 250] on icon "dollar-circle" at bounding box center [1257, 255] width 13 height 13
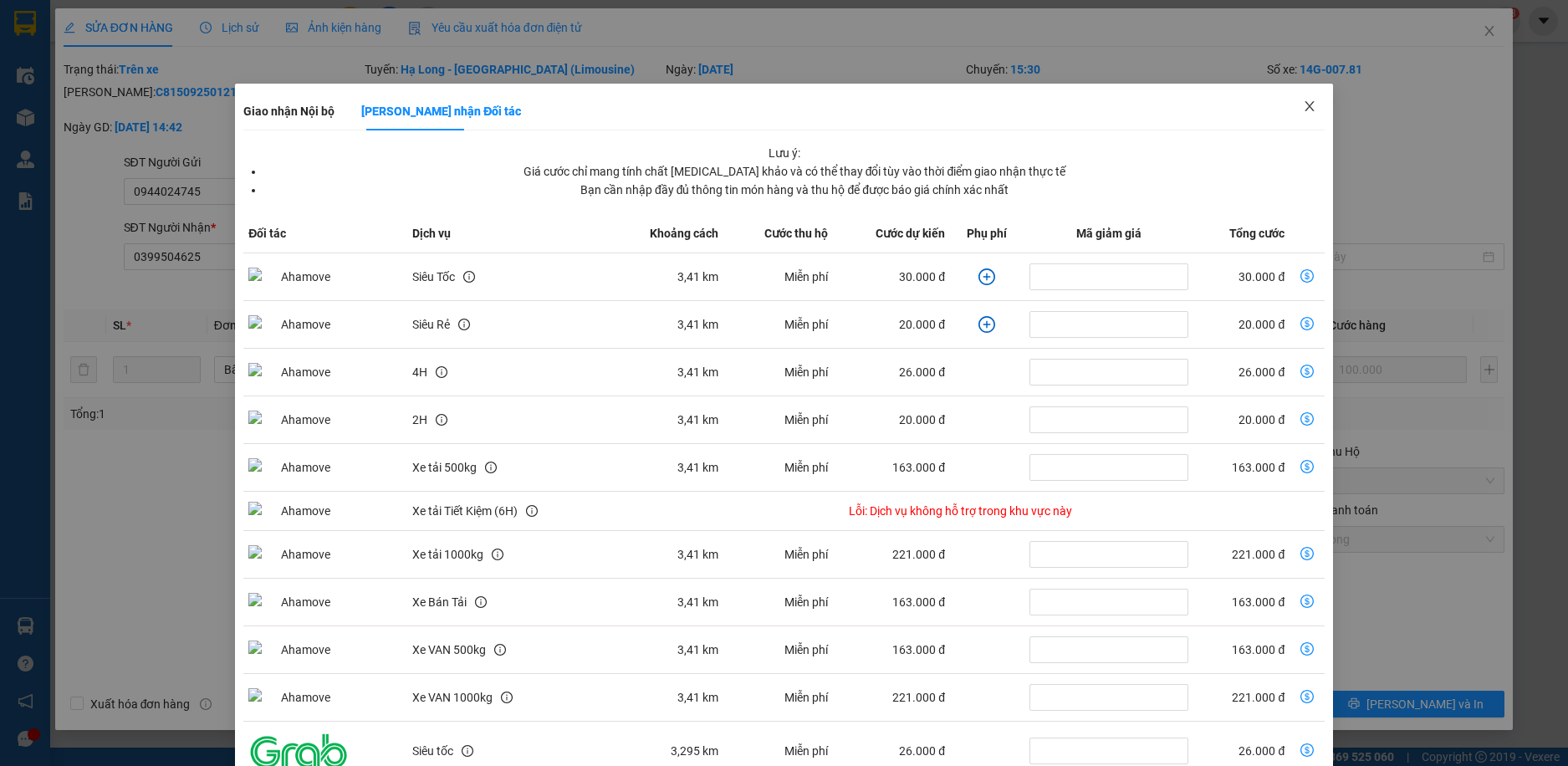
click at [1303, 105] on icon "close" at bounding box center [1309, 105] width 13 height 13
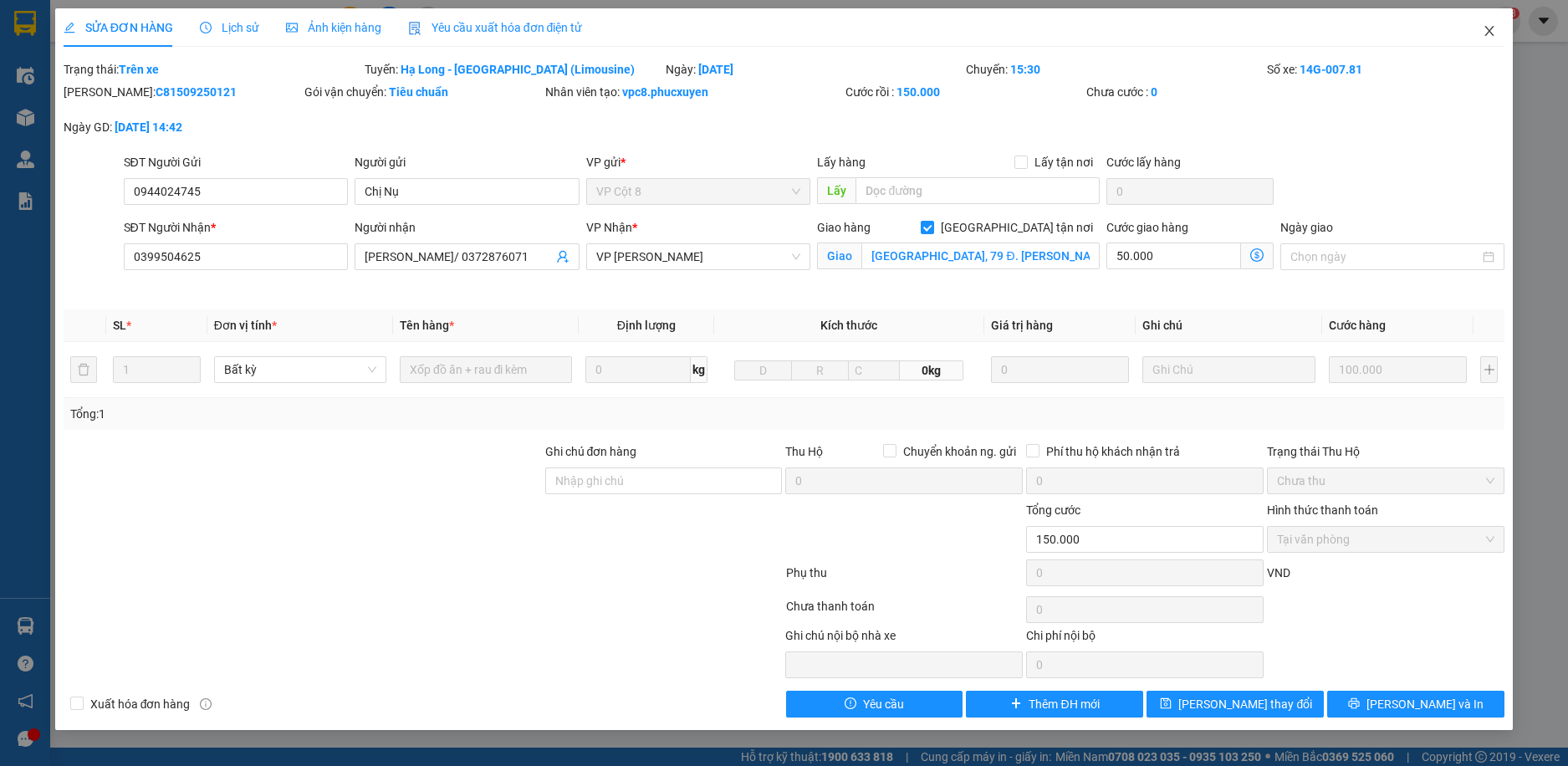
click at [1481, 33] on span "Close" at bounding box center [1490, 32] width 47 height 47
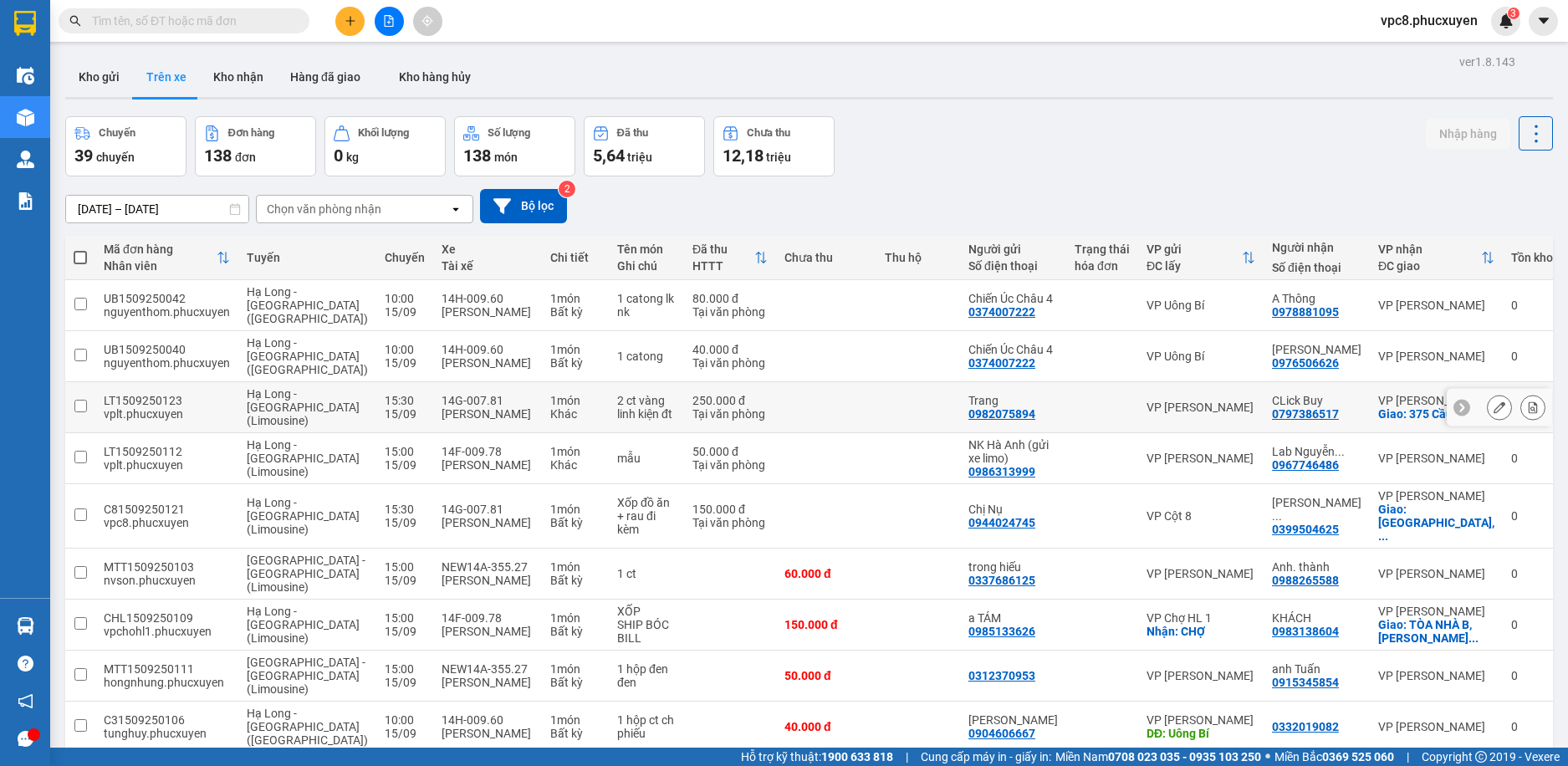
click at [1494, 403] on icon at bounding box center [1499, 407] width 11 height 11
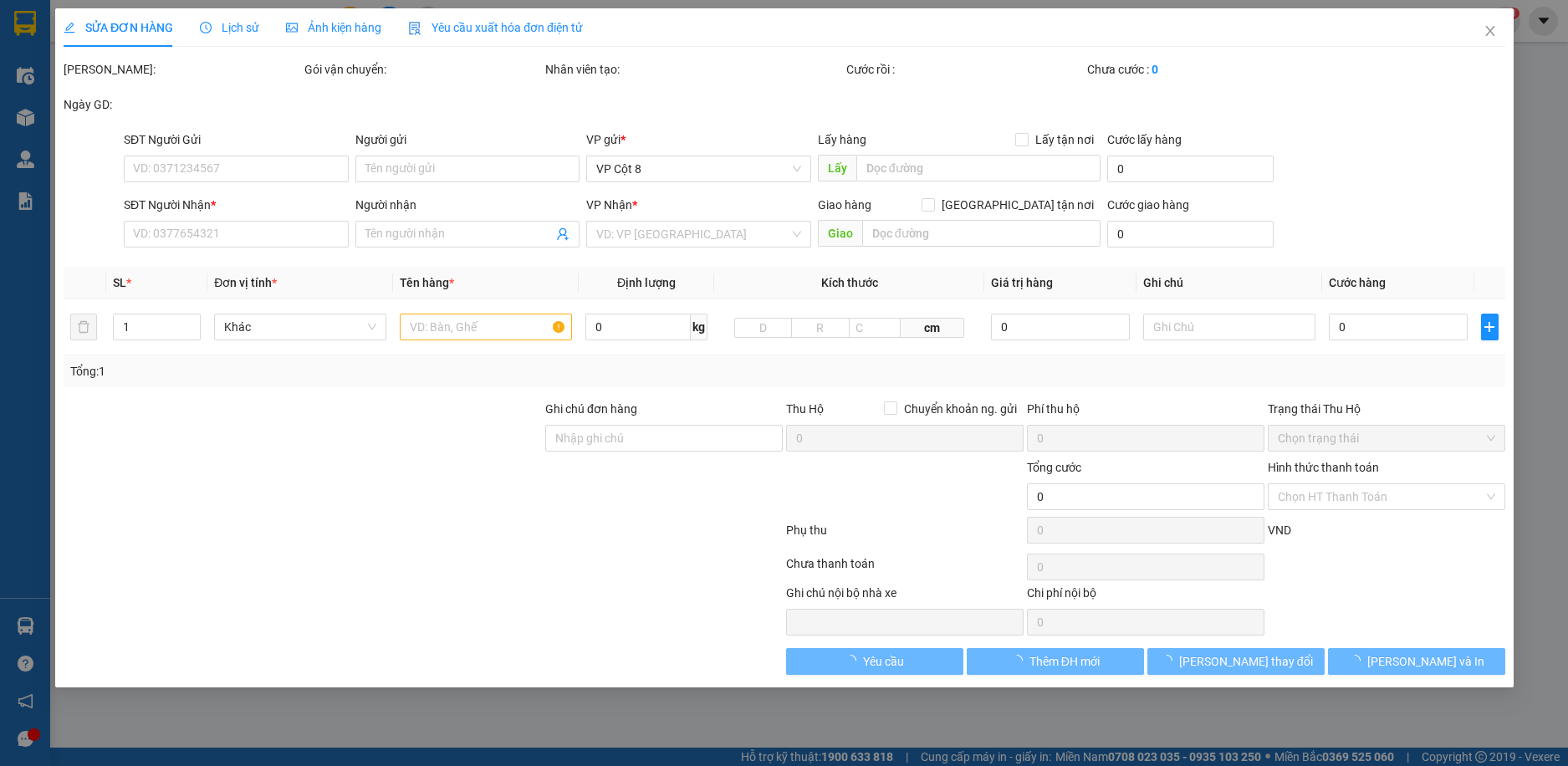
type input "0982075894"
type input "Trang"
type input "0797386517"
type input "CLick Buy"
checkbox input "true"
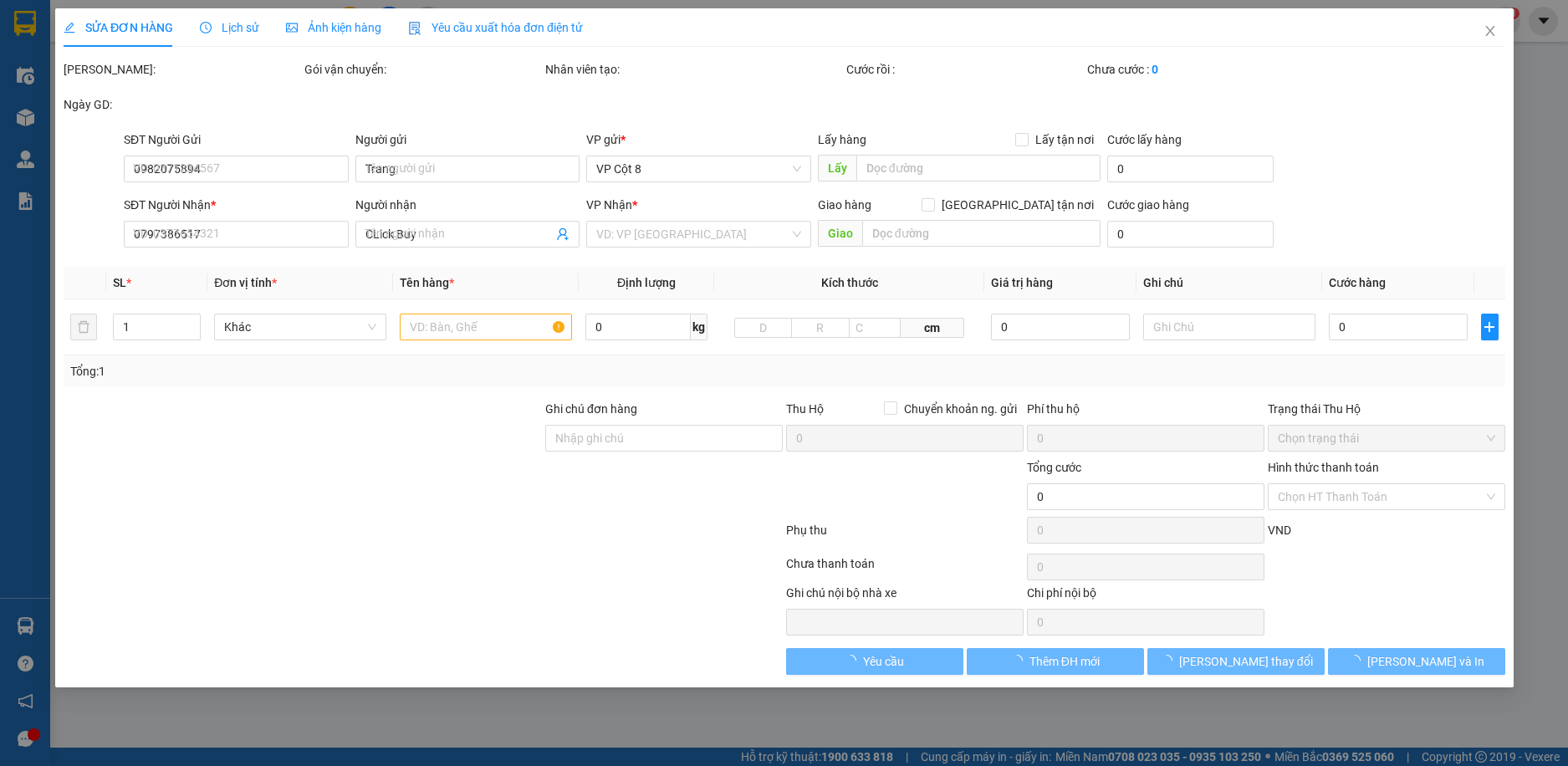
type input "375 Cầu giấy"
type input "250.000"
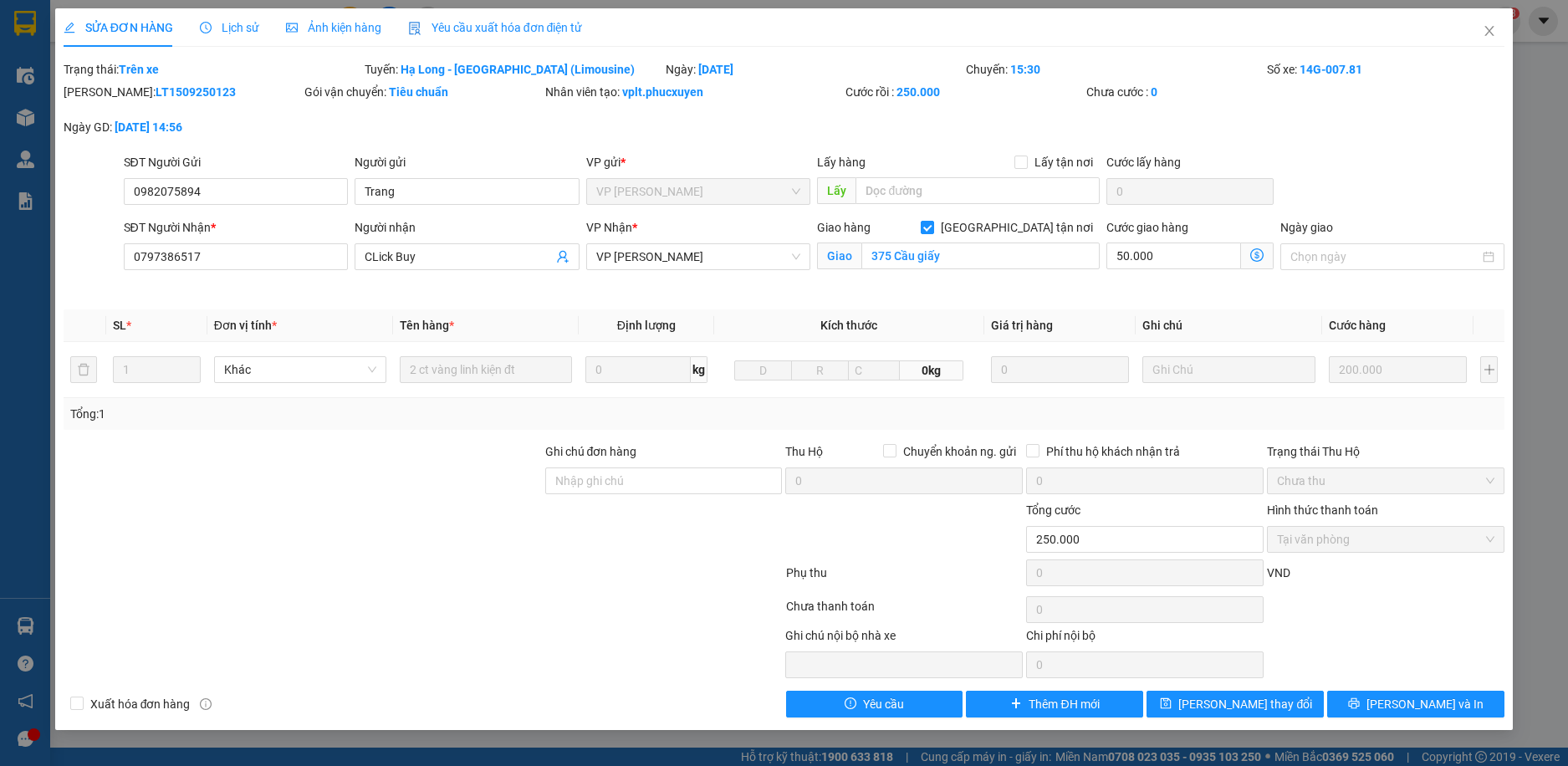
click at [1258, 253] on icon "dollar-circle" at bounding box center [1257, 255] width 13 height 13
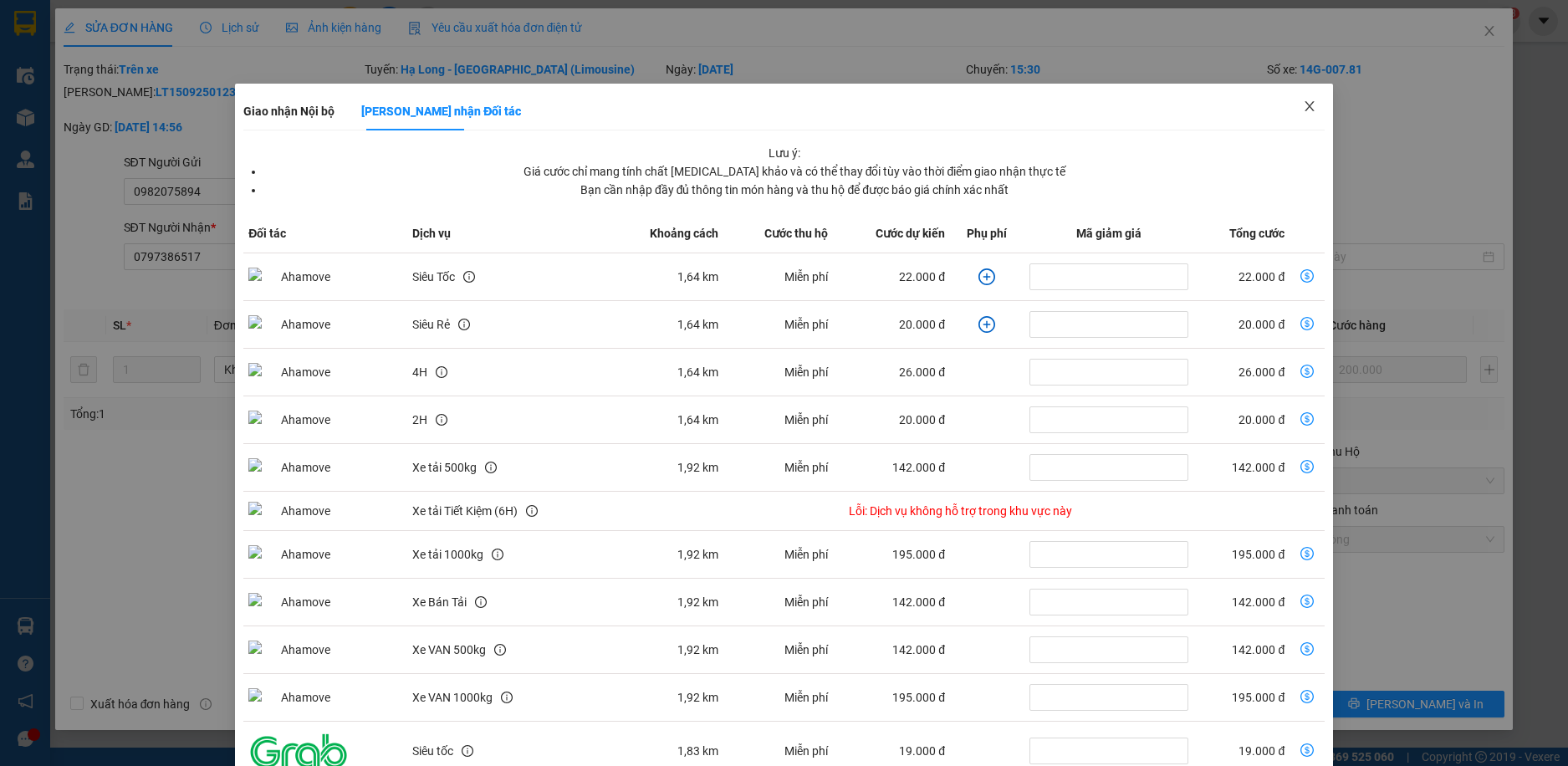
click at [1303, 103] on icon "close" at bounding box center [1309, 105] width 13 height 13
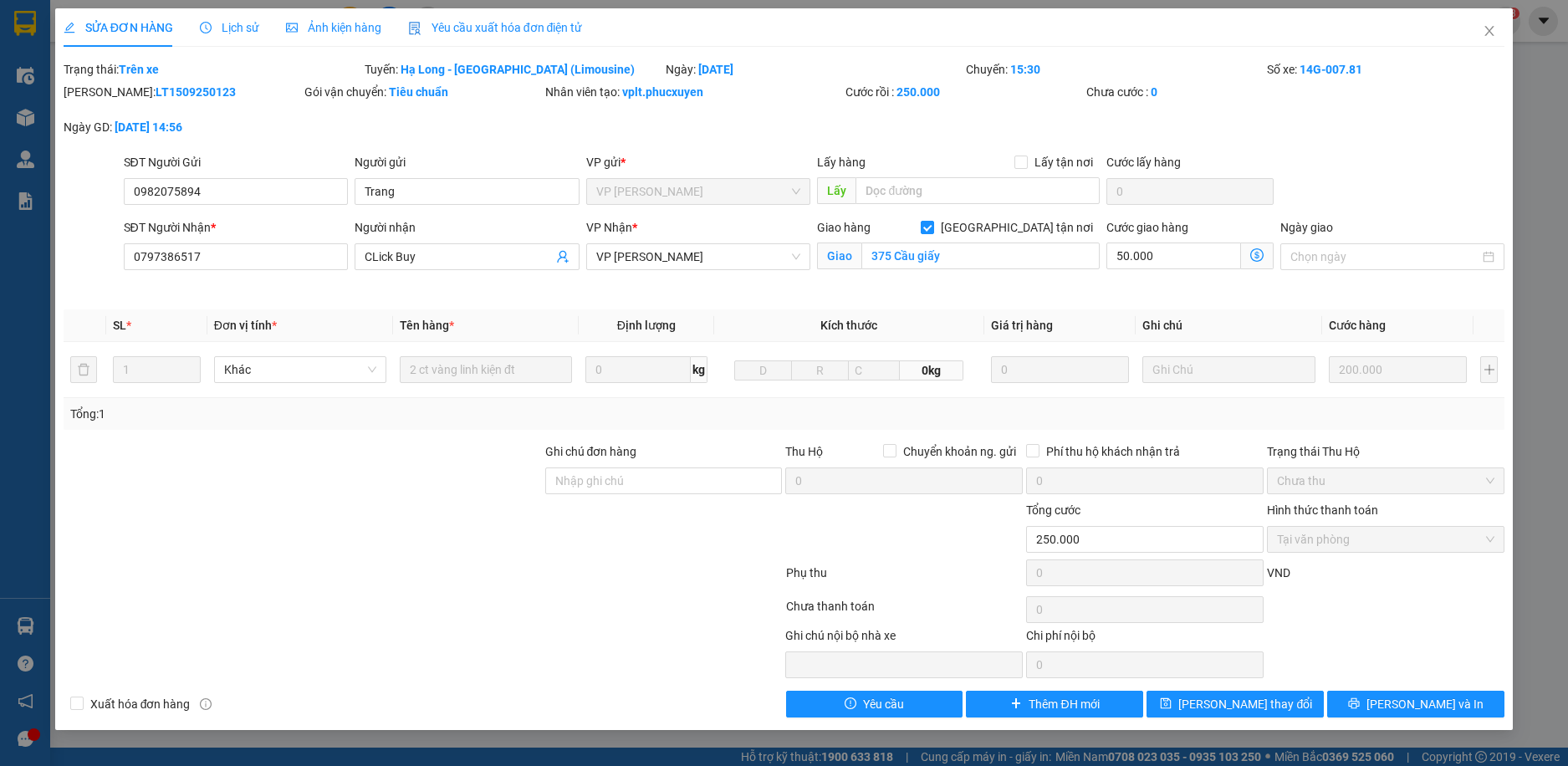
click at [1251, 250] on icon "dollar-circle" at bounding box center [1257, 255] width 13 height 13
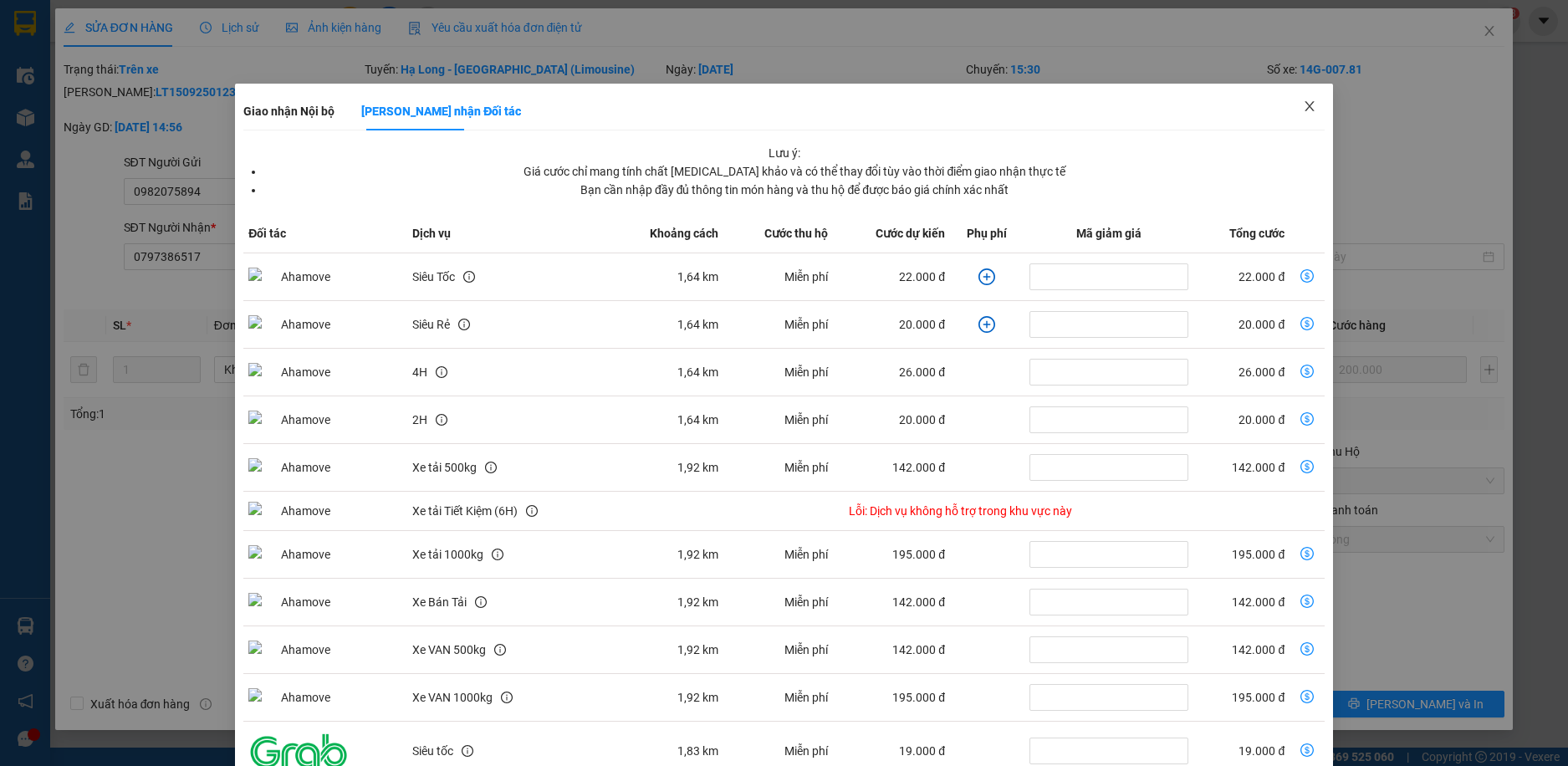
click at [1303, 110] on icon "close" at bounding box center [1309, 105] width 13 height 13
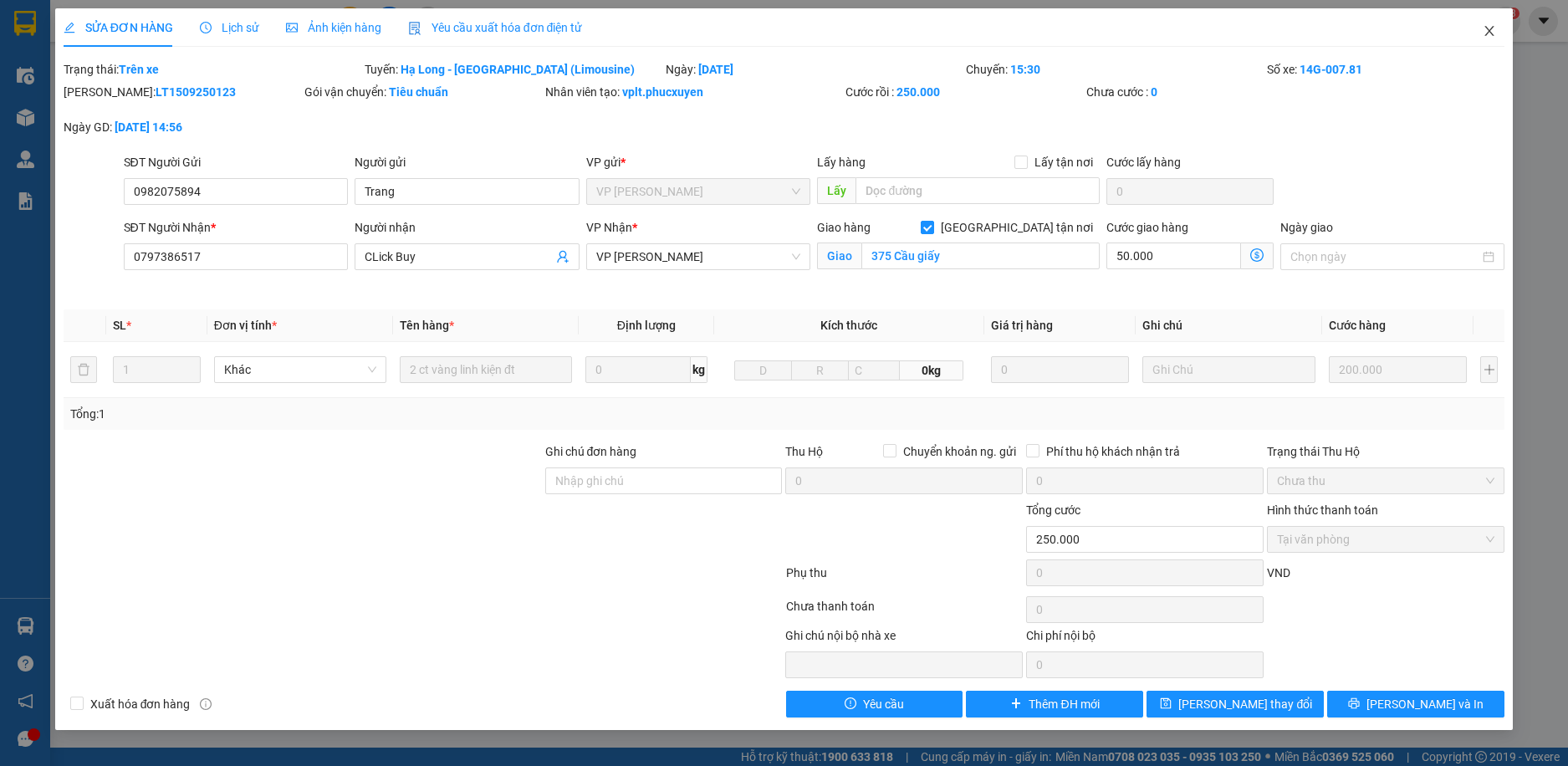
click at [1486, 31] on icon "close" at bounding box center [1489, 30] width 13 height 13
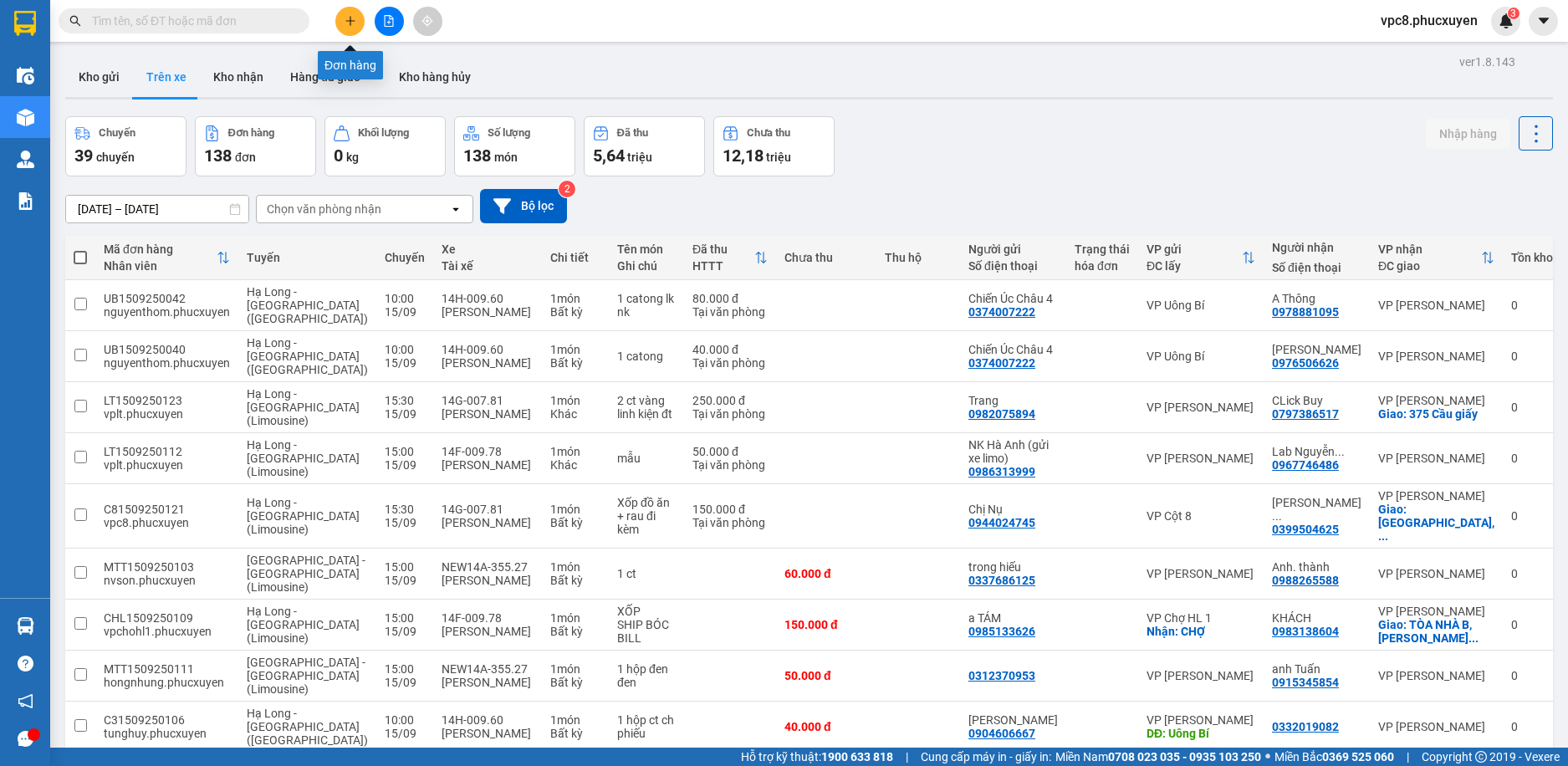
click at [341, 23] on button at bounding box center [350, 22] width 30 height 30
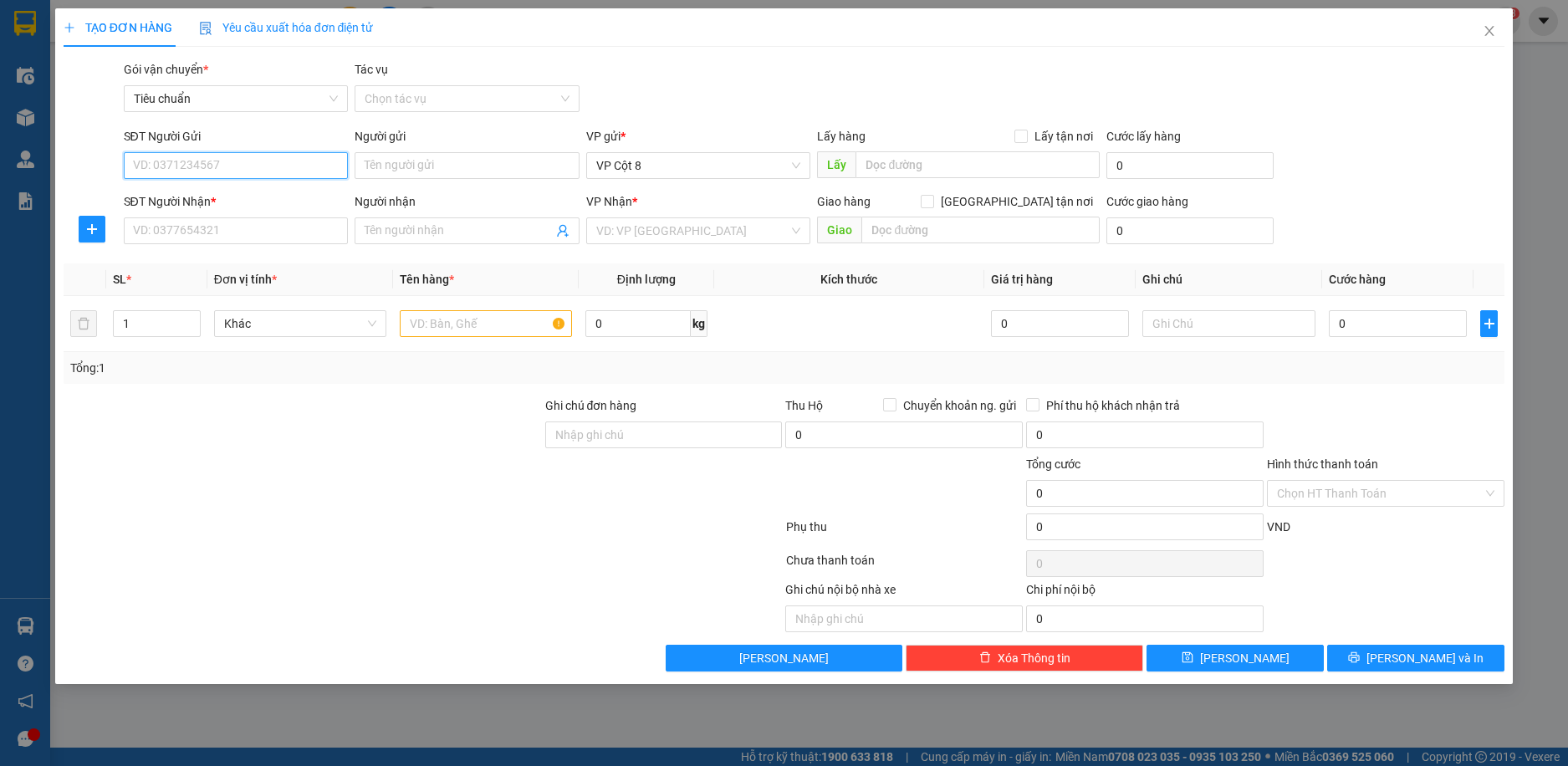
click at [245, 169] on input "SĐT Người Gửi" at bounding box center [236, 165] width 225 height 27
click at [498, 166] on input "Người gửi" at bounding box center [467, 165] width 225 height 27
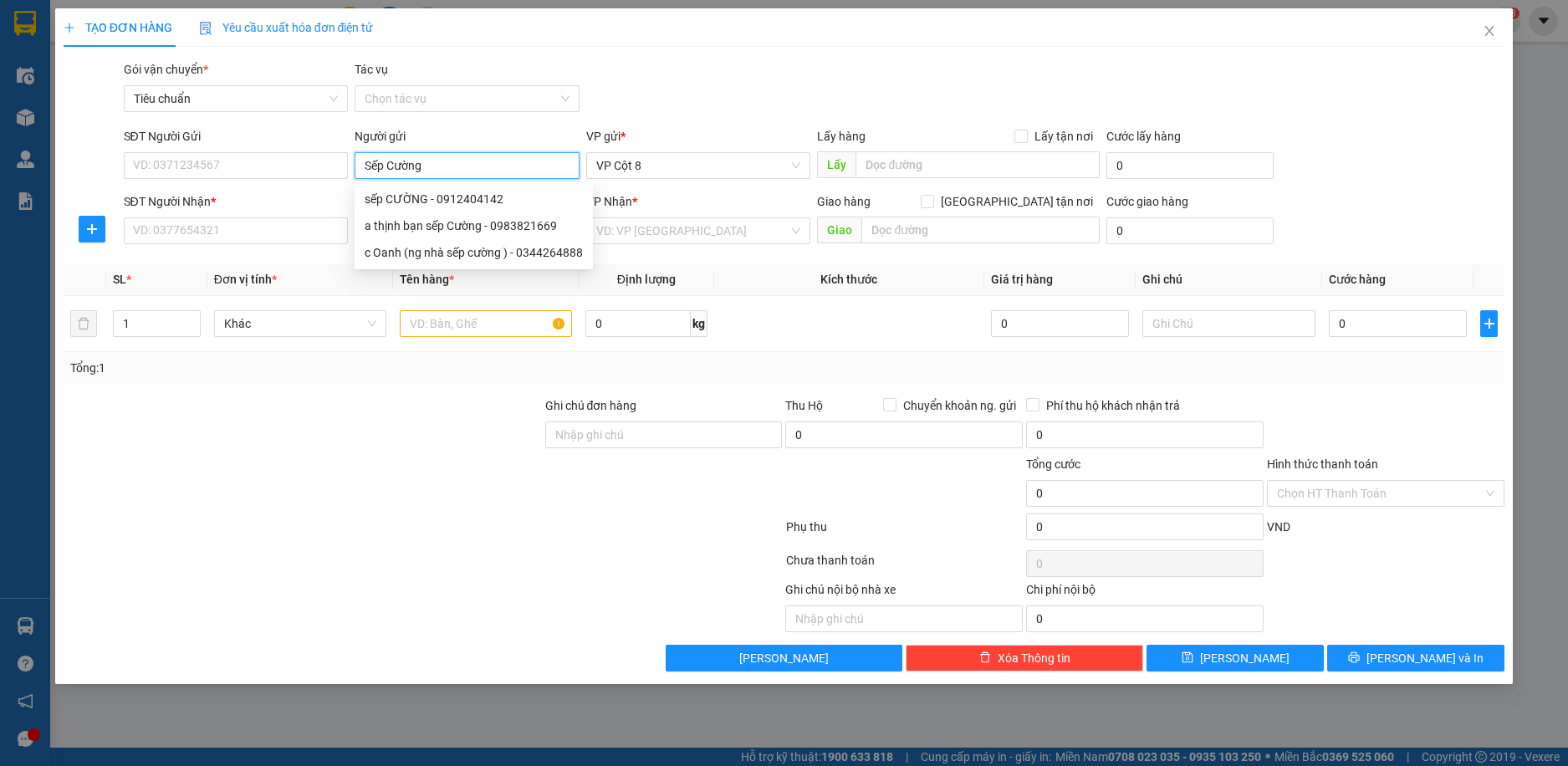
type input "Sếp Cường"
click at [264, 266] on th "Đơn vị tính *" at bounding box center [301, 280] width 186 height 33
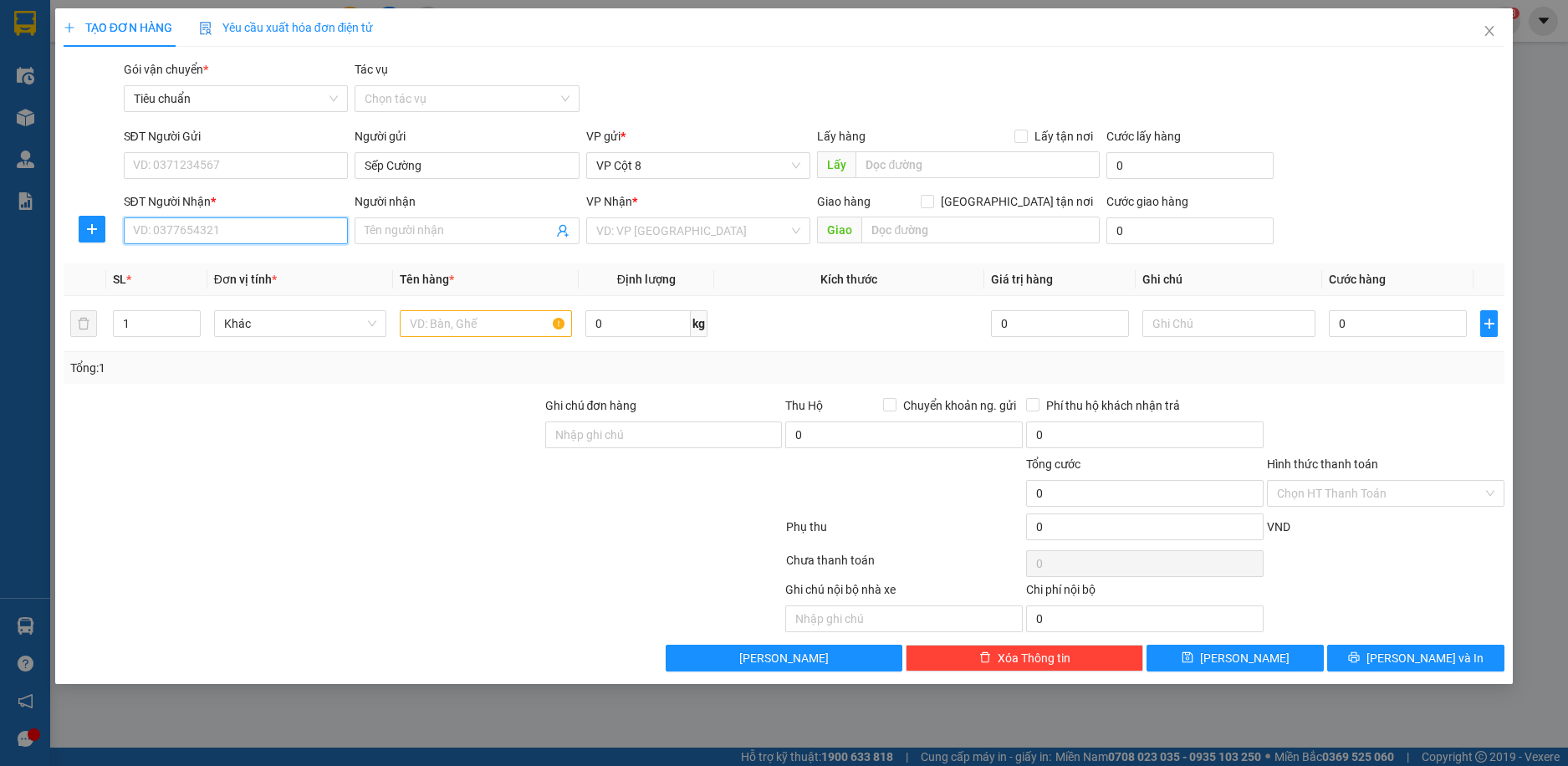
click at [310, 228] on input "SĐT Người Nhận *" at bounding box center [236, 230] width 225 height 27
type input "0915588189"
click at [458, 231] on input "Người nhận" at bounding box center [458, 230] width 188 height 18
type input "Anh Tùng 0985800389"
click at [463, 323] on input "text" at bounding box center [486, 323] width 172 height 27
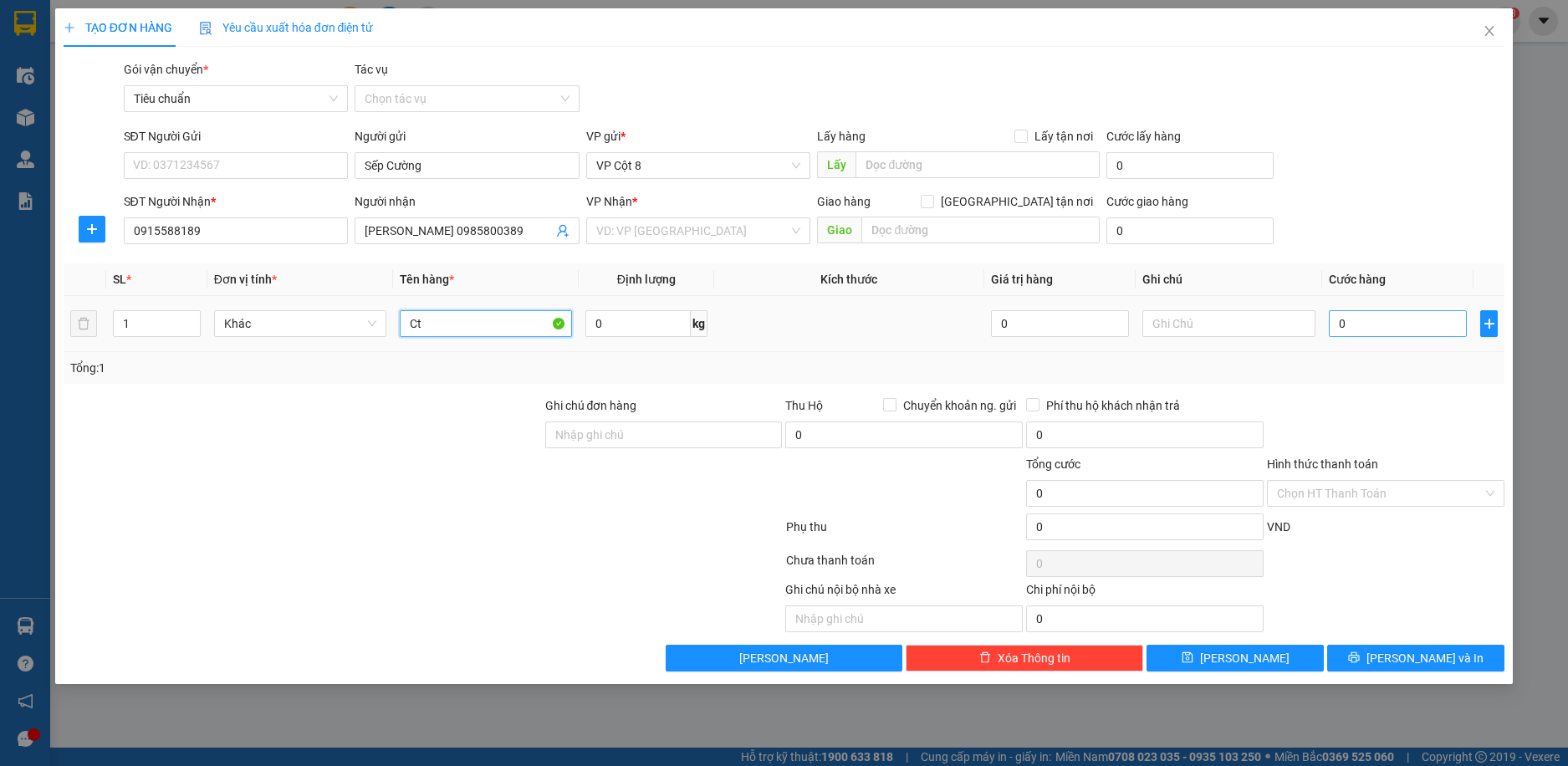
type input "Ct"
click at [1397, 325] on input "0" at bounding box center [1398, 323] width 139 height 27
click at [1344, 492] on input "Hình thức thanh toán" at bounding box center [1380, 493] width 206 height 25
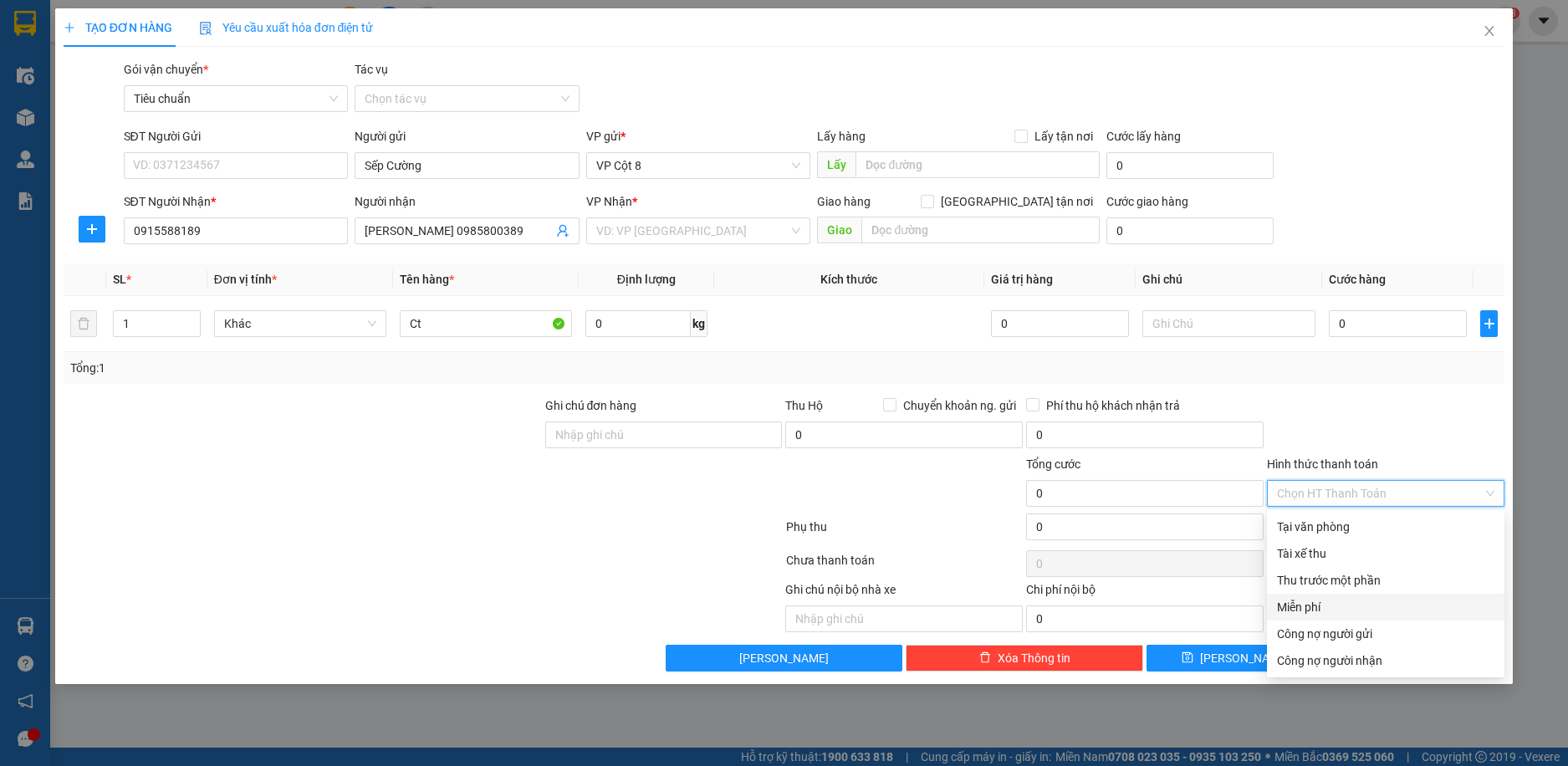
click at [1312, 607] on div "Miễn phí" at bounding box center [1386, 607] width 217 height 18
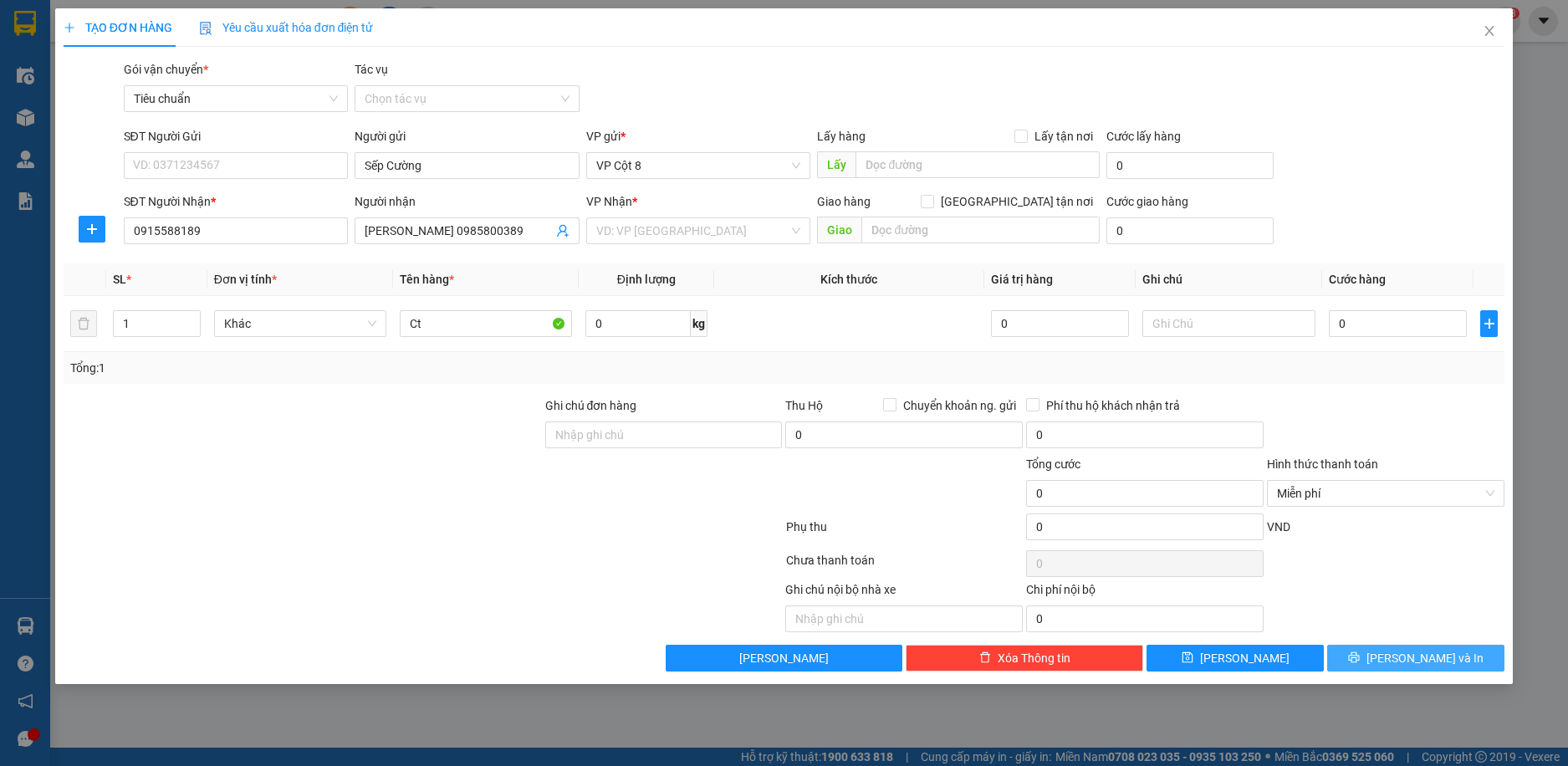
click at [1412, 662] on span "[PERSON_NAME] và In" at bounding box center [1425, 657] width 117 height 18
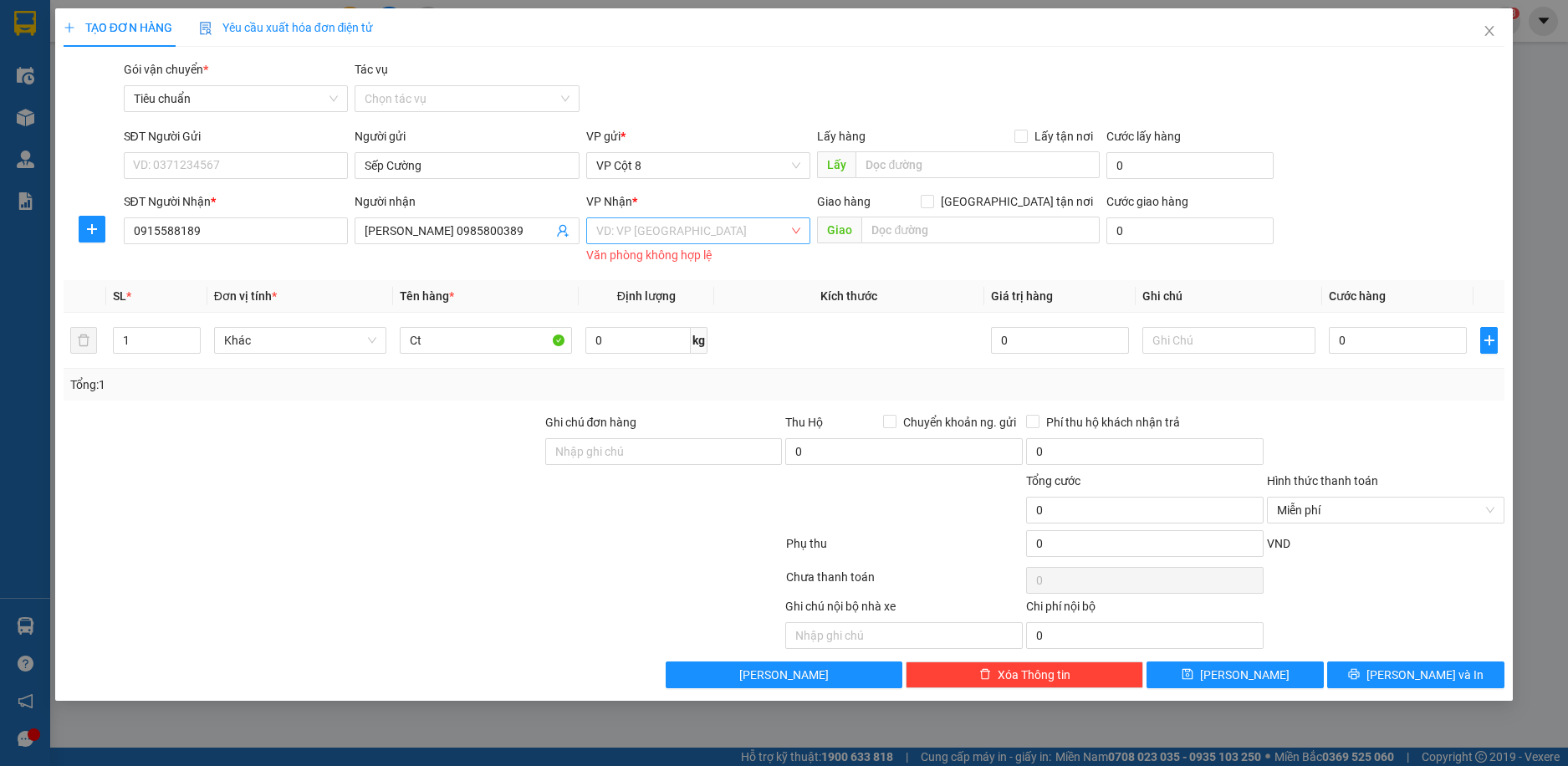
click at [686, 234] on input "search" at bounding box center [693, 230] width 193 height 25
type input "min"
click at [651, 262] on div "VP [PERSON_NAME]" at bounding box center [699, 263] width 205 height 18
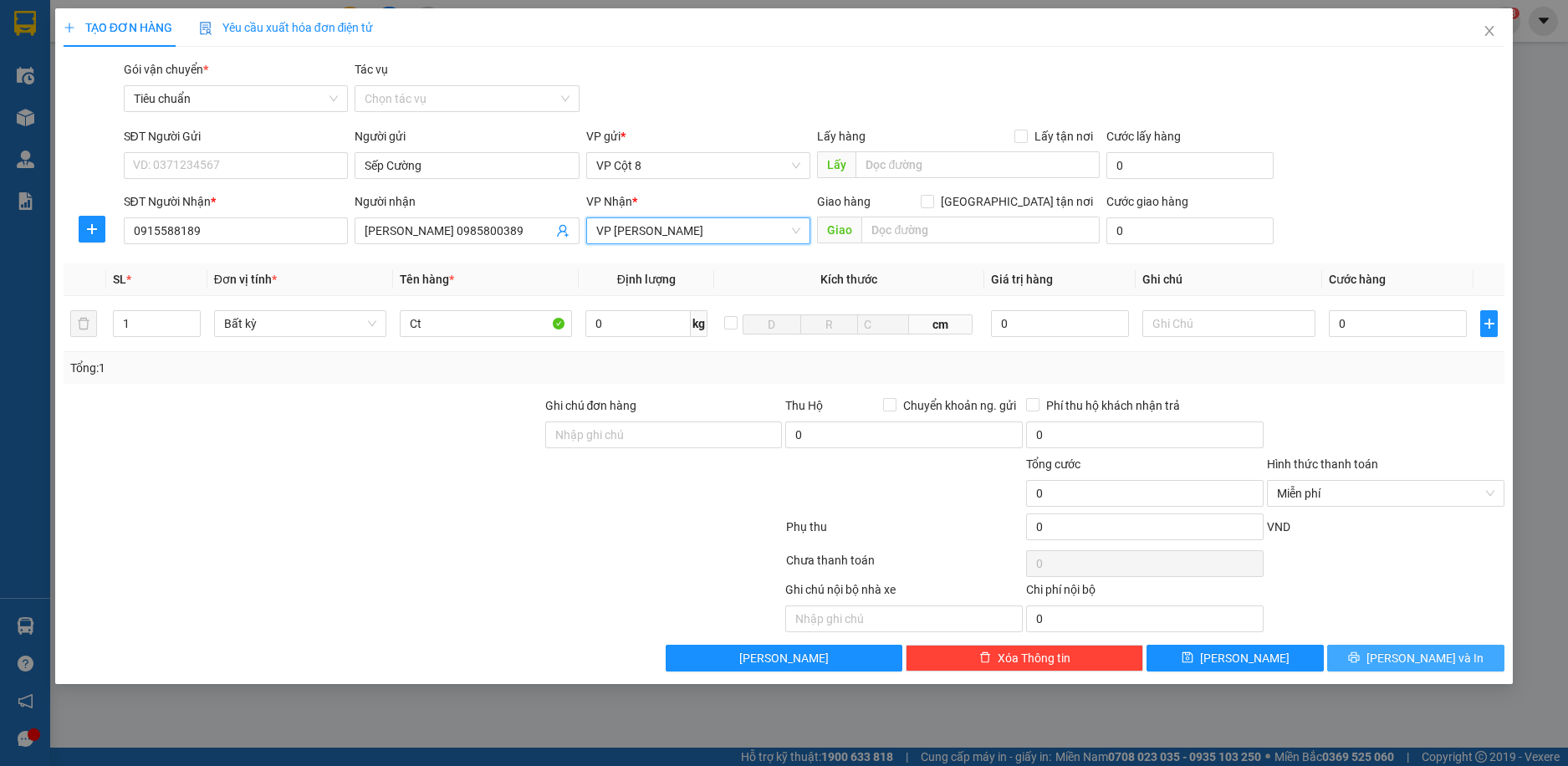
click at [1382, 656] on button "[PERSON_NAME] và In" at bounding box center [1416, 658] width 177 height 27
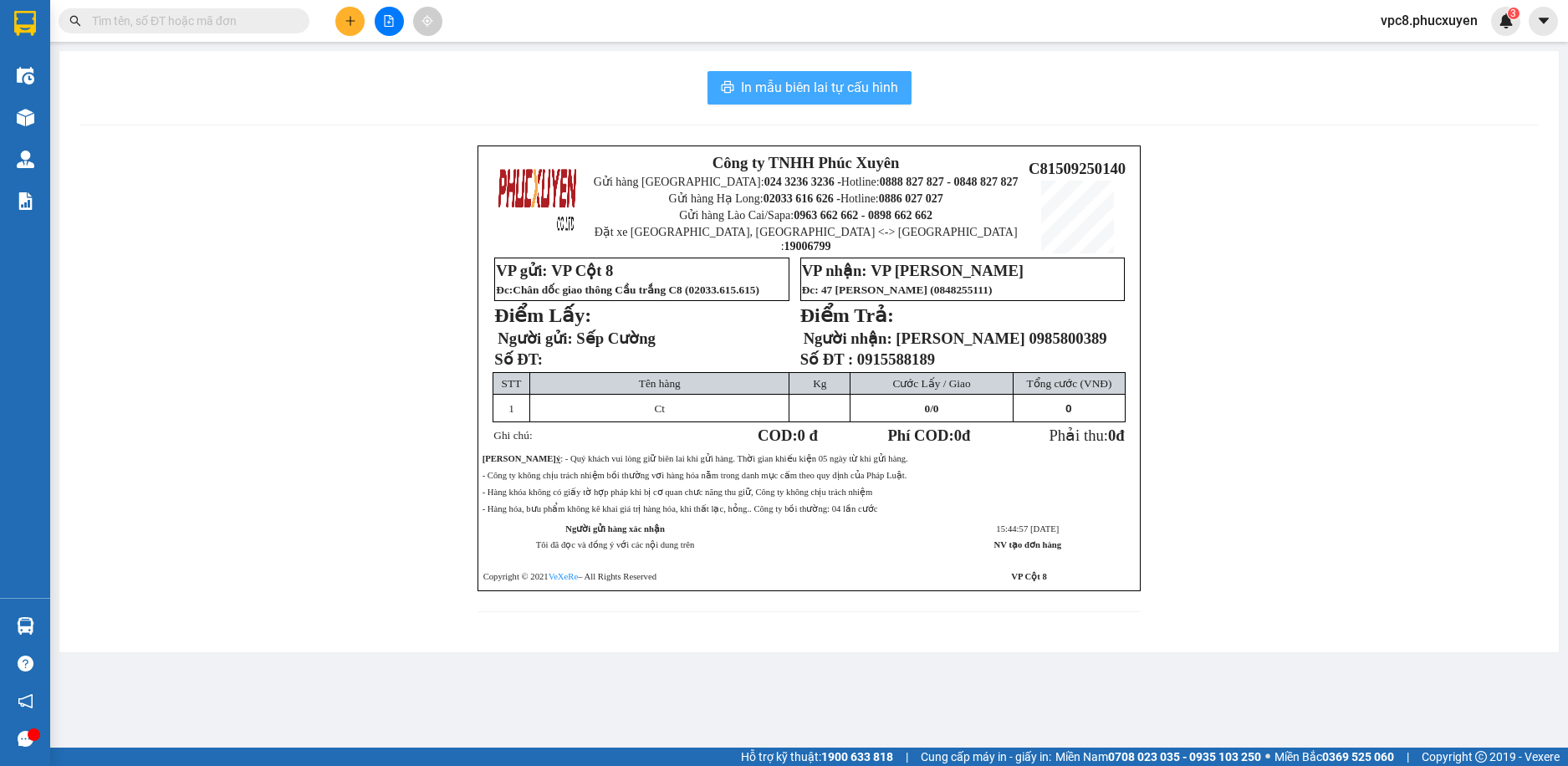
click at [832, 87] on span "In mẫu biên lai tự cấu hình" at bounding box center [819, 87] width 157 height 21
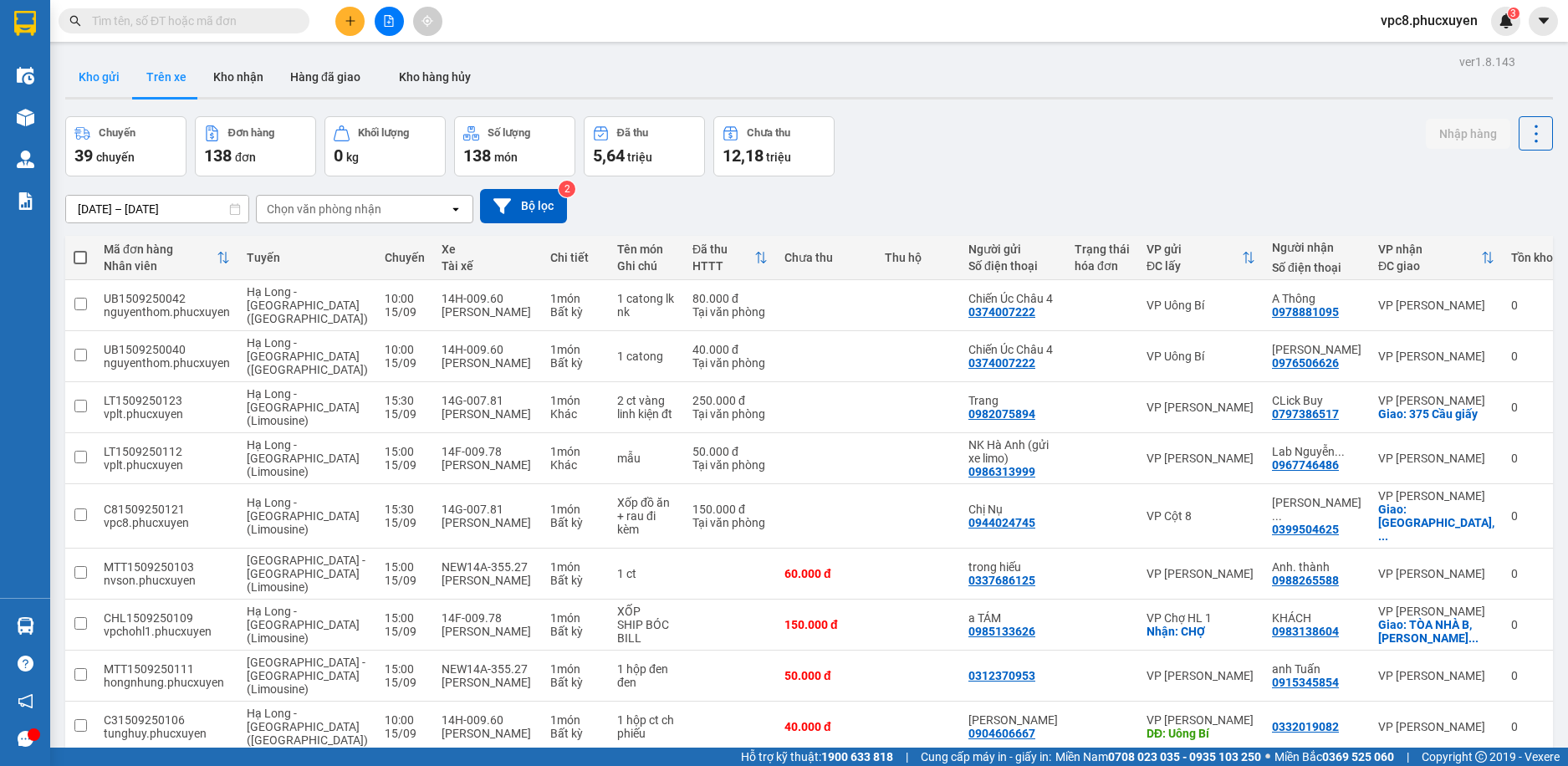
click at [98, 79] on button "Kho gửi" at bounding box center [99, 77] width 68 height 40
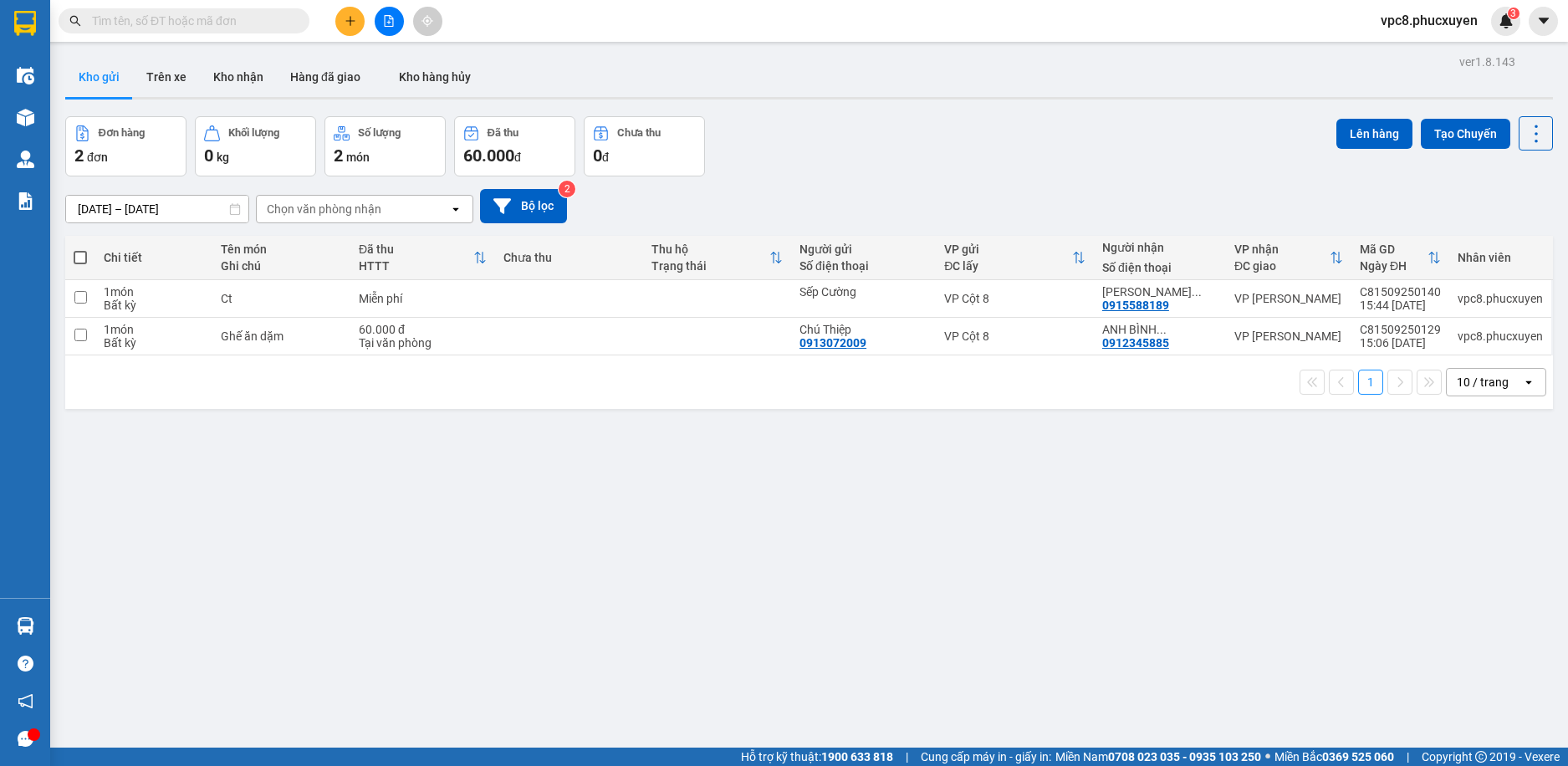
click at [1061, 137] on div "Đơn hàng 2 đơn Khối lượng 0 kg Số lượng 2 món Đã thu 60.000 đ Chưa thu 0 đ Lên …" at bounding box center [809, 146] width 1488 height 60
click at [950, 140] on div "Đơn hàng 2 đơn Khối lượng 0 kg Số lượng 2 món Đã thu 60.000 đ Chưa thu 0 đ Lên …" at bounding box center [809, 146] width 1488 height 60
click at [82, 254] on span at bounding box center [80, 257] width 13 height 13
click at [80, 250] on input "checkbox" at bounding box center [80, 250] width 0 height 0
checkbox input "true"
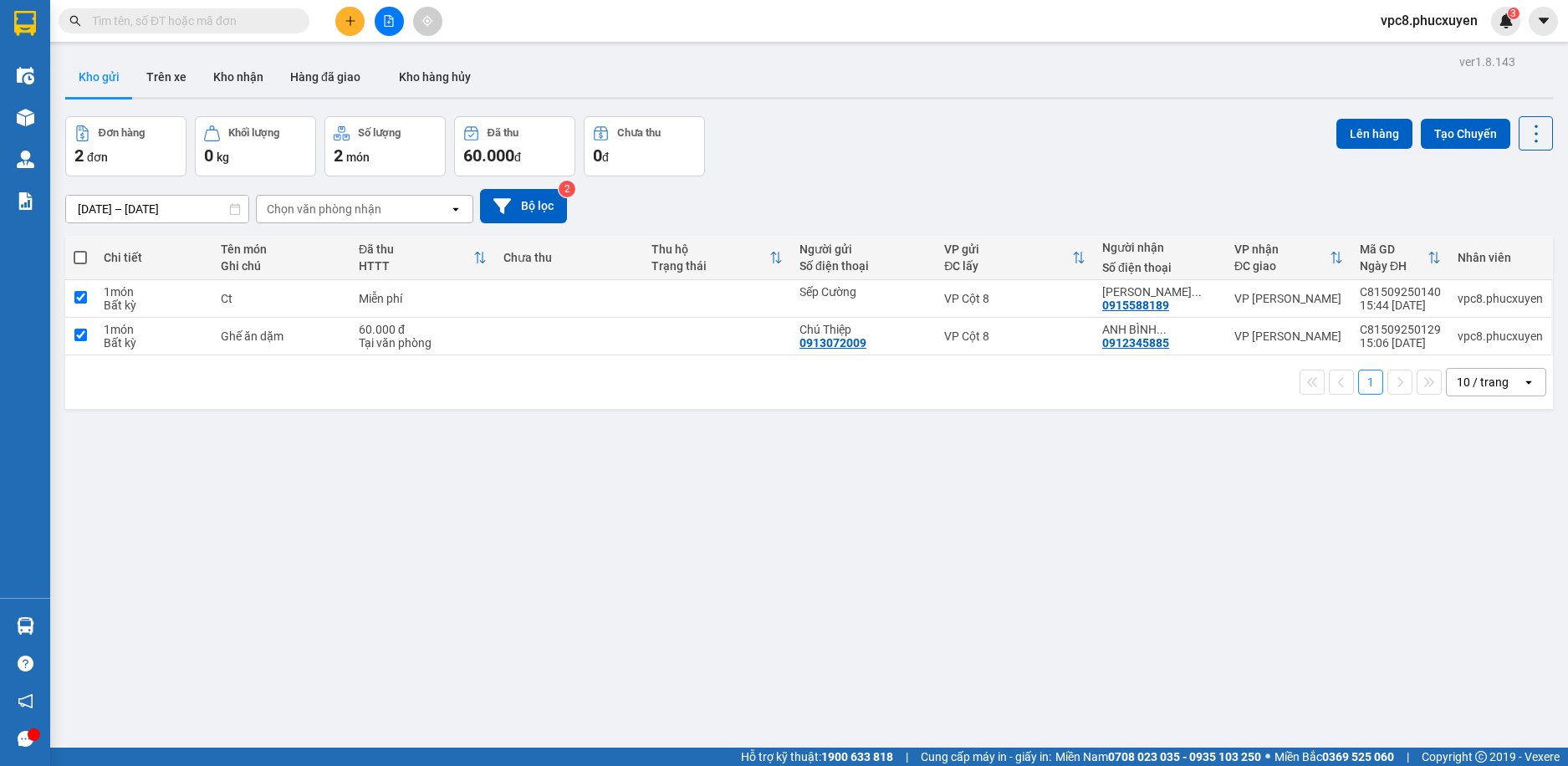
checkbox input "true"
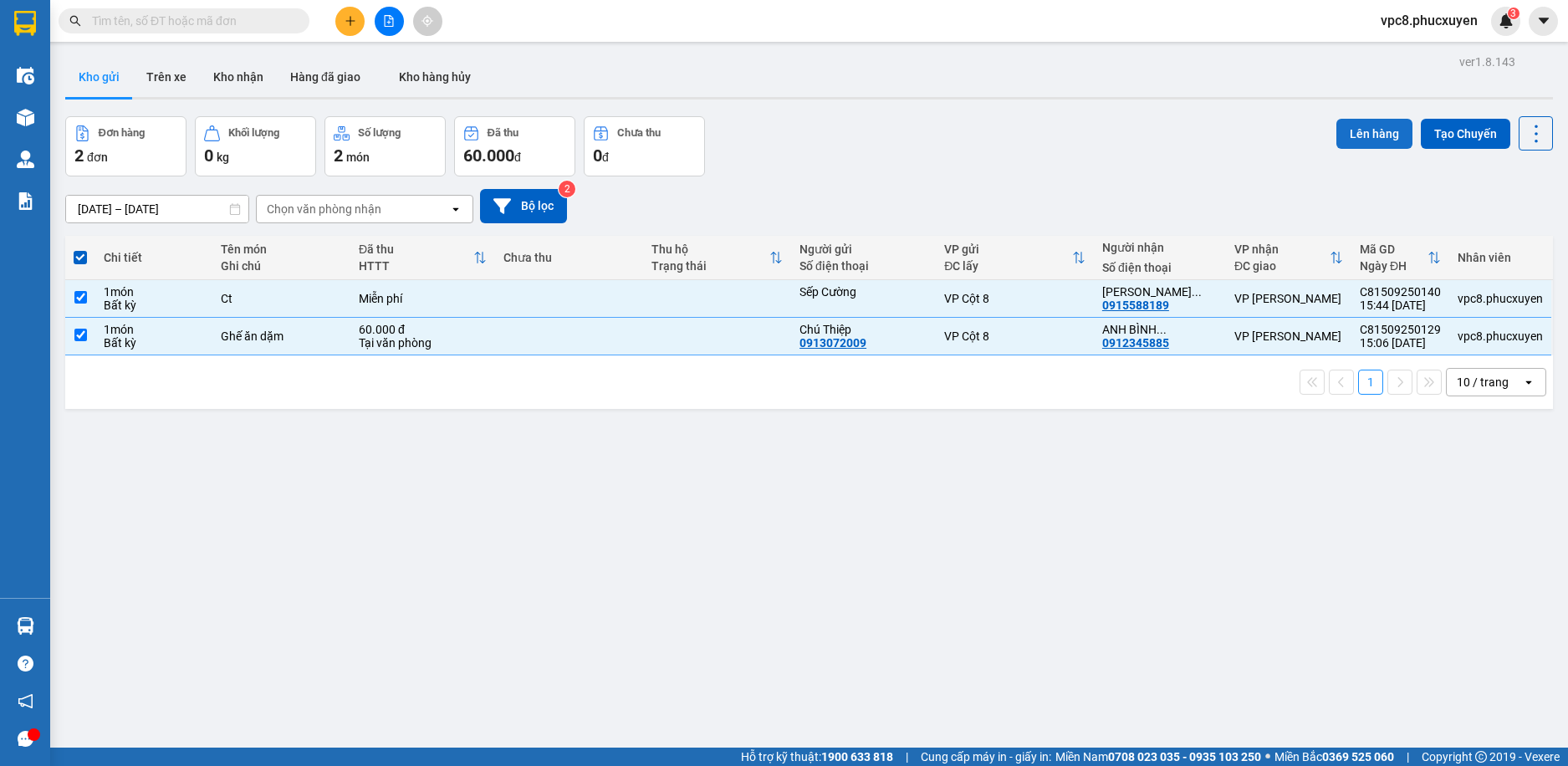
click at [1385, 130] on button "Lên hàng" at bounding box center [1375, 134] width 77 height 30
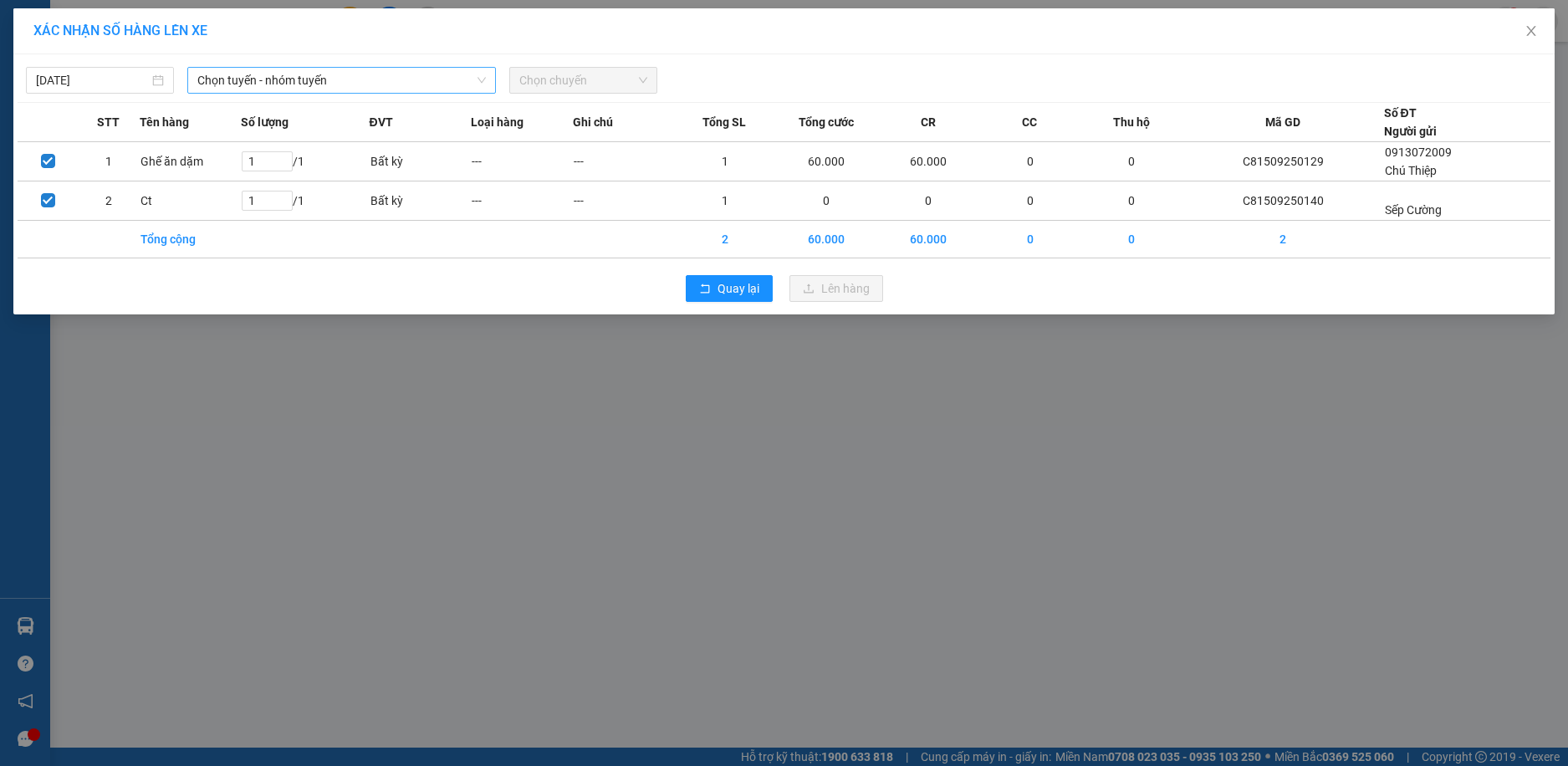
click at [291, 77] on span "Chọn tuyến - nhóm tuyến" at bounding box center [342, 80] width 289 height 25
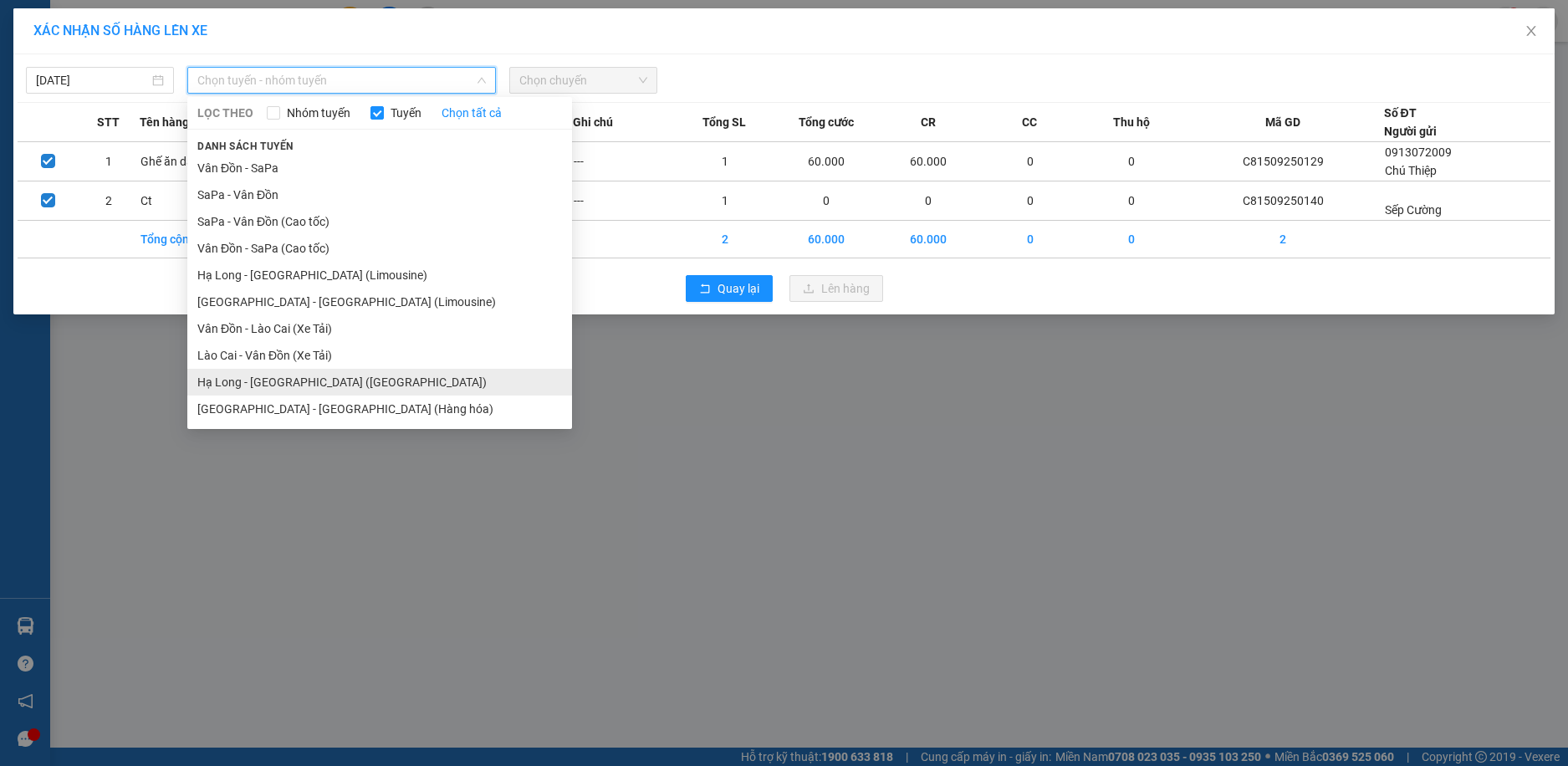
click at [345, 375] on li "Hạ Long - [GEOGRAPHIC_DATA] ([GEOGRAPHIC_DATA])" at bounding box center [379, 382] width 384 height 27
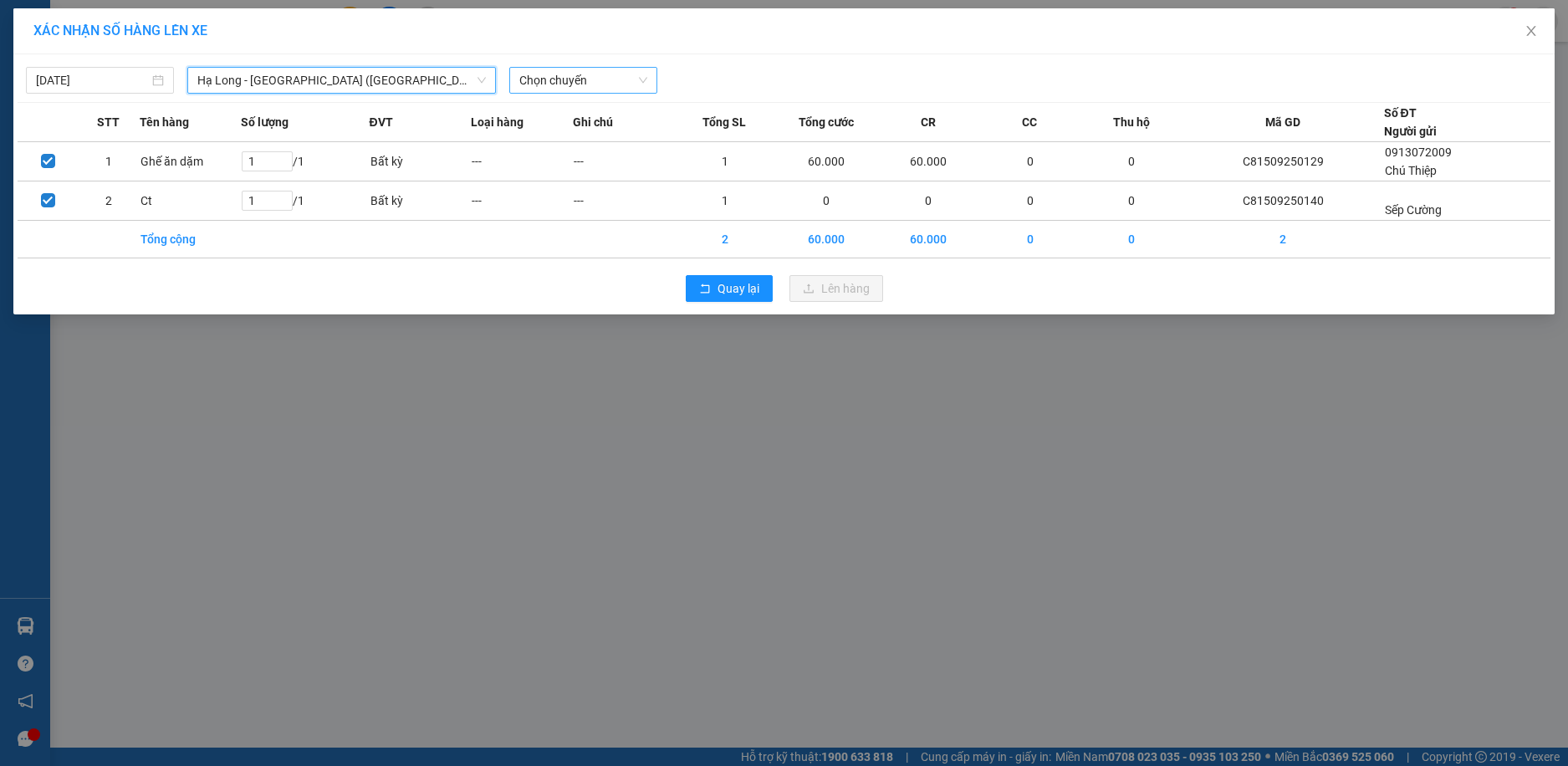
click at [577, 82] on span "Chọn chuyến" at bounding box center [583, 80] width 128 height 25
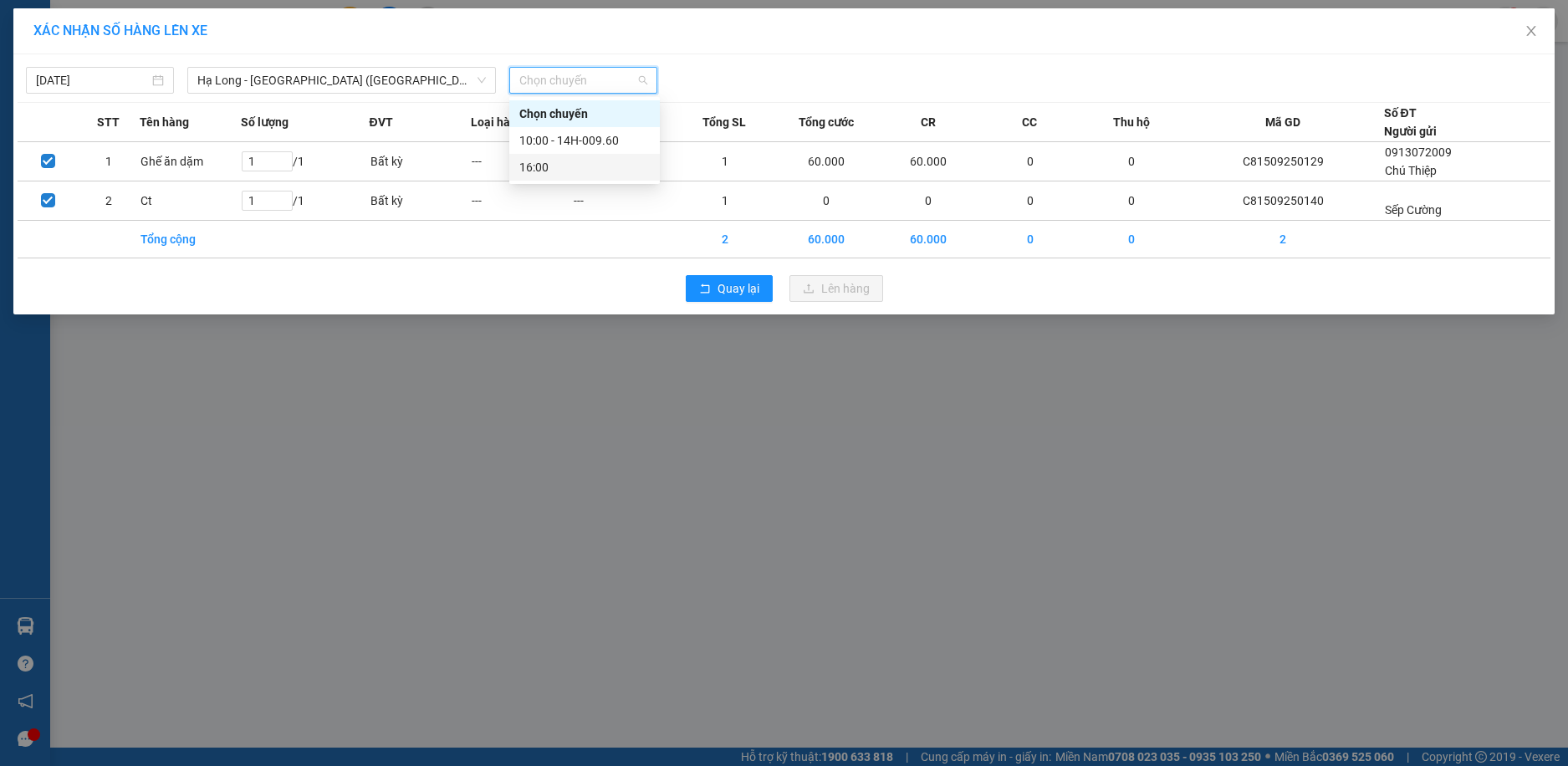
click at [575, 163] on div "16:00" at bounding box center [584, 167] width 130 height 18
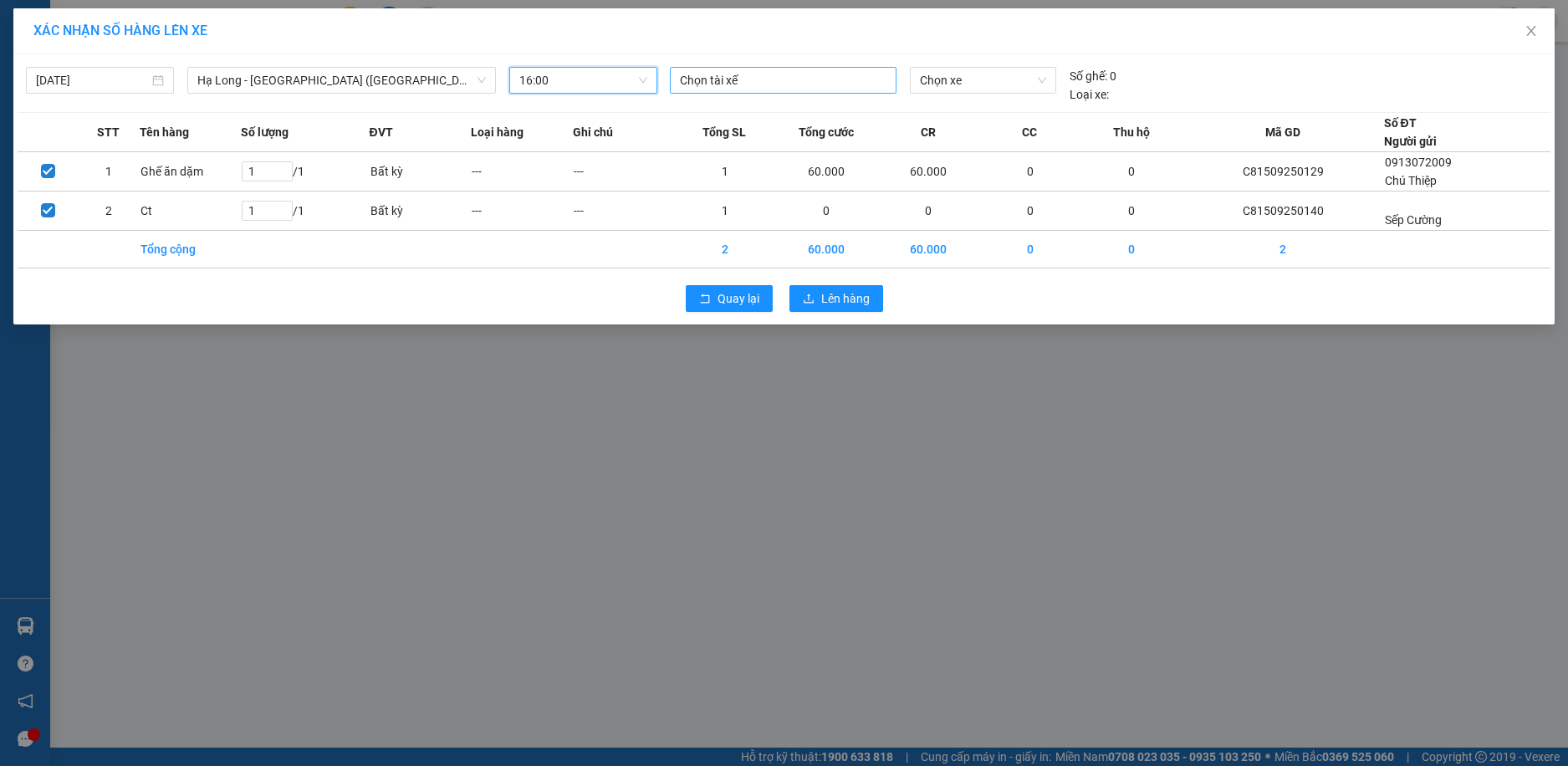
click at [802, 80] on div at bounding box center [783, 80] width 218 height 20
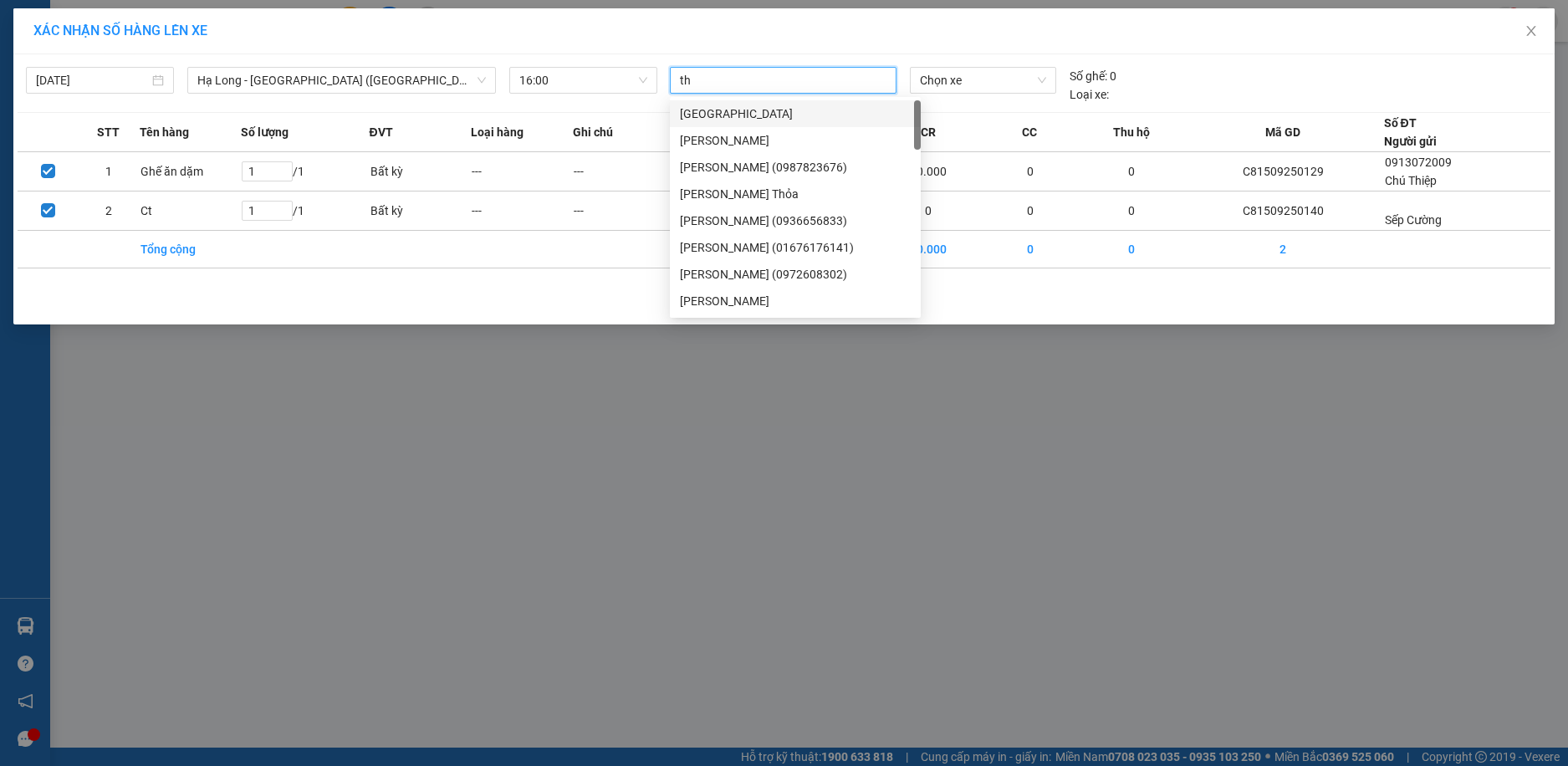
type input "thơ"
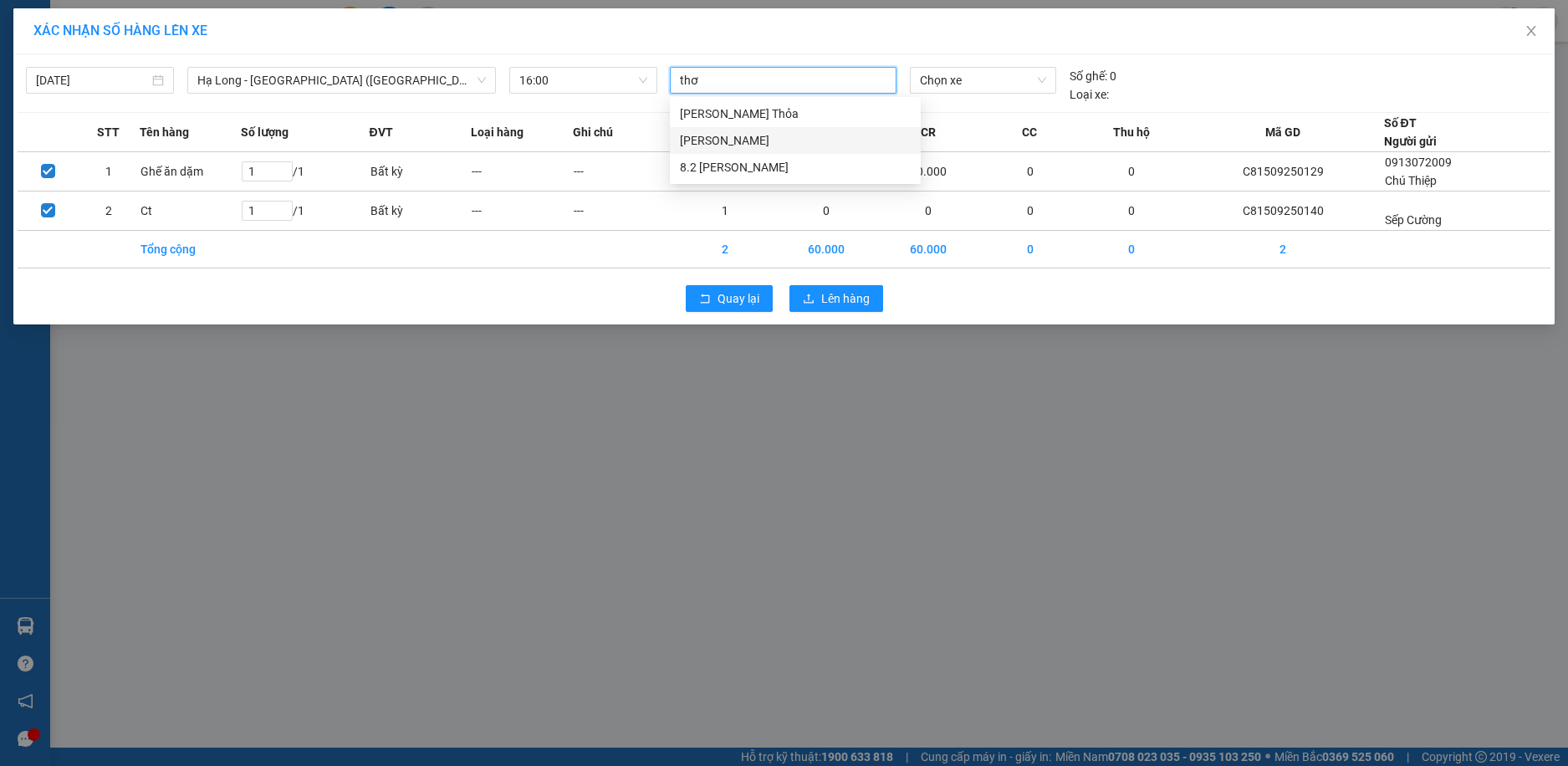
click at [723, 138] on div "[PERSON_NAME]" at bounding box center [795, 140] width 230 height 18
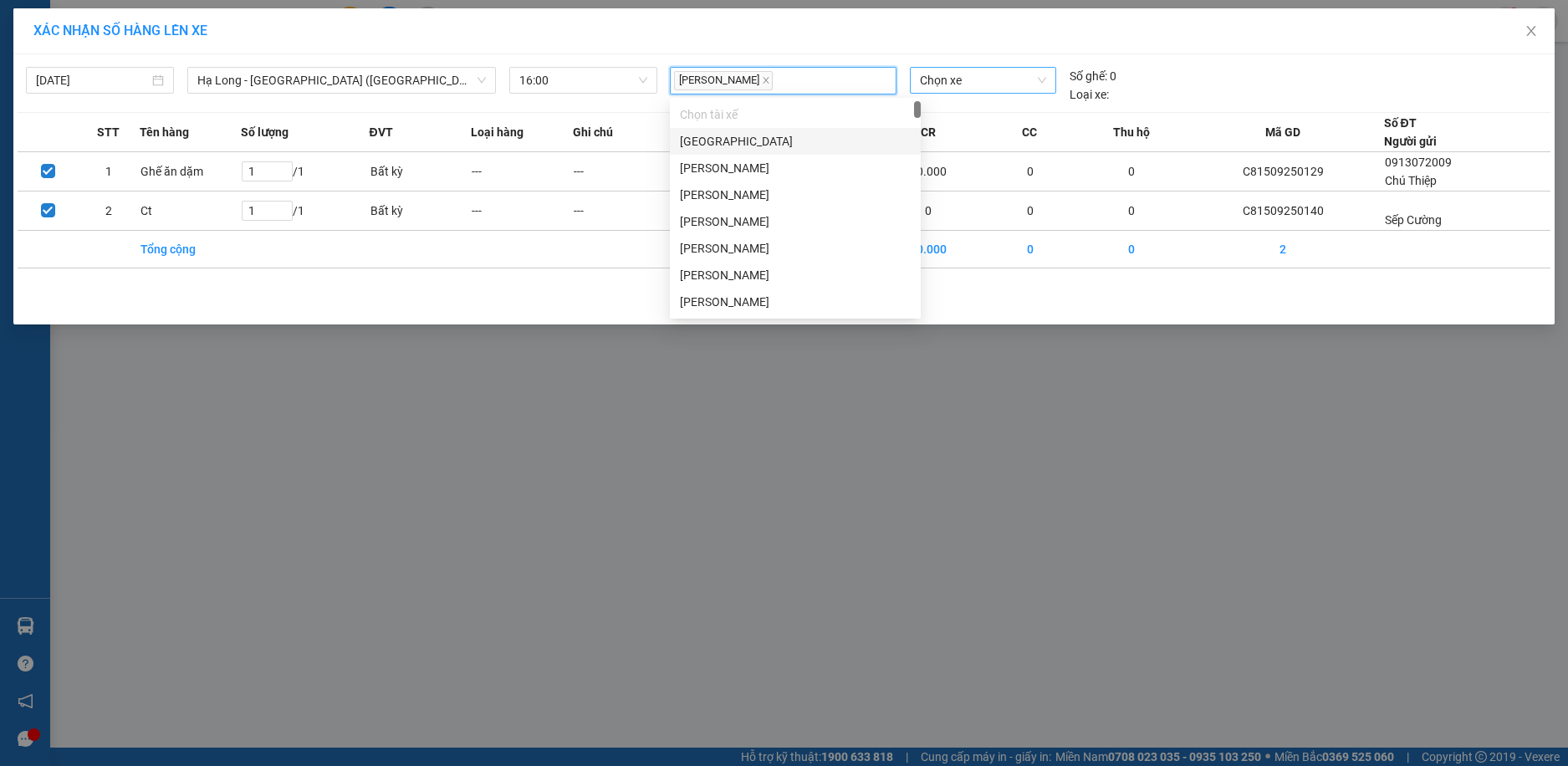
click at [967, 83] on span "Chọn xe" at bounding box center [983, 80] width 126 height 25
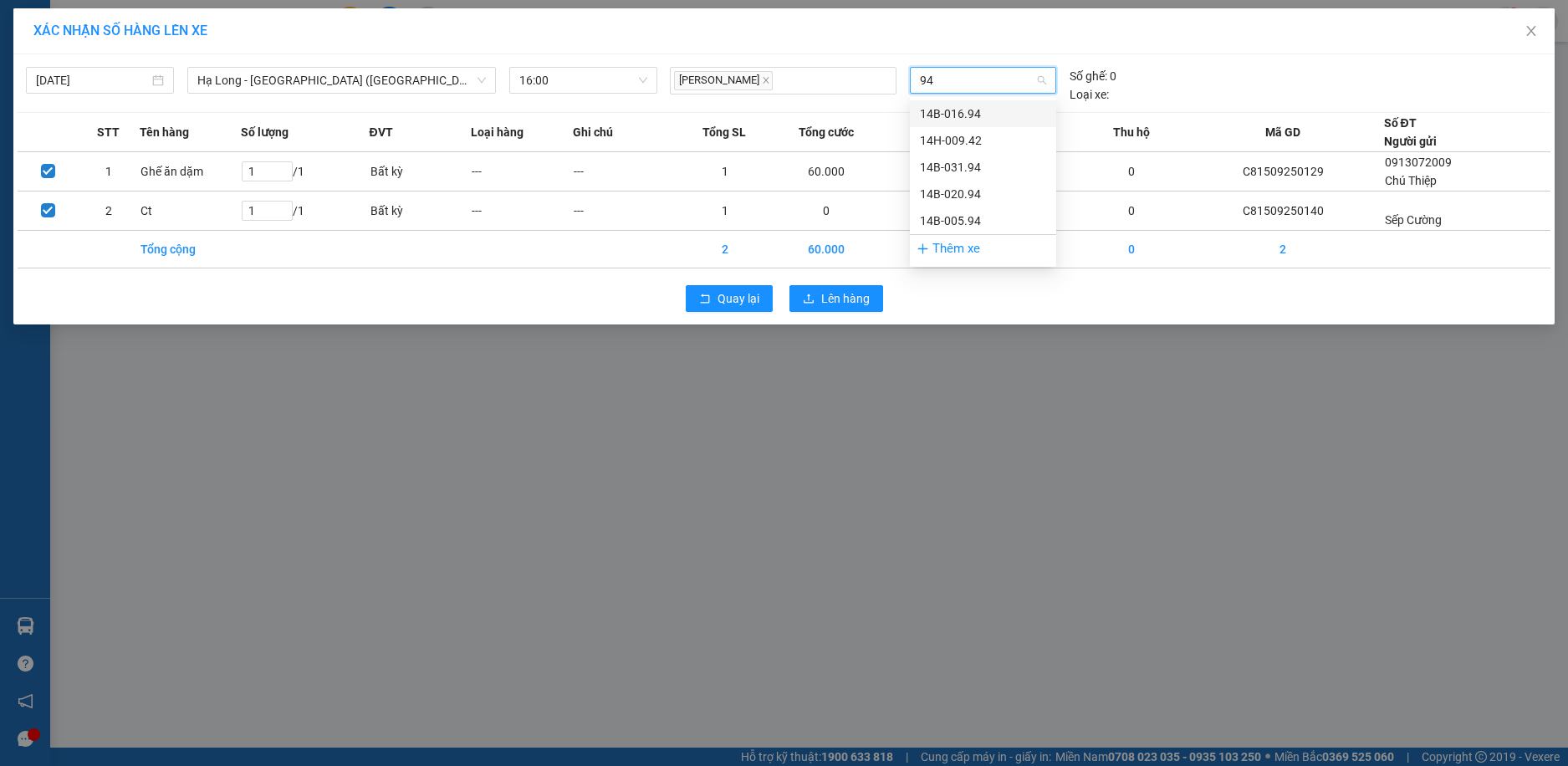
type input "942"
click at [951, 110] on div "14H-009.42" at bounding box center [983, 113] width 126 height 18
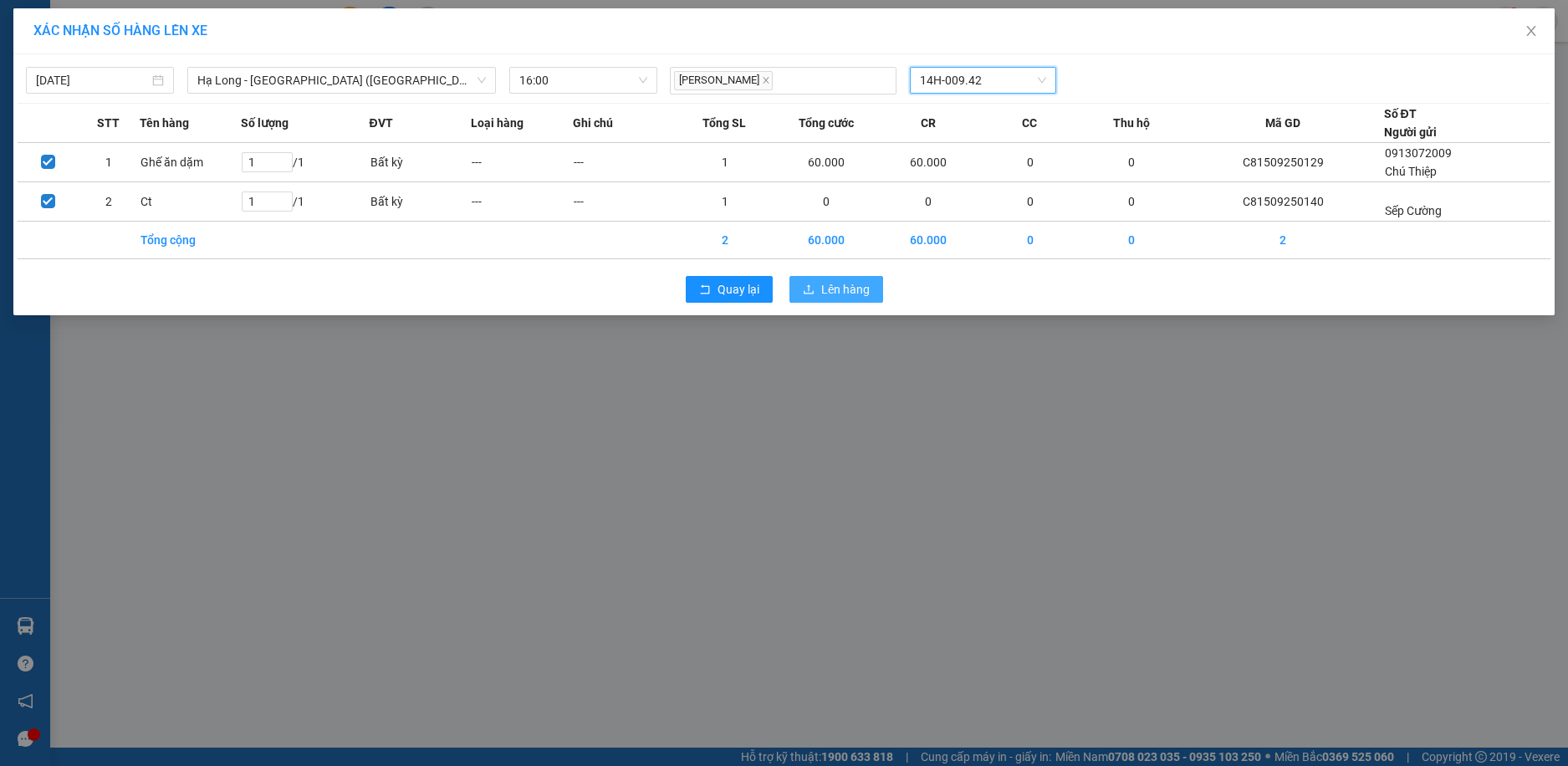
click at [844, 296] on span "Lên hàng" at bounding box center [845, 289] width 49 height 18
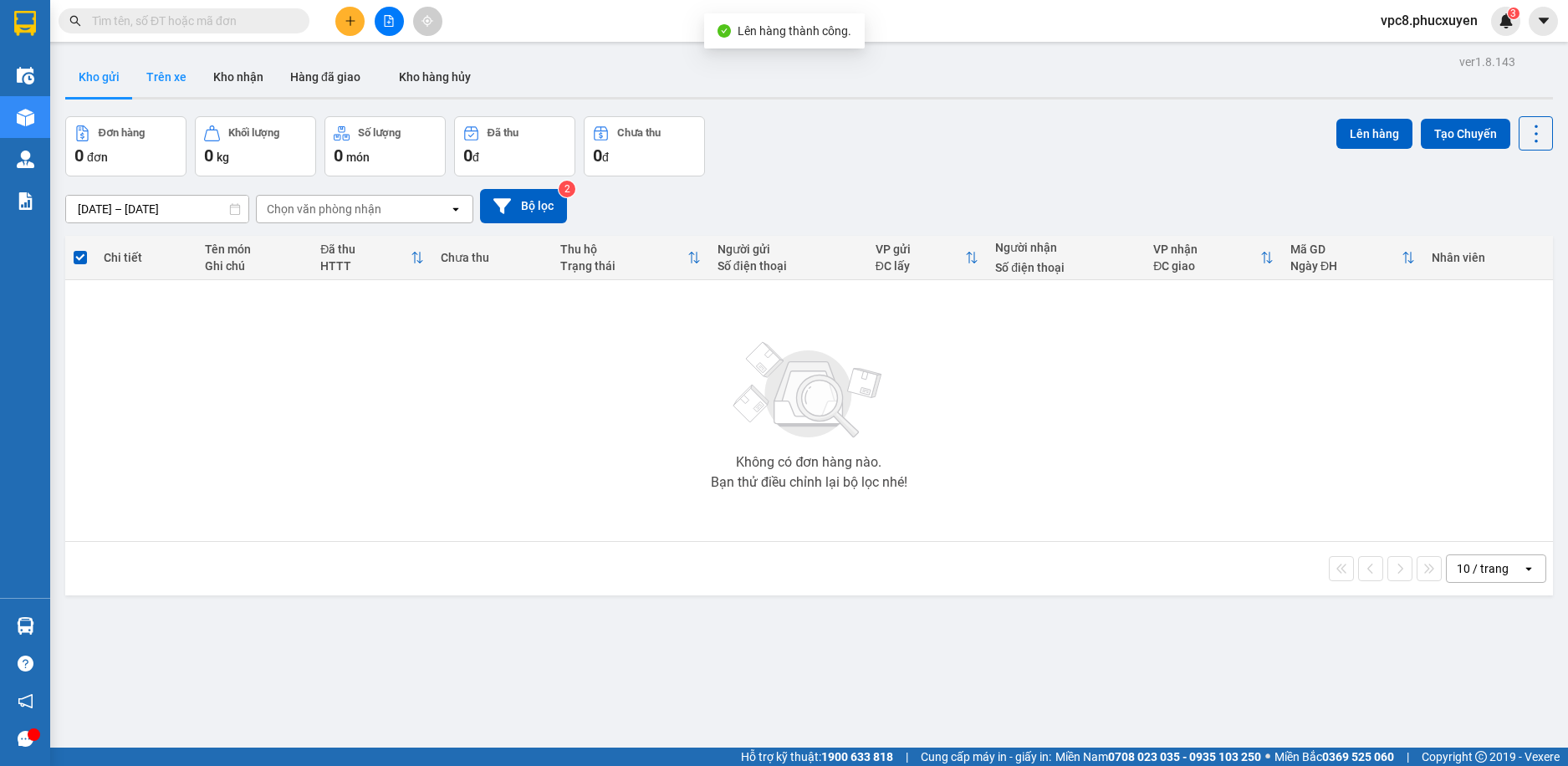
click at [166, 75] on button "Trên xe" at bounding box center [166, 77] width 67 height 40
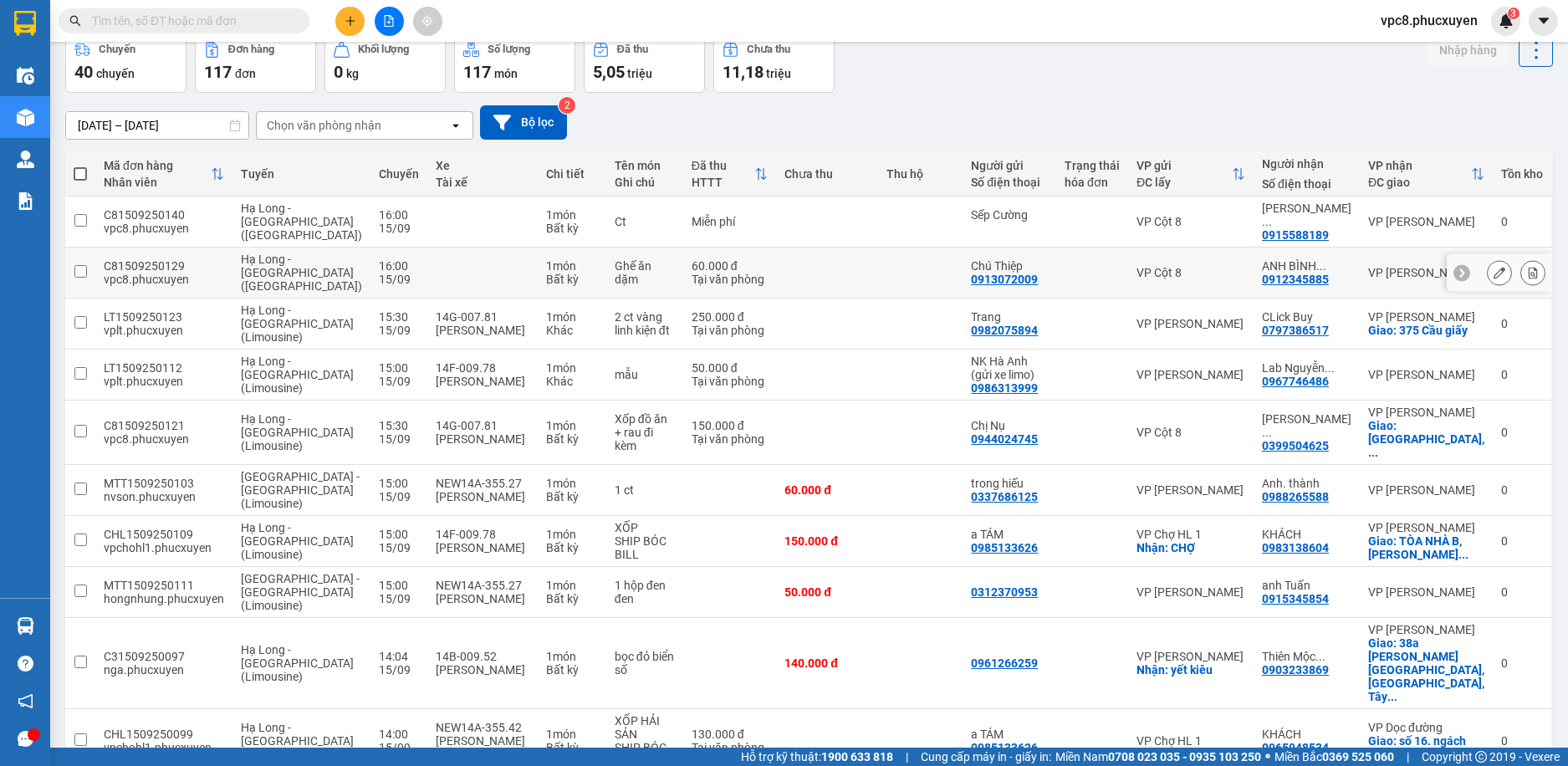
scroll to position [151, 0]
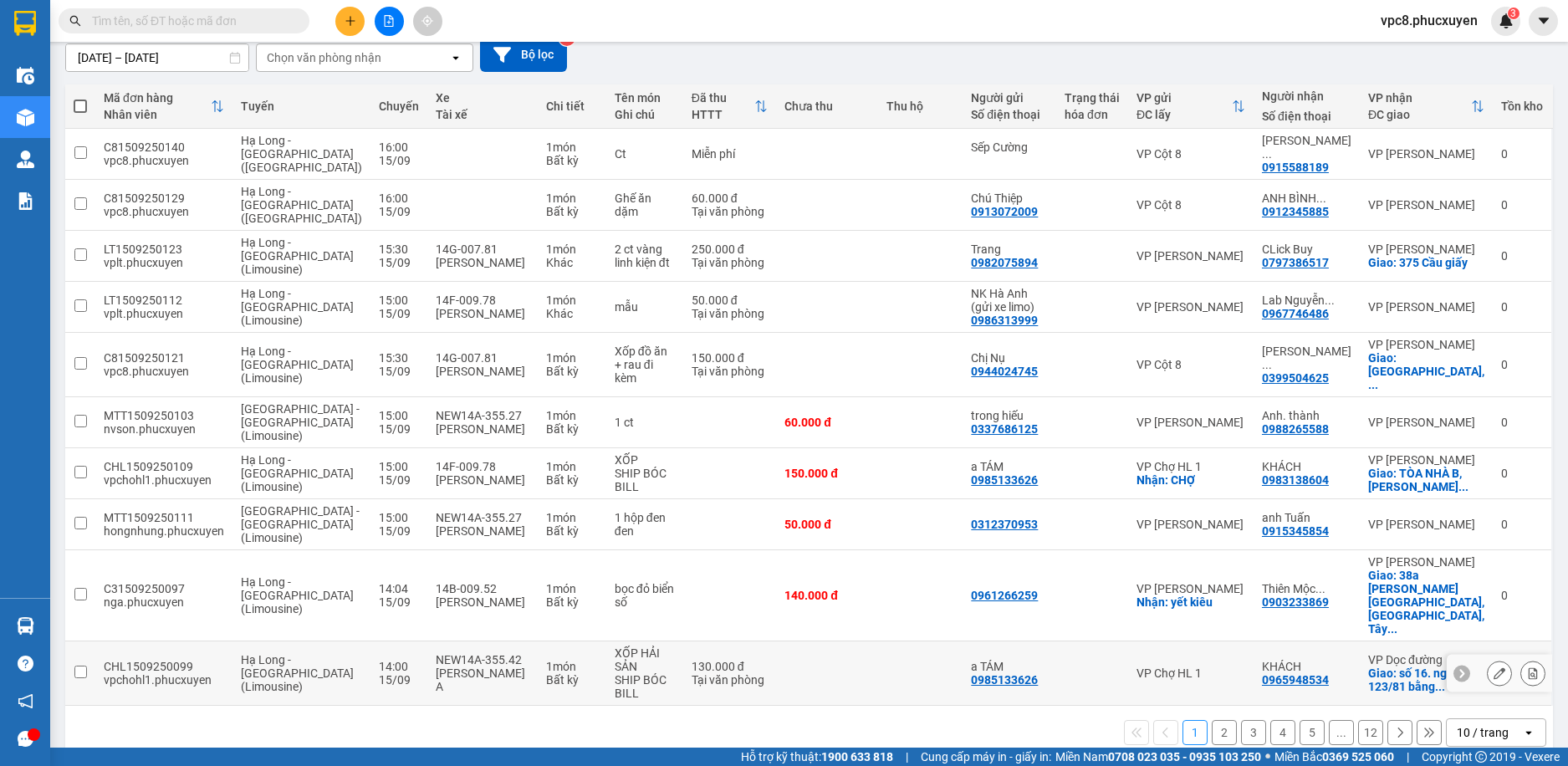
click at [1494, 668] on icon at bounding box center [1499, 673] width 11 height 11
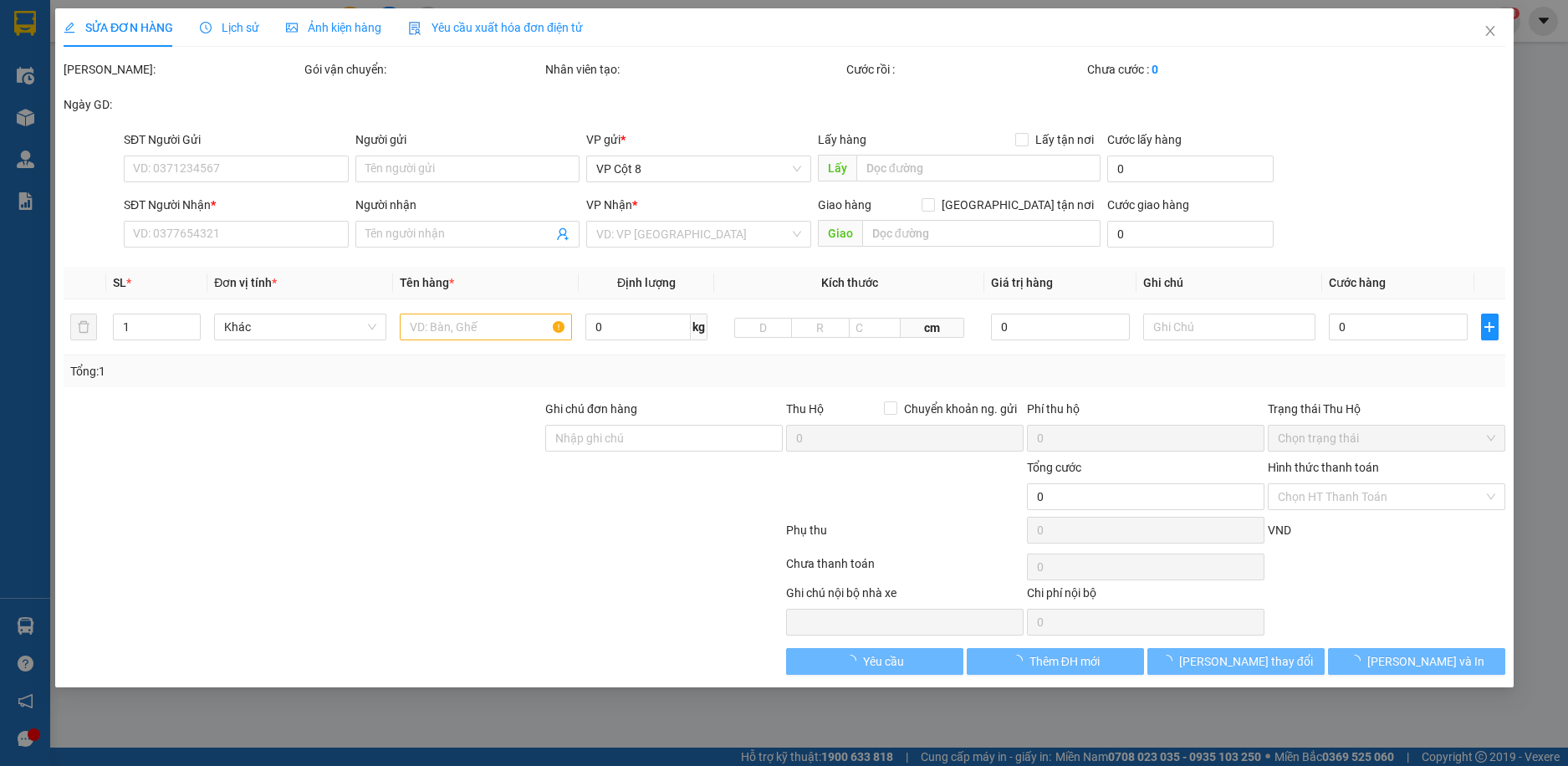
type input "0985133626"
type input "a TÁM"
type input "0965948534"
type input "KHÁCH"
checkbox input "true"
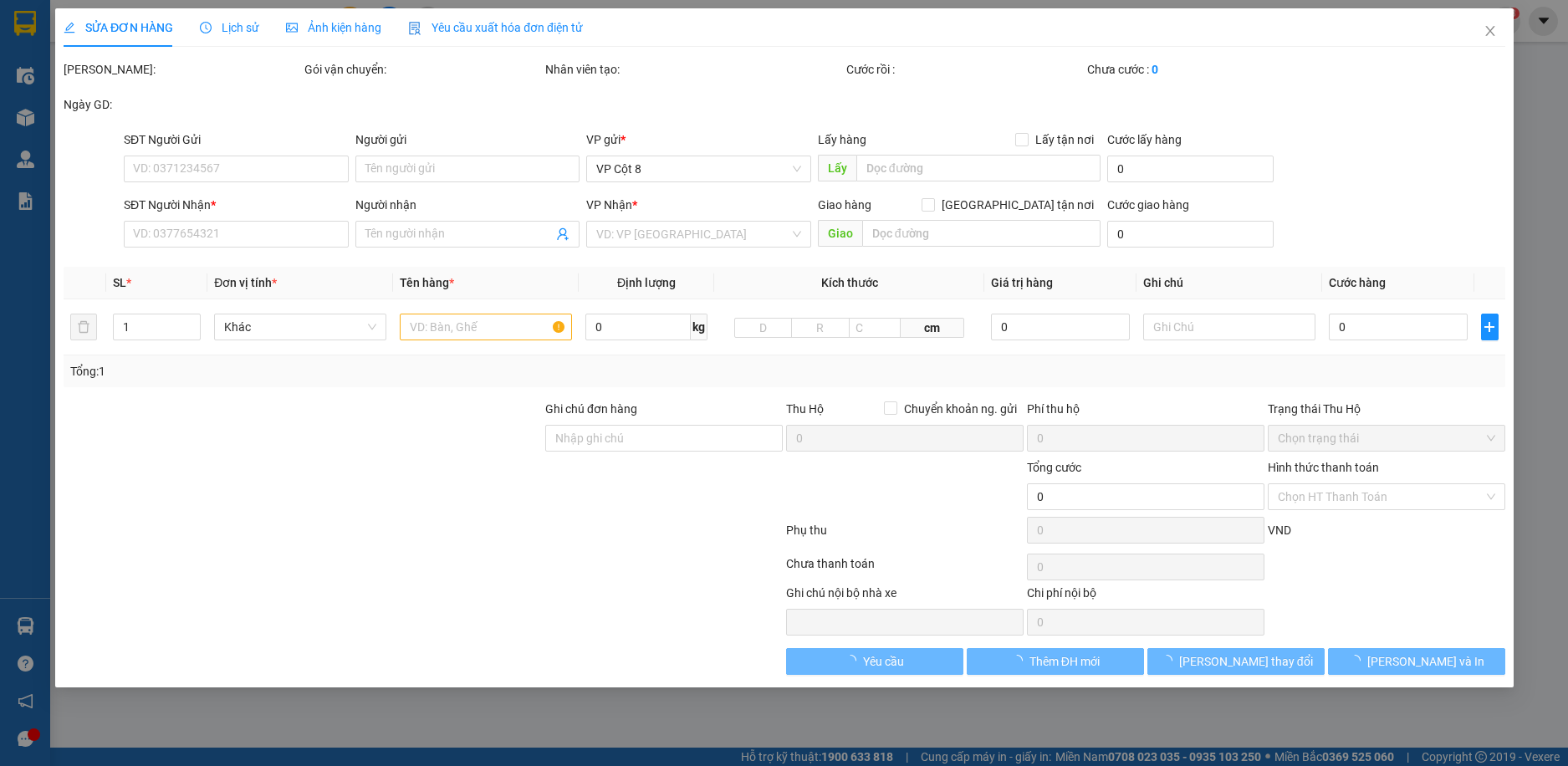
type input "số 16. ngách 123/81 bằng liệt,hoàng mai,hà nội"
type input "130.000"
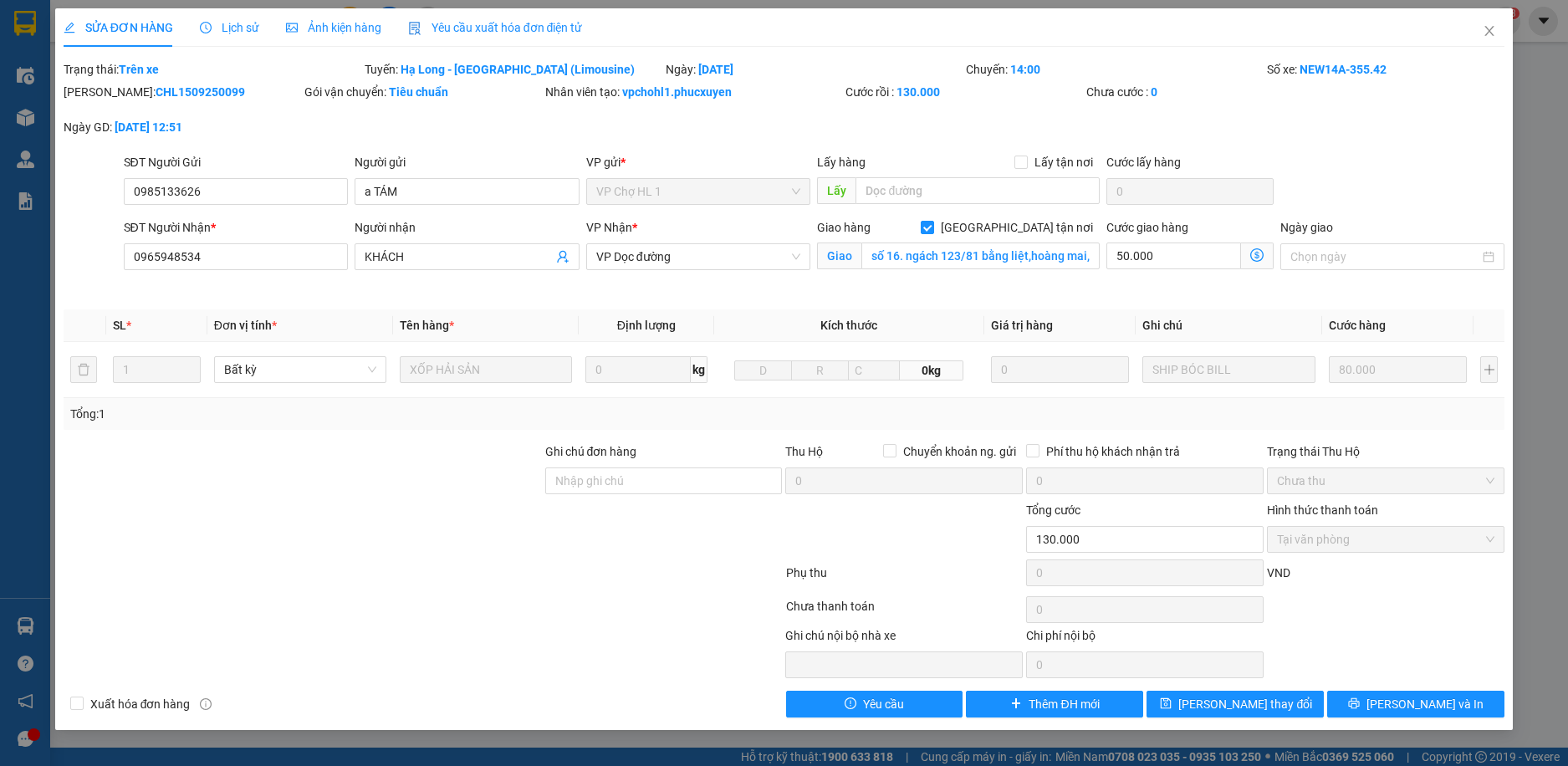
click at [1258, 253] on icon "dollar-circle" at bounding box center [1257, 255] width 13 height 13
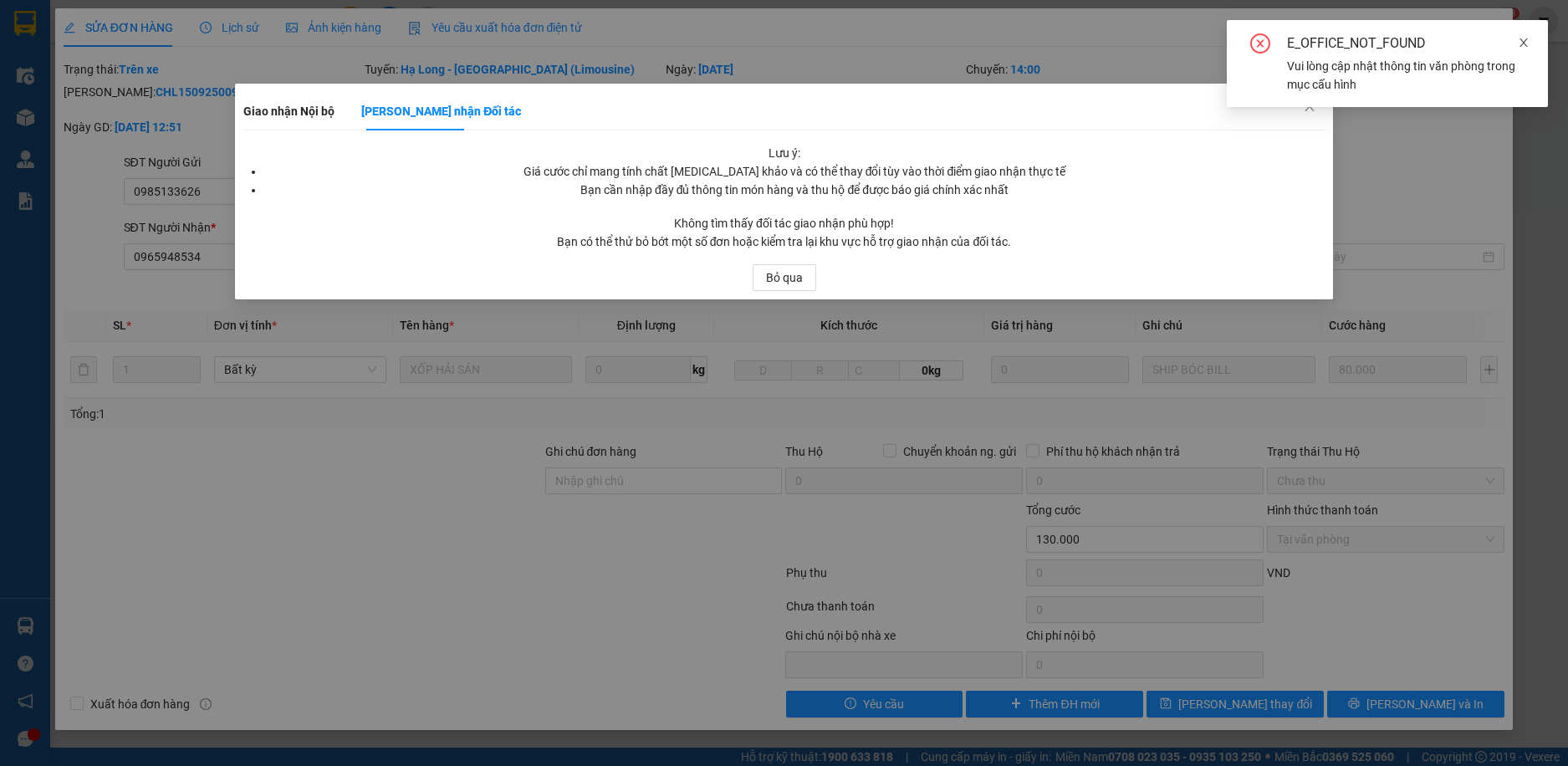
click at [1526, 40] on icon "close" at bounding box center [1525, 43] width 9 height 9
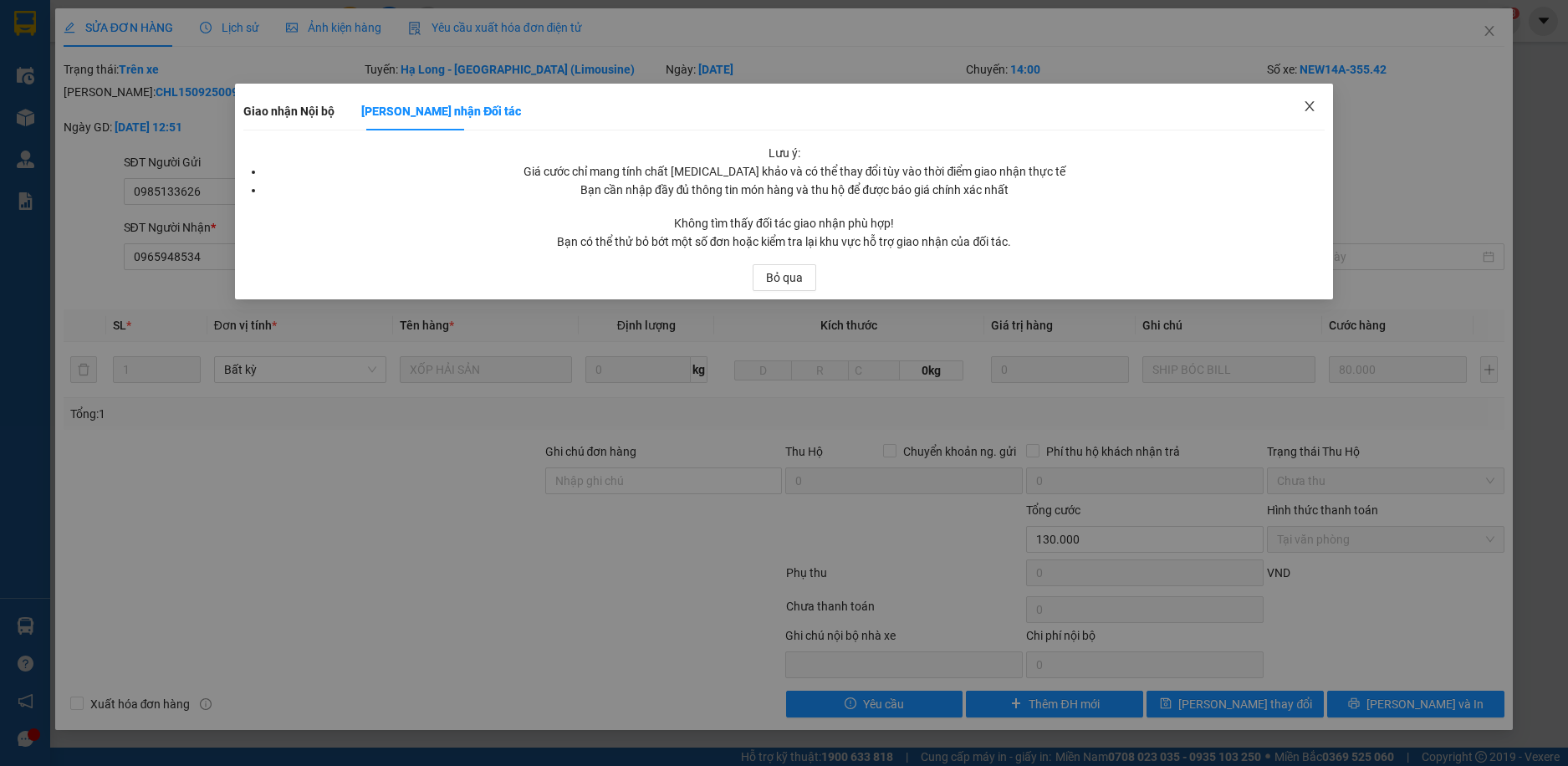
click at [1316, 103] on icon "close" at bounding box center [1309, 105] width 13 height 13
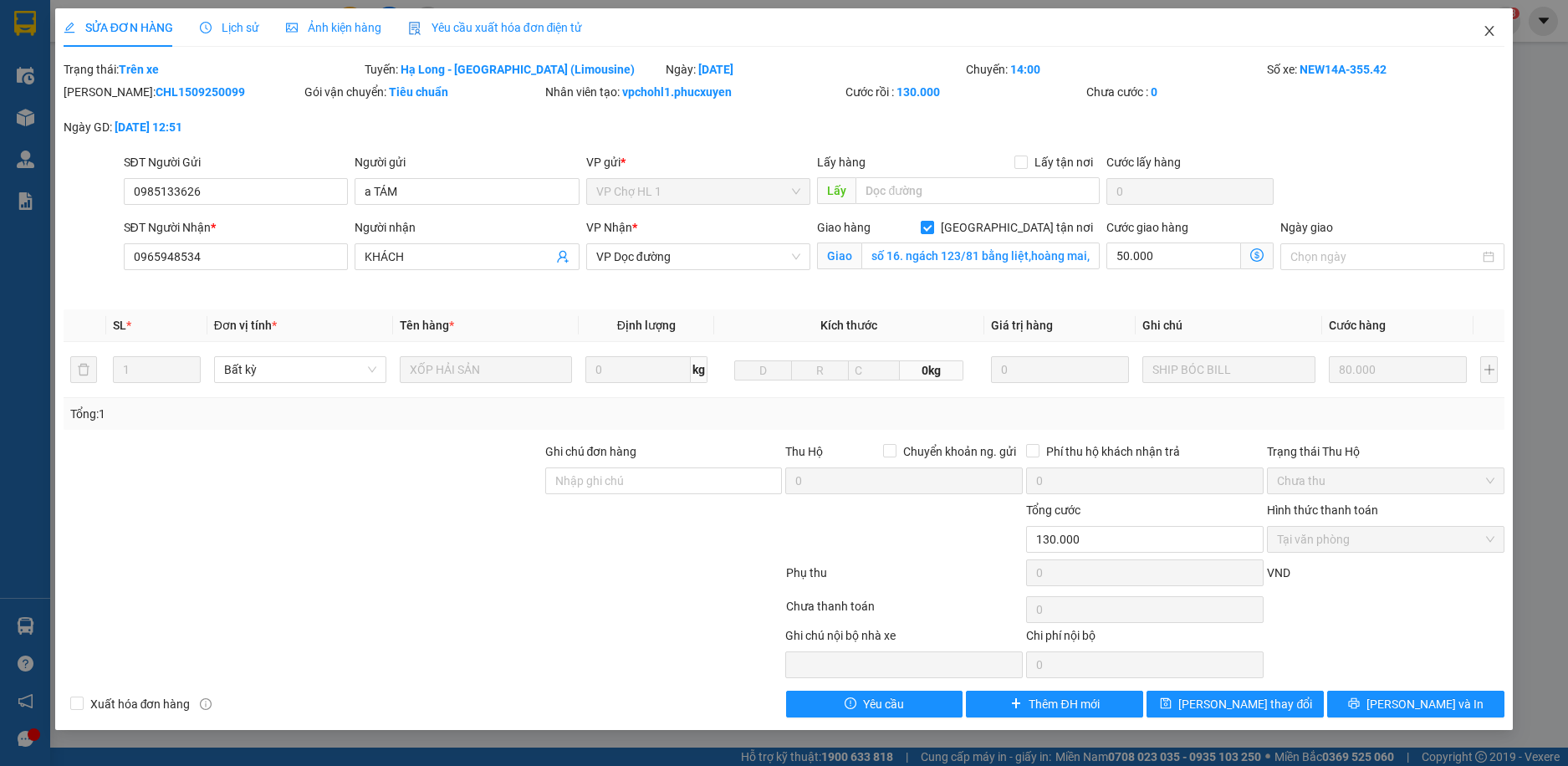
click at [1490, 30] on icon "close" at bounding box center [1489, 30] width 13 height 13
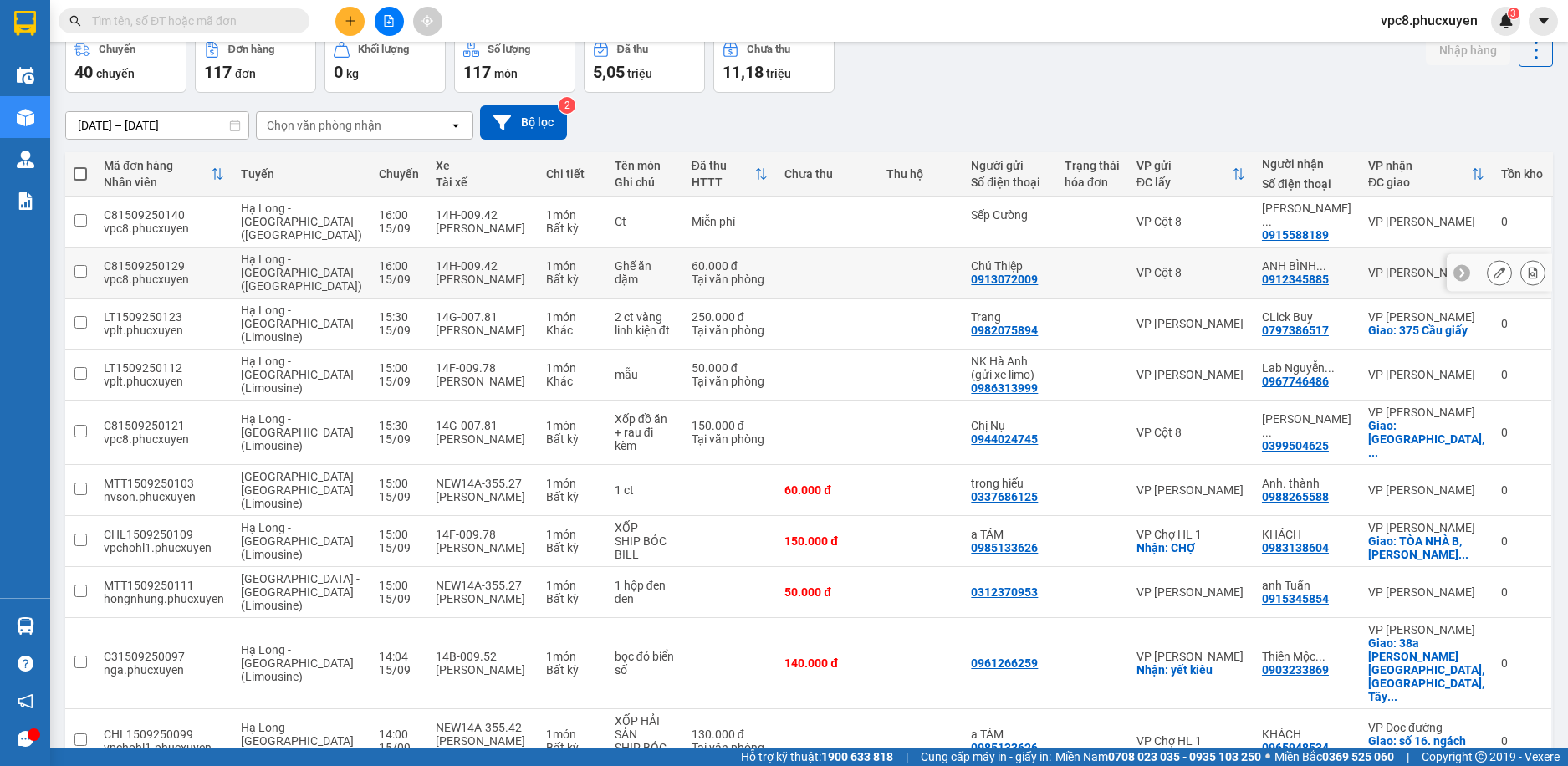
scroll to position [151, 0]
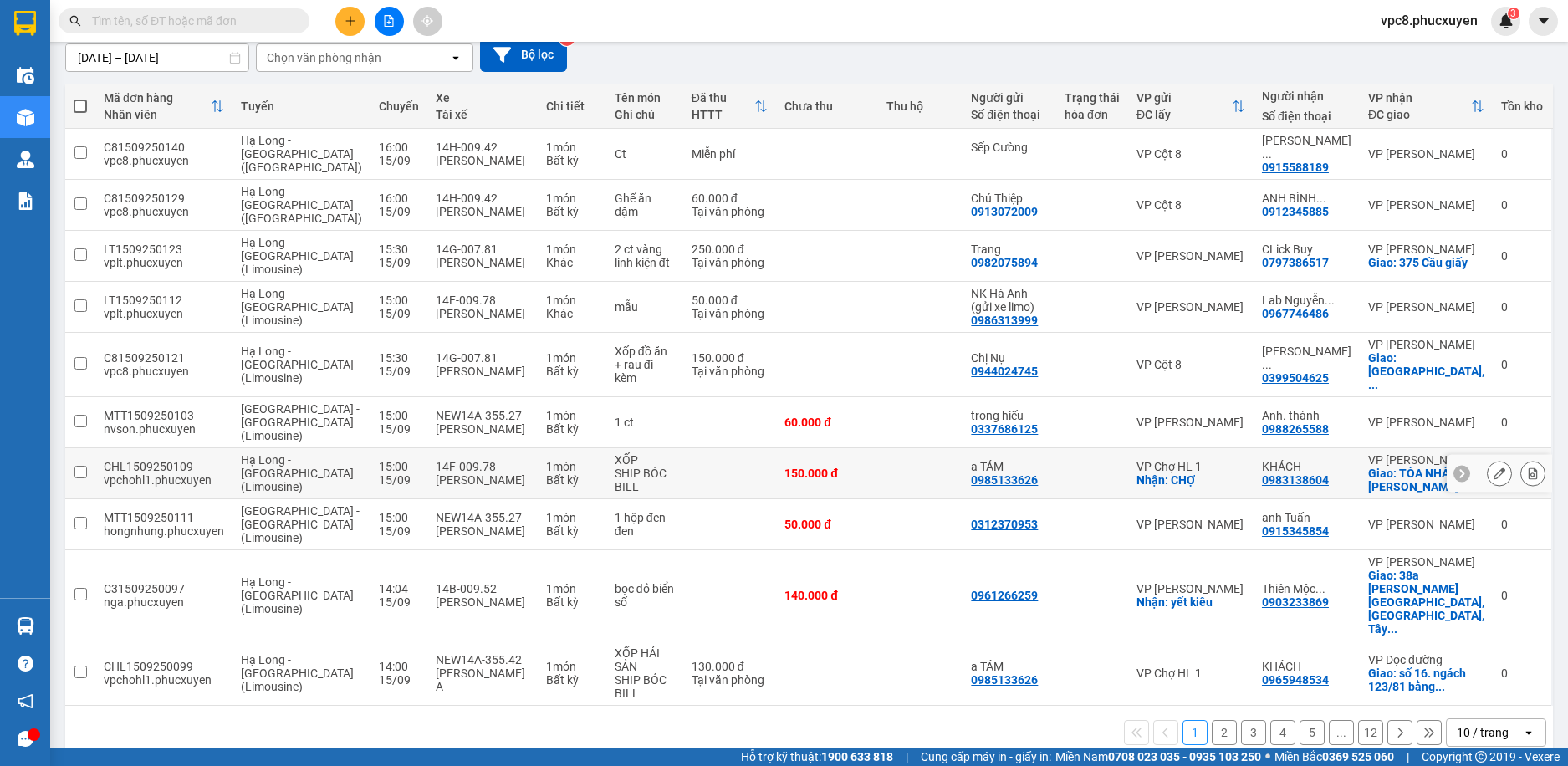
click at [1488, 465] on button at bounding box center [1499, 474] width 23 height 30
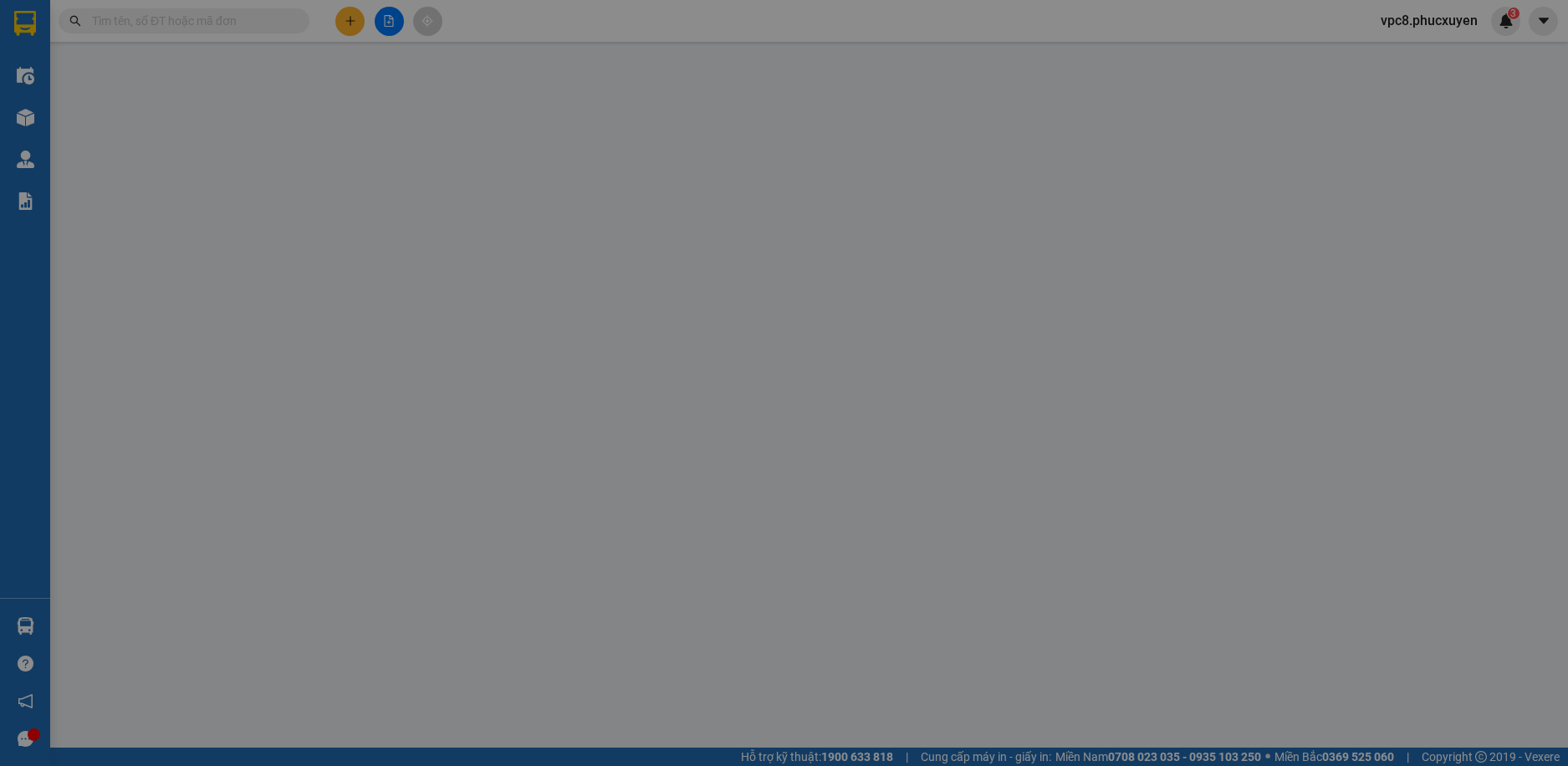
type input "0985133626"
type input "a TÁM"
checkbox input "true"
type input "CHỢ"
type input "0983138604"
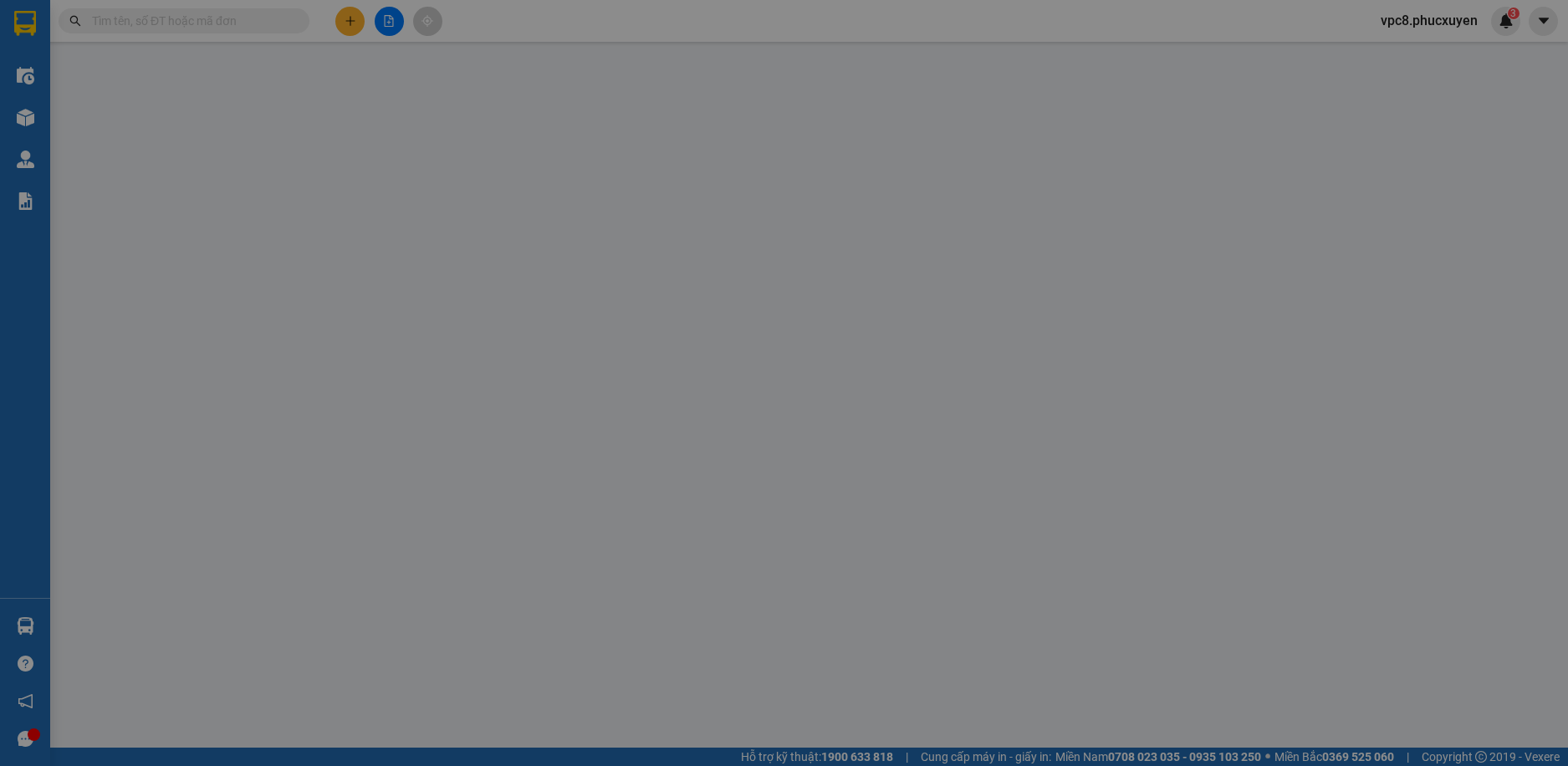
type input "KHÁCH"
checkbox input "true"
type input "TÒA NHÀ B,CHUNG CƯ SUNSHIN GREEN ICONIC,PHÚC ĐỒNG,LONG BIÊN,HÀ NỘII"
type input "150.000"
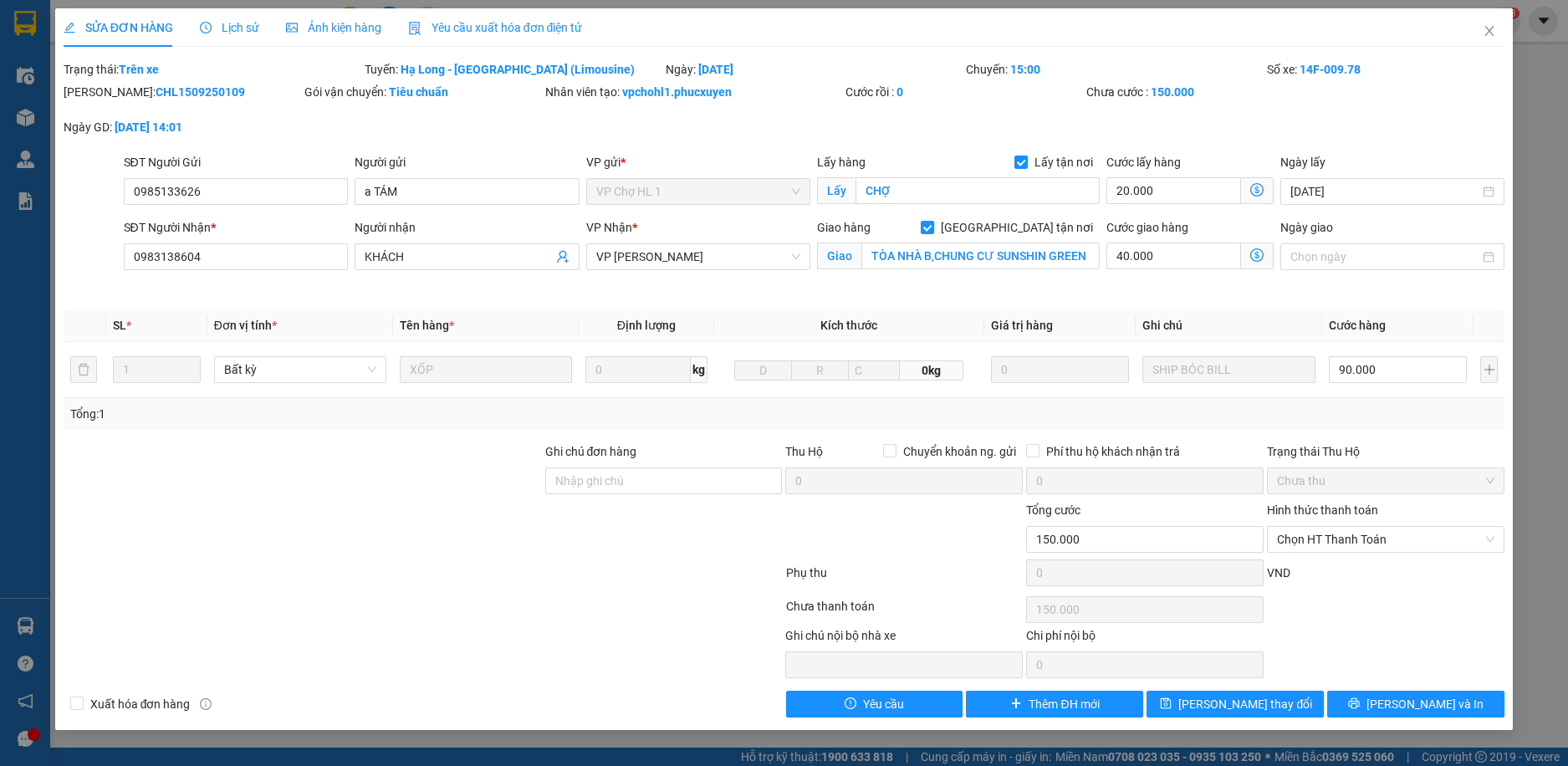
click at [1251, 255] on icon "dollar-circle" at bounding box center [1257, 255] width 13 height 13
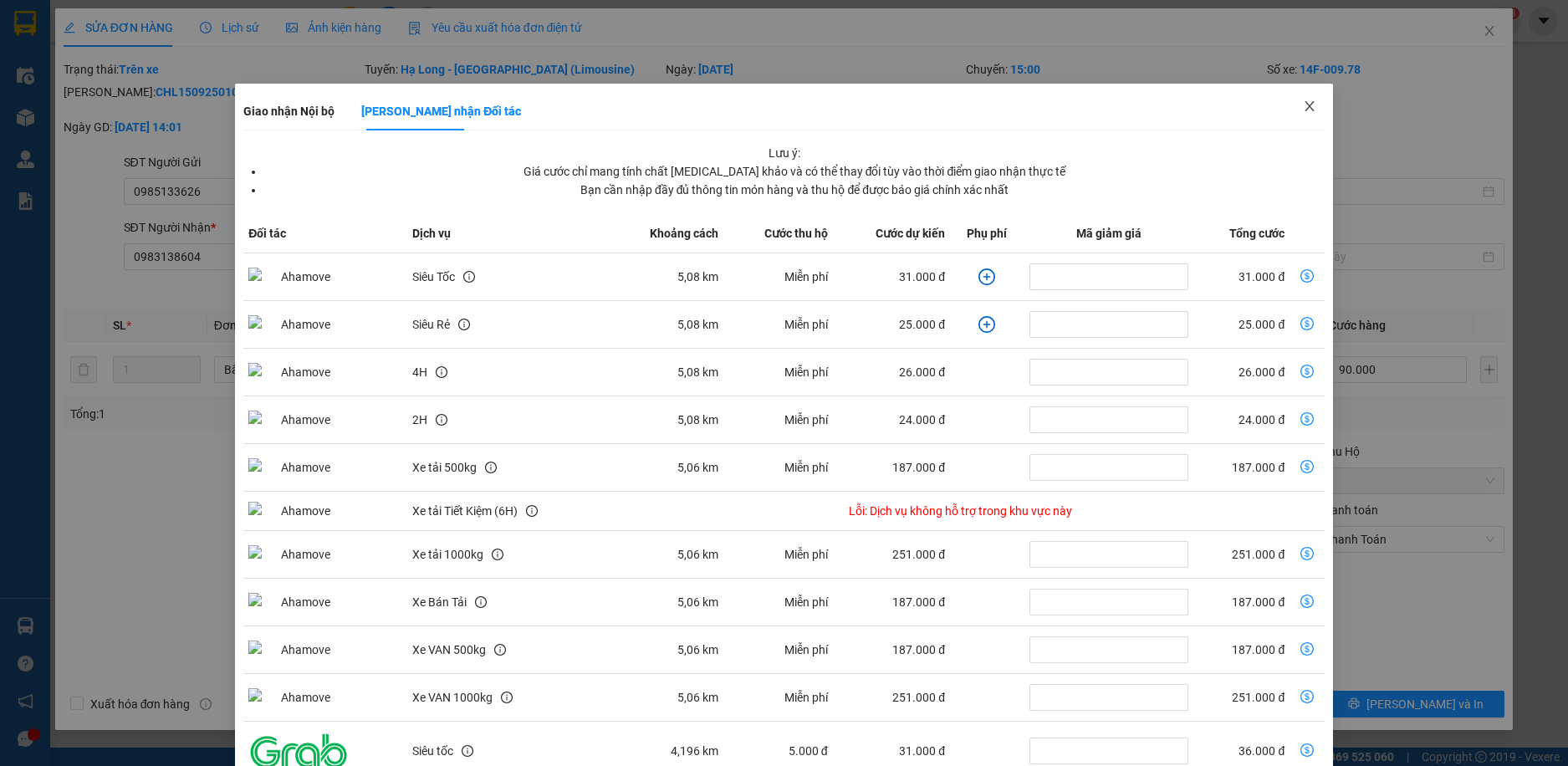
click at [1303, 108] on icon "close" at bounding box center [1309, 105] width 13 height 13
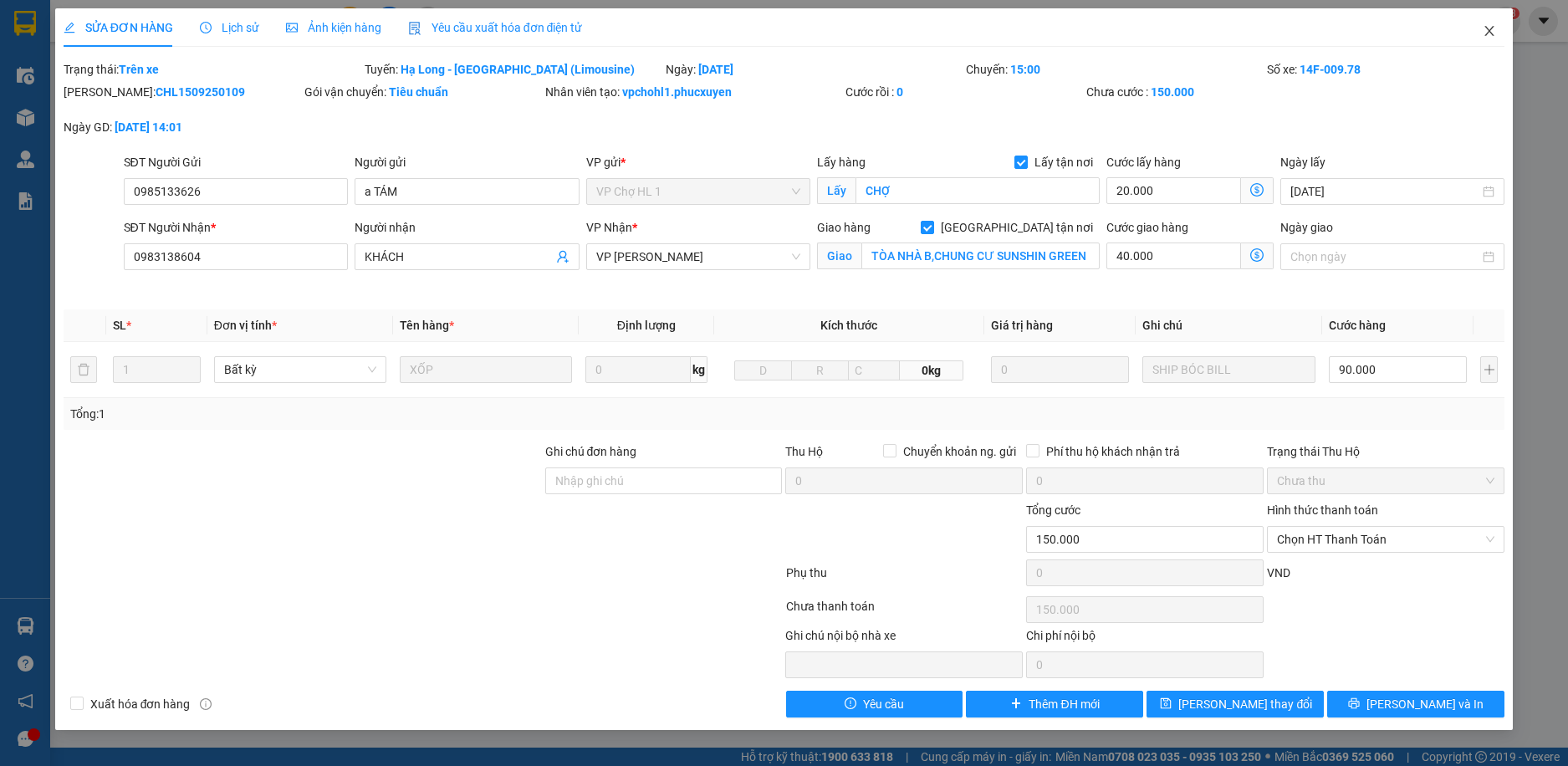
click at [1485, 32] on icon "close" at bounding box center [1489, 30] width 13 height 13
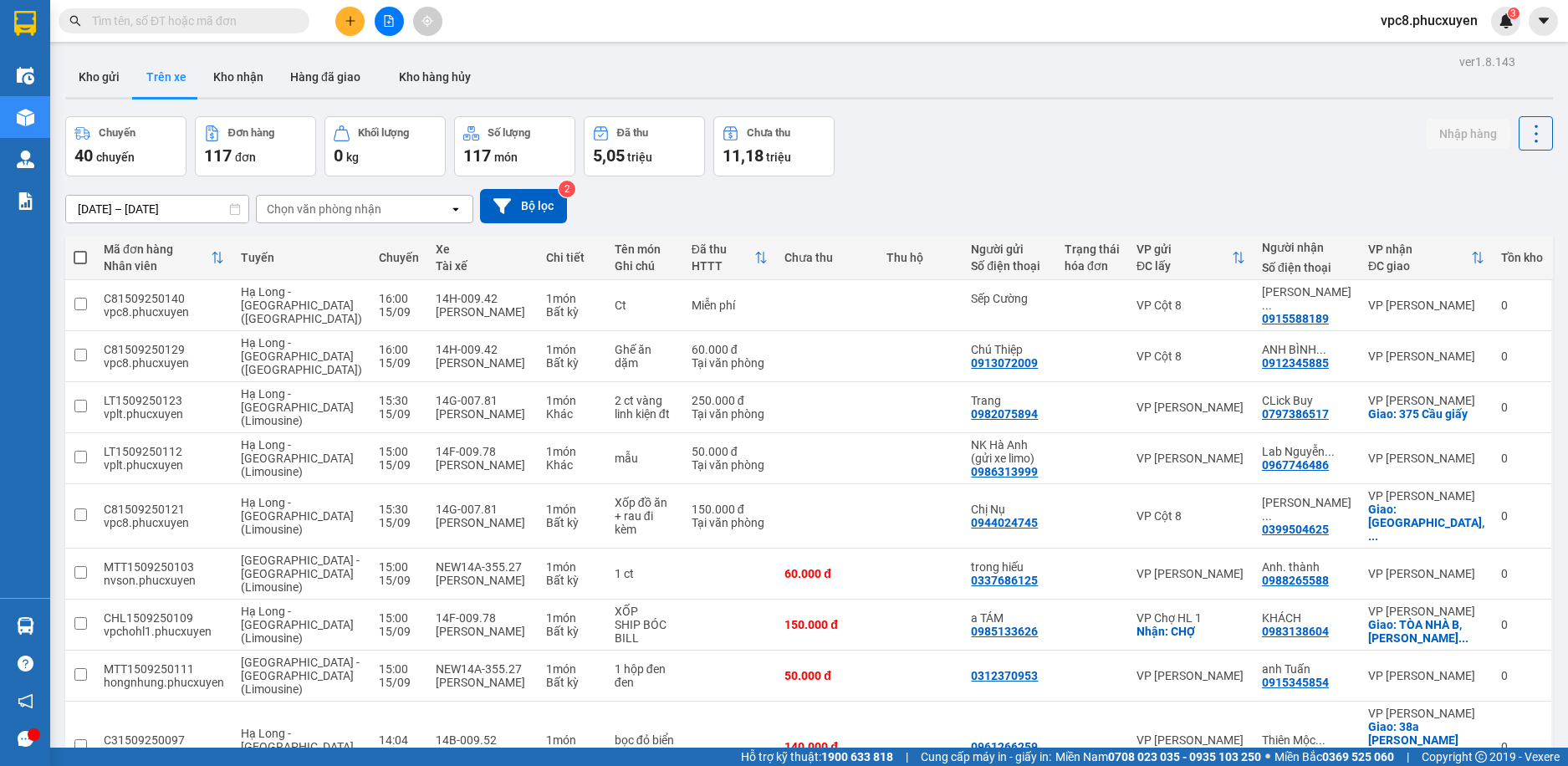
scroll to position [151, 0]
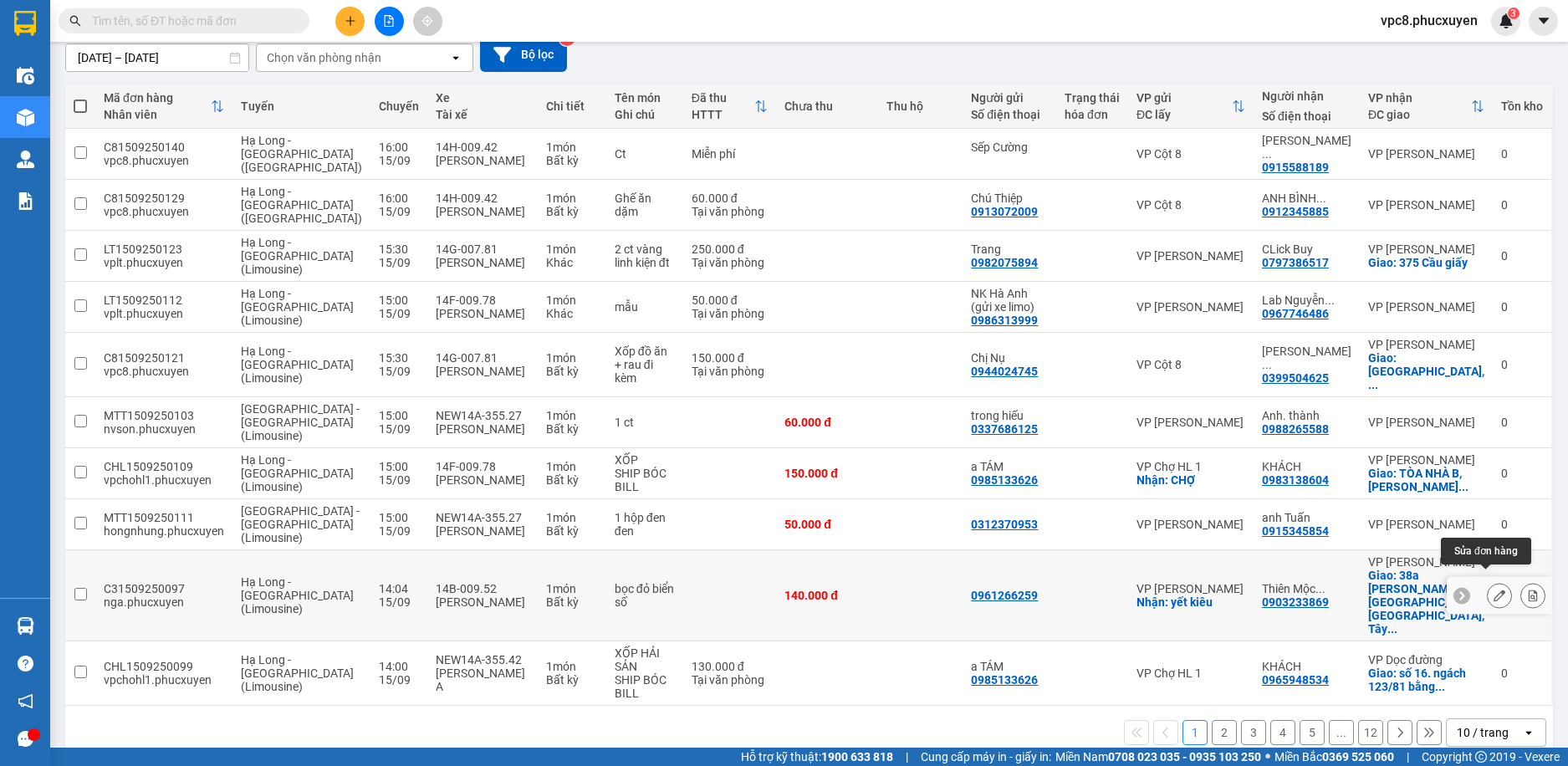
click at [1488, 581] on button at bounding box center [1499, 596] width 23 height 30
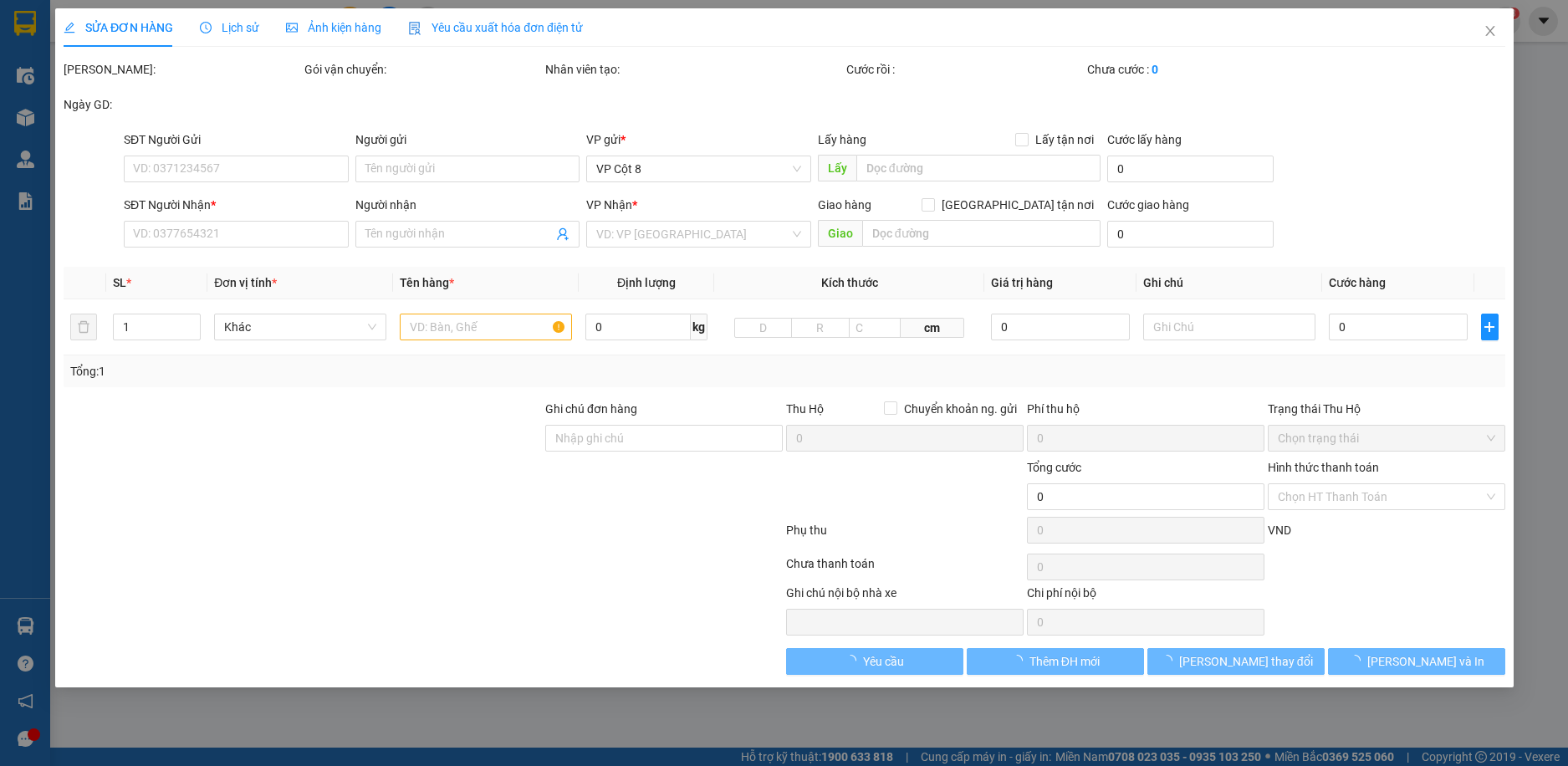
type input "0961266259"
checkbox input "true"
type input "yết kiêu"
type input "0903233869"
type input "Thiên Mộc Auto"
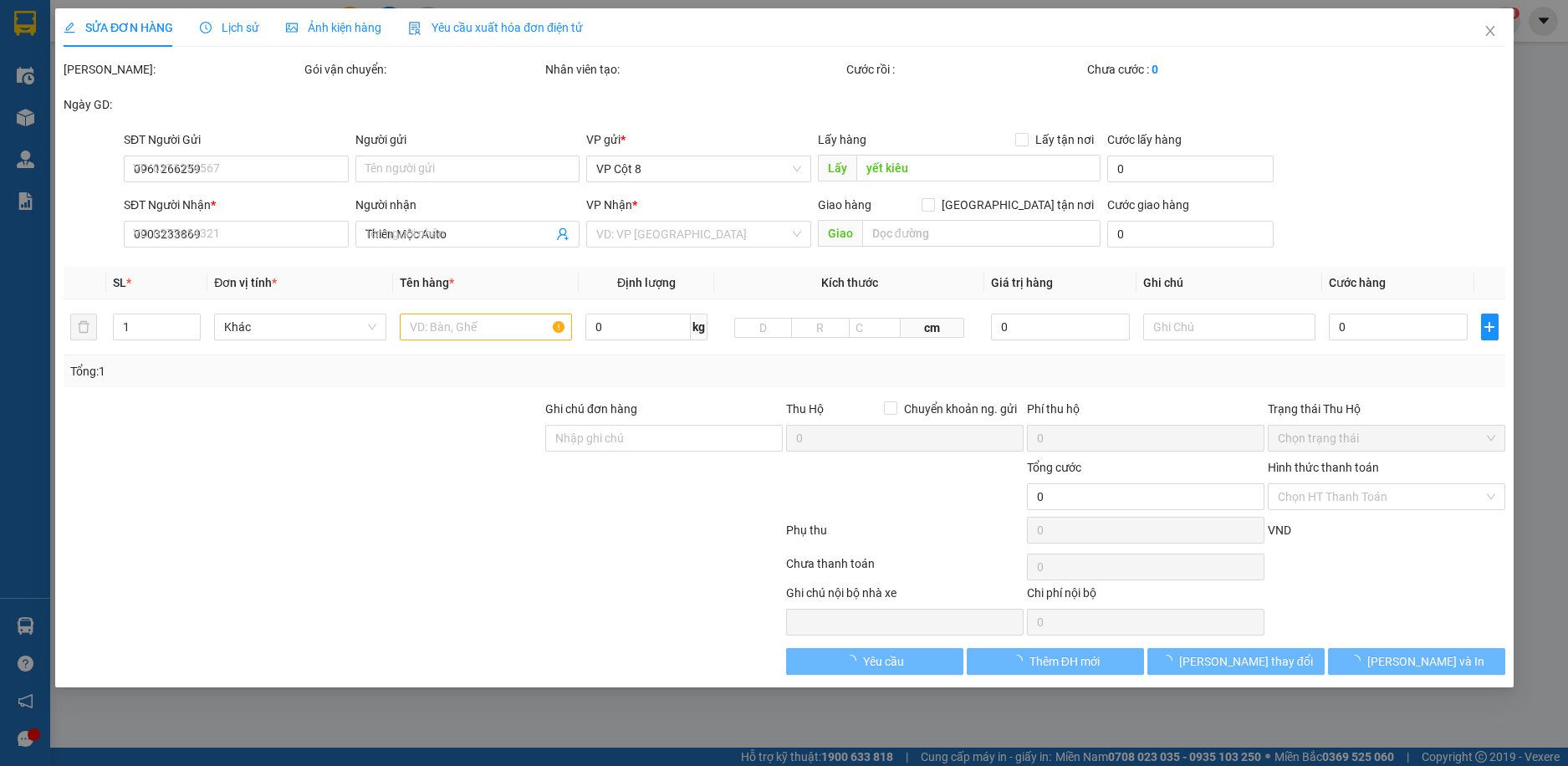
checkbox input "true"
type input "38a Đ. Xuân Tảo, Xuân La, Tây Hồ"
type input "140.000"
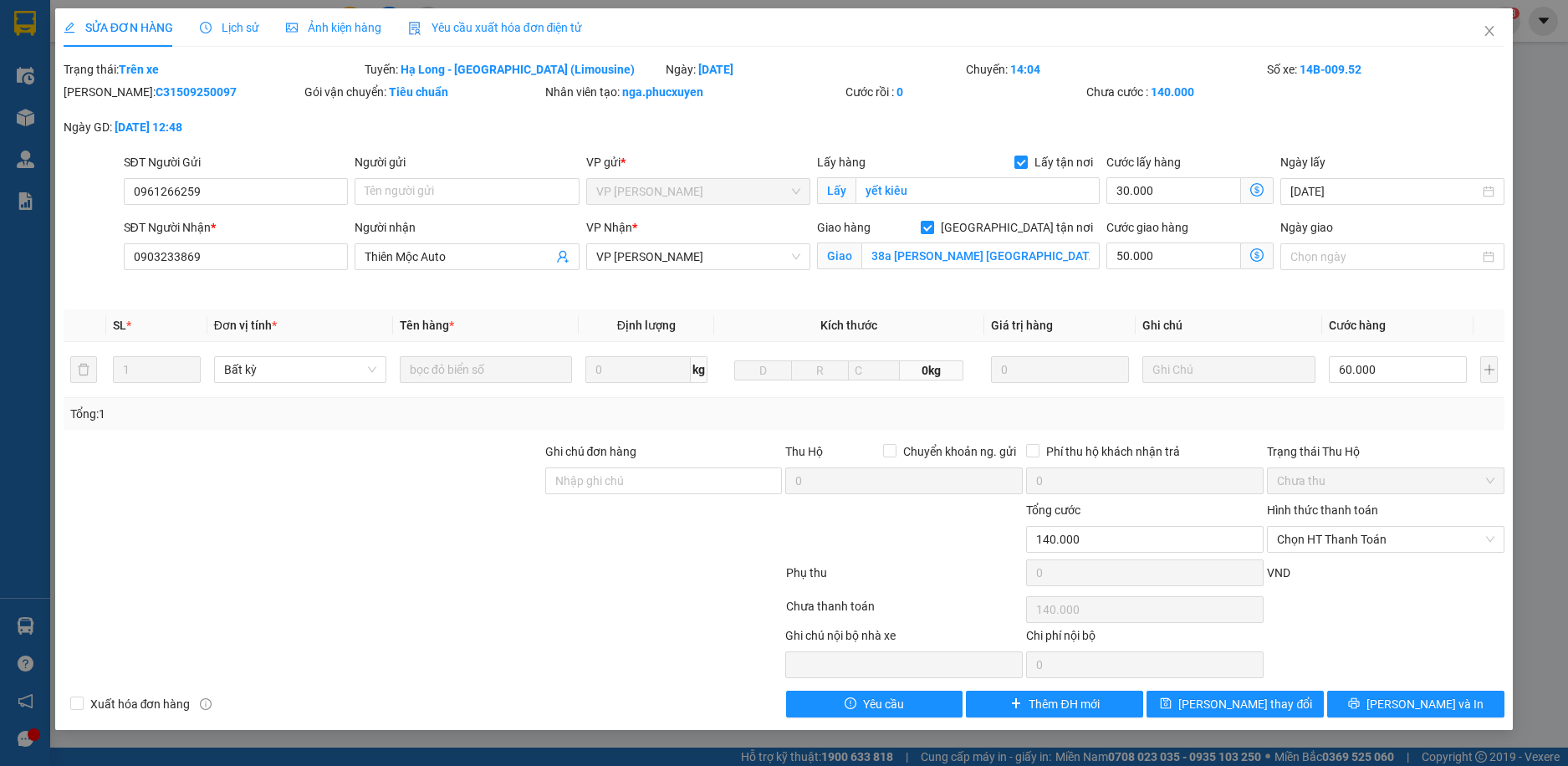
click at [1258, 254] on icon "dollar-circle" at bounding box center [1257, 255] width 13 height 13
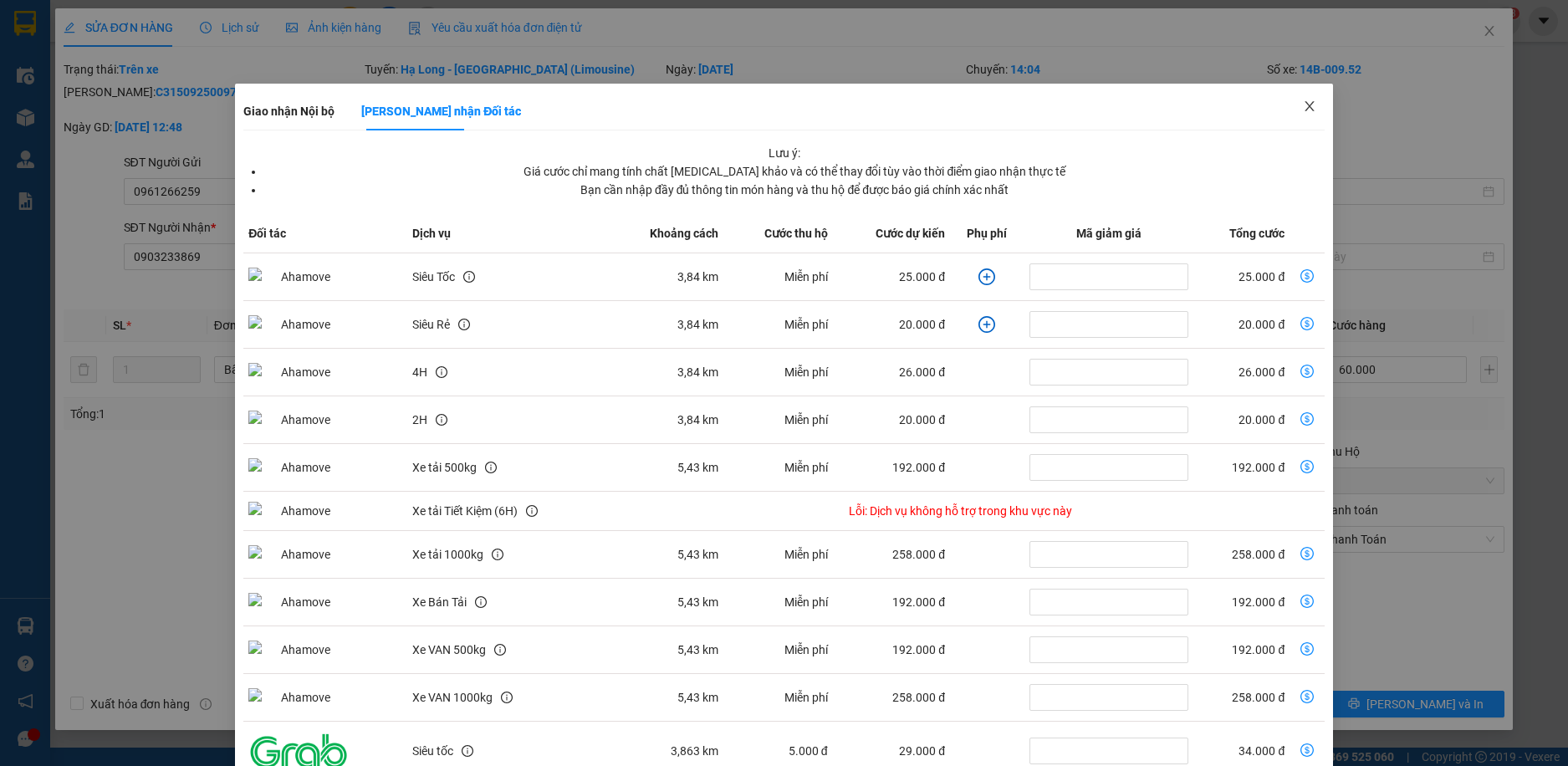
click at [1304, 108] on icon "close" at bounding box center [1309, 106] width 10 height 10
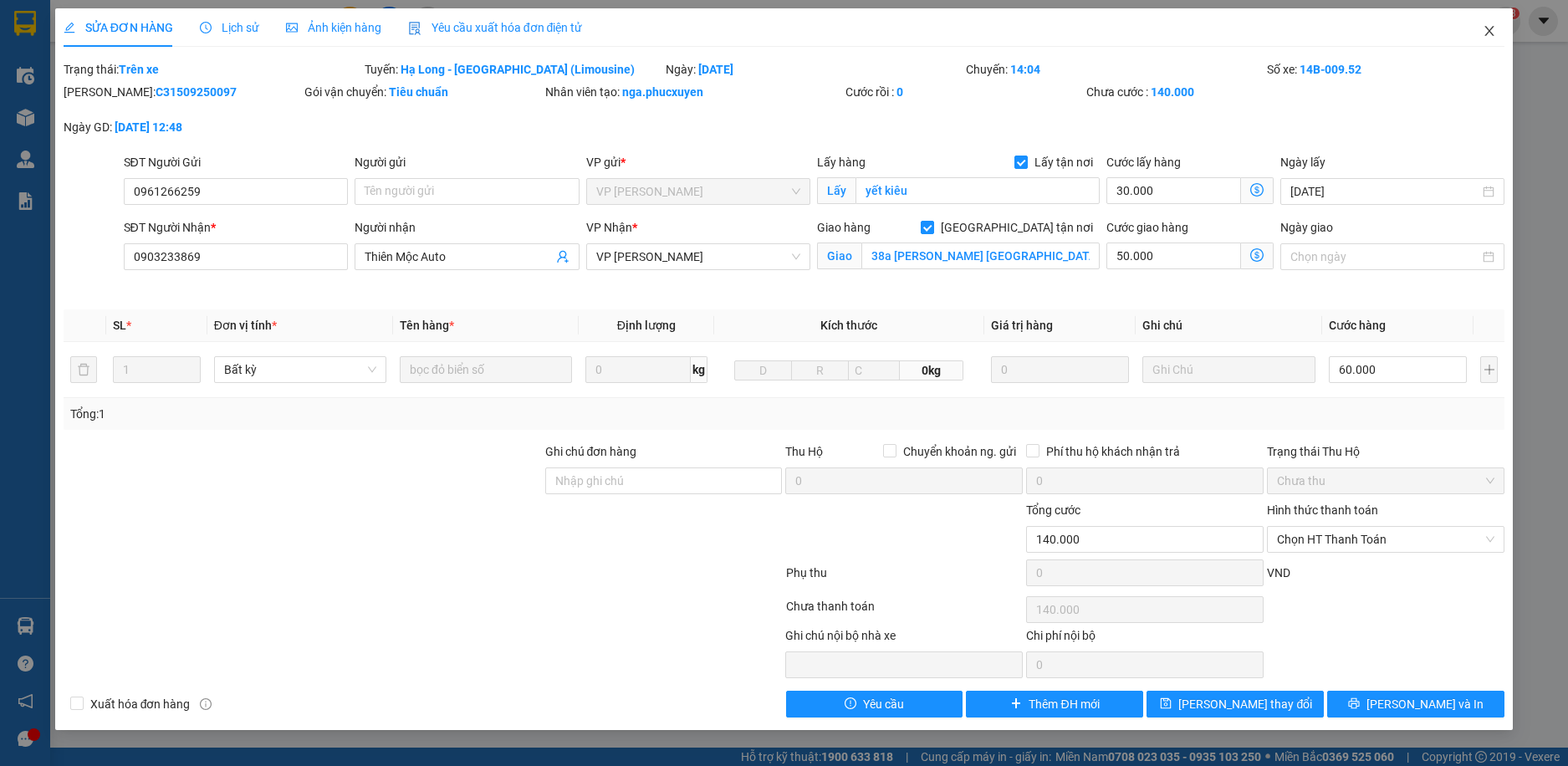
click at [1488, 28] on icon "close" at bounding box center [1489, 30] width 13 height 13
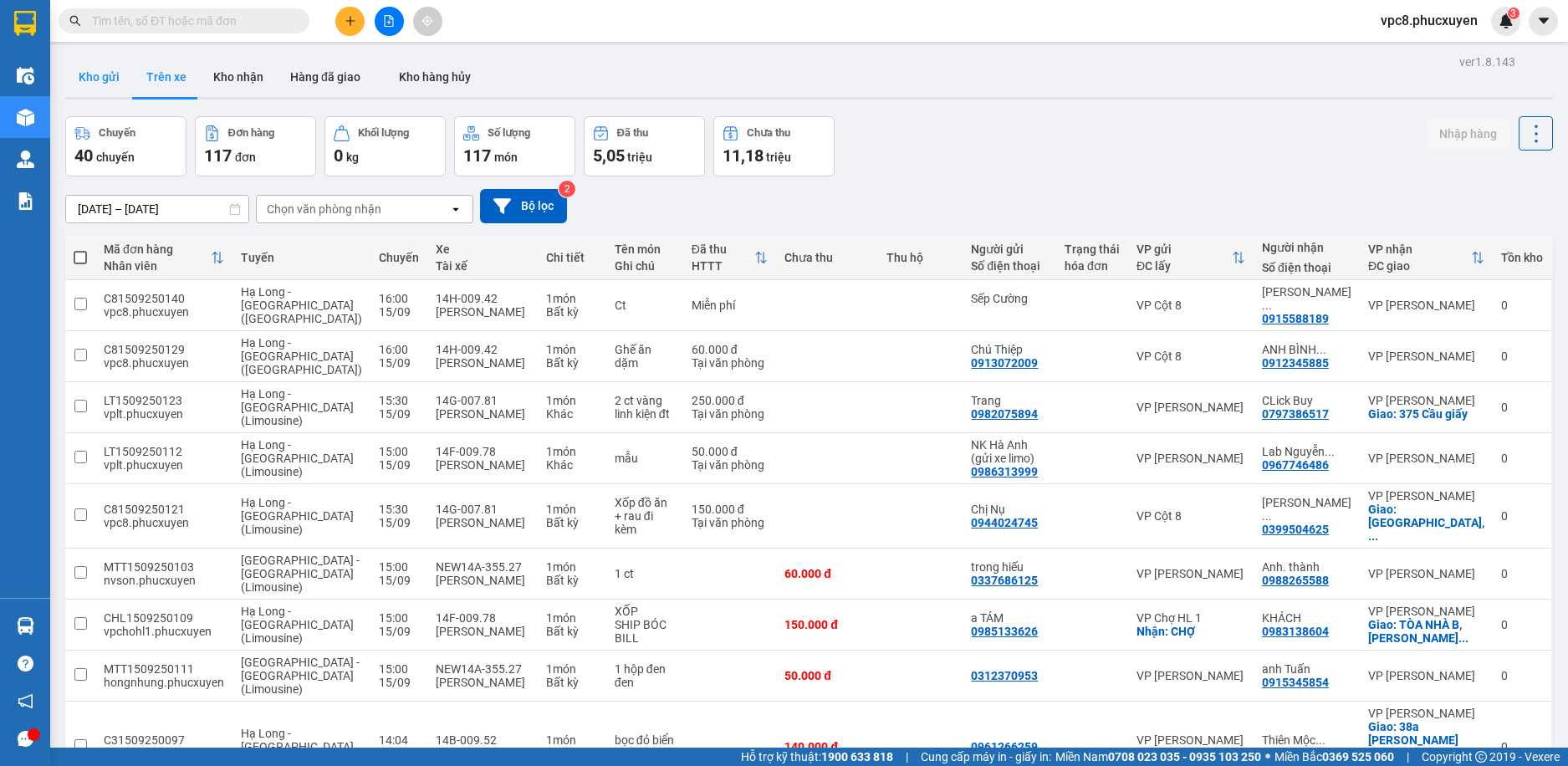
click at [83, 80] on button "Kho gửi" at bounding box center [99, 77] width 68 height 40
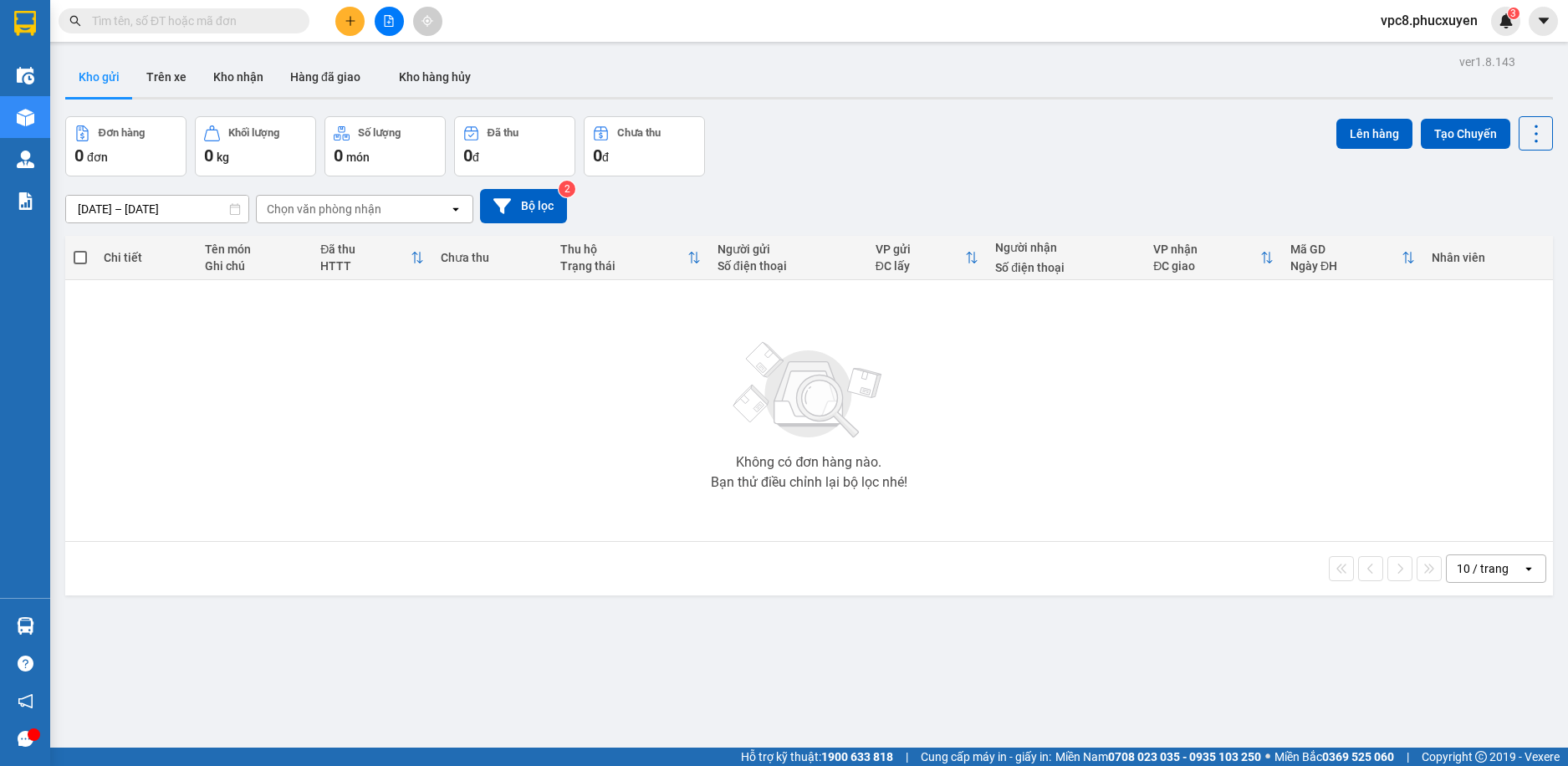
click at [1078, 154] on div "Đơn hàng 0 đơn Khối lượng 0 kg Số lượng 0 món Đã thu 0 đ Chưa thu 0 đ Lên hàng …" at bounding box center [809, 146] width 1488 height 60
click at [342, 11] on button at bounding box center [350, 22] width 30 height 30
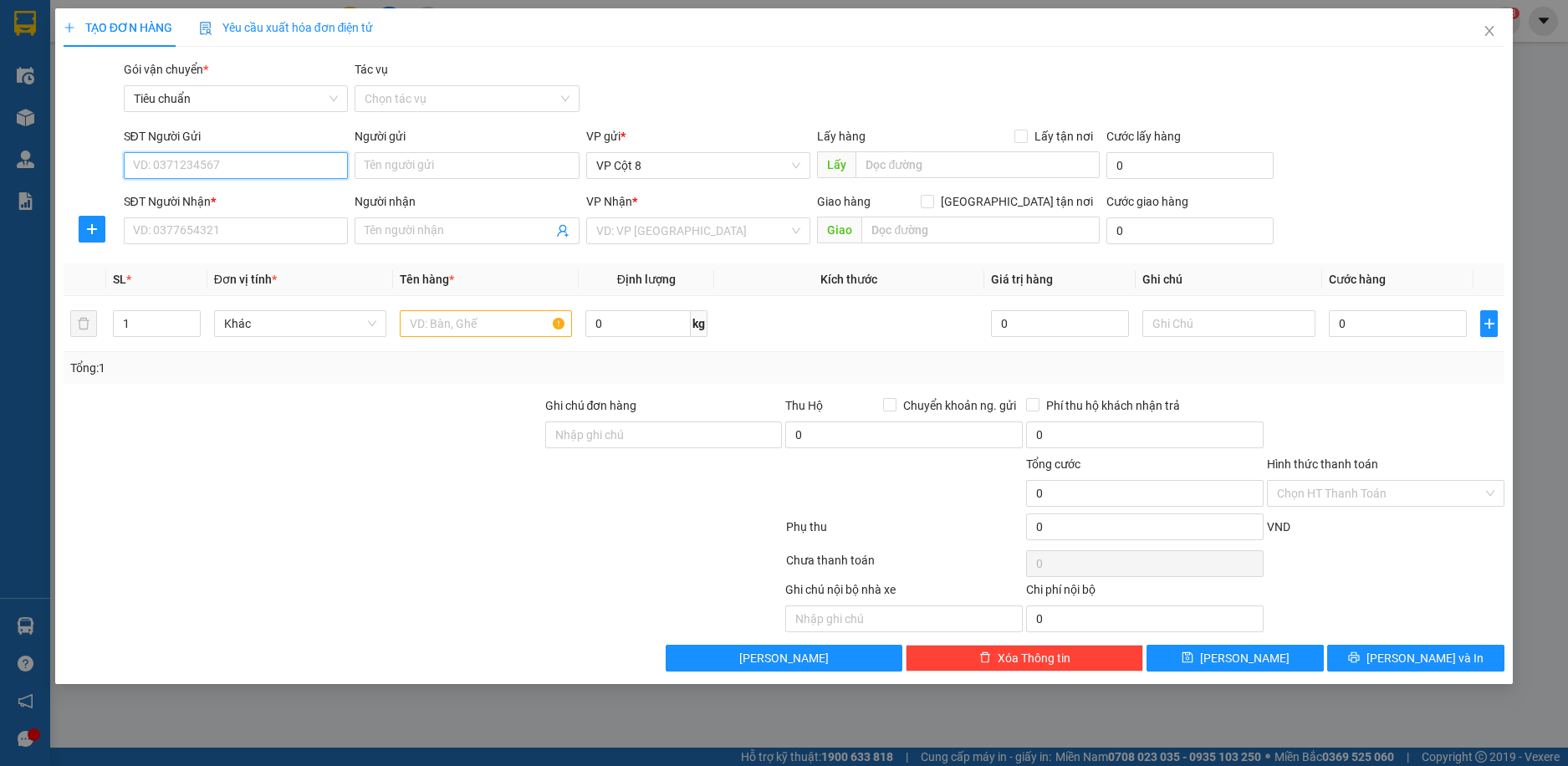
click at [246, 164] on input "SĐT Người Gửi" at bounding box center [236, 165] width 225 height 27
click at [216, 192] on div "0962110841 - BS Trường" at bounding box center [237, 198] width 205 height 18
type input "0962110841"
type input "BS Trường"
type input "0962110841"
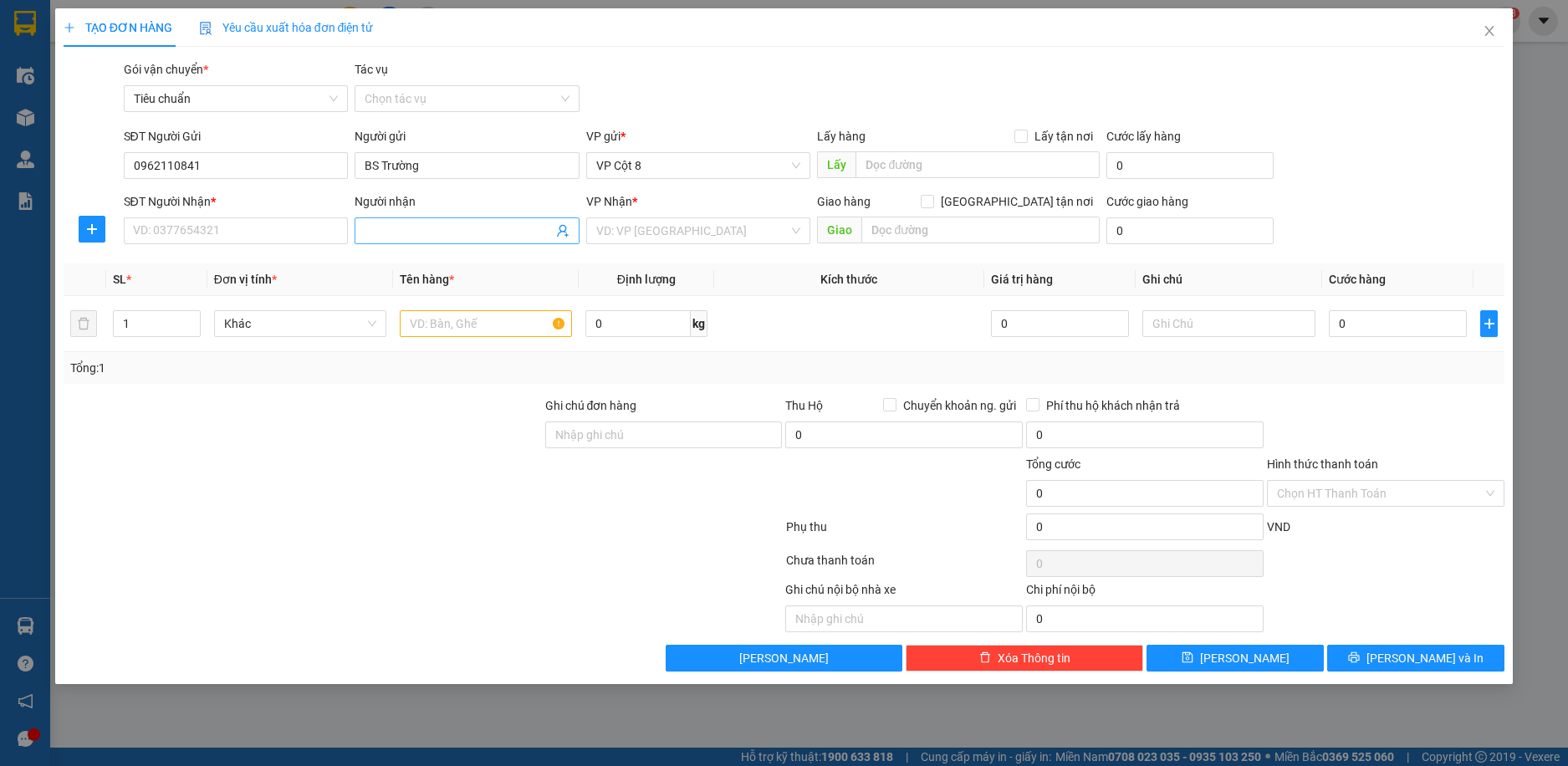
click at [564, 233] on icon "user-add" at bounding box center [563, 230] width 13 height 13
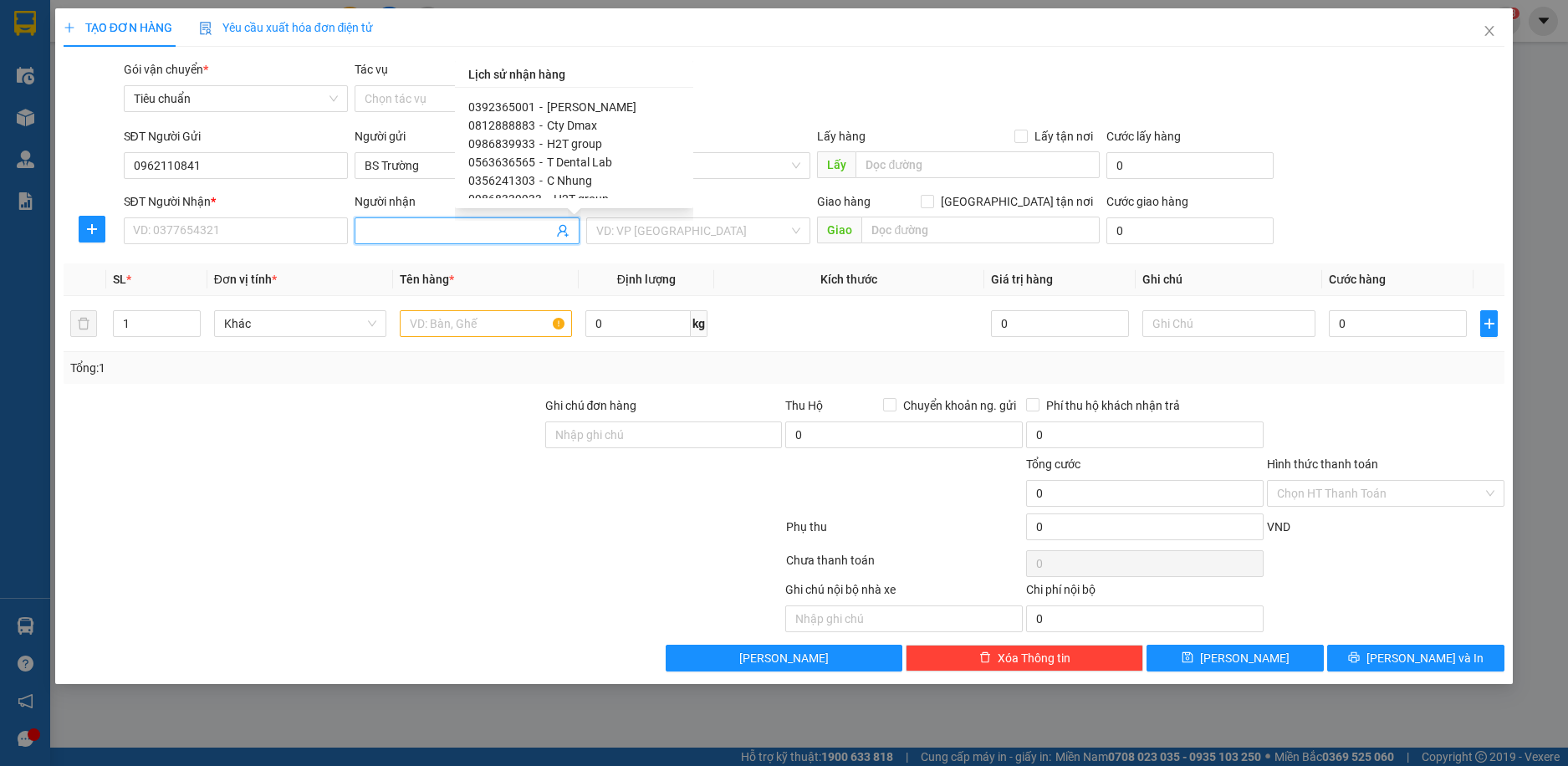
click at [584, 138] on span "H2T group" at bounding box center [574, 143] width 55 height 13
type input "0986839933"
type input "H2T group"
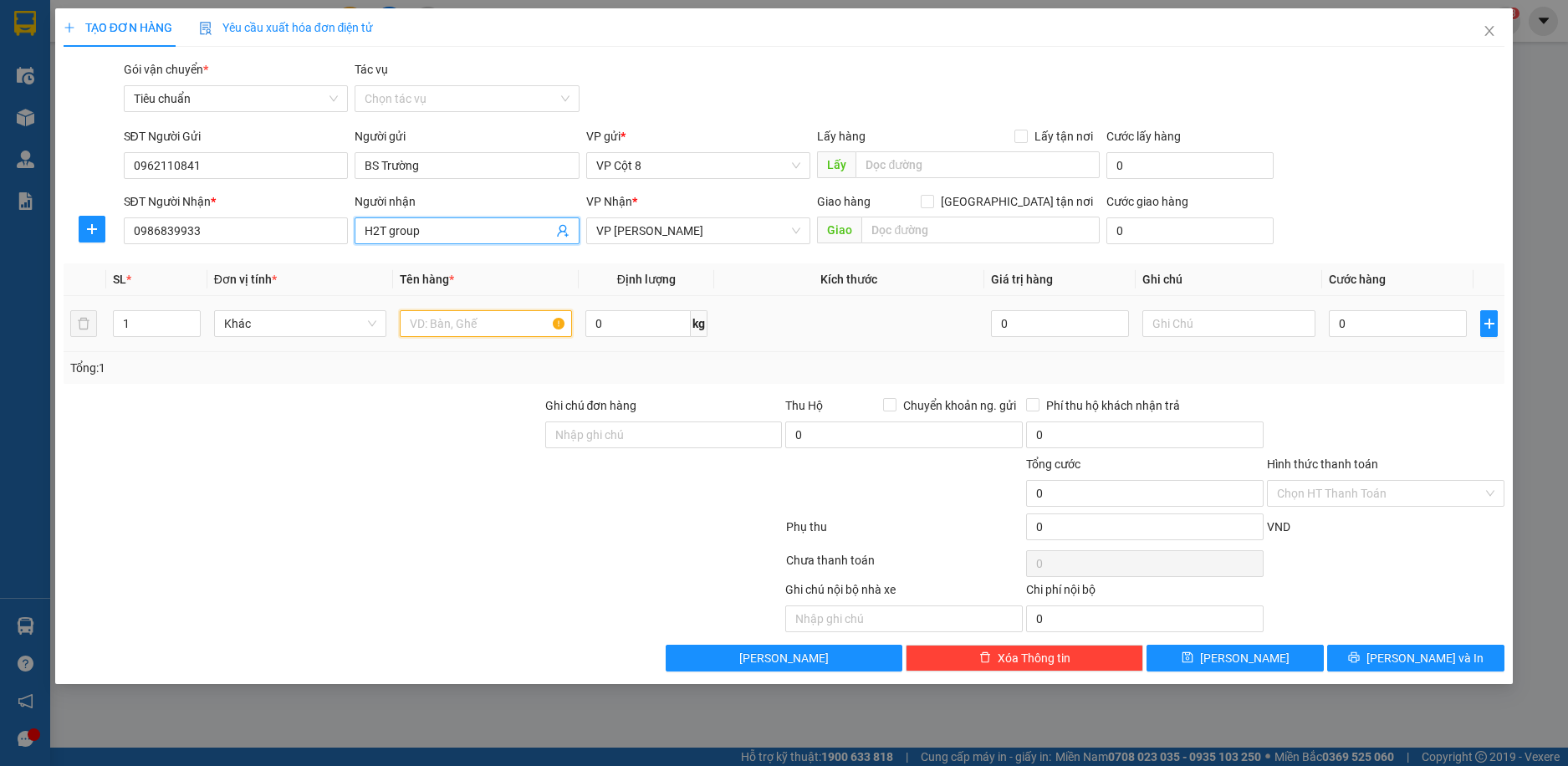
click at [495, 322] on input "text" at bounding box center [486, 323] width 172 height 27
type input "Mẫu"
click at [1408, 325] on input "0" at bounding box center [1398, 323] width 139 height 27
type input "3"
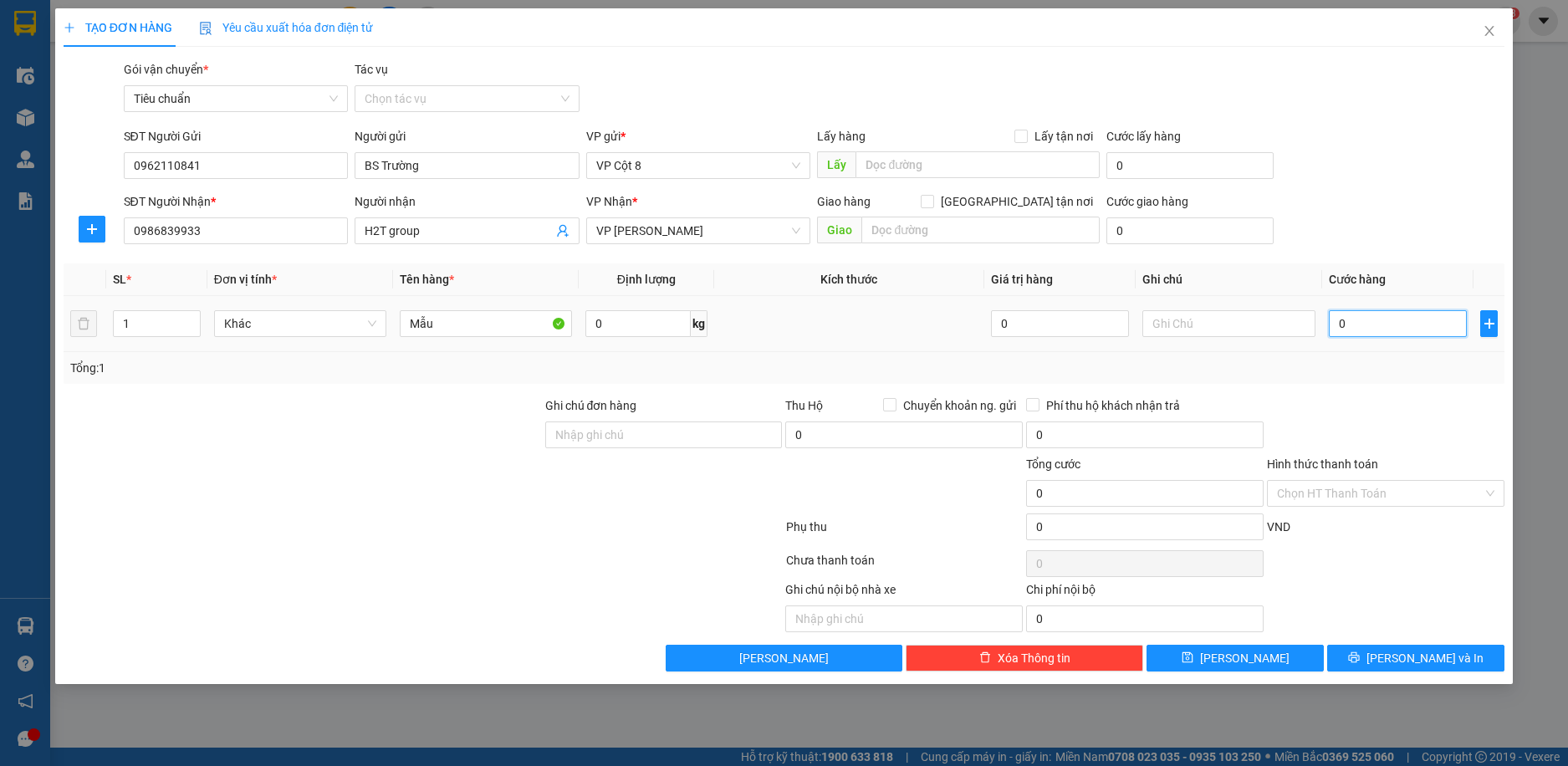
type input "3"
type input "30"
type input "30.000"
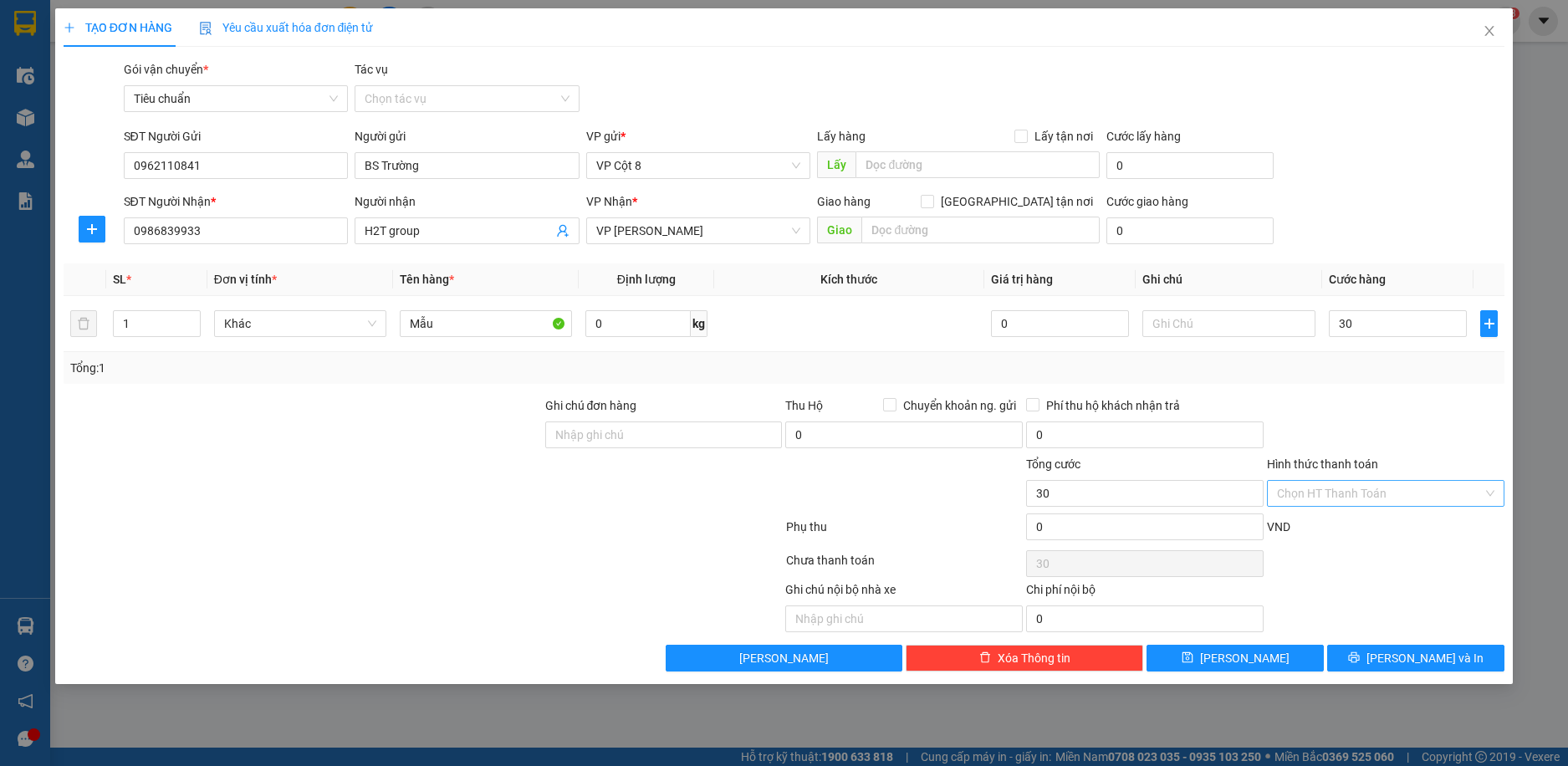
type input "30.000"
click at [1357, 491] on input "Hình thức thanh toán" at bounding box center [1380, 493] width 206 height 25
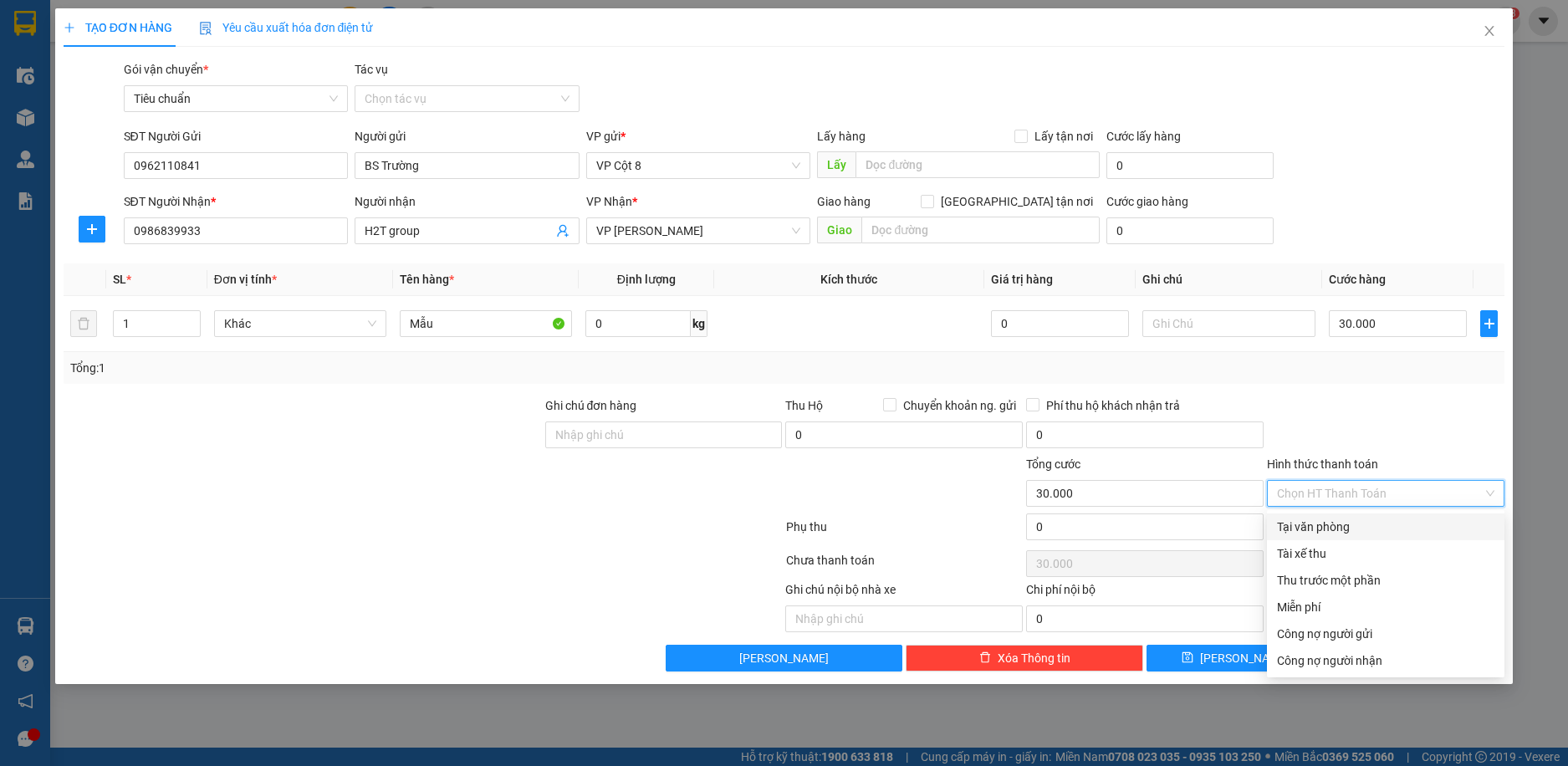
click at [1331, 525] on div "Tại văn phòng" at bounding box center [1386, 526] width 217 height 18
type input "0"
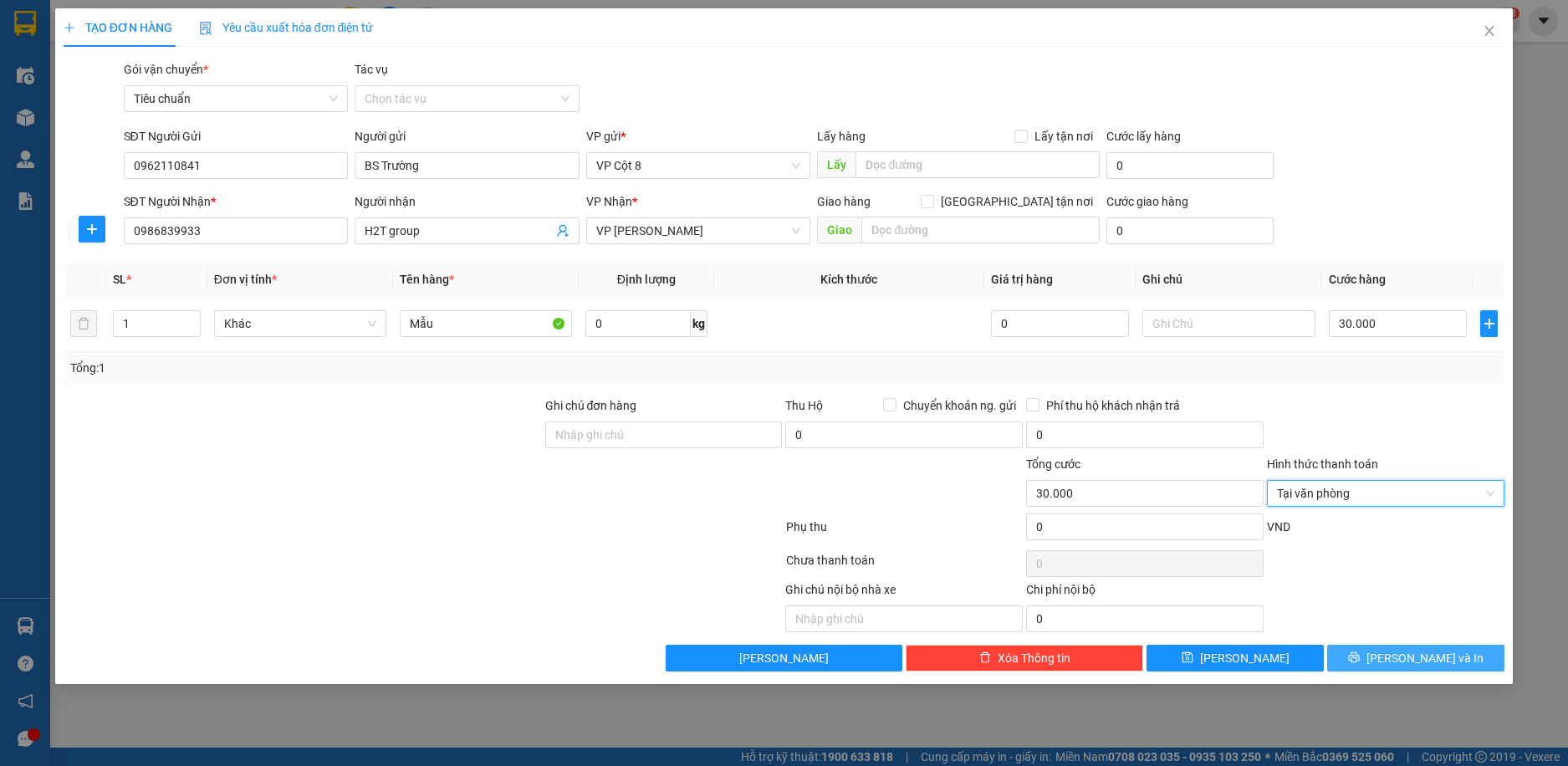
drag, startPoint x: 1415, startPoint y: 653, endPoint x: 1402, endPoint y: 638, distance: 19.8
click at [1411, 650] on span "[PERSON_NAME] và In" at bounding box center [1425, 657] width 117 height 18
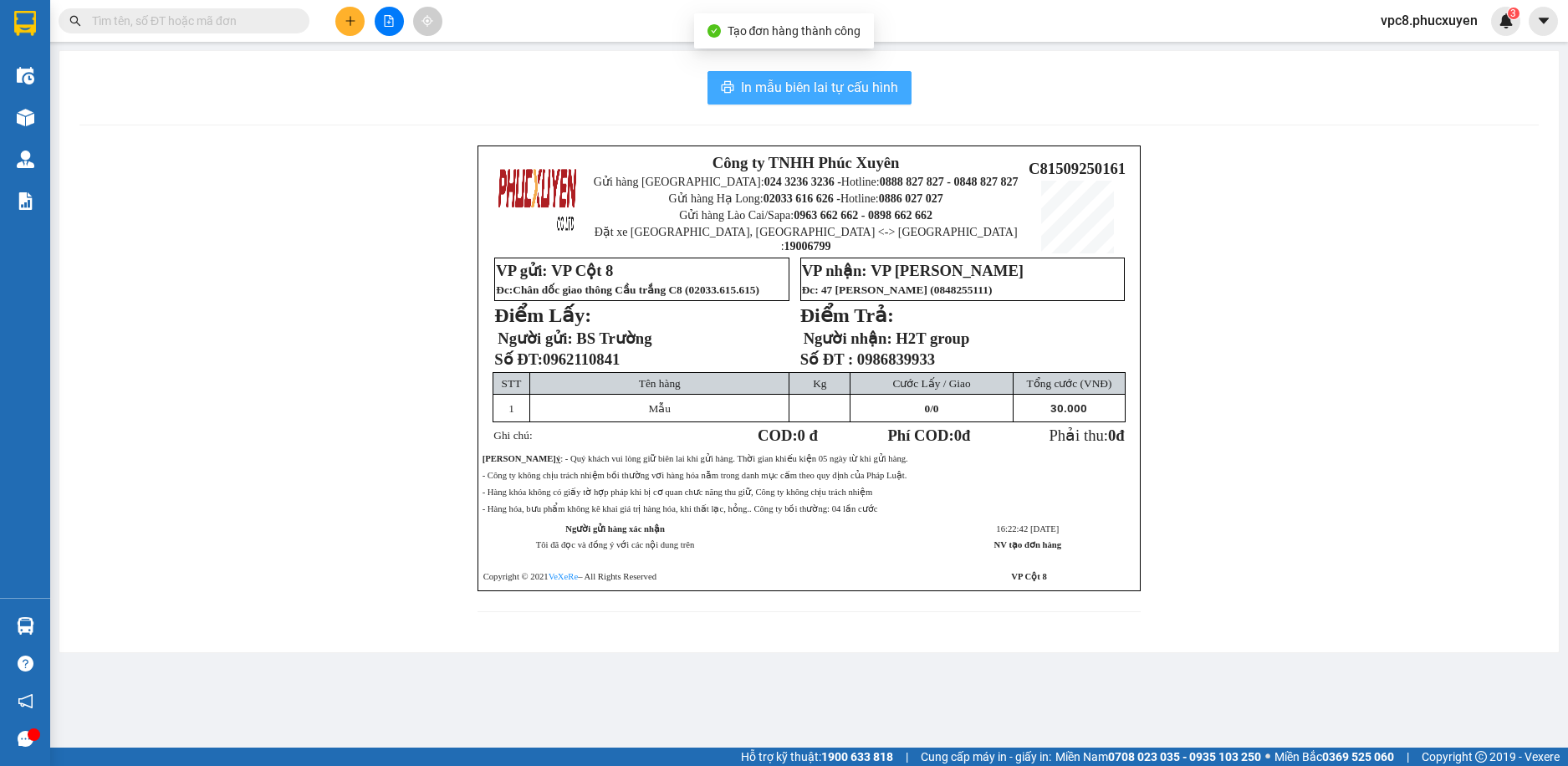
click at [865, 89] on span "In mẫu biên lai tự cấu hình" at bounding box center [819, 87] width 157 height 21
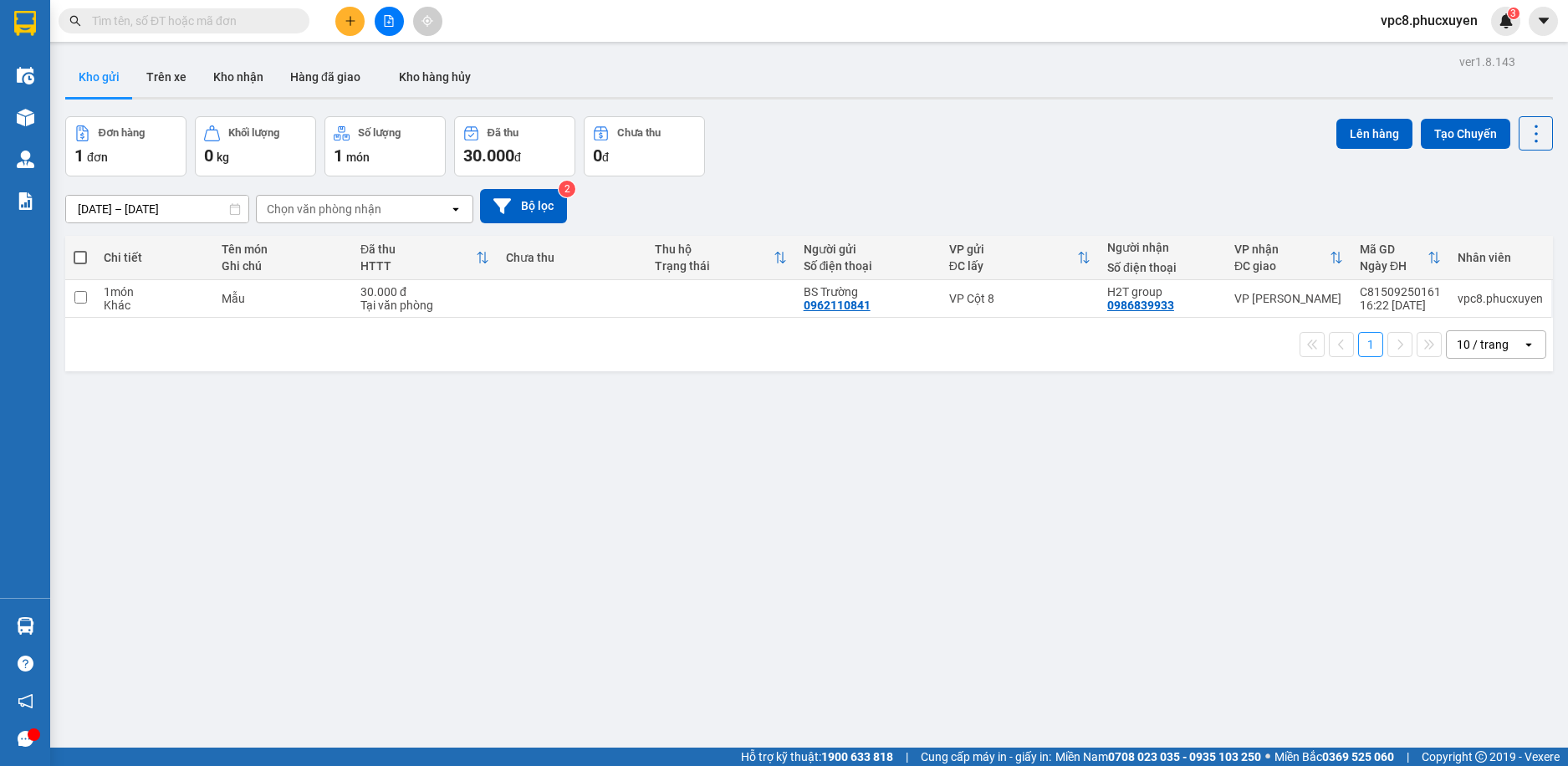
click at [978, 189] on div "[DATE] – [DATE] Press the down arrow key to interact with the calendar and sele…" at bounding box center [809, 205] width 1488 height 34
click at [1356, 123] on button "Lên hàng" at bounding box center [1375, 134] width 77 height 30
click at [347, 19] on icon "plus" at bounding box center [350, 20] width 11 height 11
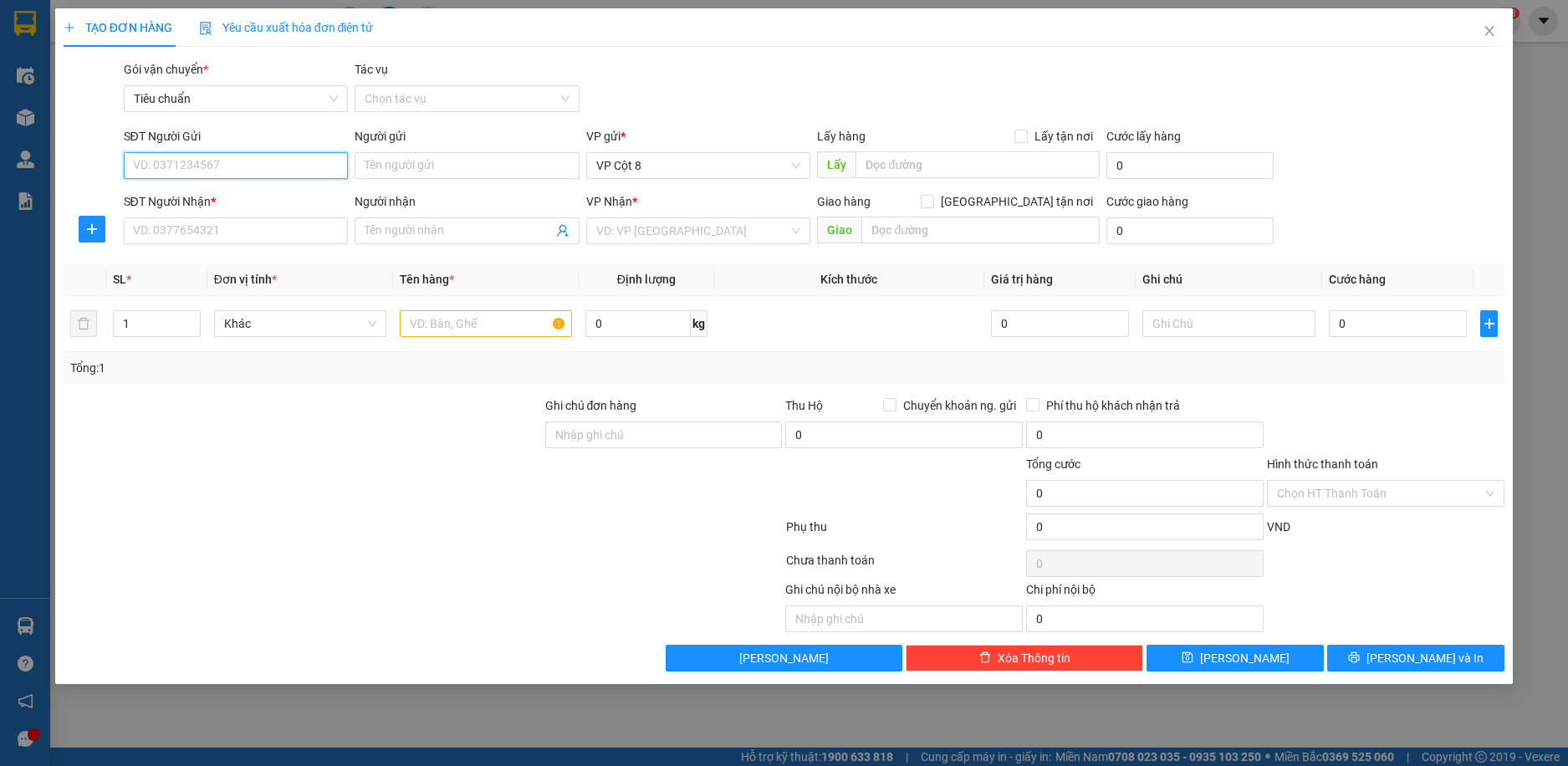
click at [208, 163] on input "SĐT Người Gửi" at bounding box center [236, 165] width 225 height 27
click at [226, 197] on div "0962110841 - BS Trường" at bounding box center [237, 198] width 205 height 18
type input "0962110841"
type input "BS Trường"
type input "0962110841"
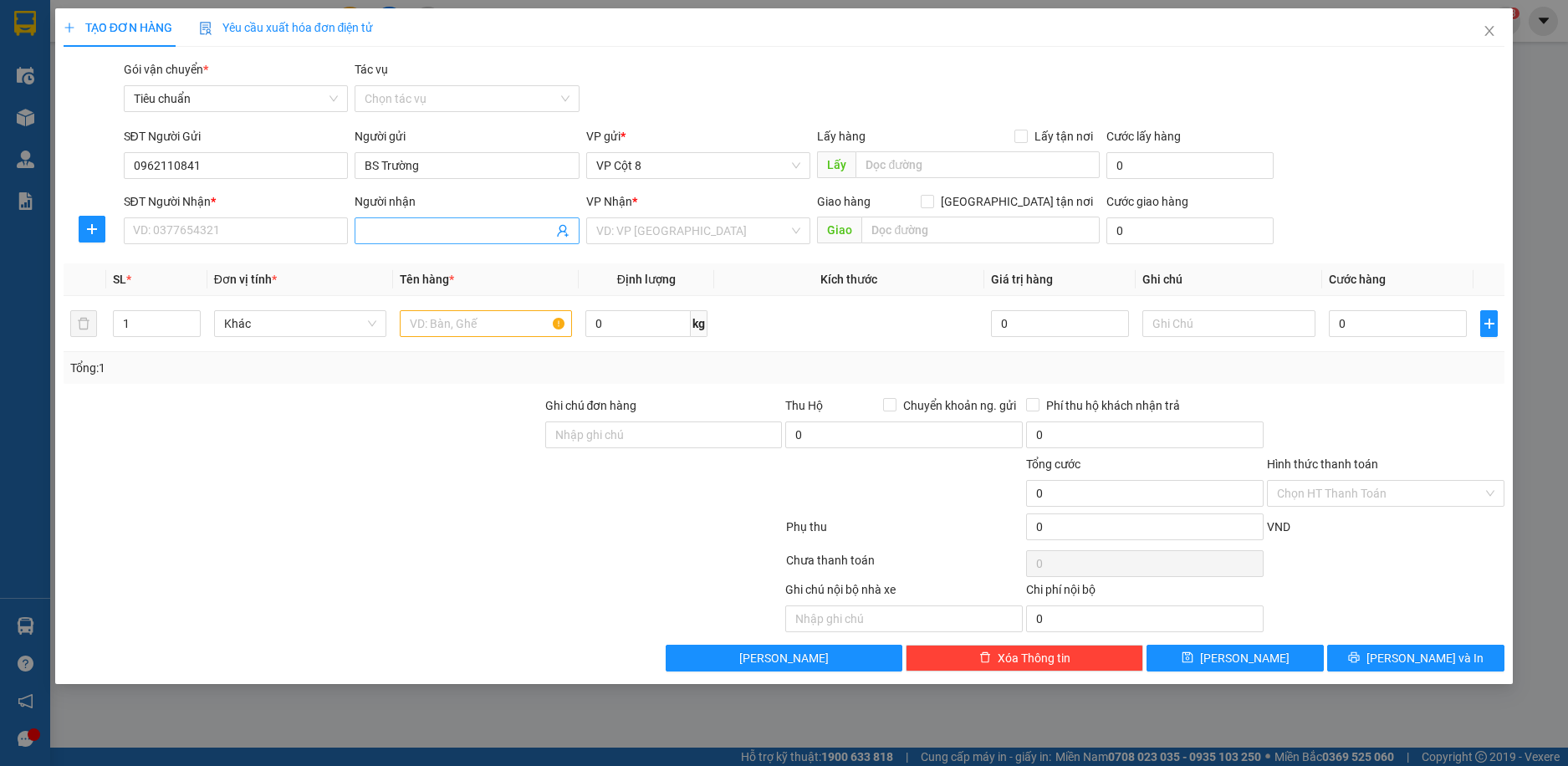
click at [537, 235] on input "Người nhận" at bounding box center [458, 230] width 188 height 18
click at [566, 224] on icon "user-add" at bounding box center [563, 230] width 13 height 13
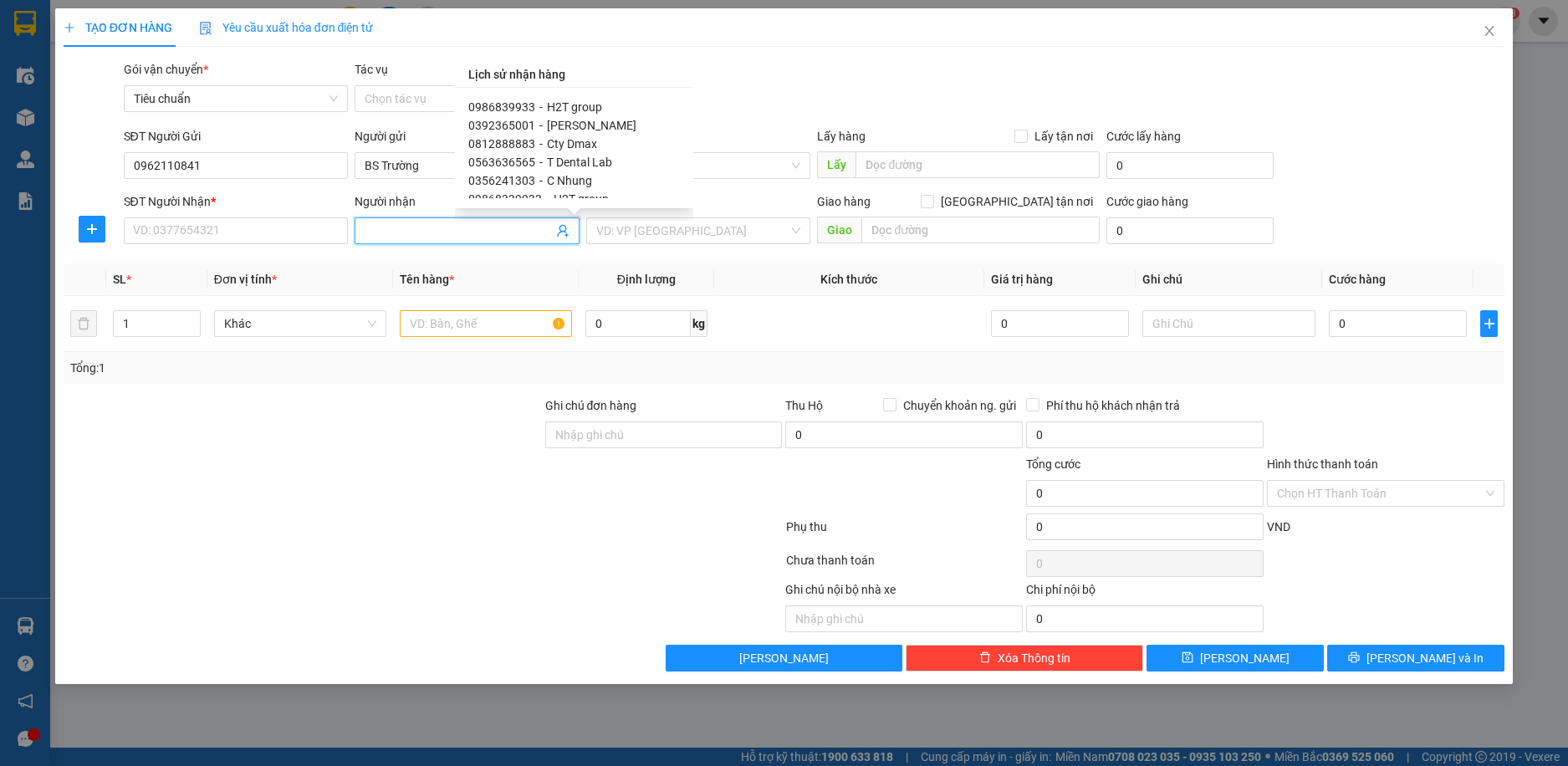
click at [589, 142] on span "Cty Dmax" at bounding box center [572, 143] width 50 height 13
type input "0812888883"
type input "Cty Dmax"
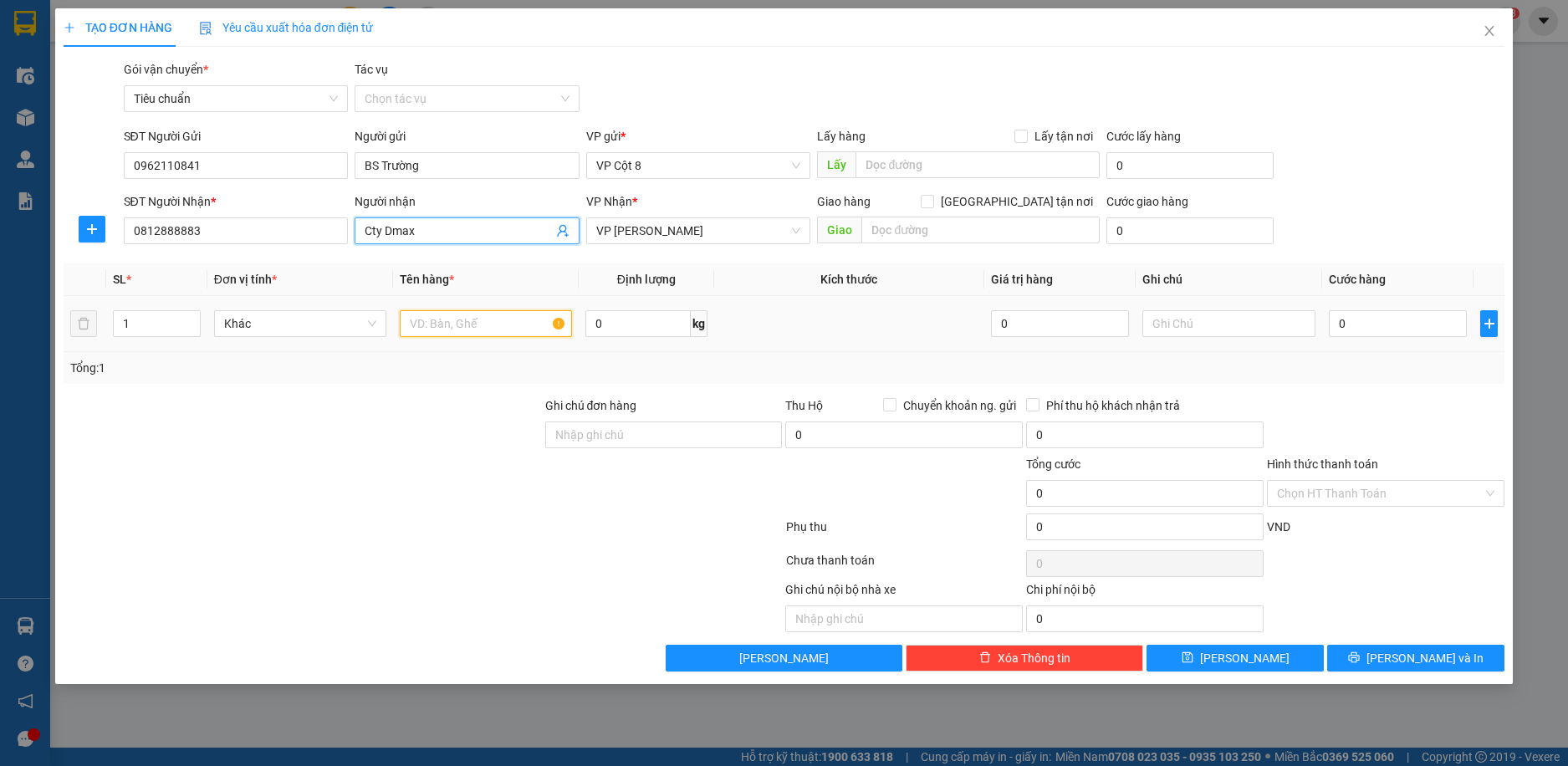
click at [498, 325] on input "text" at bounding box center [486, 323] width 172 height 27
type input "Mẫu"
click at [1352, 323] on input "0" at bounding box center [1398, 323] width 139 height 27
type input "3"
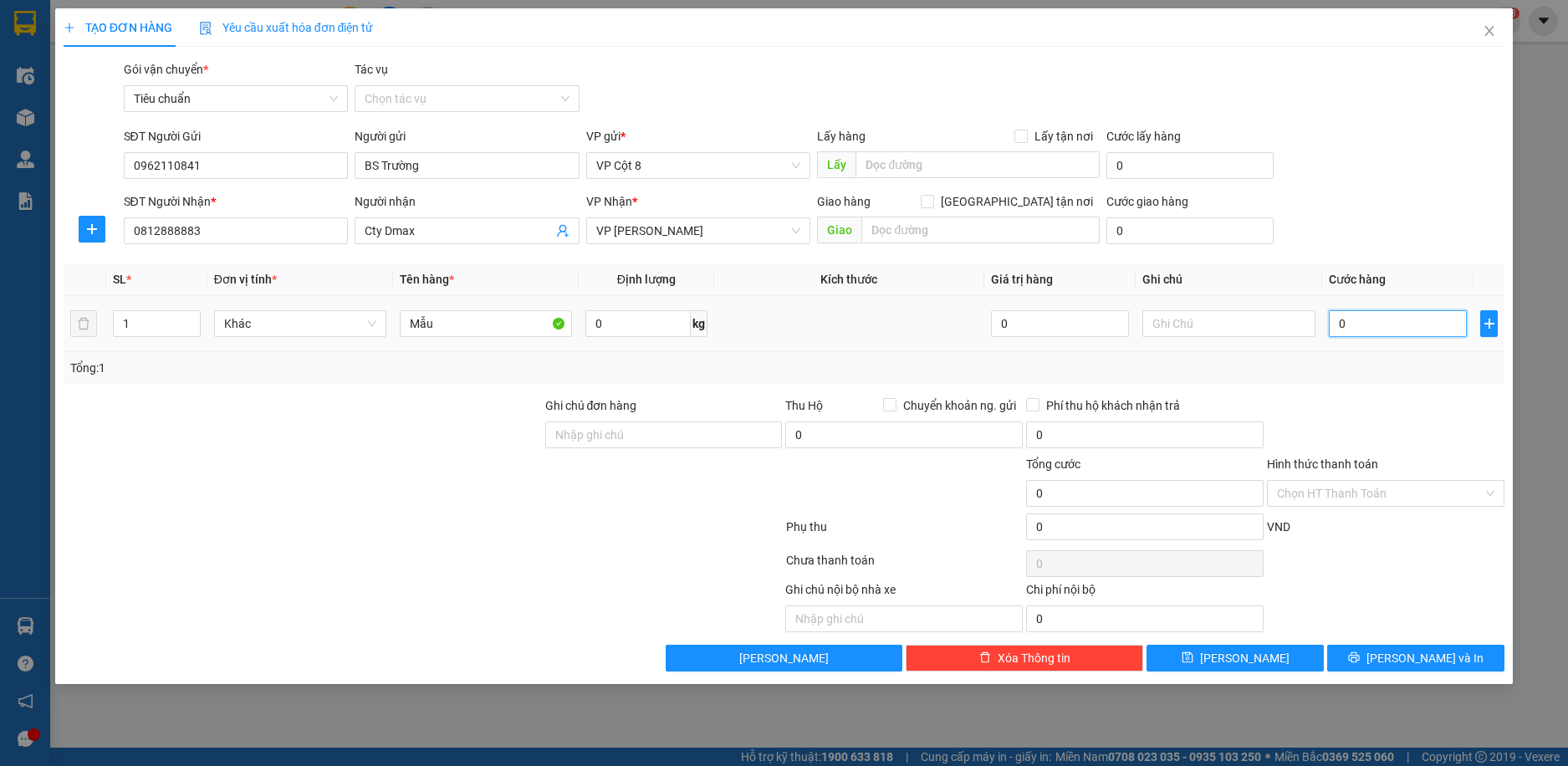
type input "3"
type input "30"
type input "30.000"
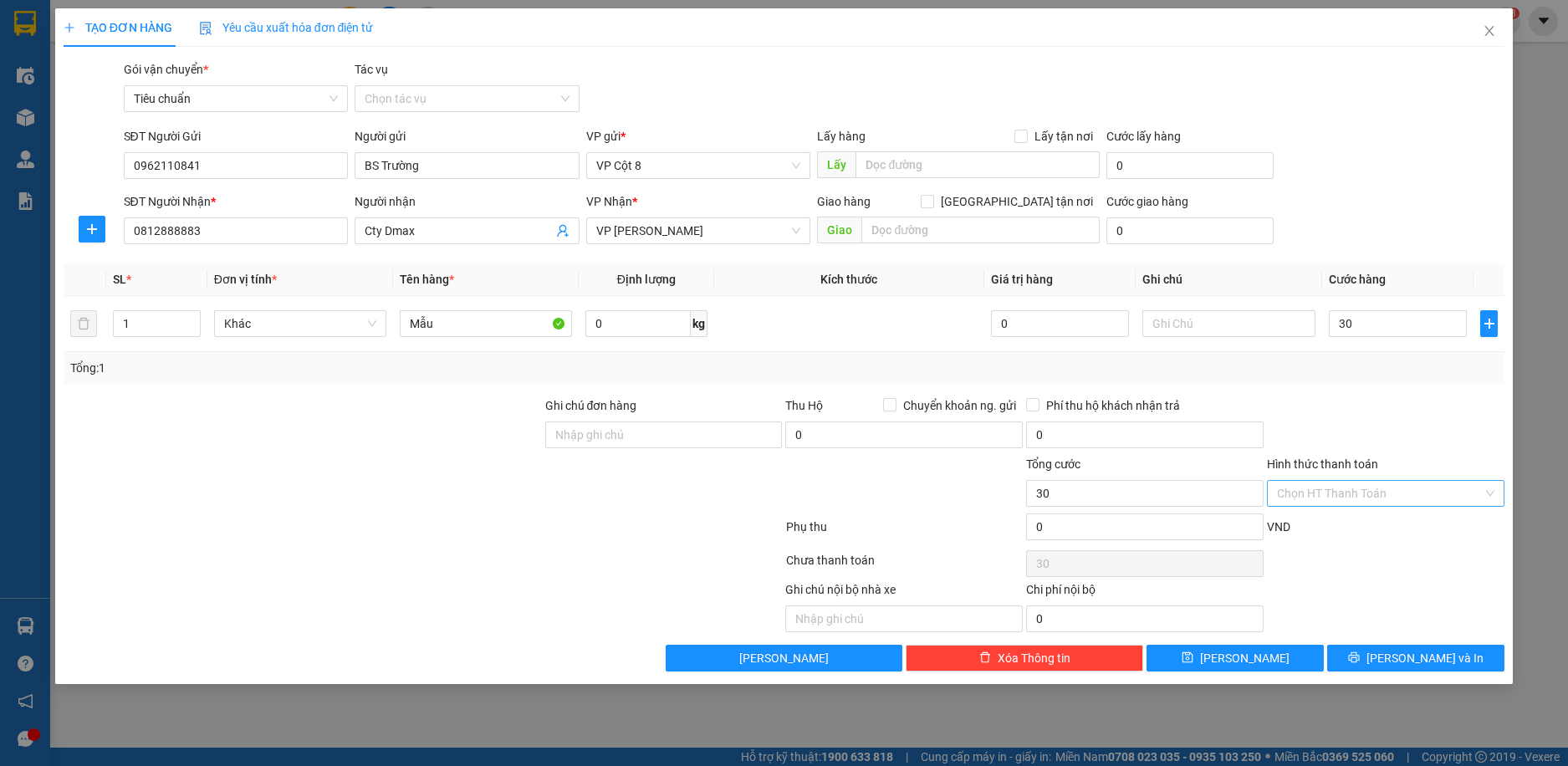
type input "30.000"
click at [1338, 481] on input "Hình thức thanh toán" at bounding box center [1380, 493] width 206 height 25
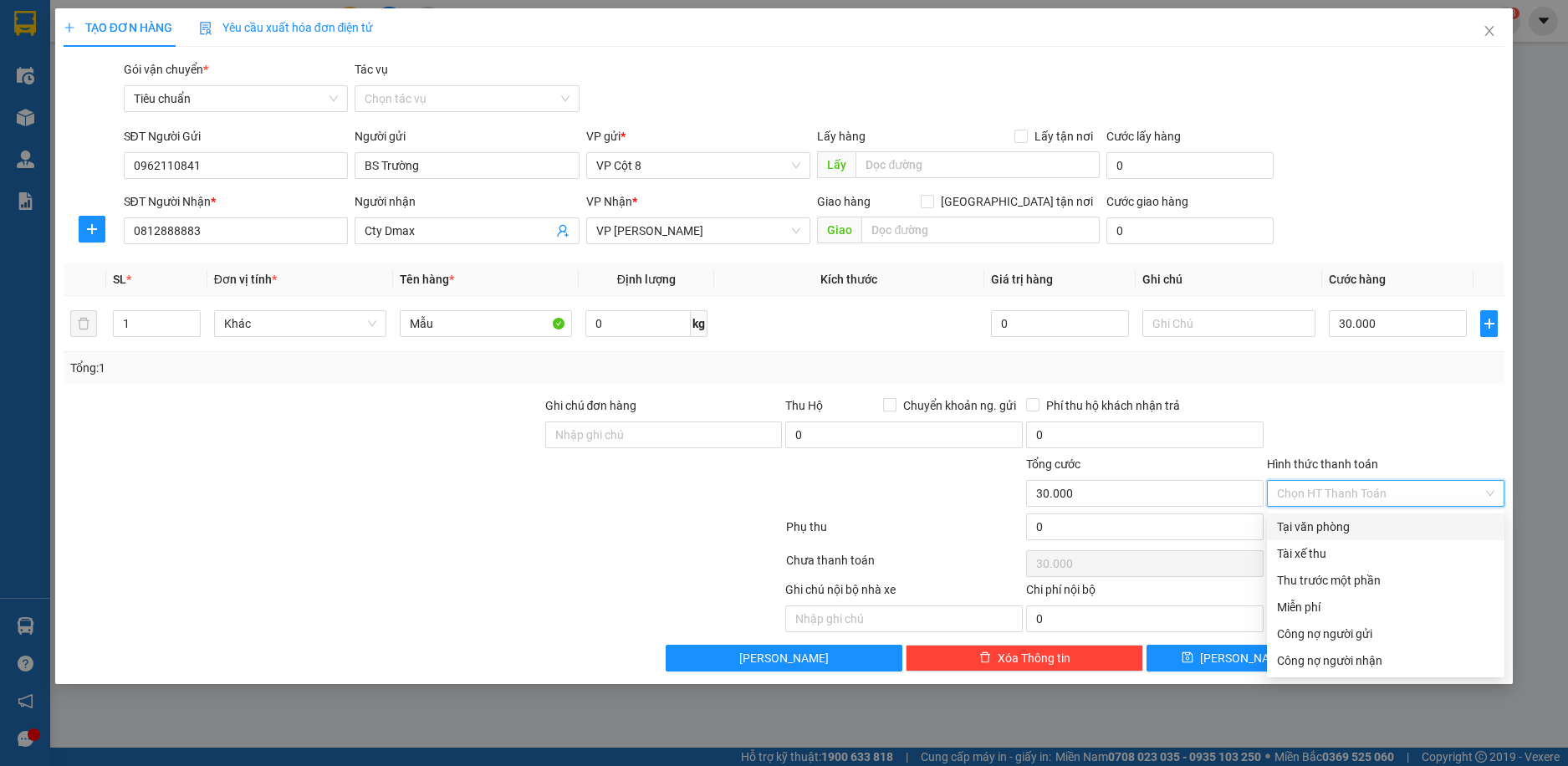
drag, startPoint x: 1337, startPoint y: 521, endPoint x: 1337, endPoint y: 531, distance: 10.0
click at [1337, 522] on div "Tại văn phòng" at bounding box center [1386, 526] width 217 height 18
type input "0"
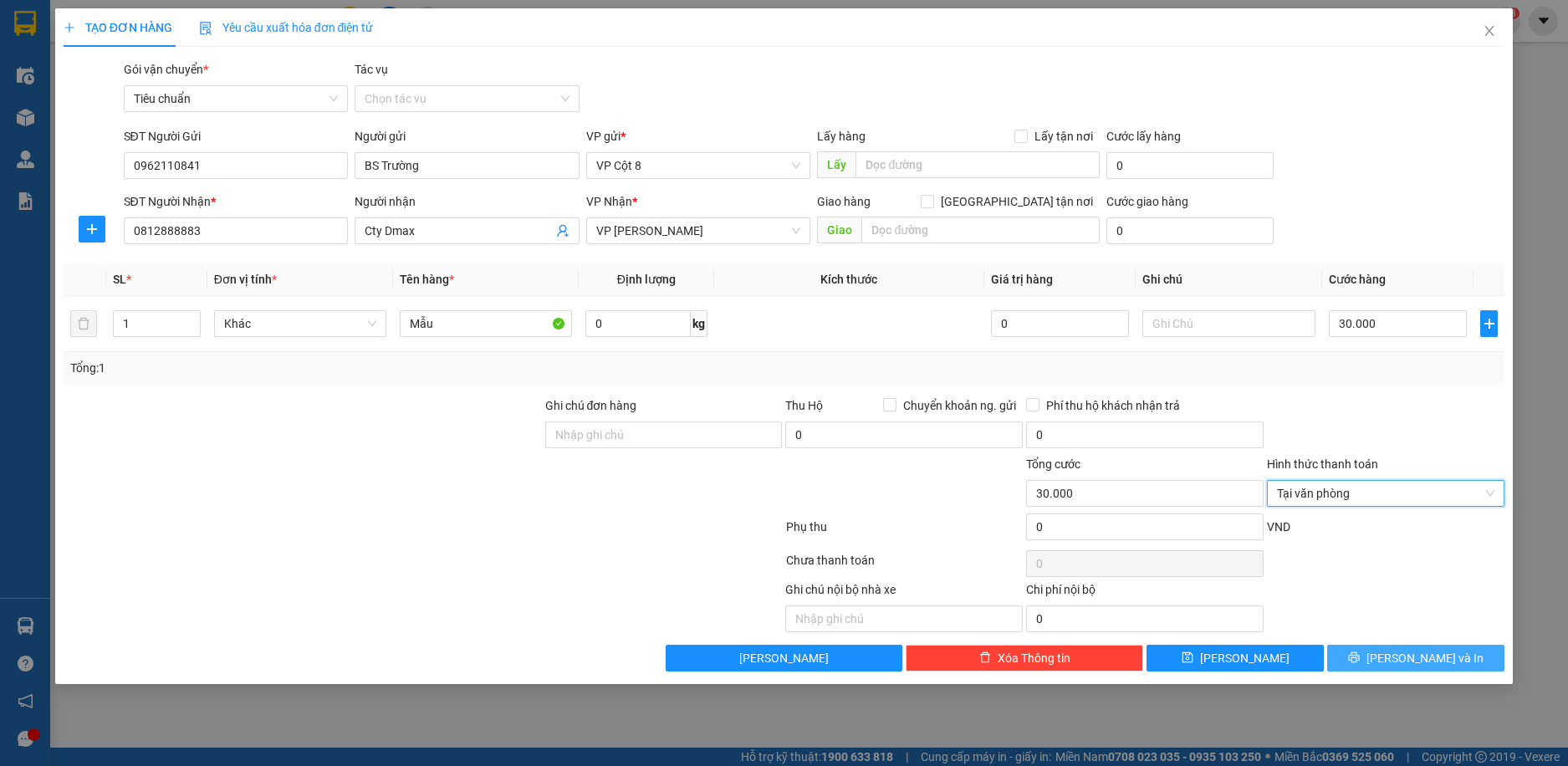
click at [1418, 654] on span "[PERSON_NAME] và In" at bounding box center [1425, 657] width 117 height 18
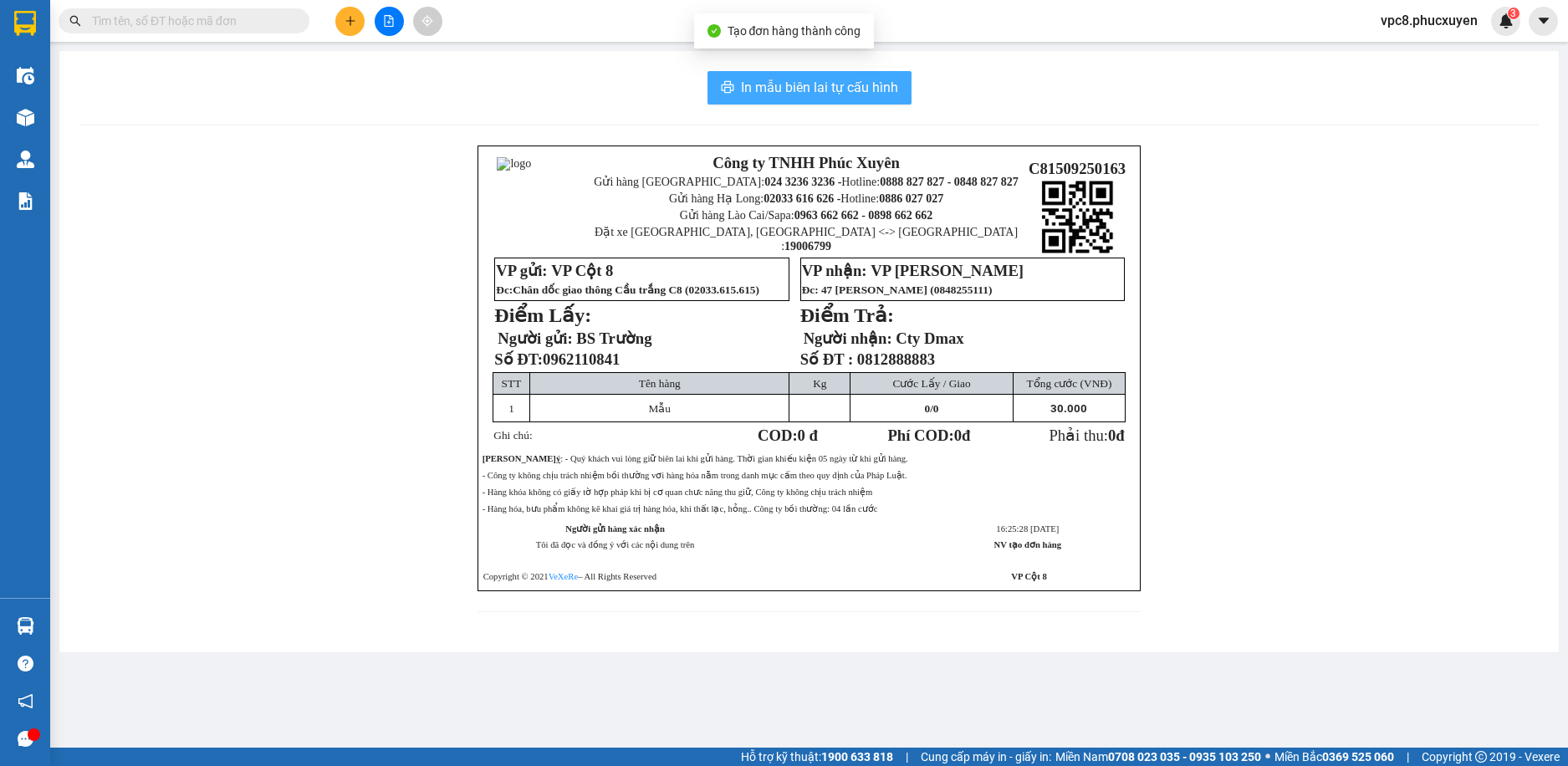
click at [804, 76] on button "In mẫu biên lai tự cấu hình" at bounding box center [810, 88] width 204 height 33
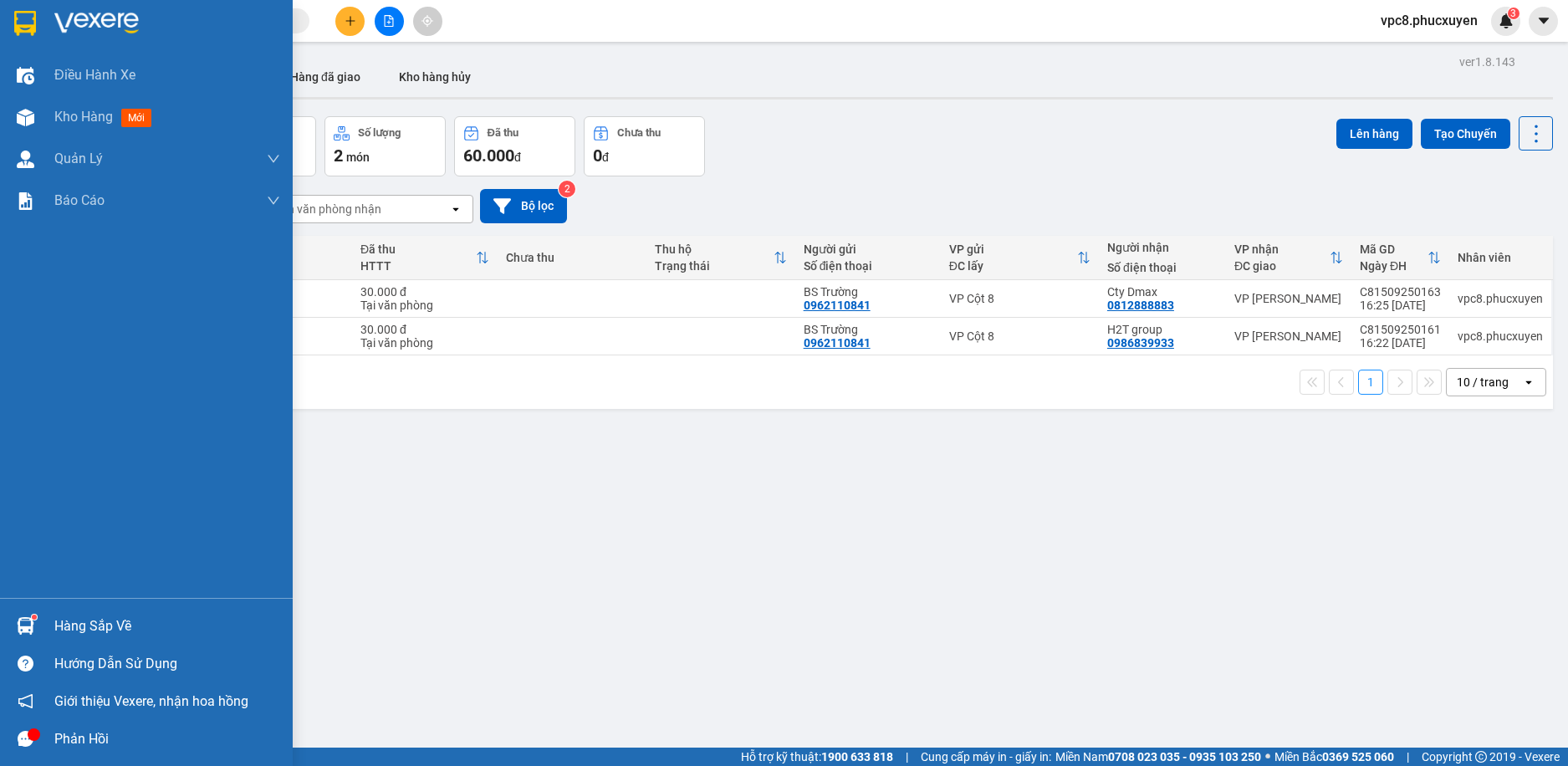
click at [31, 622] on img at bounding box center [25, 626] width 17 height 17
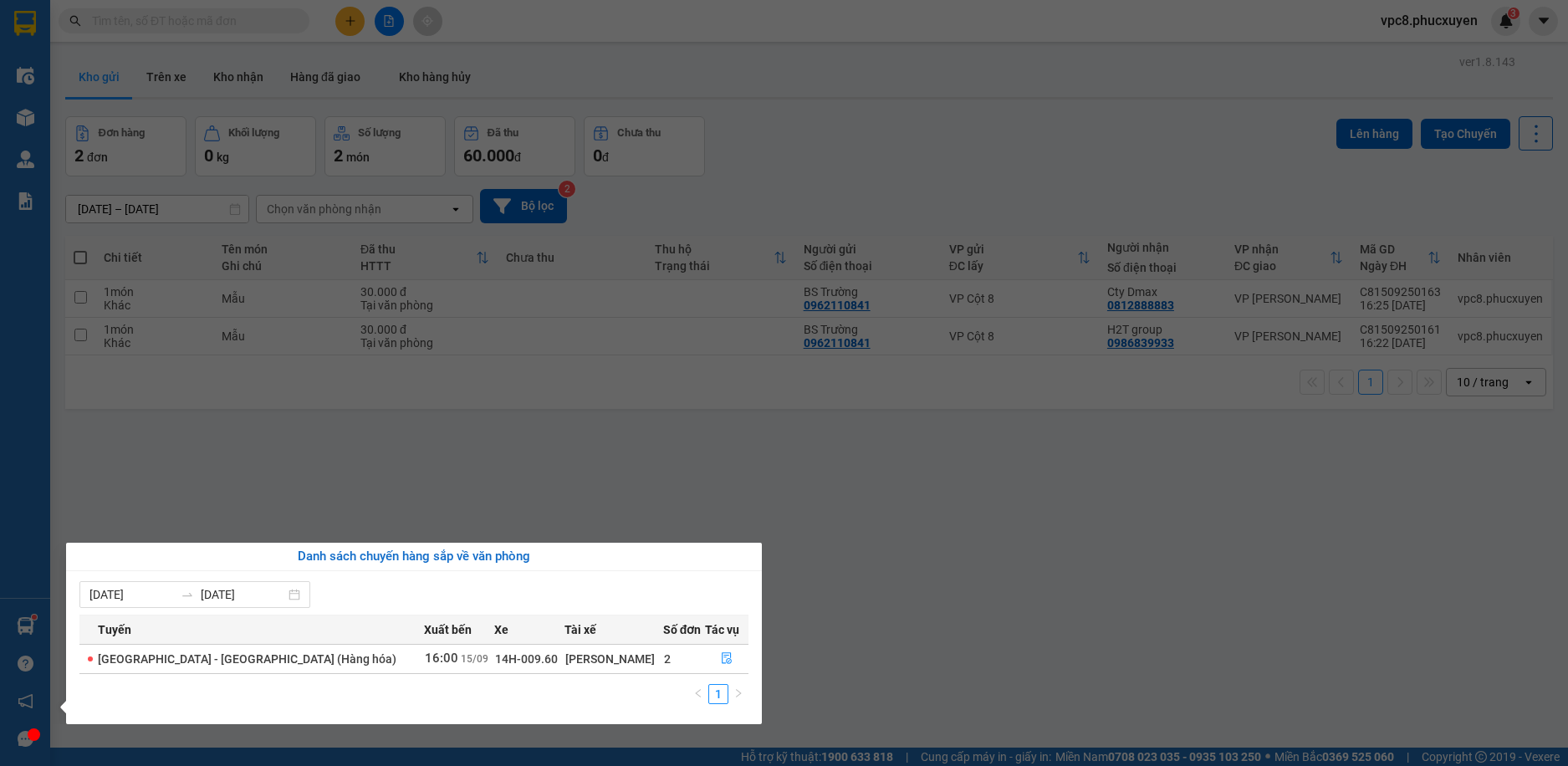
click at [843, 559] on section "Kết quả tìm kiếm ( 0 ) Bộ lọc 10/09 - 15/09 No Data vpc8.phucxuyen 3 Điều hành …" at bounding box center [784, 383] width 1568 height 766
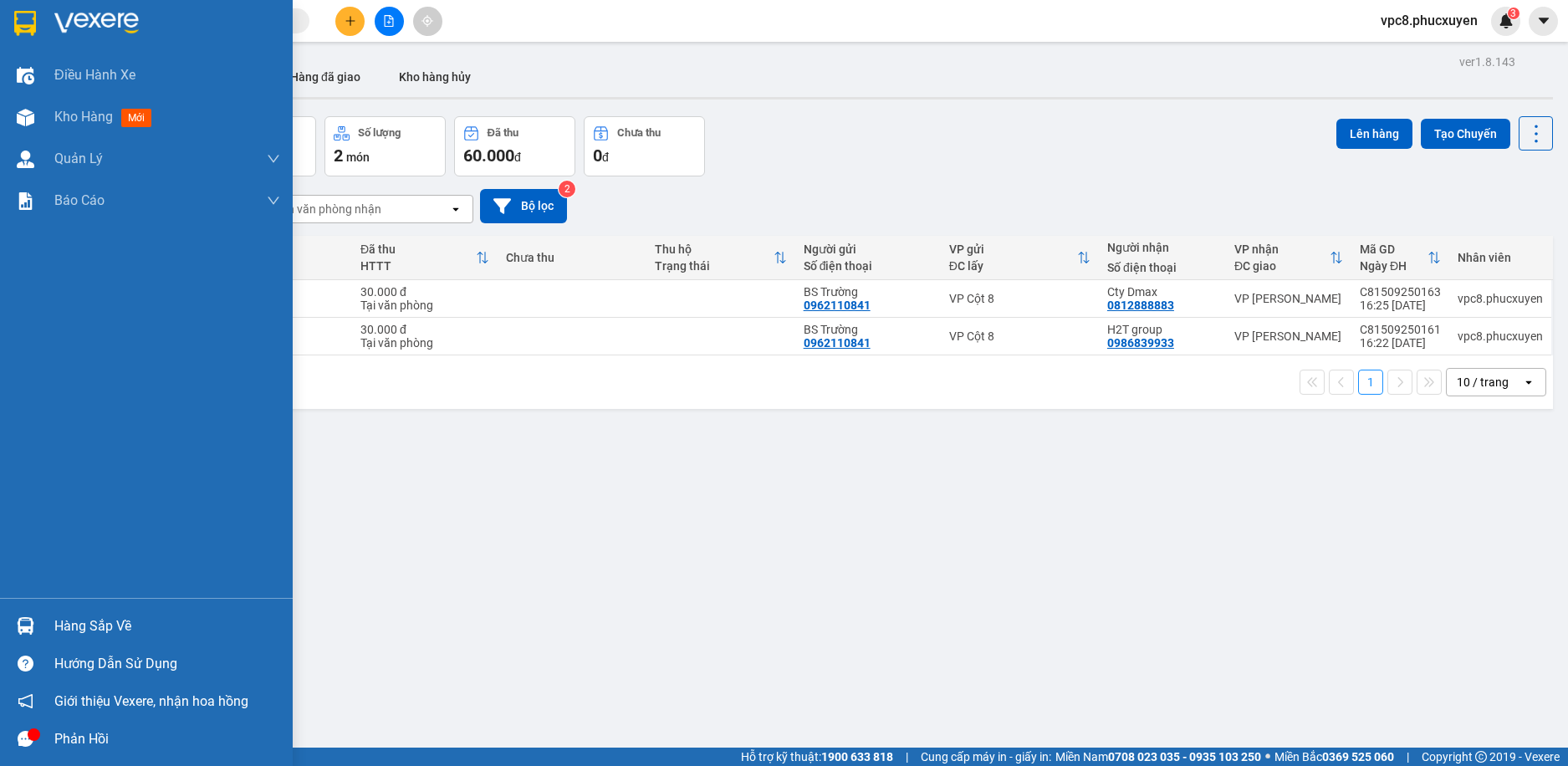
click at [43, 624] on div "Hàng sắp về" at bounding box center [146, 625] width 293 height 37
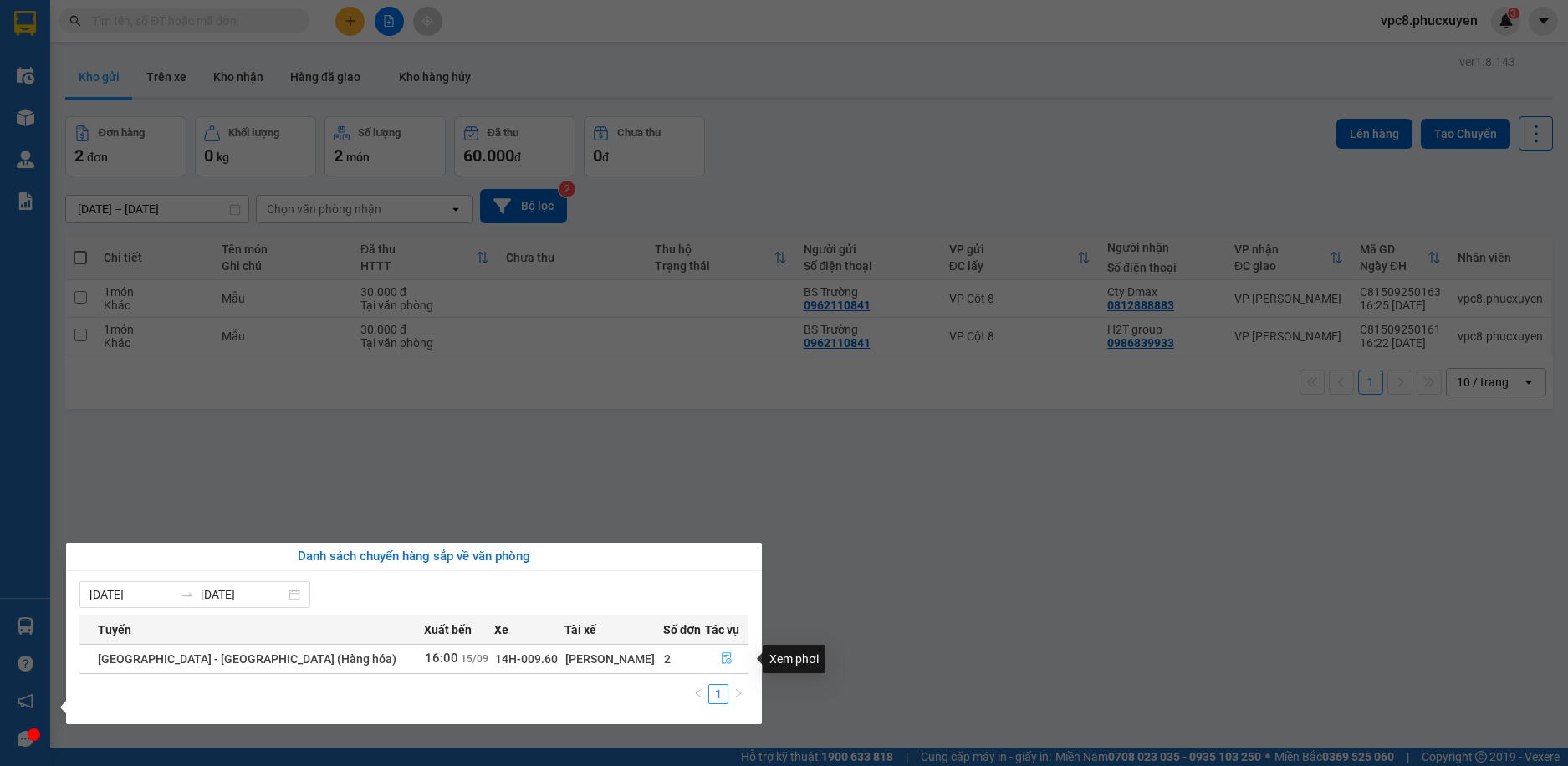
click at [711, 657] on button "button" at bounding box center [727, 659] width 42 height 27
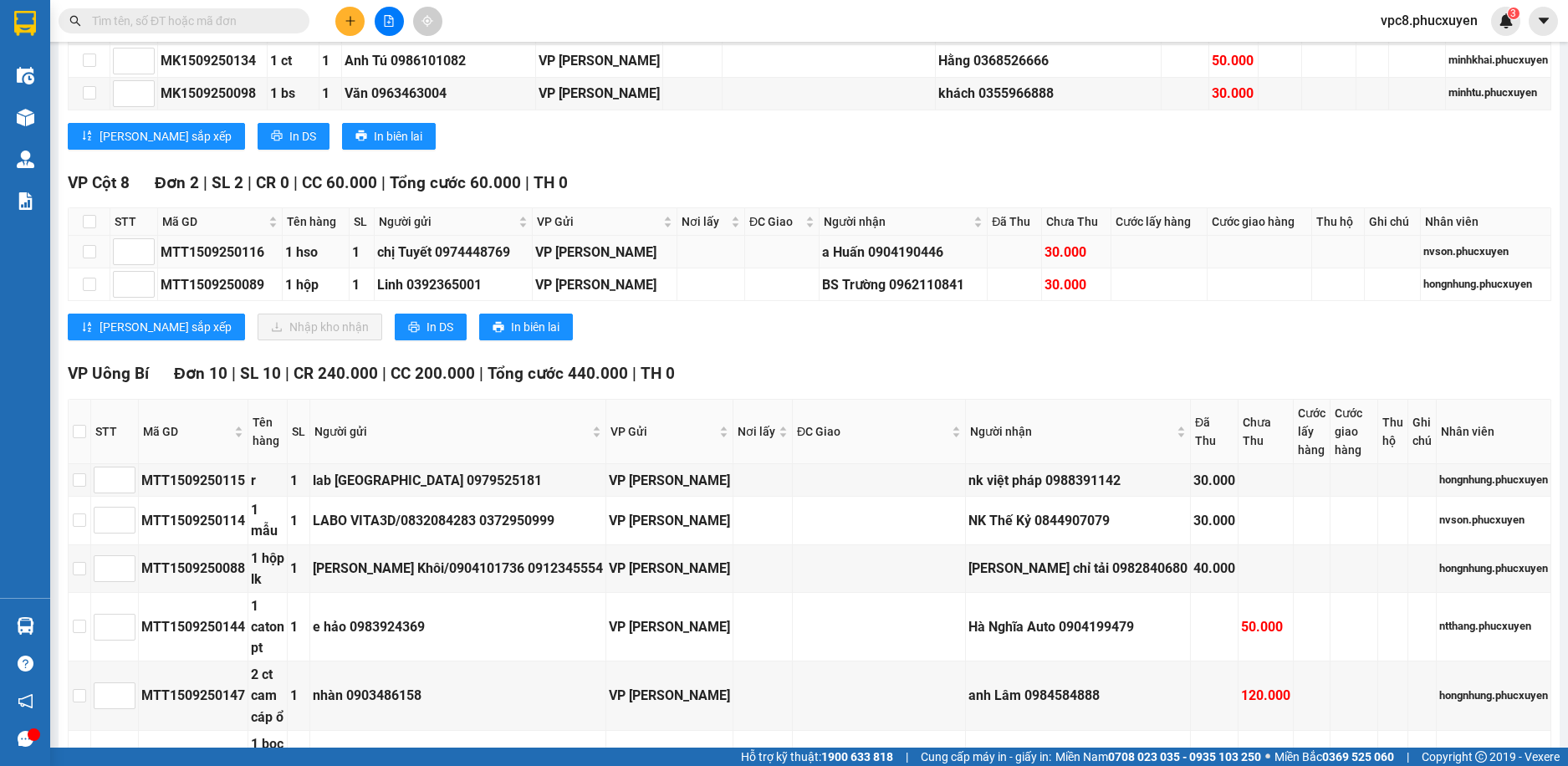
scroll to position [920, 0]
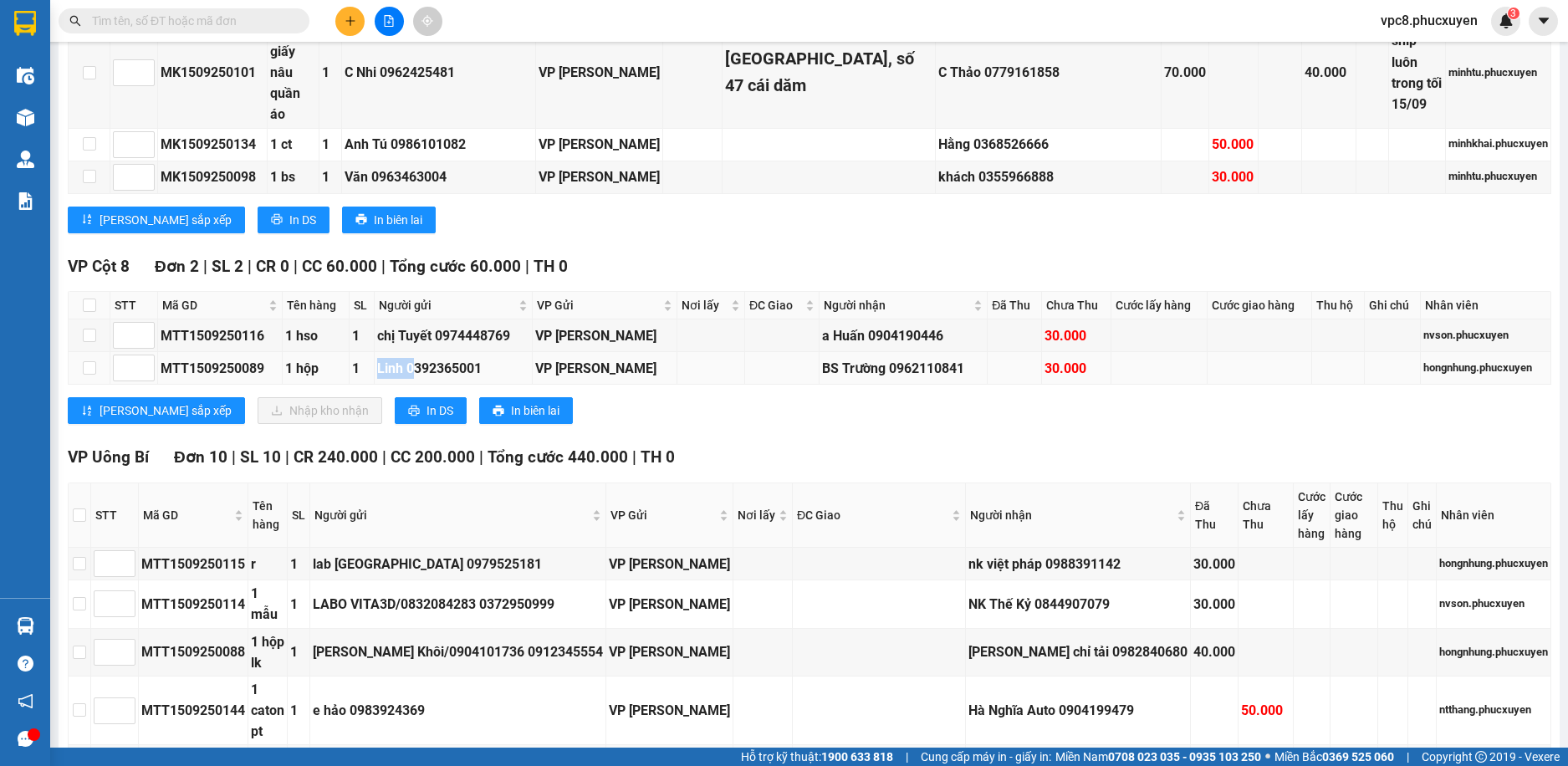
drag, startPoint x: 405, startPoint y: 363, endPoint x: 358, endPoint y: 363, distance: 47.0
click at [358, 363] on tr "MTT1509250089 1 hộp 1 Linh 0392365001 VP Dương Đình Nghệ BS Trường 0962110841 3…" at bounding box center [810, 369] width 1483 height 33
click at [623, 411] on div "Lưu sắp xếp Nhập kho nhận In DS In biên lai" at bounding box center [810, 410] width 1484 height 27
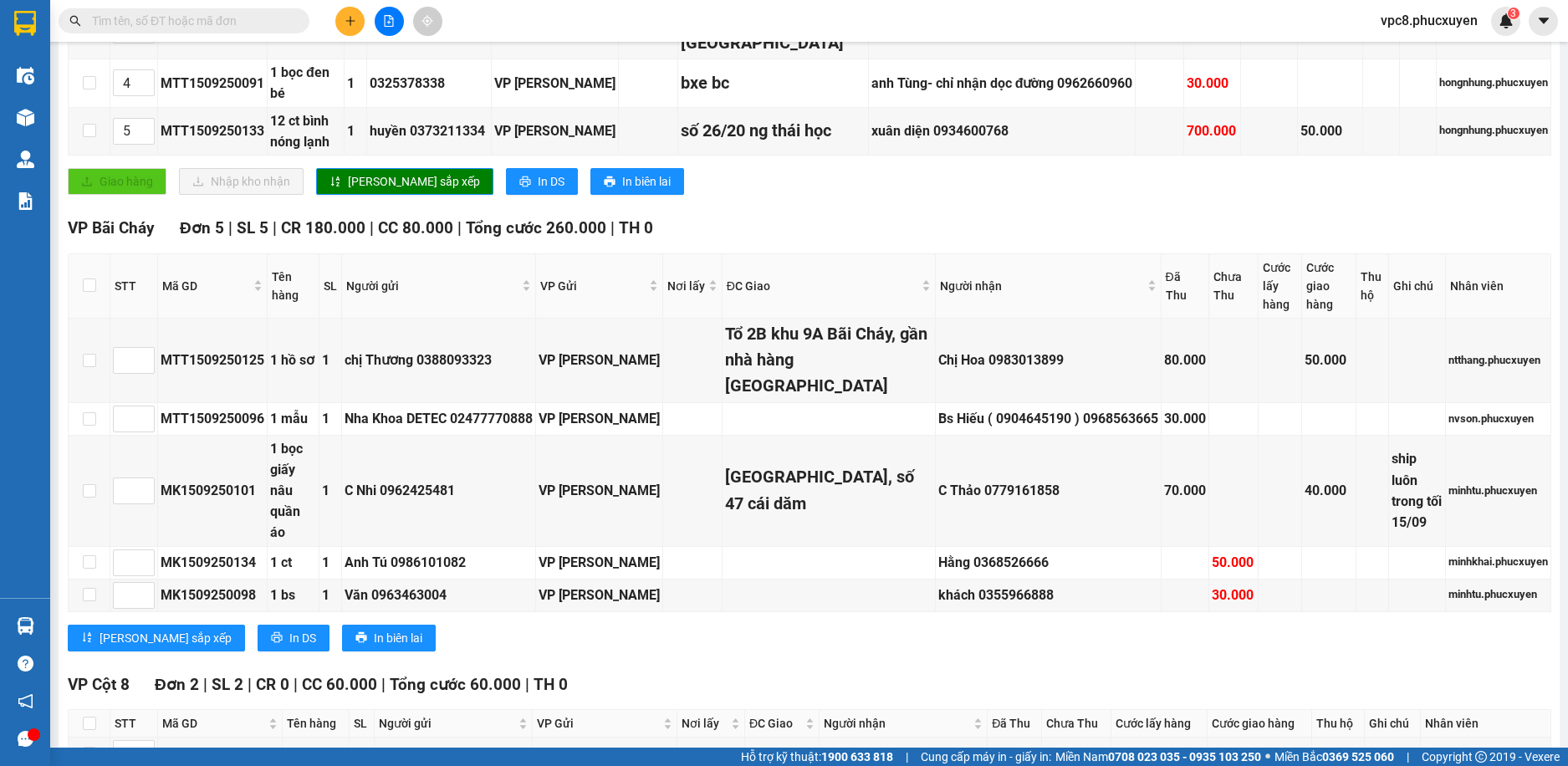
scroll to position [335, 0]
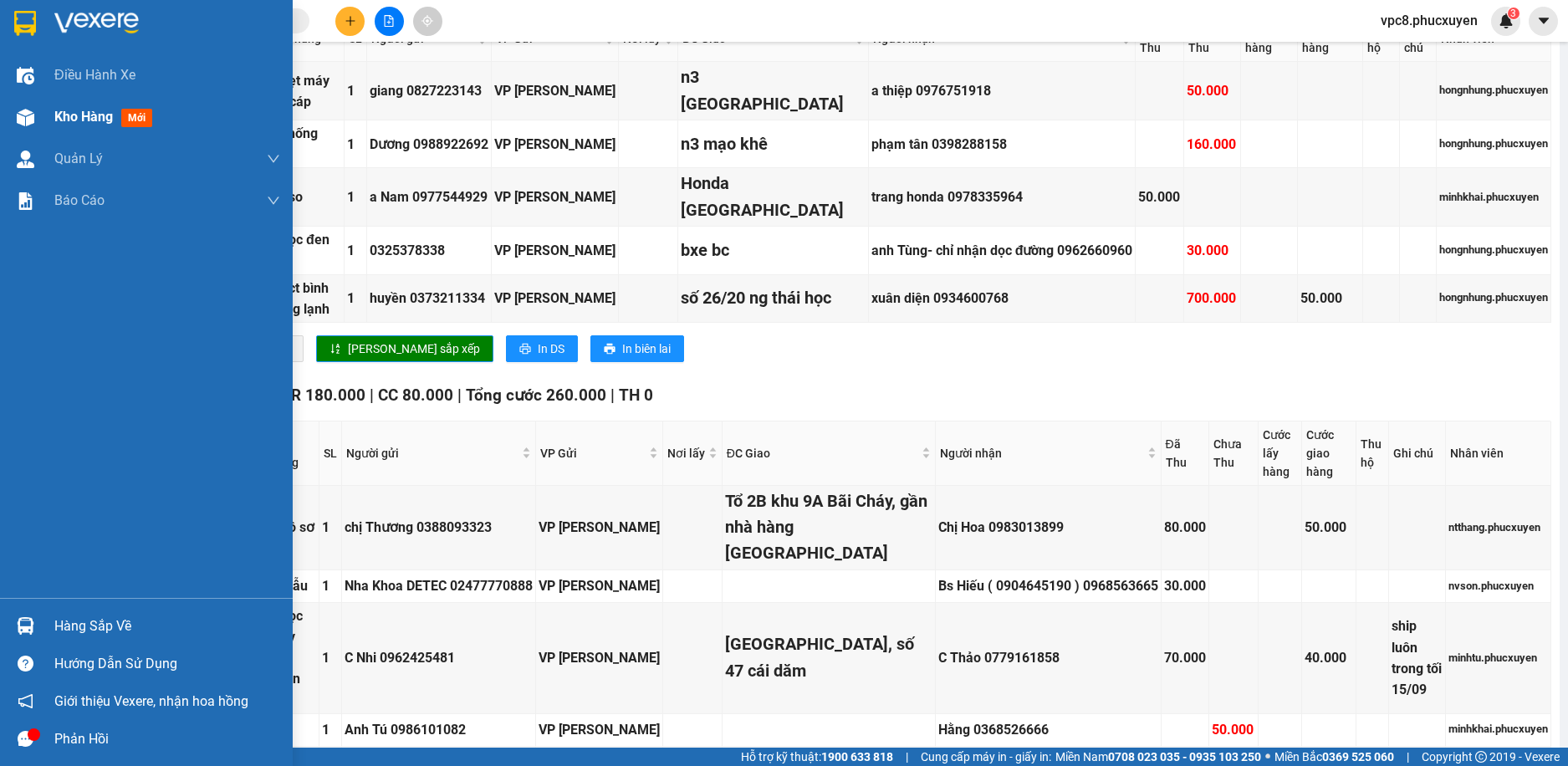
click at [35, 120] on div at bounding box center [26, 117] width 30 height 30
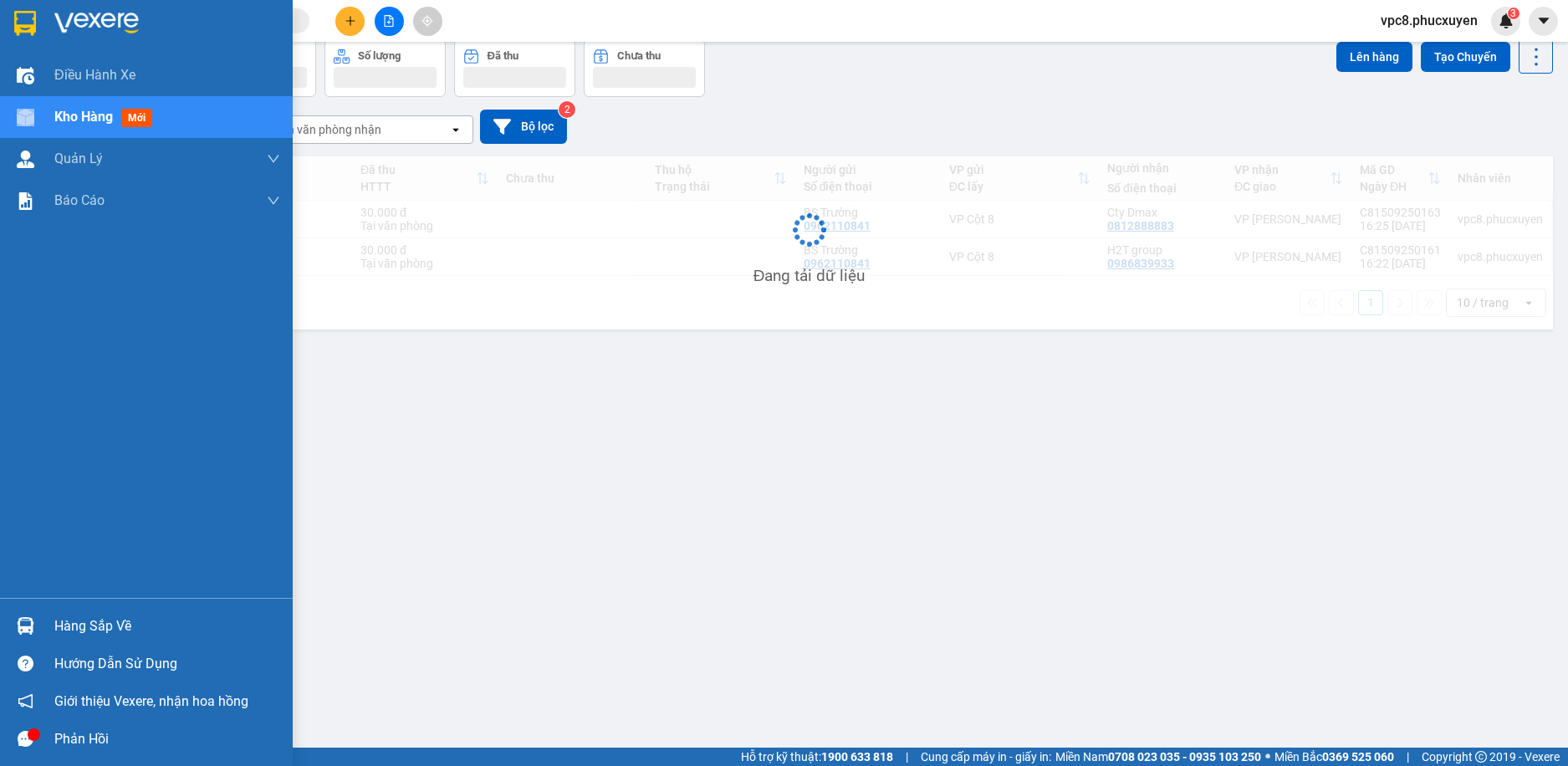
scroll to position [77, 0]
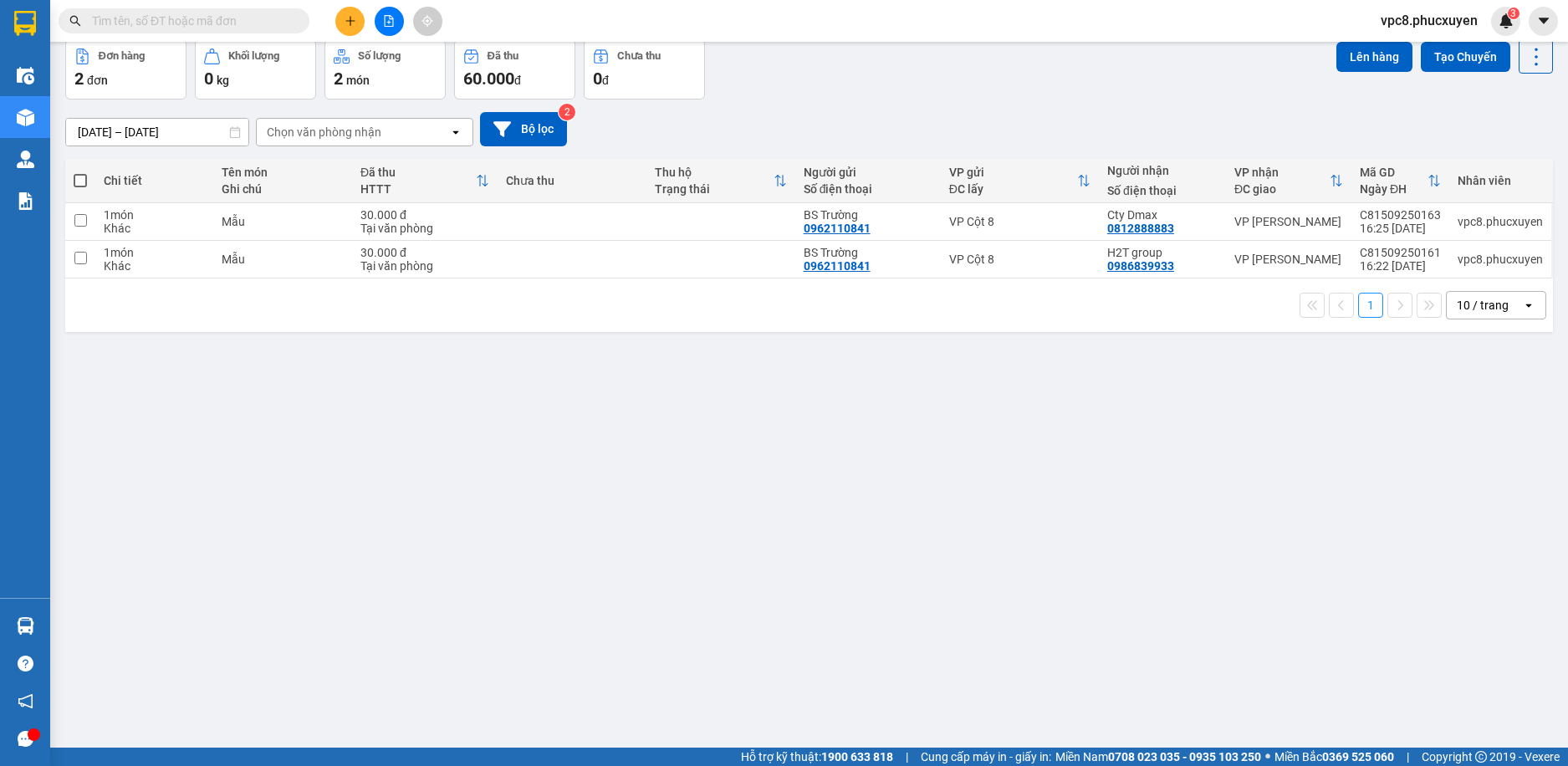
click at [746, 110] on div "[DATE] – [DATE] Press the down arrow key to interact with the calendar and sele…" at bounding box center [809, 129] width 1488 height 59
click at [1415, 223] on icon at bounding box center [1420, 221] width 11 height 11
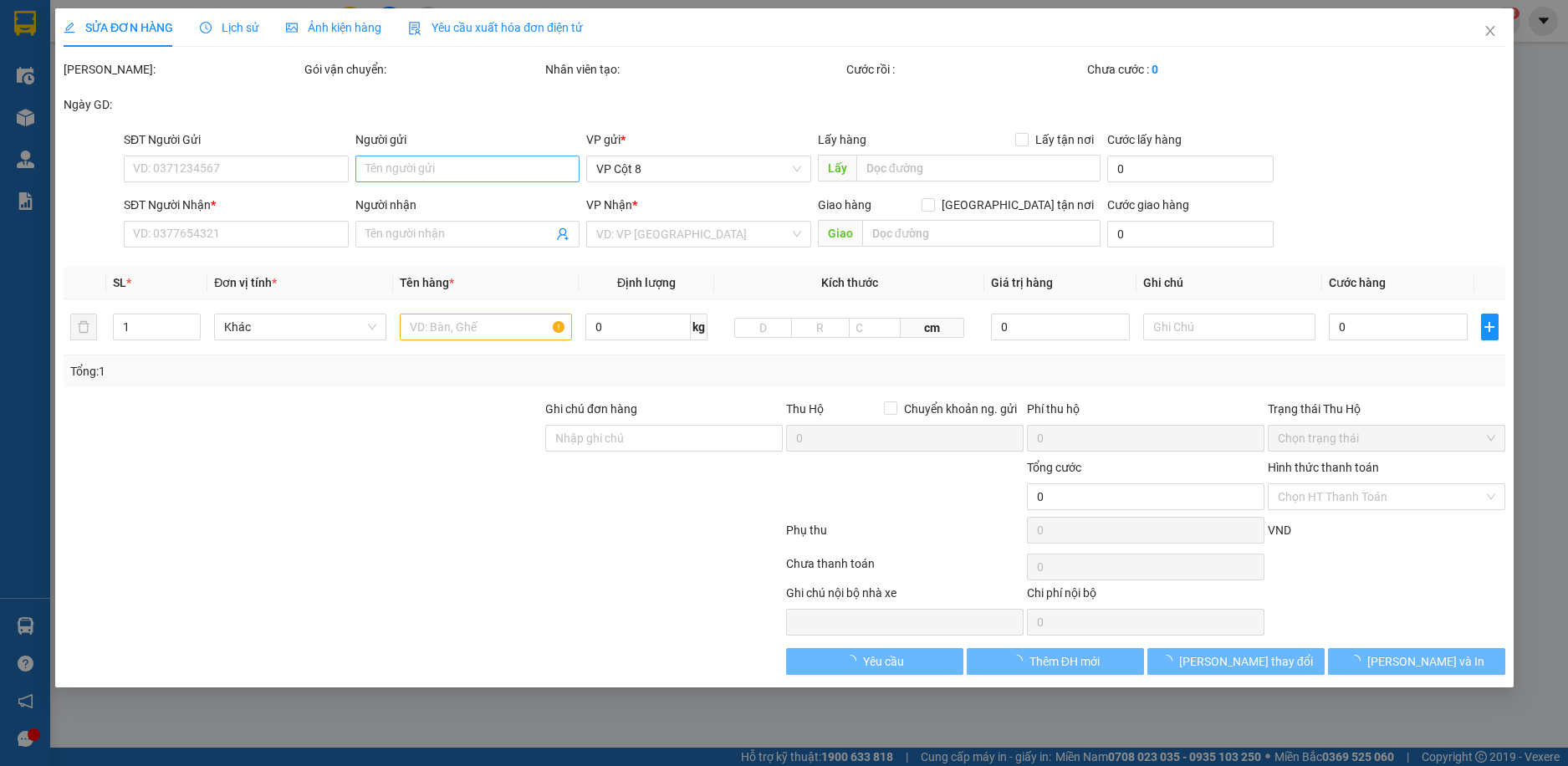
type input "0962110841"
type input "BS Trường"
type input "0812888883"
type input "Cty Dmax"
type input "30.000"
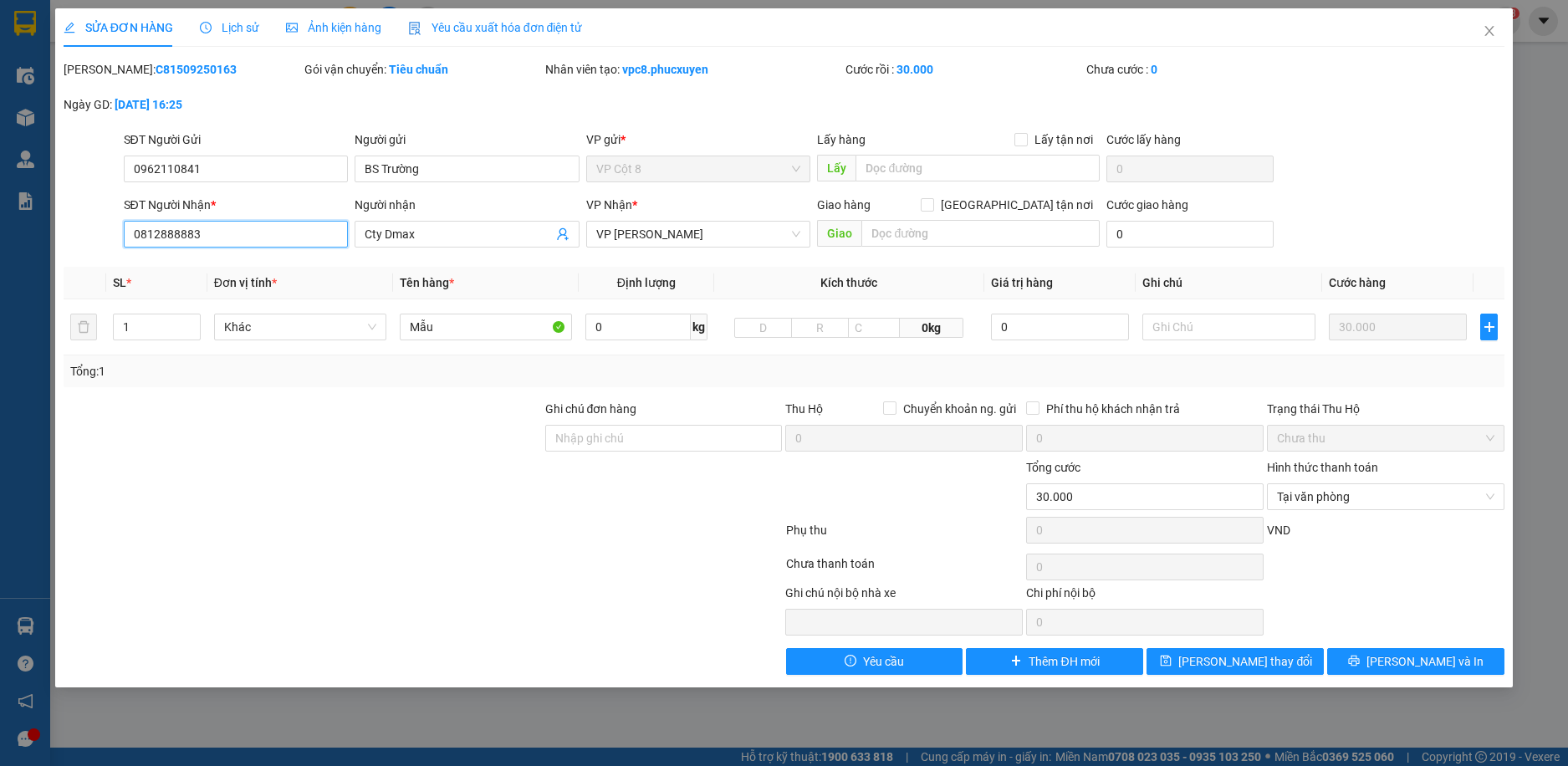
click at [242, 232] on input "0812888883" at bounding box center [236, 234] width 225 height 27
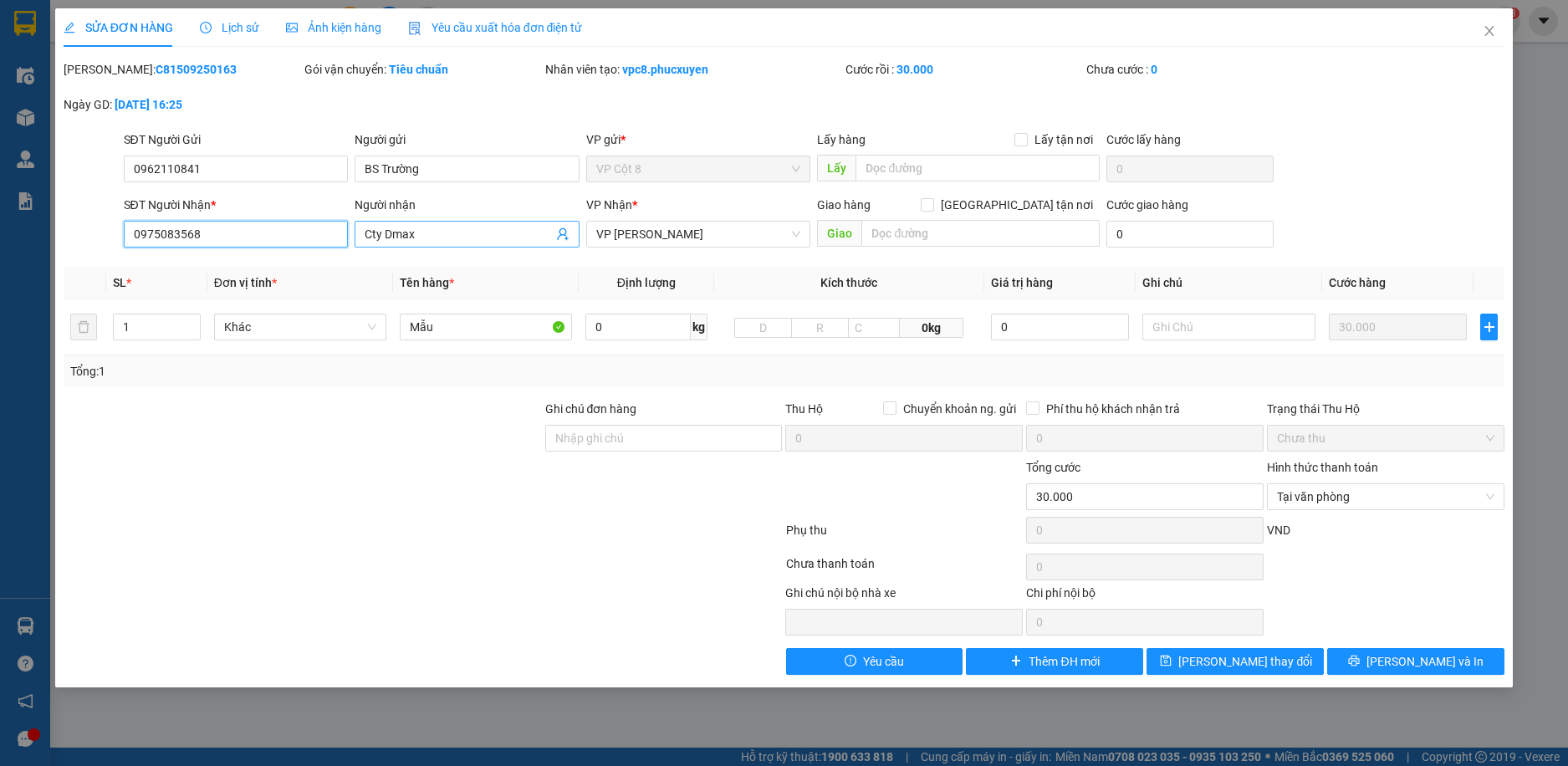
type input "0975083568"
click at [442, 235] on input "Cty Dmax" at bounding box center [458, 234] width 188 height 18
click at [421, 232] on input "Cty Dmax" at bounding box center [458, 234] width 188 height 18
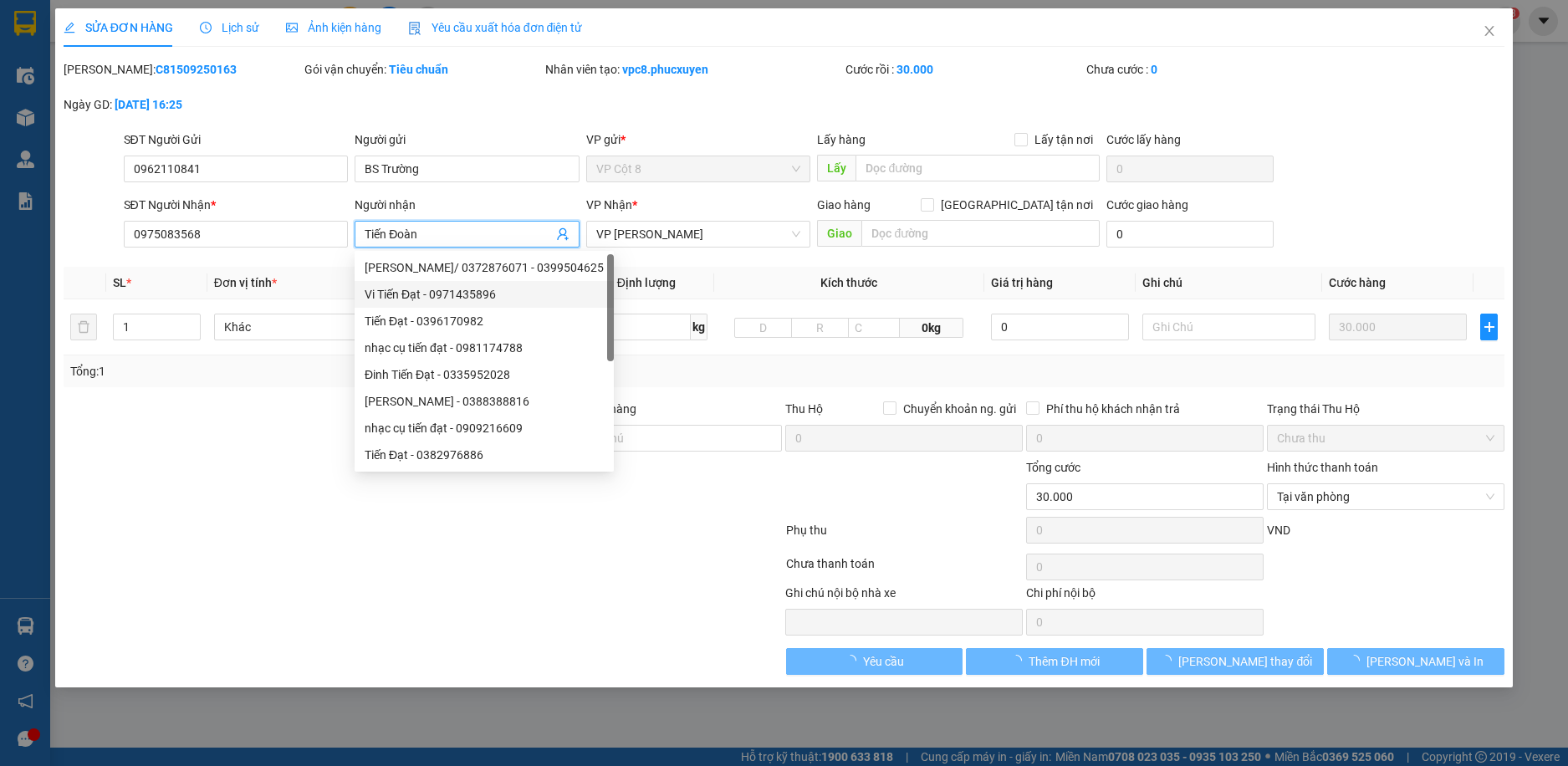
type input "Tiến Đoàn"
drag, startPoint x: 624, startPoint y: 551, endPoint x: 650, endPoint y: 543, distance: 27.2
click at [624, 551] on div at bounding box center [423, 567] width 723 height 33
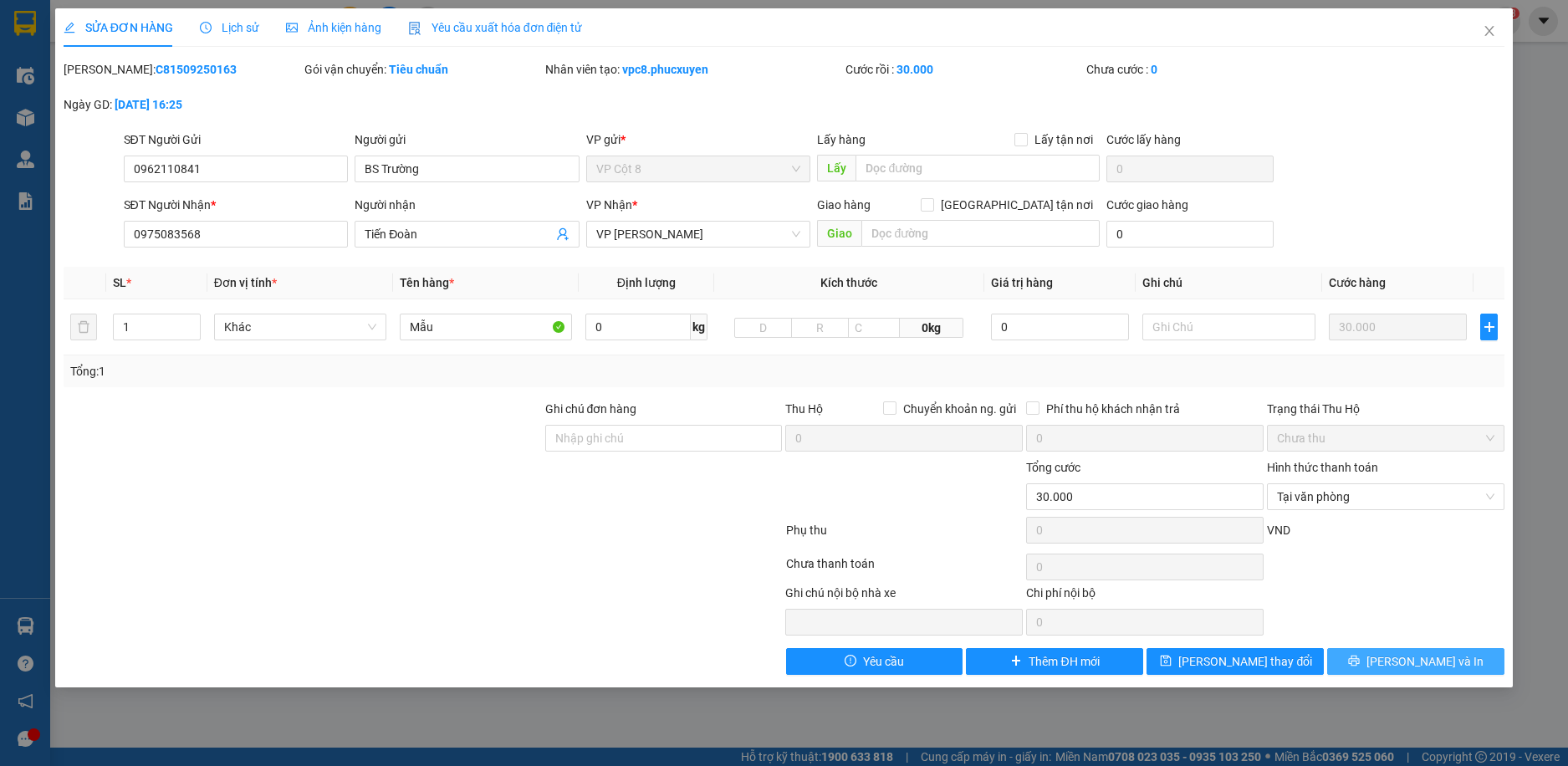
click at [1388, 652] on button "[PERSON_NAME] và In" at bounding box center [1416, 661] width 177 height 27
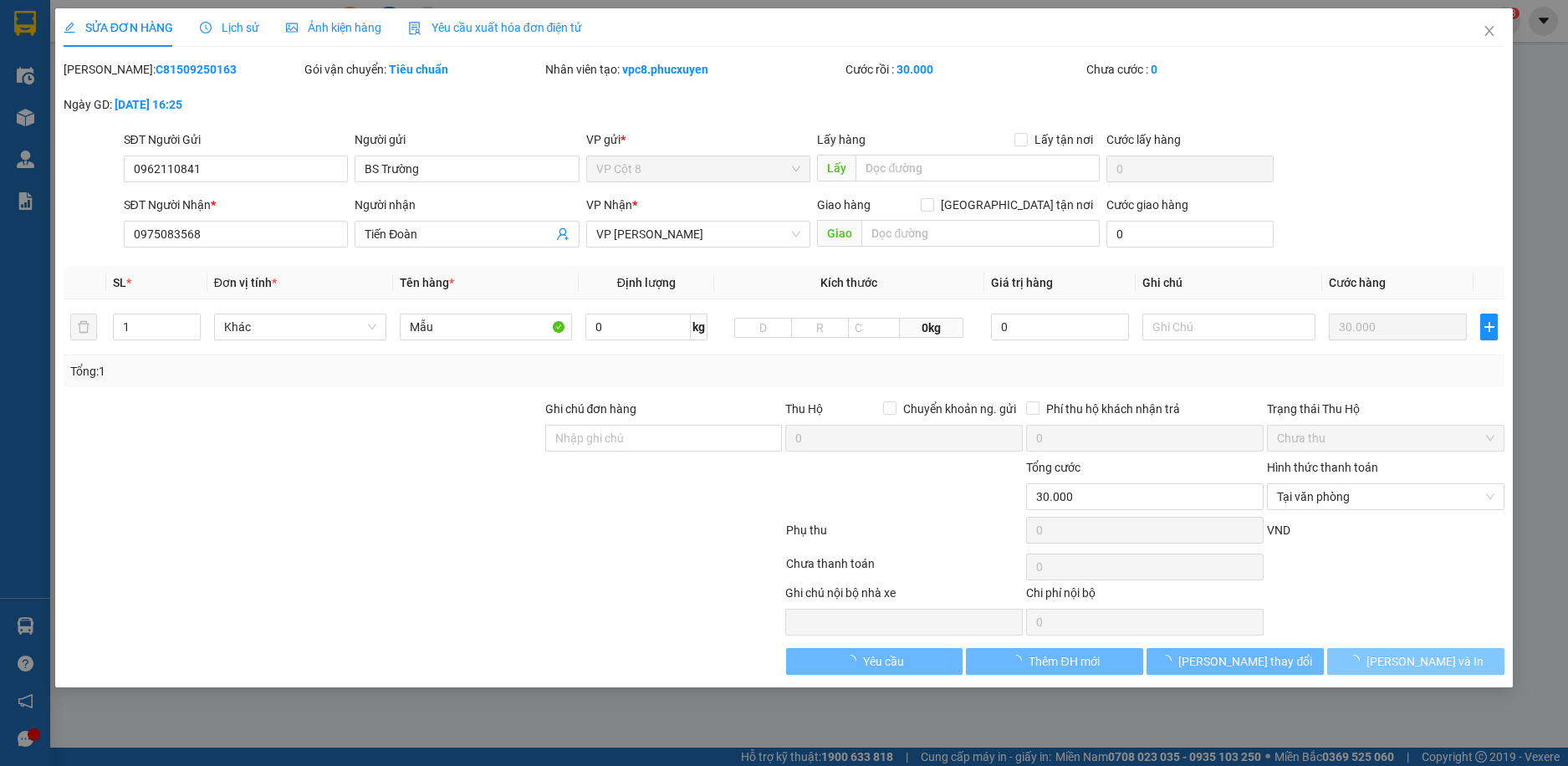
click at [1425, 664] on span "[PERSON_NAME] và In" at bounding box center [1425, 661] width 117 height 18
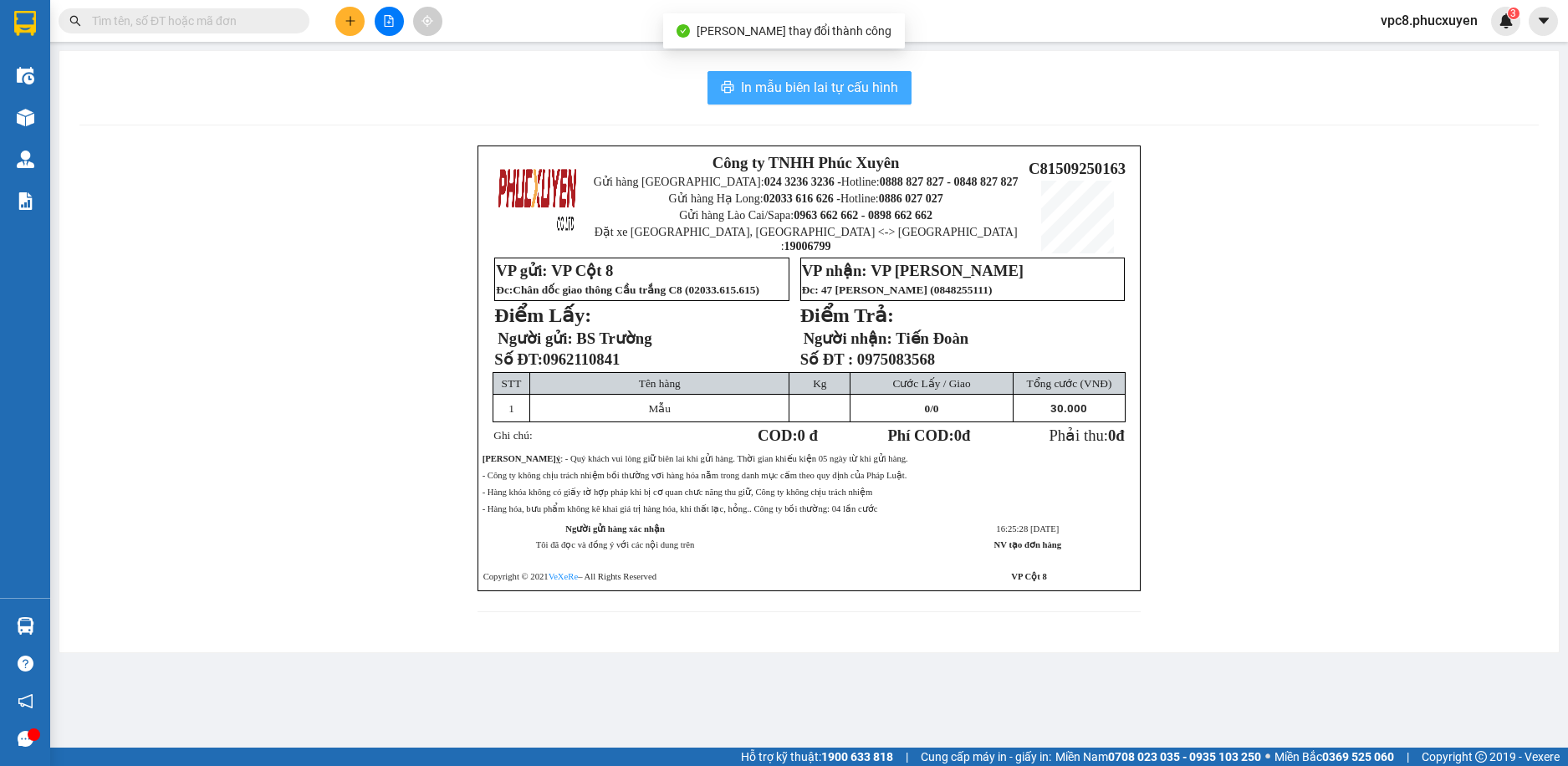
click at [829, 98] on button "In mẫu biên lai tự cấu hình" at bounding box center [810, 88] width 204 height 33
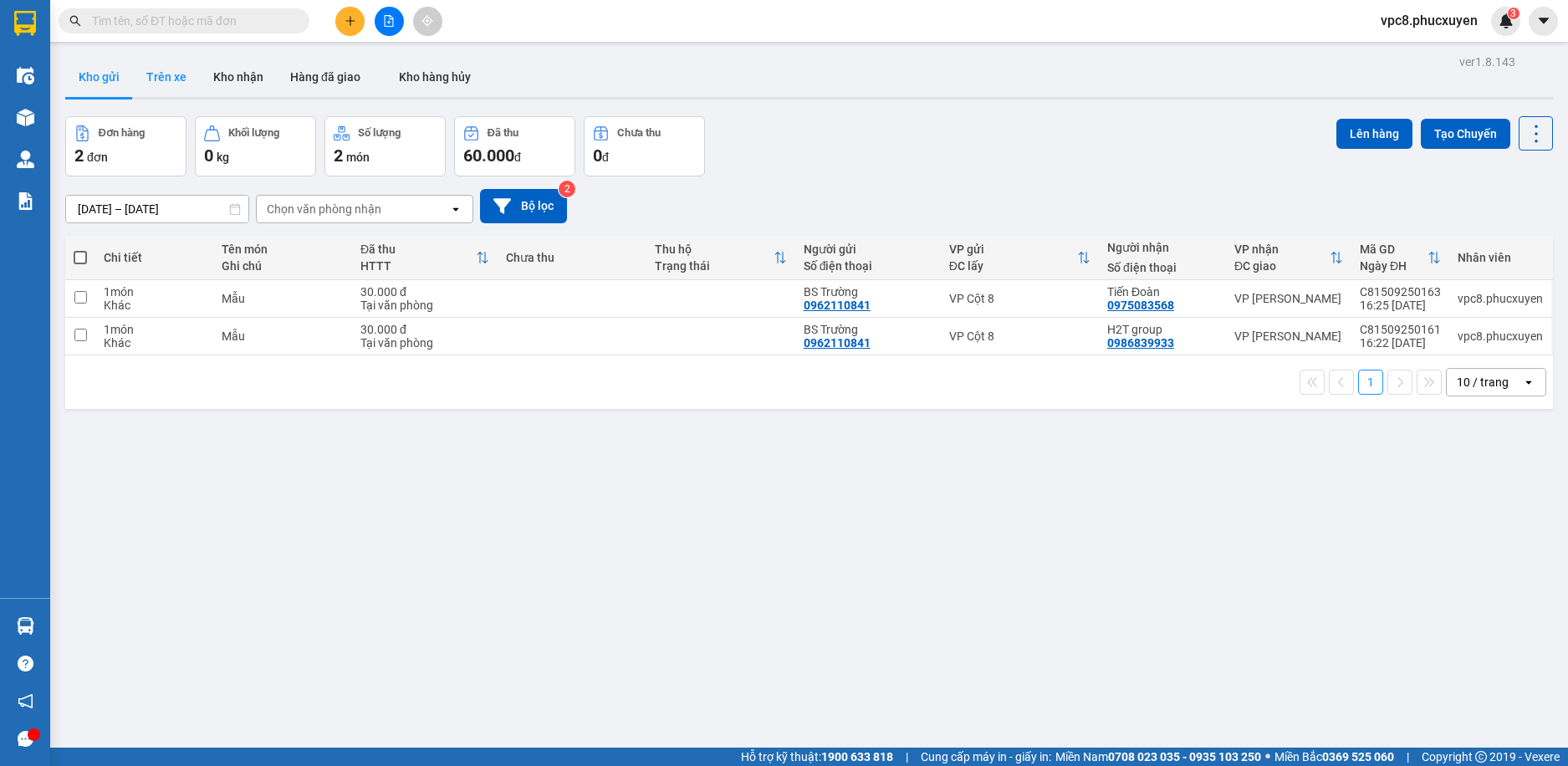
click at [151, 72] on button "Trên xe" at bounding box center [166, 77] width 67 height 40
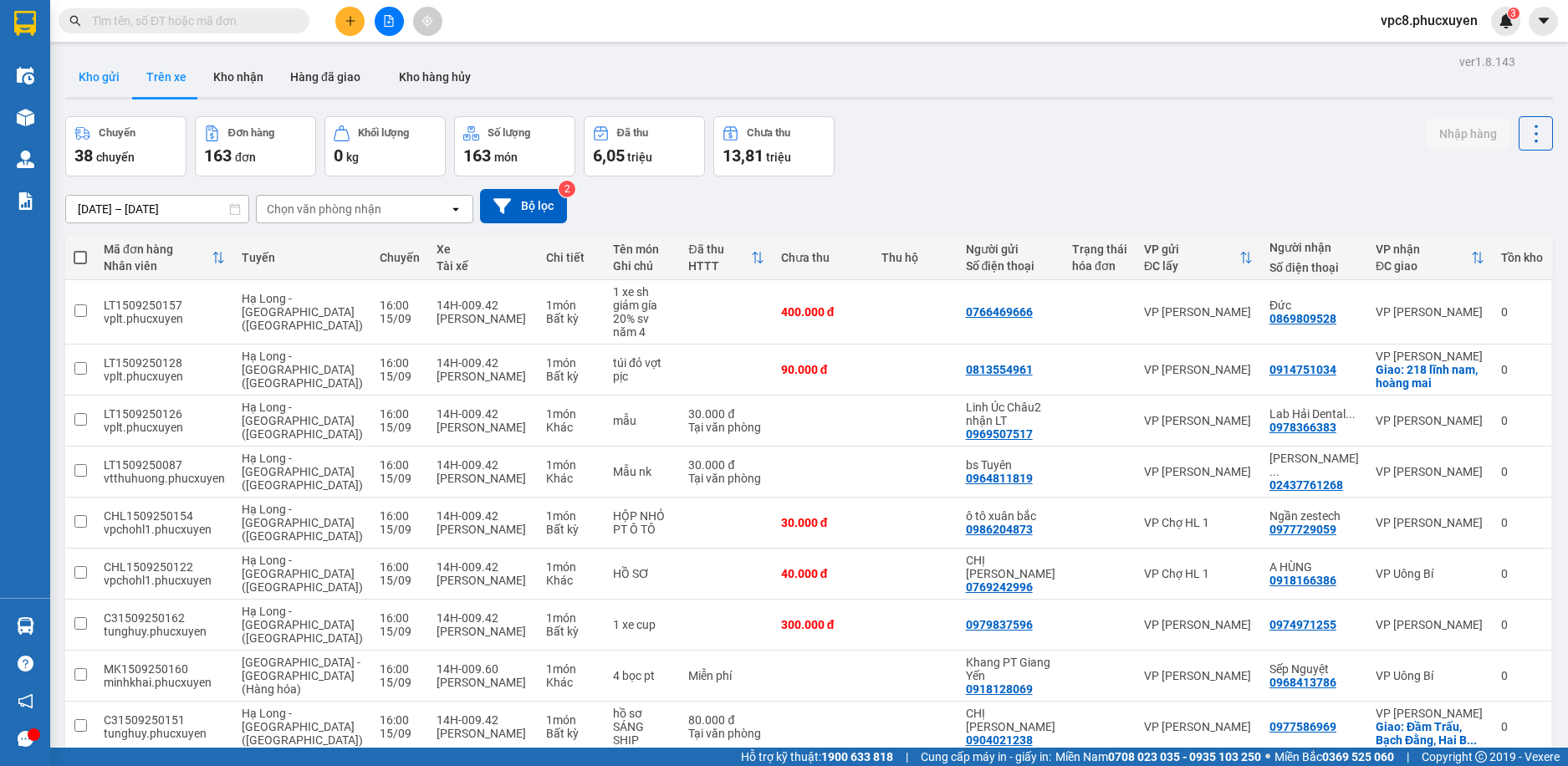
click at [101, 70] on button "Kho gửi" at bounding box center [99, 77] width 68 height 40
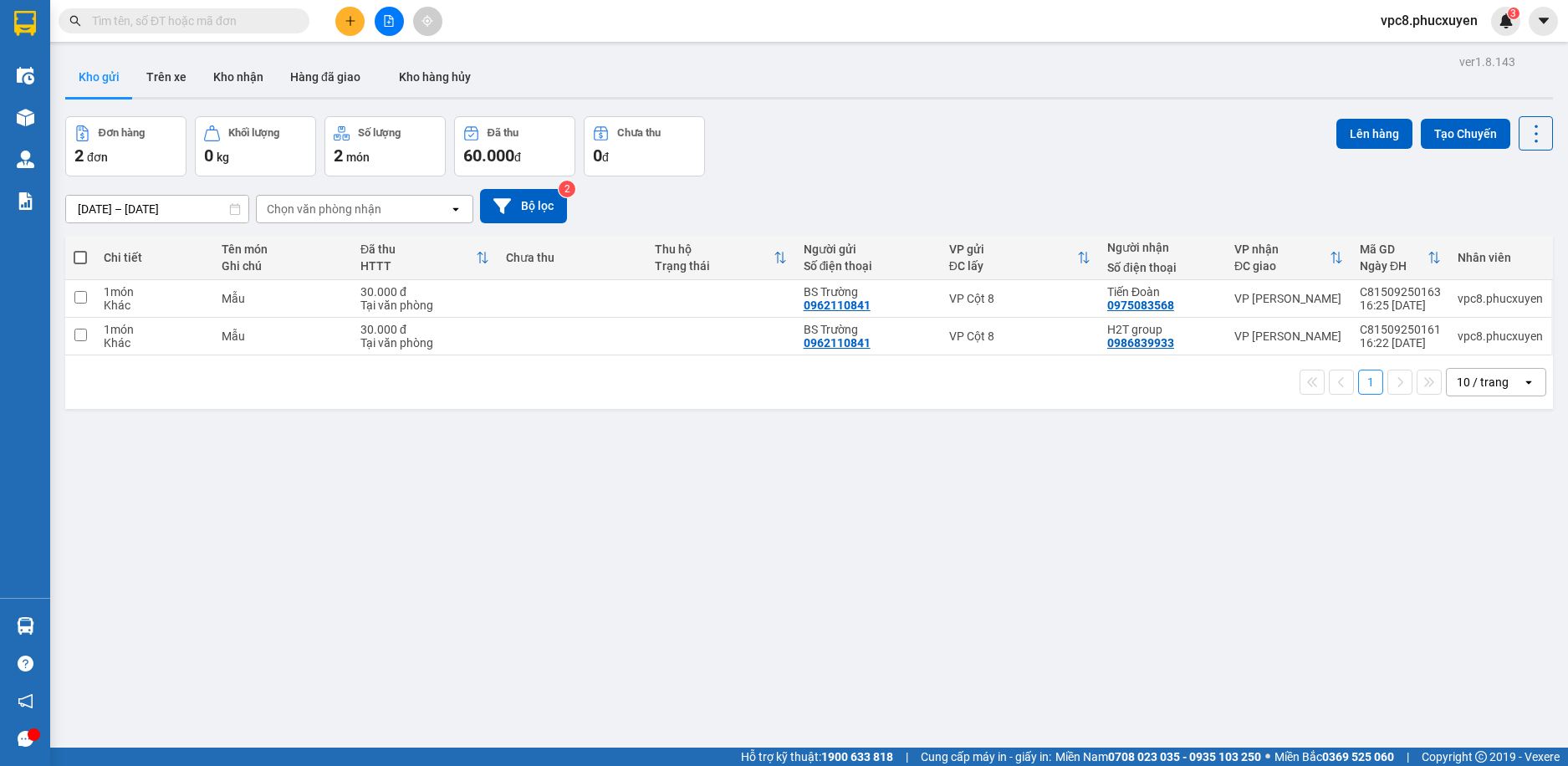
click at [83, 254] on span at bounding box center [80, 257] width 13 height 13
click at [80, 250] on input "checkbox" at bounding box center [80, 250] width 0 height 0
checkbox input "true"
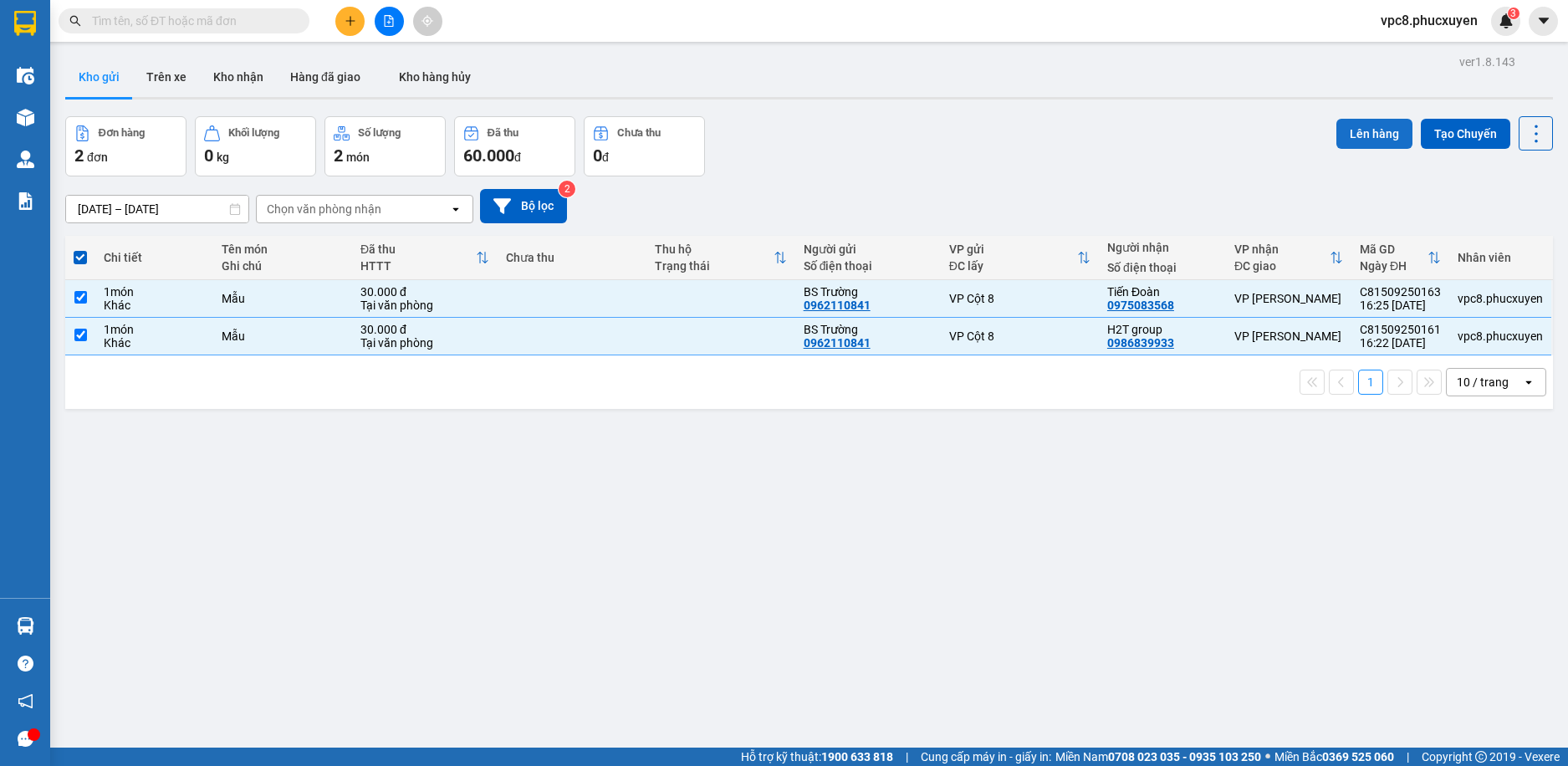
click at [1366, 126] on button "Lên hàng" at bounding box center [1375, 134] width 77 height 30
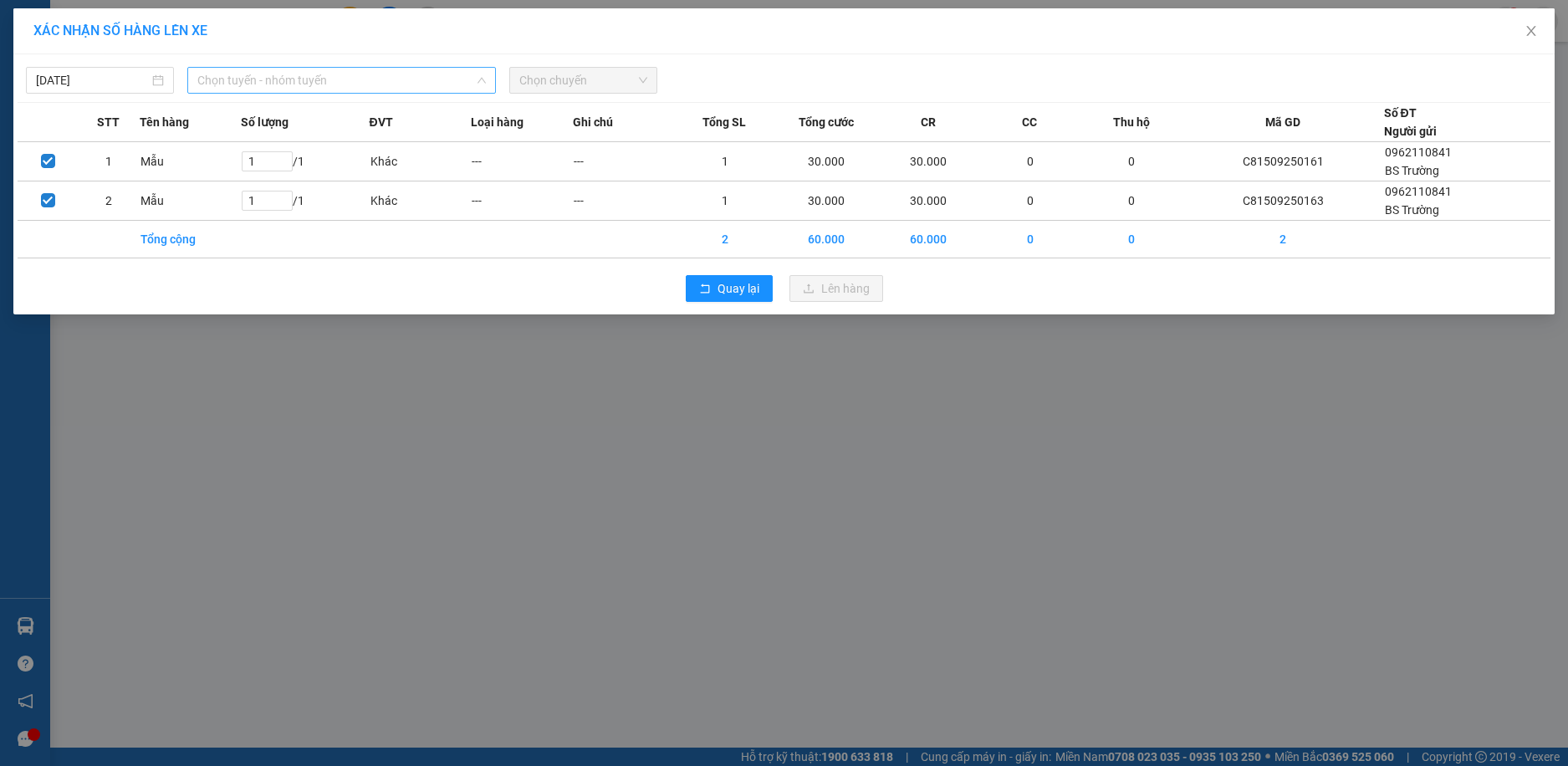
click at [276, 79] on span "Chọn tuyến - nhóm tuyến" at bounding box center [342, 80] width 289 height 25
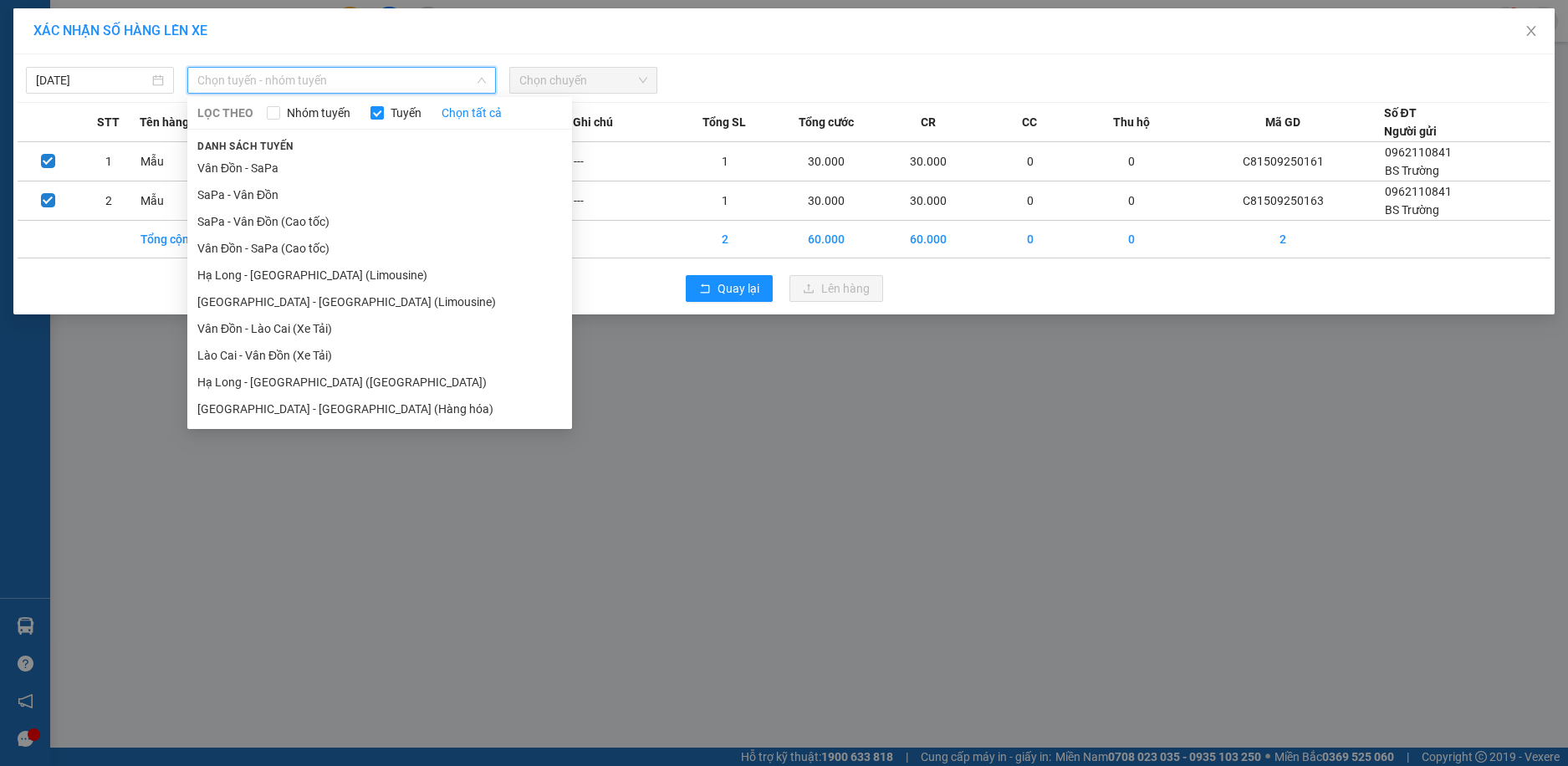
drag, startPoint x: 370, startPoint y: 274, endPoint x: 402, endPoint y: 256, distance: 36.7
click at [370, 273] on li "Hạ Long - [GEOGRAPHIC_DATA] (Limousine)" at bounding box center [379, 275] width 384 height 27
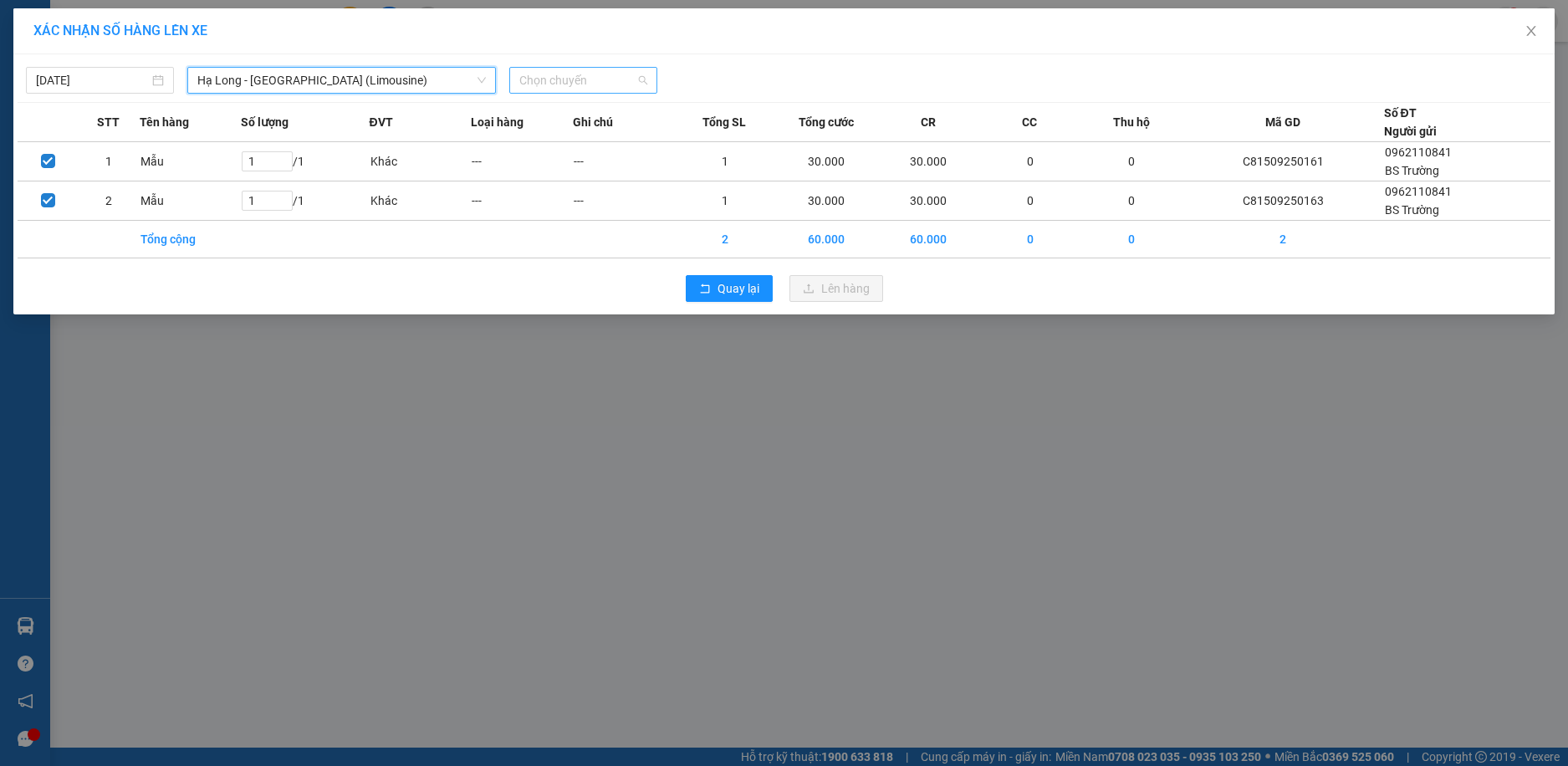
click at [584, 69] on span "Chọn chuyến" at bounding box center [583, 80] width 128 height 25
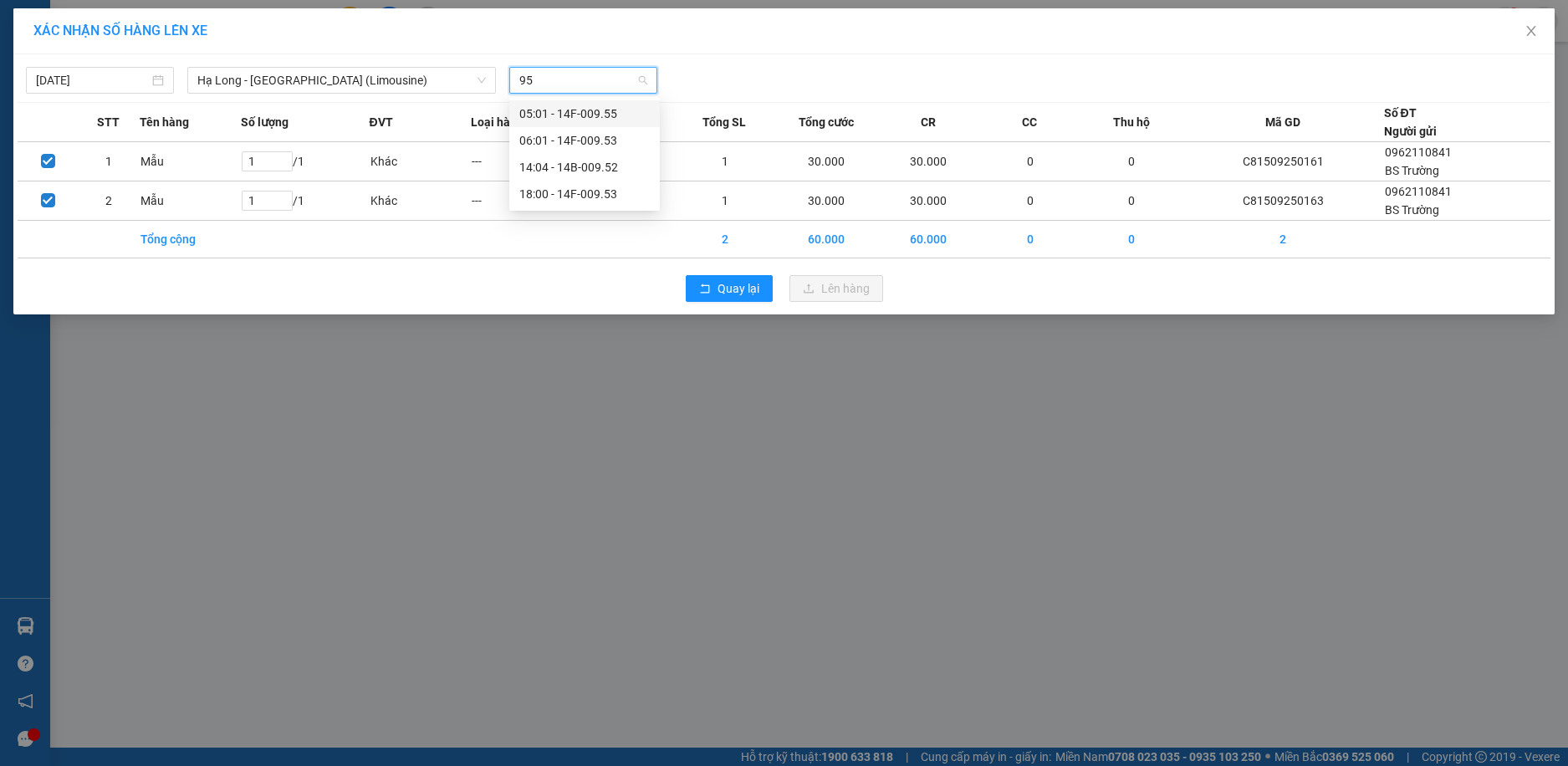
type input "953"
click at [588, 143] on div "18:00 - 14F-009.53" at bounding box center [584, 140] width 130 height 18
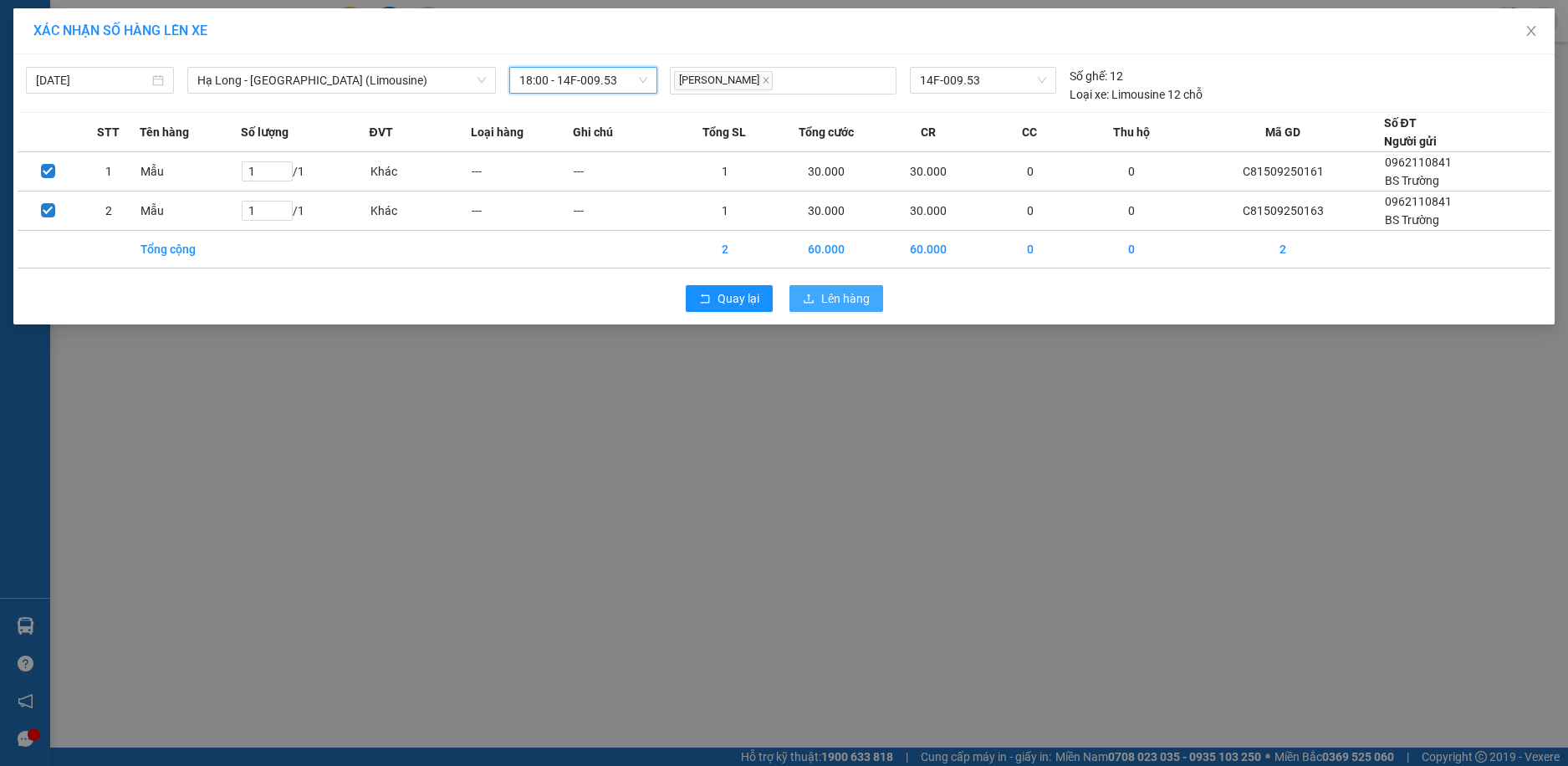
drag, startPoint x: 827, startPoint y: 296, endPoint x: 777, endPoint y: 284, distance: 51.4
click at [829, 297] on span "Lên hàng" at bounding box center [845, 298] width 49 height 18
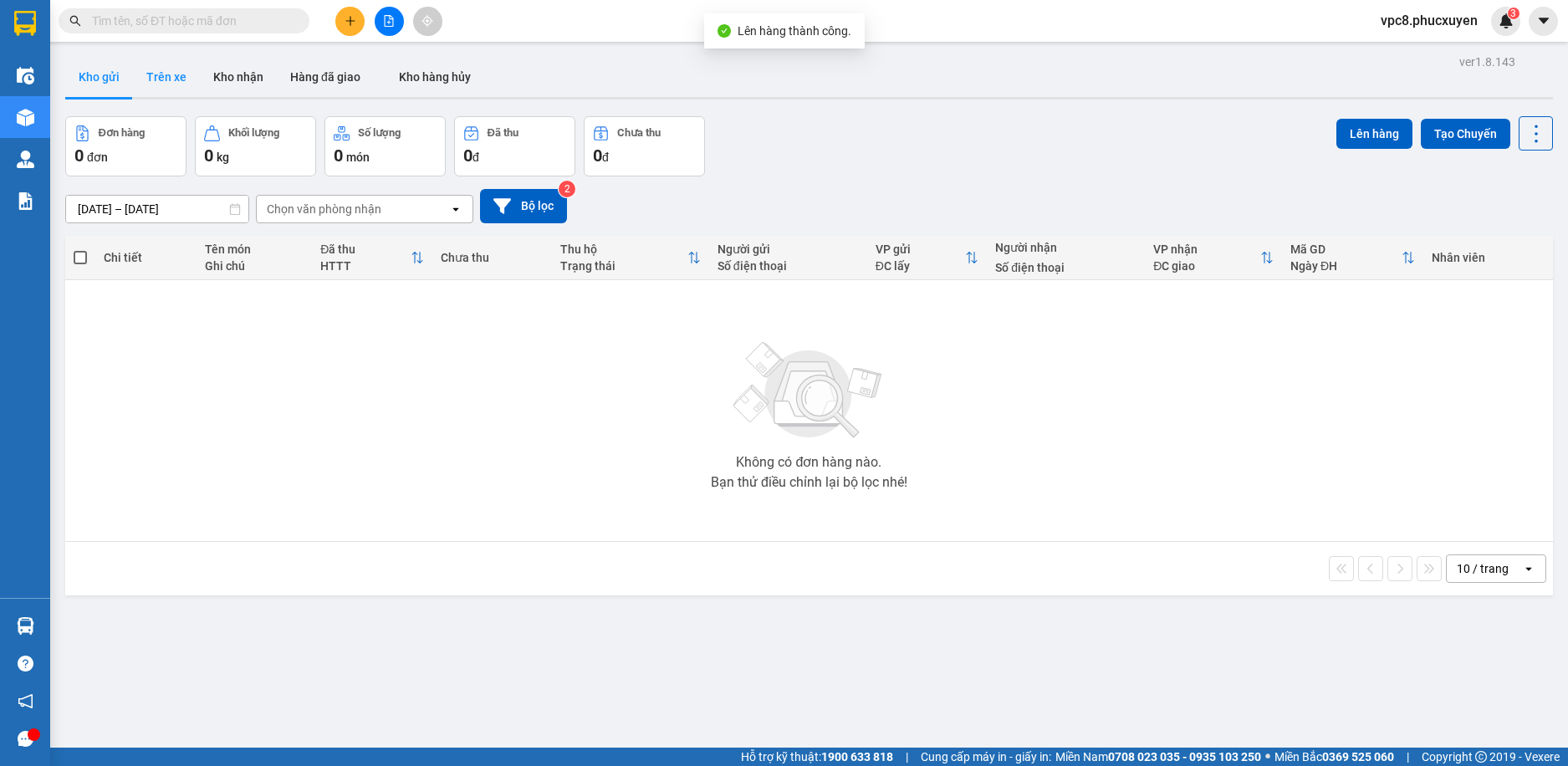
click at [169, 79] on button "Trên xe" at bounding box center [166, 77] width 67 height 40
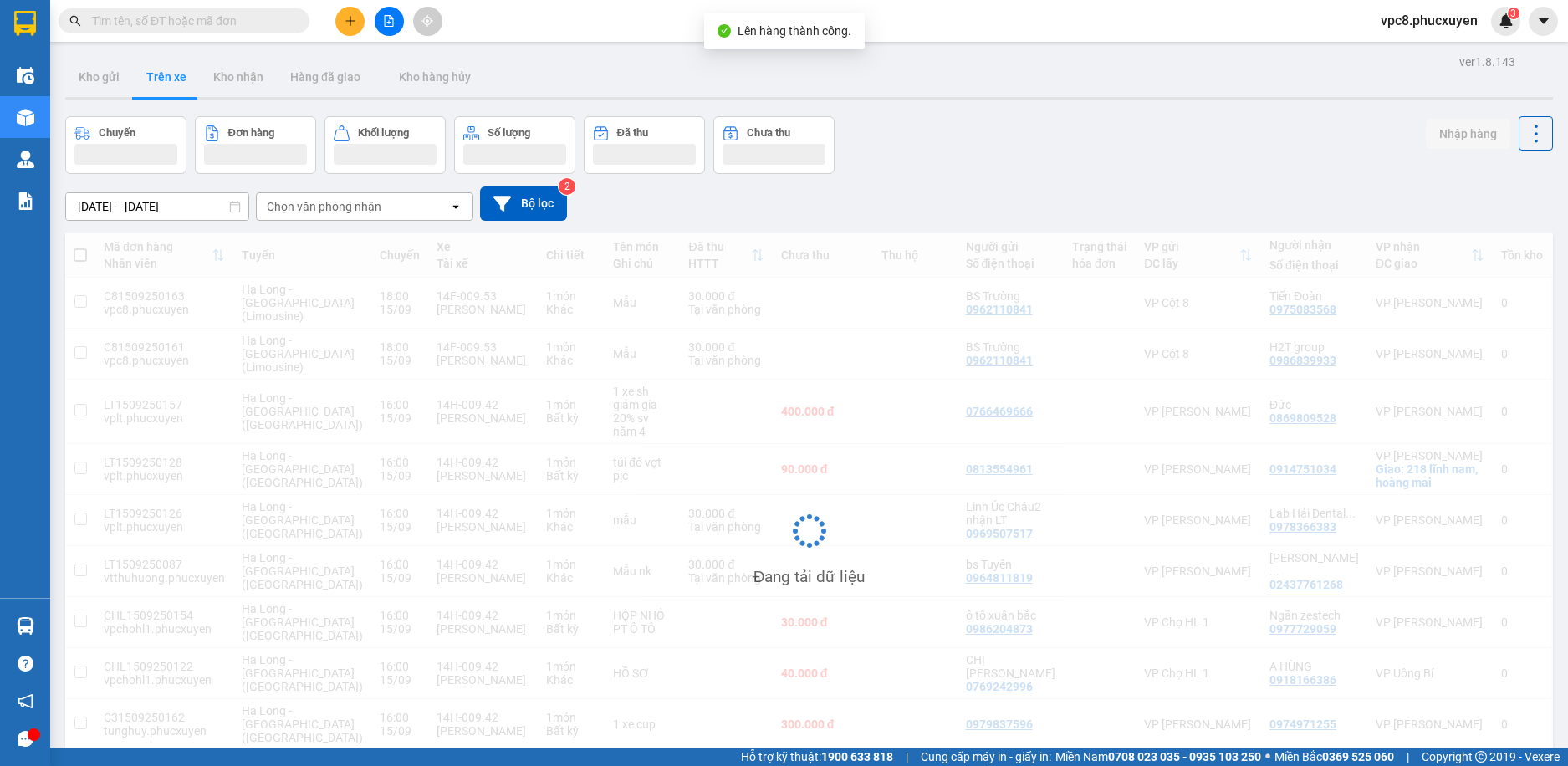
click at [1077, 155] on div "Chuyến Đơn hàng Khối lượng Số lượng Đã thu Chưa thu Nhập hàng" at bounding box center [809, 145] width 1488 height 57
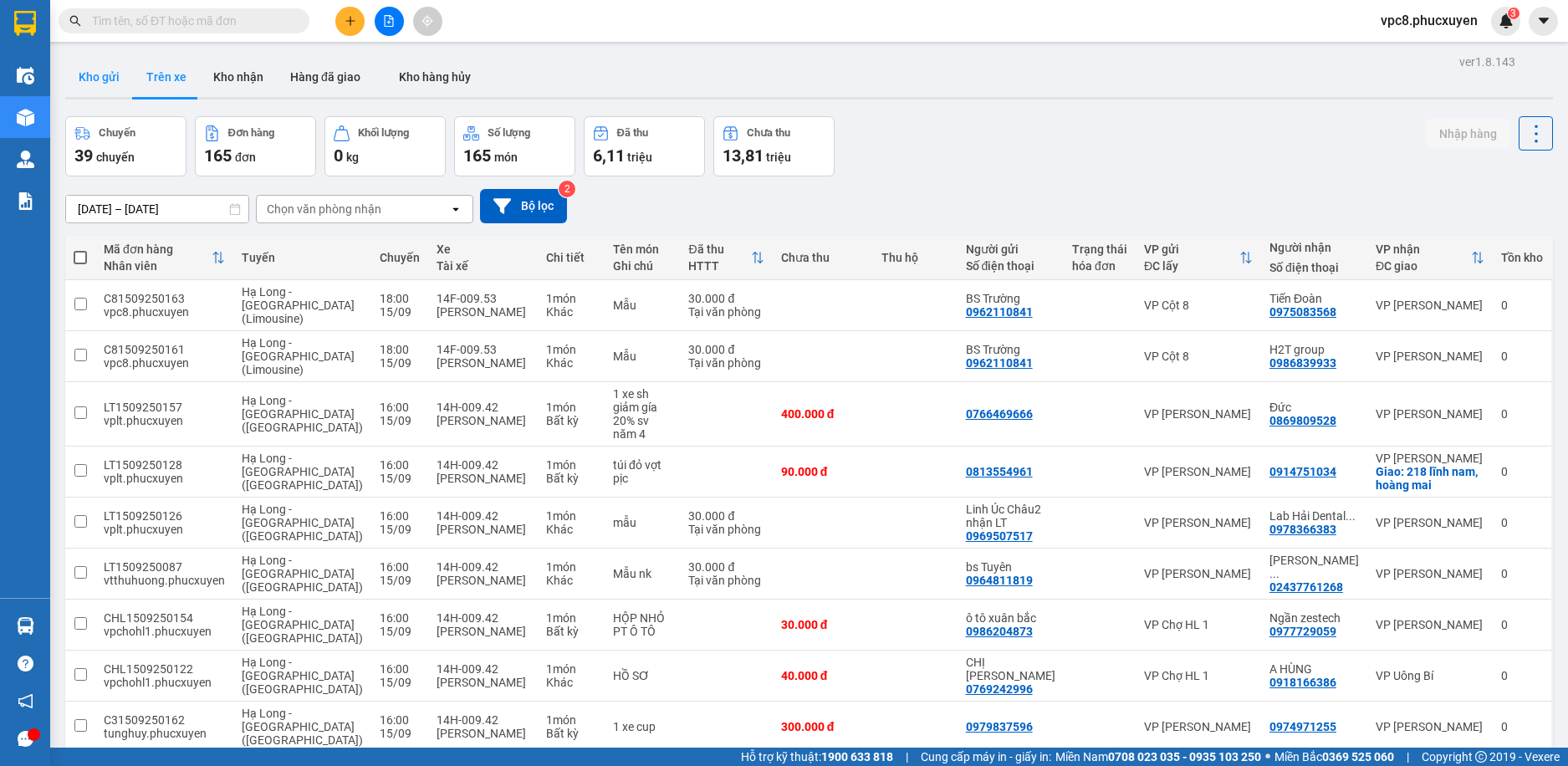
click at [117, 77] on button "Kho gửi" at bounding box center [99, 77] width 68 height 40
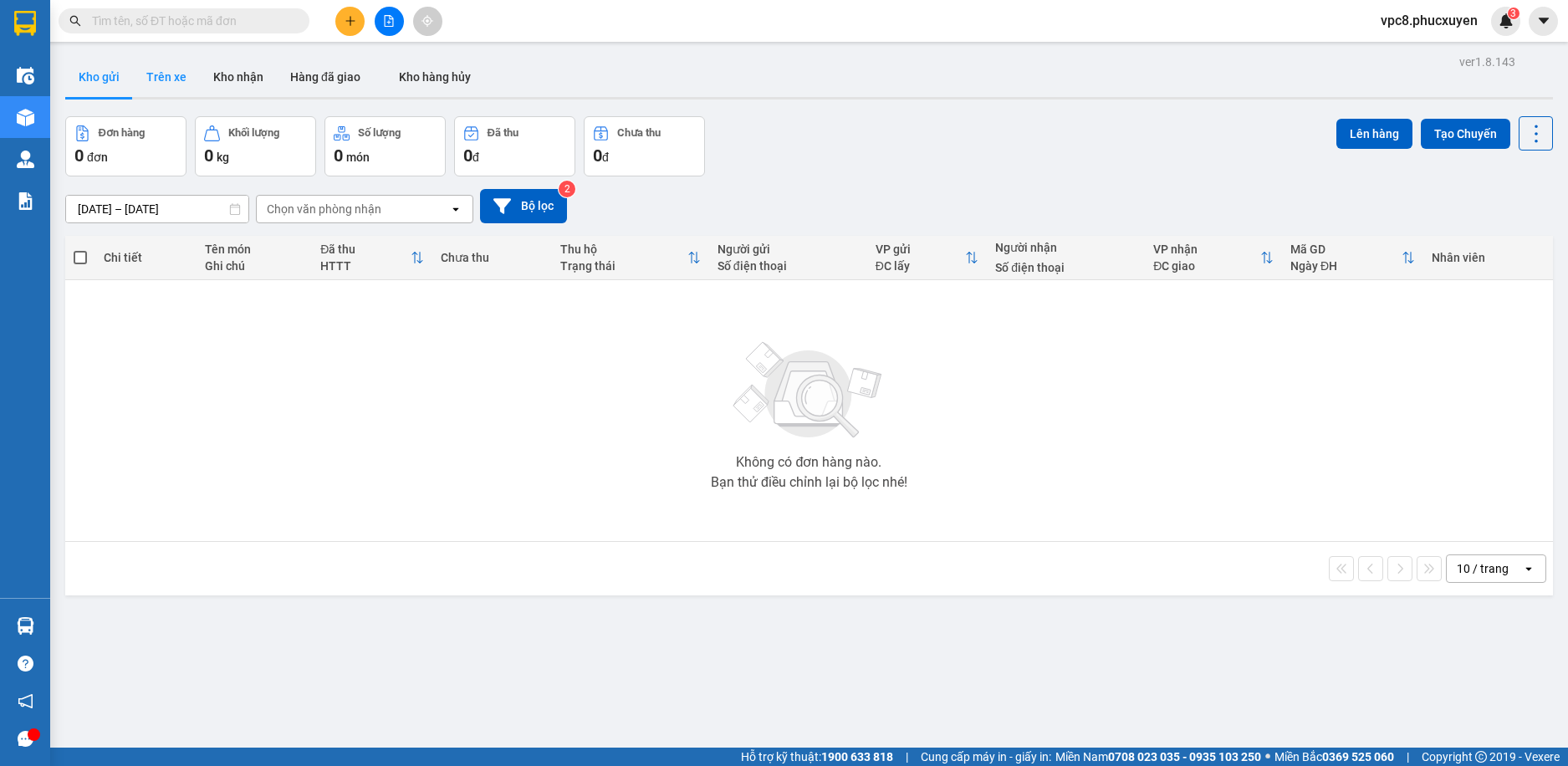
click at [169, 76] on button "Trên xe" at bounding box center [166, 77] width 67 height 40
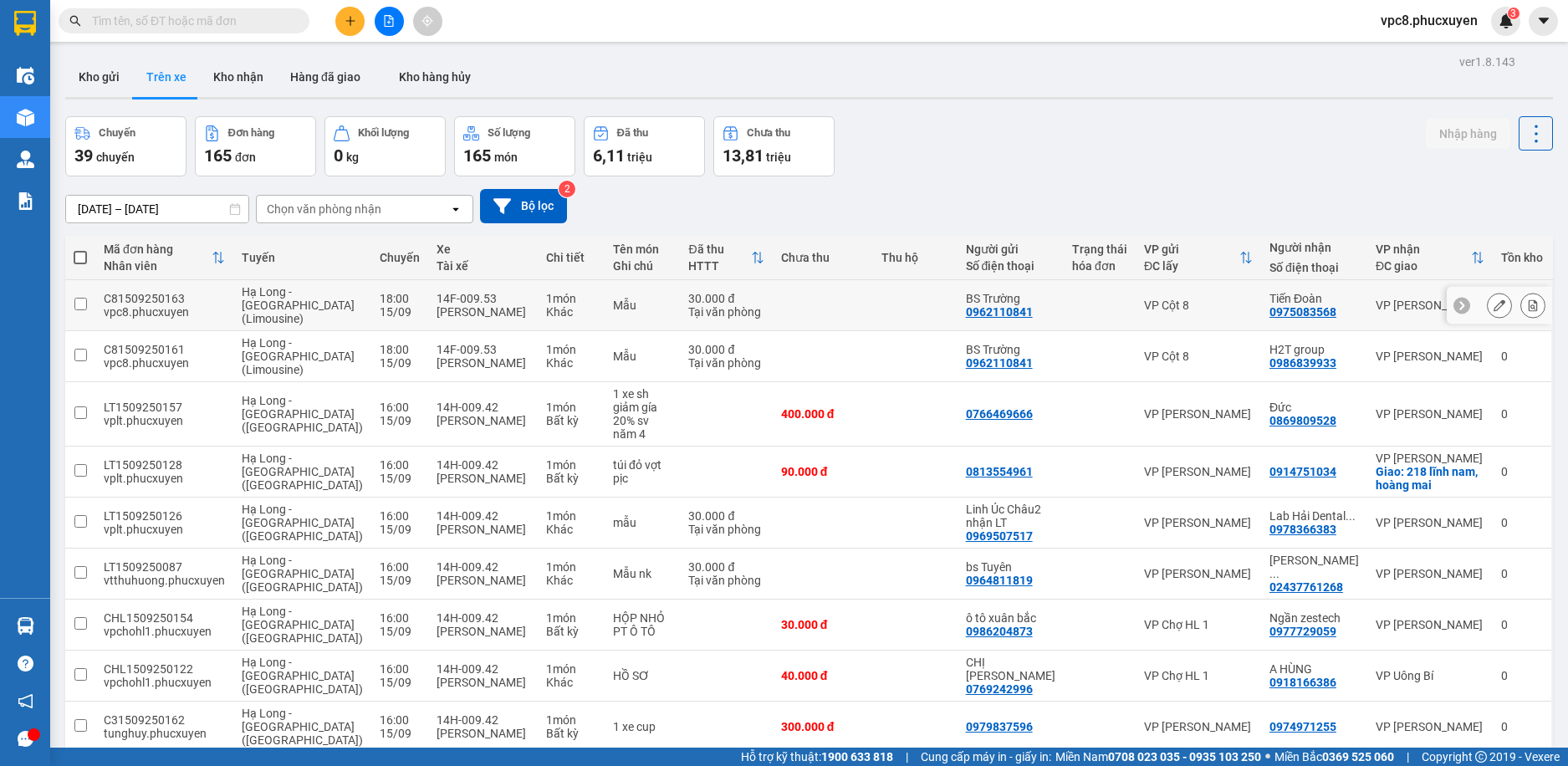
scroll to position [83, 0]
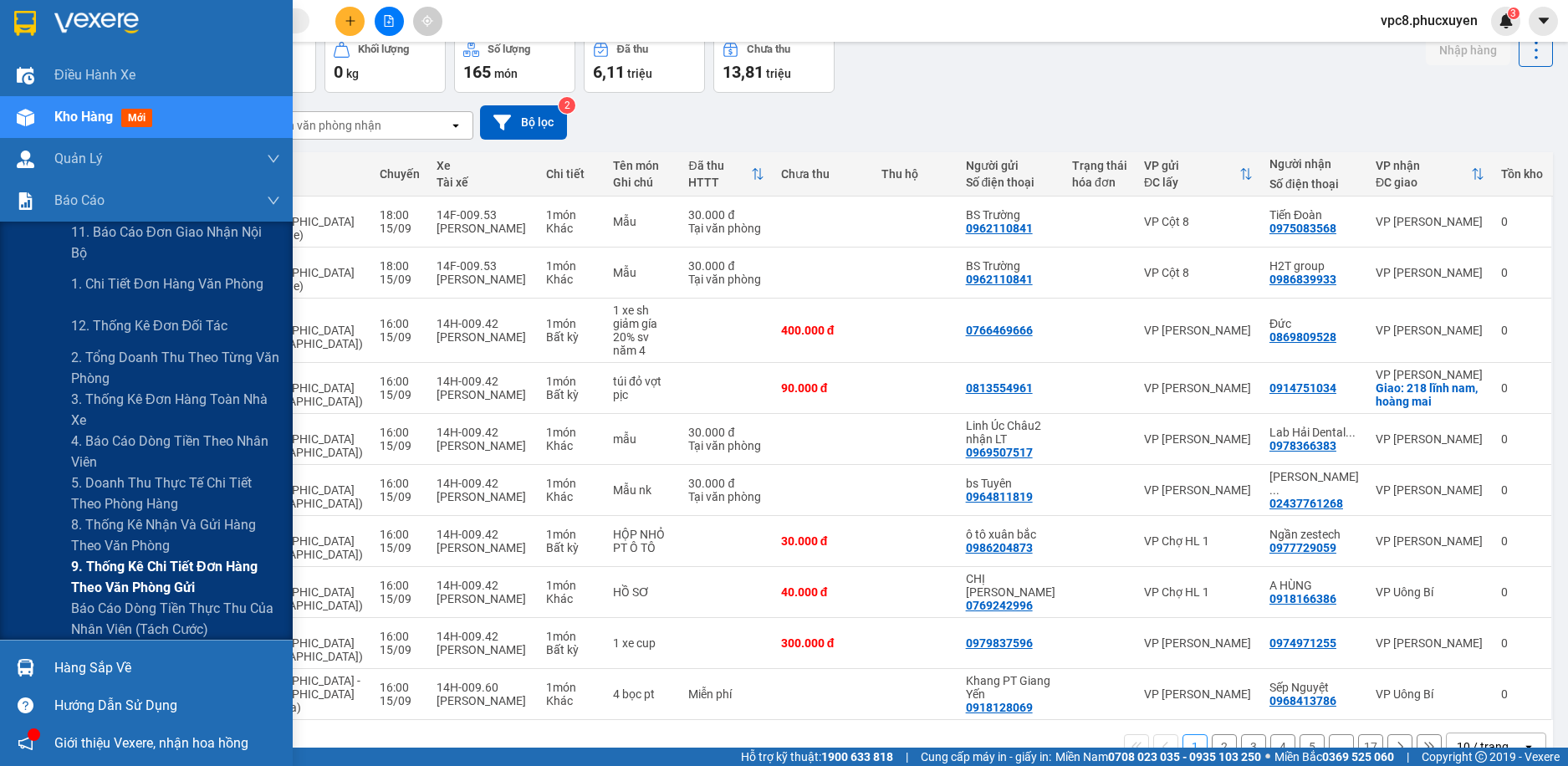
click at [218, 578] on span "9. Thống kê chi tiết đơn hàng theo văn phòng gửi" at bounding box center [176, 577] width 209 height 42
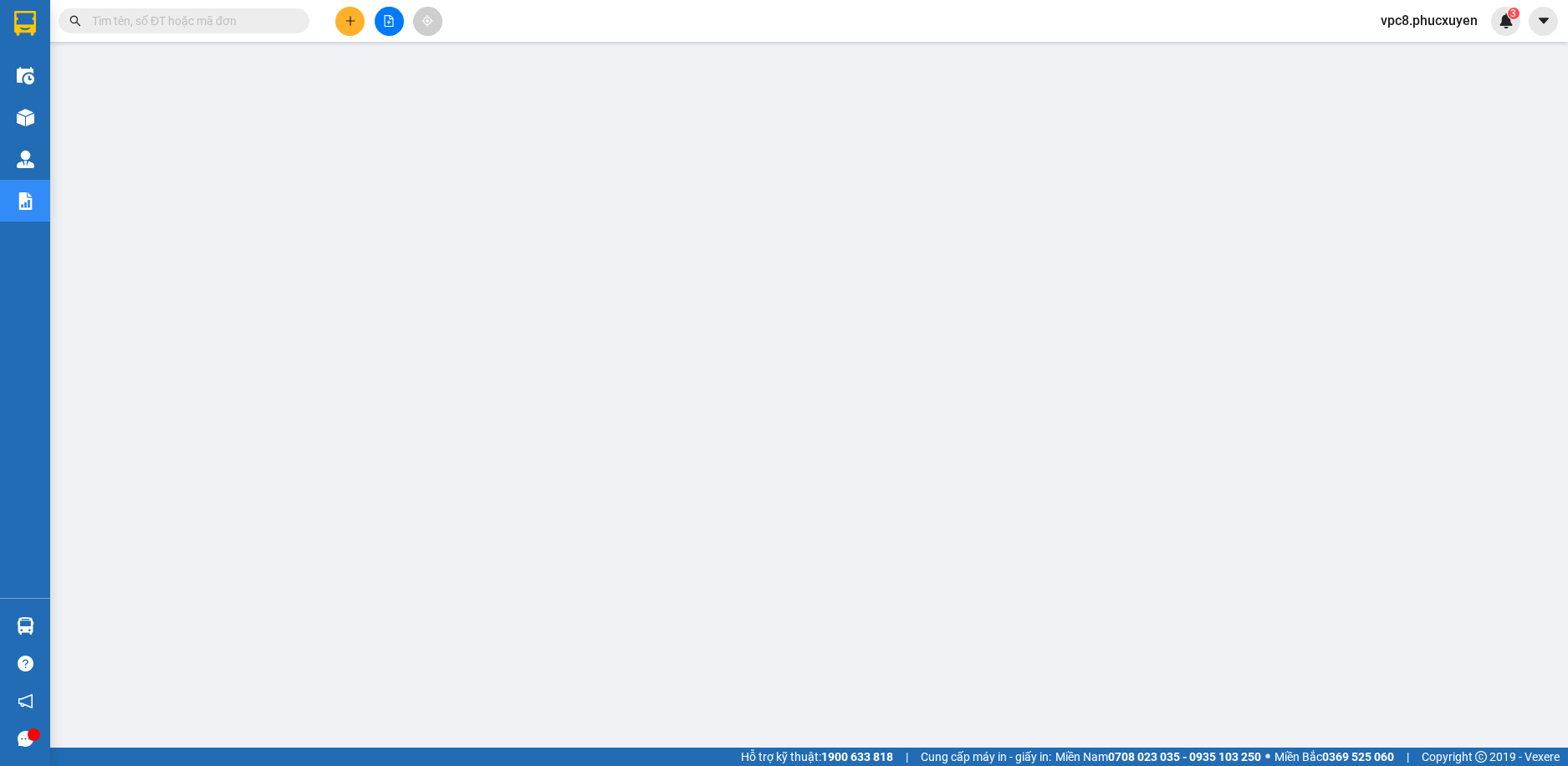
click at [260, 21] on input "text" at bounding box center [190, 20] width 197 height 18
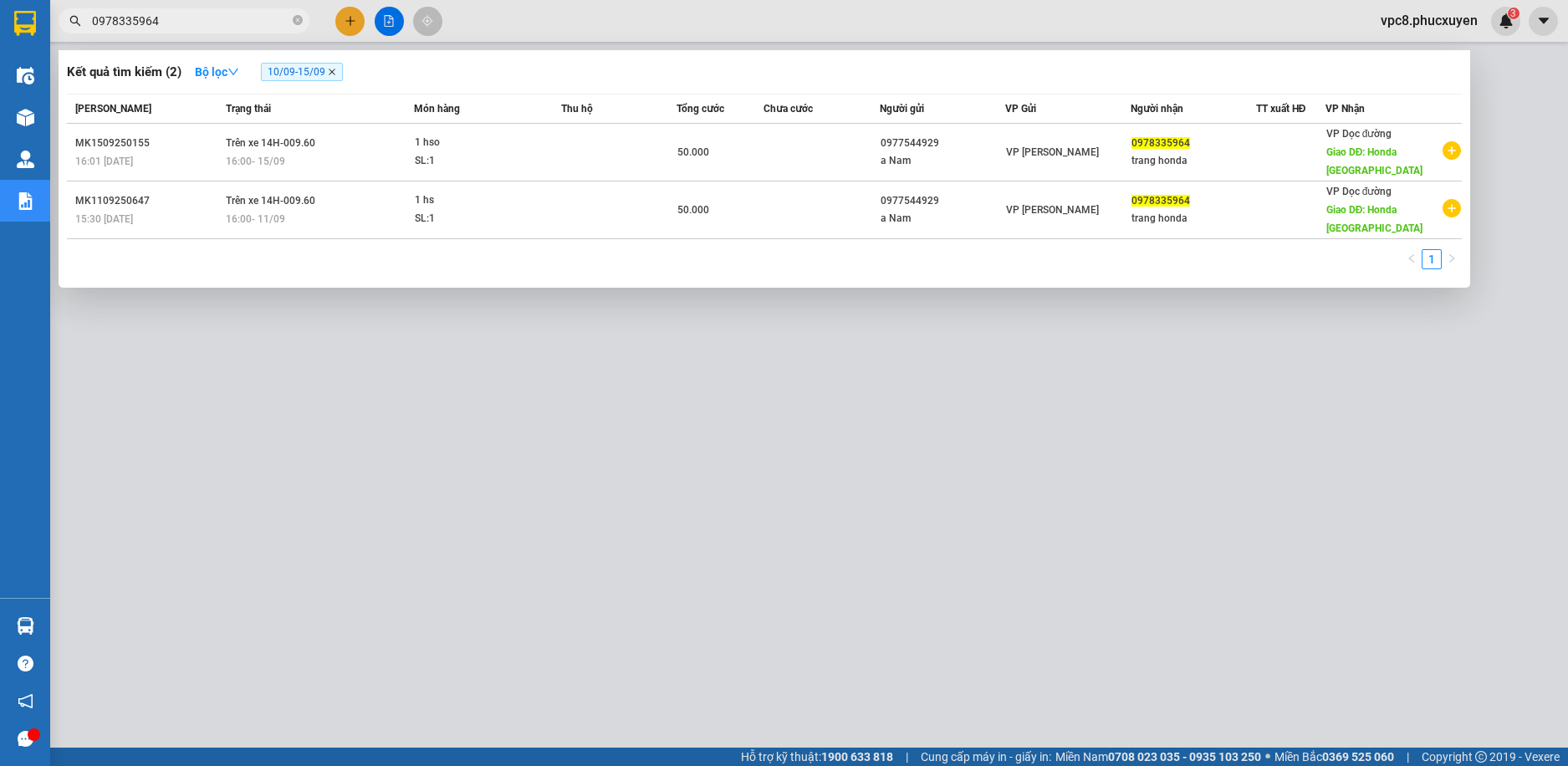
type input "0978335964"
click at [335, 70] on icon "close" at bounding box center [332, 72] width 9 height 9
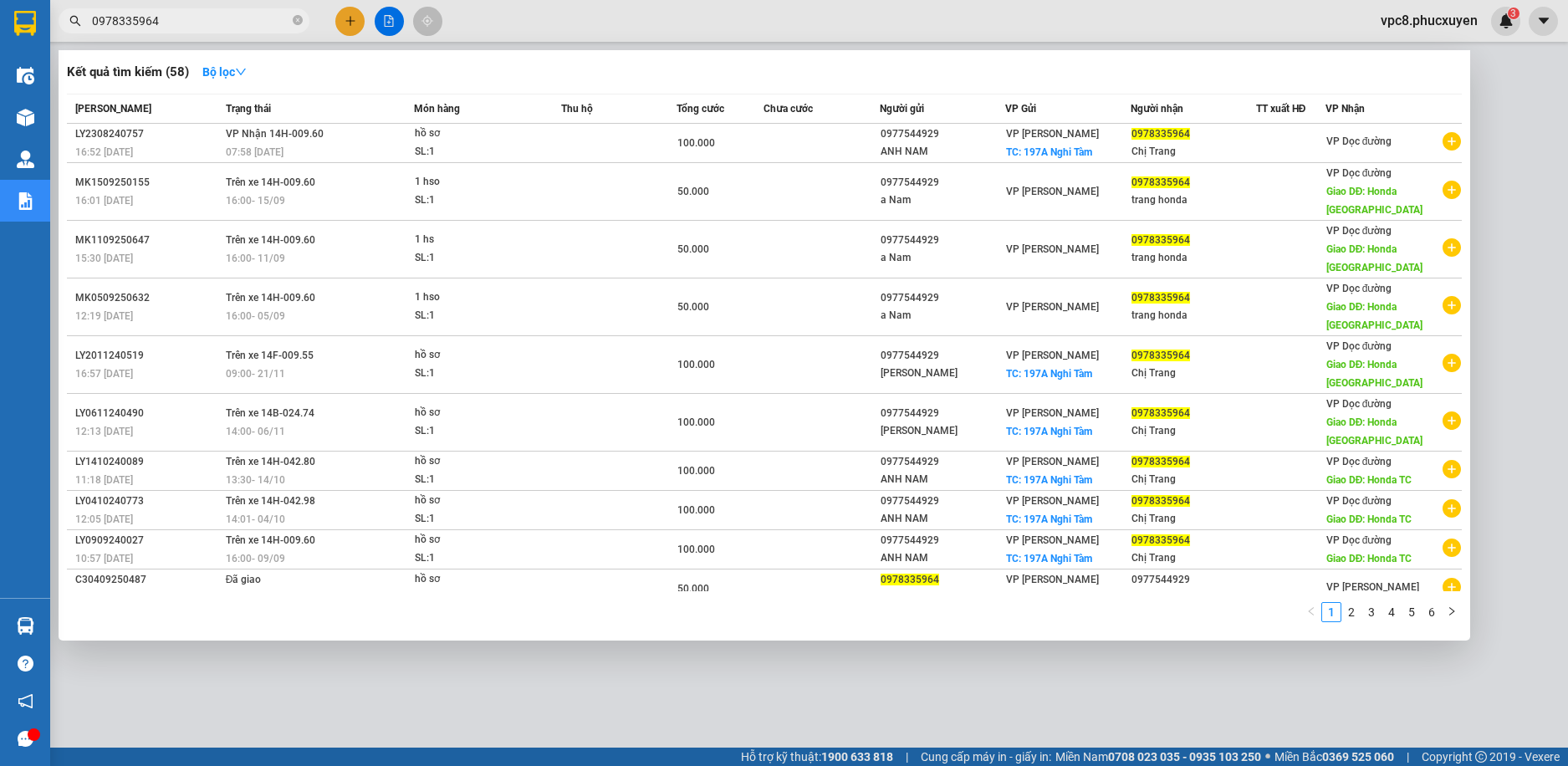
click at [666, 690] on div at bounding box center [784, 383] width 1568 height 766
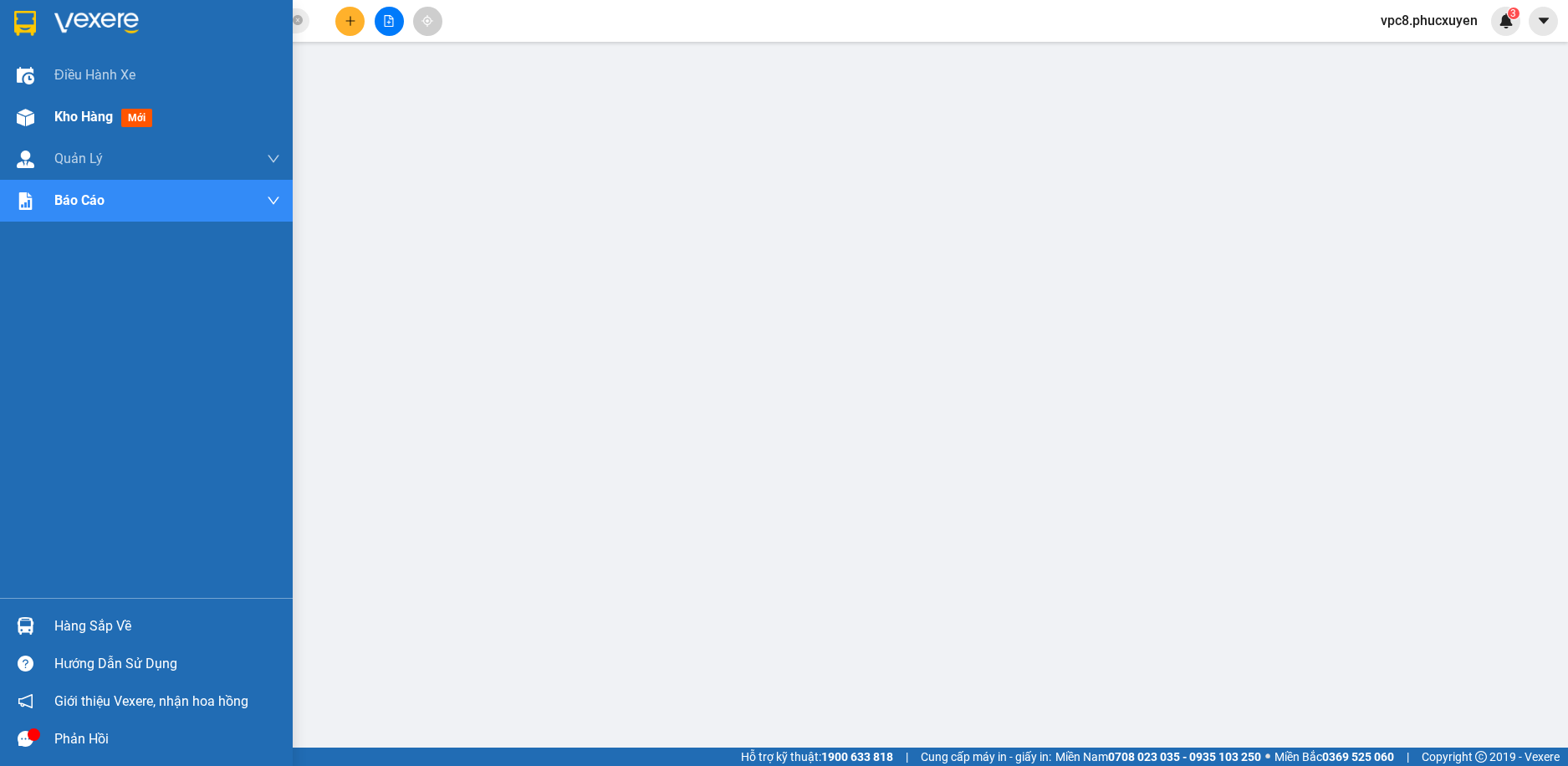
click at [11, 100] on div "Kho hàng mới" at bounding box center [146, 117] width 293 height 42
click at [22, 117] on img at bounding box center [25, 117] width 17 height 17
click at [33, 116] on img at bounding box center [25, 117] width 17 height 17
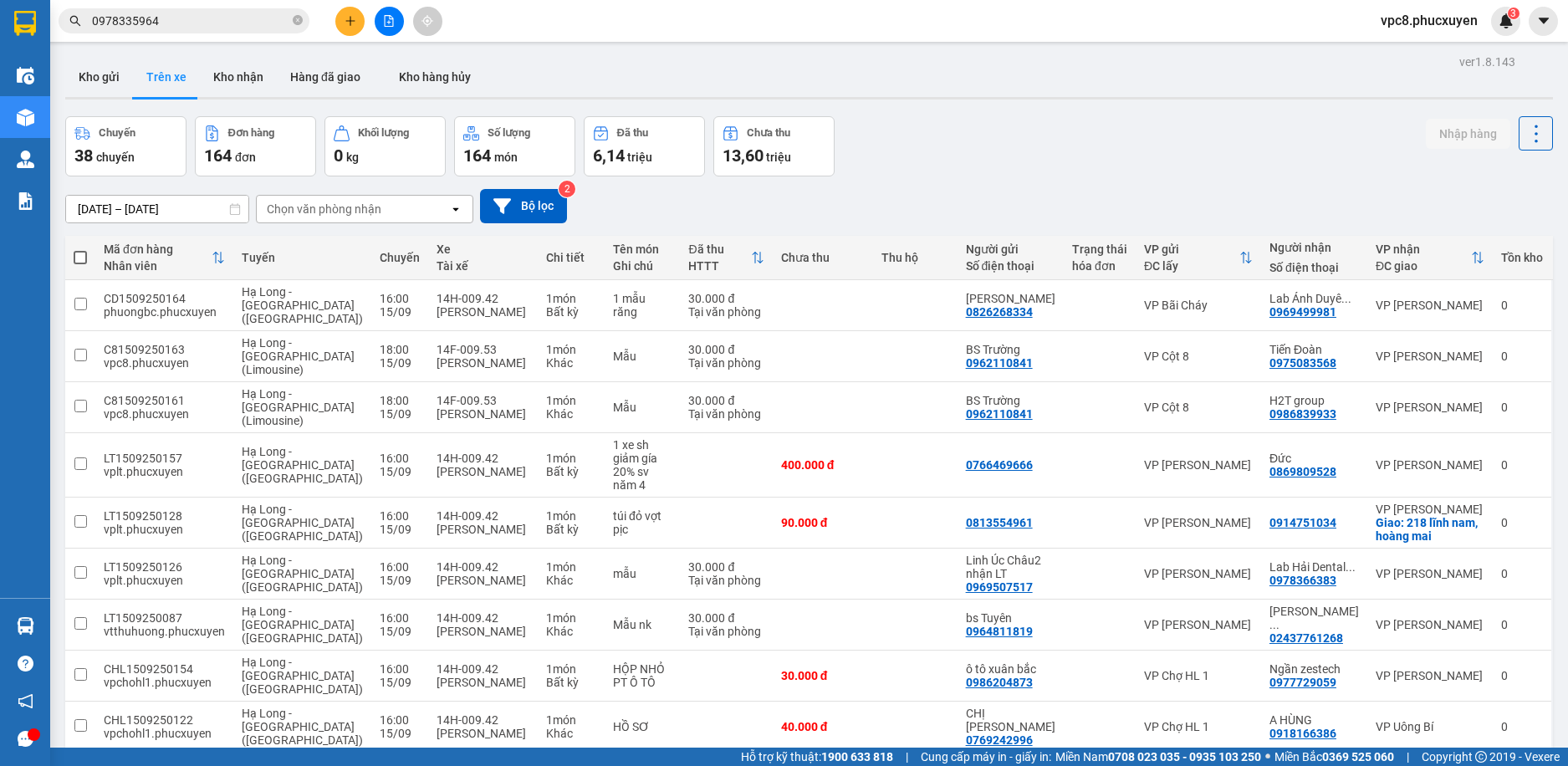
click at [1021, 145] on div "Chuyến 38 chuyến Đơn hàng 164 đơn Khối lượng 0 kg Số lượng 164 món Đã thu 6,14 …" at bounding box center [809, 146] width 1488 height 60
